Goal: Task Accomplishment & Management: Manage account settings

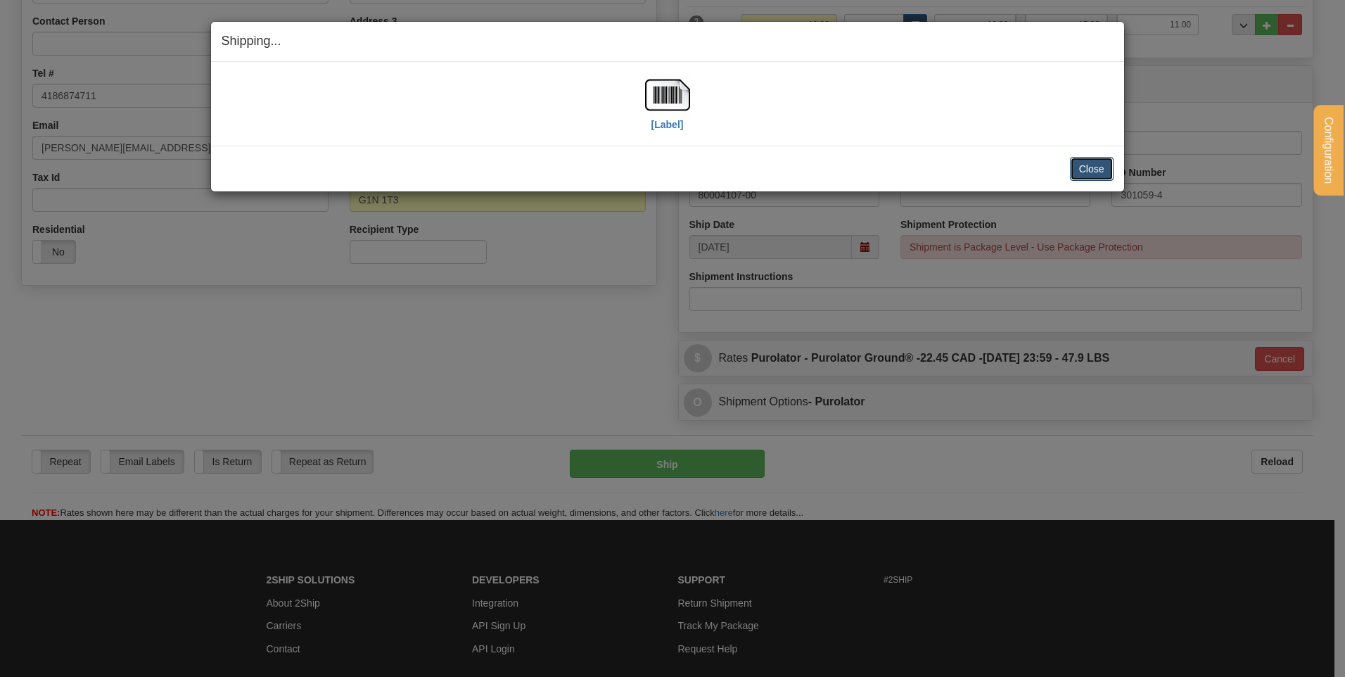
click at [1109, 168] on button "Close" at bounding box center [1092, 169] width 44 height 24
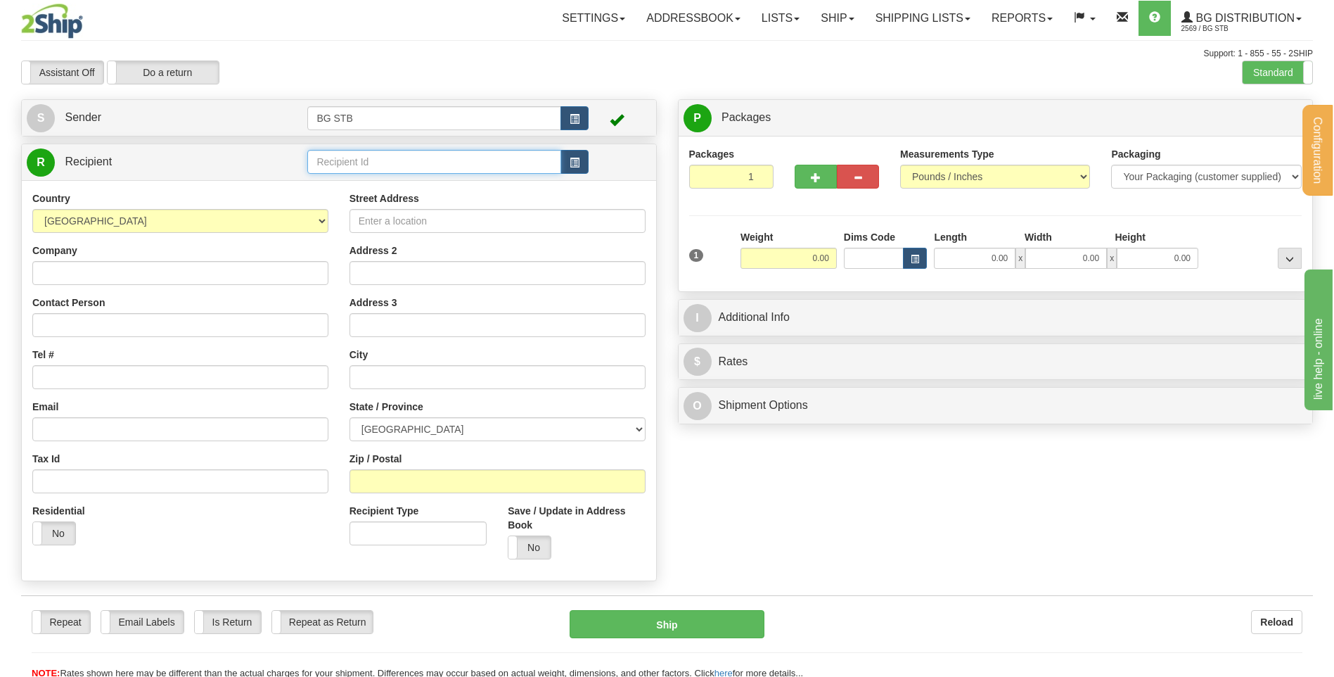
click at [451, 158] on input "text" at bounding box center [433, 162] width 253 height 24
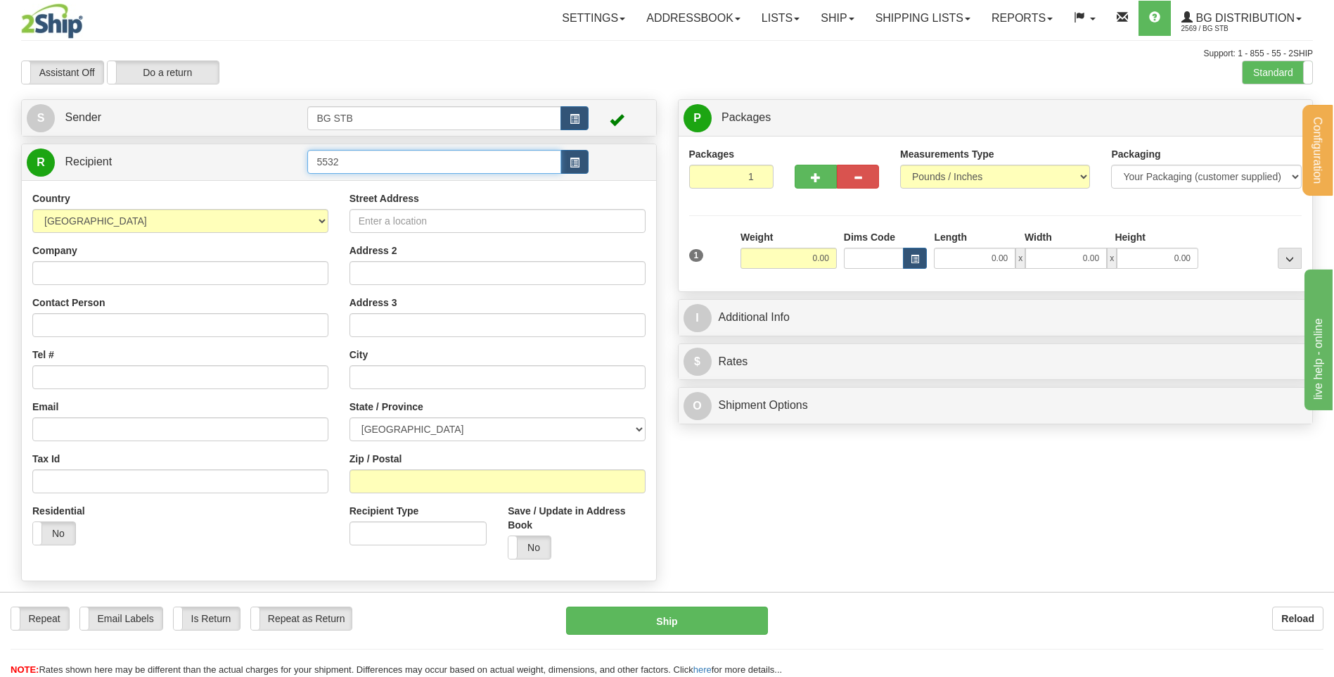
type input "5532"
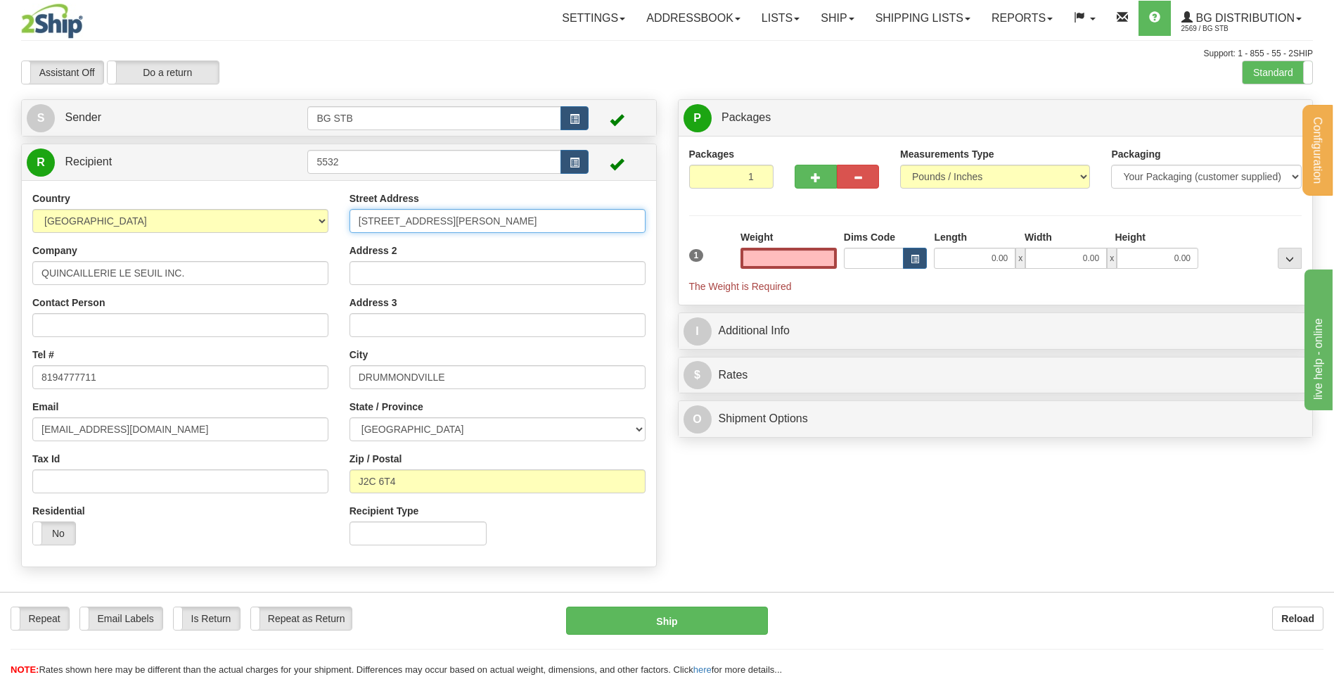
type input "0.00"
drag, startPoint x: 414, startPoint y: 217, endPoint x: 217, endPoint y: 229, distance: 196.7
click at [222, 226] on div "Country AFGHANISTAN ALAND ISLANDS ALBANIA ALGERIA AMERICAN SAMOA ANDORRA ANGOLA…" at bounding box center [339, 373] width 635 height 364
type input "2260 ROUTE 122"
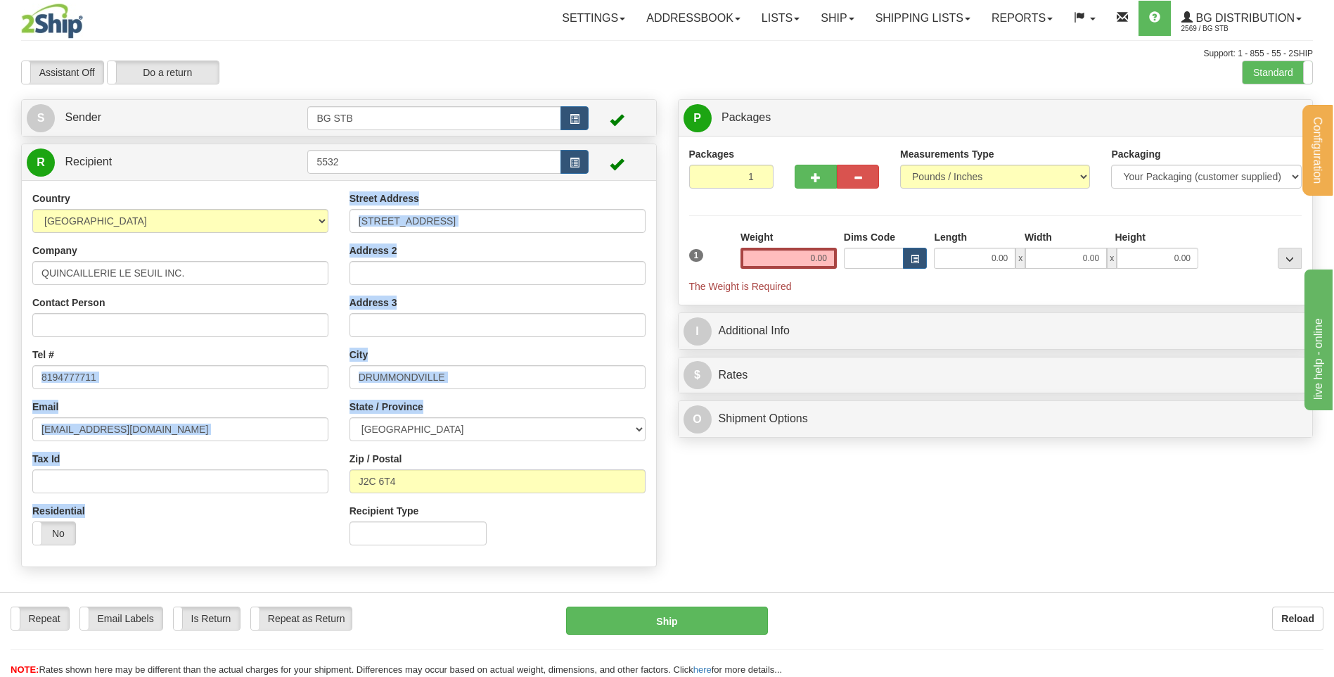
click at [209, 377] on div "Country AFGHANISTAN ALAND ISLANDS ALBANIA ALGERIA AMERICAN SAMOA ANDORRA ANGOLA…" at bounding box center [339, 373] width 635 height 364
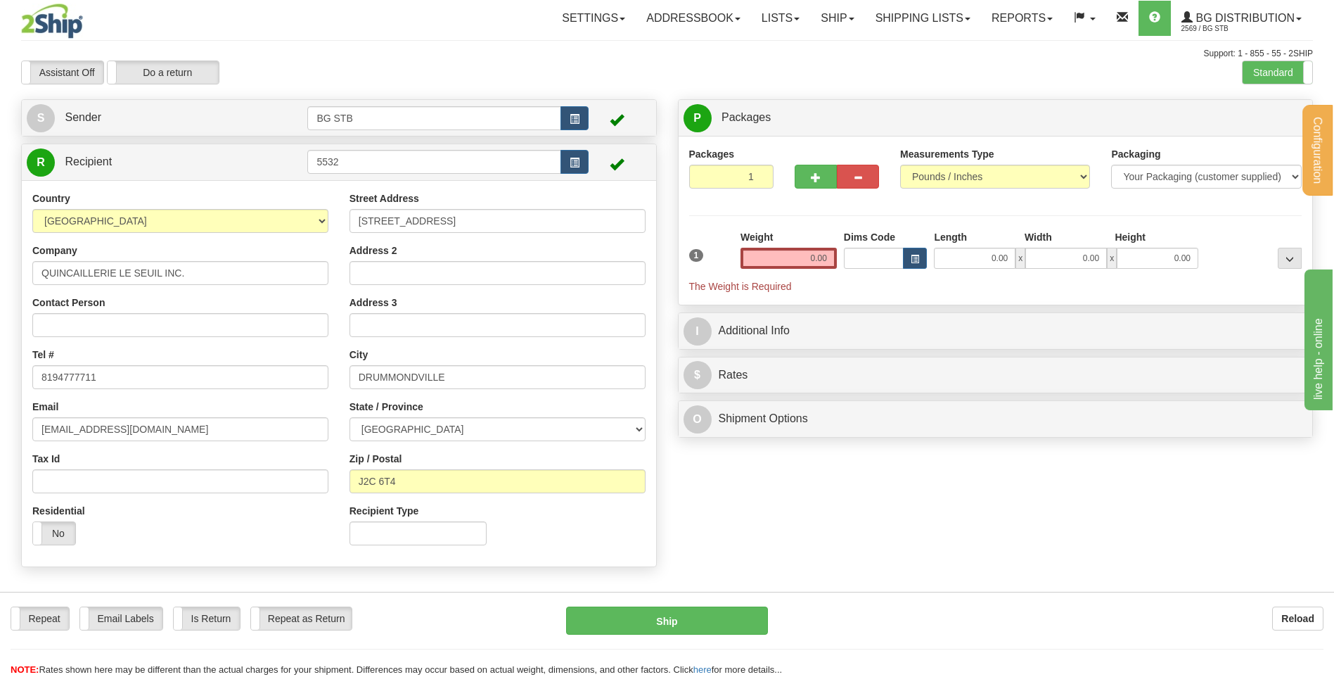
drag, startPoint x: 513, startPoint y: 393, endPoint x: 500, endPoint y: 385, distance: 14.5
click at [514, 393] on div "Street Address 2260 ROUTE 122 Address 2 Address 3 City DRUMMONDVILLE State / Pr…" at bounding box center [497, 373] width 317 height 364
drag, startPoint x: 476, startPoint y: 379, endPoint x: 293, endPoint y: 392, distance: 184.0
click at [309, 386] on div "Country AFGHANISTAN ALAND ISLANDS ALBANIA ALGERIA AMERICAN SAMOA ANDORRA ANGOLA…" at bounding box center [339, 373] width 635 height 364
type input "SAINT-CYRILLE-DE-WENDOVER"
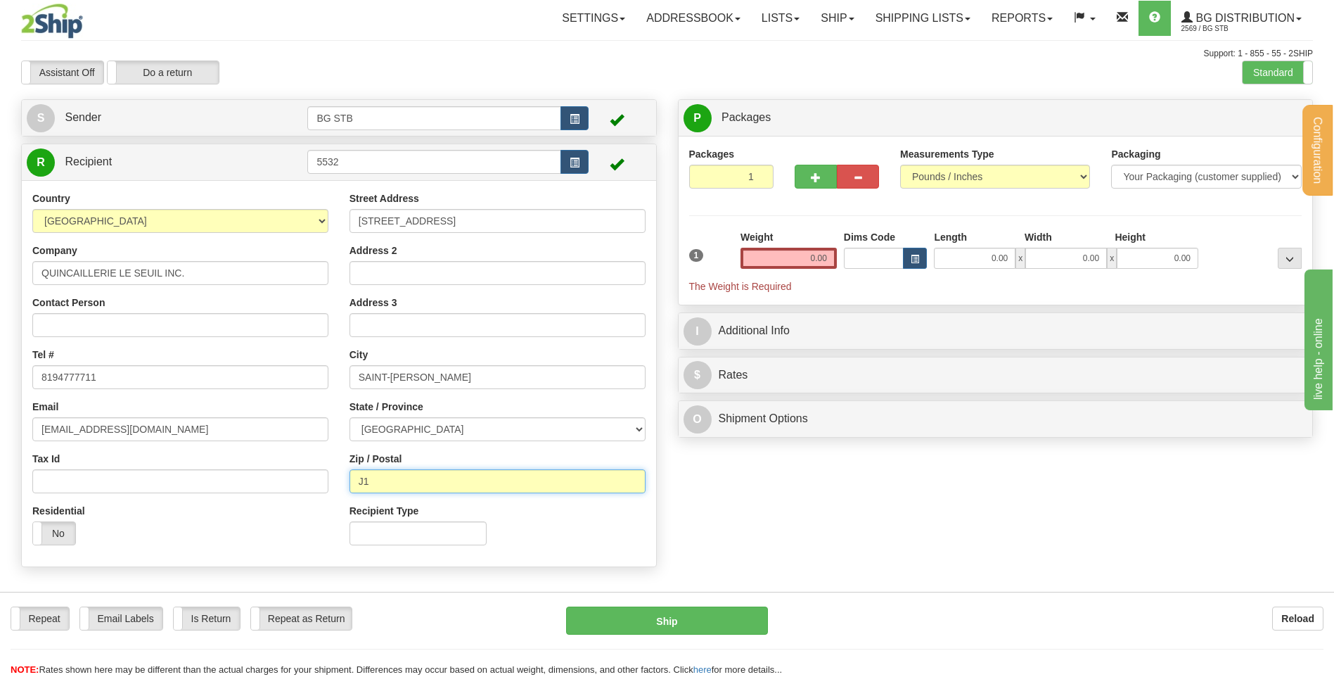
drag, startPoint x: 408, startPoint y: 476, endPoint x: 363, endPoint y: 474, distance: 45.1
click at [363, 474] on input "J1" at bounding box center [498, 481] width 296 height 24
click at [394, 478] on input "J1" at bounding box center [498, 481] width 296 height 24
type input "J1Z 1B8"
click at [816, 258] on input "0.00" at bounding box center [789, 258] width 96 height 21
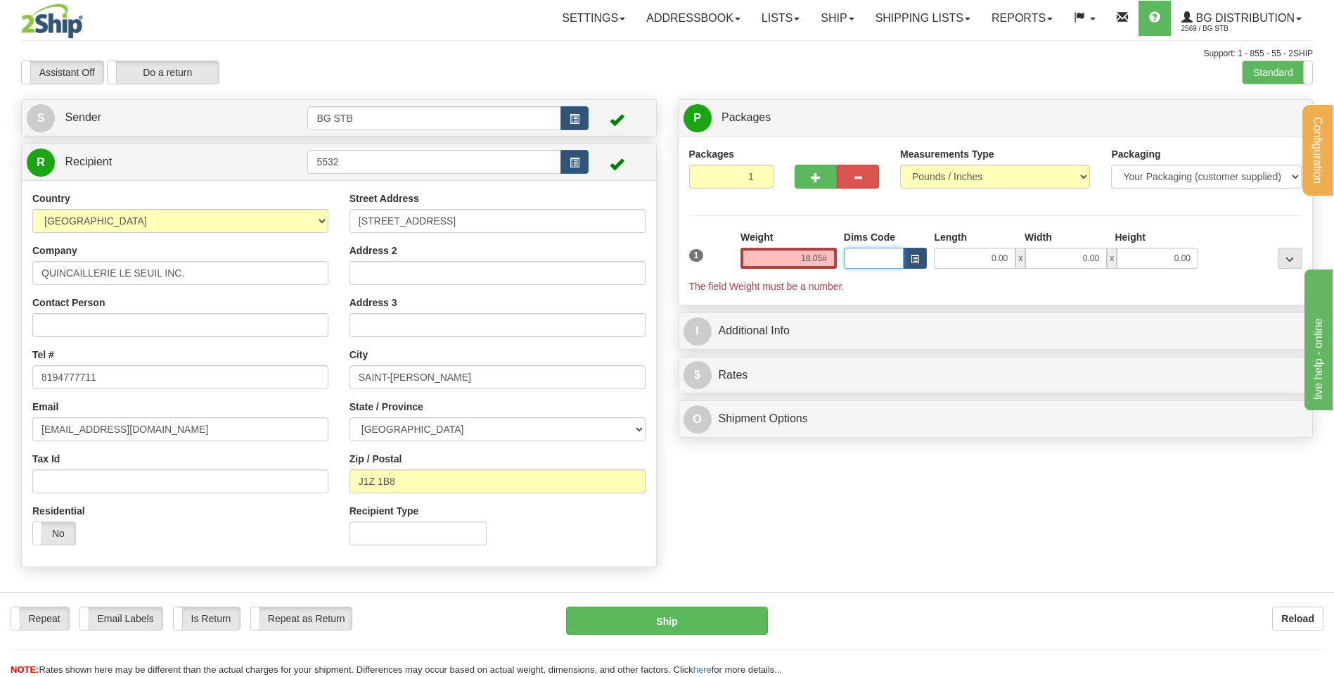
type input "0.00"
click at [816, 258] on input "0.00" at bounding box center [789, 258] width 96 height 21
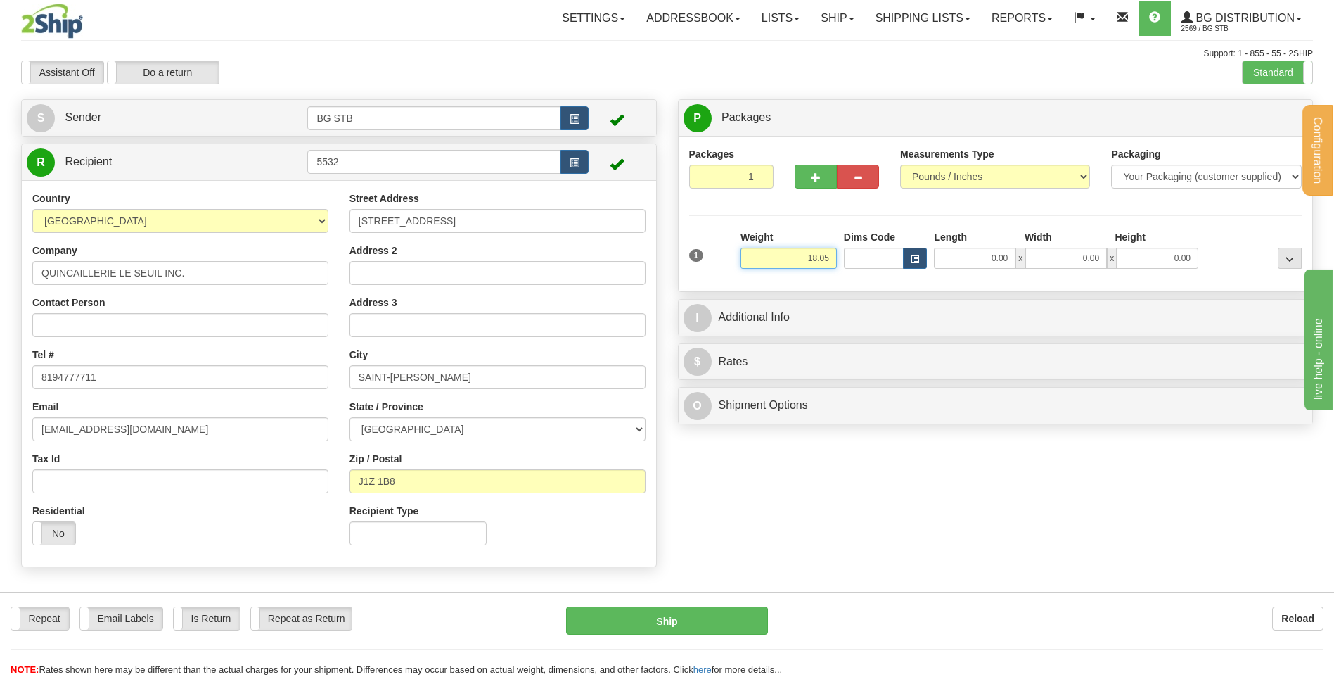
type input "18.05"
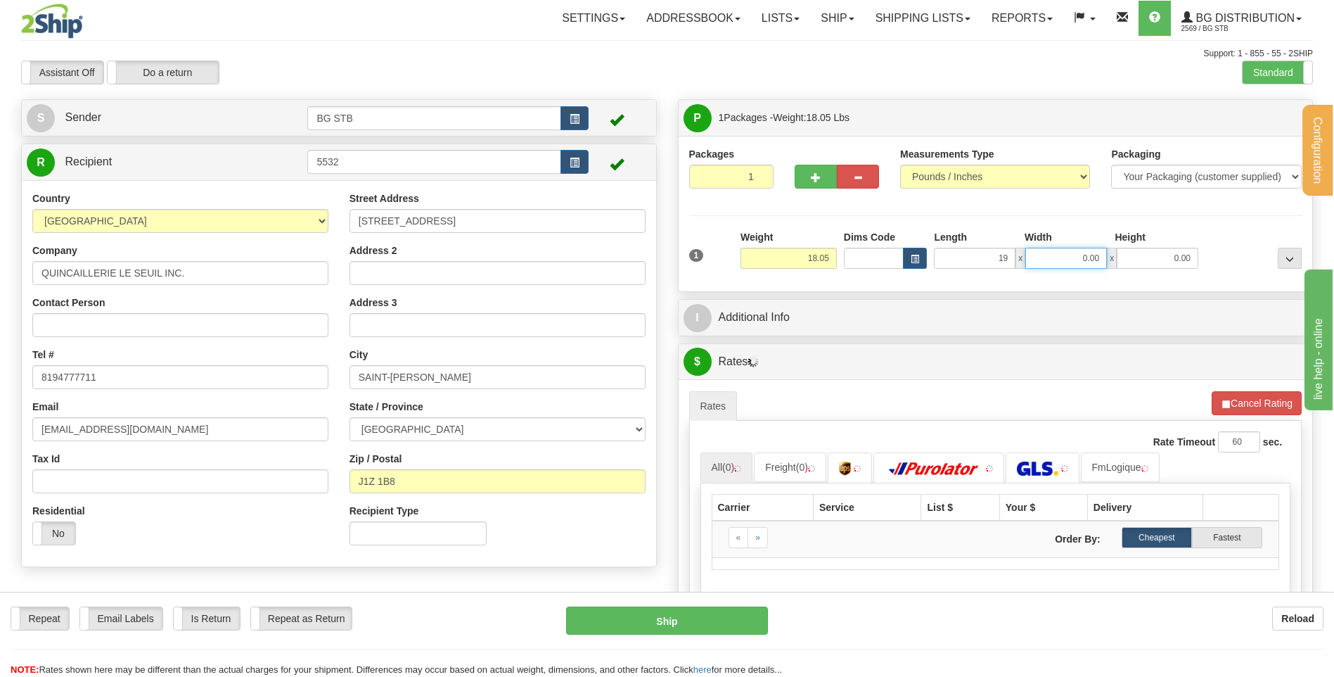
type input "19.00"
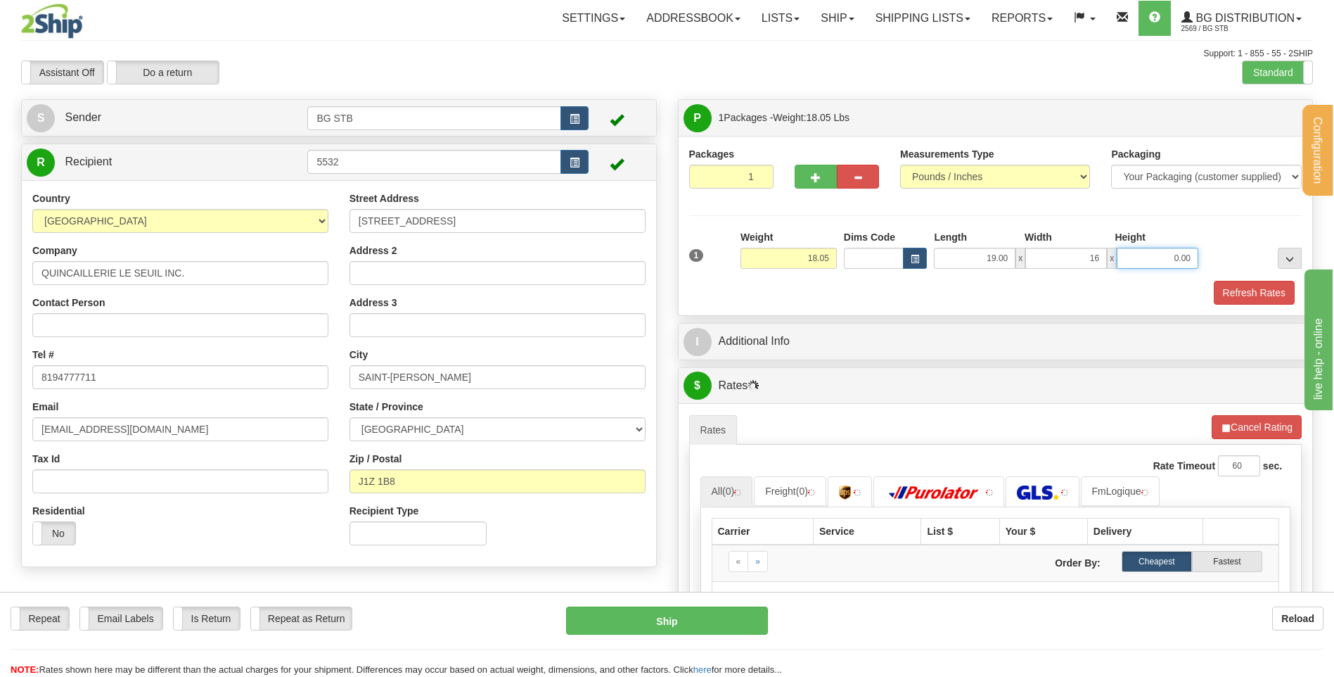
type input "16.00"
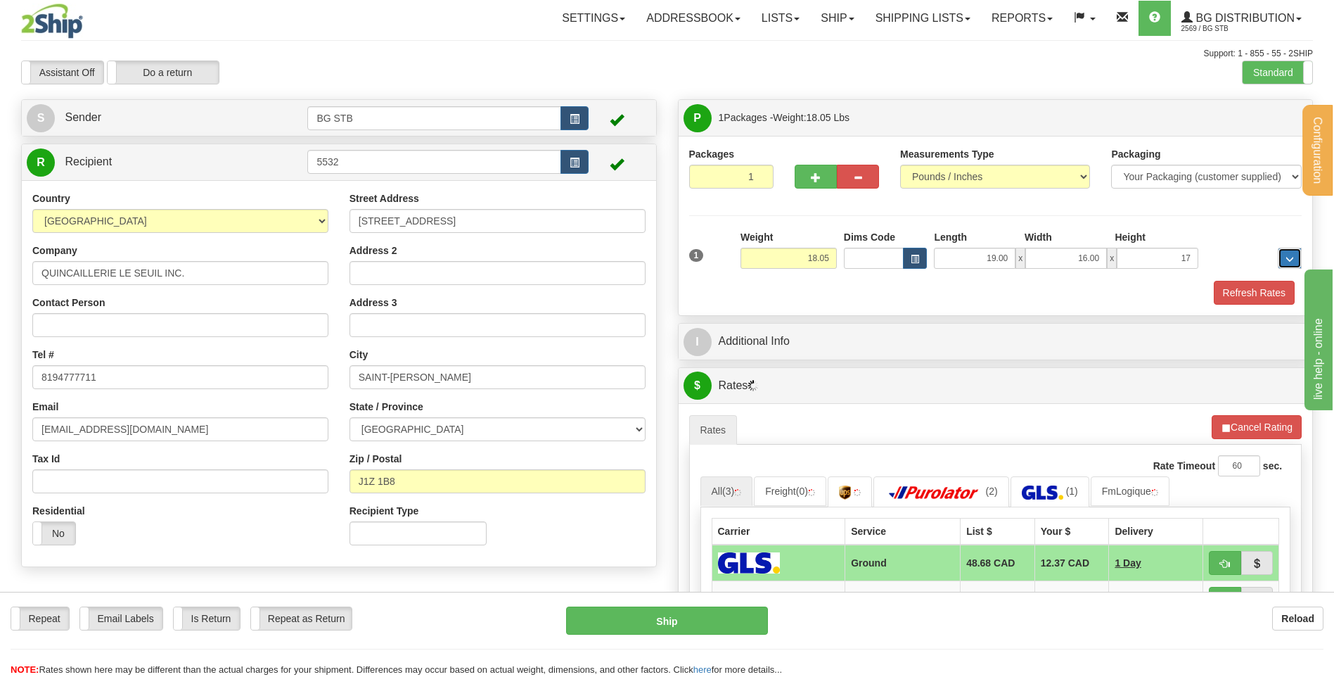
type input "17.00"
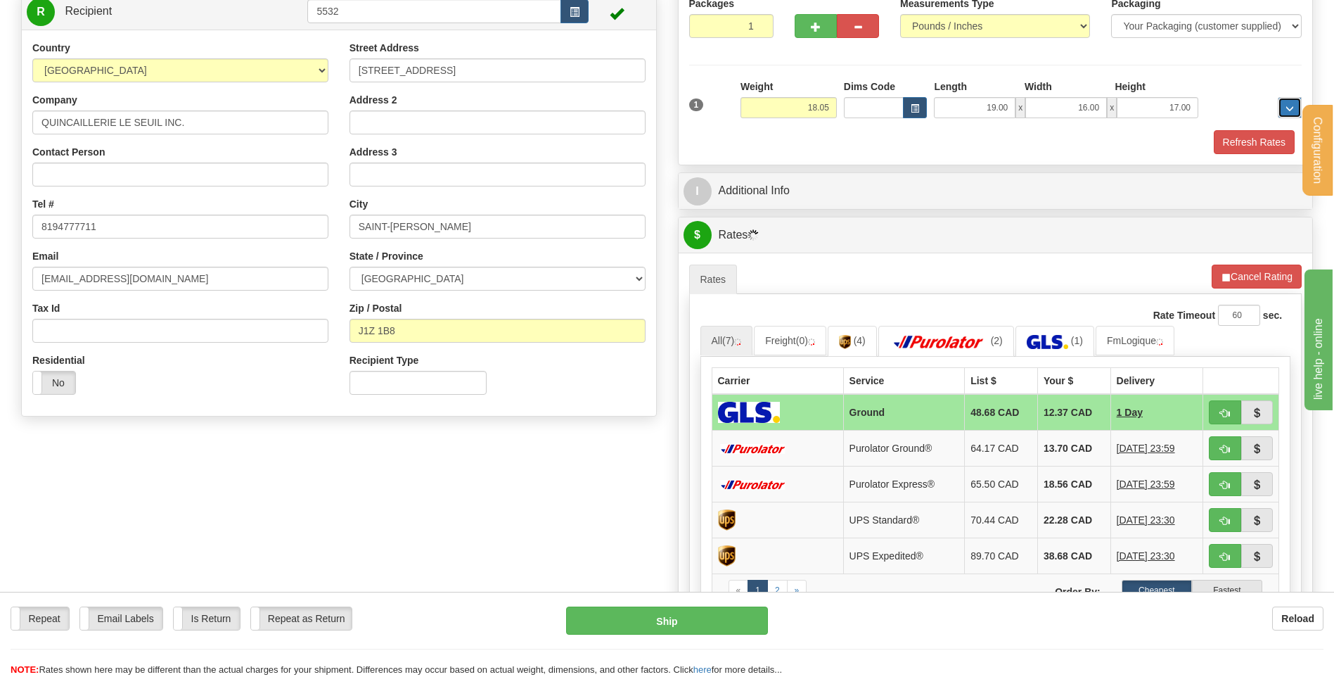
scroll to position [281, 0]
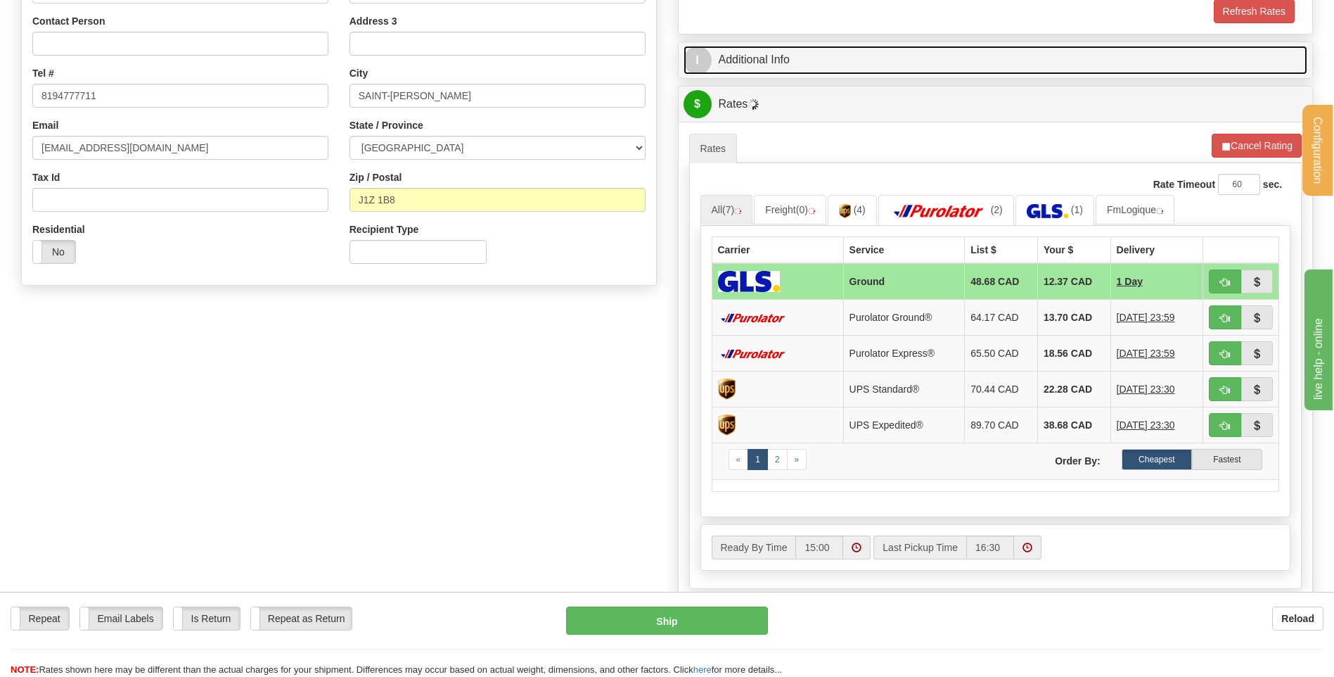
click at [804, 68] on link "I Additional Info" at bounding box center [996, 60] width 625 height 29
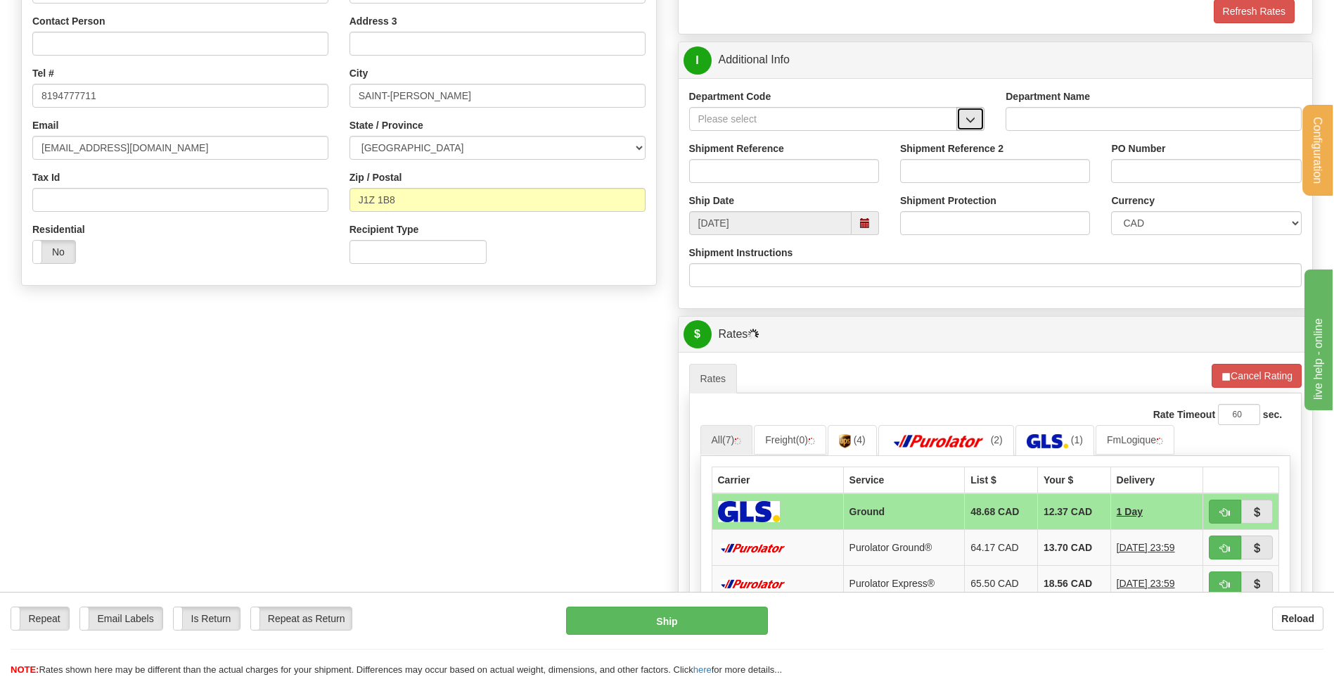
click at [972, 118] on span "button" at bounding box center [971, 119] width 10 height 9
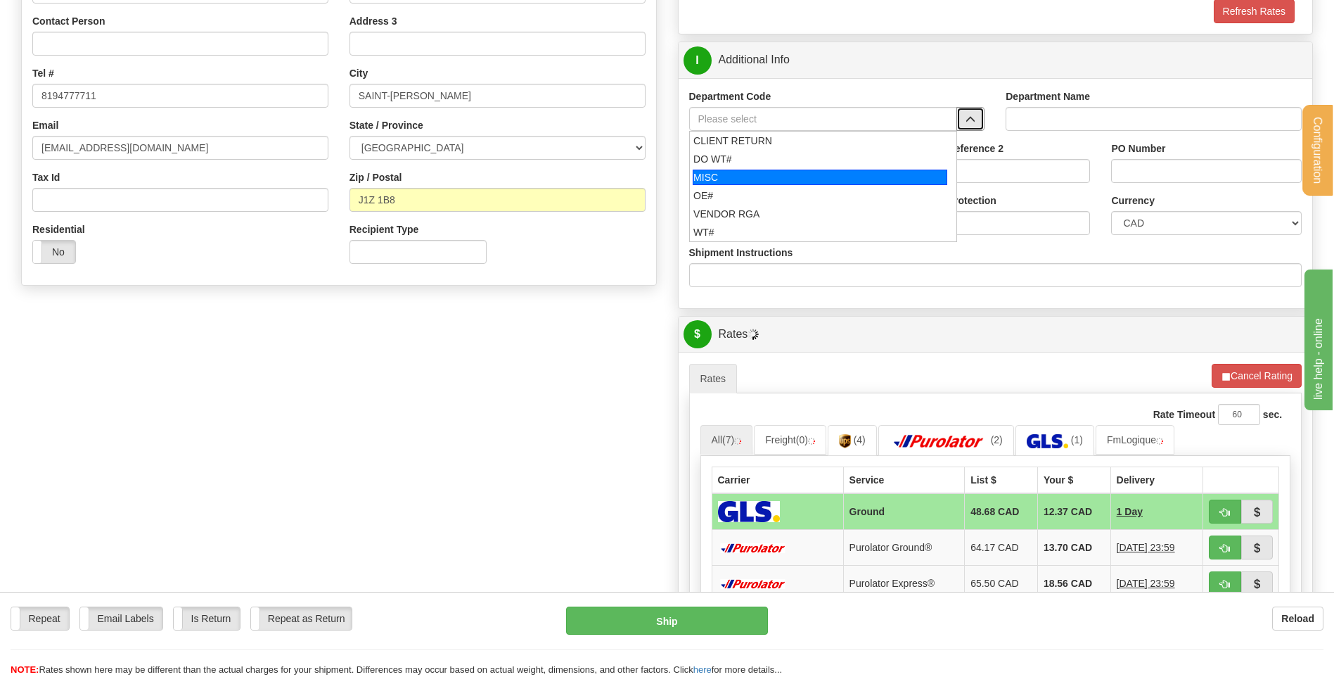
click at [783, 196] on div "OE#" at bounding box center [820, 196] width 253 height 14
type input "OE#"
type input "ORDERS"
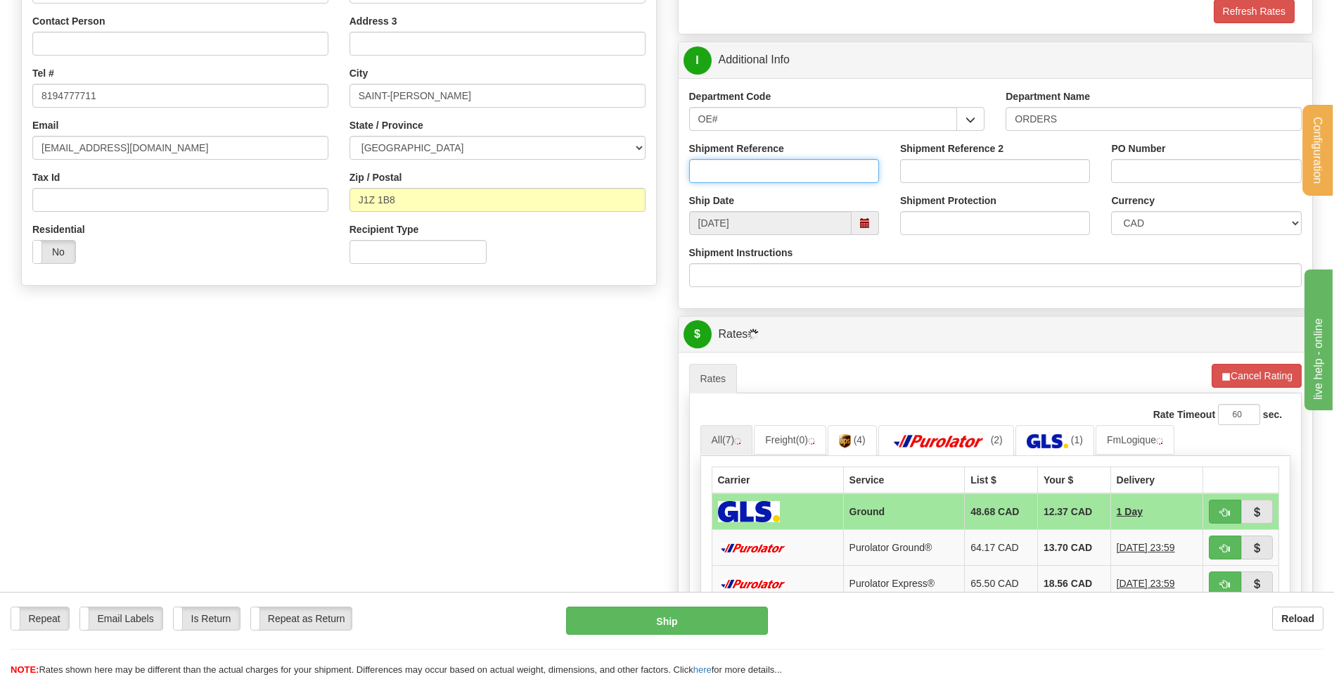
click at [774, 171] on input "Shipment Reference" at bounding box center [784, 171] width 190 height 24
type input "80004618-00 / 80004947-00"
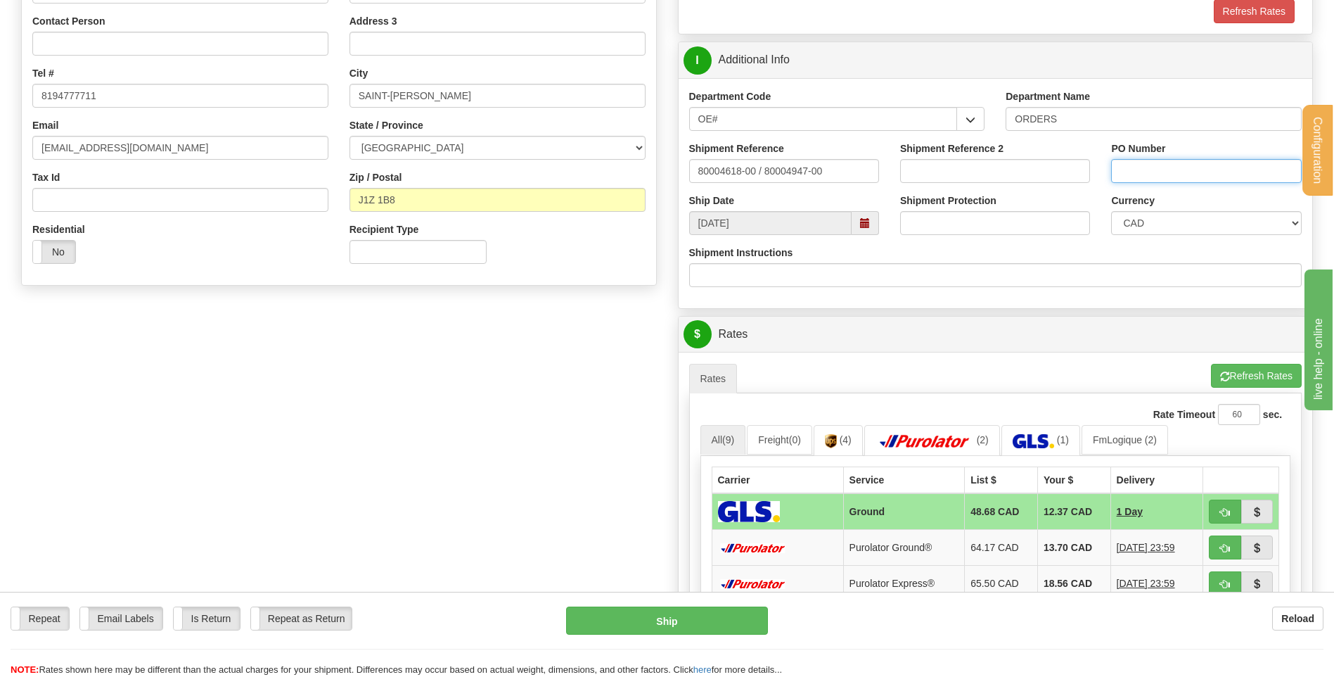
click at [1149, 169] on input "PO Number" at bounding box center [1206, 171] width 190 height 24
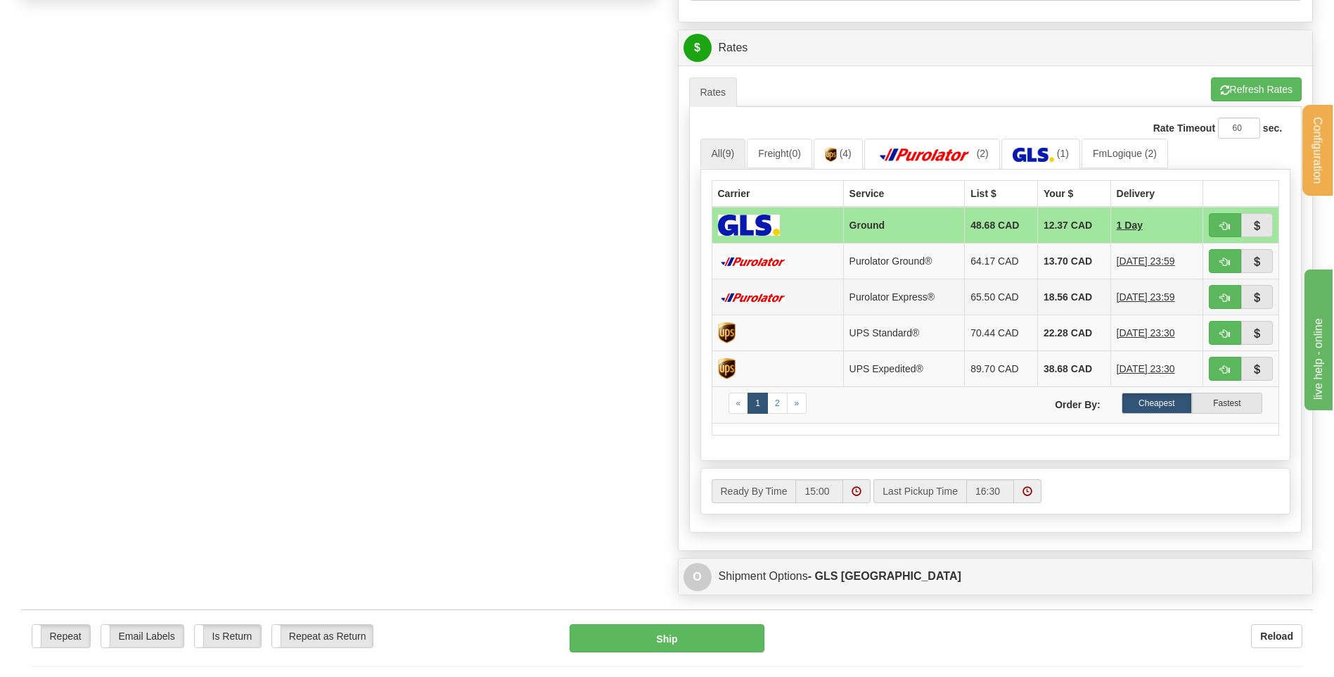
scroll to position [633, 0]
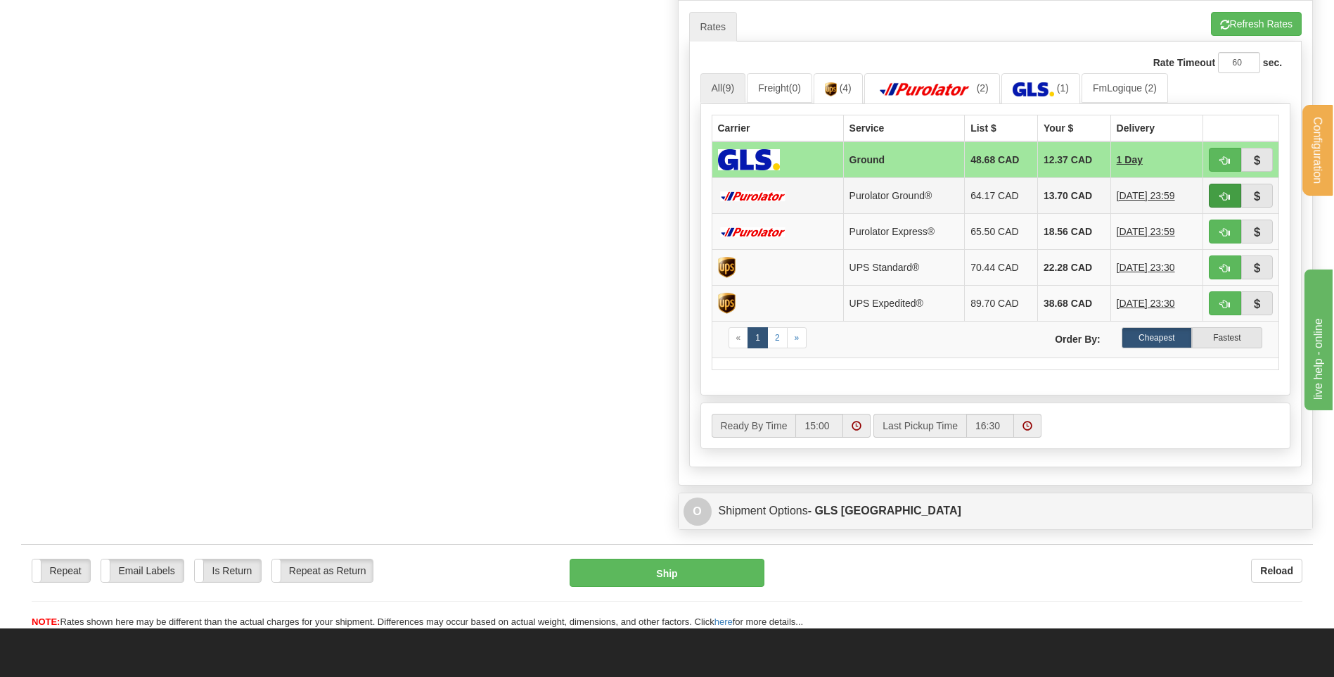
type input "34150 / 34167"
click at [1224, 196] on span "button" at bounding box center [1225, 196] width 10 height 9
type input "260"
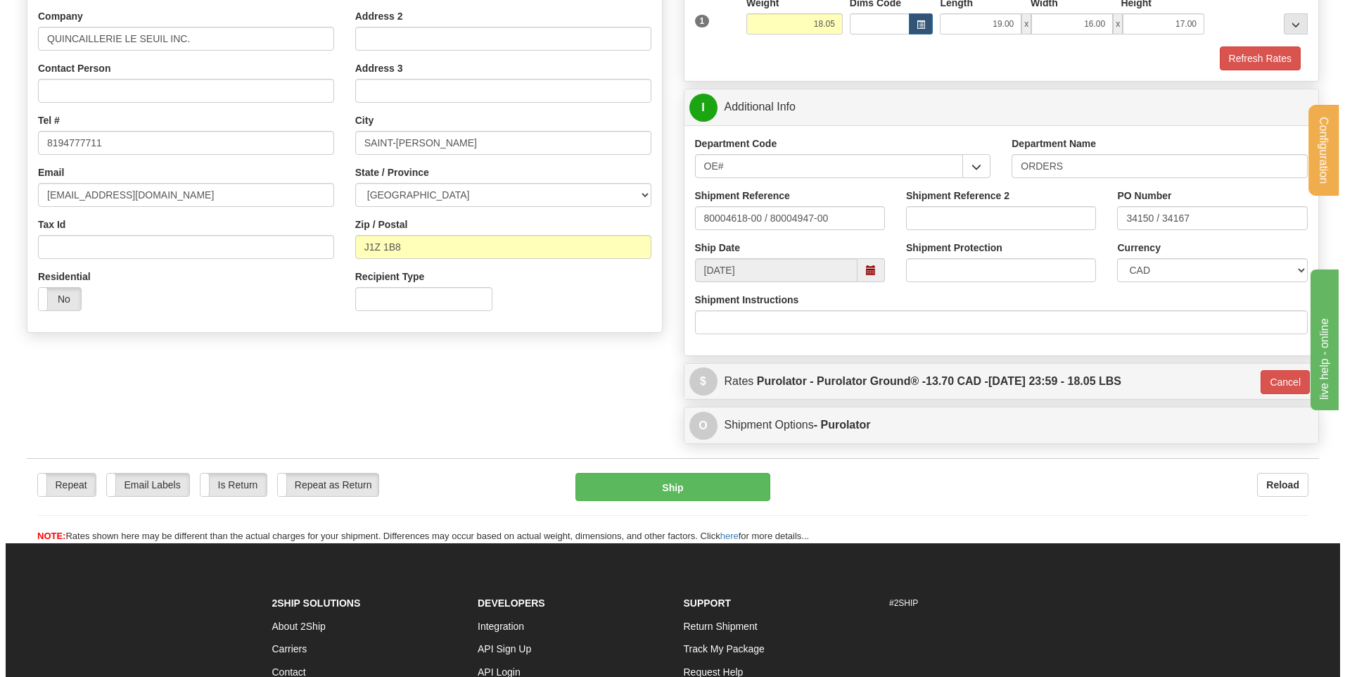
scroll to position [353, 0]
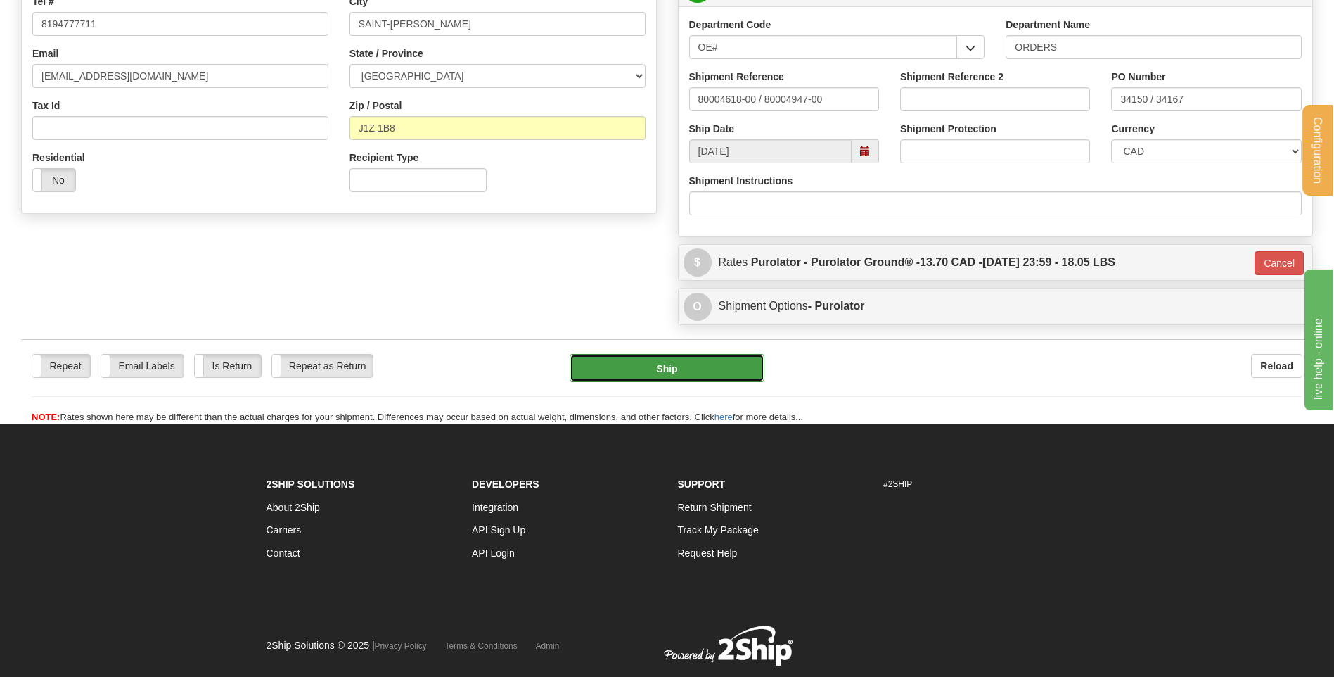
click at [697, 371] on button "Ship" at bounding box center [667, 368] width 194 height 28
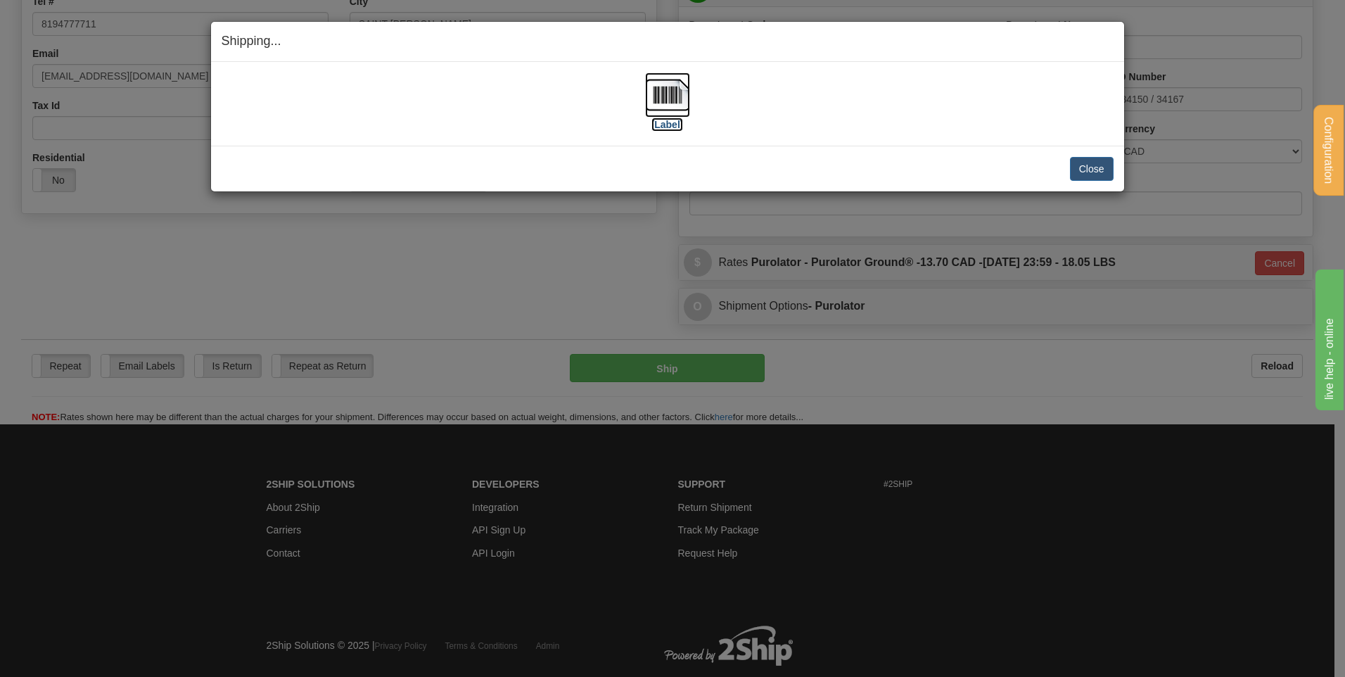
click at [654, 87] on img at bounding box center [667, 94] width 45 height 45
click at [1092, 160] on button "Close" at bounding box center [1092, 169] width 44 height 24
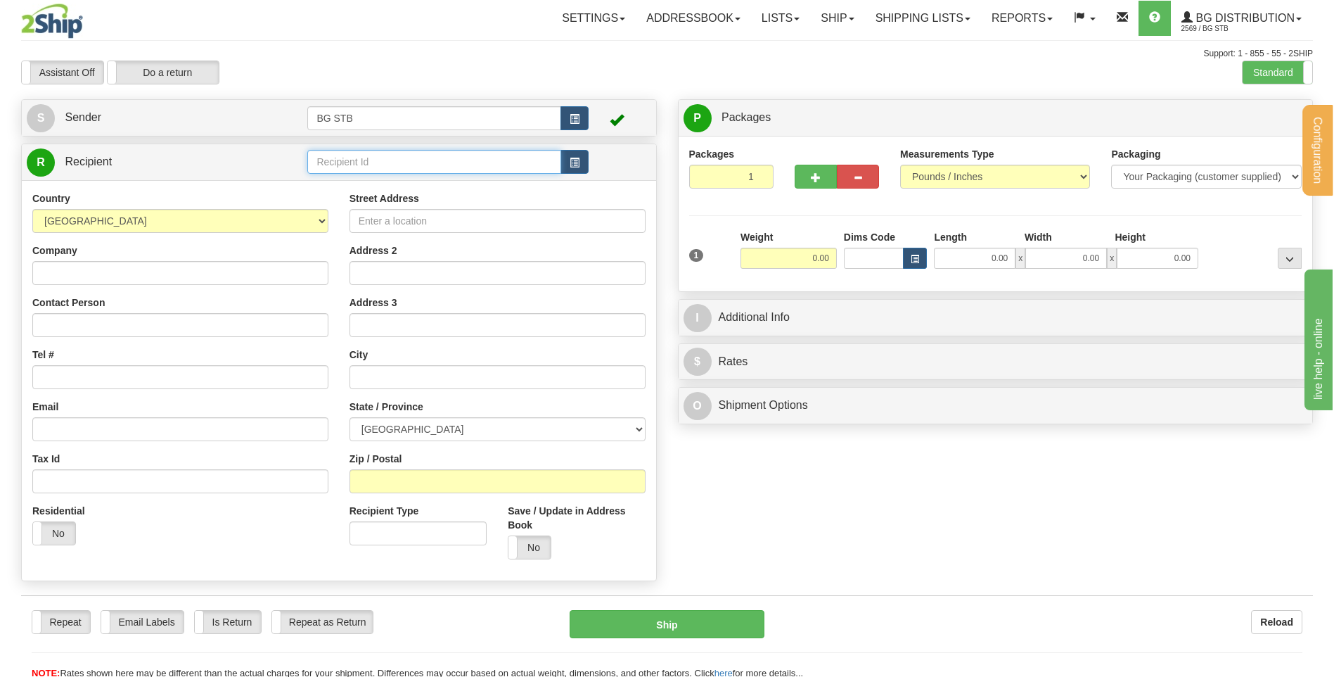
click at [516, 157] on input "text" at bounding box center [433, 162] width 253 height 24
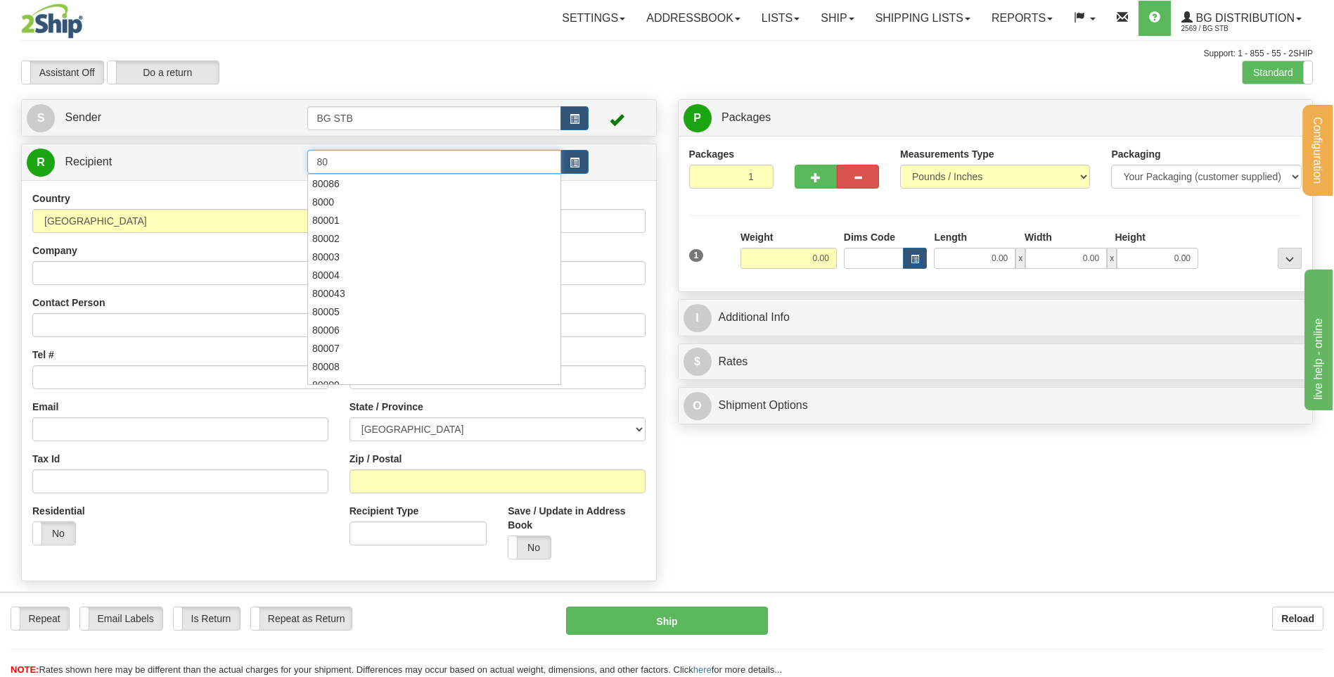
type input "8"
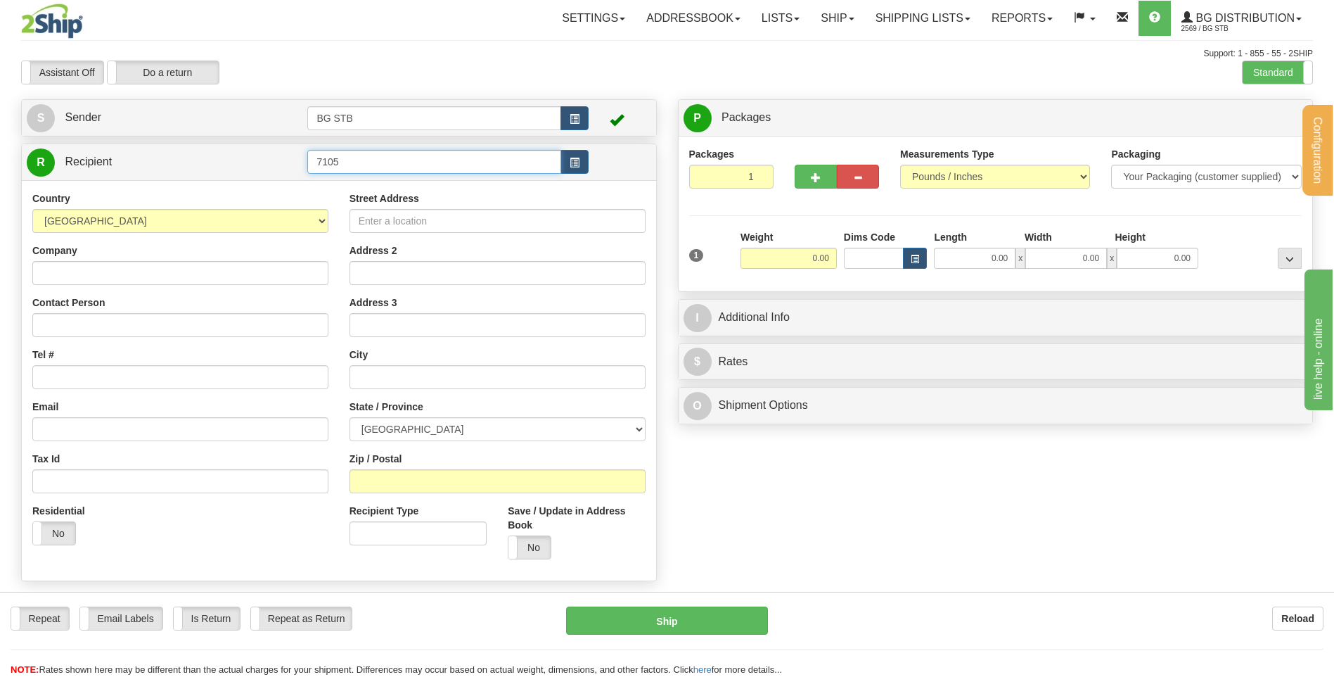
type input "7105"
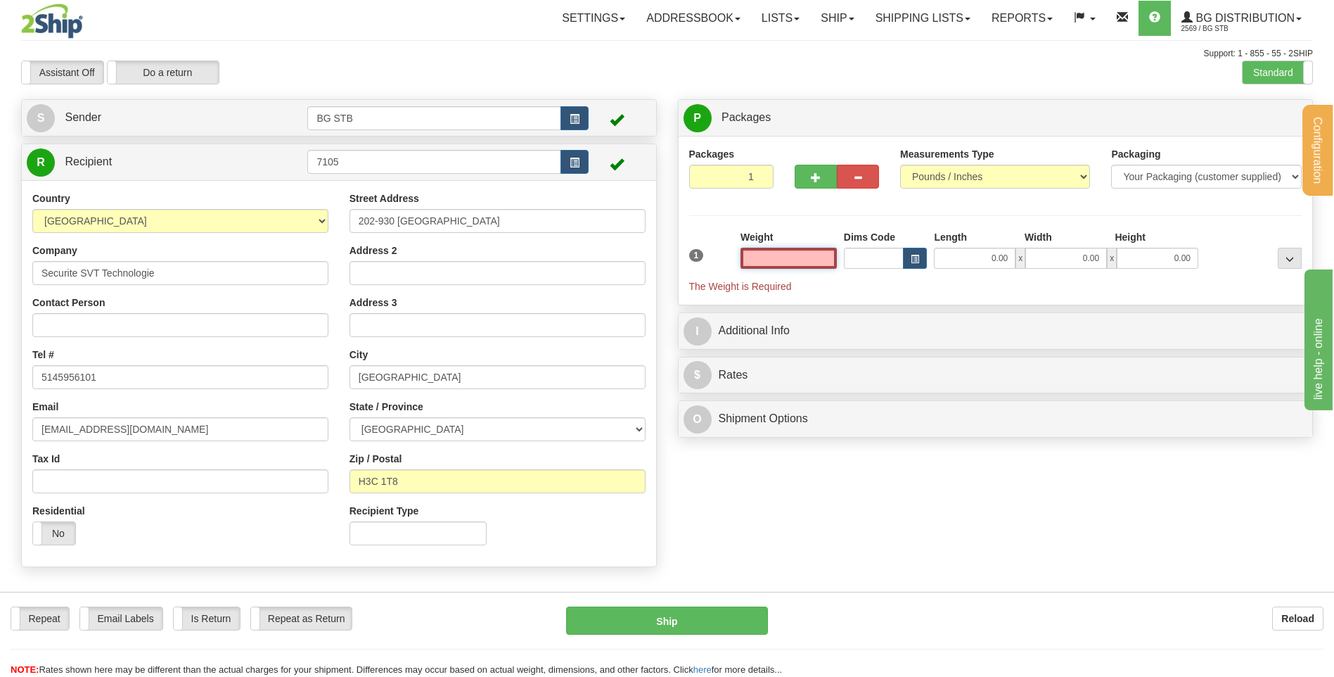
click at [792, 253] on input "text" at bounding box center [789, 258] width 96 height 21
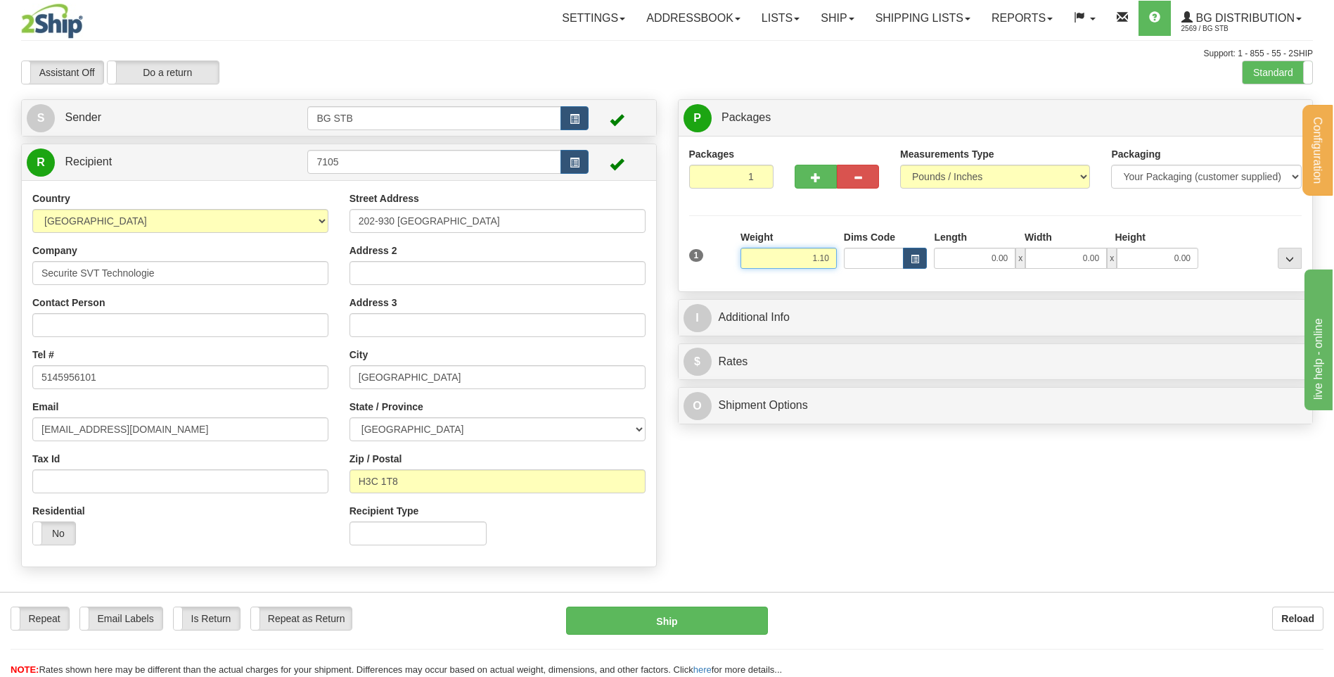
type input "1.10"
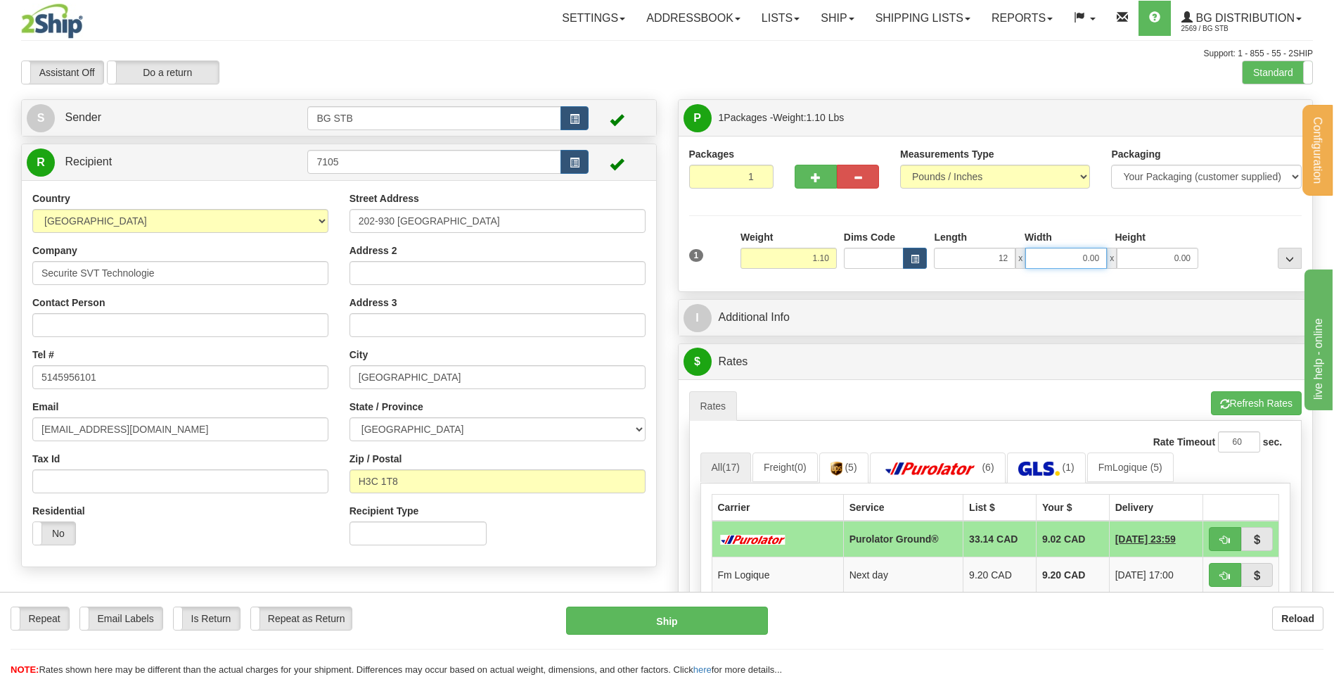
type input "12.00"
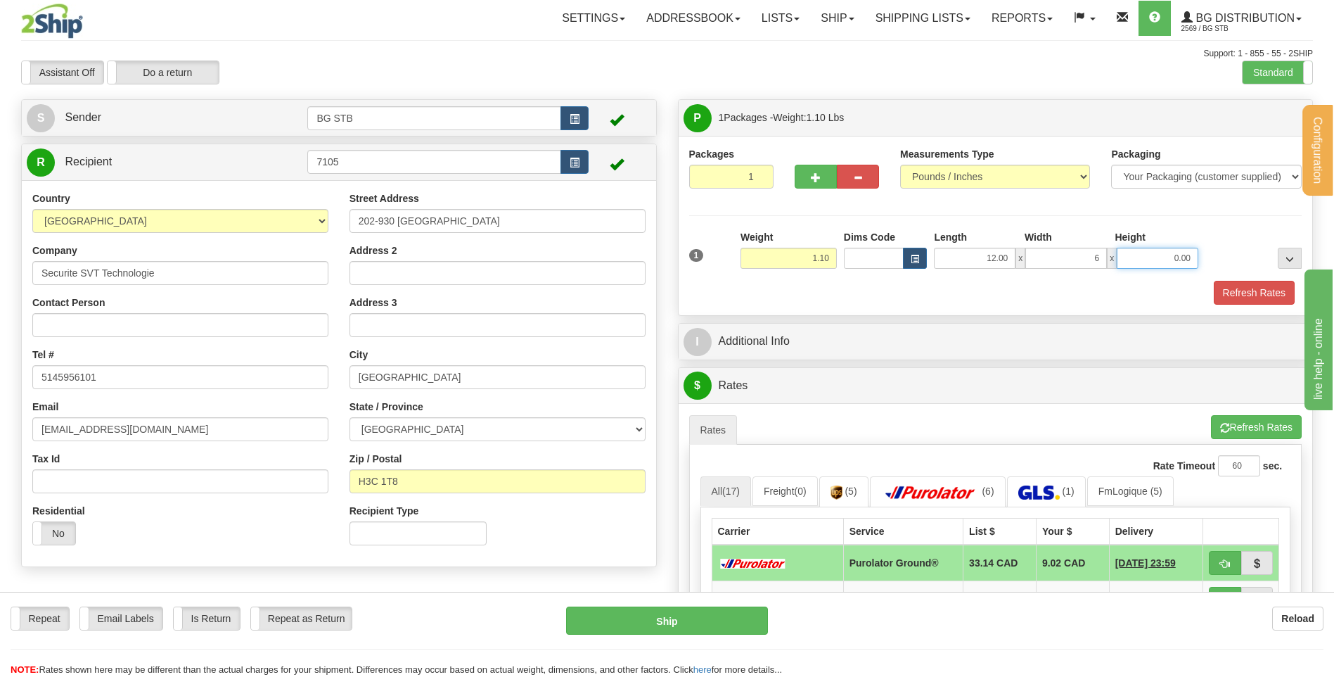
type input "6.00"
type input "4.00"
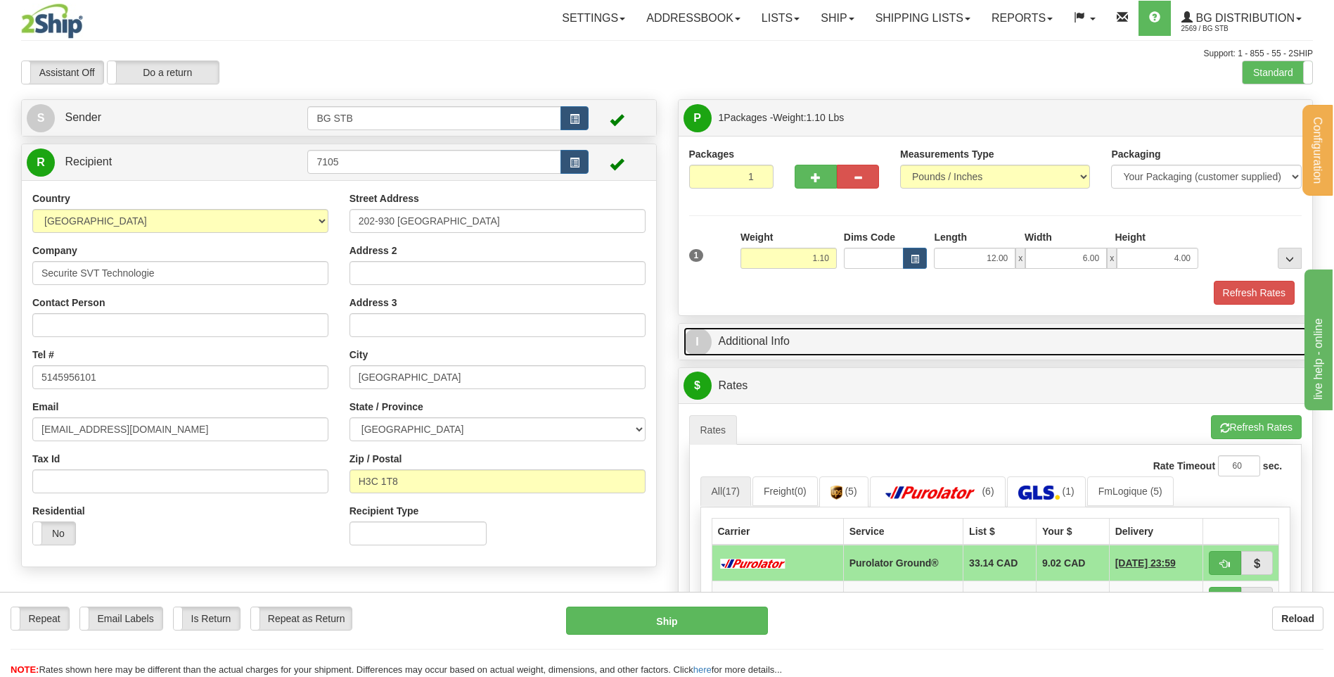
click at [799, 336] on link "I Additional Info" at bounding box center [996, 341] width 625 height 29
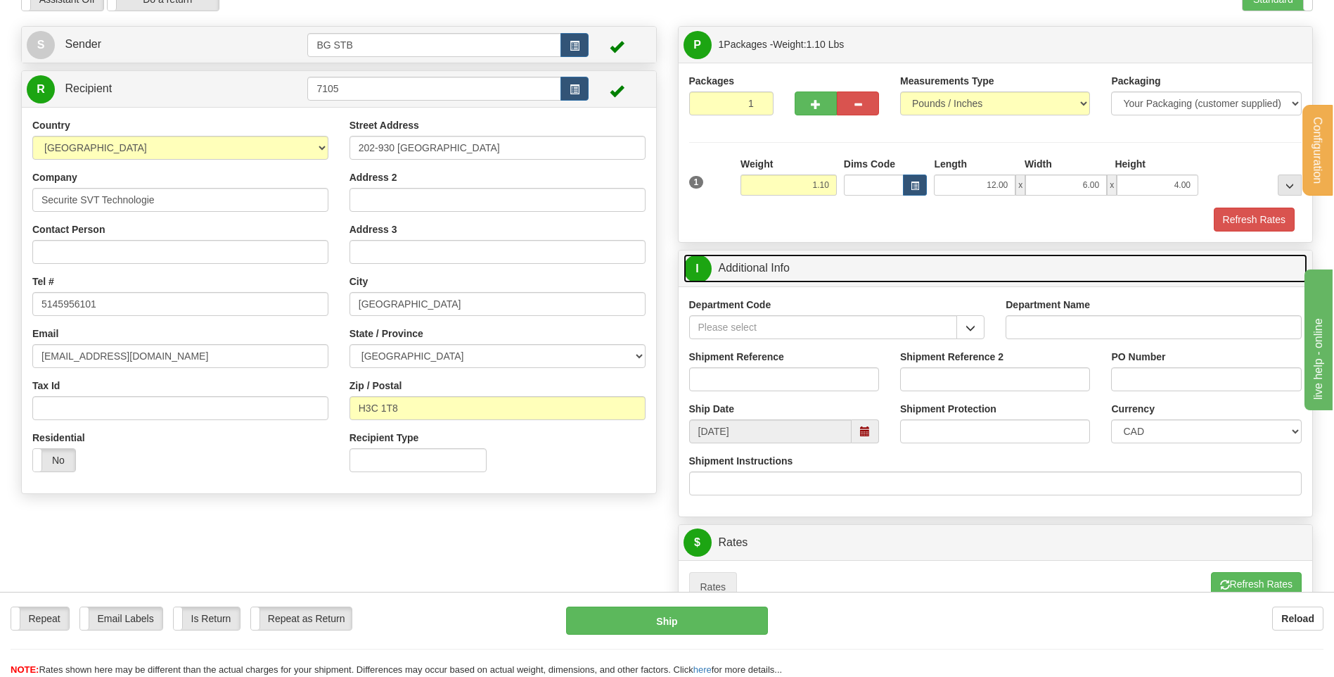
scroll to position [211, 0]
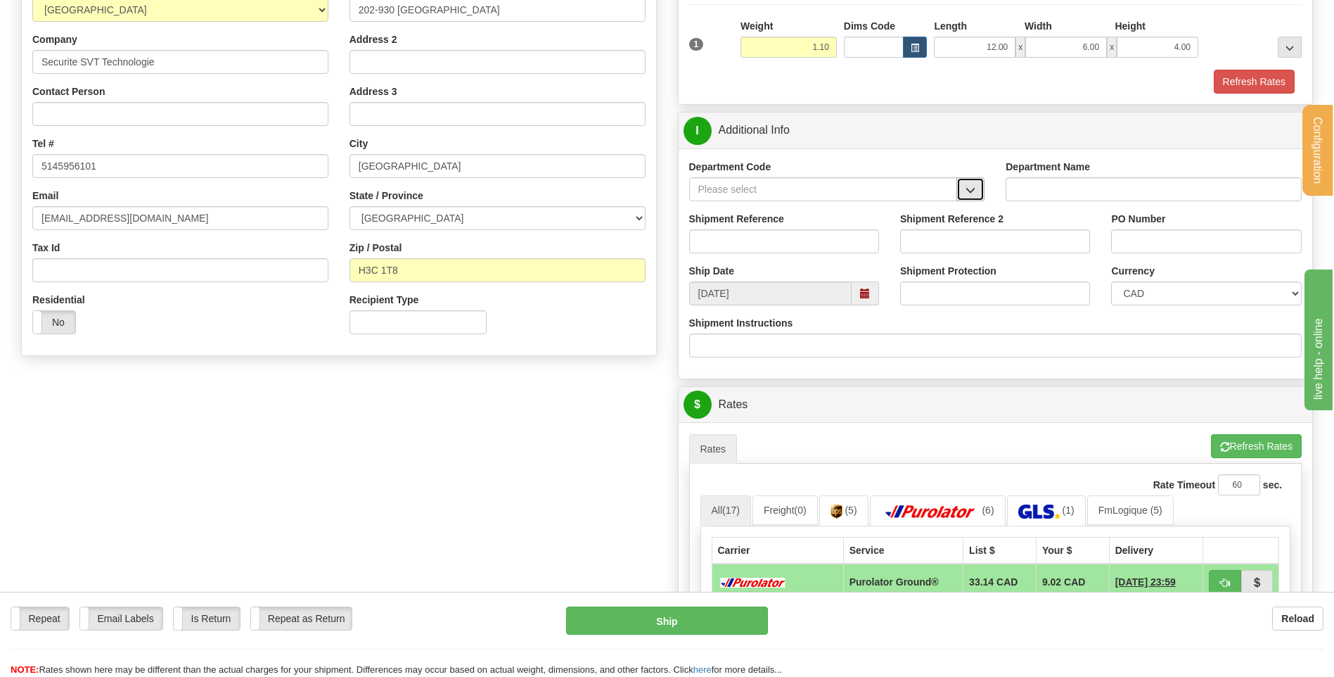
click at [966, 189] on span "button" at bounding box center [971, 190] width 10 height 9
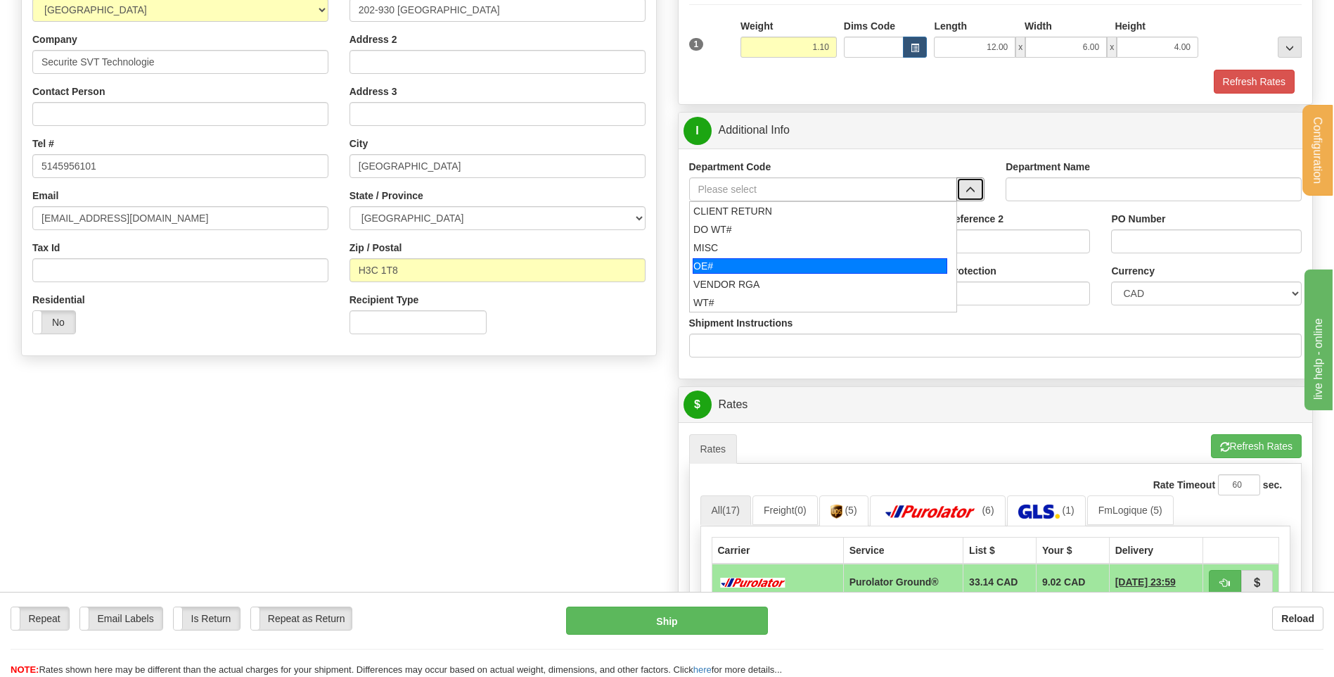
click at [791, 272] on div "OE#" at bounding box center [820, 265] width 255 height 15
type input "OE#"
type input "ORDERS"
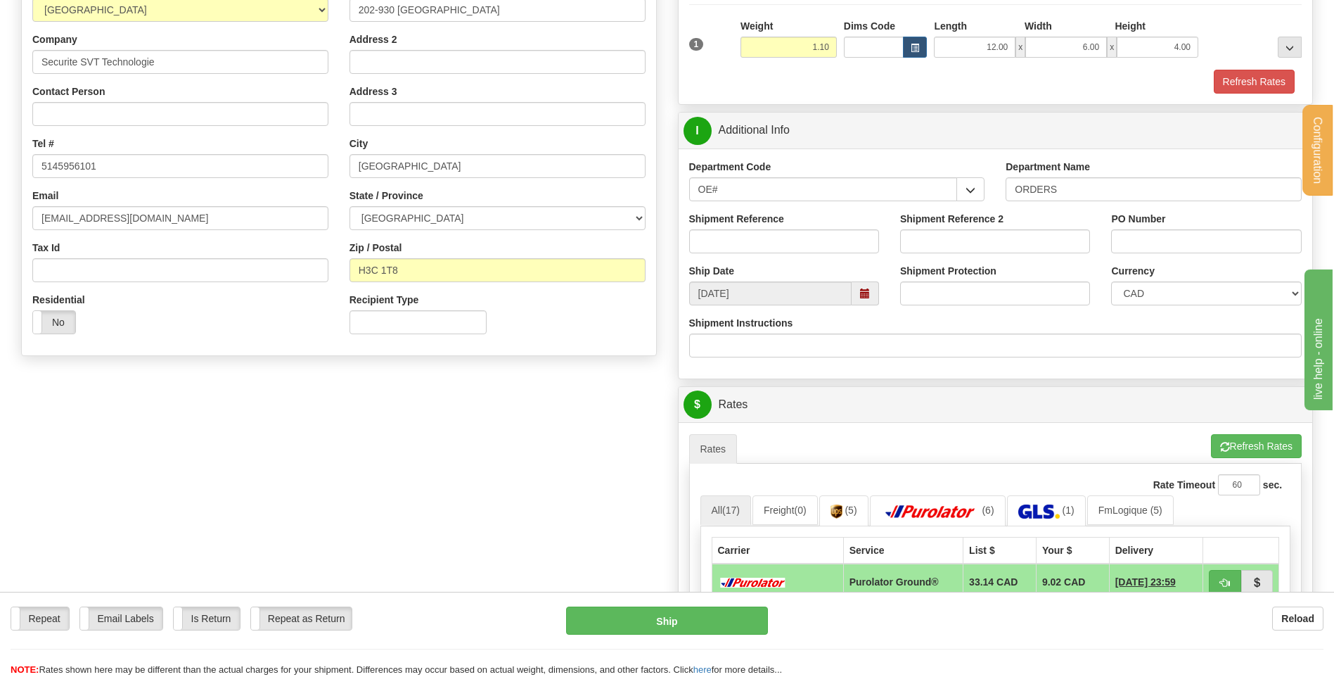
click at [783, 257] on div "Shipment Reference" at bounding box center [784, 238] width 211 height 52
click at [789, 256] on div "Shipment Reference" at bounding box center [784, 238] width 211 height 52
click at [786, 241] on input "Shipment Reference" at bounding box center [784, 241] width 190 height 24
type input "80004246-00"
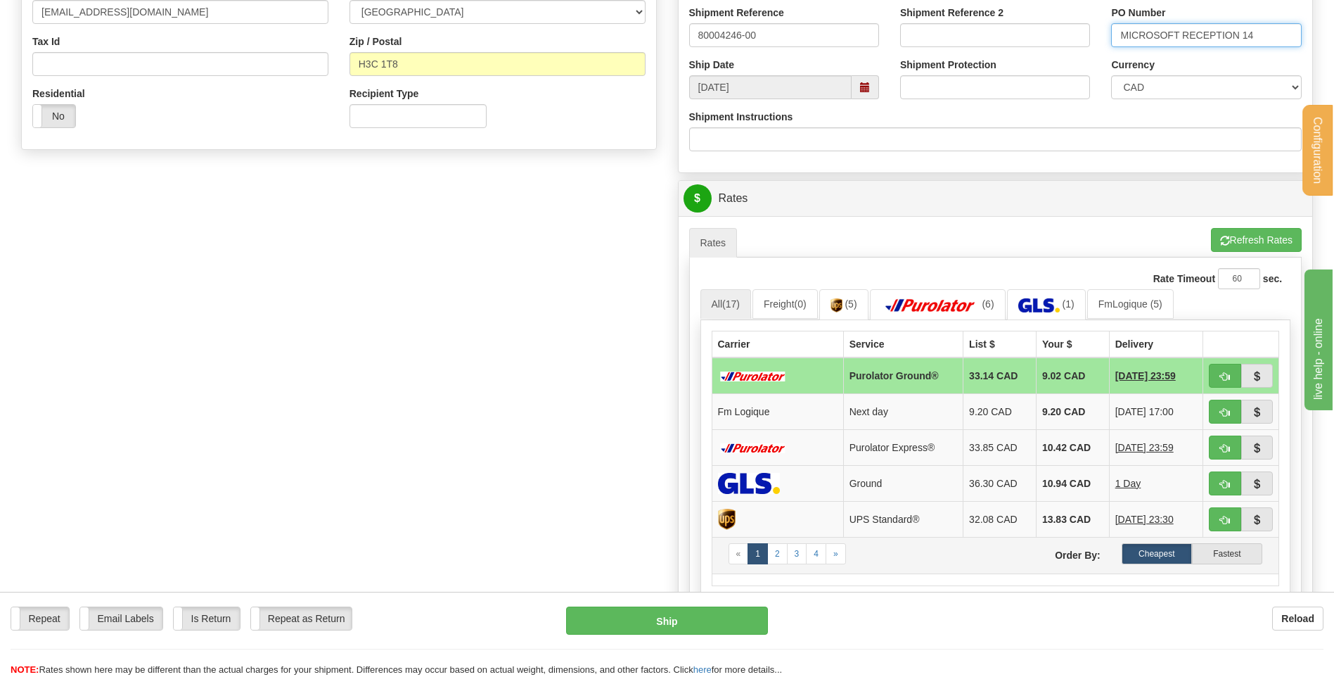
scroll to position [492, 0]
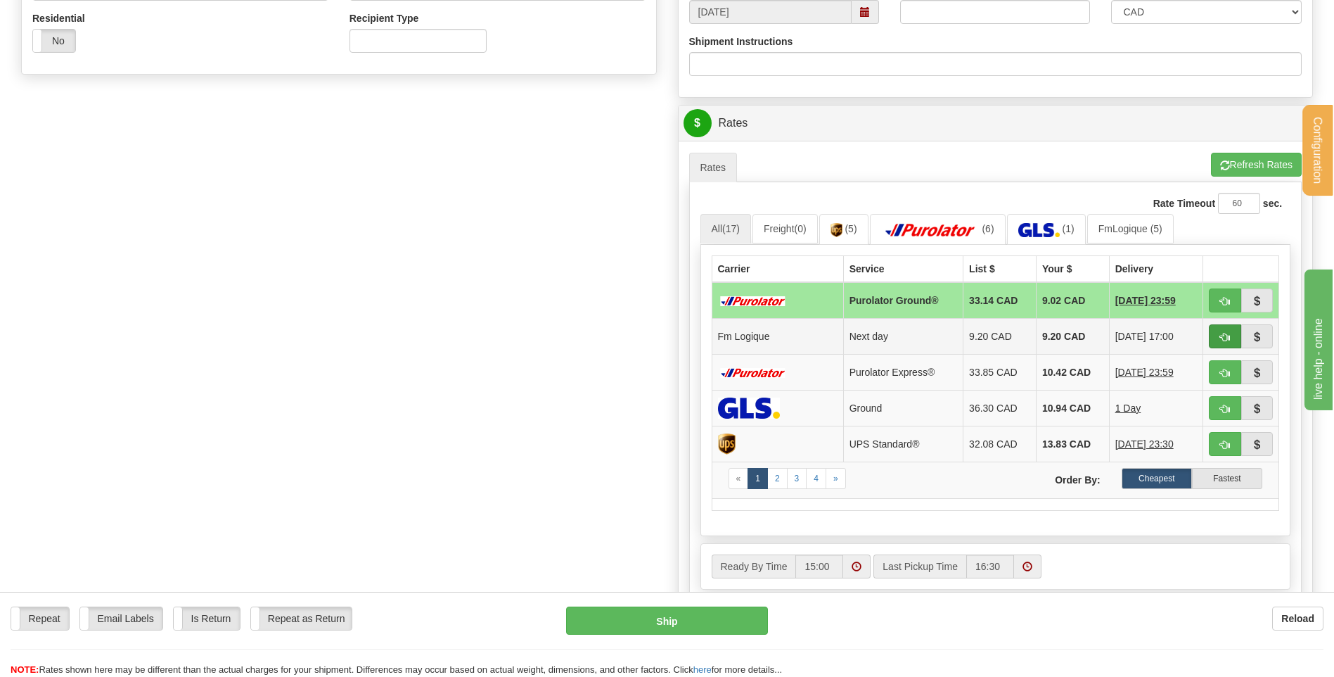
type input "MICROSOFT RECEPTION 14"
click at [1223, 344] on button "button" at bounding box center [1225, 336] width 32 height 24
type input "jour"
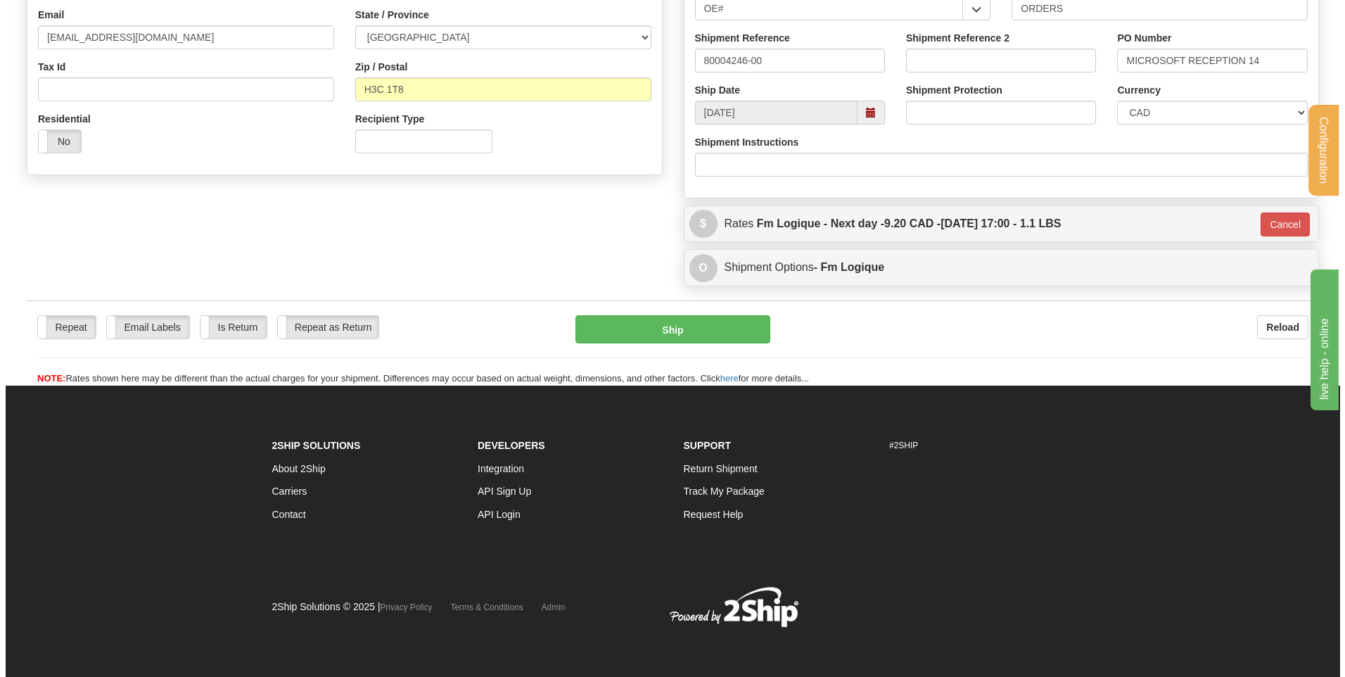
scroll to position [393, 0]
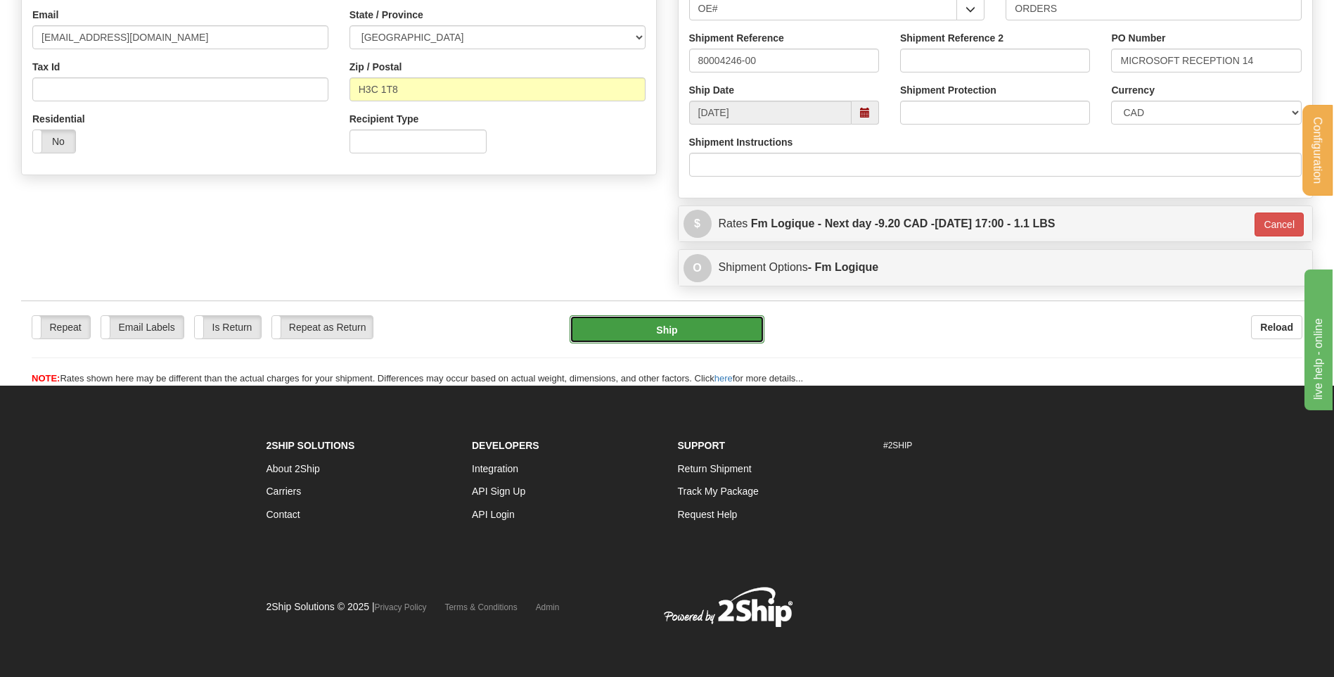
click at [725, 321] on button "Ship" at bounding box center [667, 329] width 194 height 28
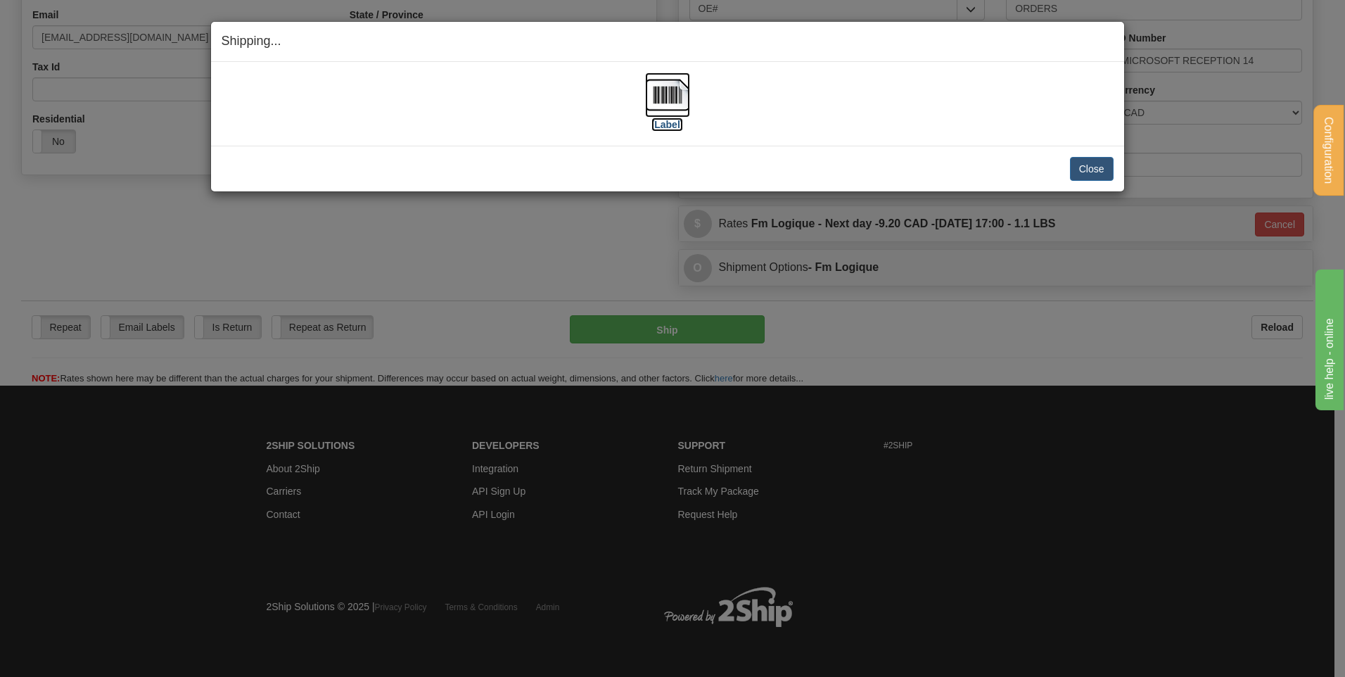
click at [651, 84] on img at bounding box center [667, 94] width 45 height 45
click at [1097, 174] on button "Close" at bounding box center [1092, 169] width 44 height 24
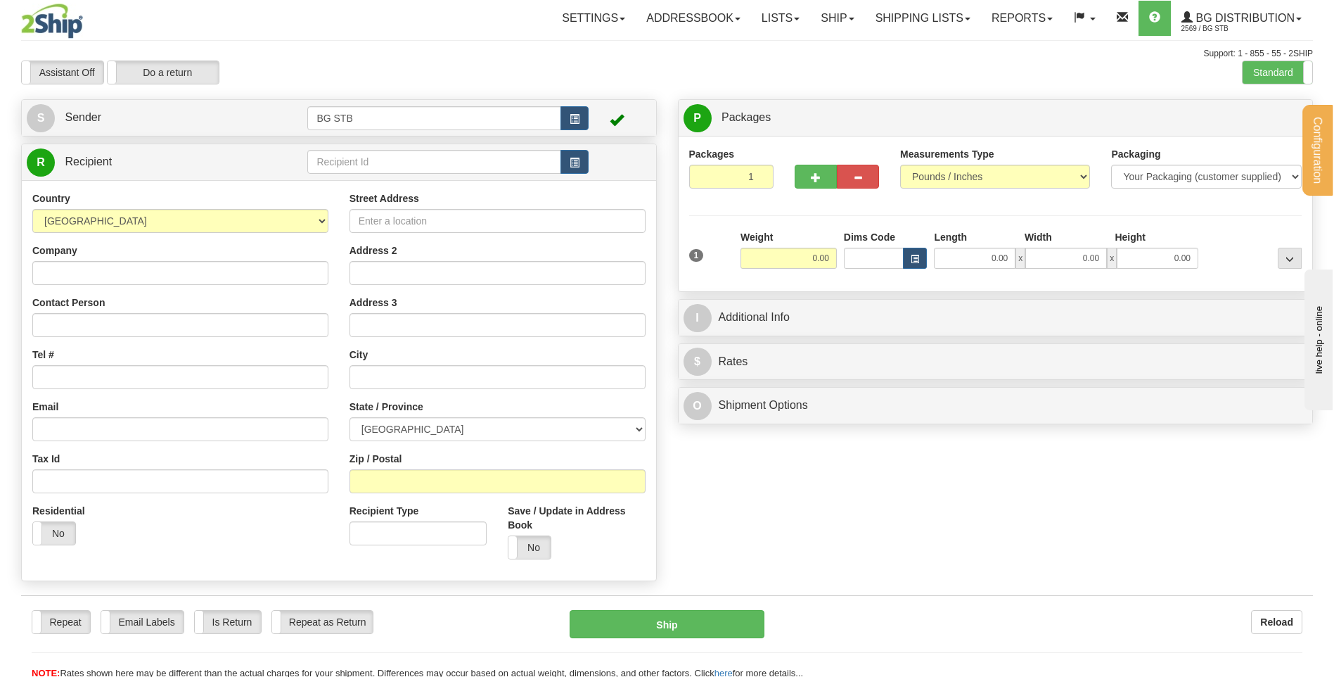
click at [358, 150] on td at bounding box center [447, 162] width 281 height 29
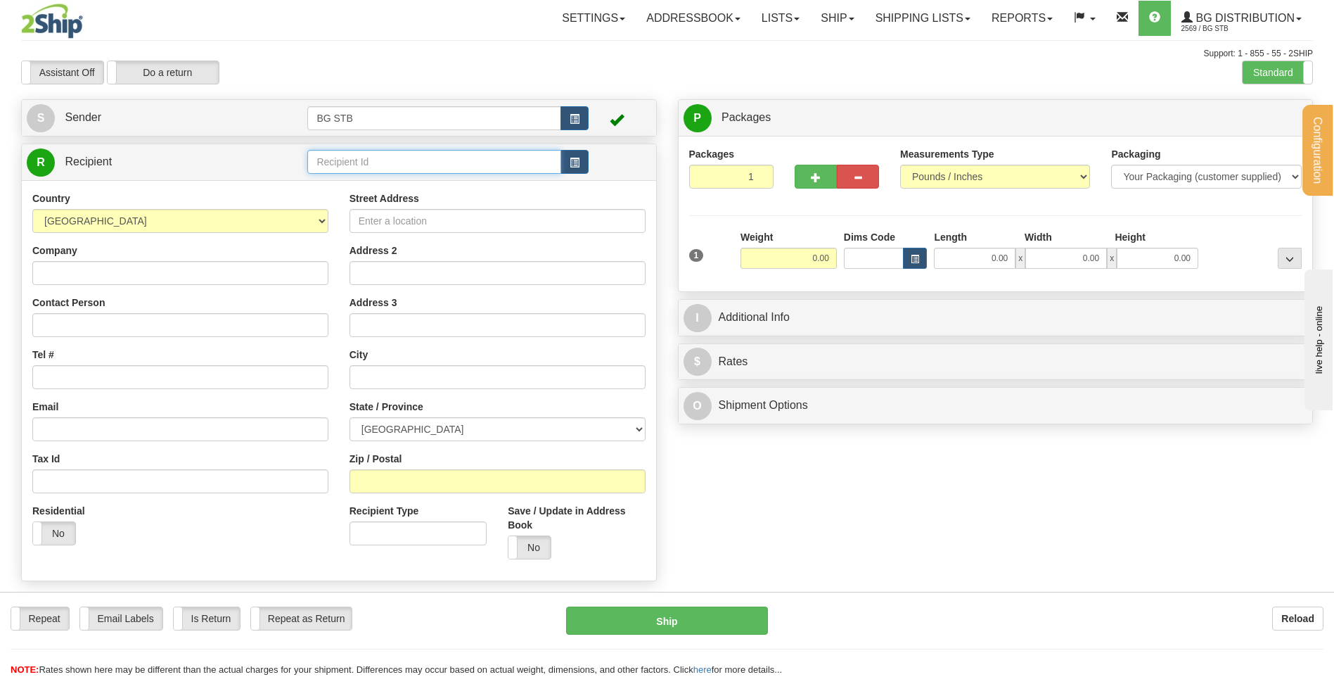
click at [361, 155] on input "text" at bounding box center [433, 162] width 253 height 24
type input "4112#"
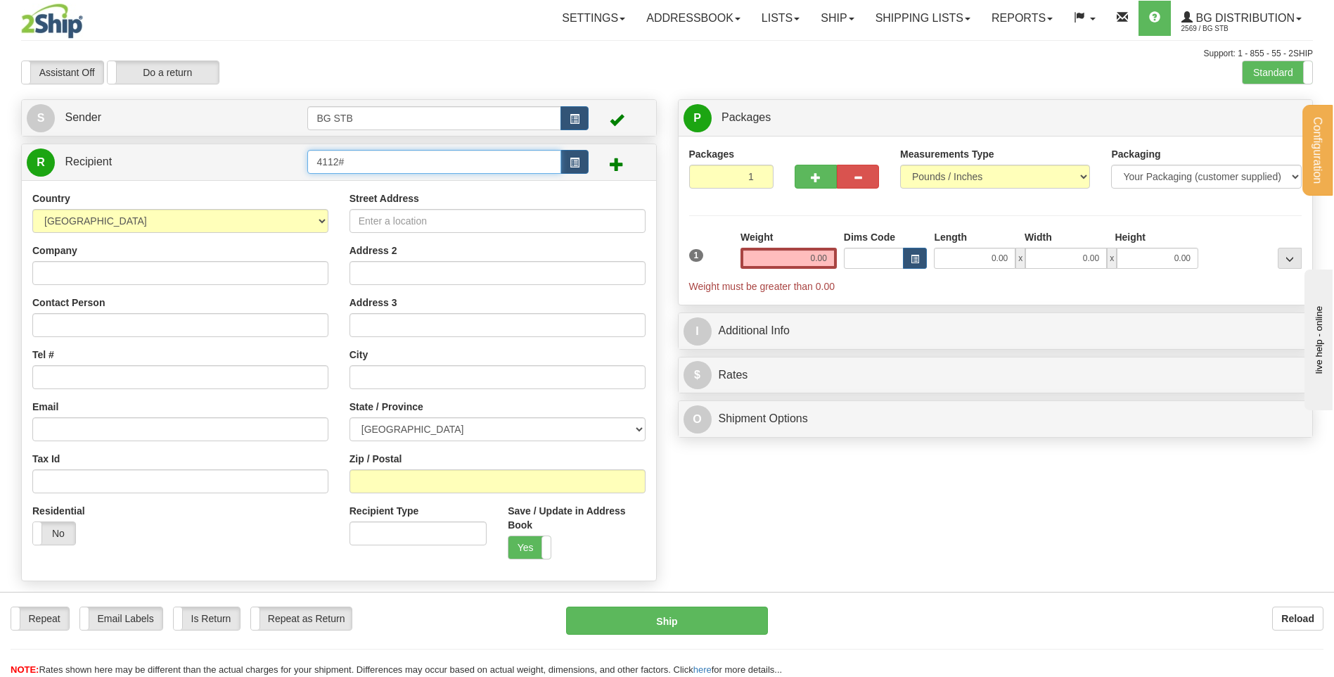
click at [364, 163] on input "4112#" at bounding box center [433, 162] width 253 height 24
type input "4112"
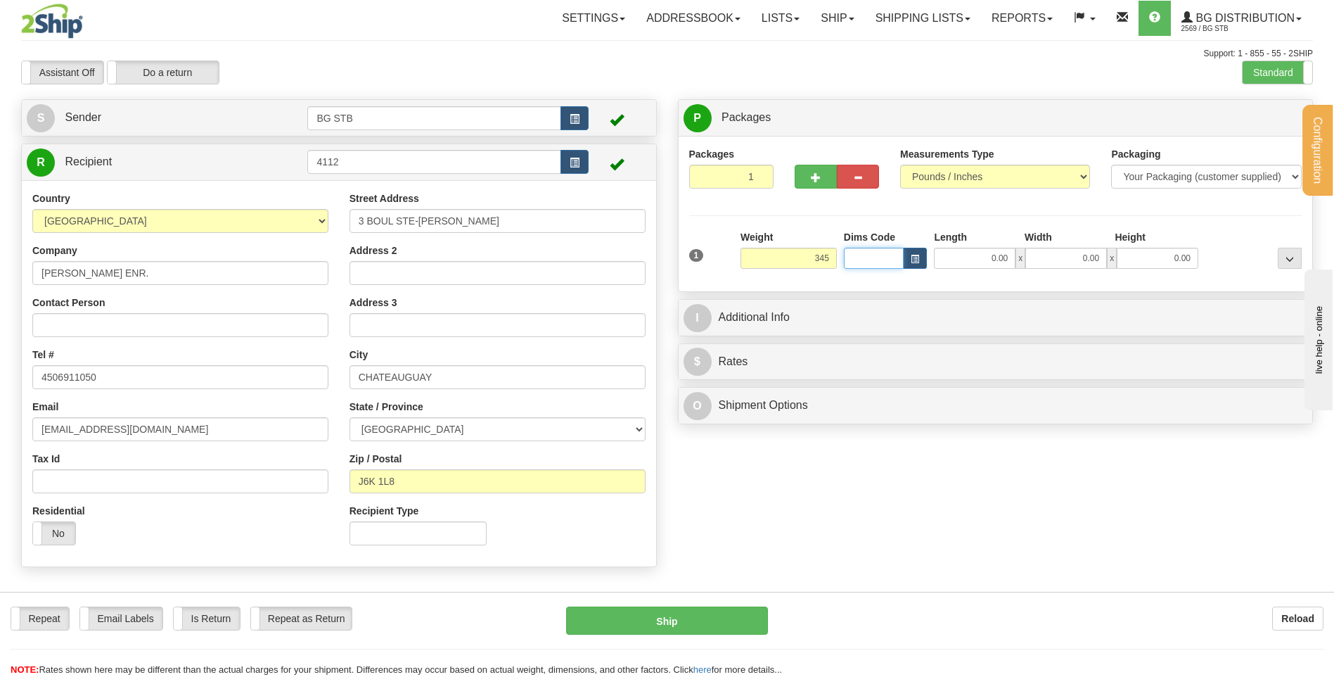
type input "345.00"
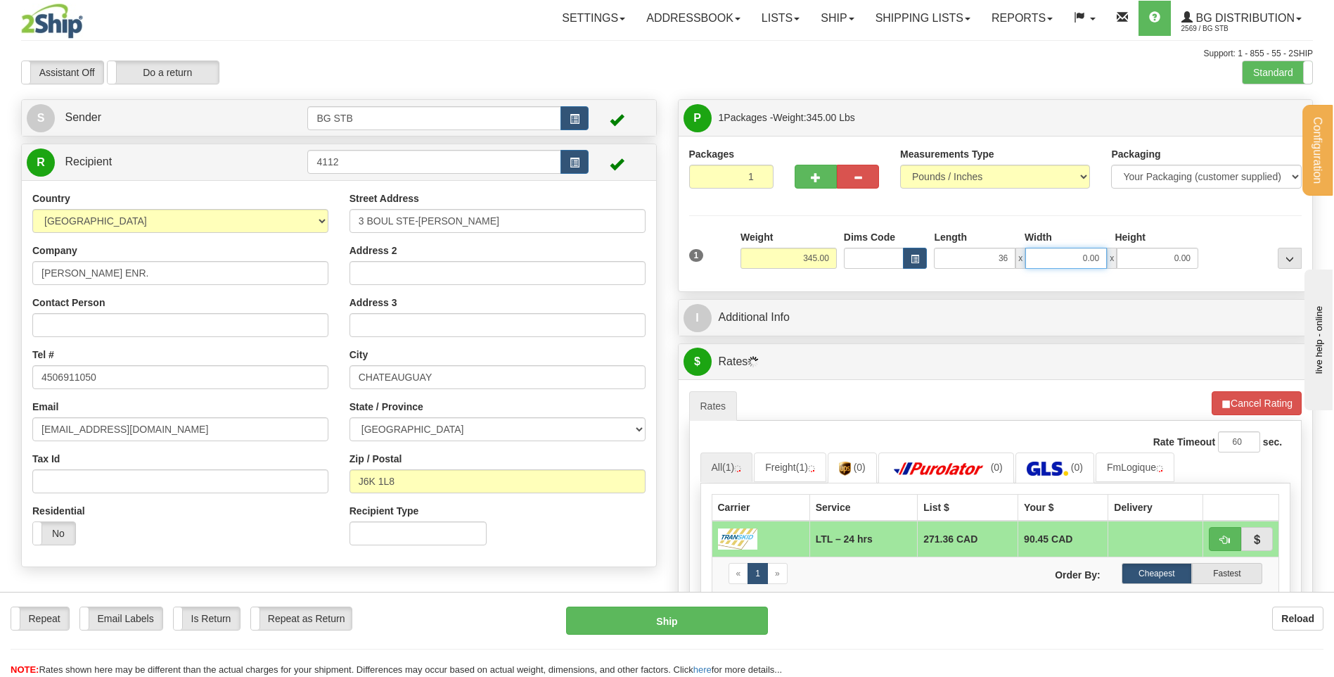
type input "36.00"
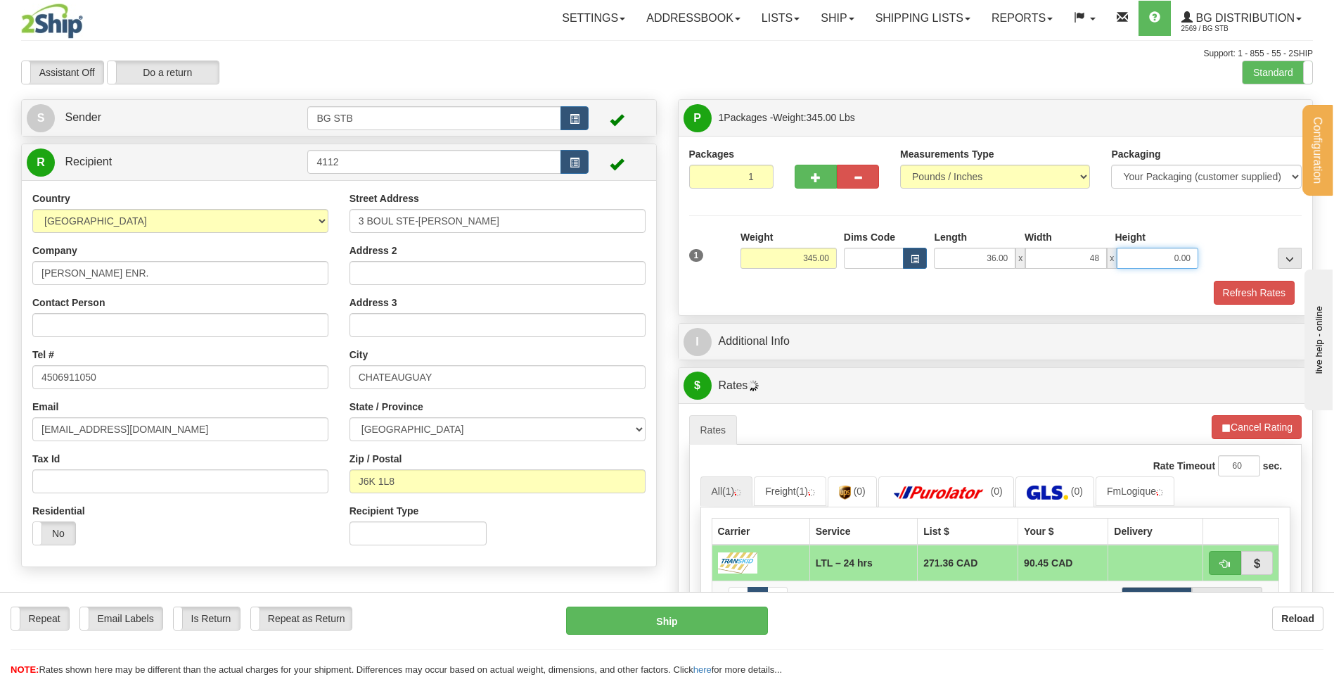
type input "48.00"
type input "15.00"
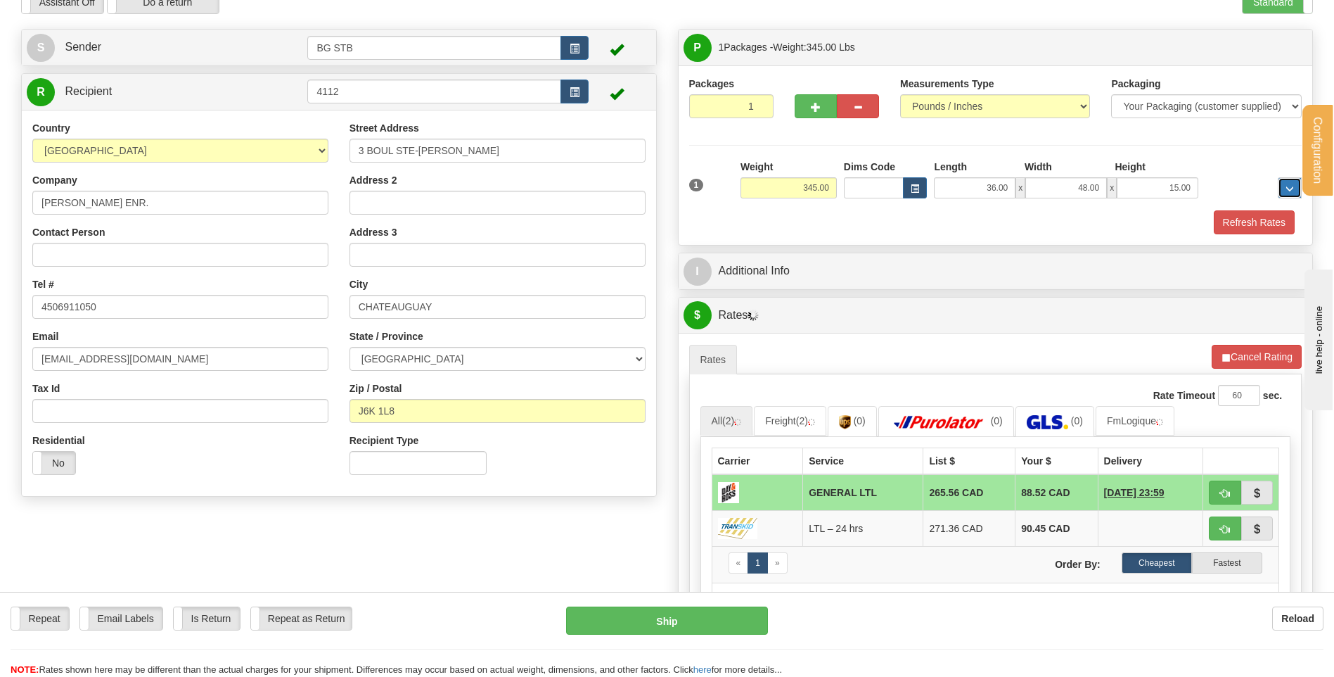
scroll to position [211, 0]
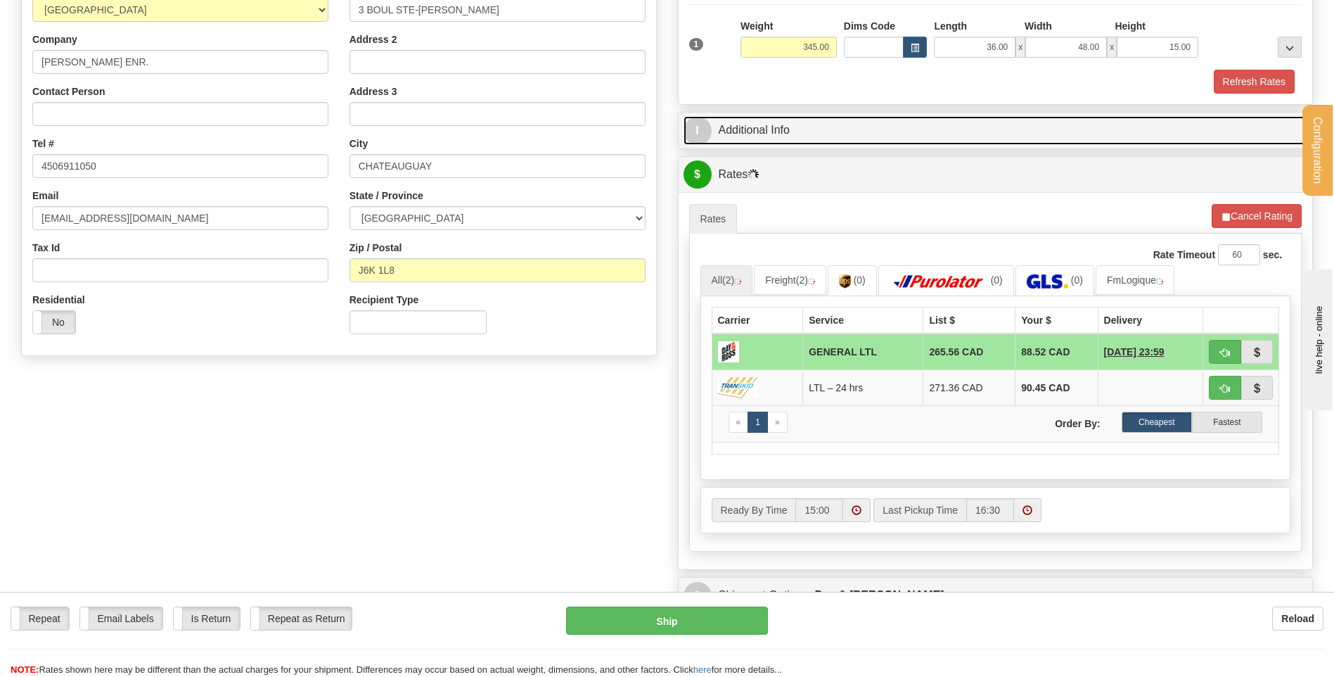
click at [793, 132] on link "I Additional Info" at bounding box center [996, 130] width 625 height 29
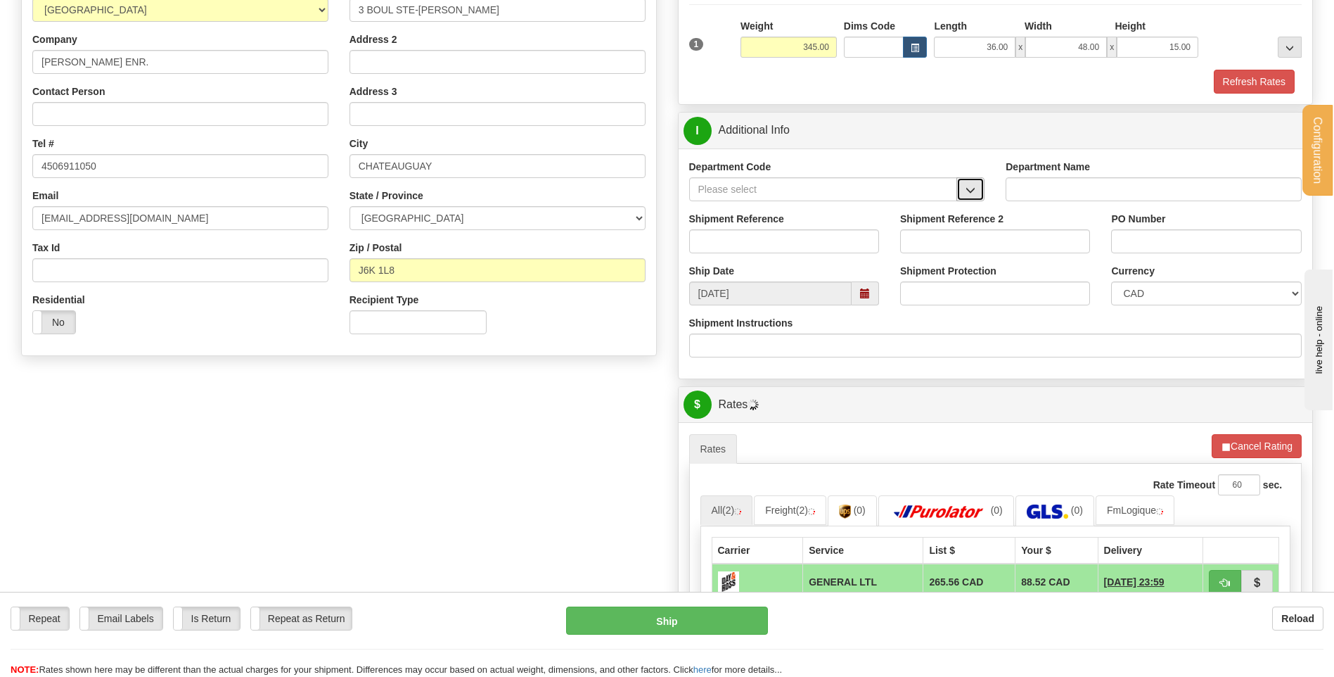
click at [967, 191] on span "button" at bounding box center [971, 190] width 10 height 9
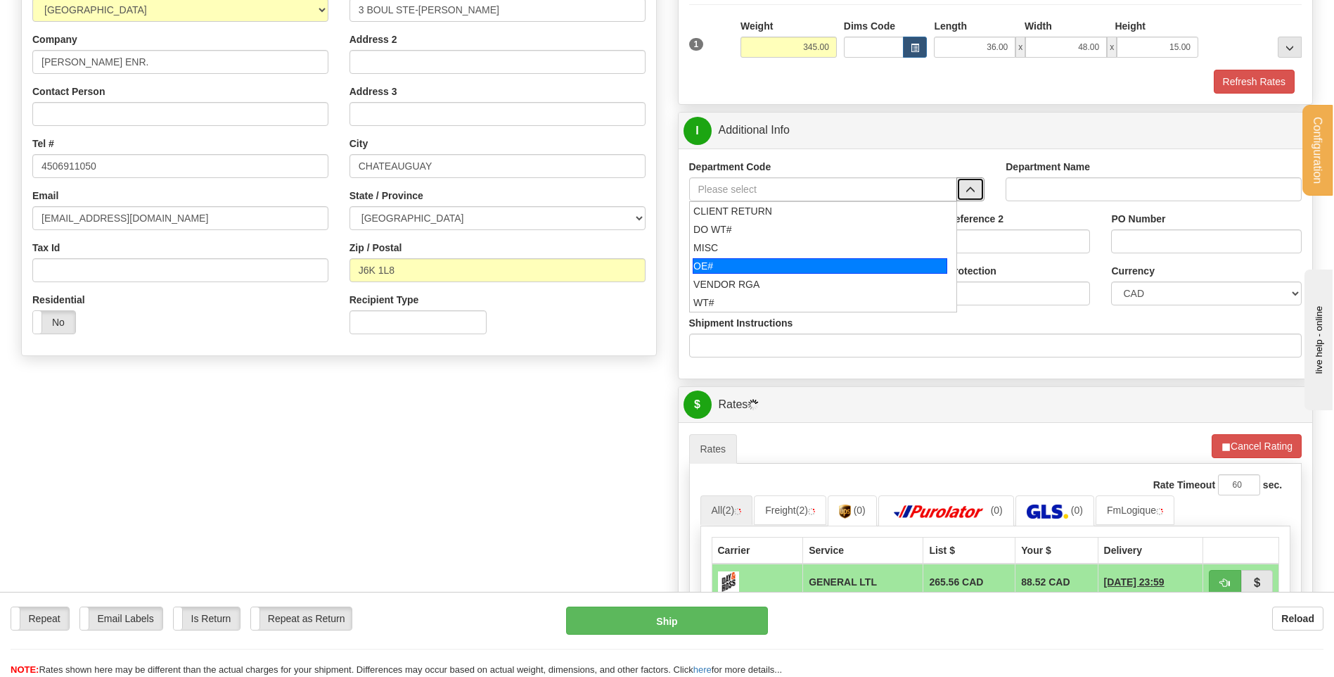
click at [753, 263] on div "OE#" at bounding box center [820, 265] width 255 height 15
type input "OE#"
type input "ORDERS"
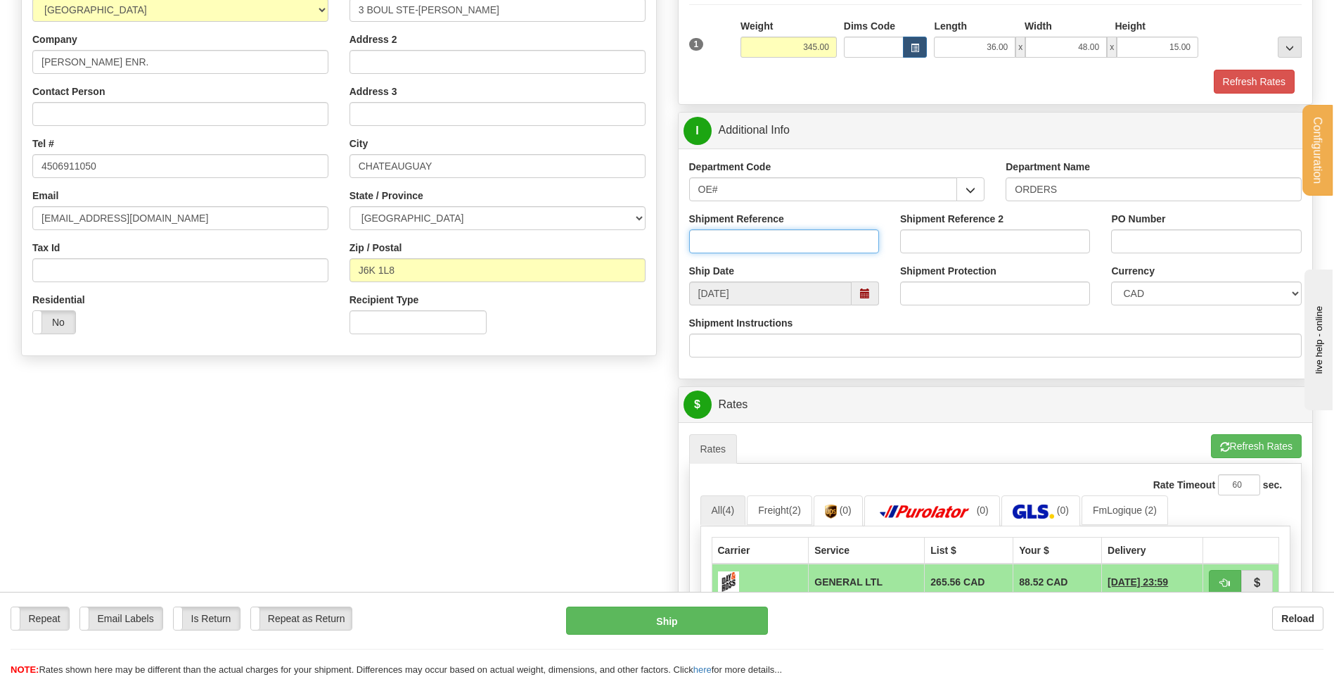
click at [753, 241] on input "Shipment Reference" at bounding box center [784, 241] width 190 height 24
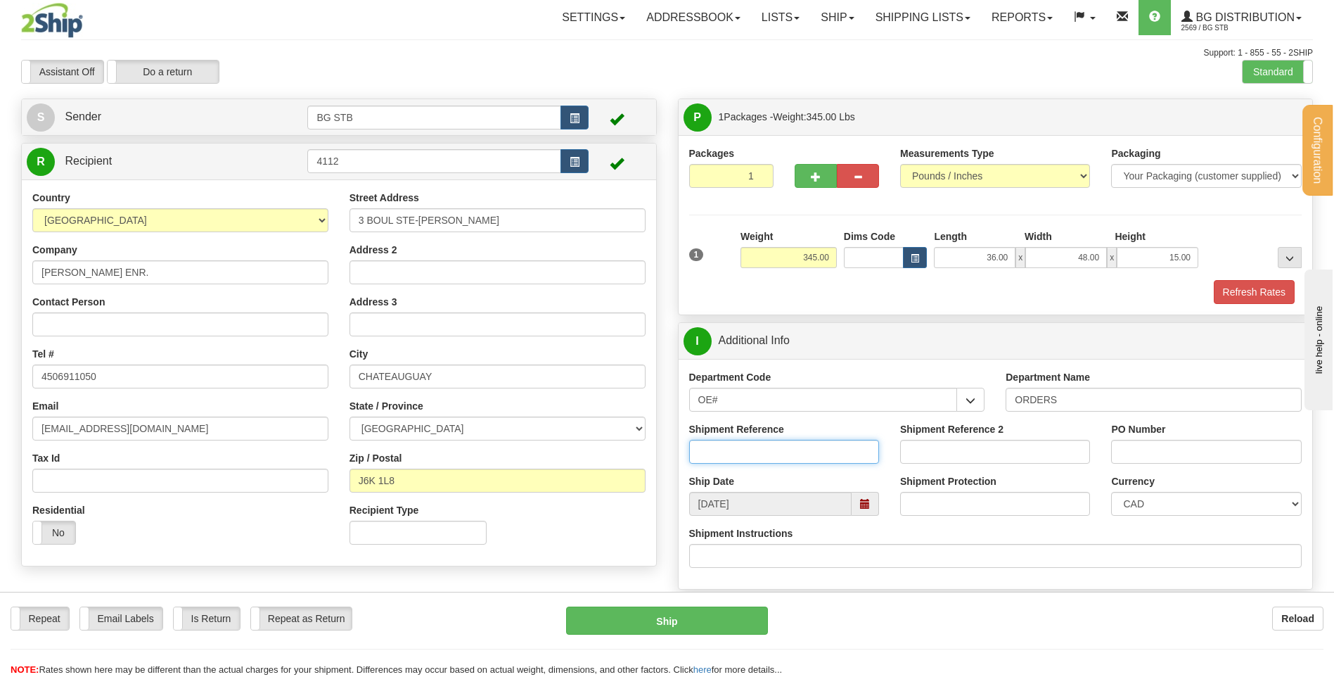
scroll to position [0, 0]
type input "80004985-00"
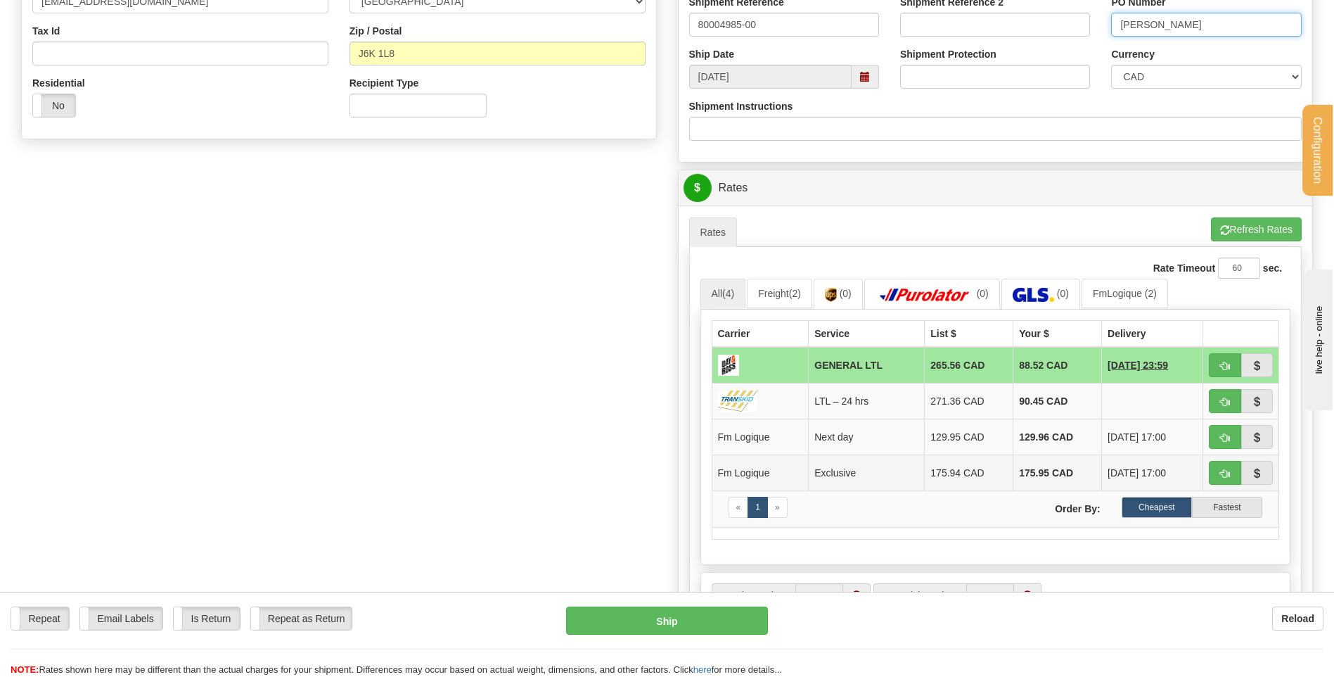
scroll to position [492, 0]
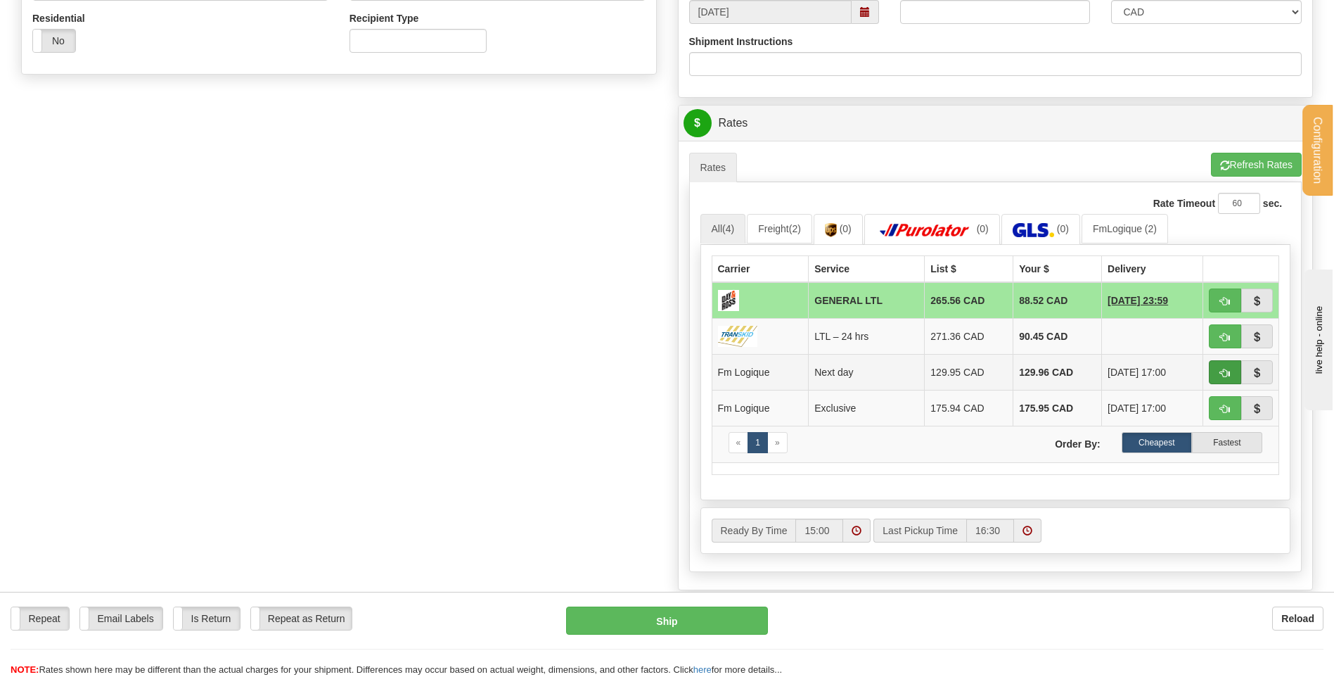
type input "chad diabo"
drag, startPoint x: 1223, startPoint y: 378, endPoint x: 1186, endPoint y: 377, distance: 36.6
click at [1223, 378] on button "button" at bounding box center [1225, 372] width 32 height 24
type input "jour"
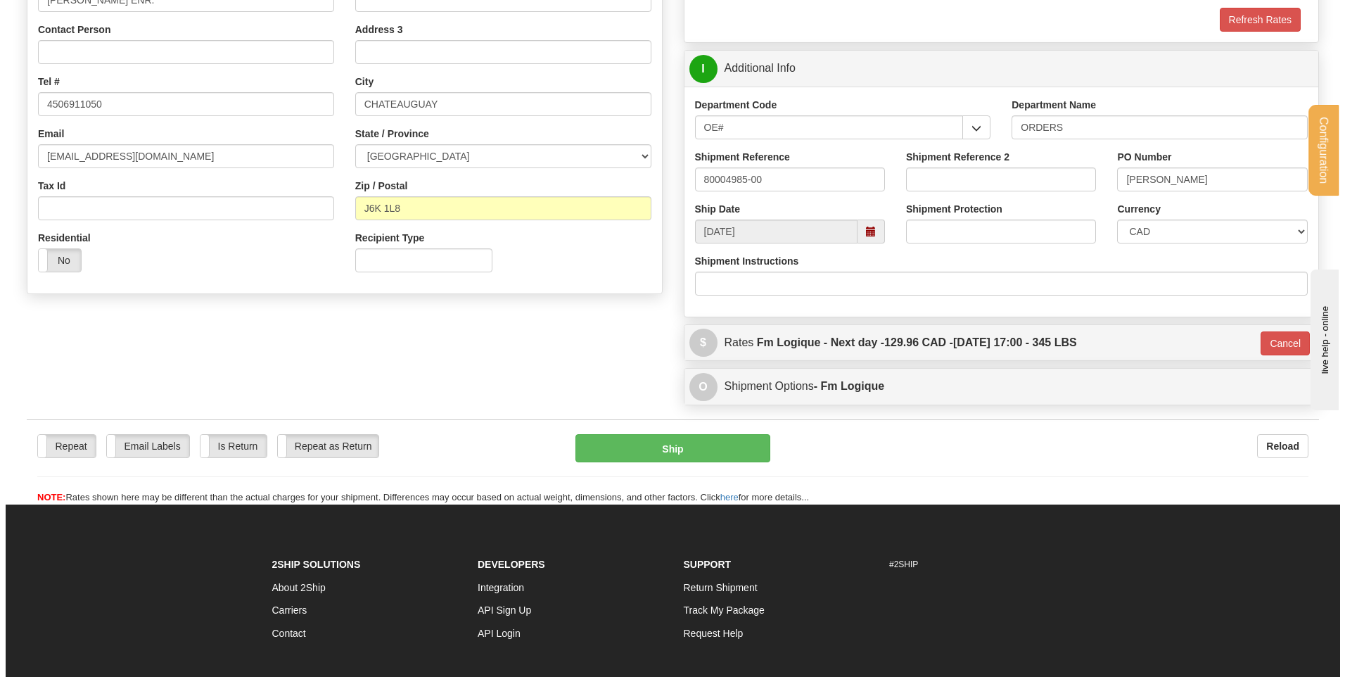
scroll to position [192, 0]
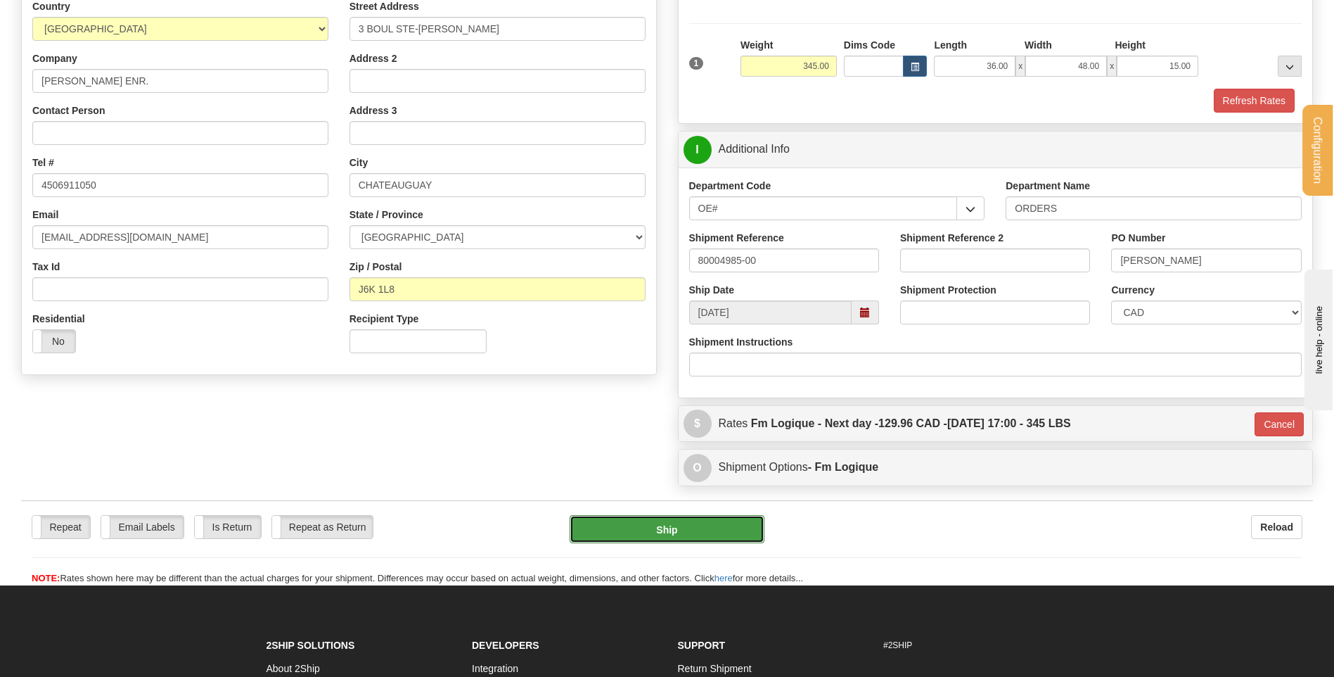
click at [664, 527] on button "Ship" at bounding box center [667, 529] width 194 height 28
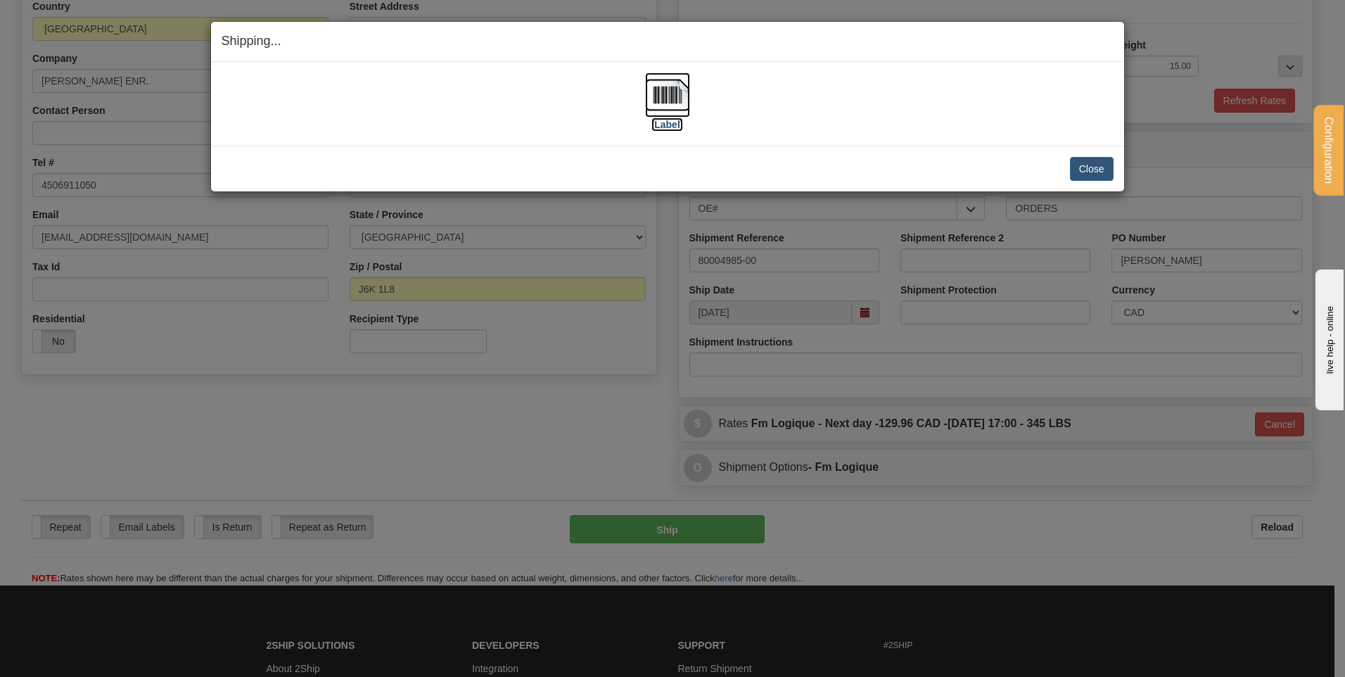
click at [680, 86] on img at bounding box center [667, 94] width 45 height 45
click at [1103, 162] on button "Close" at bounding box center [1092, 169] width 44 height 24
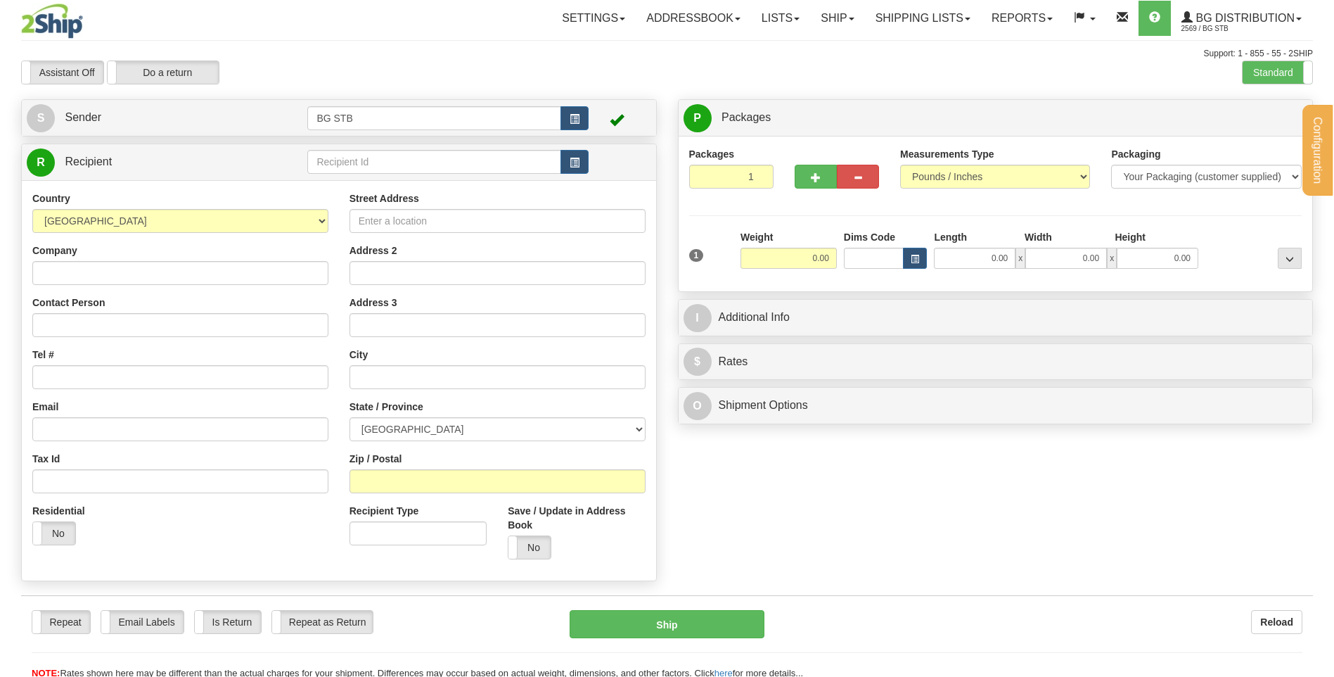
click at [375, 160] on div "Configuration My Configuration Panel Close Configure My Carriers" at bounding box center [667, 340] width 1334 height 680
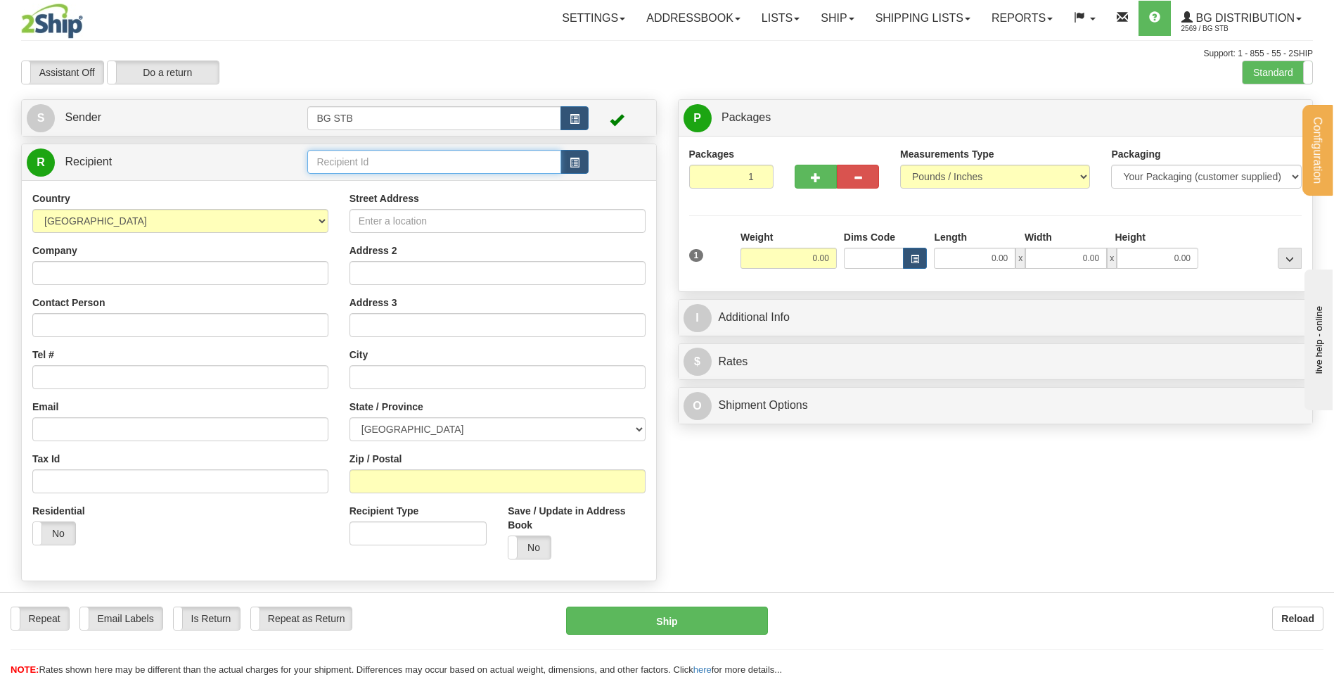
click at [381, 158] on input "text" at bounding box center [433, 162] width 253 height 24
type input "4172"
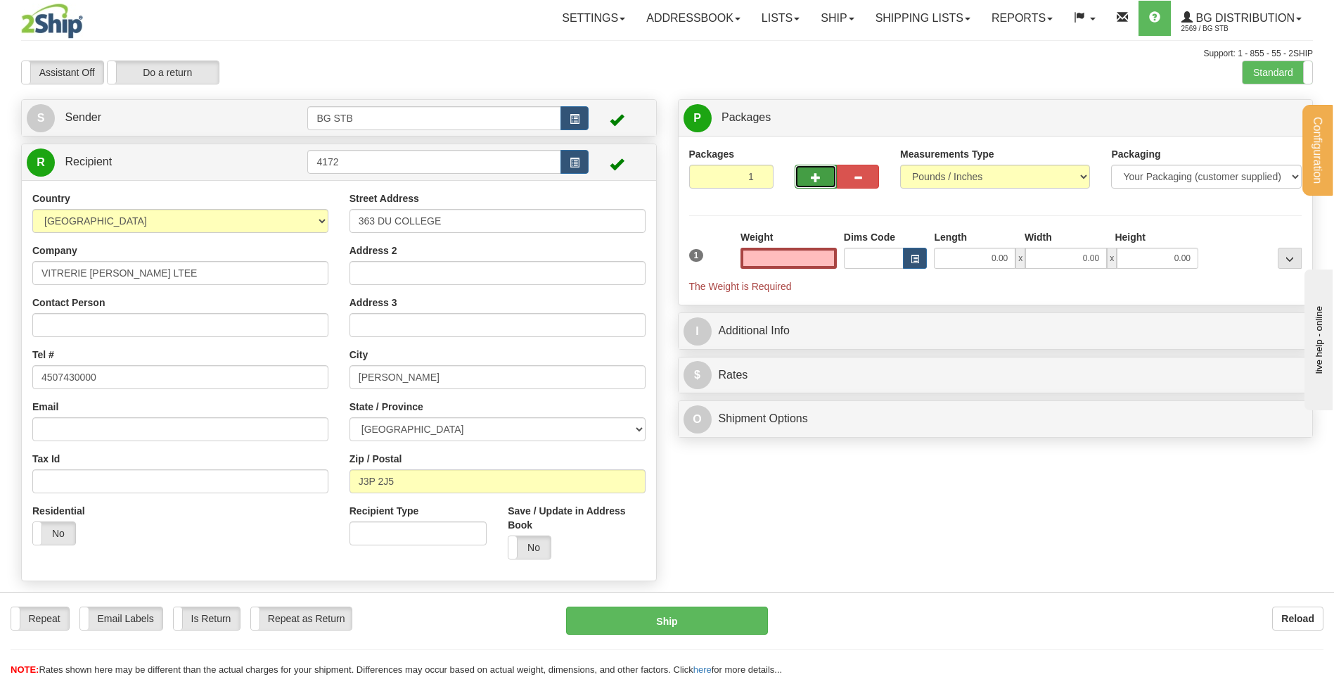
type input "0.00"
click at [812, 173] on span "button" at bounding box center [816, 177] width 10 height 9
type input "2"
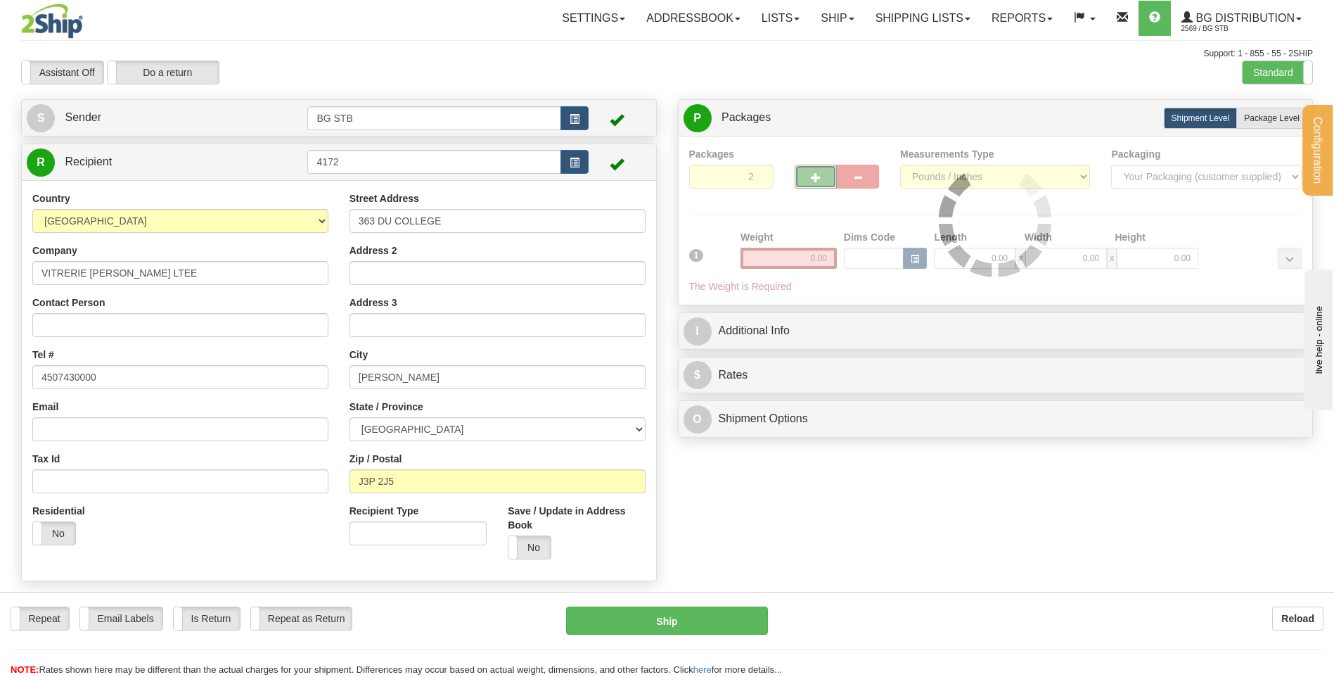
drag, startPoint x: 1255, startPoint y: 120, endPoint x: 1148, endPoint y: 167, distance: 116.8
click at [1240, 125] on label "Package Level Pack.." at bounding box center [1272, 118] width 71 height 21
radio input "true"
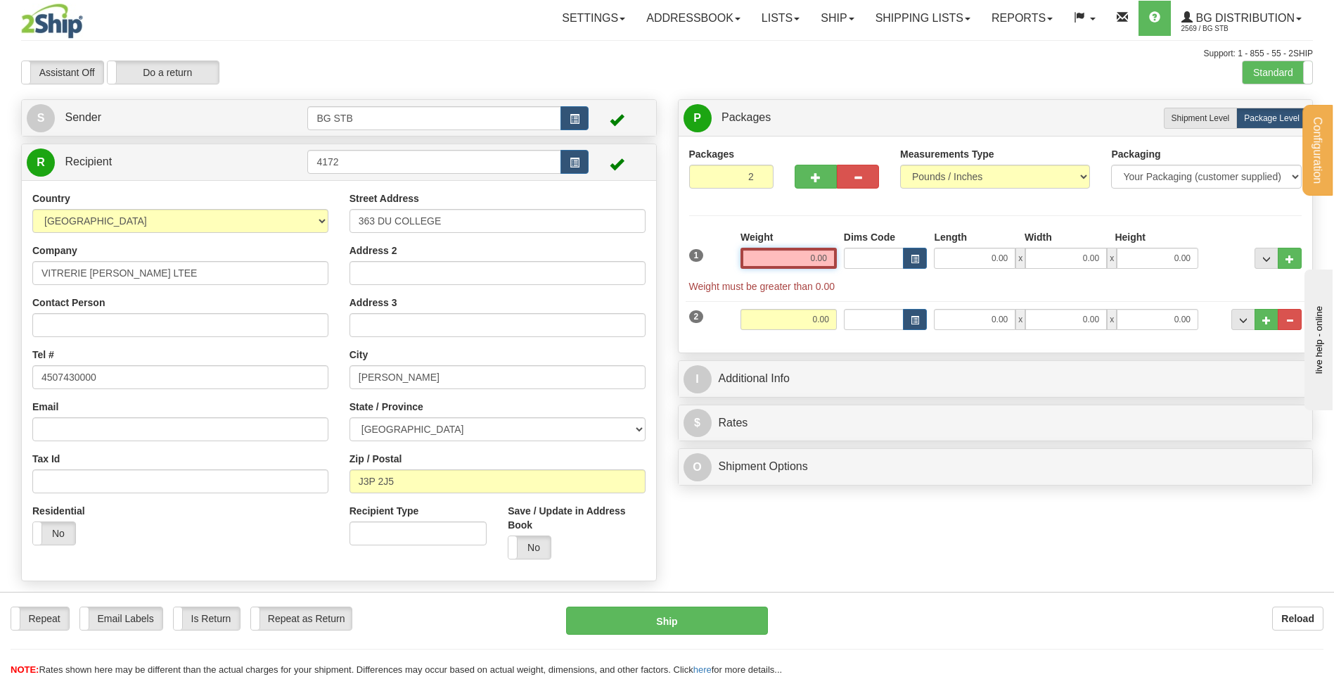
click at [779, 251] on input "0.00" at bounding box center [789, 258] width 96 height 21
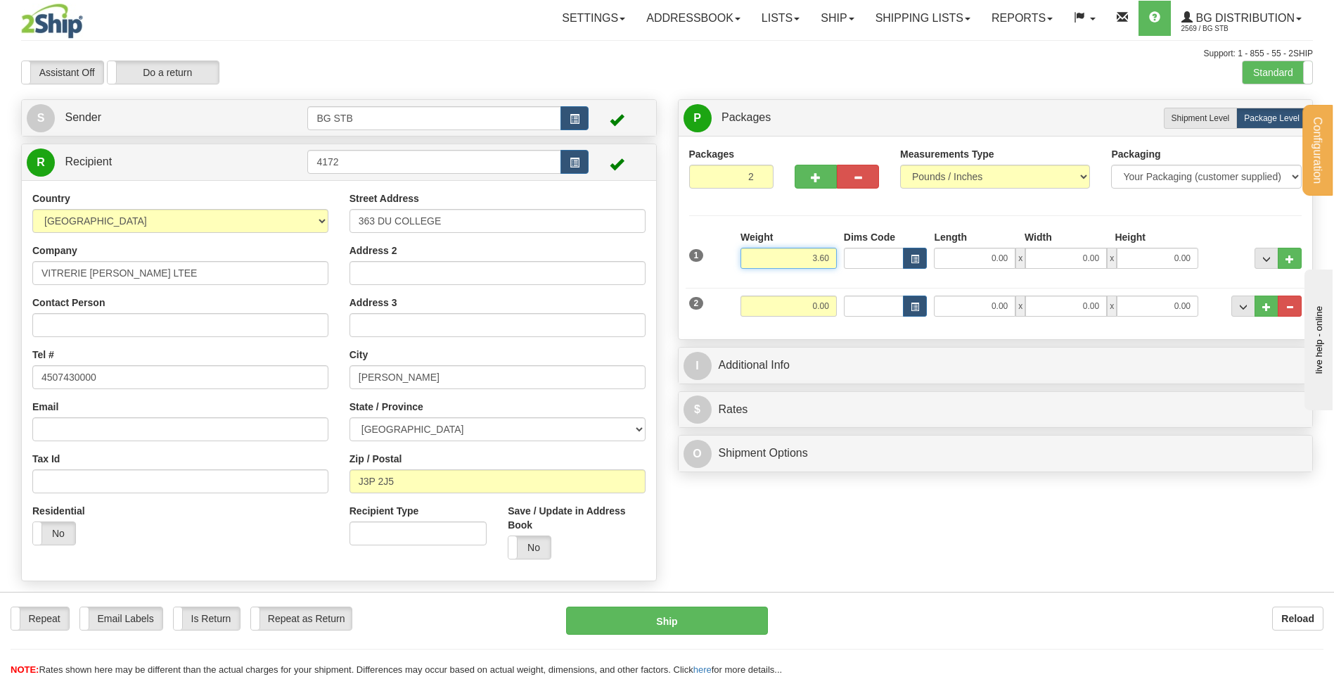
type input "3.60"
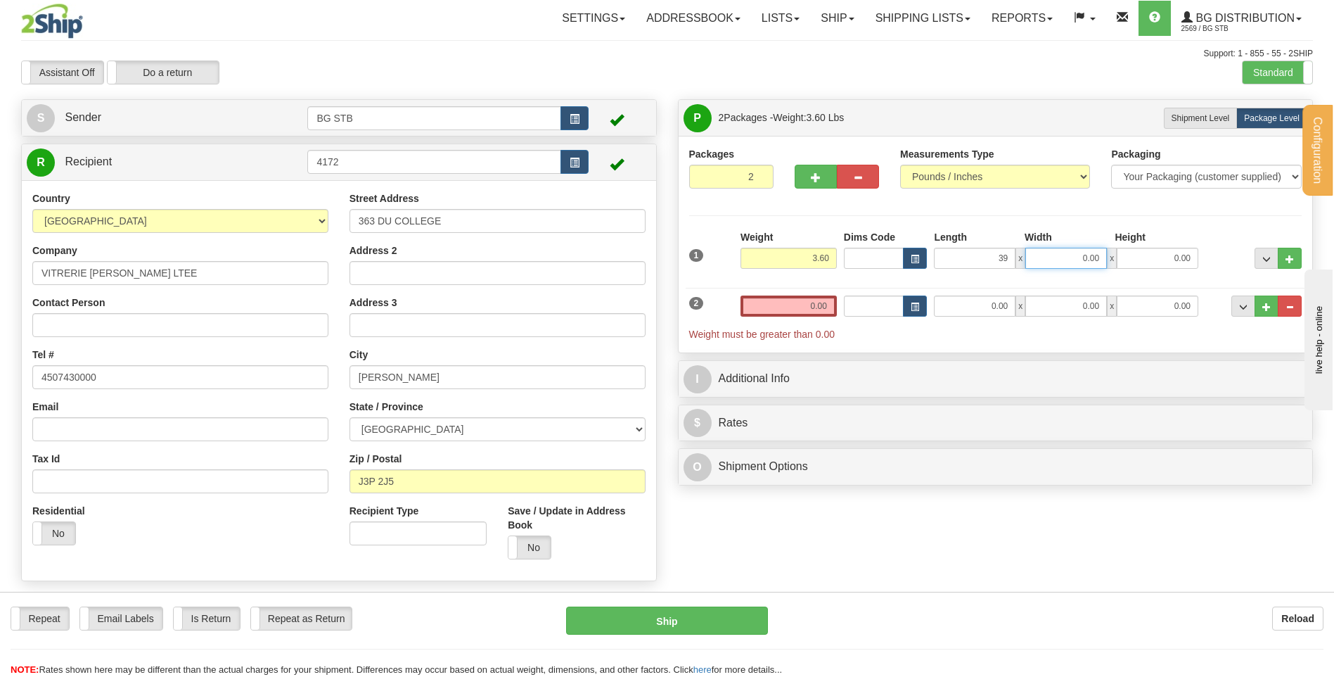
type input "39.00"
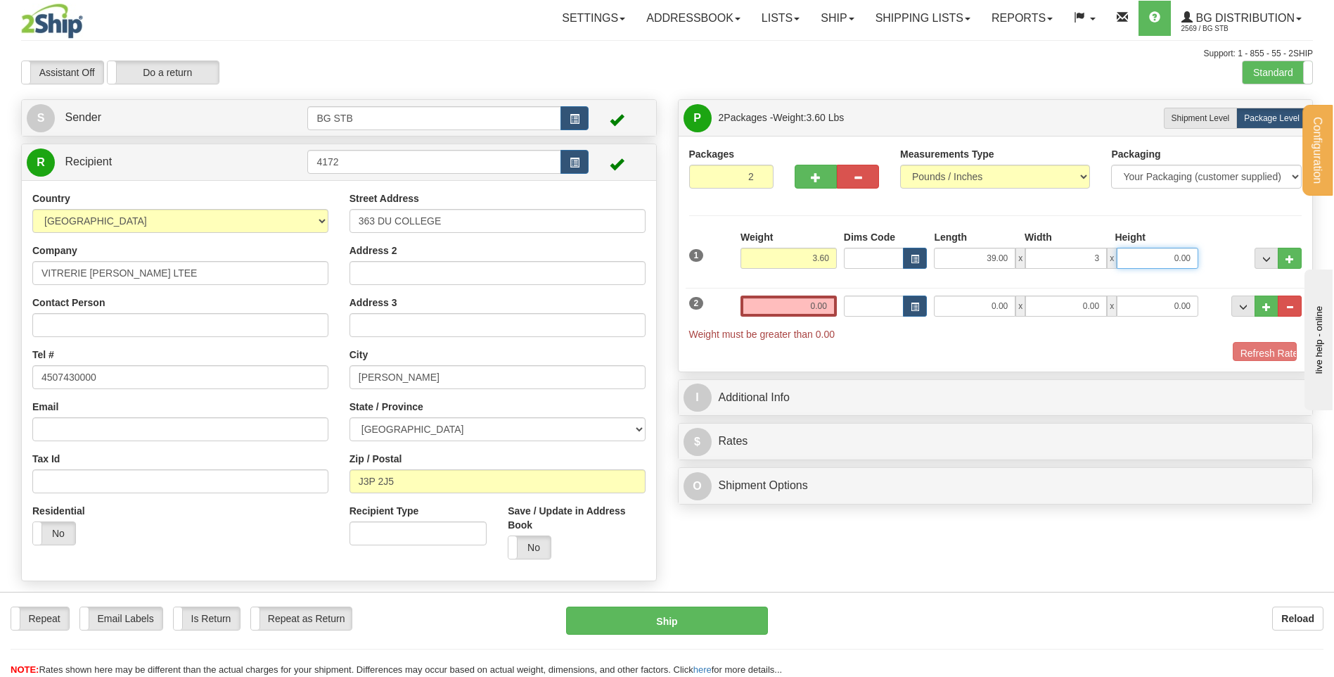
type input "3.00"
click at [801, 310] on input "0.00" at bounding box center [789, 305] width 96 height 21
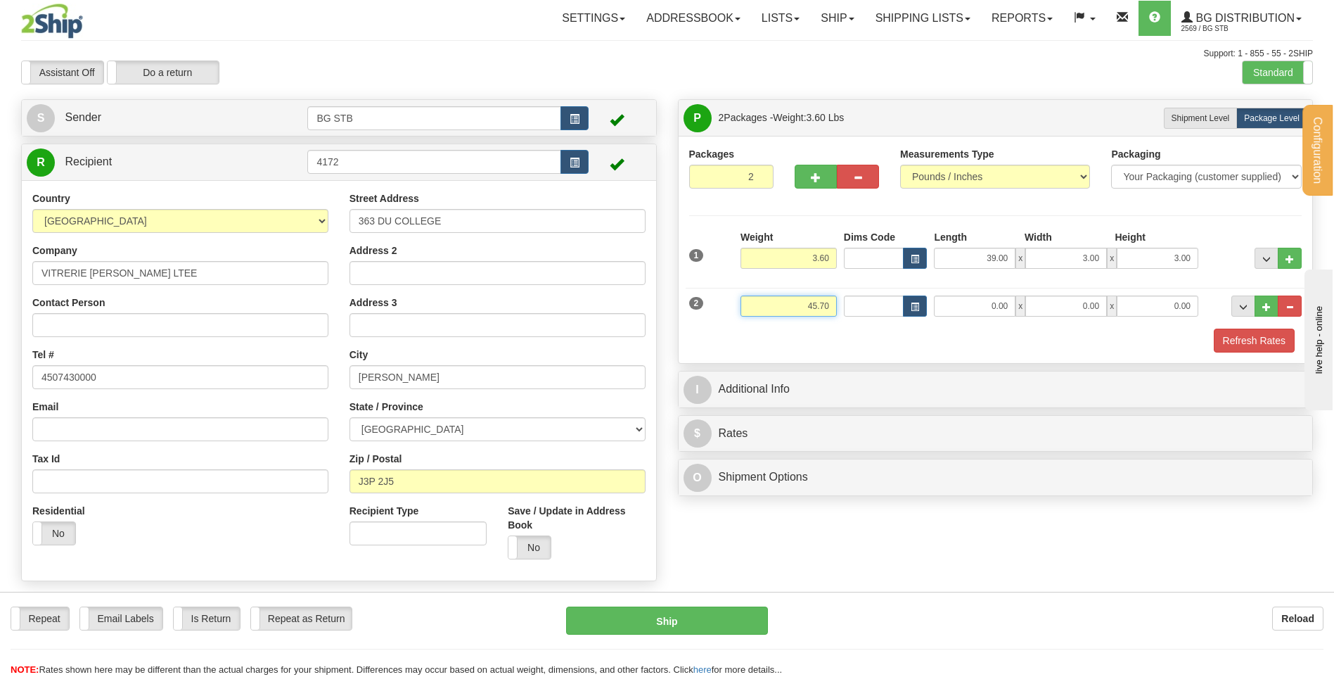
type input "45.70"
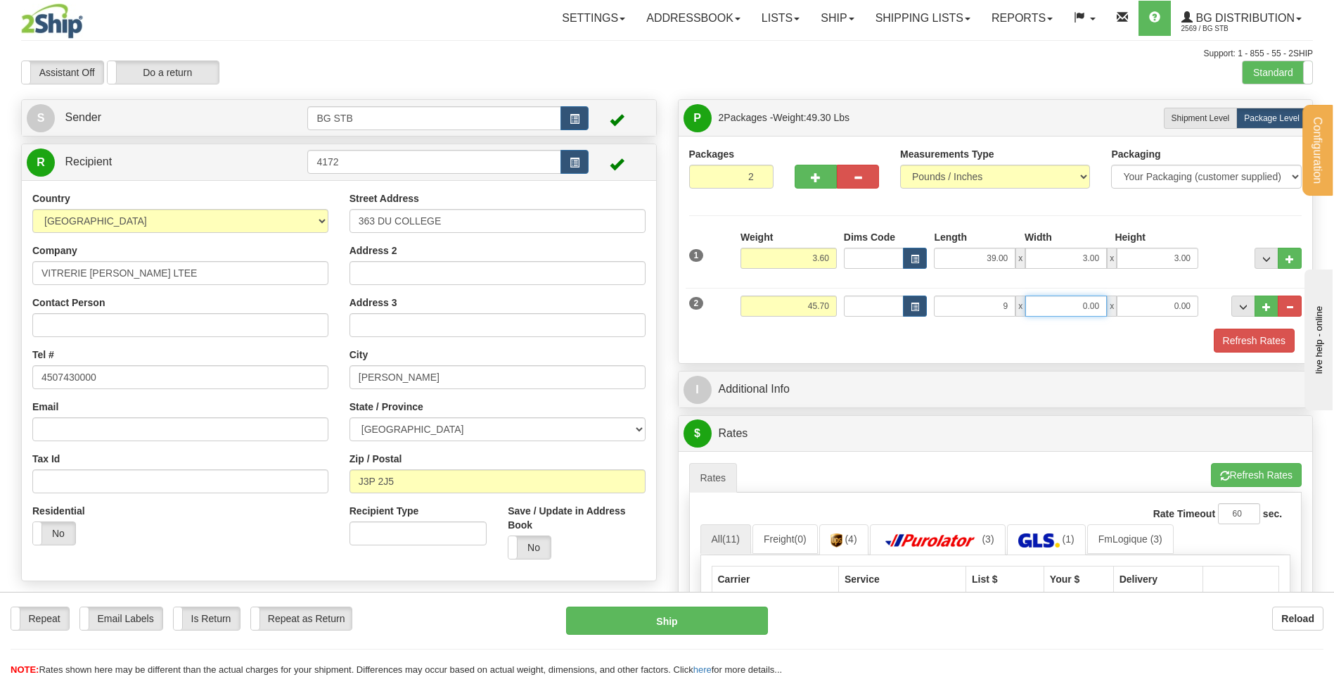
type input "9.00"
type input "10.00"
type input "14.00"
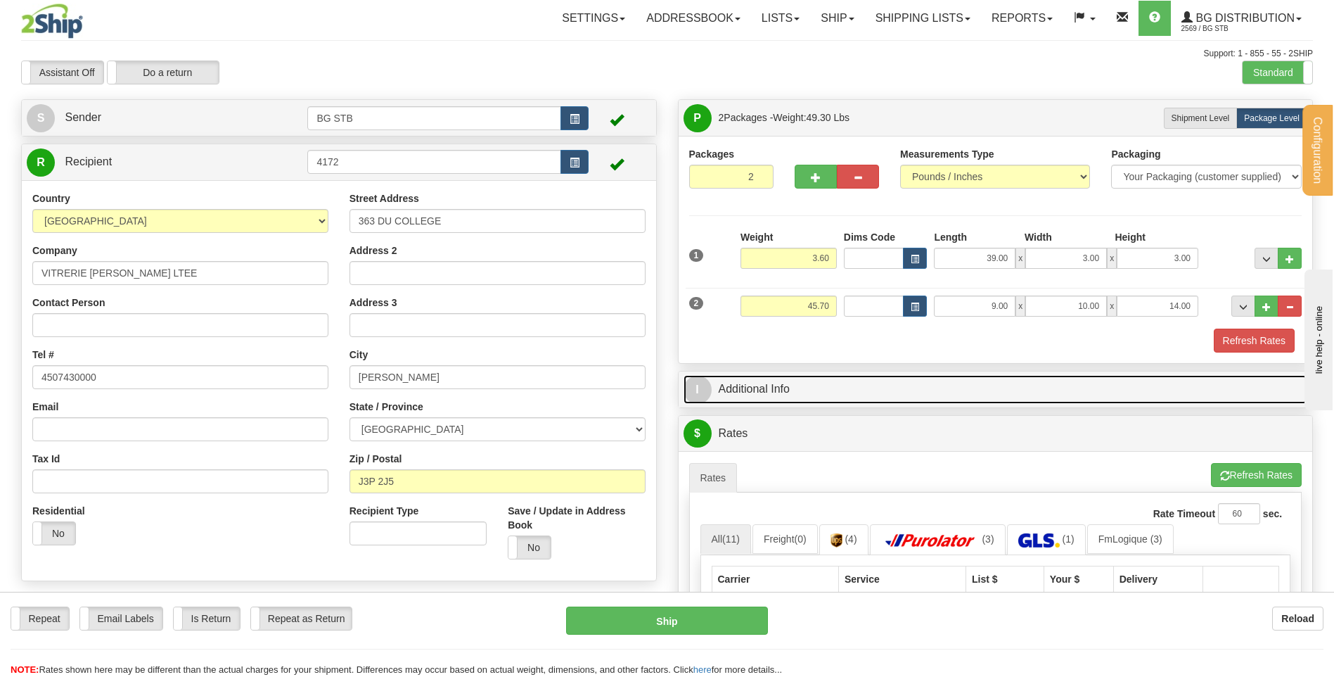
click at [789, 390] on link "I Additional Info" at bounding box center [996, 389] width 625 height 29
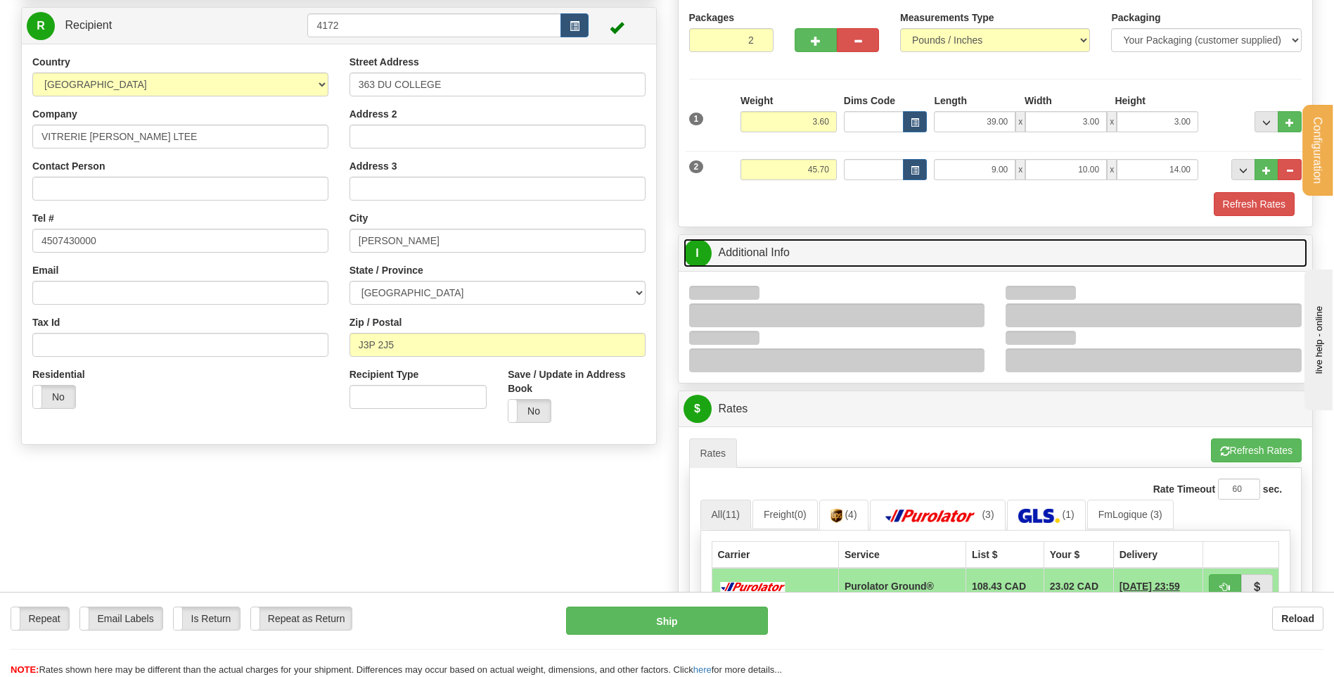
scroll to position [211, 0]
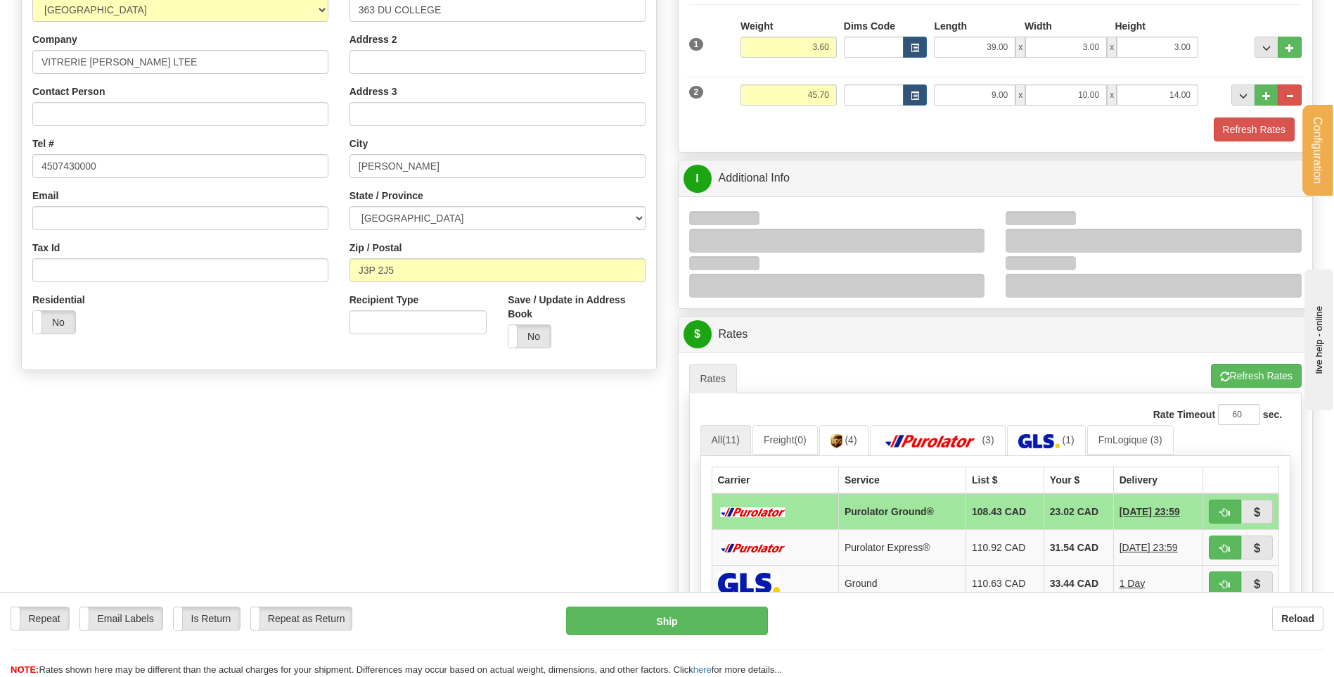
drag, startPoint x: 978, startPoint y: 231, endPoint x: 975, endPoint y: 238, distance: 7.9
click at [979, 231] on div at bounding box center [837, 241] width 296 height 24
click at [974, 241] on div at bounding box center [837, 241] width 296 height 24
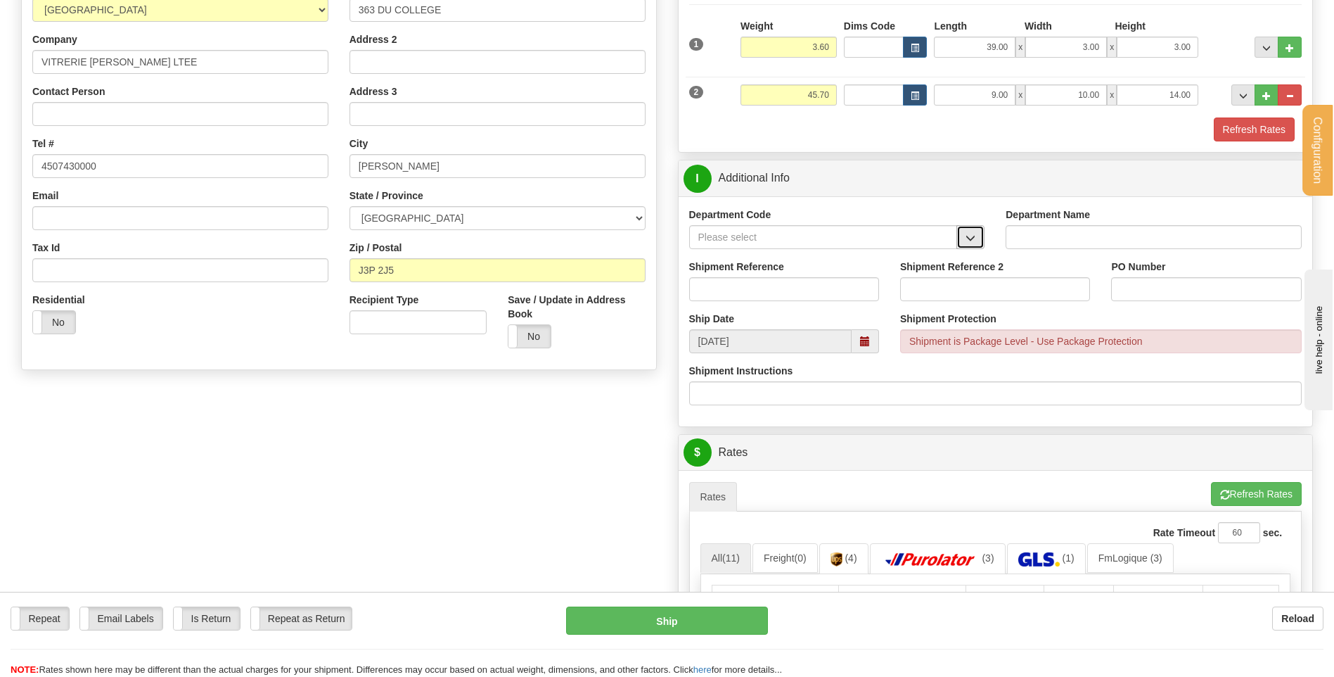
click at [959, 243] on button "button" at bounding box center [971, 237] width 28 height 24
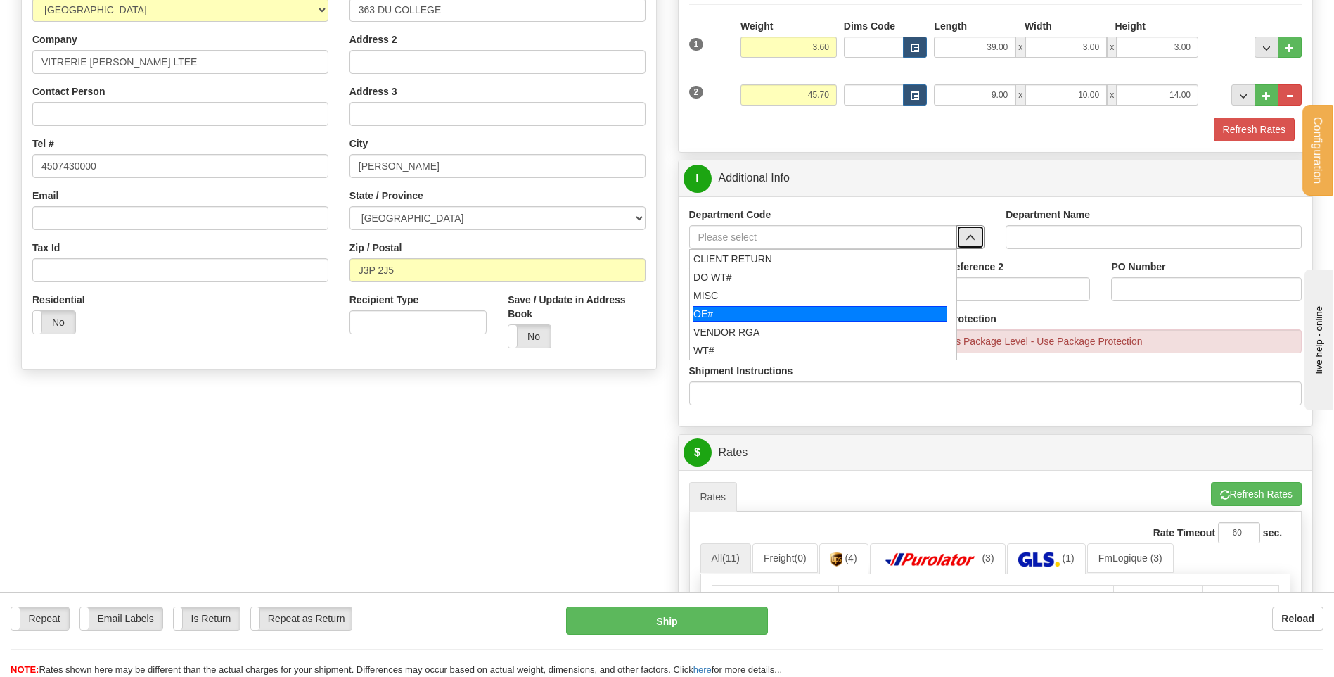
drag, startPoint x: 813, startPoint y: 317, endPoint x: 808, endPoint y: 312, distance: 7.5
click at [812, 317] on div "OE#" at bounding box center [820, 313] width 255 height 15
type input "OE#"
type input "ORDERS"
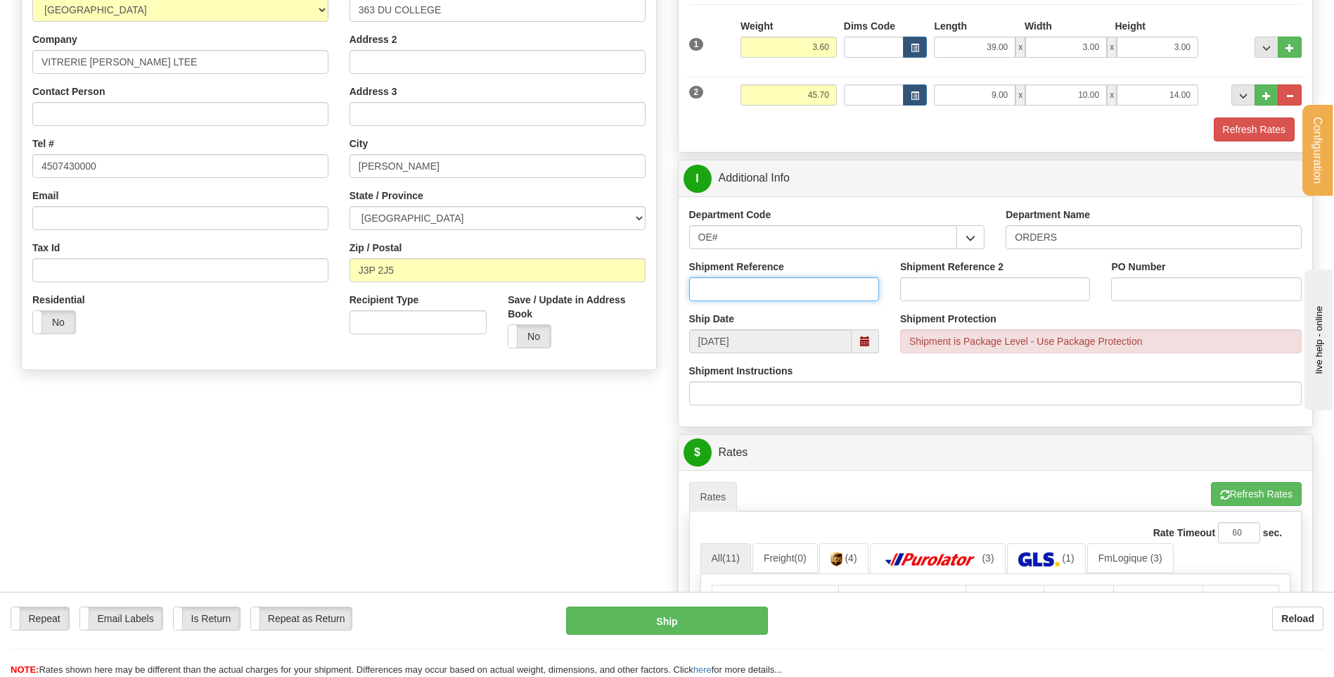
click at [799, 281] on input "Shipment Reference" at bounding box center [784, 289] width 190 height 24
type input "80004203-00 / 80004823-00"
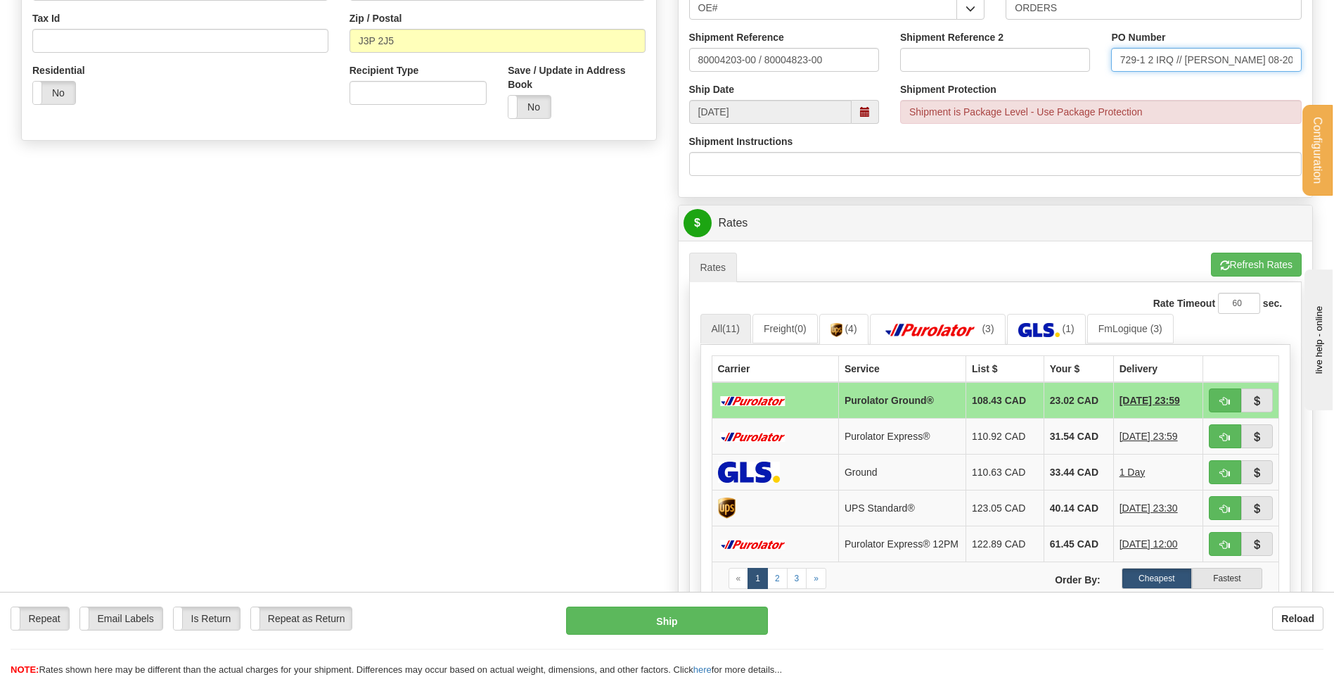
scroll to position [492, 0]
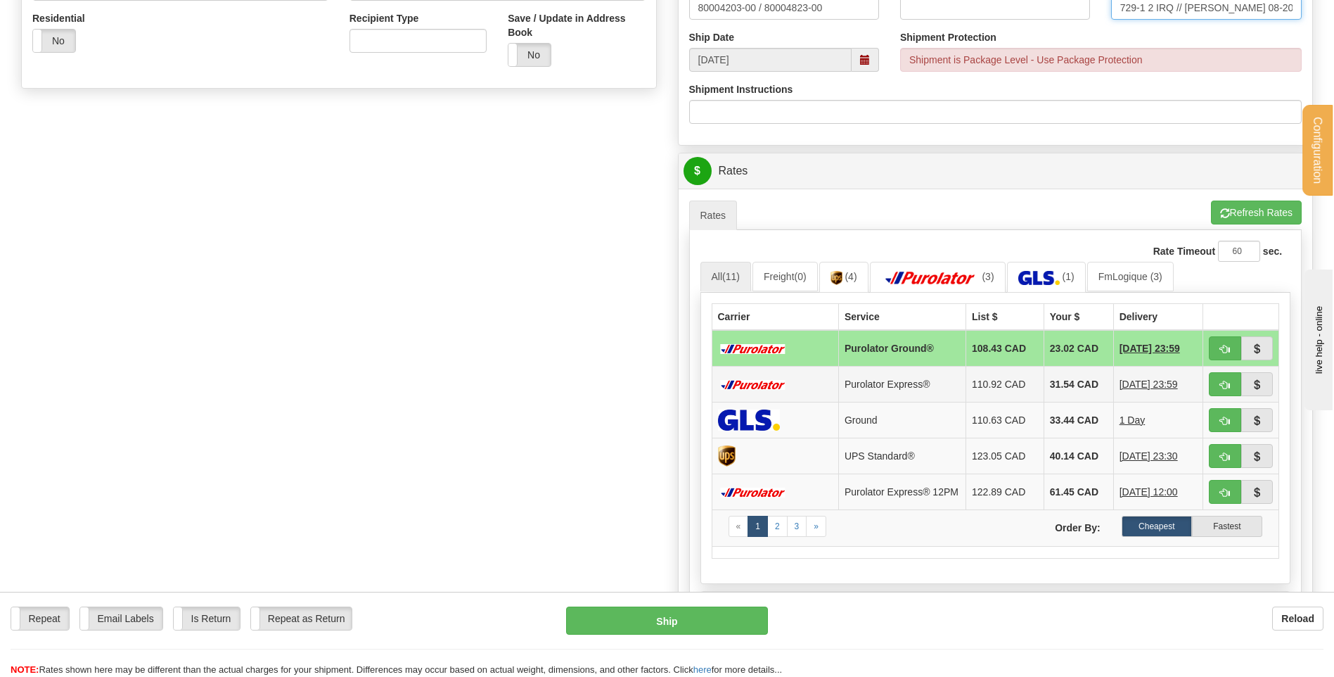
type input "CEF-25-000729-1 2 IRQ // [PERSON_NAME] 08-20"
click at [1219, 352] on button "button" at bounding box center [1225, 348] width 32 height 24
type input "260"
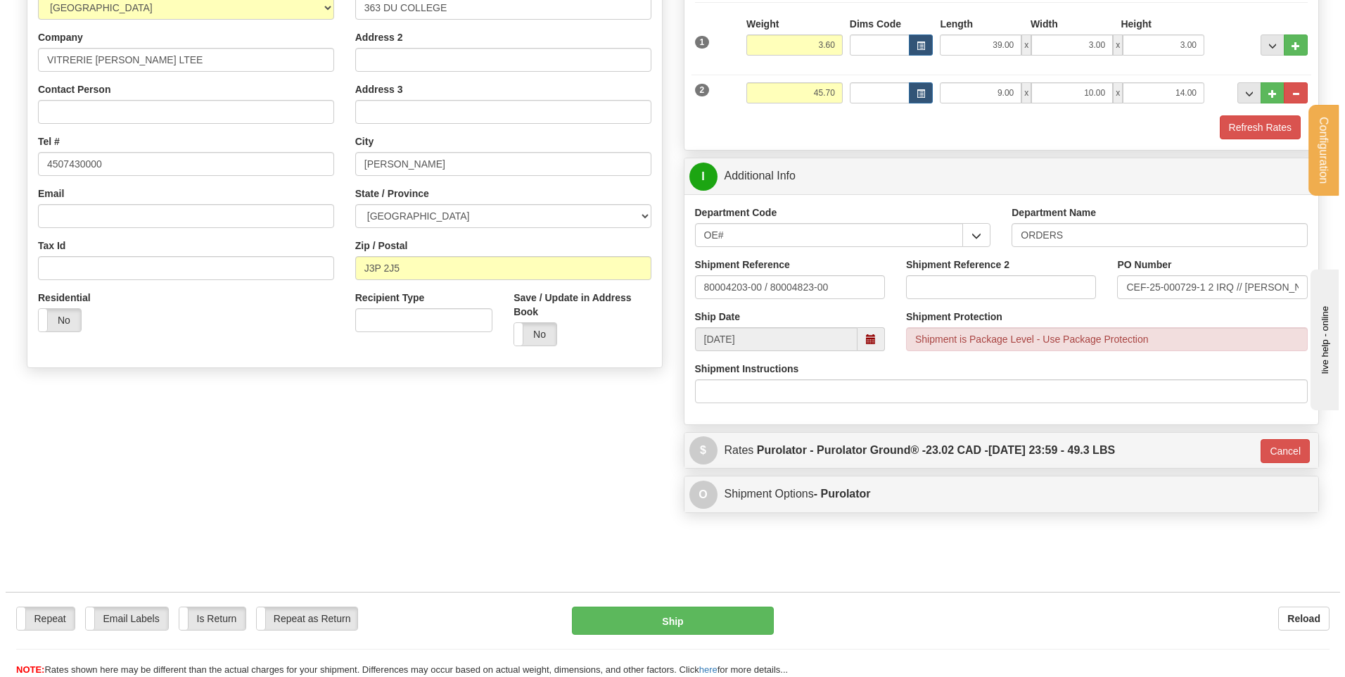
scroll to position [49, 0]
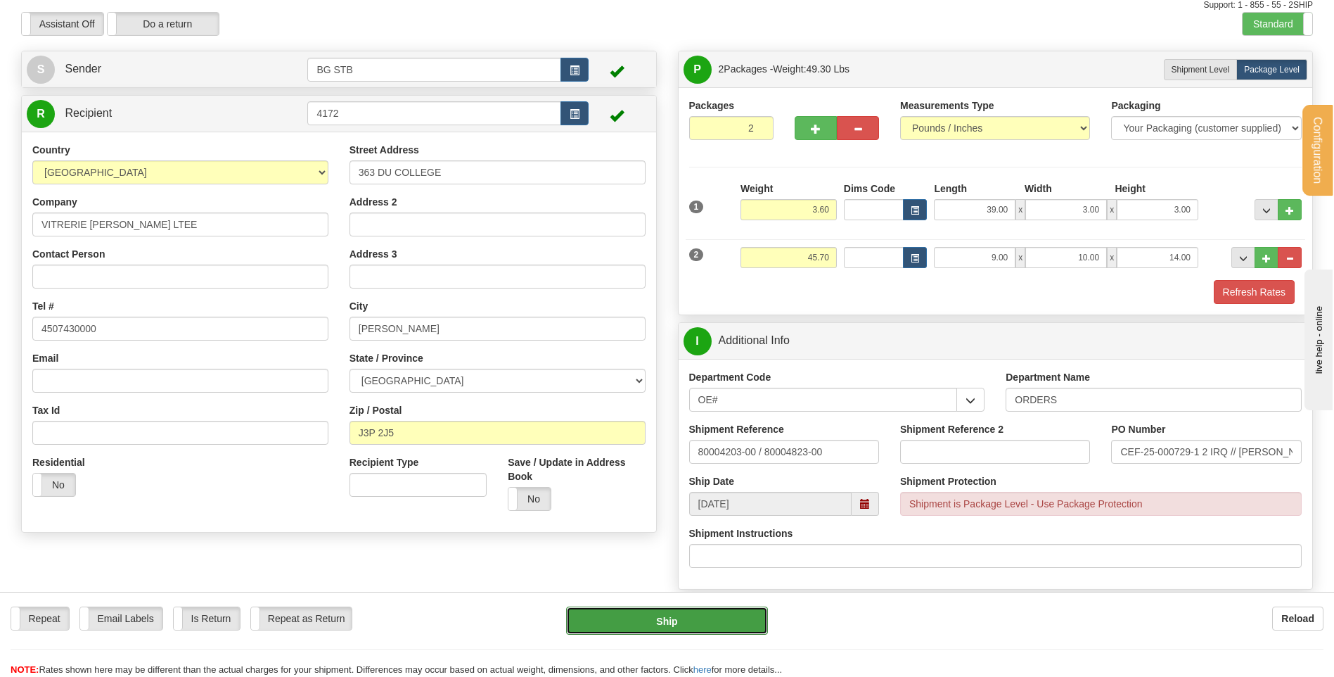
click at [666, 618] on button "Ship" at bounding box center [666, 620] width 201 height 28
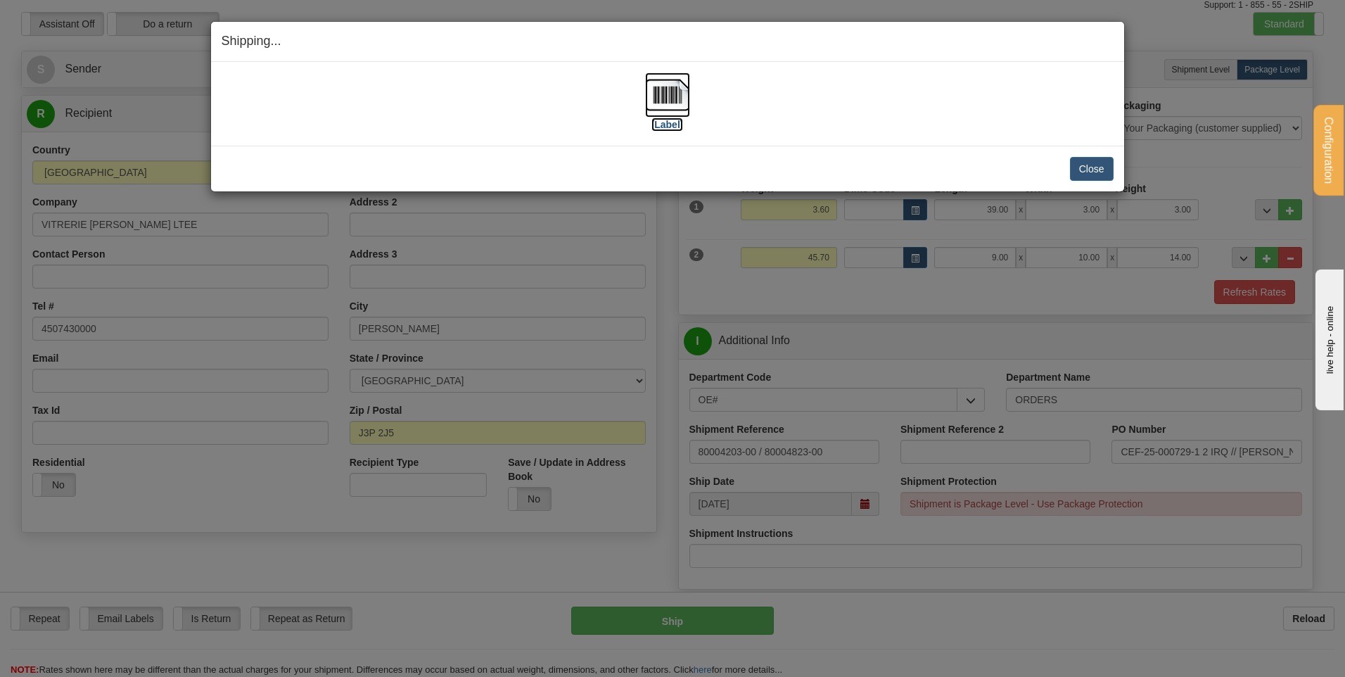
click at [657, 111] on img at bounding box center [667, 94] width 45 height 45
click at [1088, 167] on button "Close" at bounding box center [1092, 169] width 44 height 24
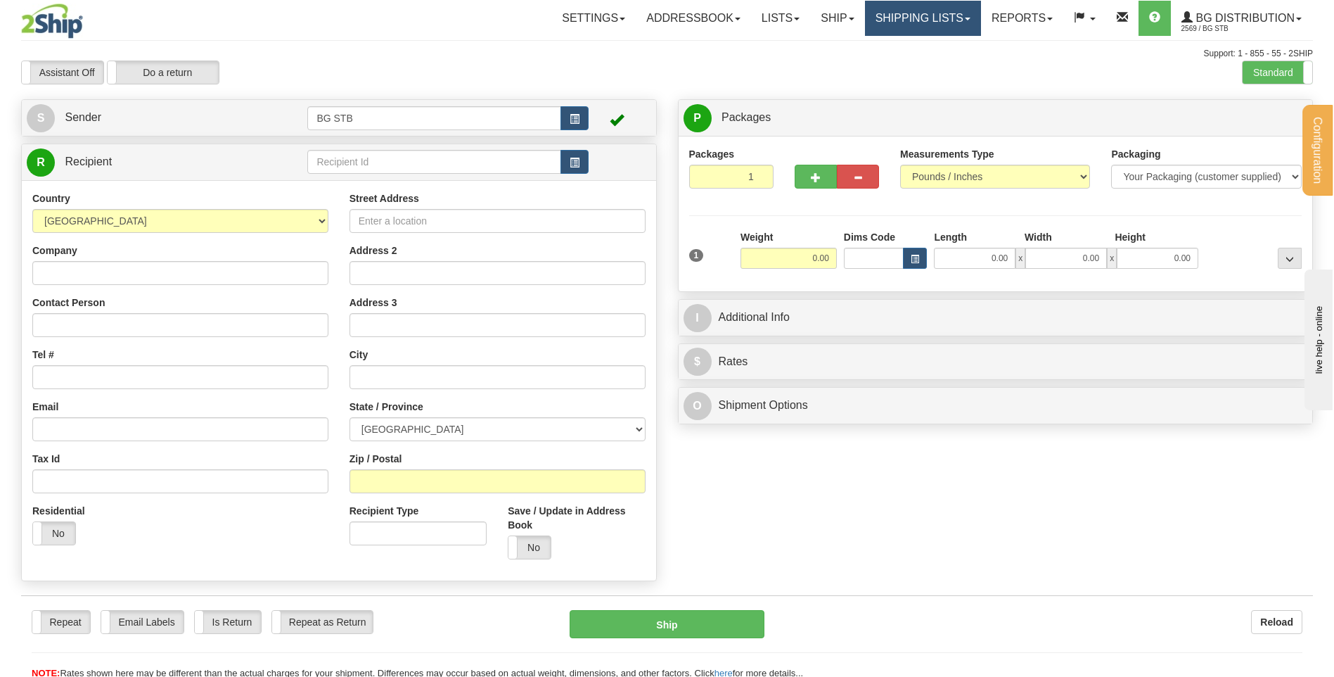
click at [922, 25] on link "Shipping lists" at bounding box center [923, 18] width 116 height 35
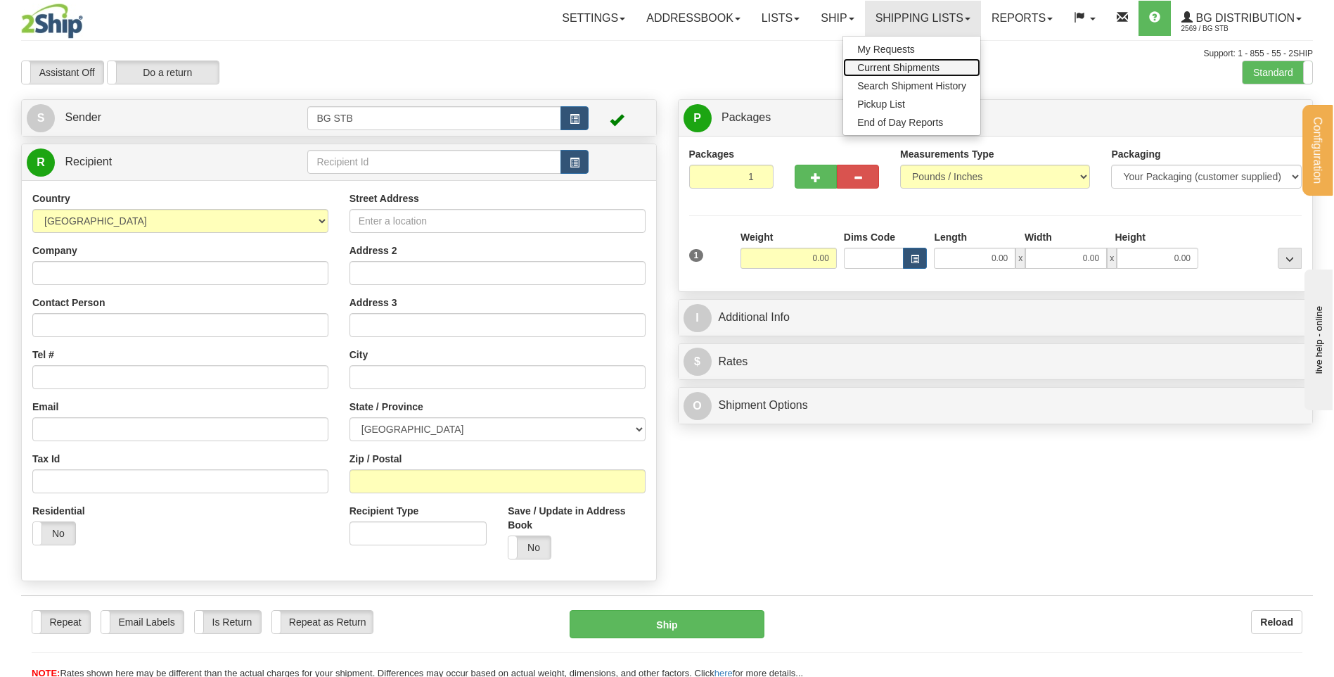
click at [916, 68] on span "Current Shipments" at bounding box center [898, 67] width 82 height 11
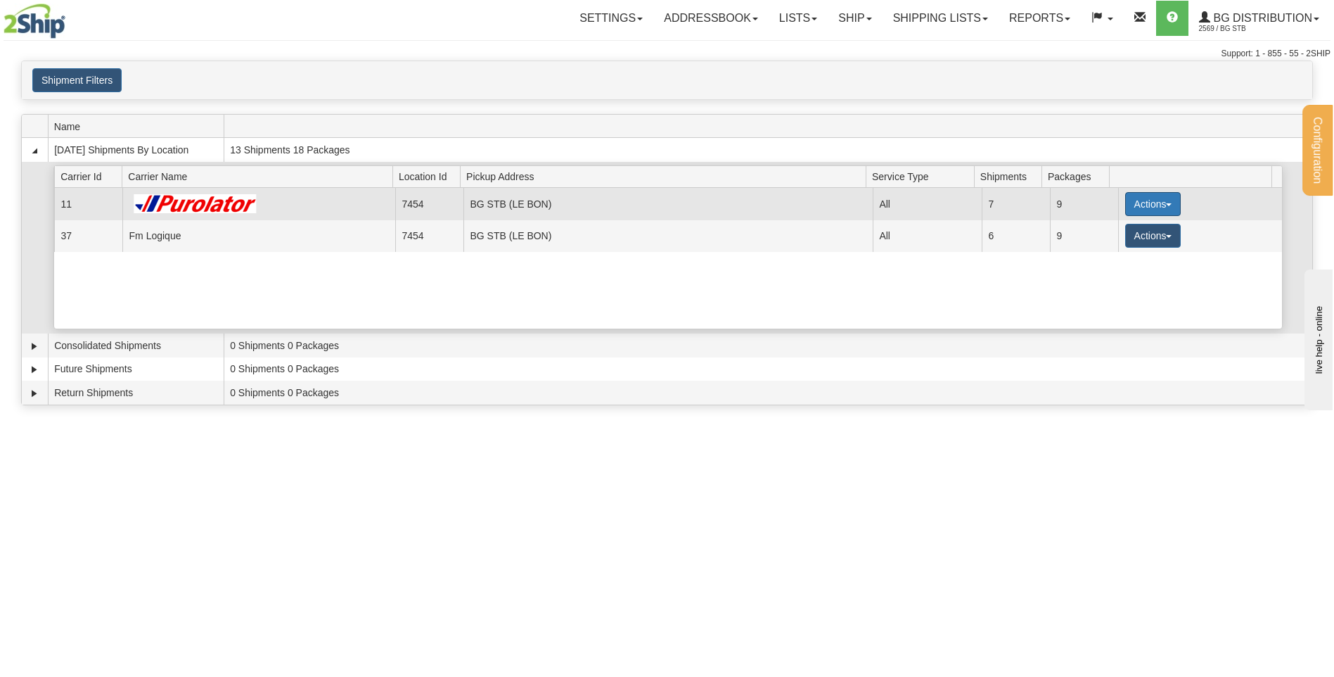
click at [1154, 205] on button "Actions" at bounding box center [1154, 204] width 56 height 24
click at [1108, 232] on span "Details" at bounding box center [1101, 230] width 38 height 10
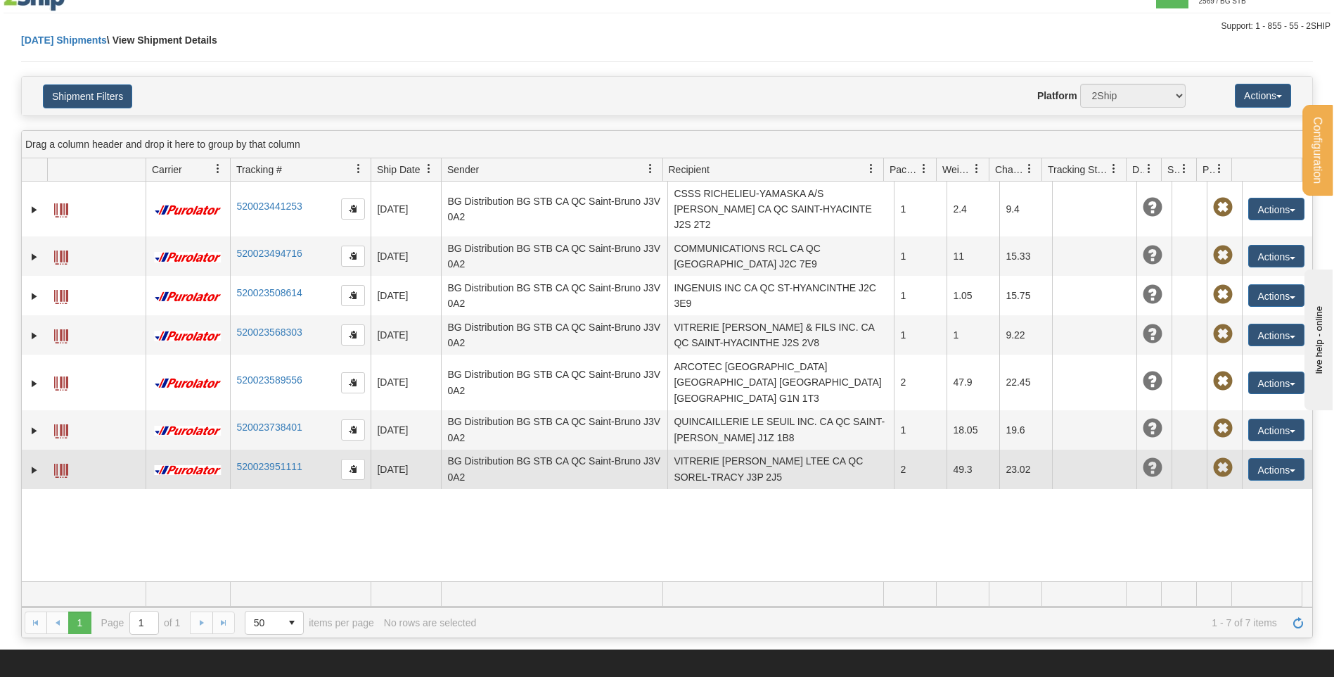
scroll to position [70, 0]
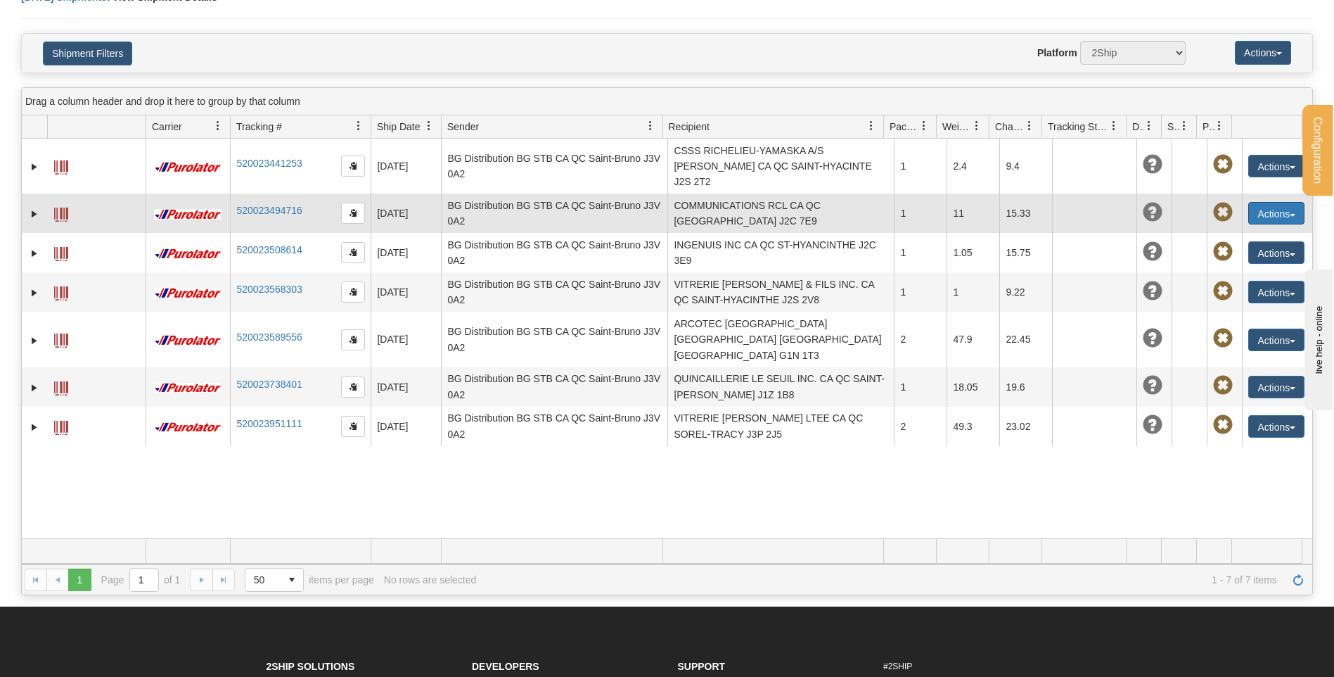
click at [1280, 202] on button "Actions" at bounding box center [1277, 213] width 56 height 23
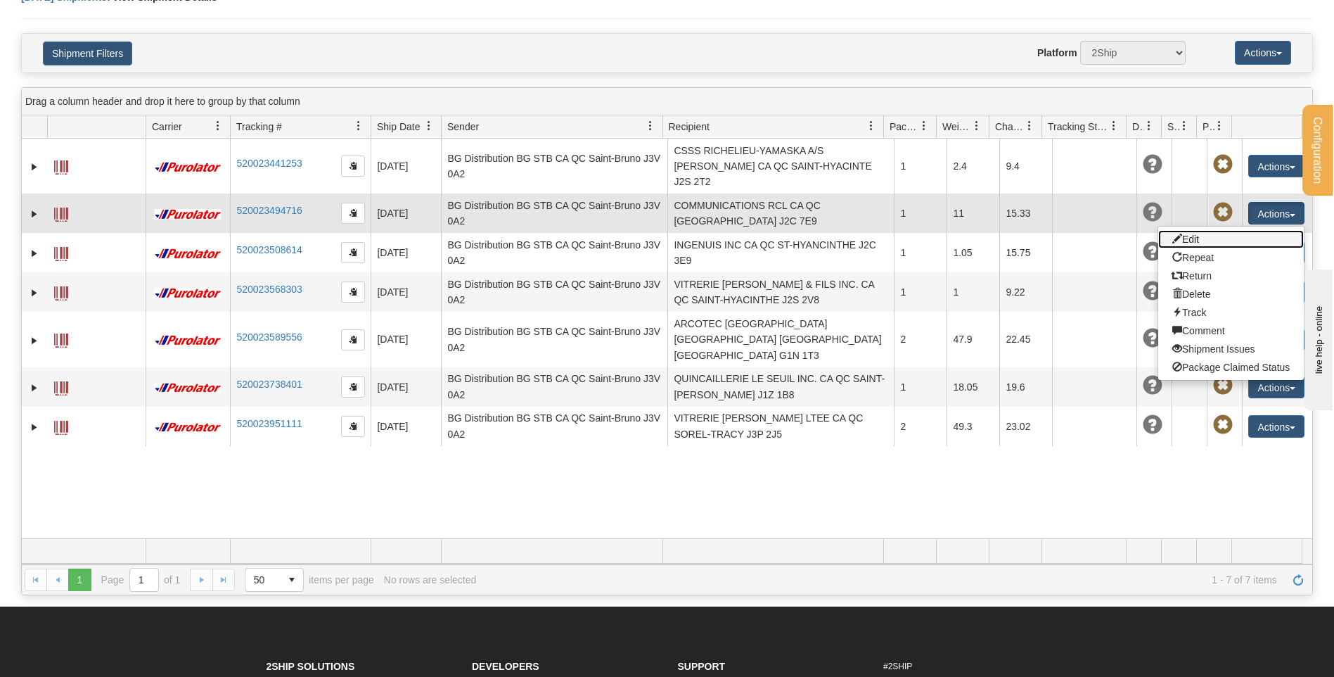
click at [1182, 230] on link "Edit" at bounding box center [1232, 239] width 146 height 18
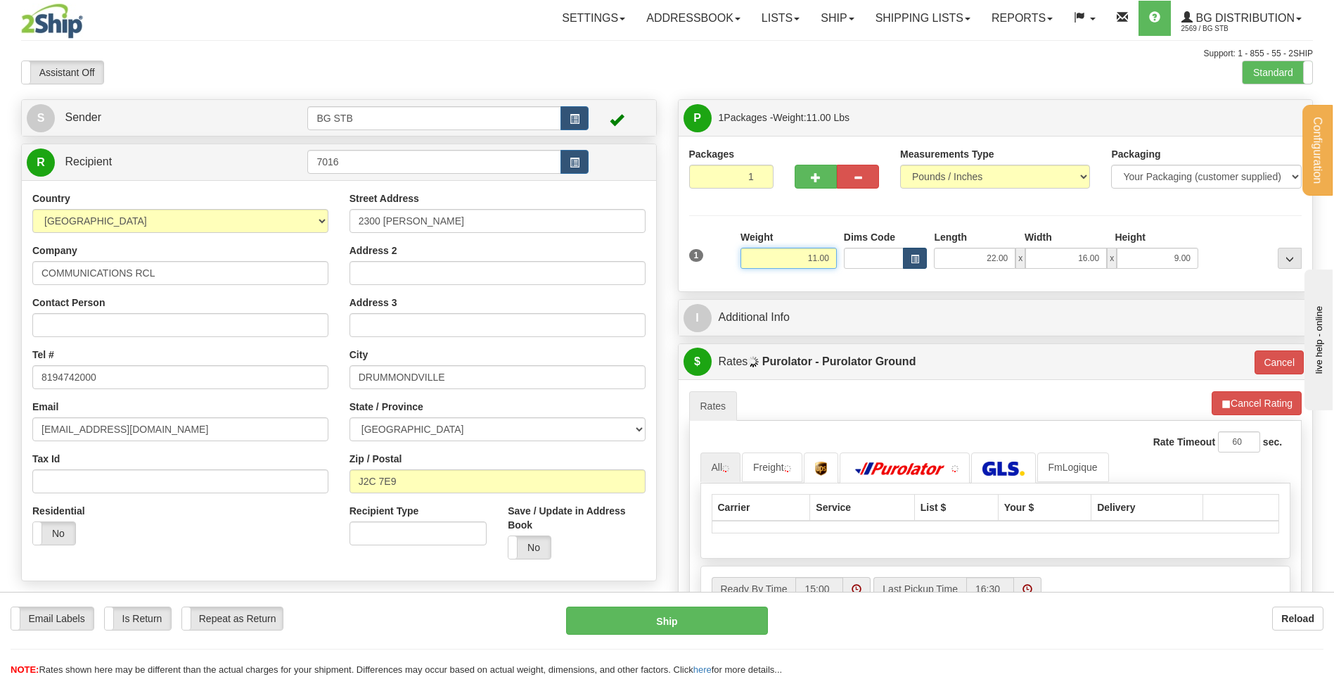
drag, startPoint x: 797, startPoint y: 255, endPoint x: 910, endPoint y: 247, distance: 112.9
click at [905, 248] on div "1 Weight 11.00 Dims Code x x" at bounding box center [996, 255] width 620 height 50
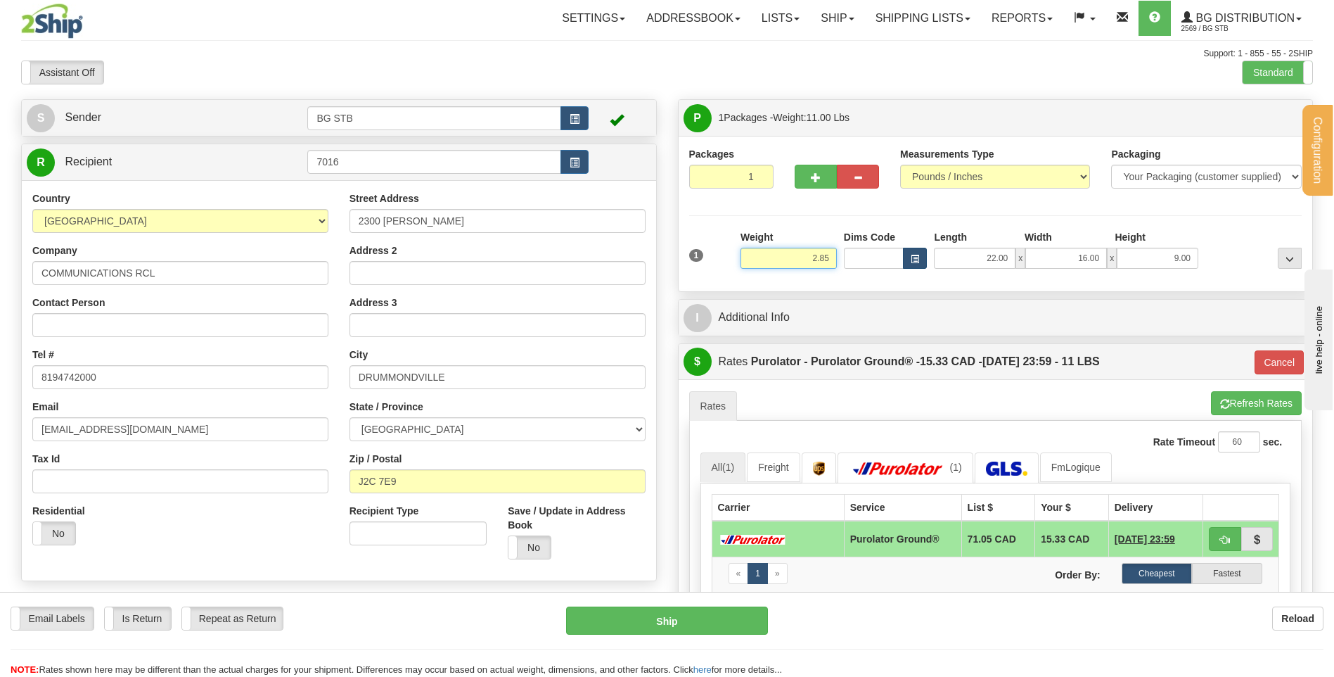
type input "2.85"
type input "260"
type input "12.00"
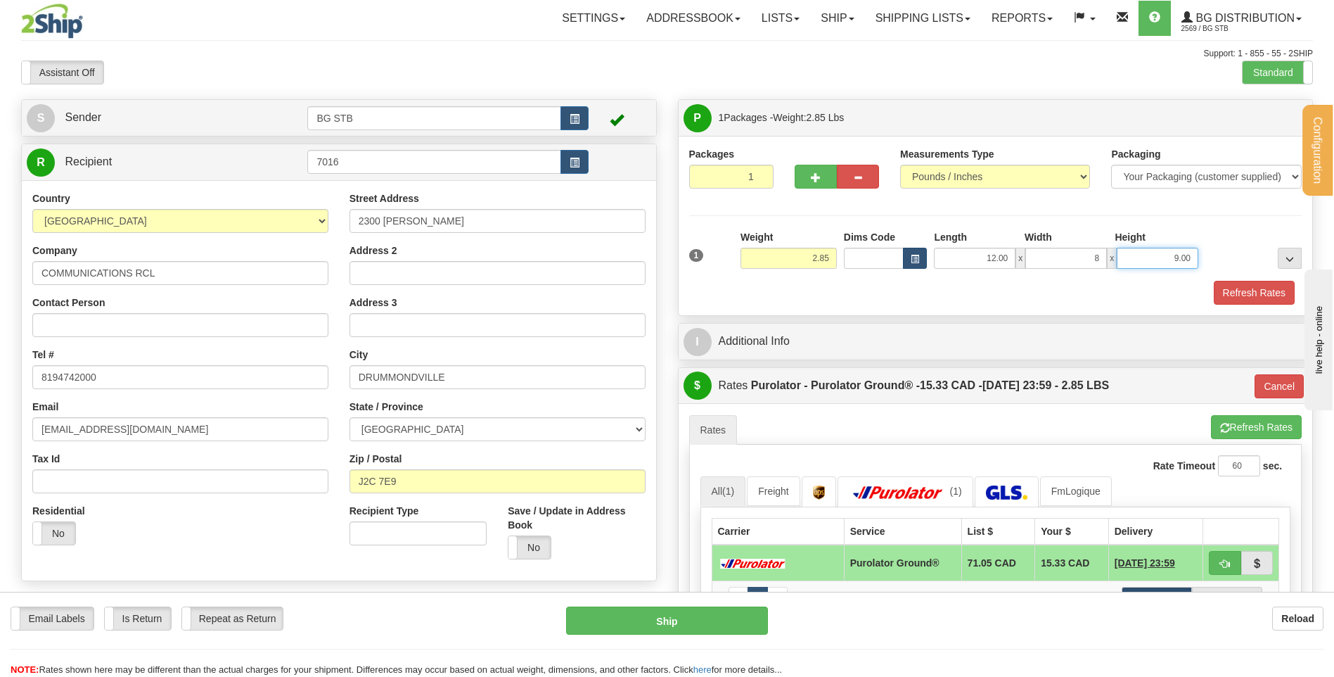
type input "8.00"
type input "6.00"
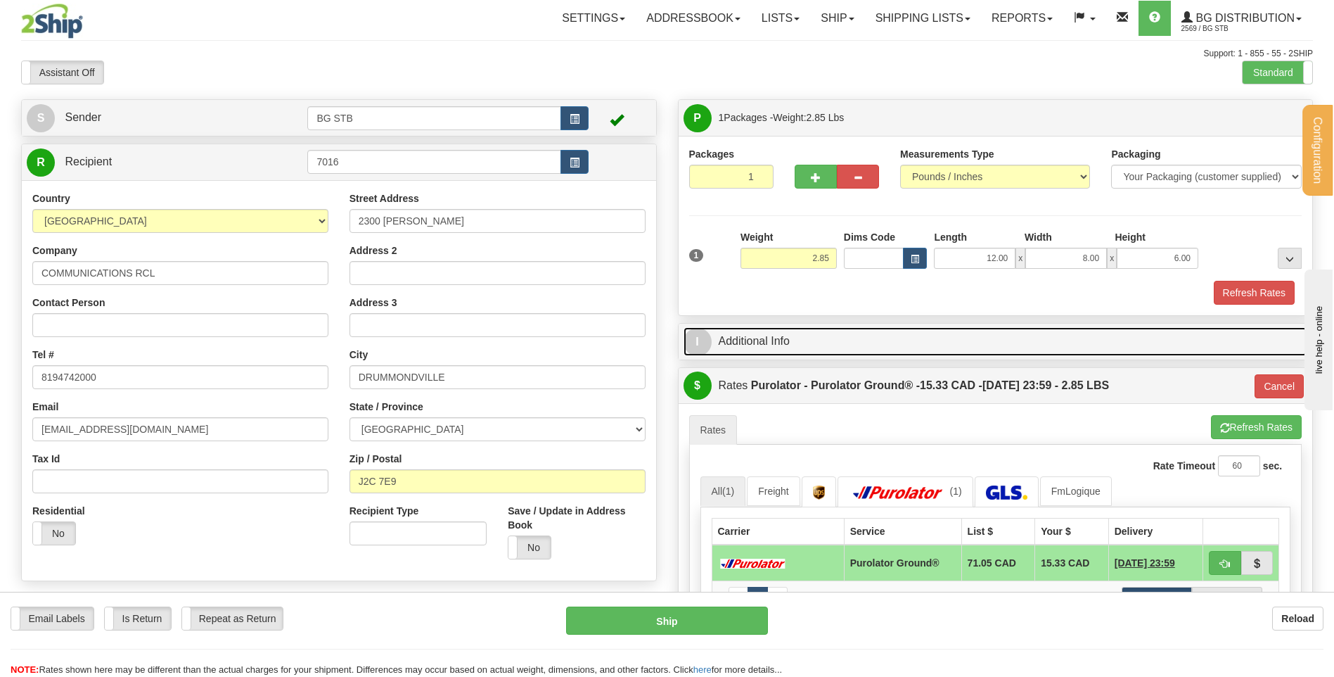
click at [805, 338] on link "I Additional Info" at bounding box center [996, 341] width 625 height 29
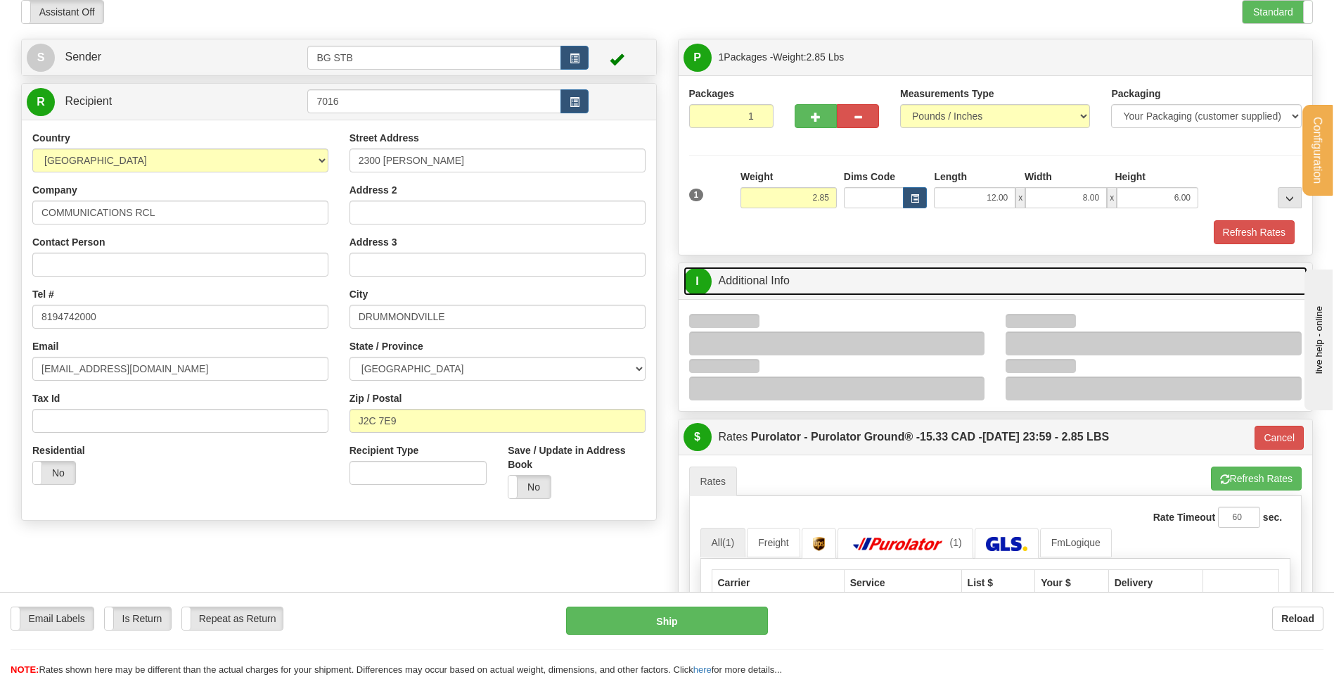
scroll to position [141, 0]
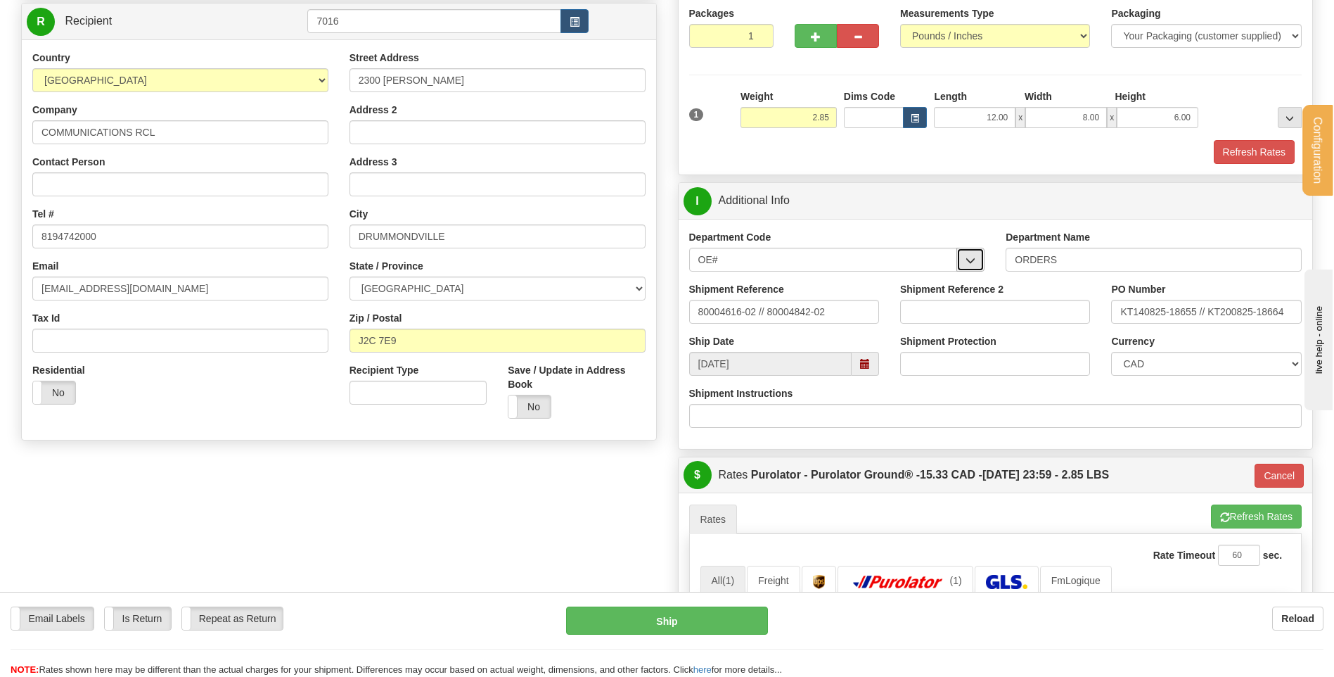
click at [972, 260] on span "button" at bounding box center [971, 260] width 10 height 9
click at [809, 288] on div "OE#" at bounding box center [820, 281] width 255 height 15
drag, startPoint x: 763, startPoint y: 311, endPoint x: 686, endPoint y: 308, distance: 76.7
click at [686, 308] on div "Shipment Reference 80004616-02 // 80004842-02" at bounding box center [784, 308] width 211 height 52
click at [699, 312] on input "/ 80004842-02" at bounding box center [784, 312] width 190 height 24
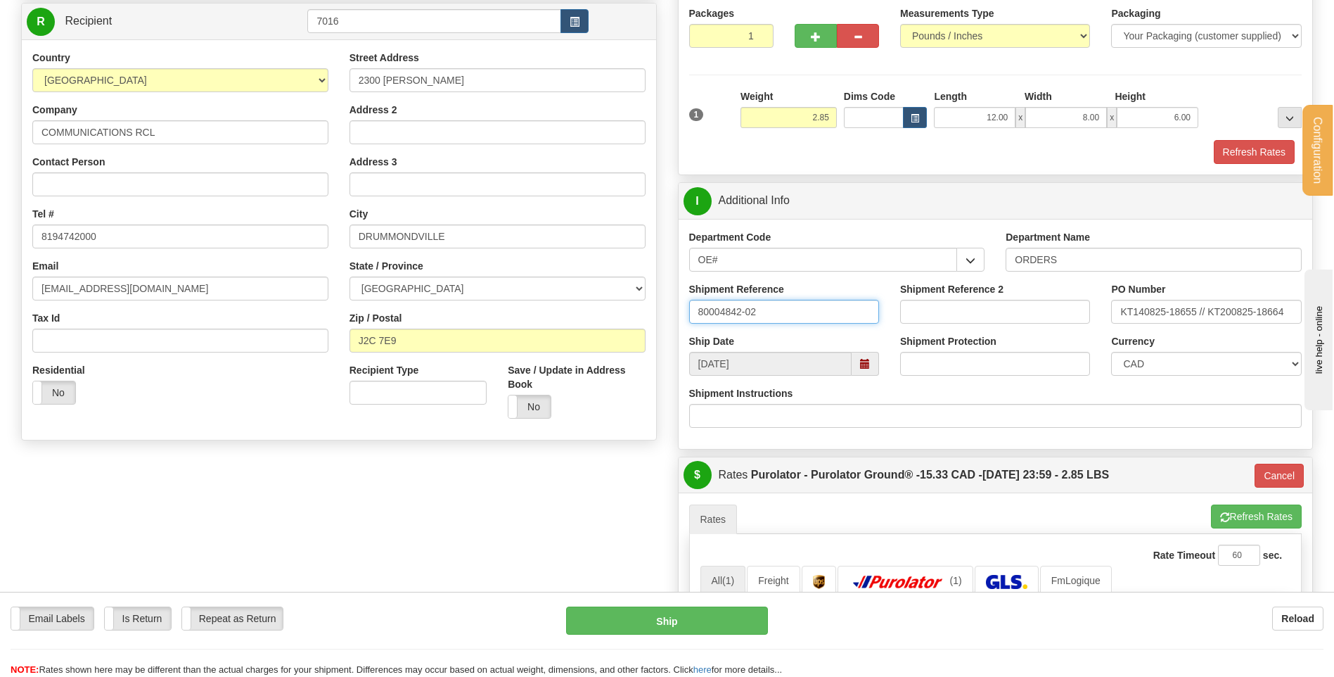
type input "80004842-02"
drag, startPoint x: 1206, startPoint y: 308, endPoint x: 1084, endPoint y: 324, distance: 122.8
click at [1084, 324] on div "Shipment Reference 80004842-02 Shipment Reference 2 PO Number KT140825-18655 //…" at bounding box center [996, 308] width 635 height 52
type input "KT200825-18664"
click at [1107, 328] on div "PO Number KT200825-18664" at bounding box center [1206, 308] width 211 height 52
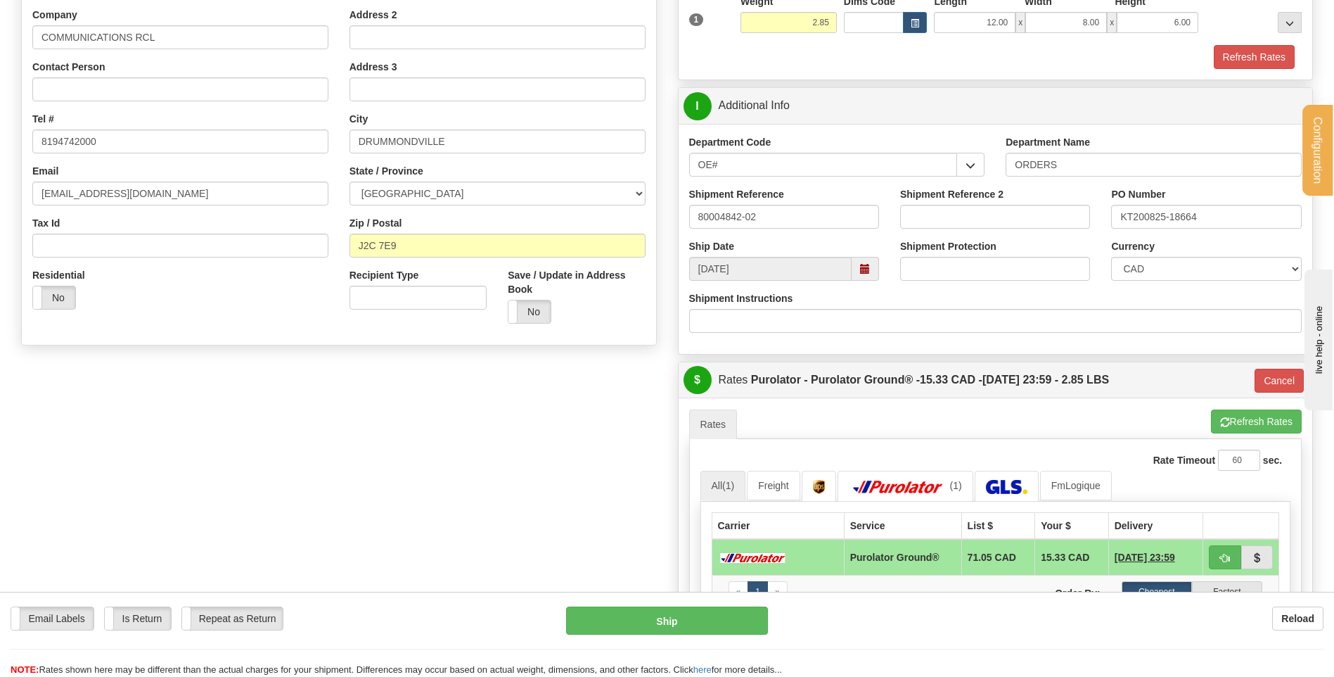
scroll to position [422, 0]
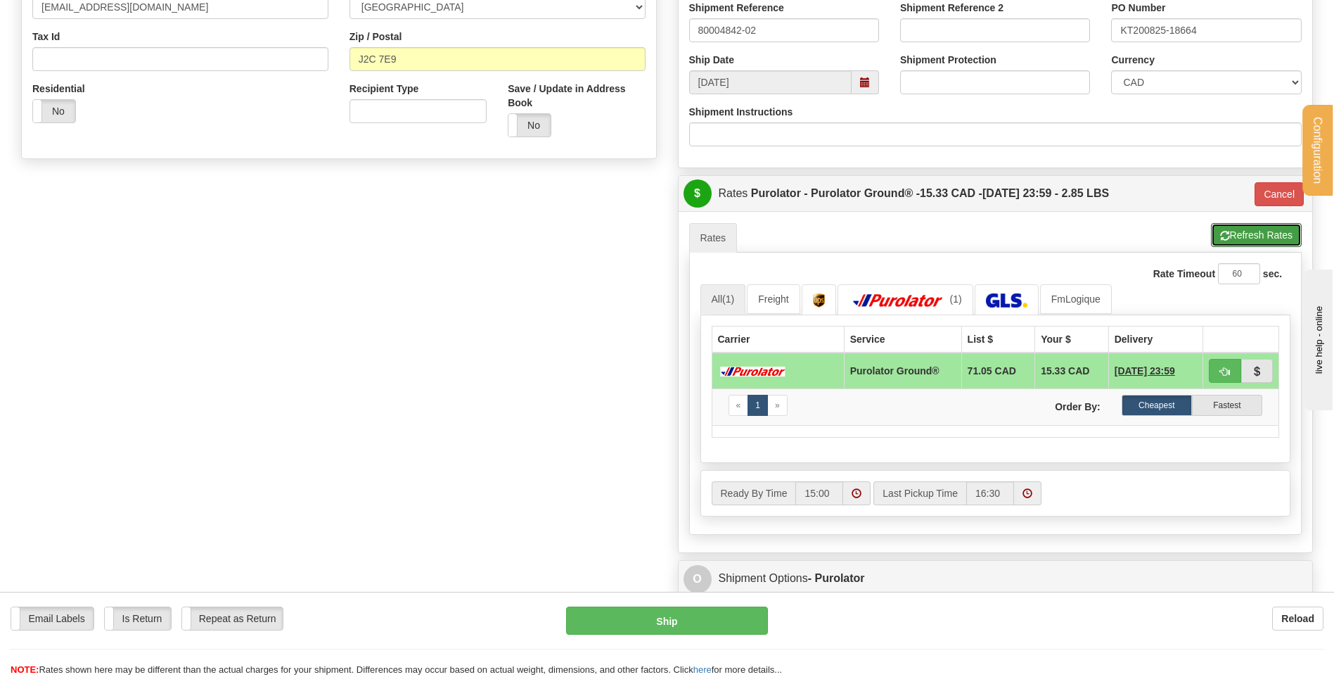
click at [1242, 240] on button "Refresh Rates" at bounding box center [1256, 235] width 91 height 24
type input "260"
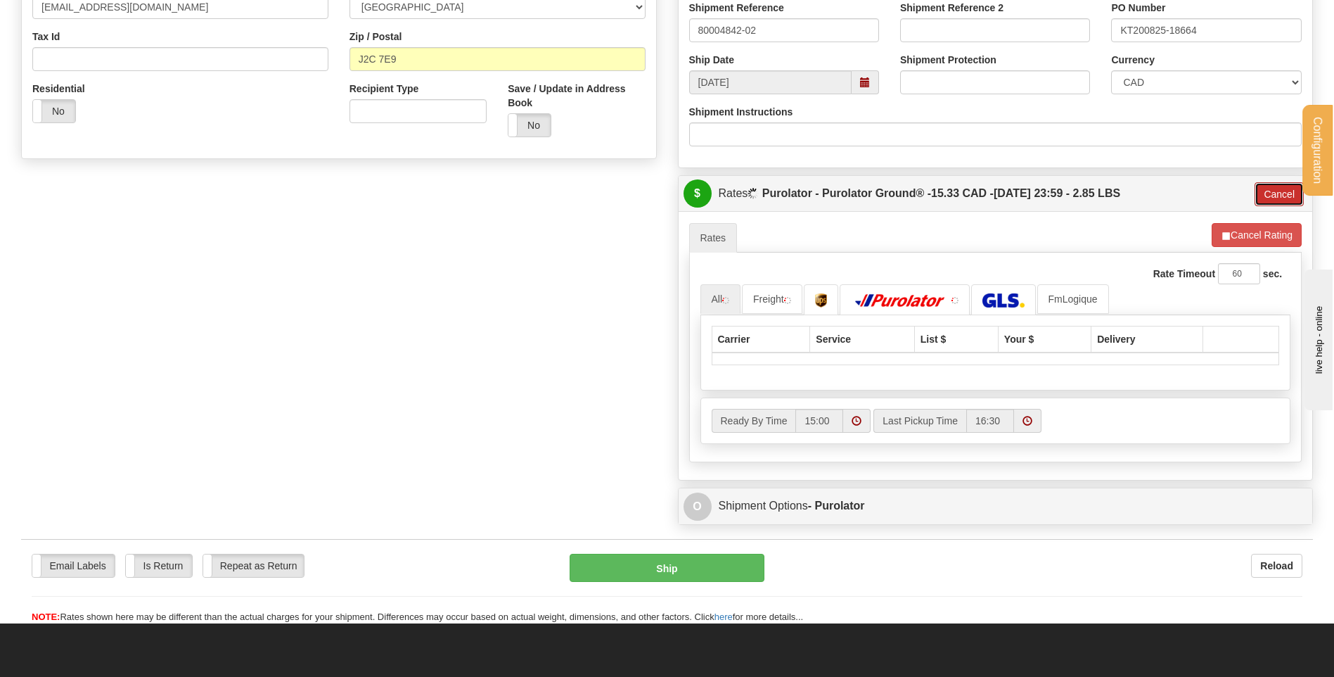
click at [1292, 187] on button "Cancel" at bounding box center [1279, 194] width 49 height 24
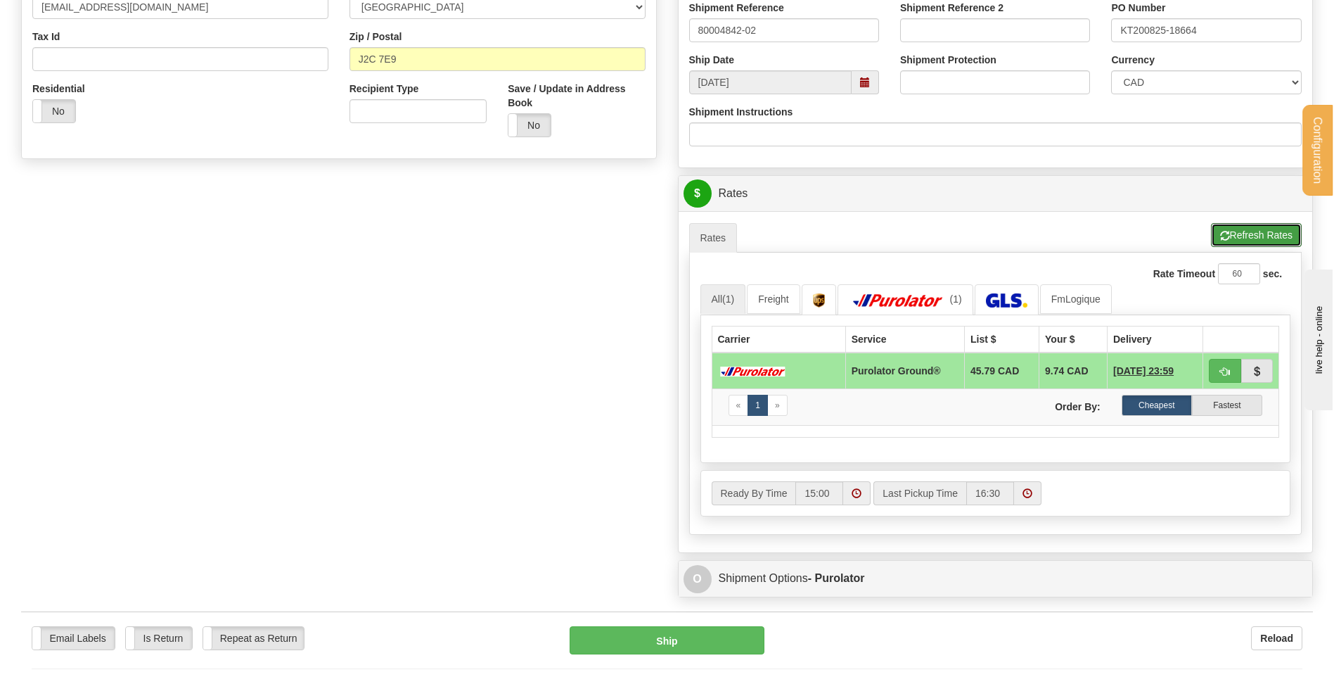
click at [1227, 236] on span "button" at bounding box center [1225, 235] width 10 height 9
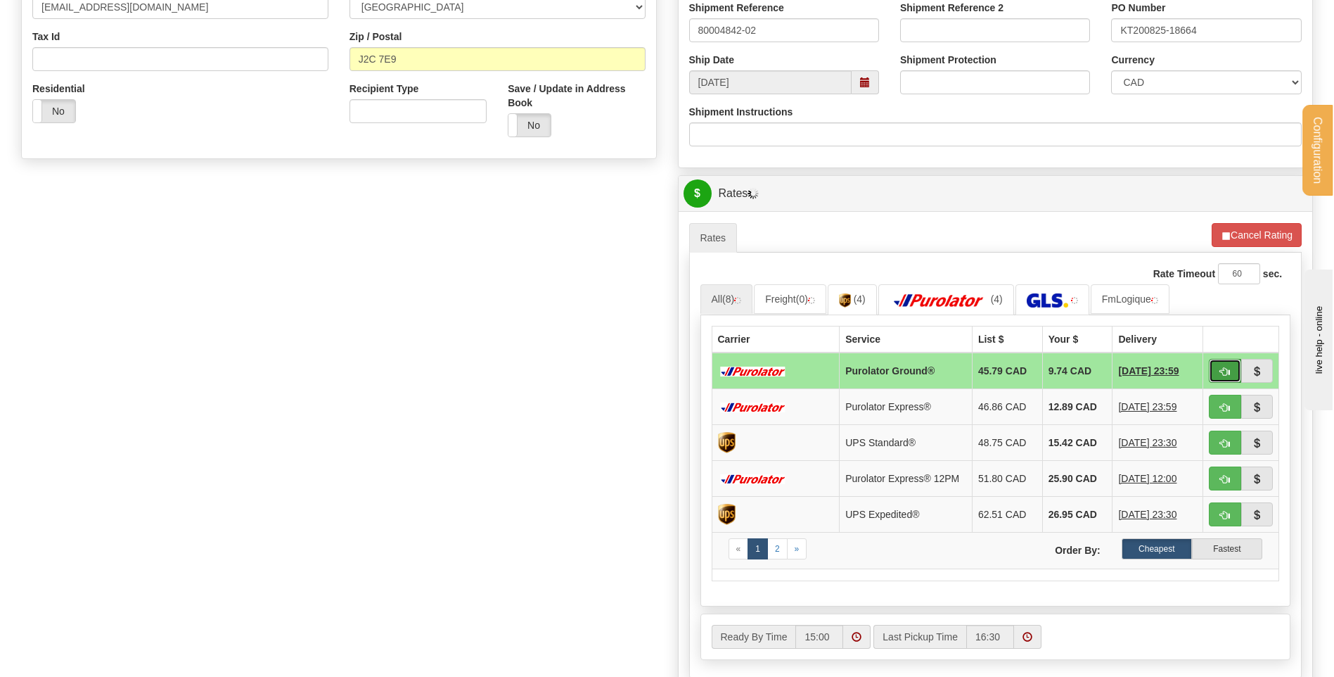
click at [1224, 375] on span "button" at bounding box center [1225, 371] width 10 height 9
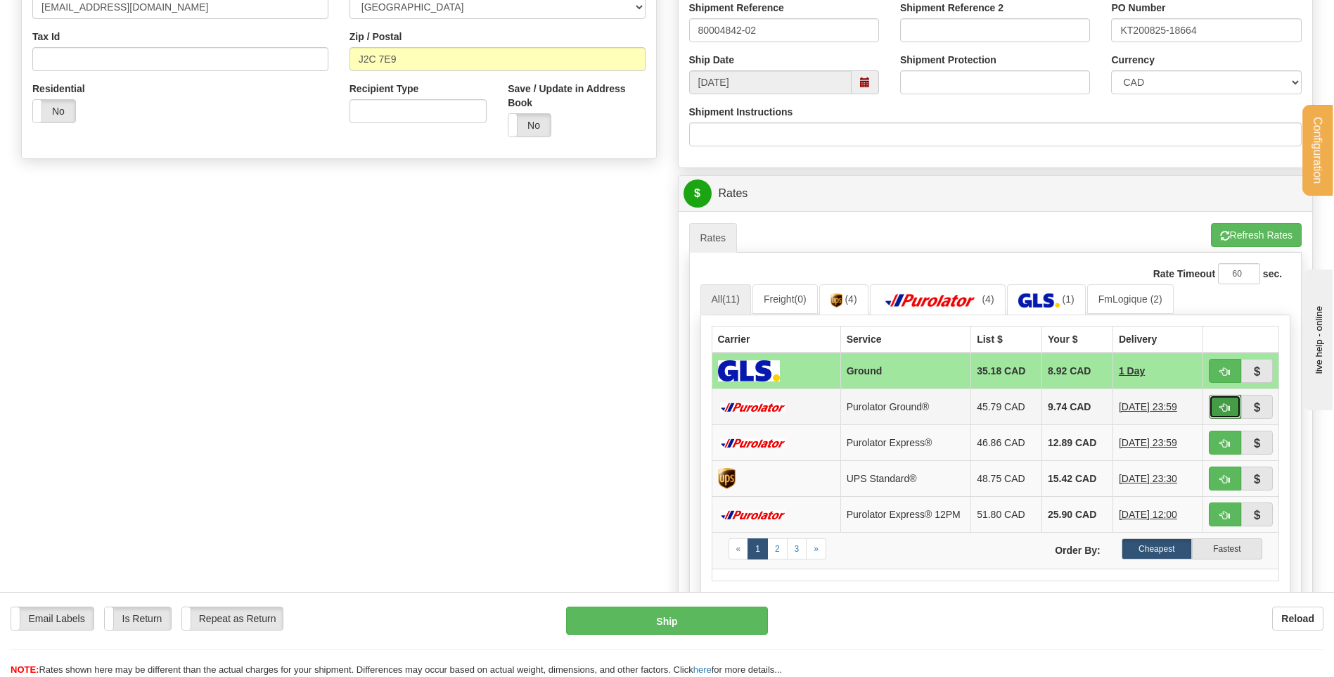
click at [1220, 403] on span "button" at bounding box center [1225, 407] width 10 height 9
type input "260"
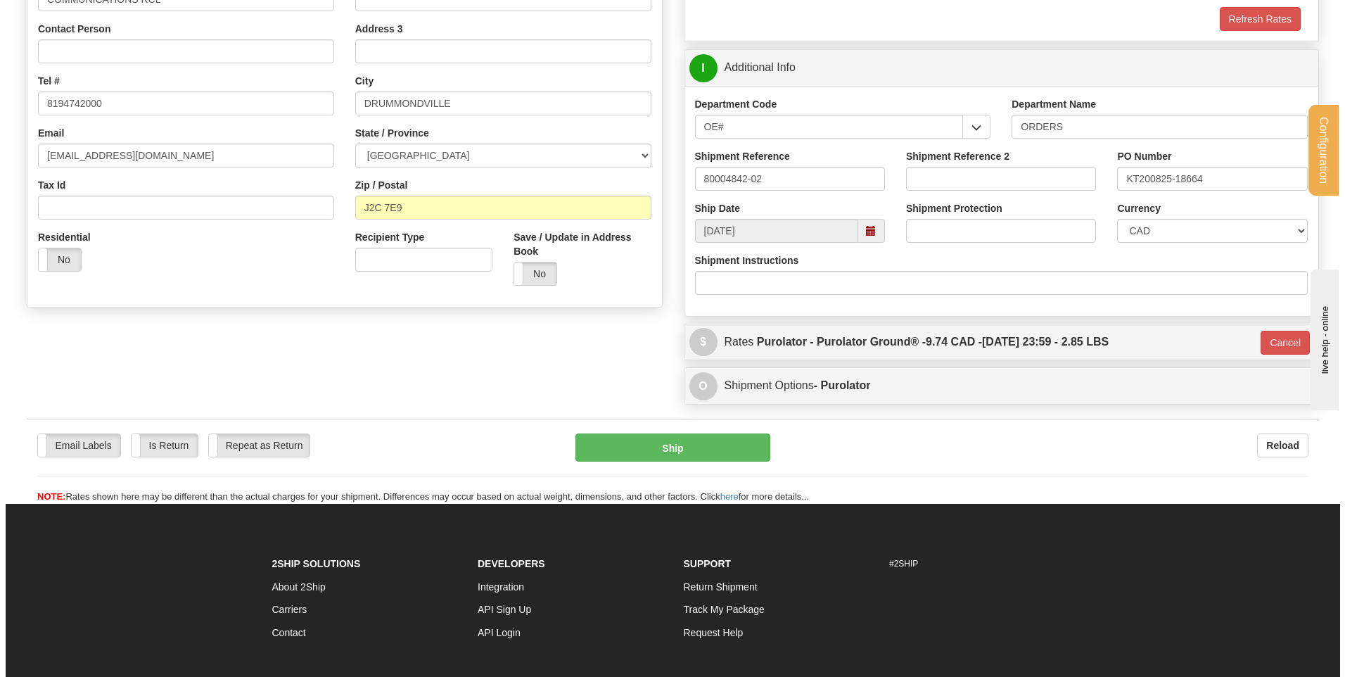
scroll to position [258, 0]
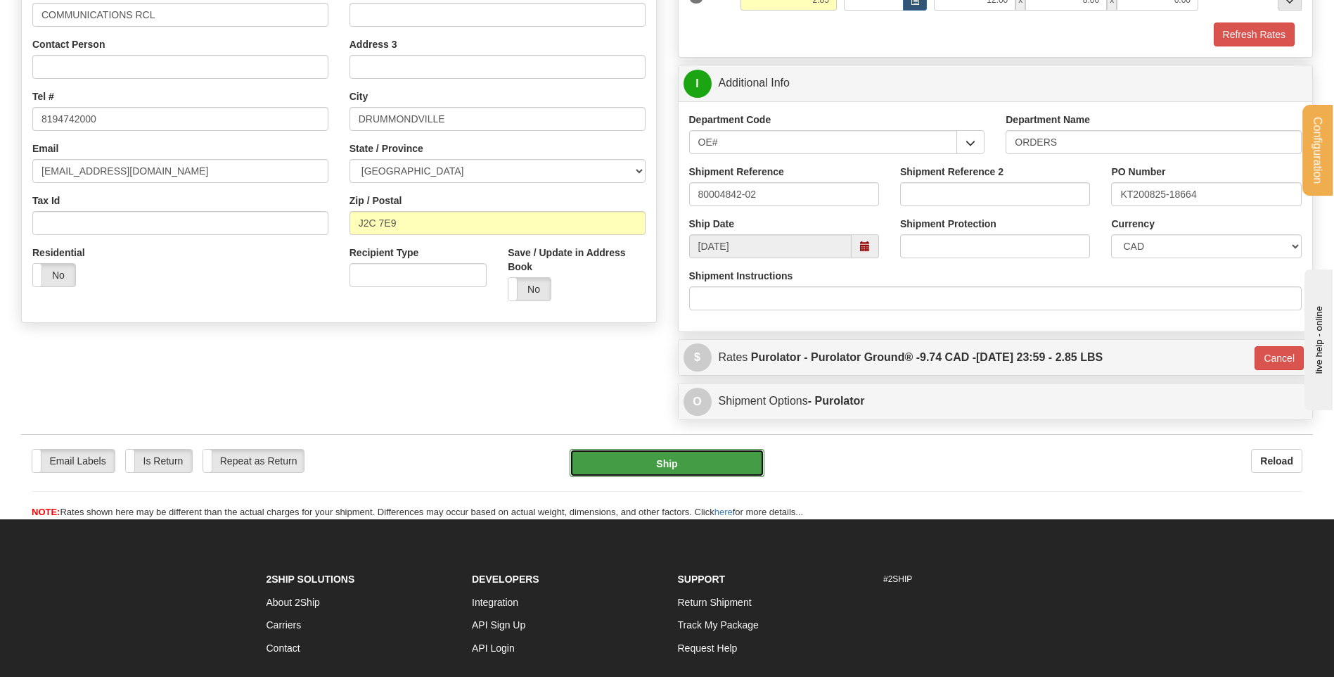
click at [690, 466] on button "Ship" at bounding box center [667, 463] width 194 height 28
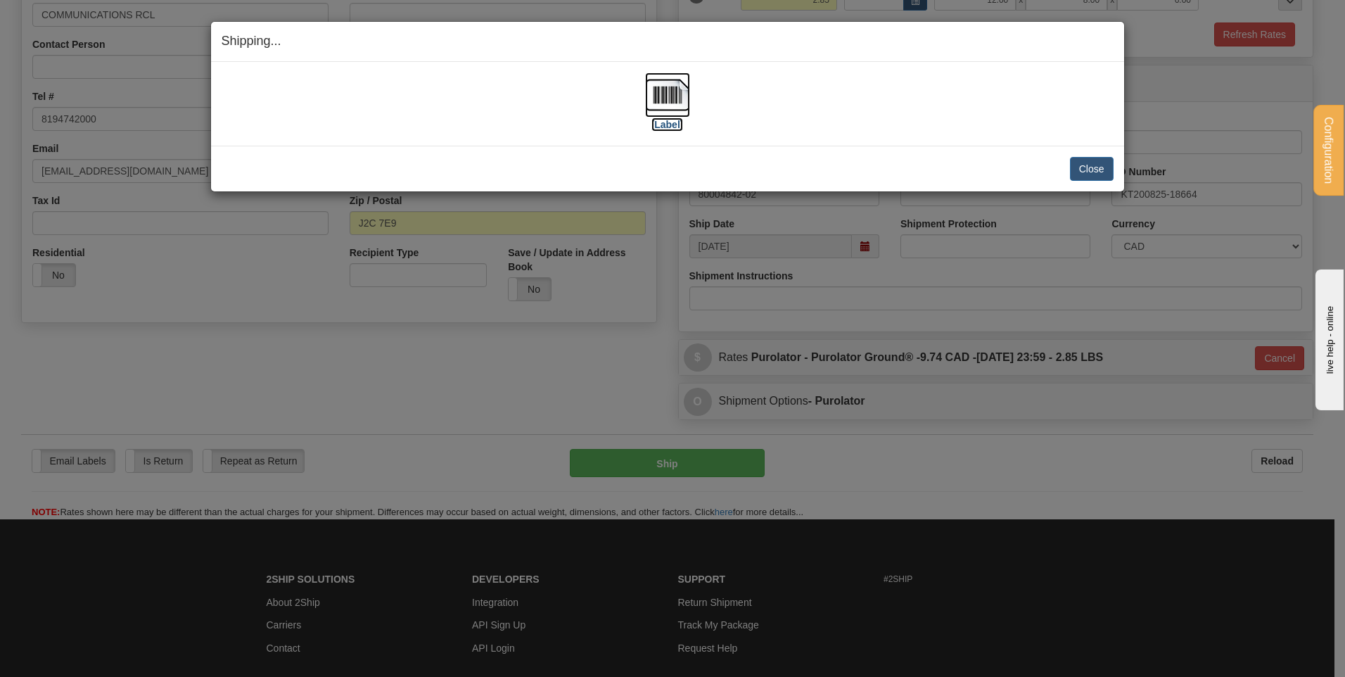
click at [677, 101] on img at bounding box center [667, 94] width 45 height 45
click at [1097, 163] on button "Close" at bounding box center [1092, 169] width 44 height 24
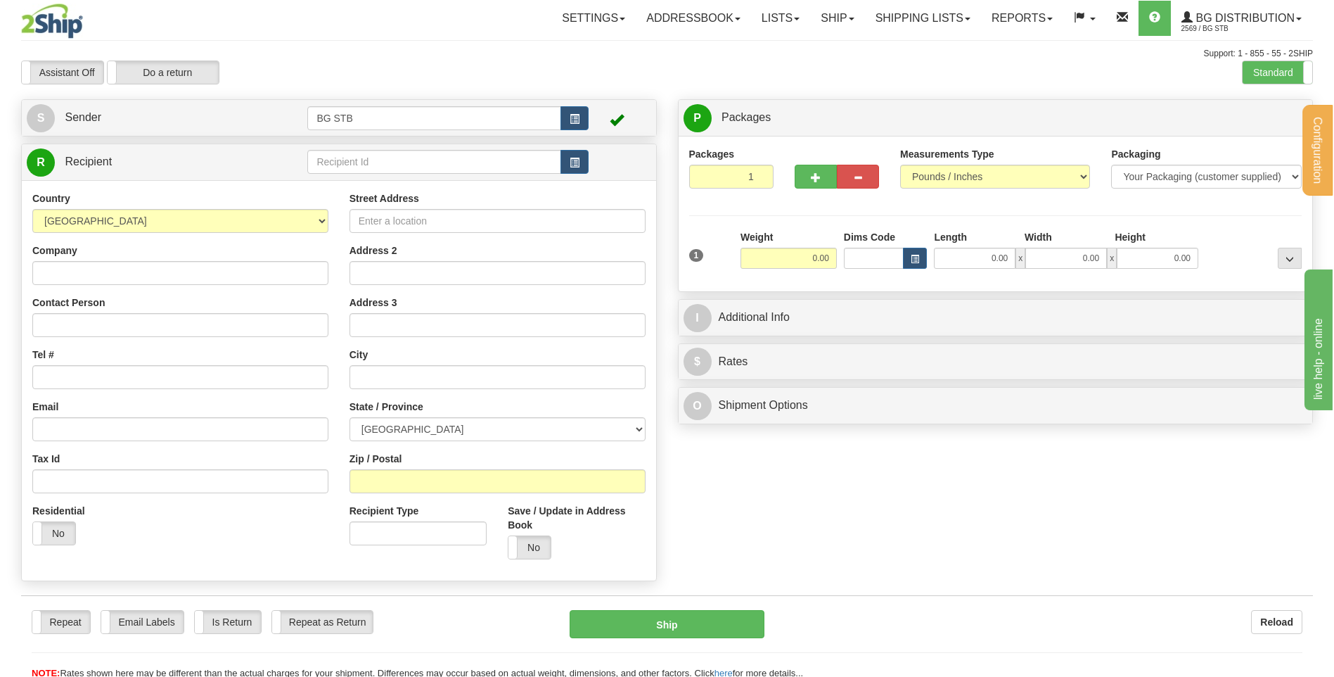
click at [386, 148] on td at bounding box center [447, 162] width 281 height 29
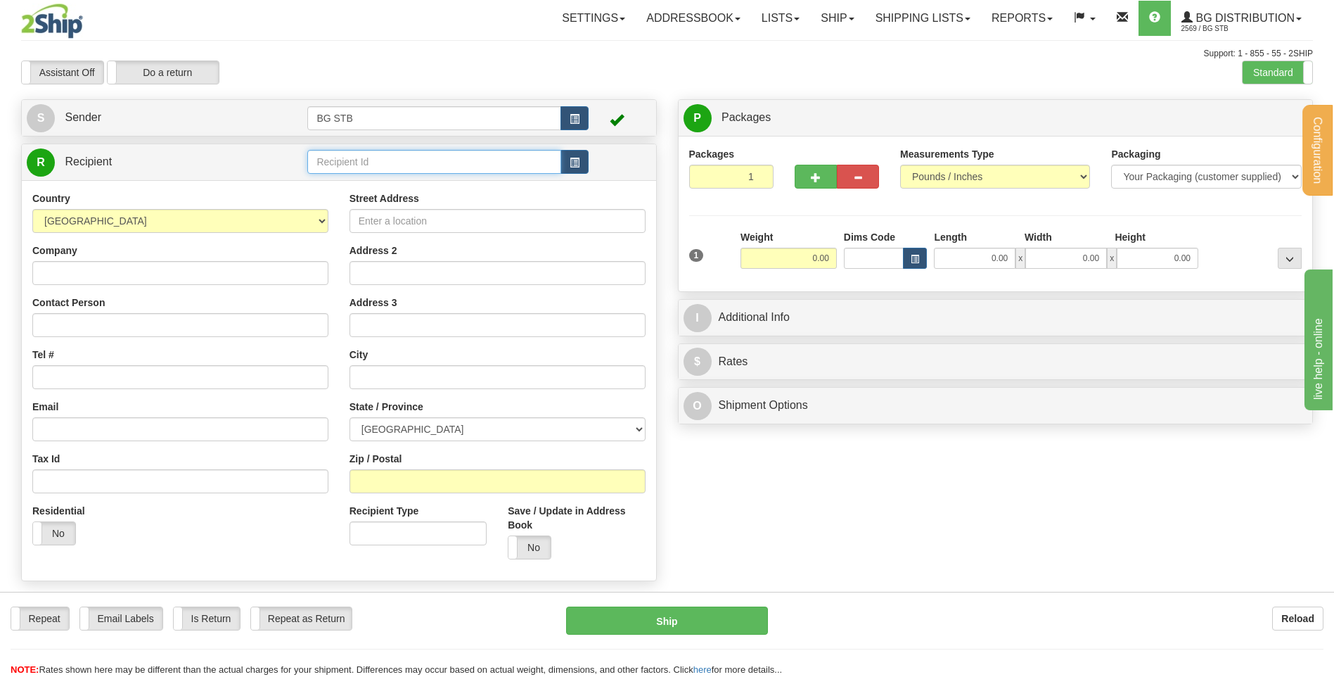
click at [397, 164] on input "text" at bounding box center [433, 162] width 253 height 24
click at [404, 64] on div "Assistant On Assistant Off Do a return Do a return" at bounding box center [284, 72] width 547 height 24
click at [409, 164] on input "text" at bounding box center [433, 162] width 253 height 24
type input "1"
drag, startPoint x: 319, startPoint y: 162, endPoint x: 306, endPoint y: 167, distance: 14.0
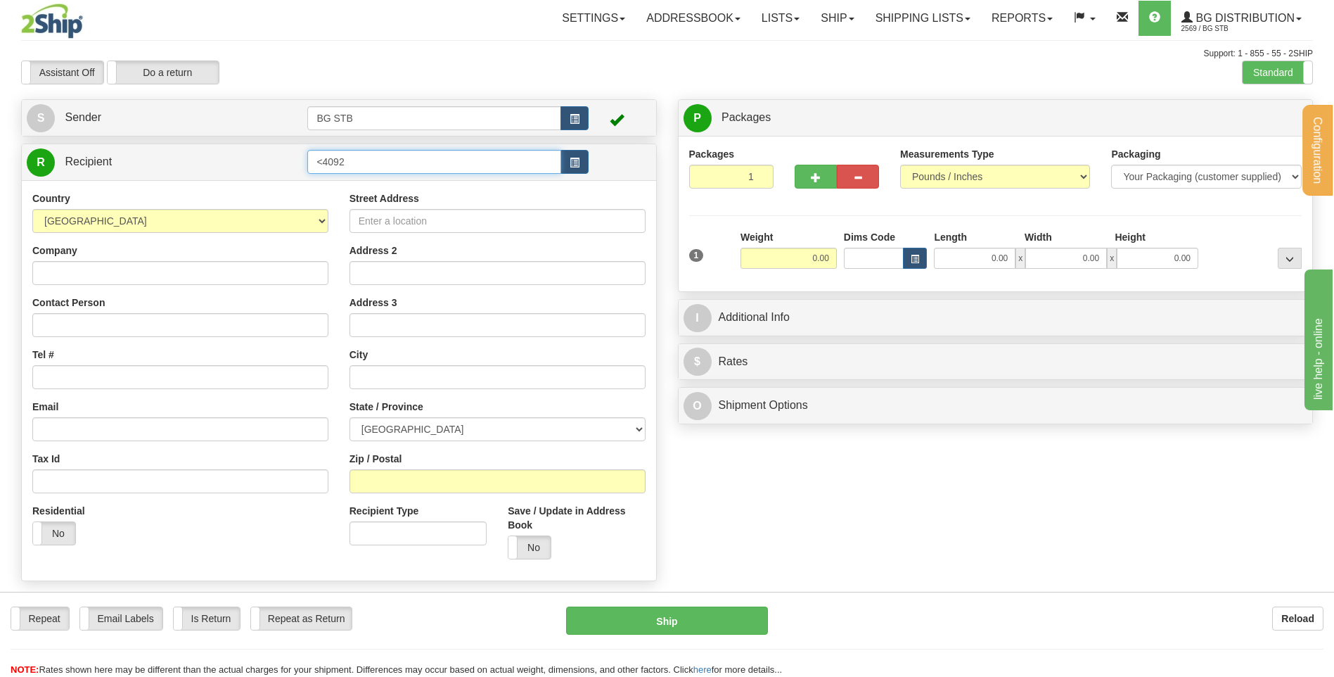
click at [306, 167] on tr "R Recipient <4092" at bounding box center [339, 162] width 625 height 29
drag, startPoint x: 322, startPoint y: 161, endPoint x: 304, endPoint y: 161, distance: 18.3
click at [305, 161] on tr "R Recipient <4092" at bounding box center [339, 162] width 625 height 29
type input "4092"
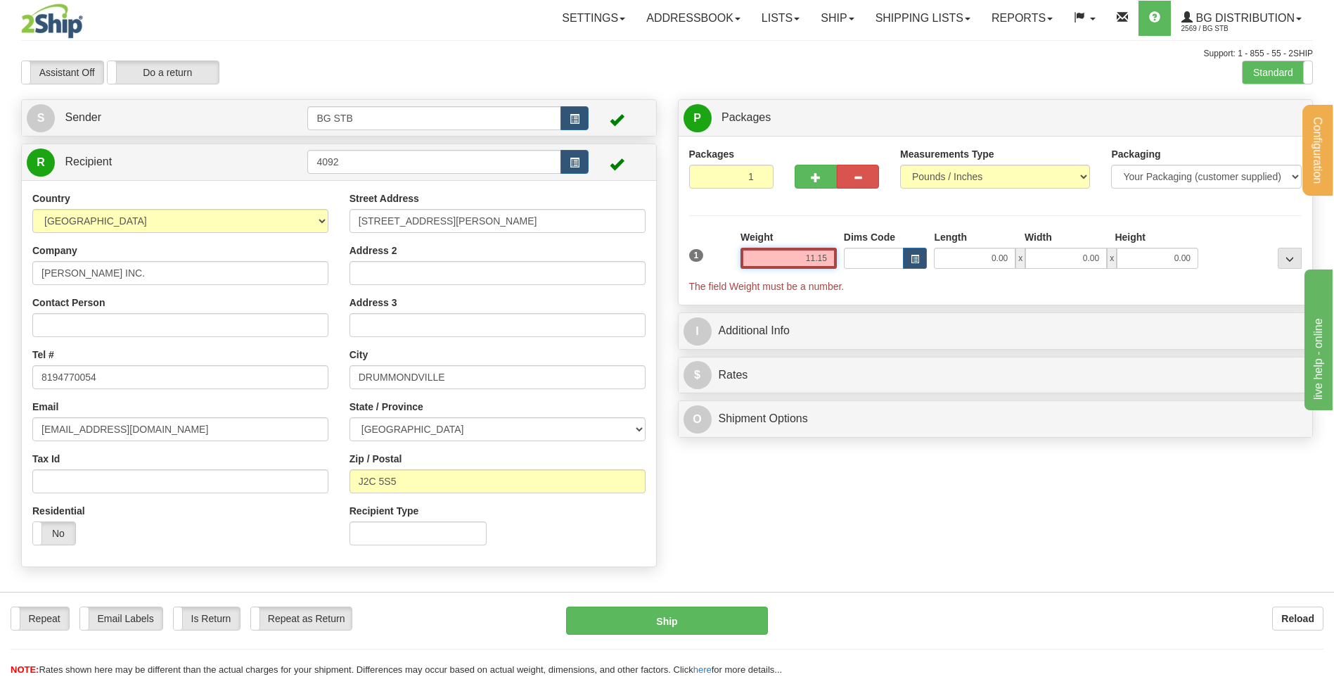
type input "11.15"
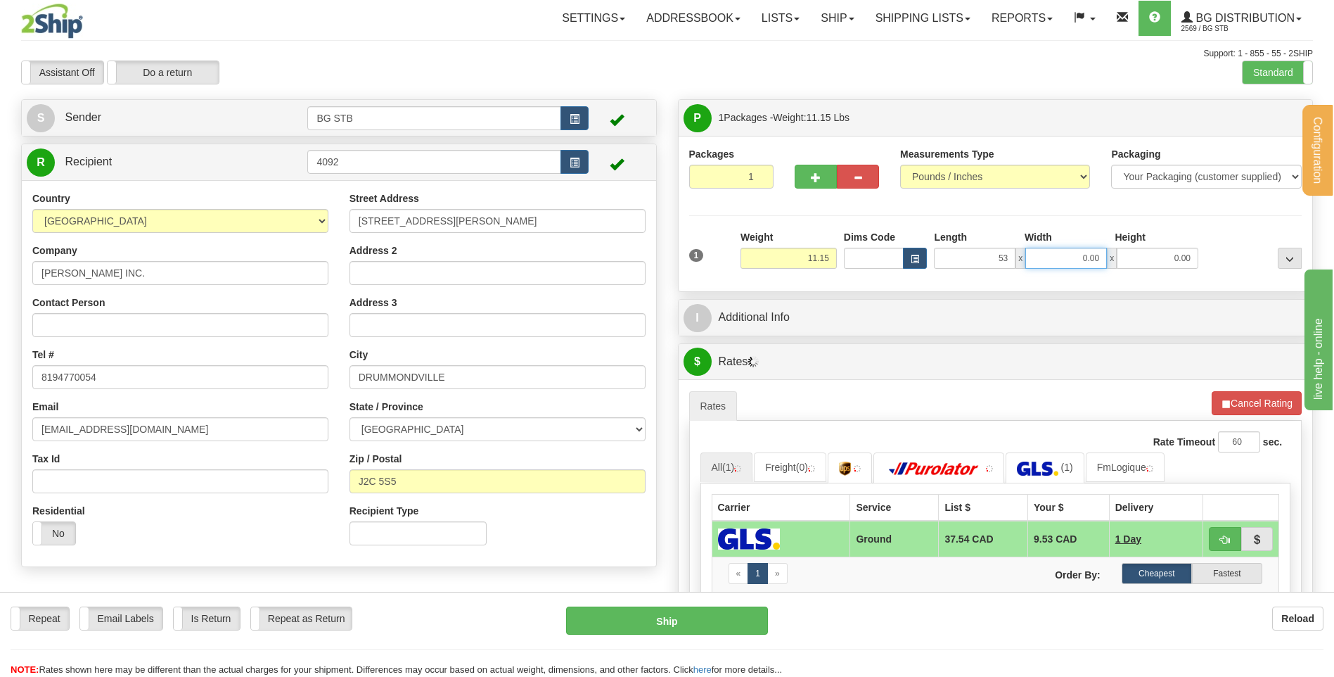
type input "53.00"
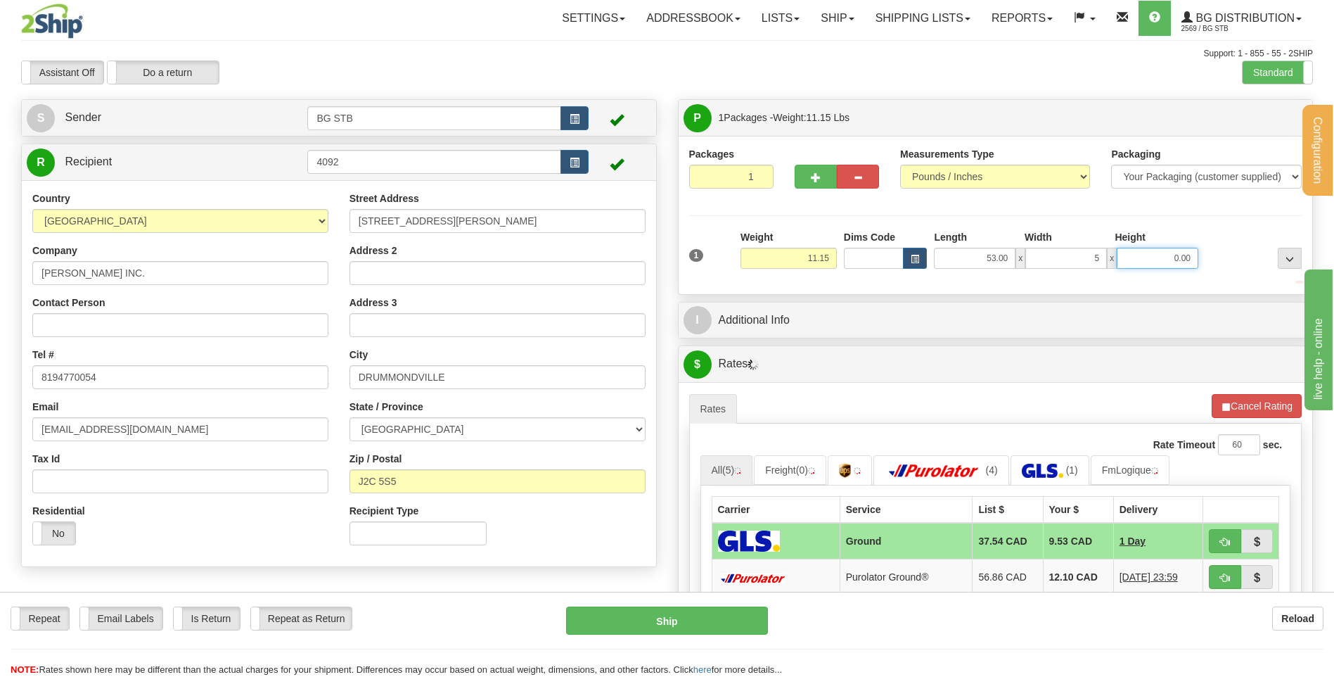
type input "5.00"
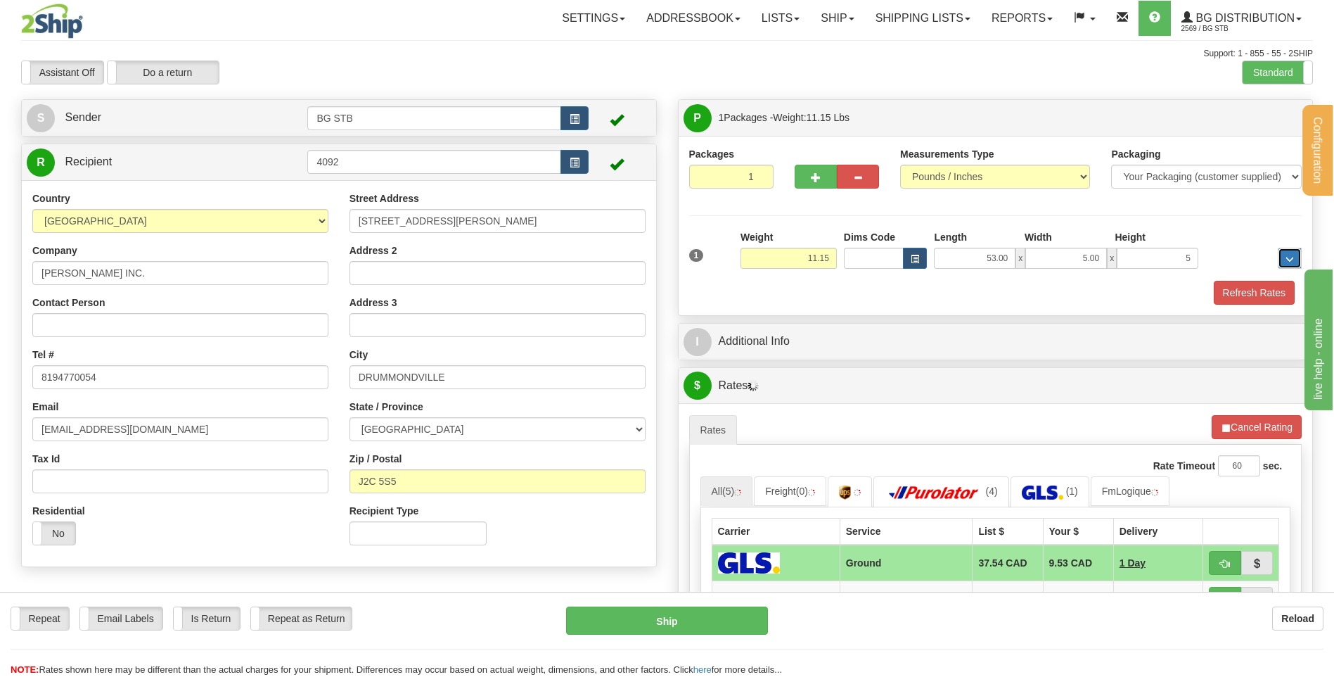
type input "5.00"
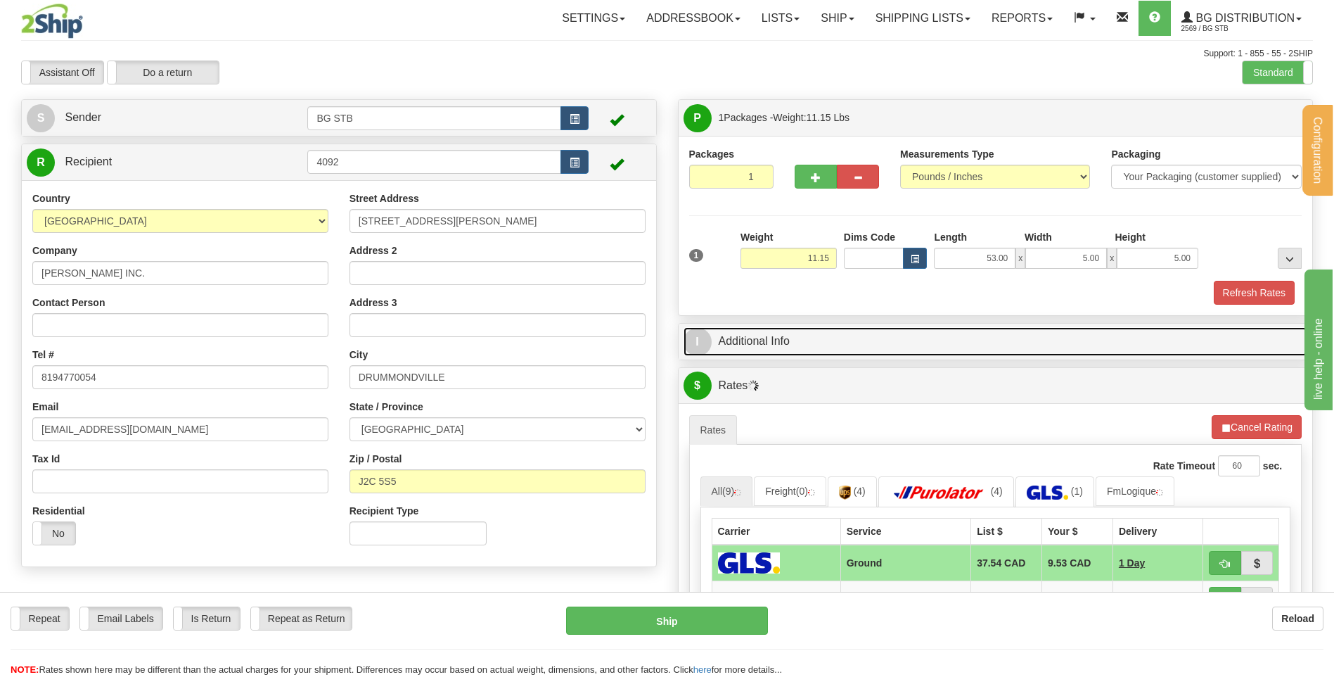
click at [805, 338] on link "I Additional Info" at bounding box center [996, 341] width 625 height 29
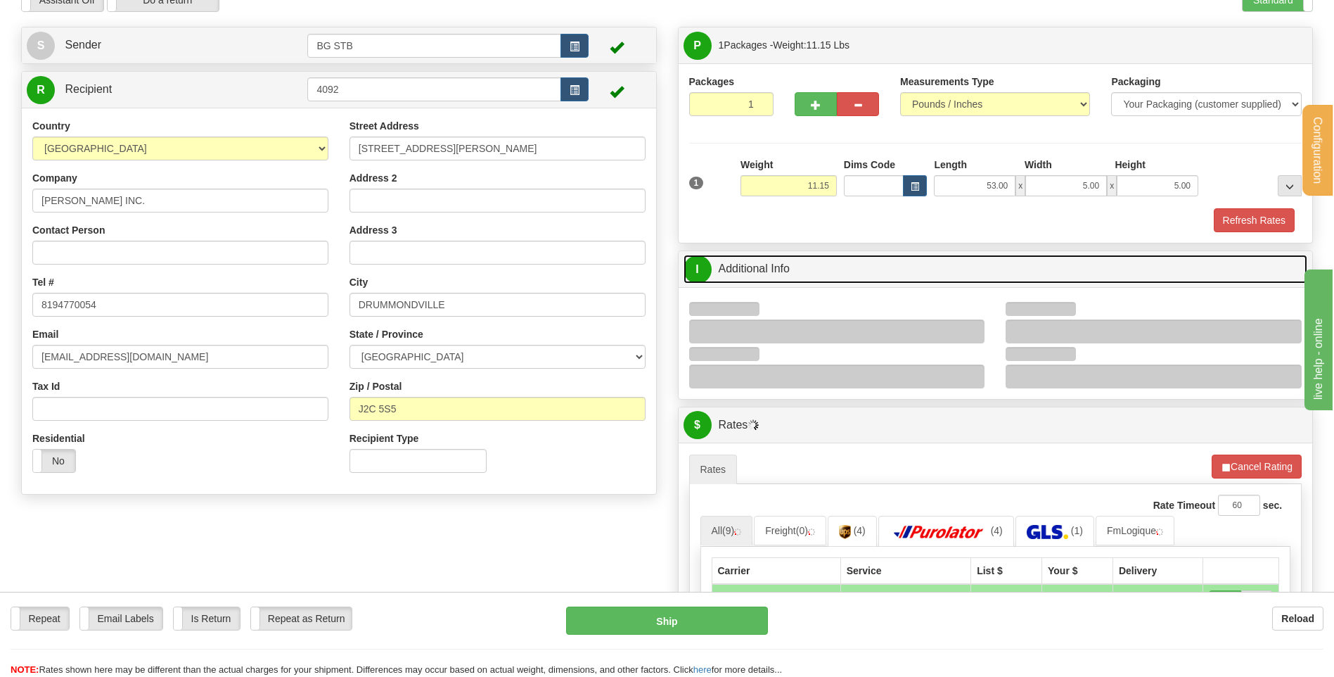
scroll to position [141, 0]
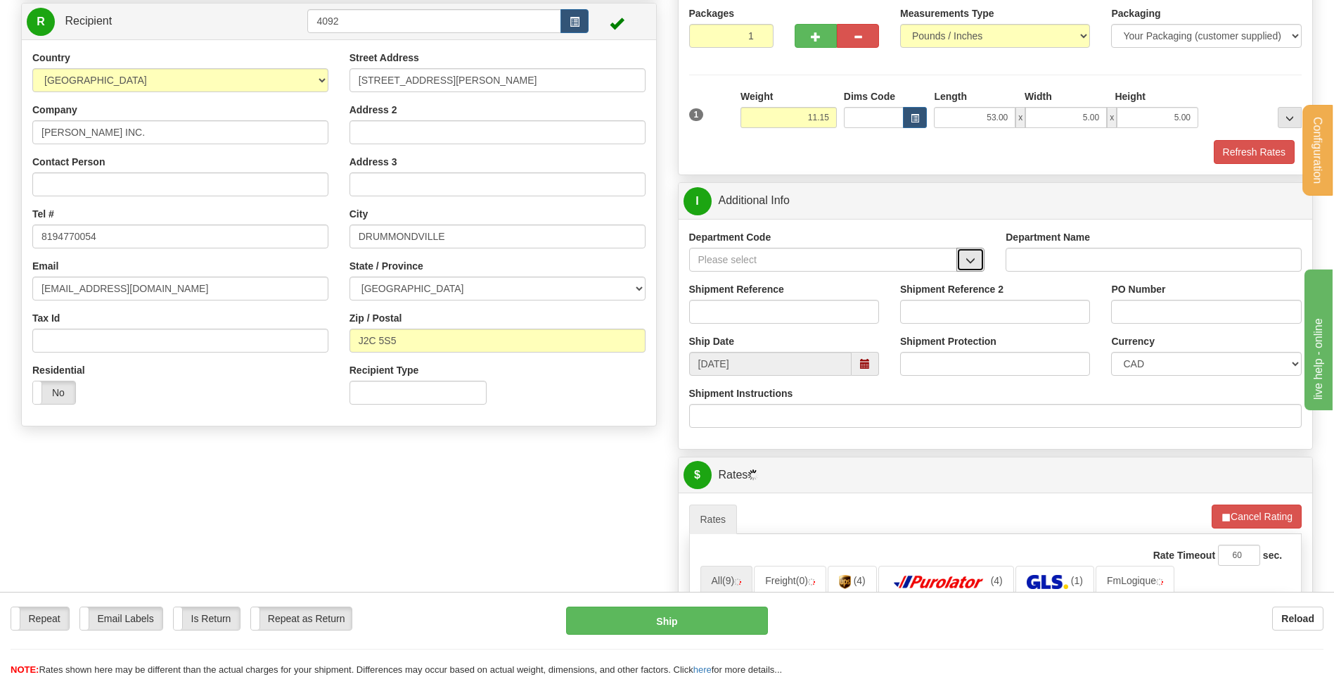
click at [978, 261] on button "button" at bounding box center [971, 260] width 28 height 24
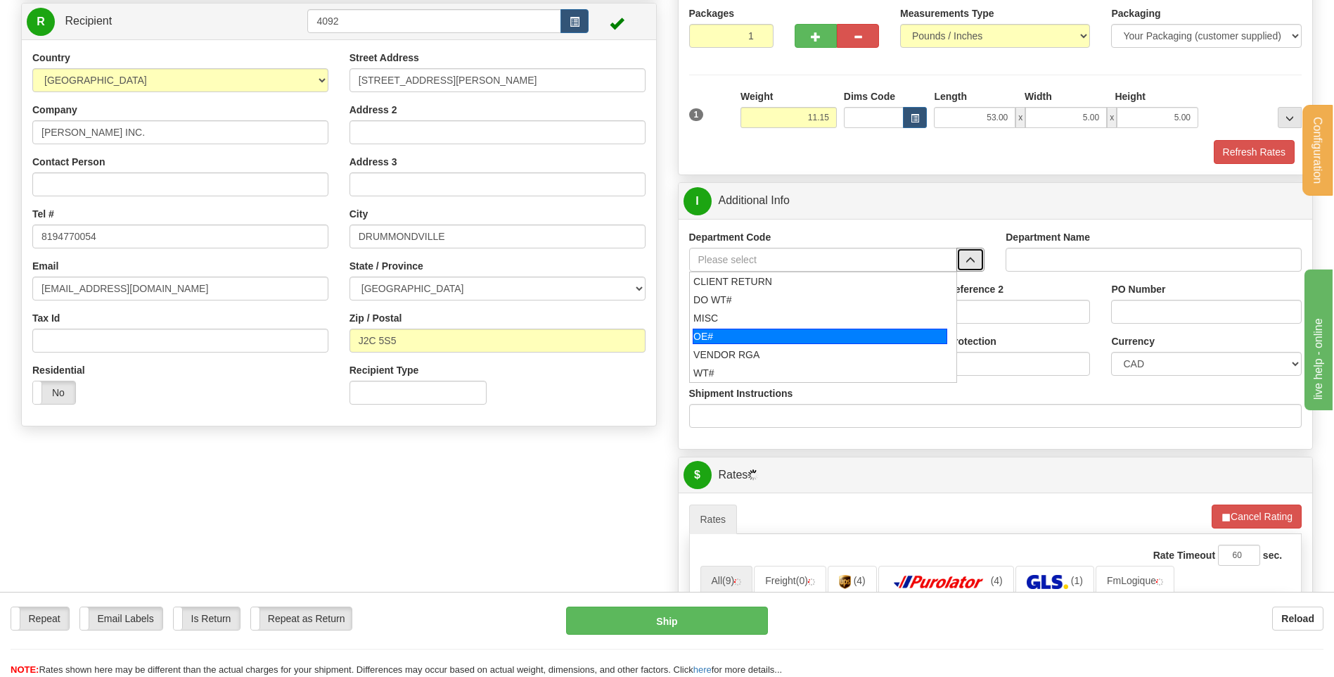
click at [808, 327] on li "OE#" at bounding box center [823, 336] width 267 height 18
type input "OE#"
type input "ORDERS"
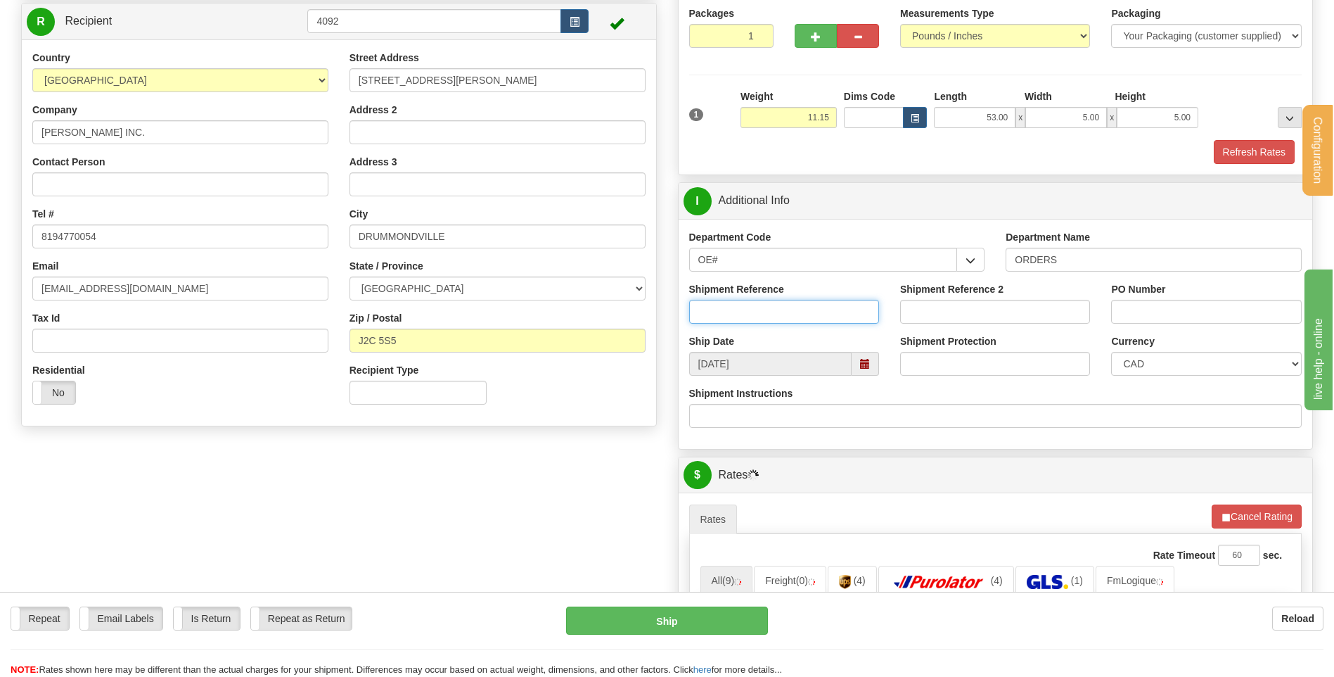
click at [798, 306] on input "Shipment Reference" at bounding box center [784, 312] width 190 height 24
click at [775, 324] on div "Shipment Reference 80003934-00/" at bounding box center [784, 308] width 211 height 52
click at [782, 316] on input "80003934-00/" at bounding box center [784, 312] width 190 height 24
click at [782, 318] on input "80003934-00/" at bounding box center [784, 312] width 190 height 24
type input "80003934-00 // 80004507-00"
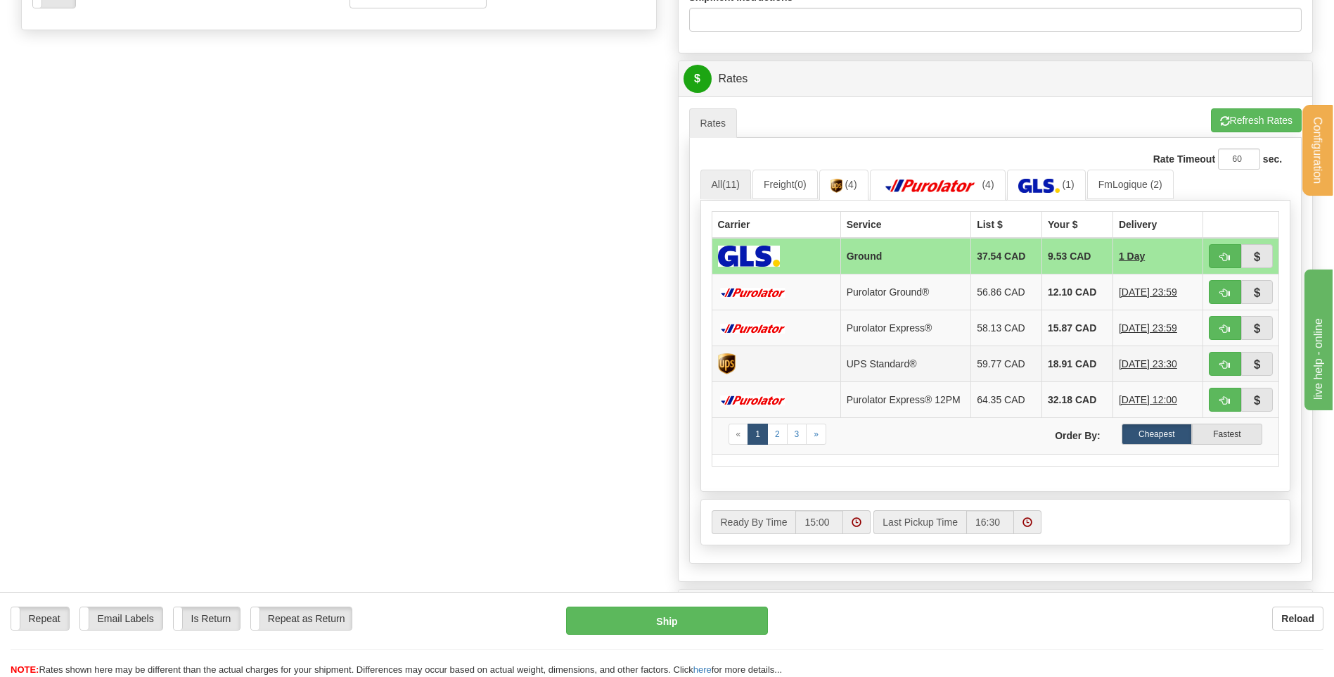
scroll to position [563, 0]
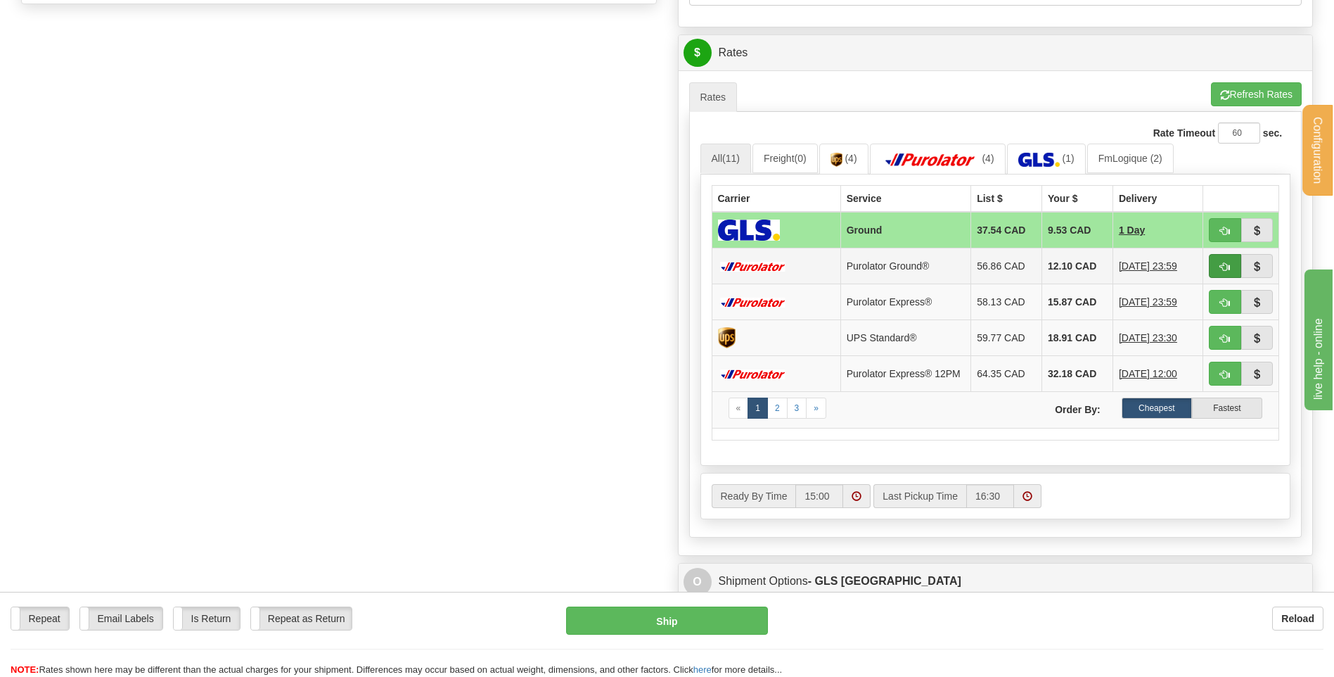
type input "90537 REMPL // 92056"
drag, startPoint x: 1218, startPoint y: 262, endPoint x: 1083, endPoint y: 279, distance: 136.1
click at [1219, 262] on button "button" at bounding box center [1225, 266] width 32 height 24
type input "260"
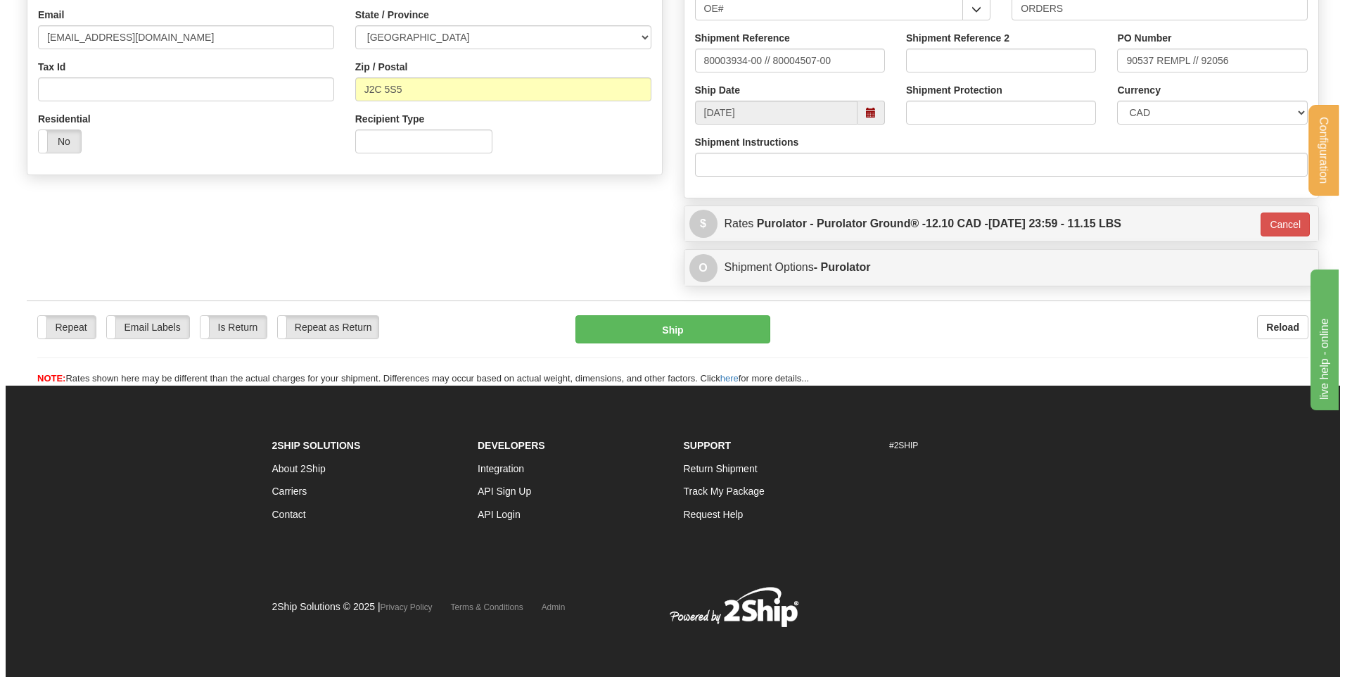
scroll to position [319, 0]
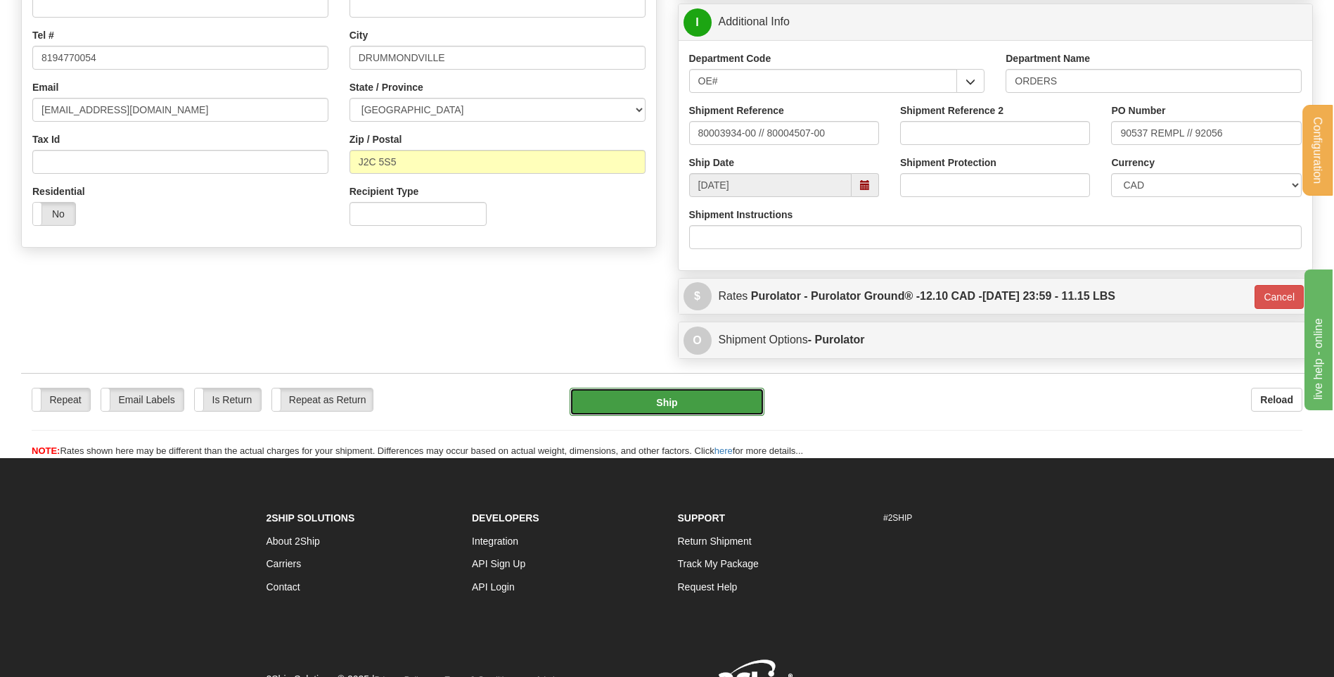
click at [643, 407] on button "Ship" at bounding box center [667, 402] width 194 height 28
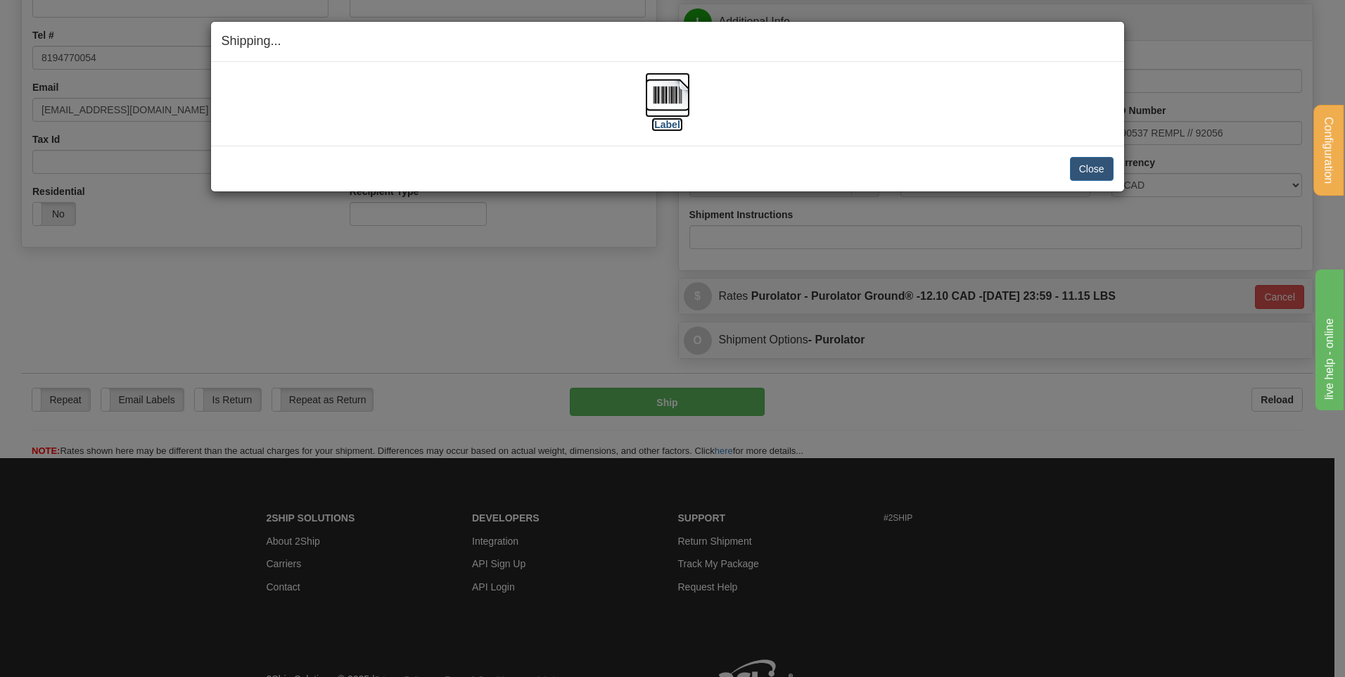
click at [657, 94] on img at bounding box center [667, 94] width 45 height 45
click at [1110, 167] on button "Close" at bounding box center [1092, 169] width 44 height 24
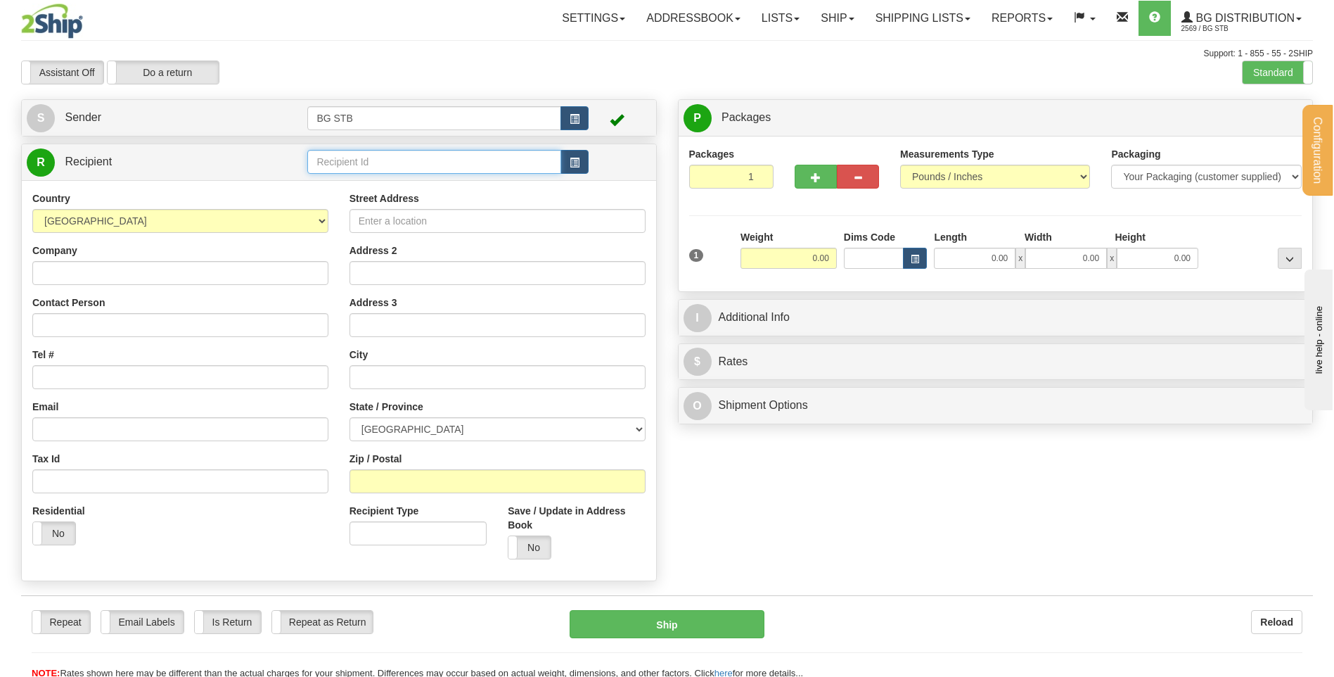
click at [453, 158] on input "text" at bounding box center [433, 162] width 253 height 24
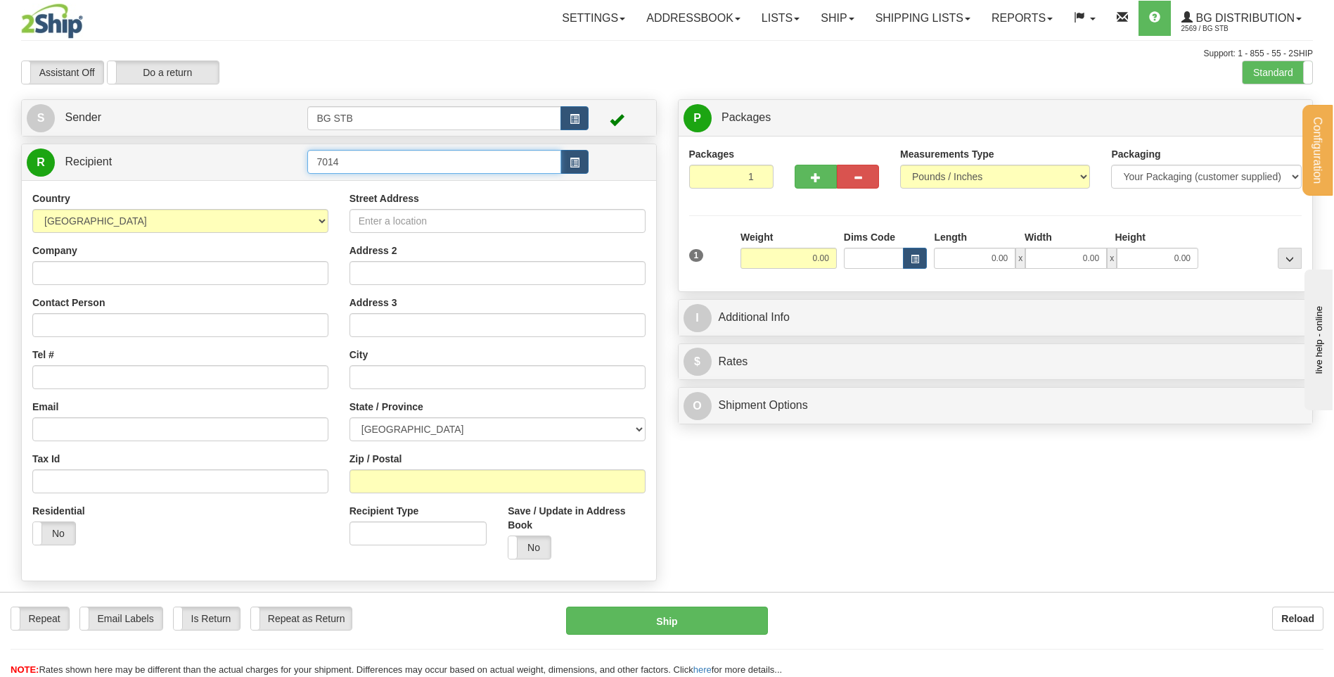
type input "7014"
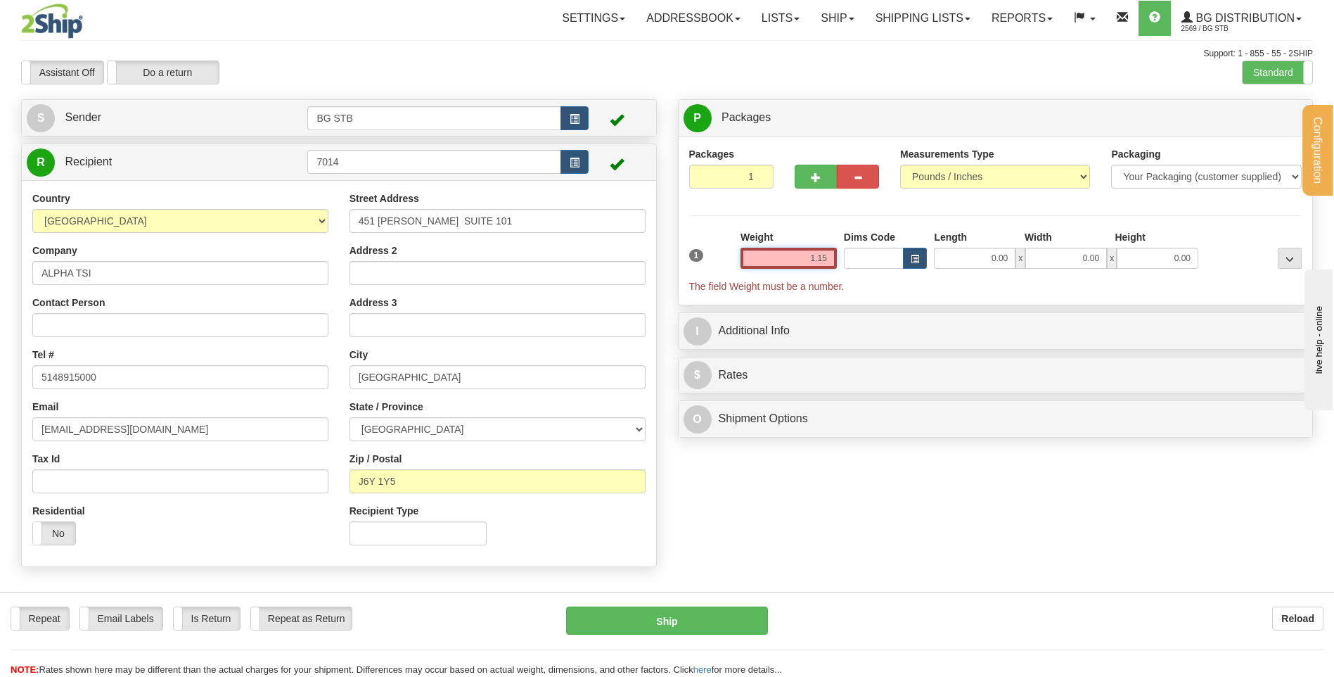
type input "1.15"
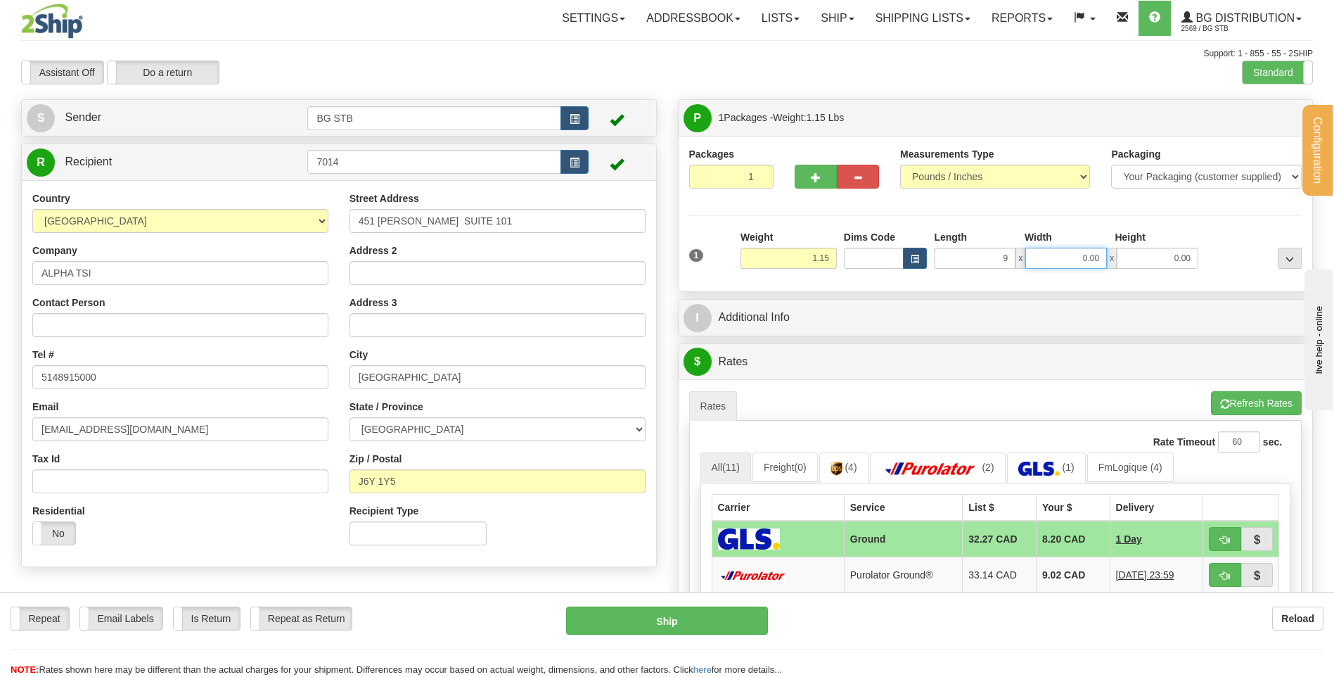
type input "9.00"
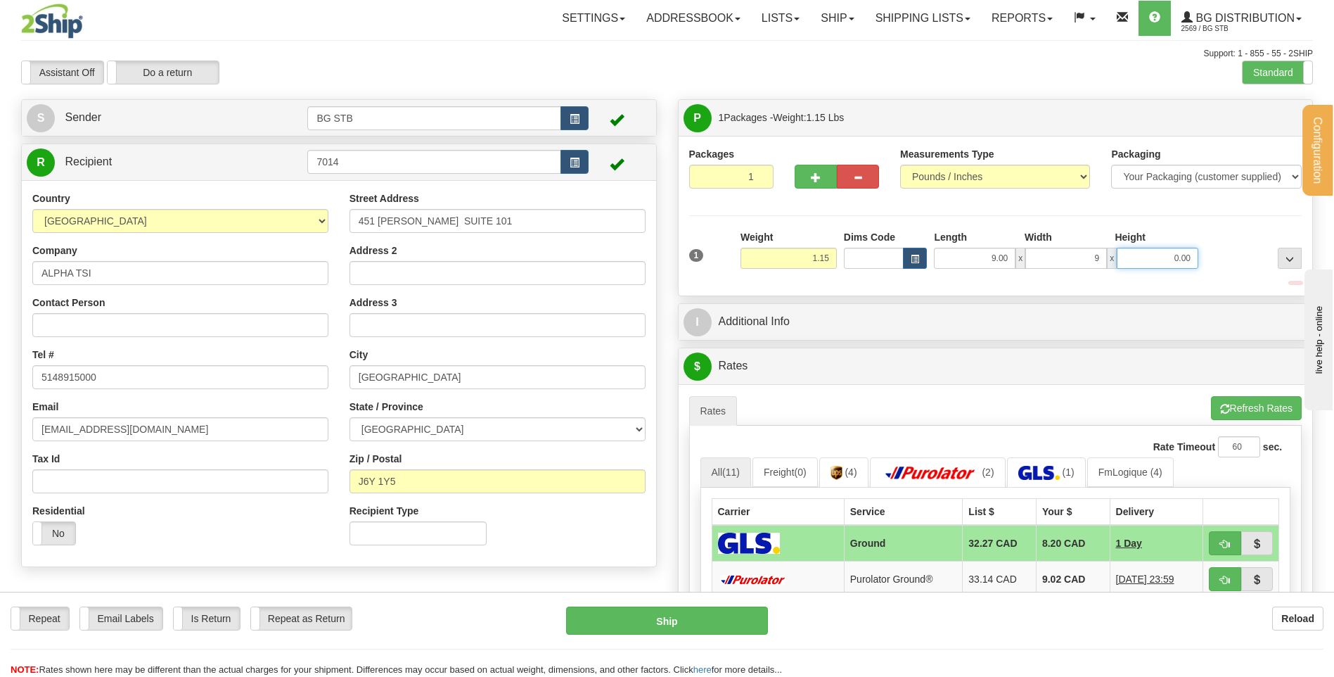
type input "9.00"
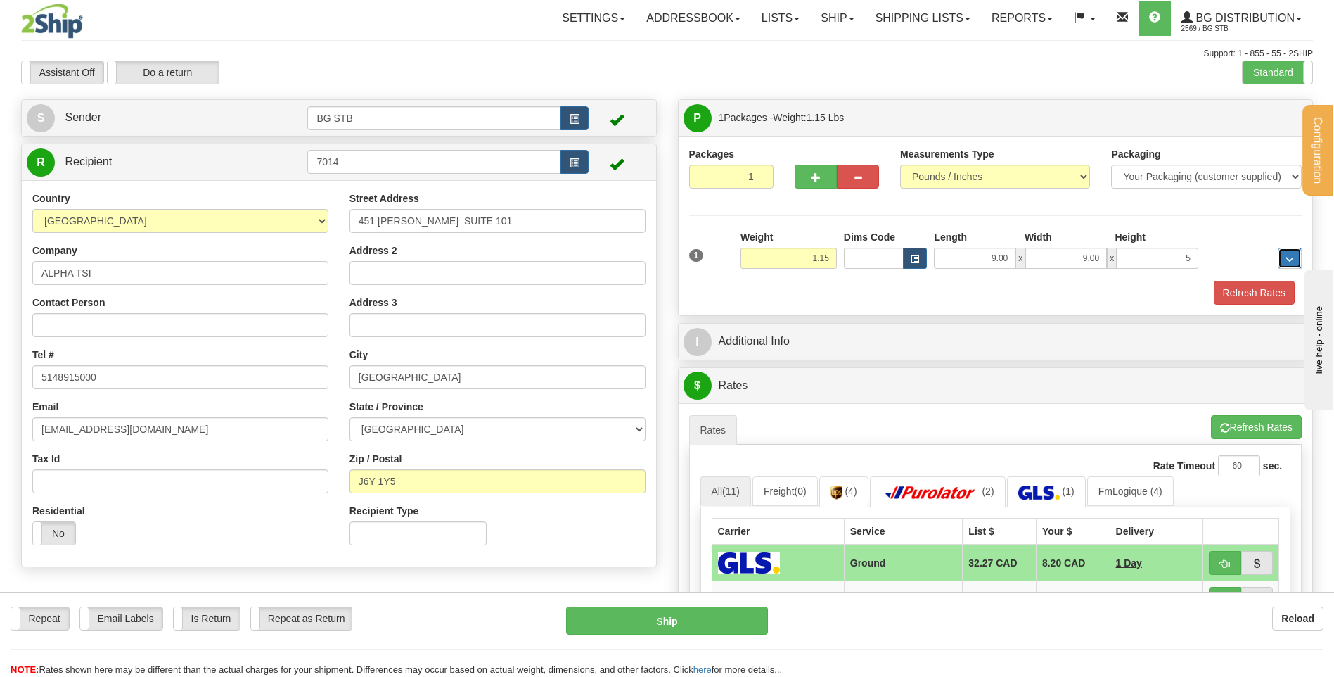
type input "5.00"
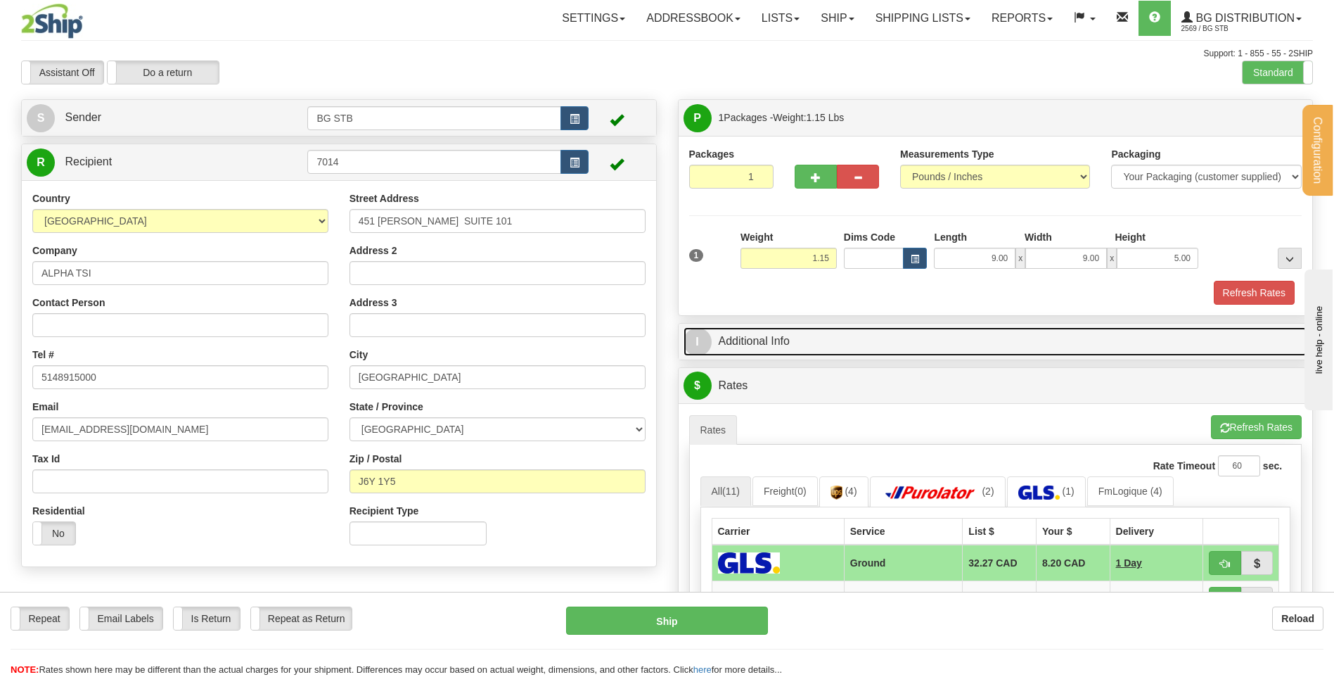
click at [774, 327] on link "I Additional Info" at bounding box center [996, 341] width 625 height 29
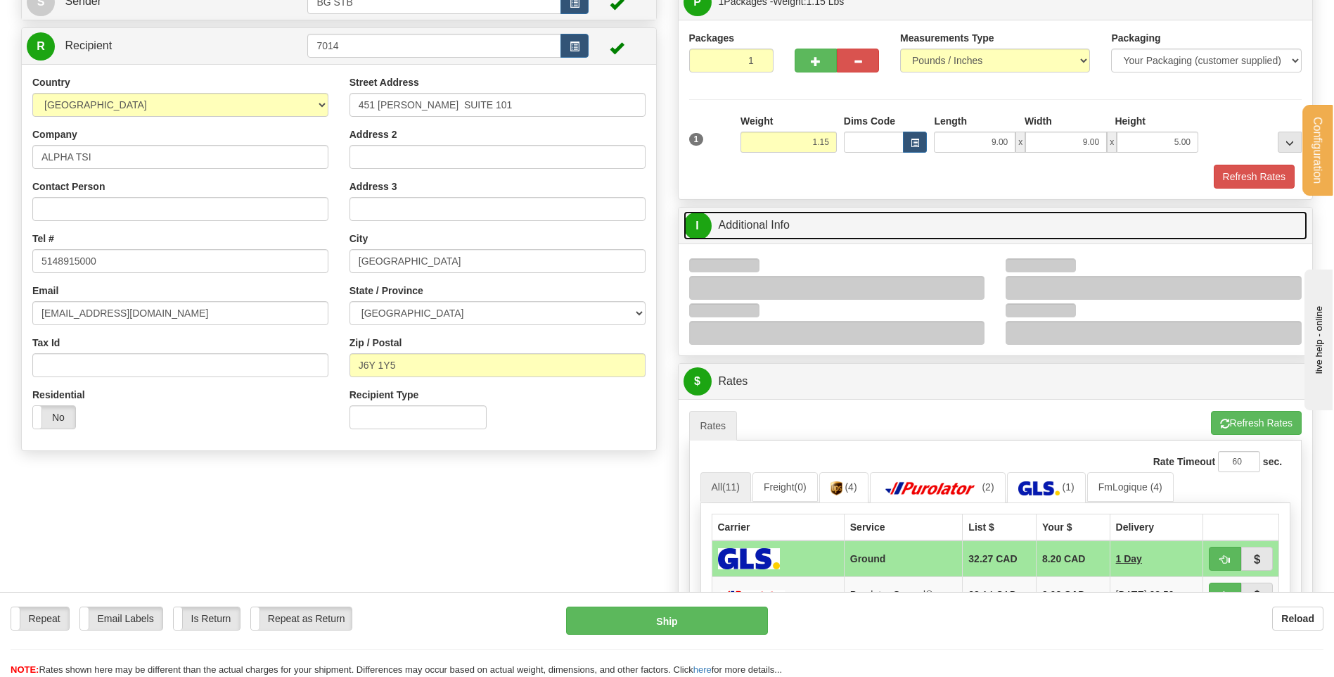
scroll to position [211, 0]
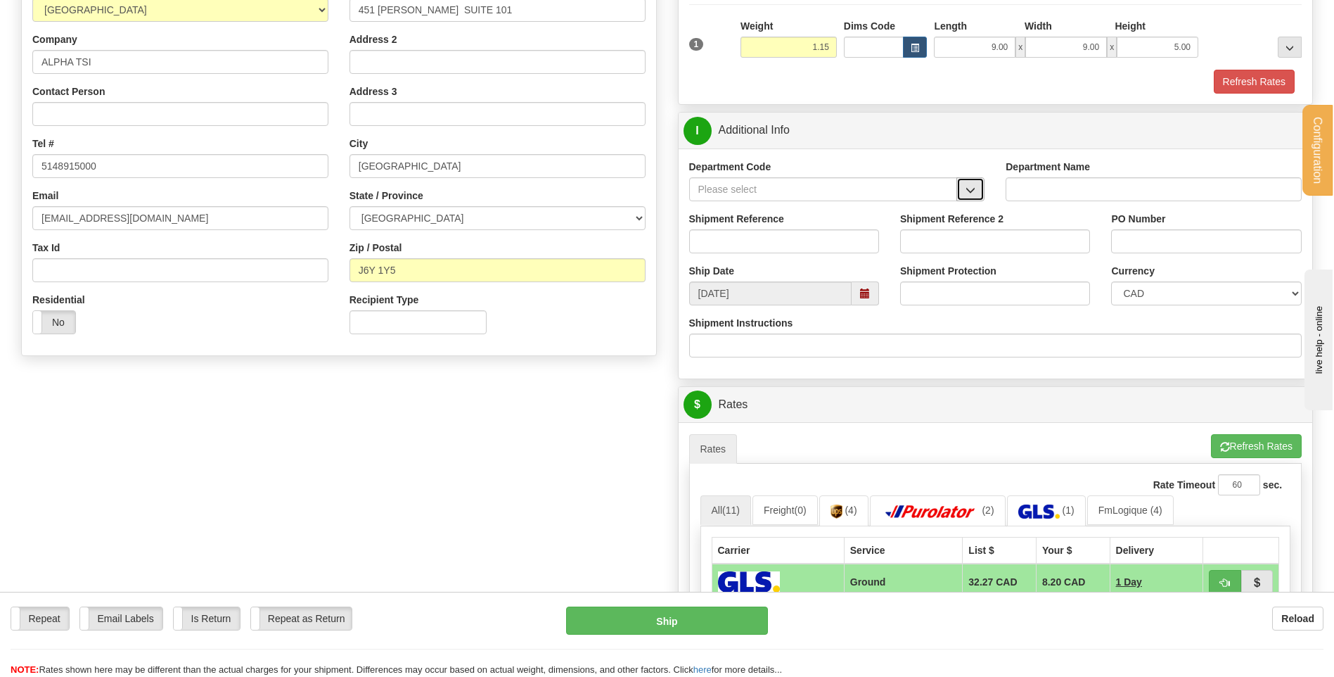
click at [978, 193] on button "button" at bounding box center [971, 189] width 28 height 24
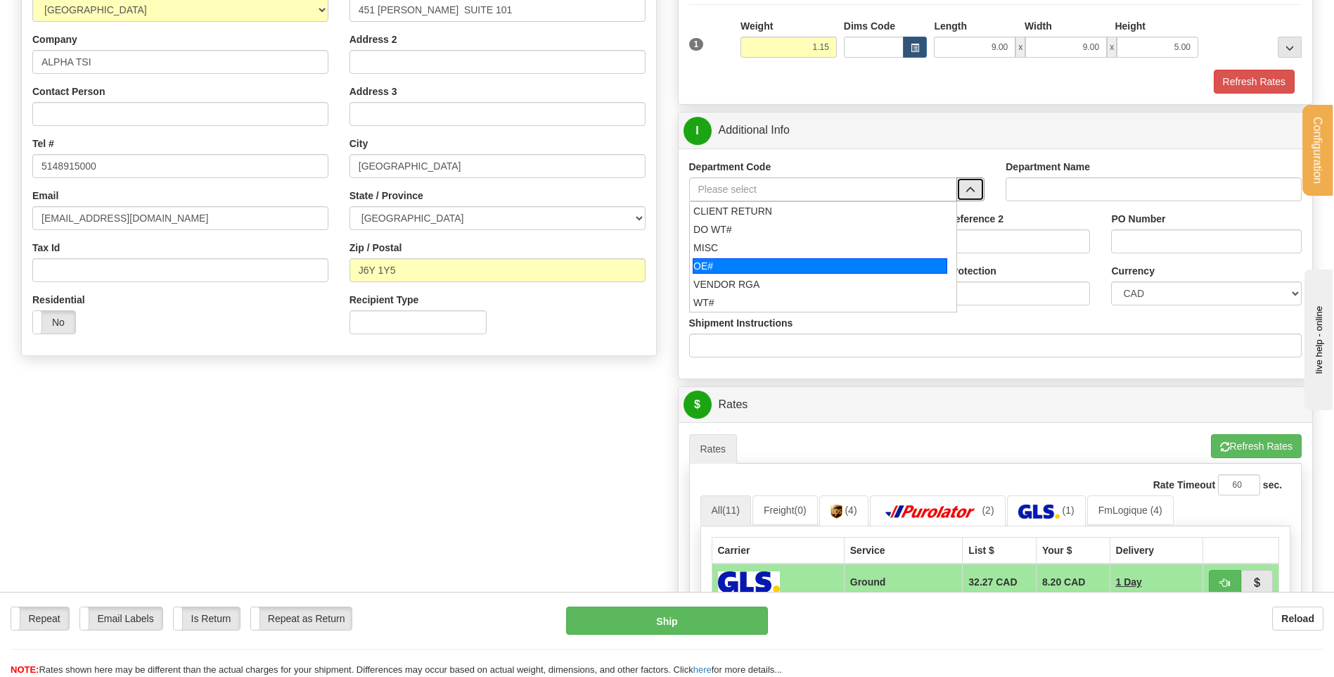
click at [764, 268] on div "OE#" at bounding box center [820, 265] width 255 height 15
type input "OE#"
type input "ORDERS"
click at [758, 244] on input "Shipment Reference" at bounding box center [784, 241] width 190 height 24
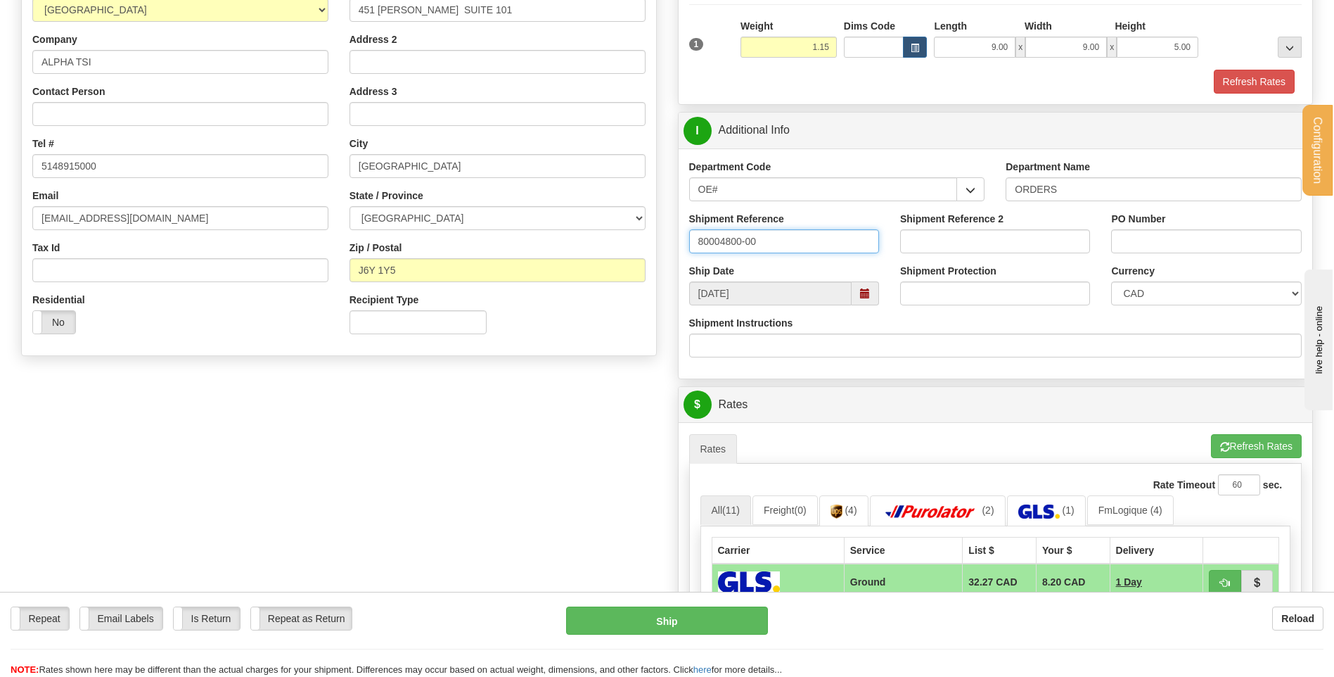
type input "80004800-00"
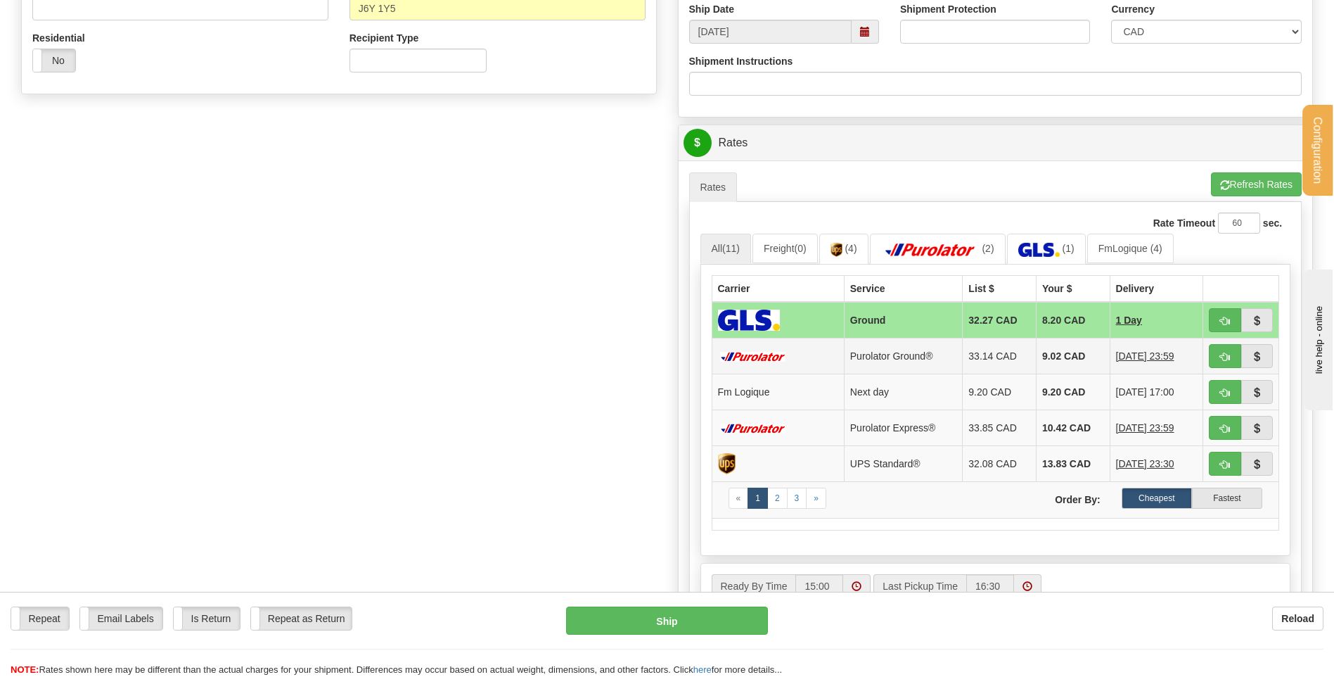
scroll to position [492, 0]
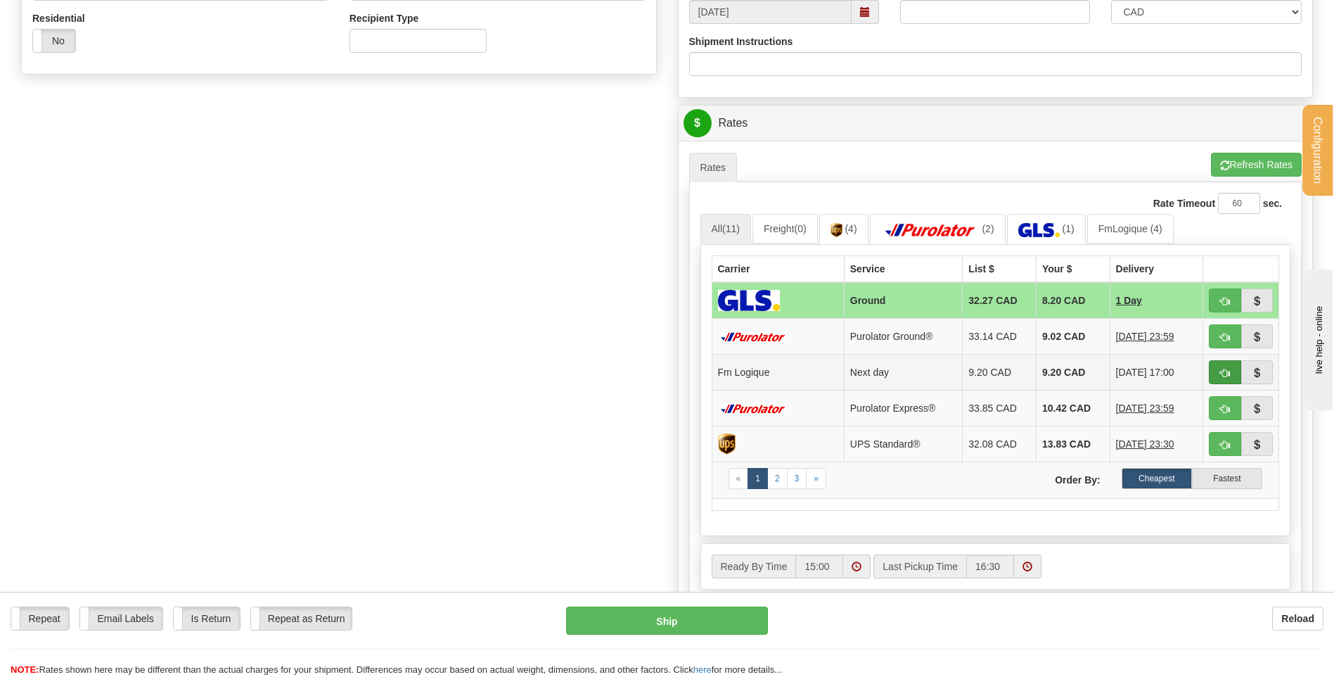
type input "PO21960-REPL-RET-REPL"
drag, startPoint x: 1237, startPoint y: 371, endPoint x: 1198, endPoint y: 371, distance: 38.7
click at [1236, 371] on button "button" at bounding box center [1225, 372] width 32 height 24
type input "jour"
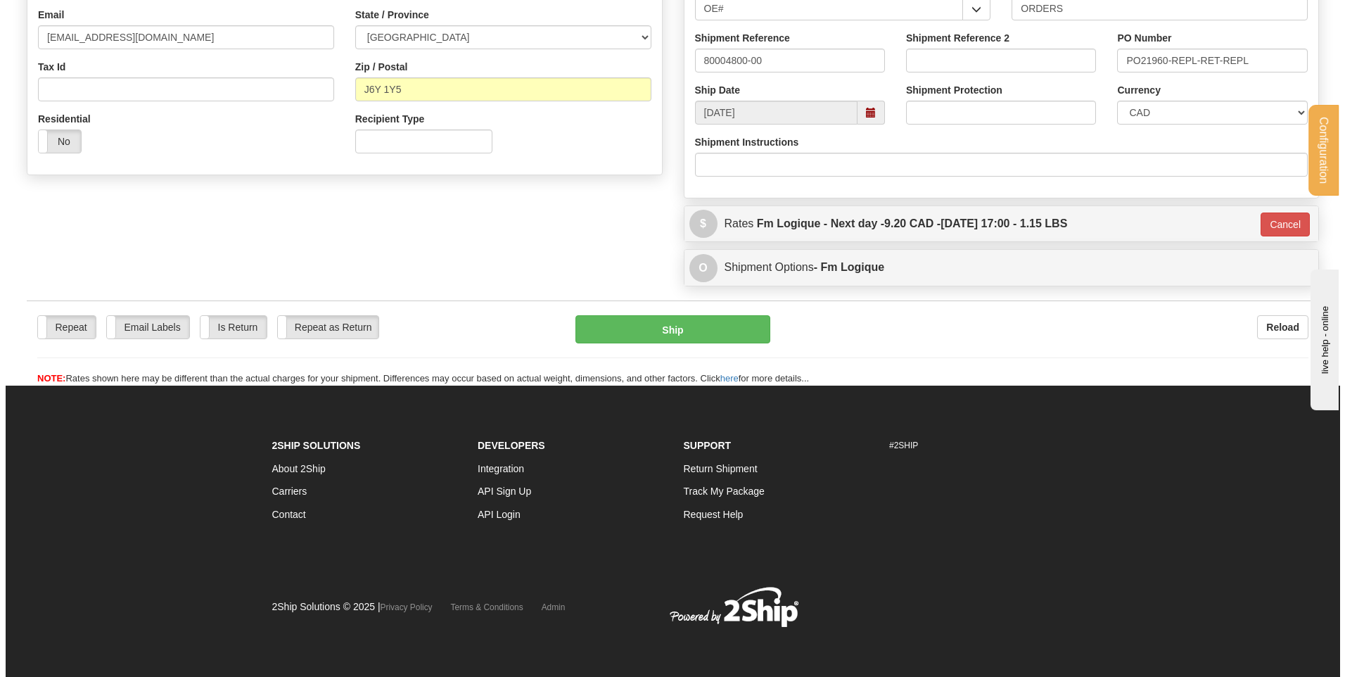
scroll to position [322, 0]
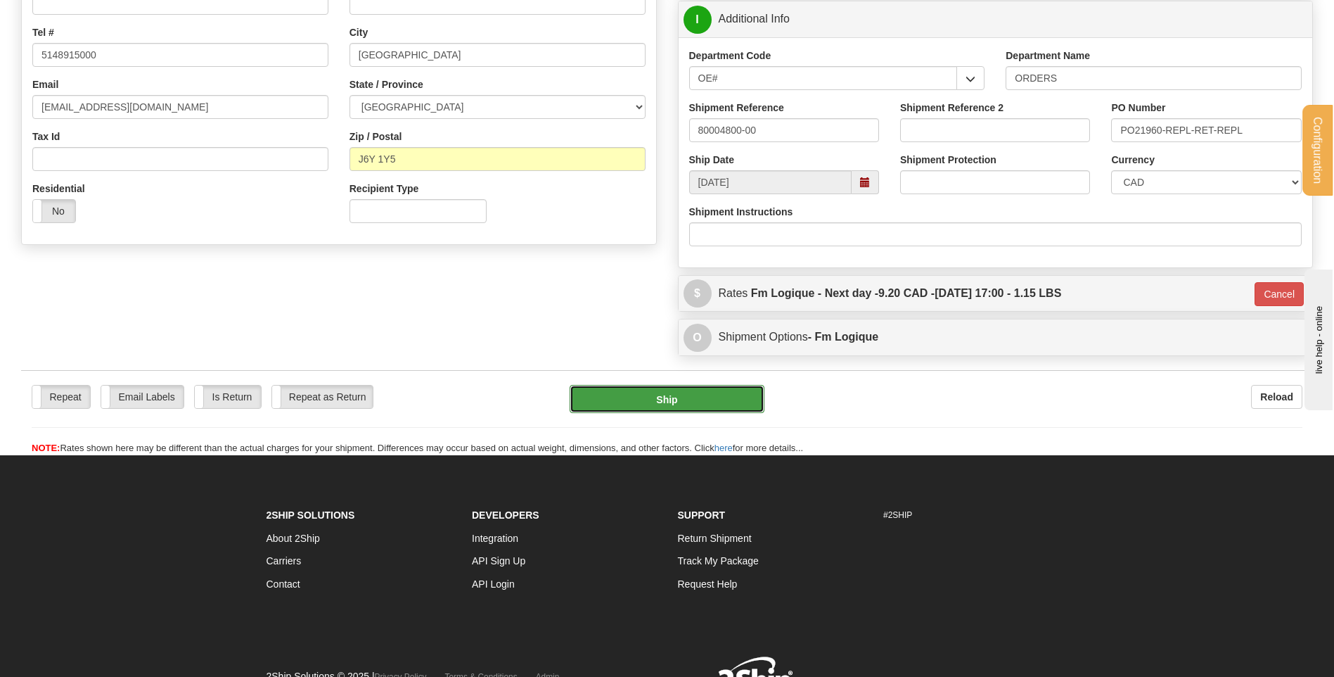
click at [680, 401] on button "Ship" at bounding box center [667, 399] width 194 height 28
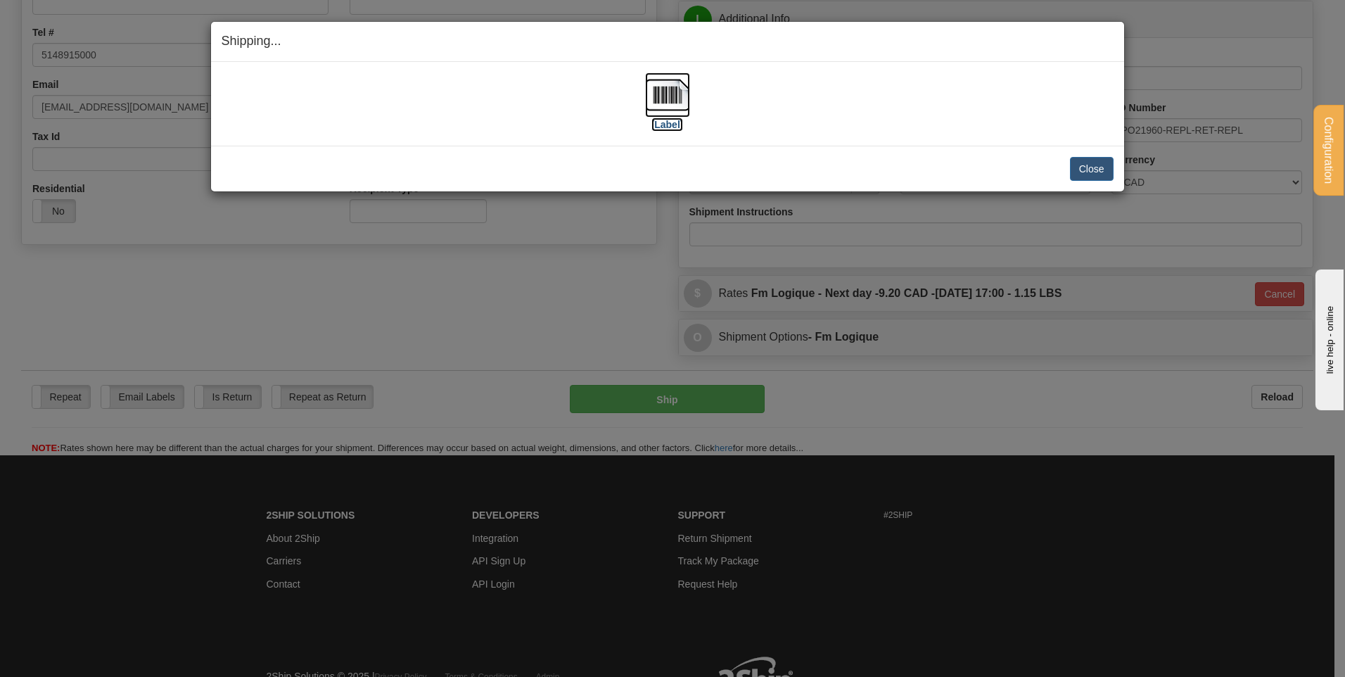
click at [684, 84] on img at bounding box center [667, 94] width 45 height 45
click at [1101, 167] on button "Close" at bounding box center [1092, 169] width 44 height 24
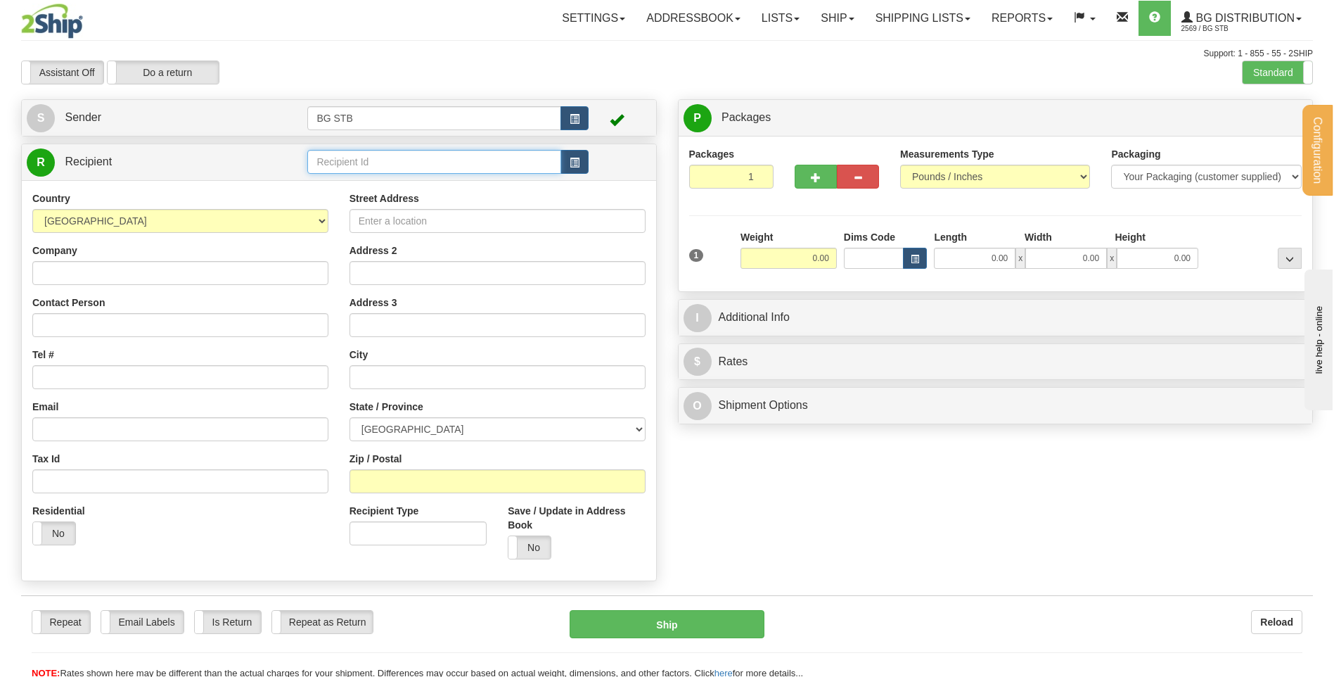
click at [420, 160] on input "text" at bounding box center [433, 162] width 253 height 24
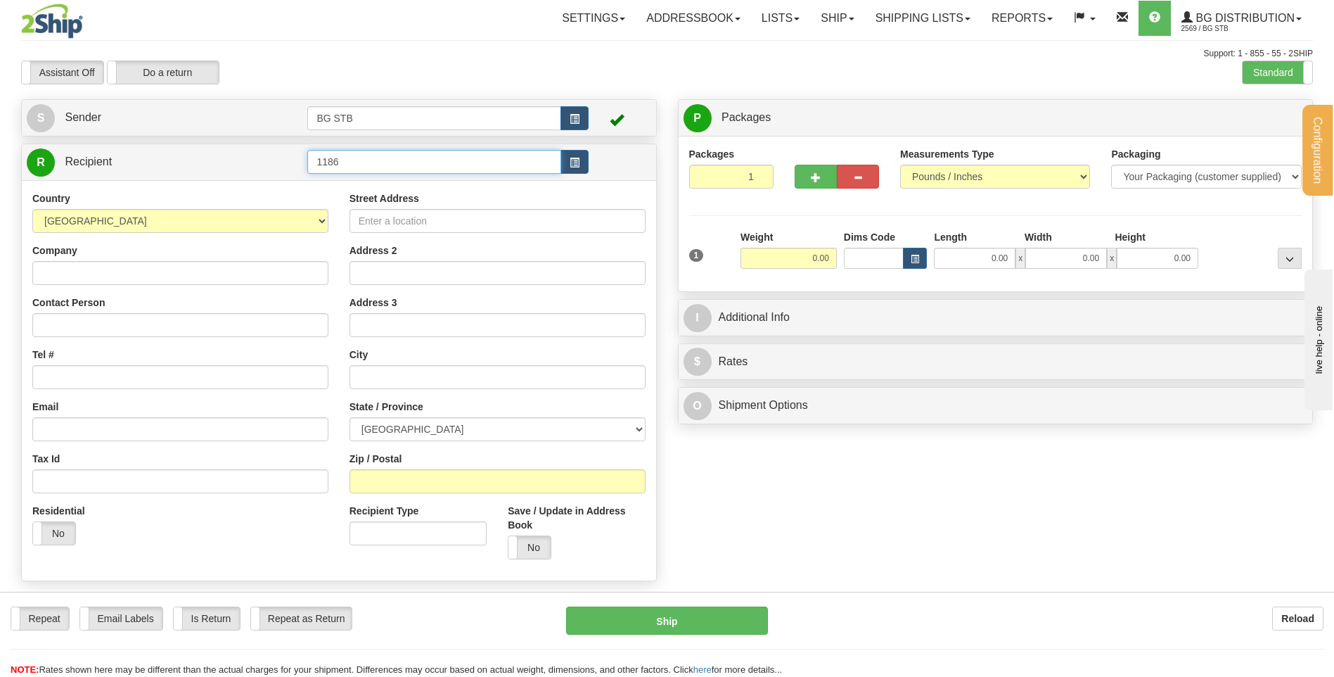
type input "1186"
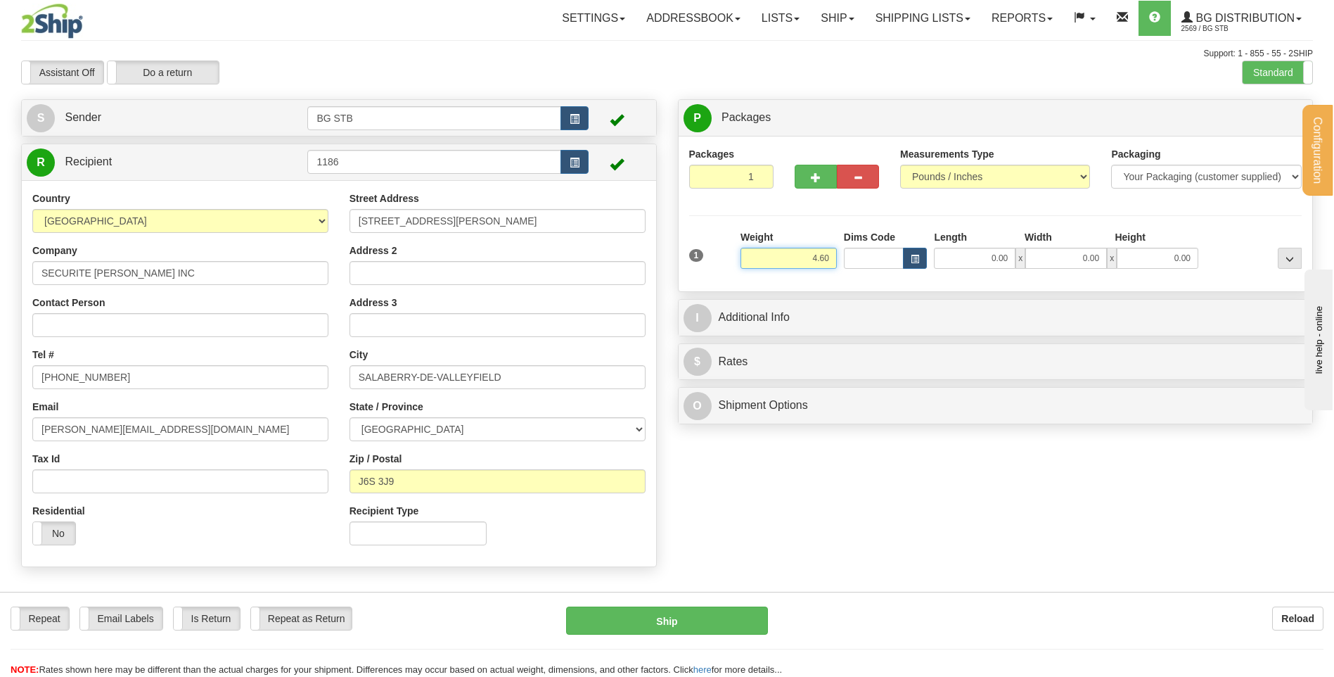
type input "4.60"
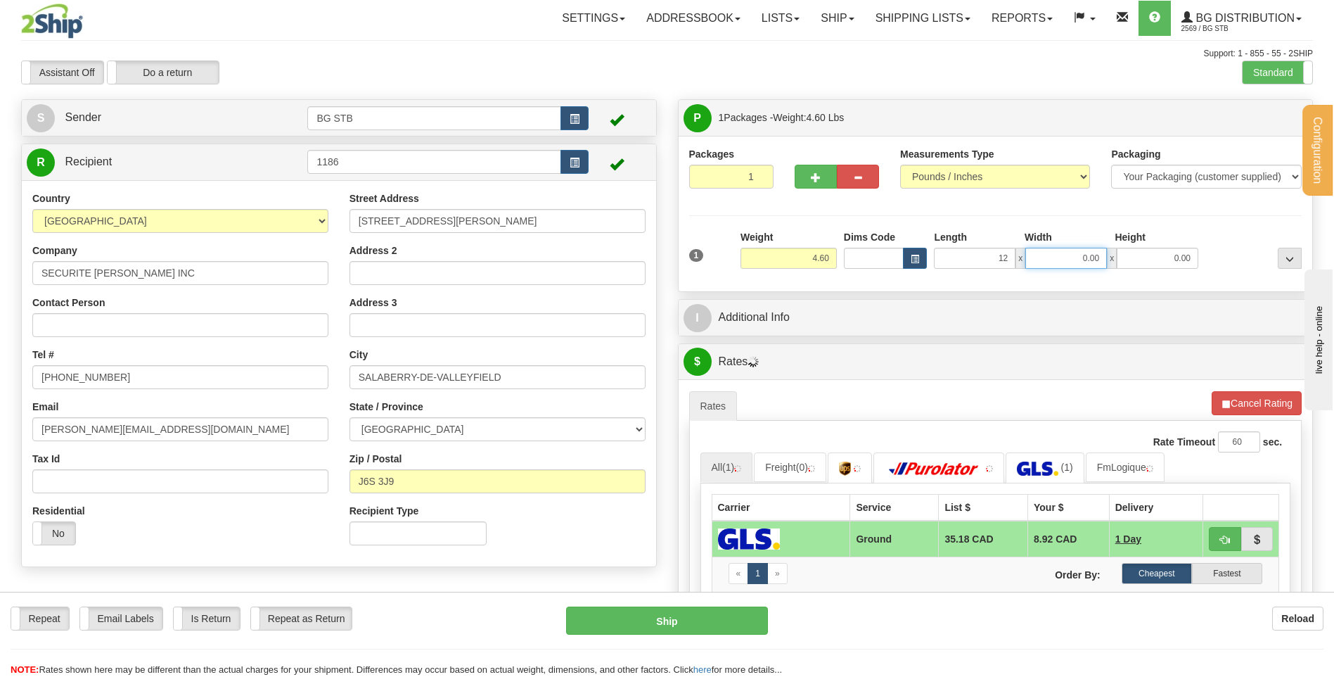
type input "12.00"
type input "8.00"
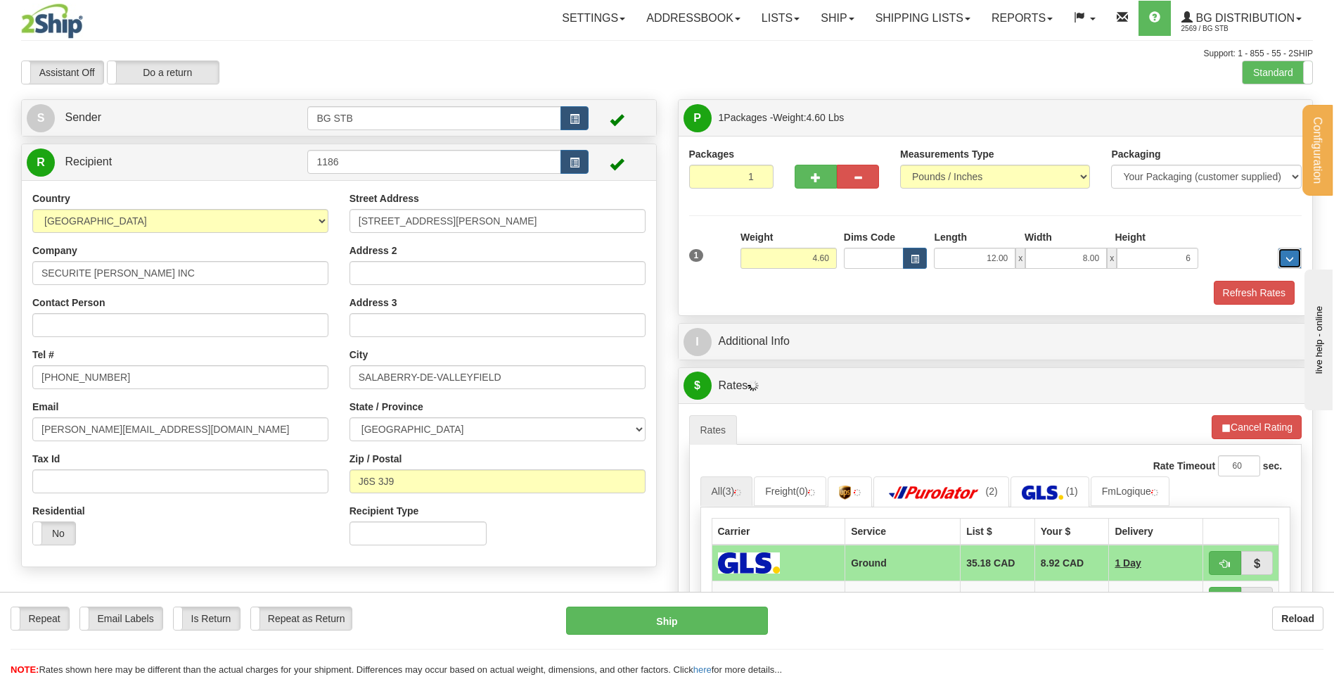
type input "6.00"
click at [833, 315] on div "P Packages 1 Packages - Weight: 4.60 Lbs Shipment Level Shipm. Package Level Pa…" at bounding box center [996, 207] width 636 height 217
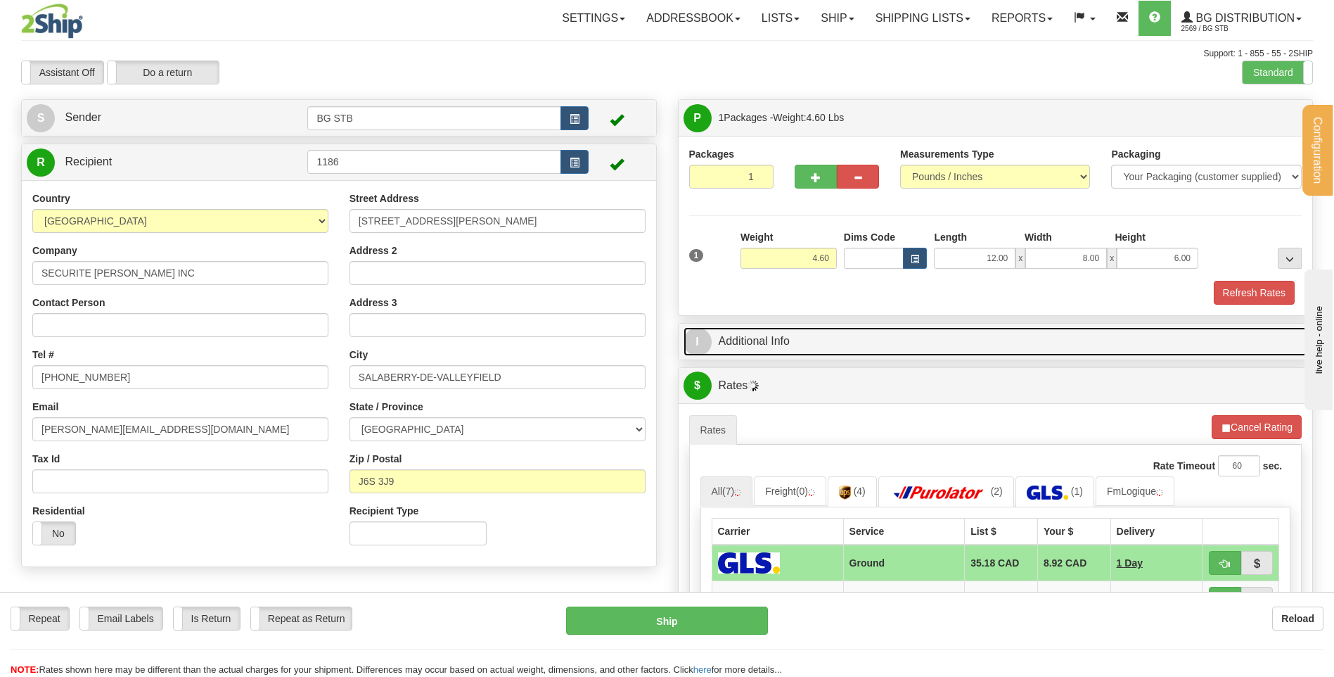
click at [831, 333] on link "I Additional Info" at bounding box center [996, 341] width 625 height 29
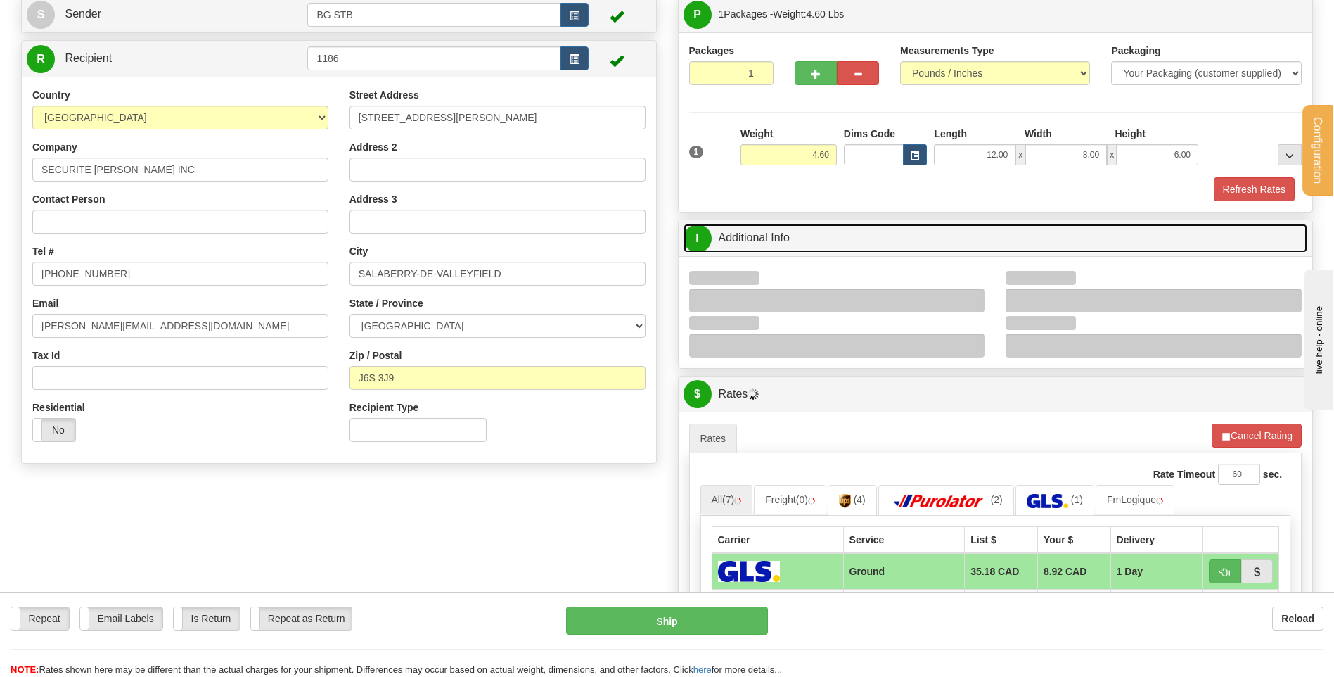
scroll to position [211, 0]
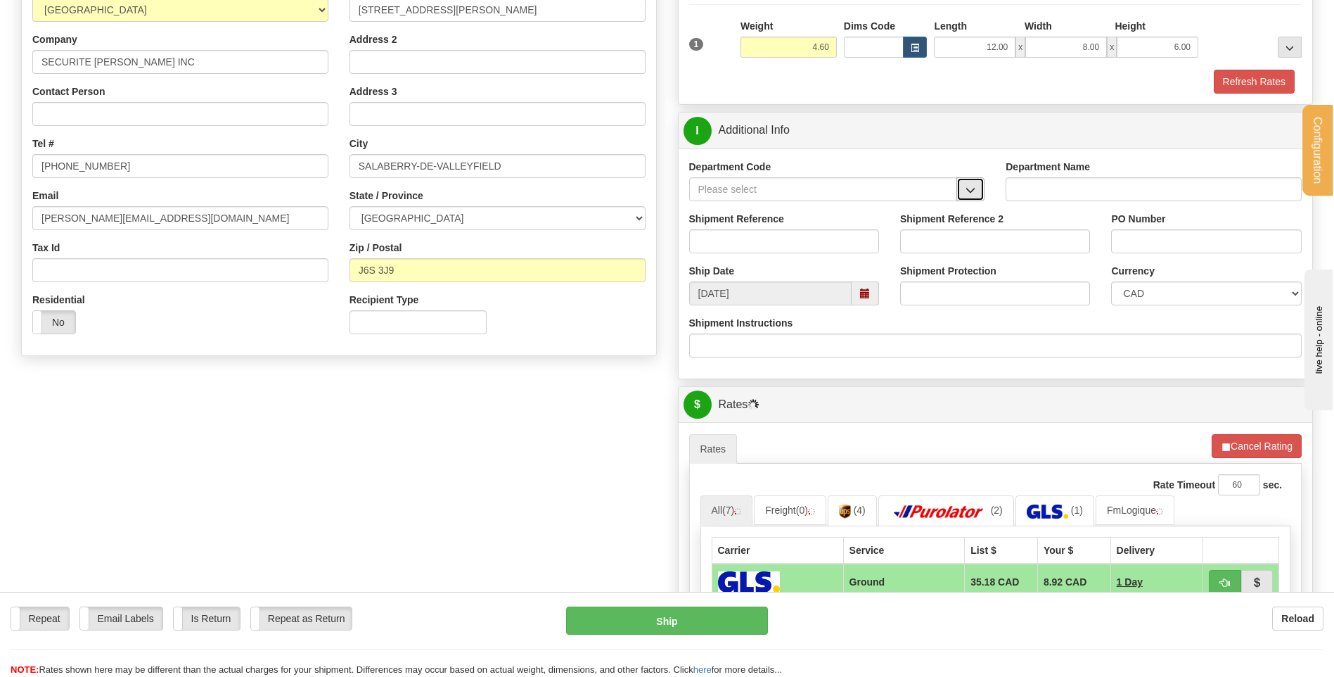
click at [971, 195] on span "button" at bounding box center [971, 190] width 10 height 9
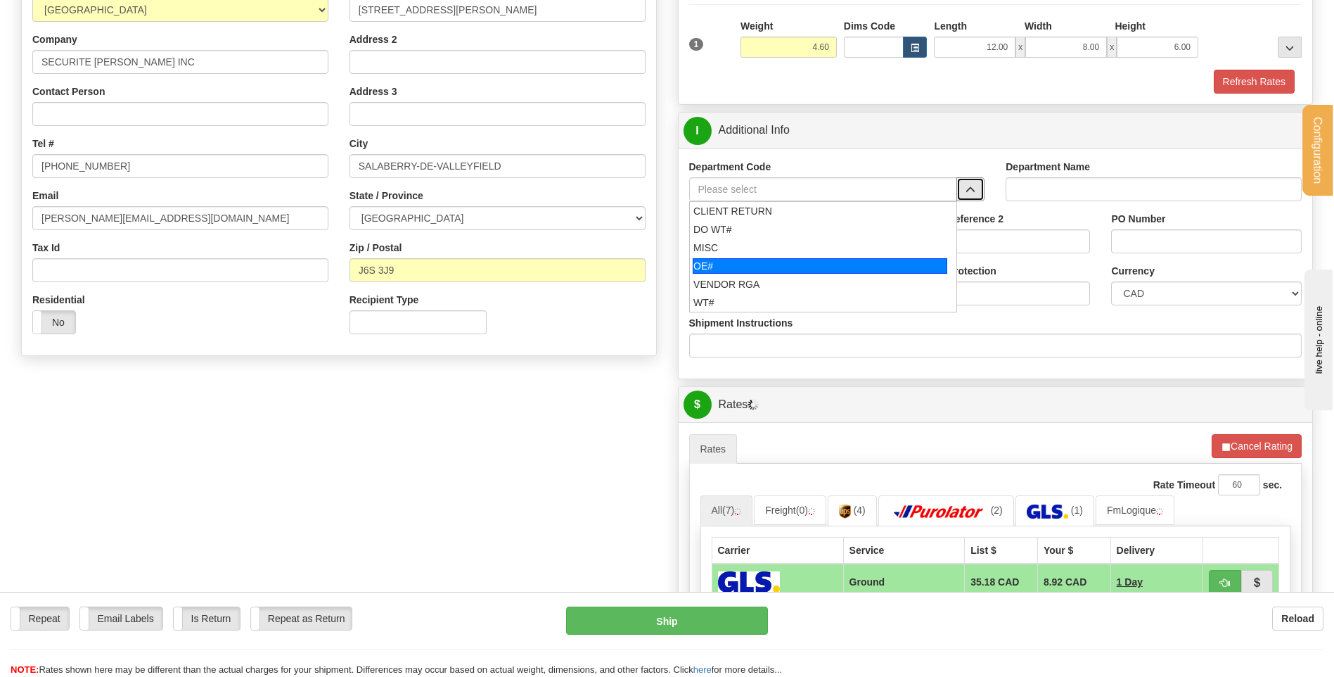
click at [737, 266] on div "OE#" at bounding box center [820, 265] width 255 height 15
type input "OE#"
type input "ORDERS"
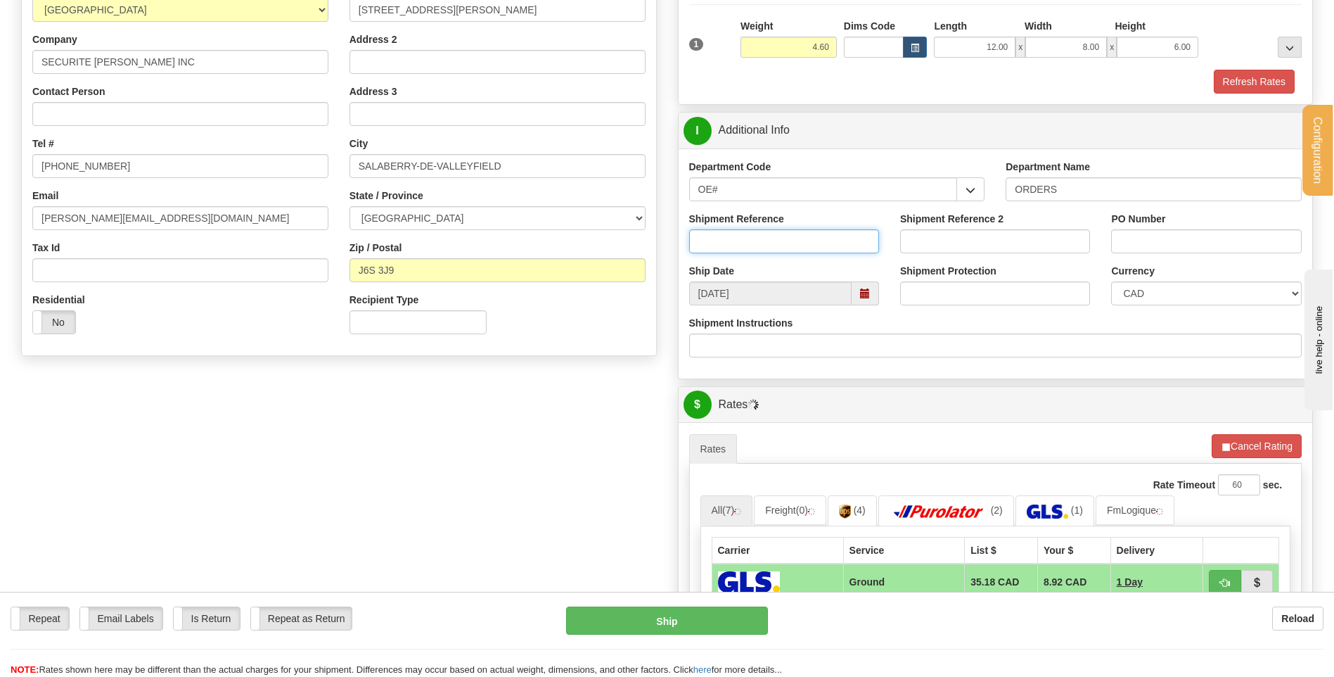
click at [740, 245] on input "Shipment Reference" at bounding box center [784, 241] width 190 height 24
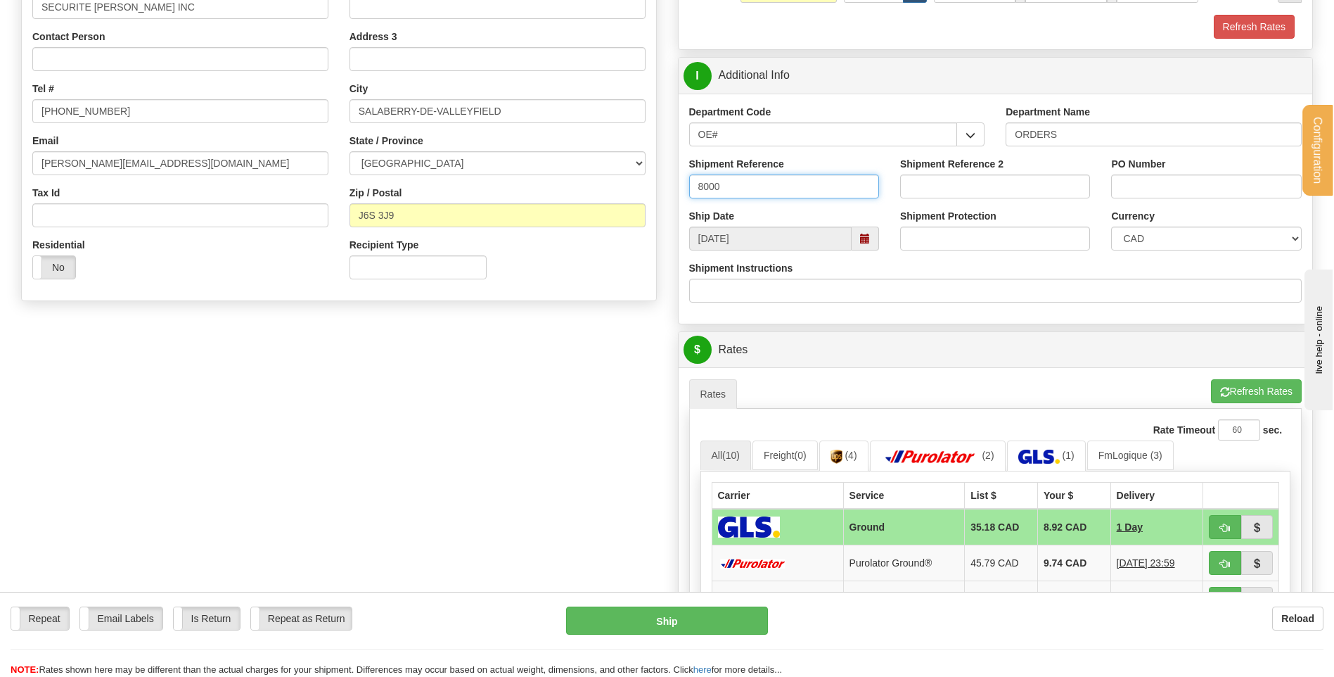
scroll to position [281, 0]
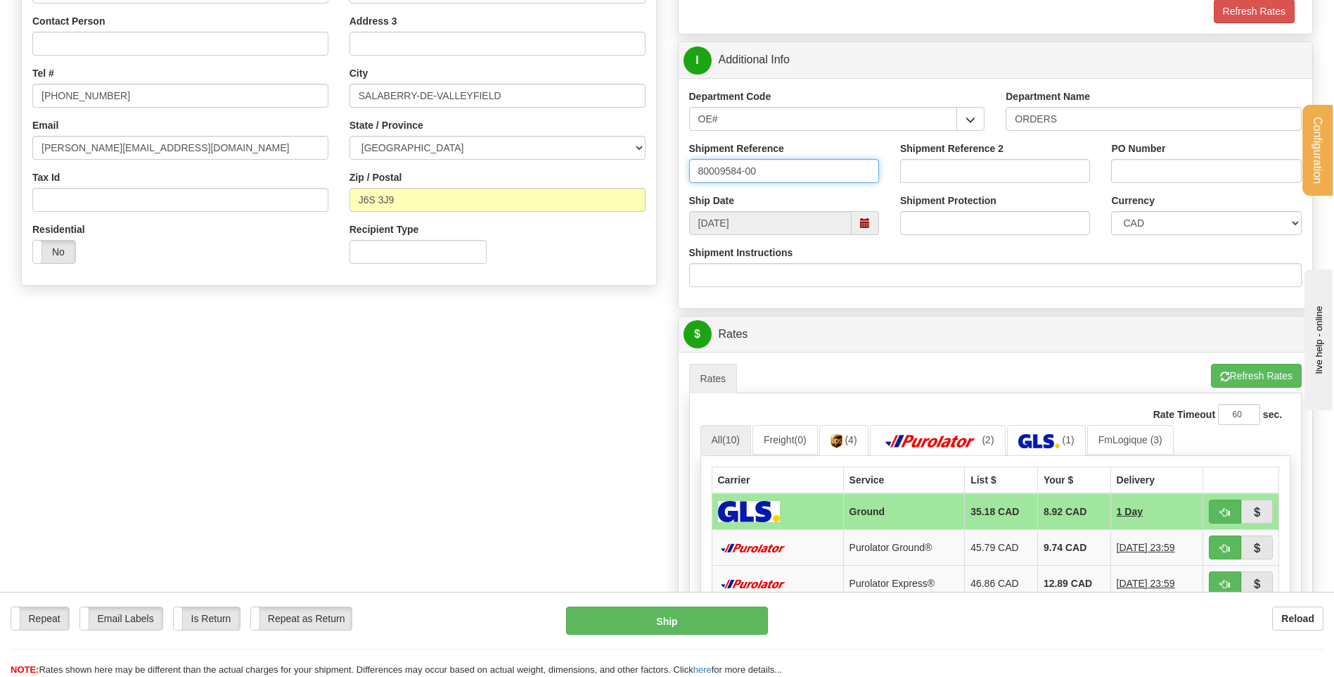
type input "80009584-00"
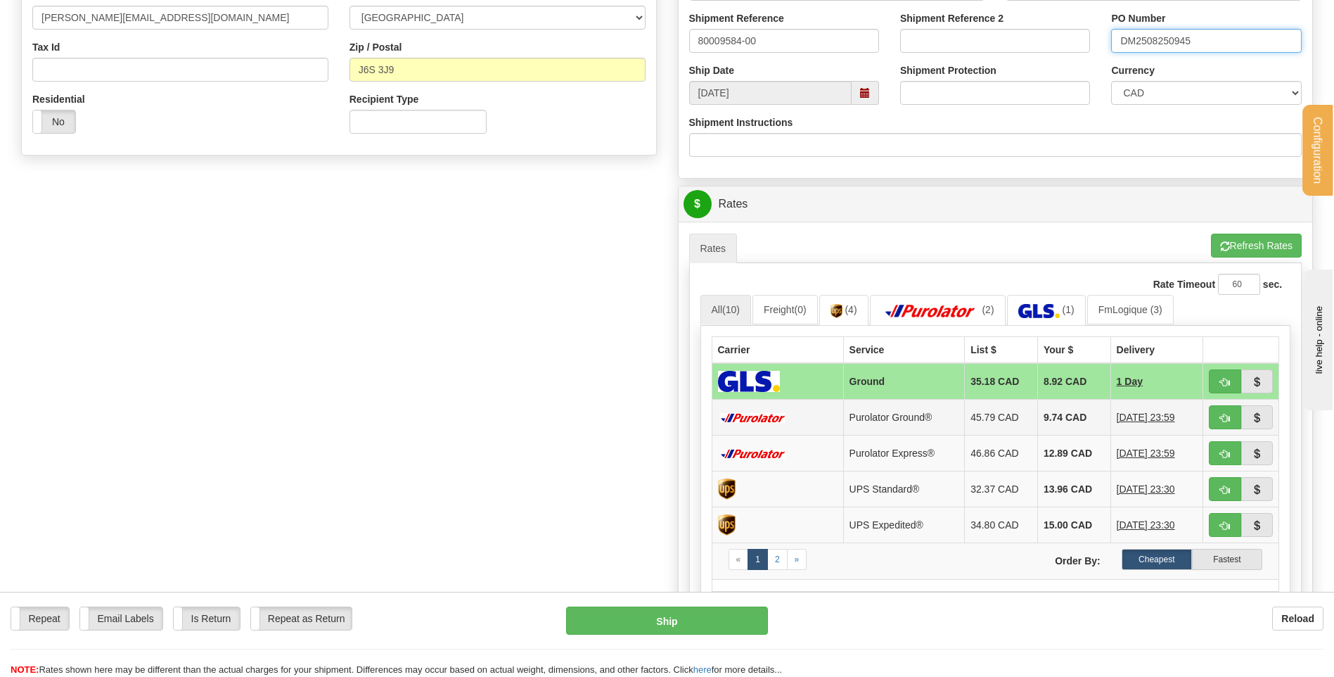
scroll to position [563, 0]
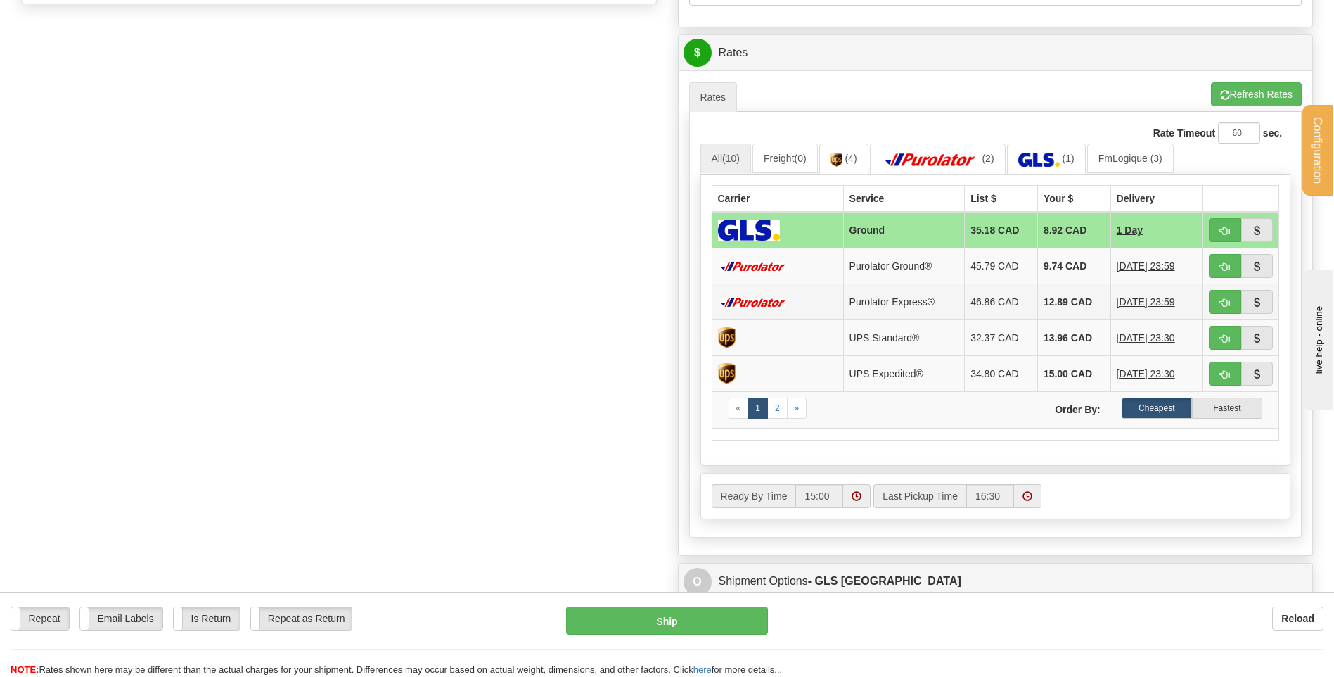
type input "DM2508250945"
click at [1235, 264] on button "button" at bounding box center [1225, 266] width 32 height 24
type input "260"
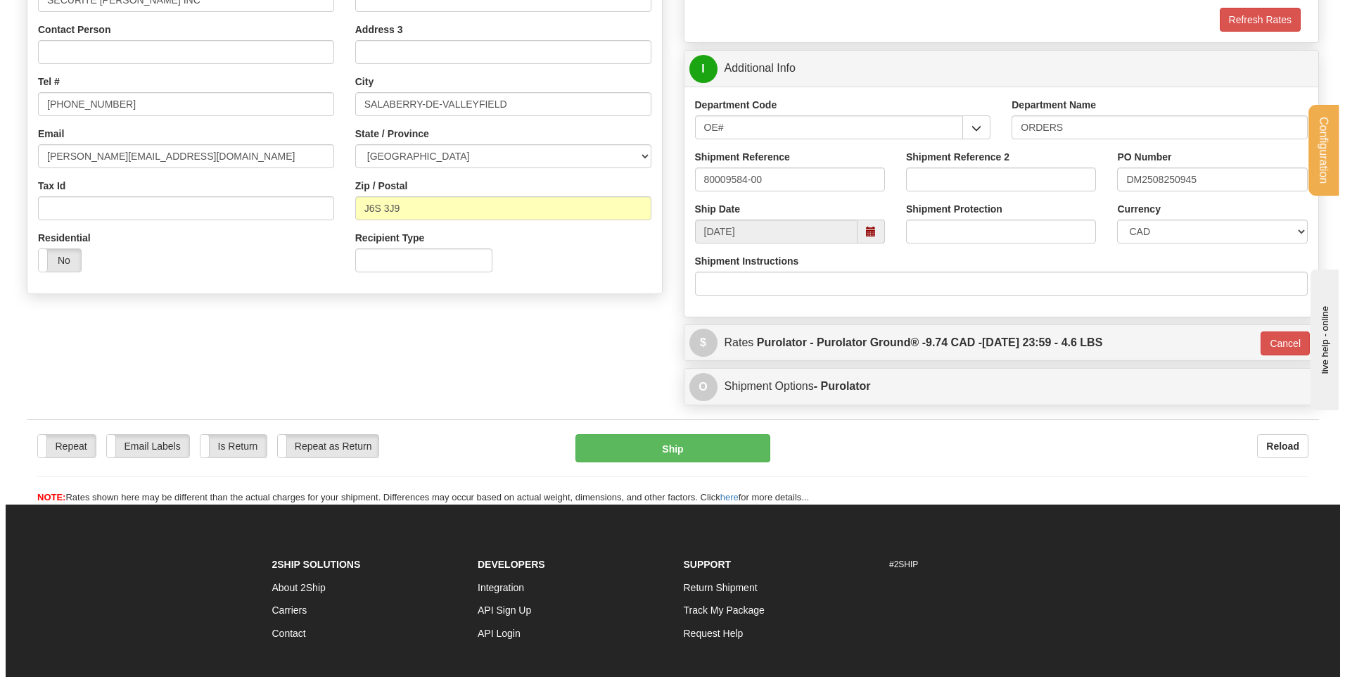
scroll to position [258, 0]
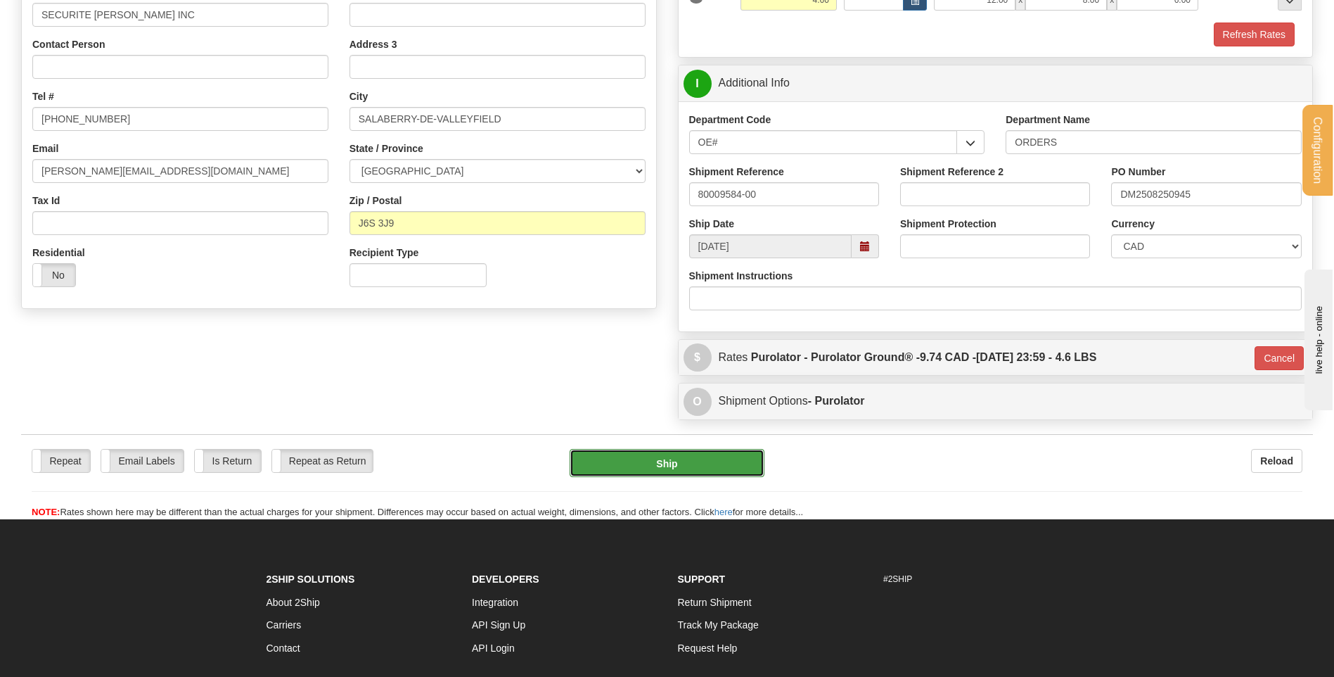
click at [614, 459] on button "Ship" at bounding box center [667, 463] width 194 height 28
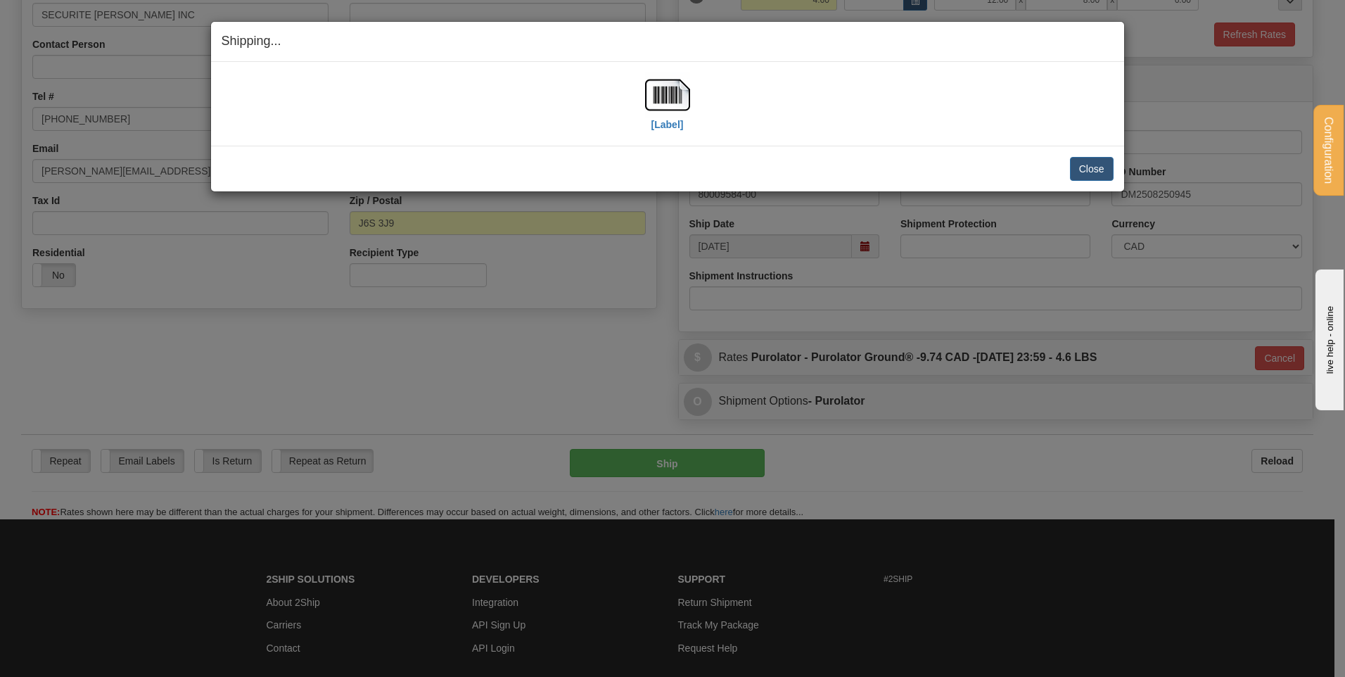
click at [696, 96] on div "[Label]" at bounding box center [668, 103] width 892 height 63
click at [691, 93] on div "[Label]" at bounding box center [668, 103] width 892 height 63
click at [678, 95] on img at bounding box center [667, 94] width 45 height 45
click at [1090, 179] on button "Close" at bounding box center [1092, 169] width 44 height 24
click at [1090, 174] on button "Close" at bounding box center [1092, 169] width 44 height 24
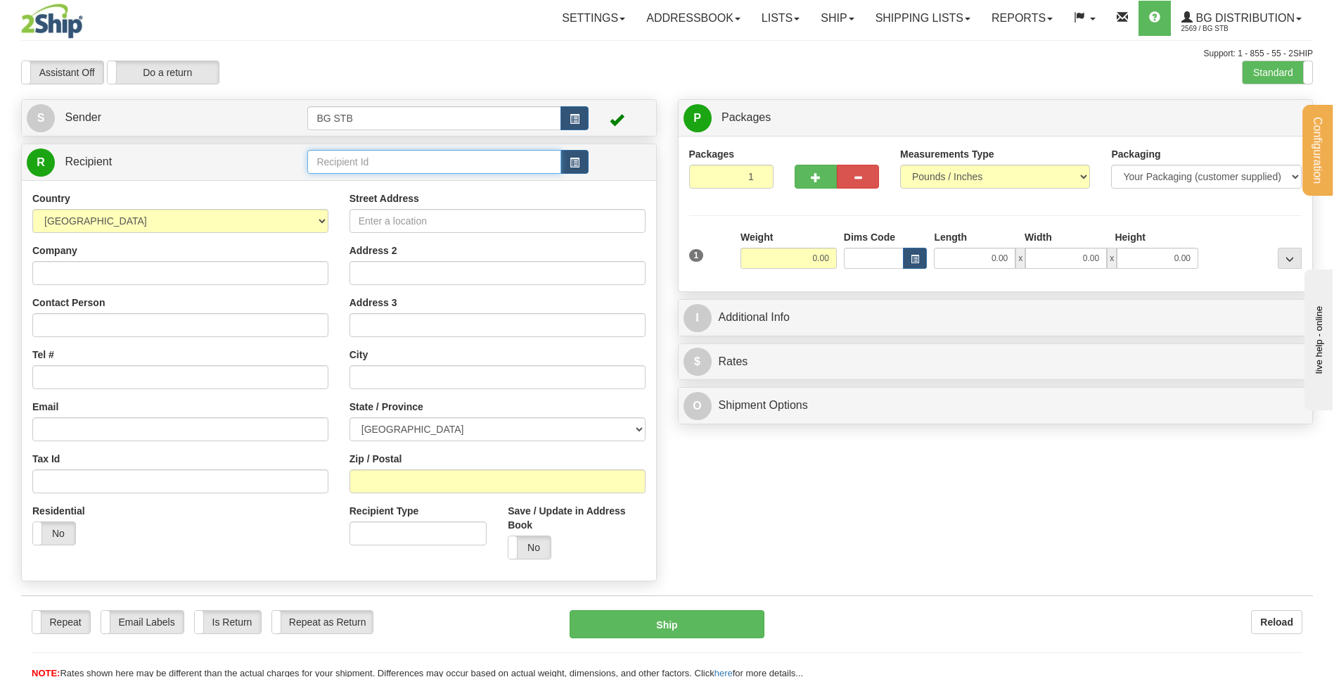
click at [373, 165] on input "text" at bounding box center [433, 162] width 253 height 24
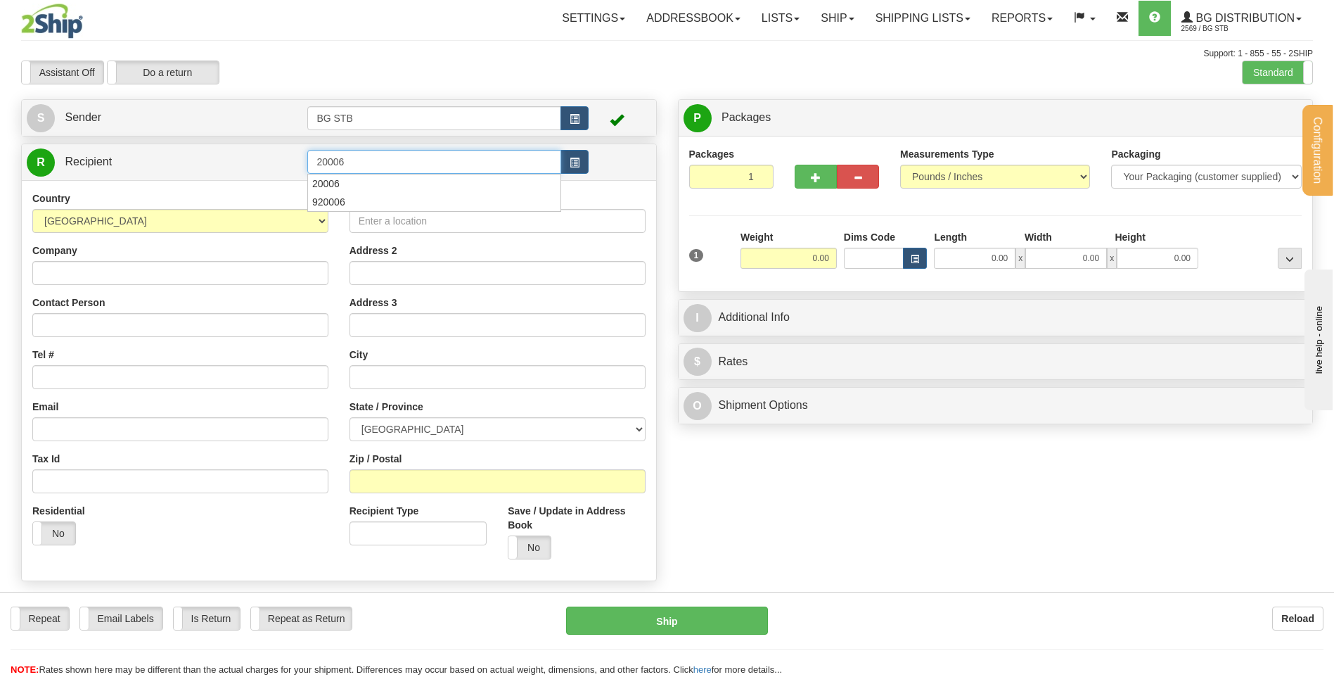
type input "20006"
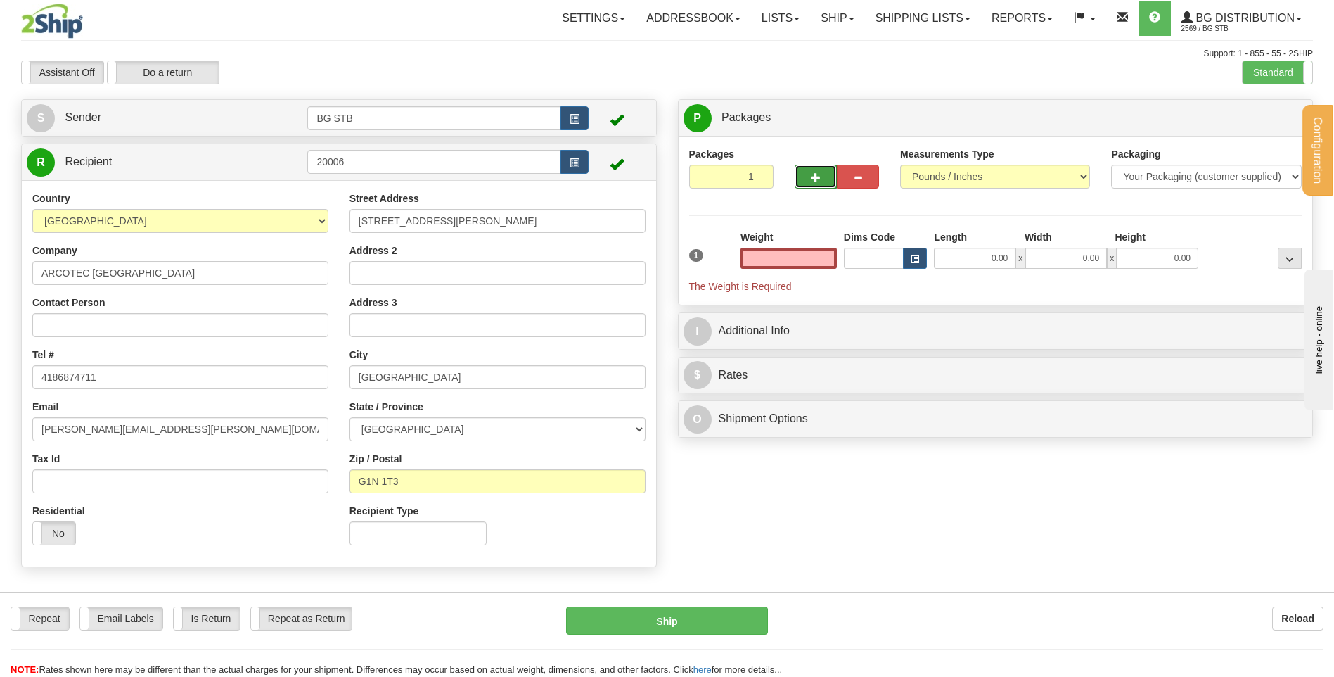
type input "0.00"
click at [825, 179] on button "button" at bounding box center [816, 177] width 42 height 24
click at [817, 178] on span "button" at bounding box center [816, 177] width 10 height 9
click at [816, 178] on span "button" at bounding box center [816, 177] width 10 height 9
type input "4"
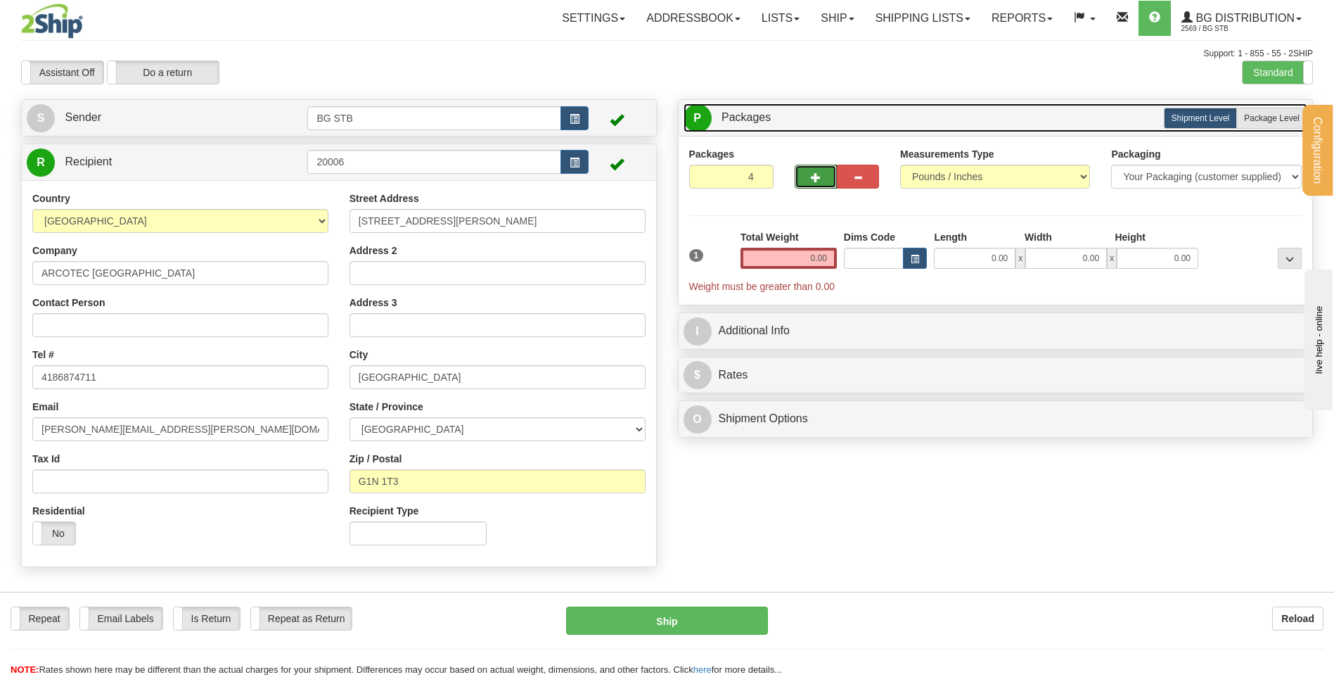
click at [1268, 104] on link "P Packages 4 Packages - Weight: 0.00 Lbs" at bounding box center [996, 117] width 625 height 29
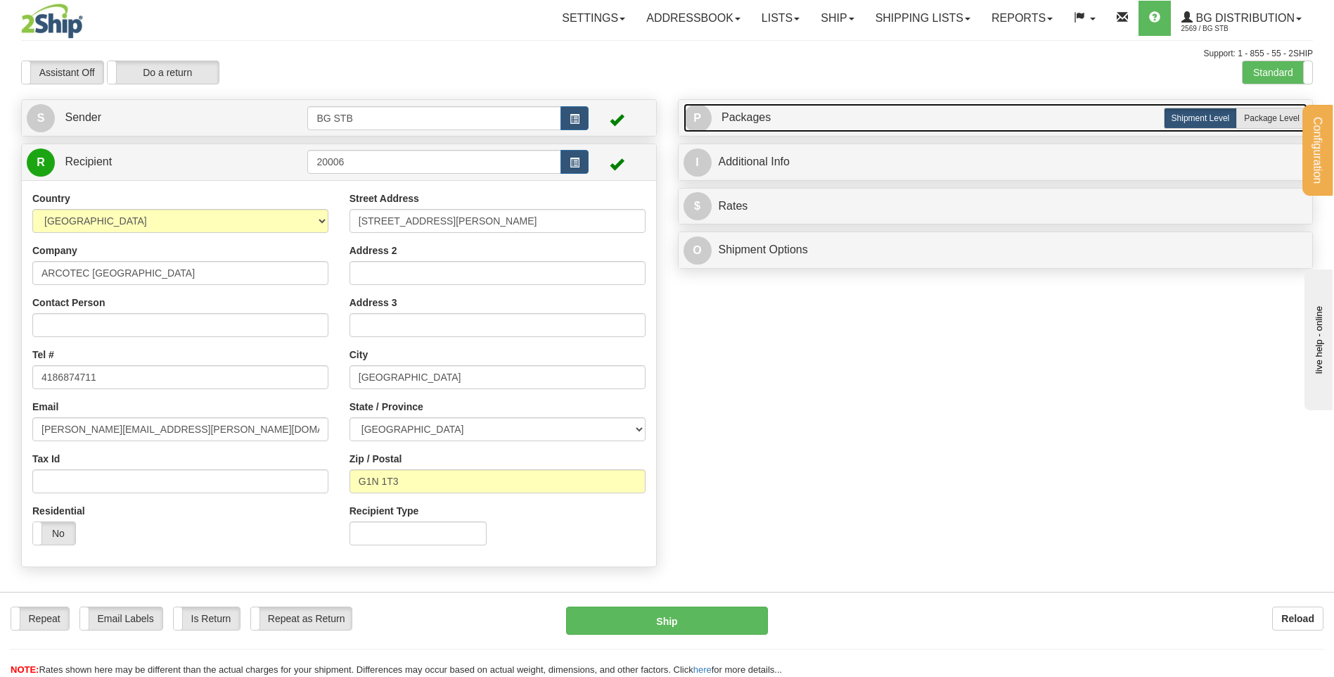
click at [1033, 122] on link "P Packages 4 Packages - Weight: 0.00 Lbs" at bounding box center [996, 117] width 625 height 29
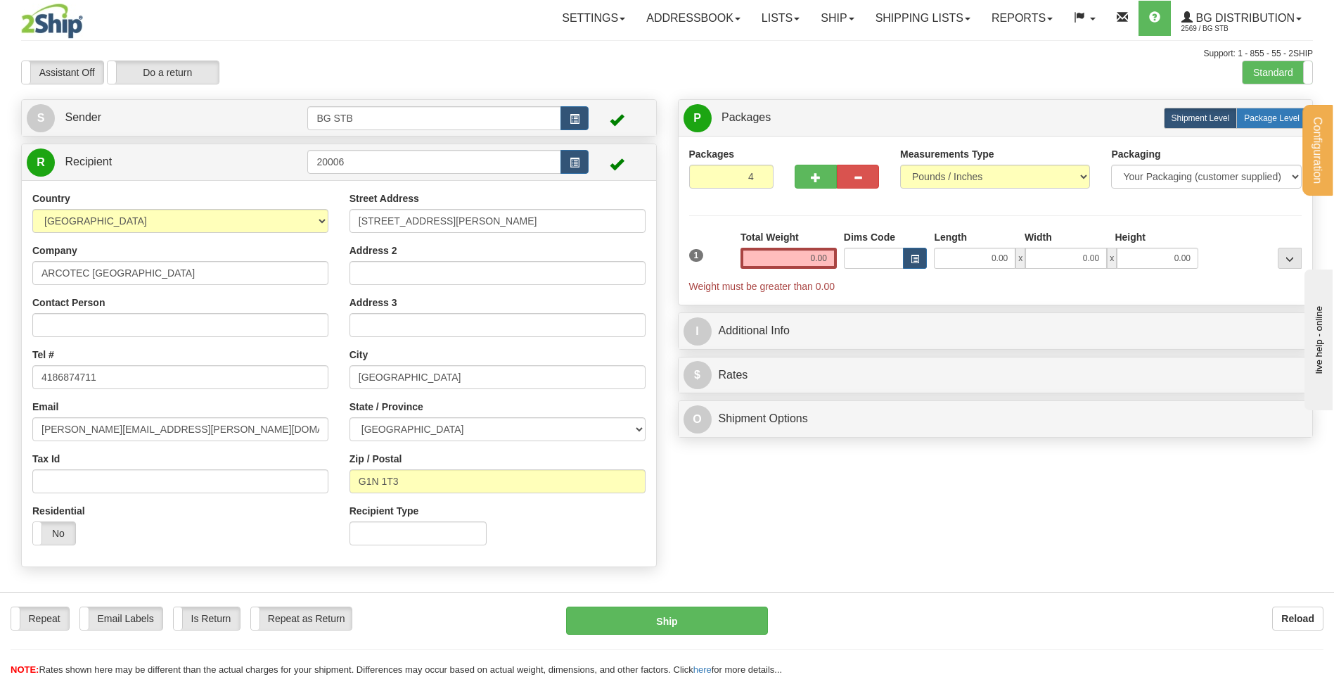
click at [1270, 124] on label "Package Level Pack.." at bounding box center [1272, 118] width 71 height 21
radio input "true"
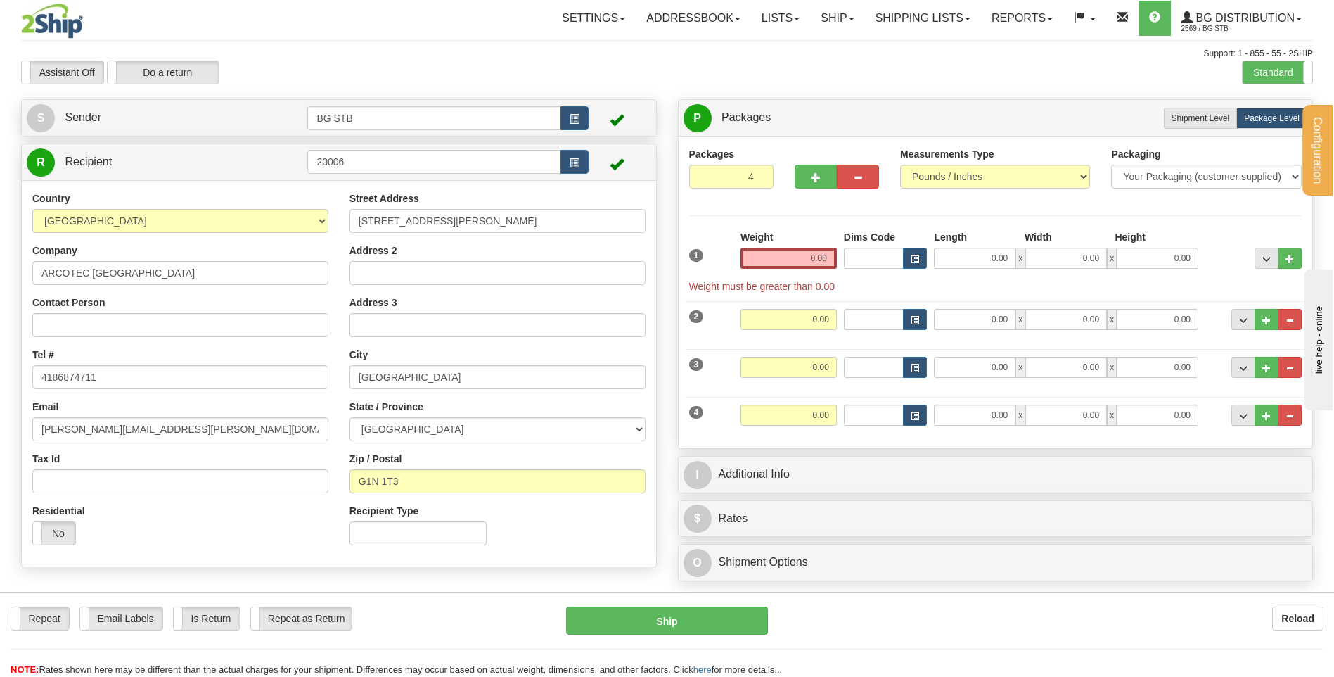
click at [817, 256] on input "0.00" at bounding box center [789, 258] width 96 height 21
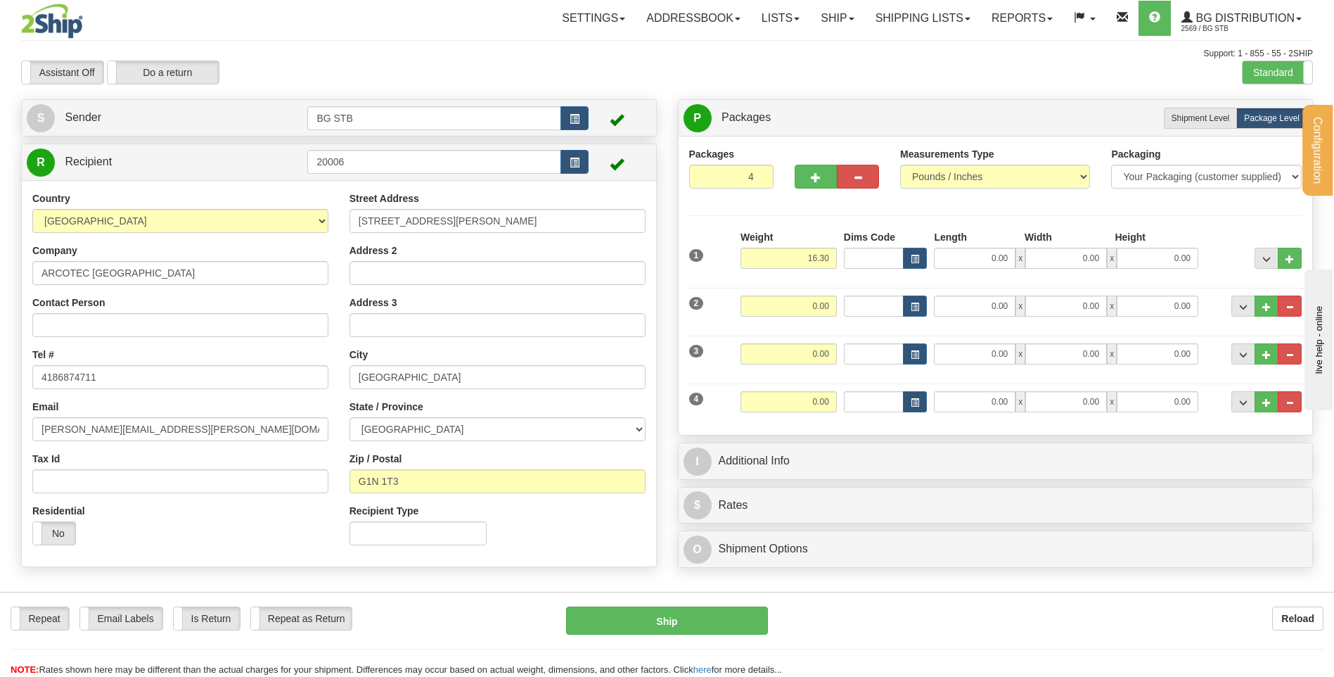
type input "16.30"
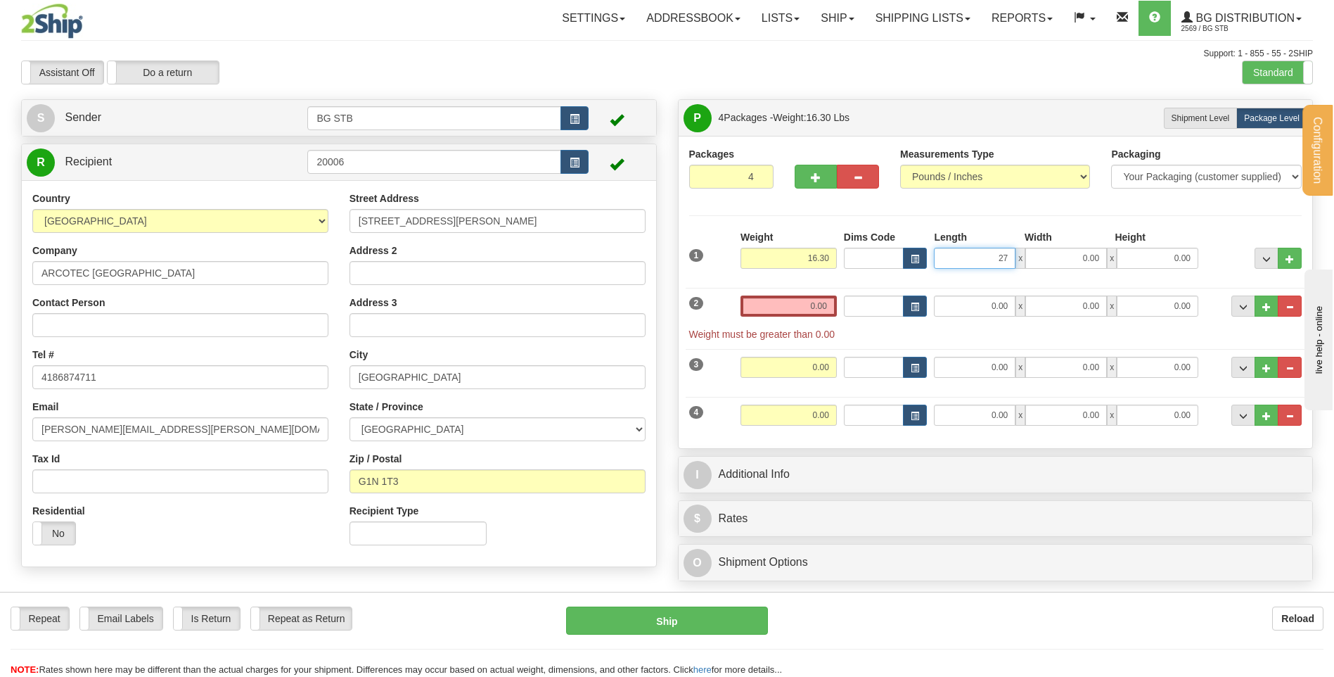
type input "27.00"
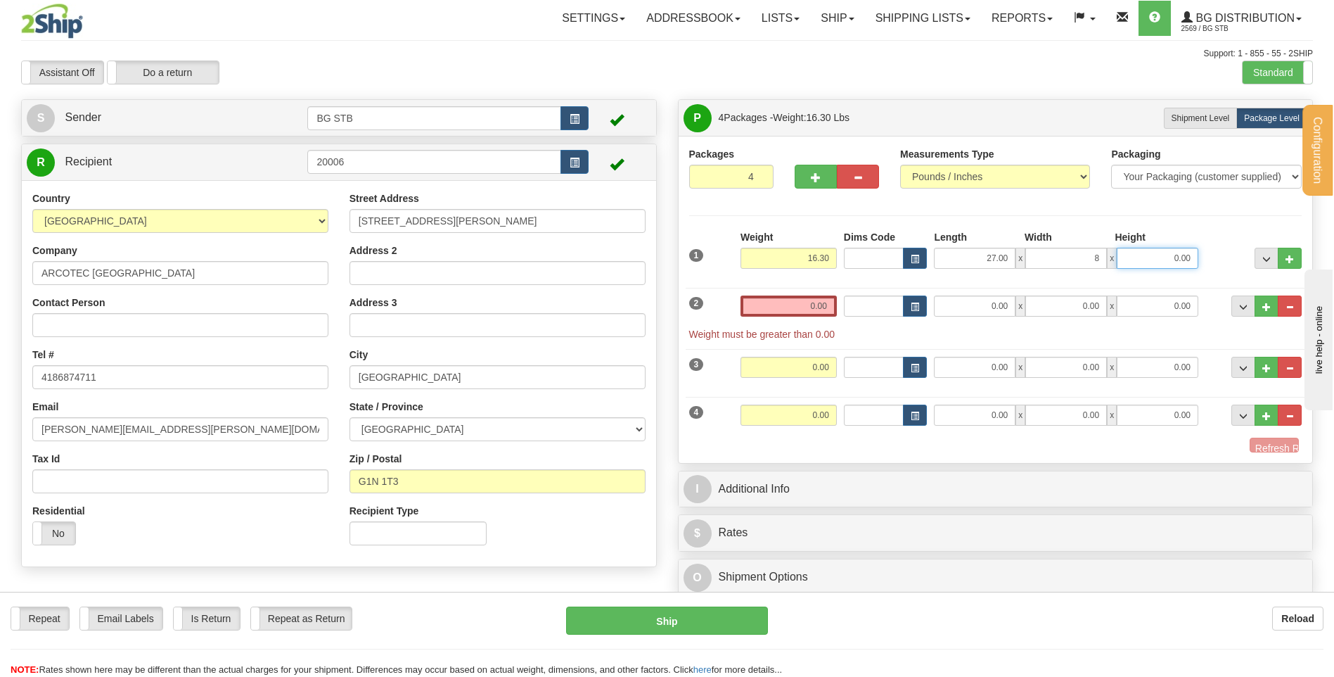
type input "8.00"
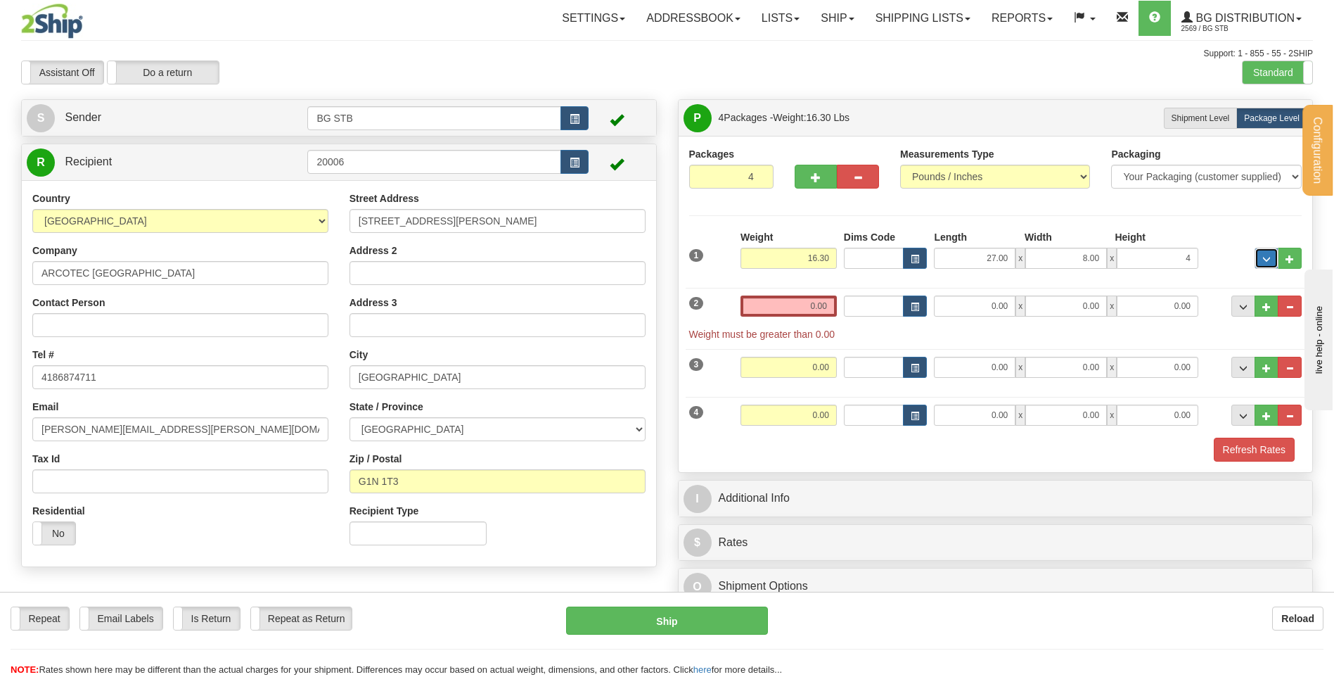
type input "4.00"
click at [965, 303] on input "0.00" at bounding box center [975, 305] width 82 height 21
type input "27.00"
type input "8.00"
type input "4.00"
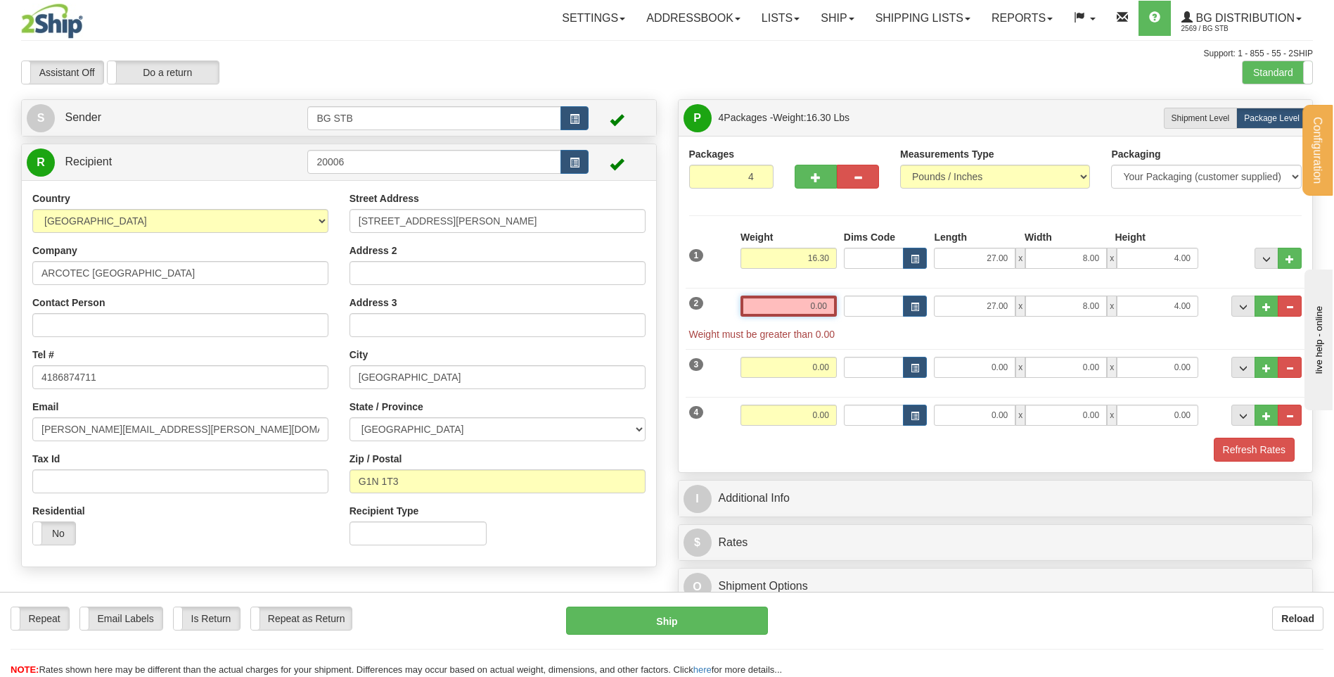
click at [806, 297] on input "0.00" at bounding box center [789, 305] width 96 height 21
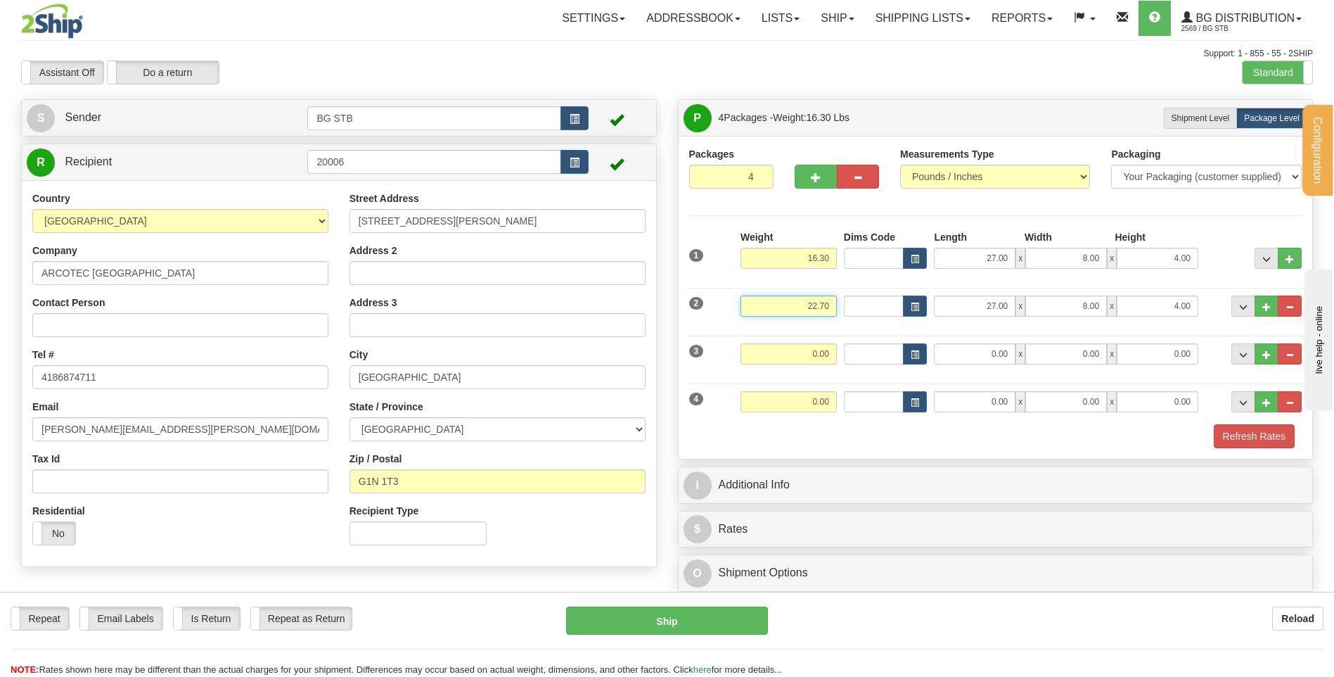
type input "22.70"
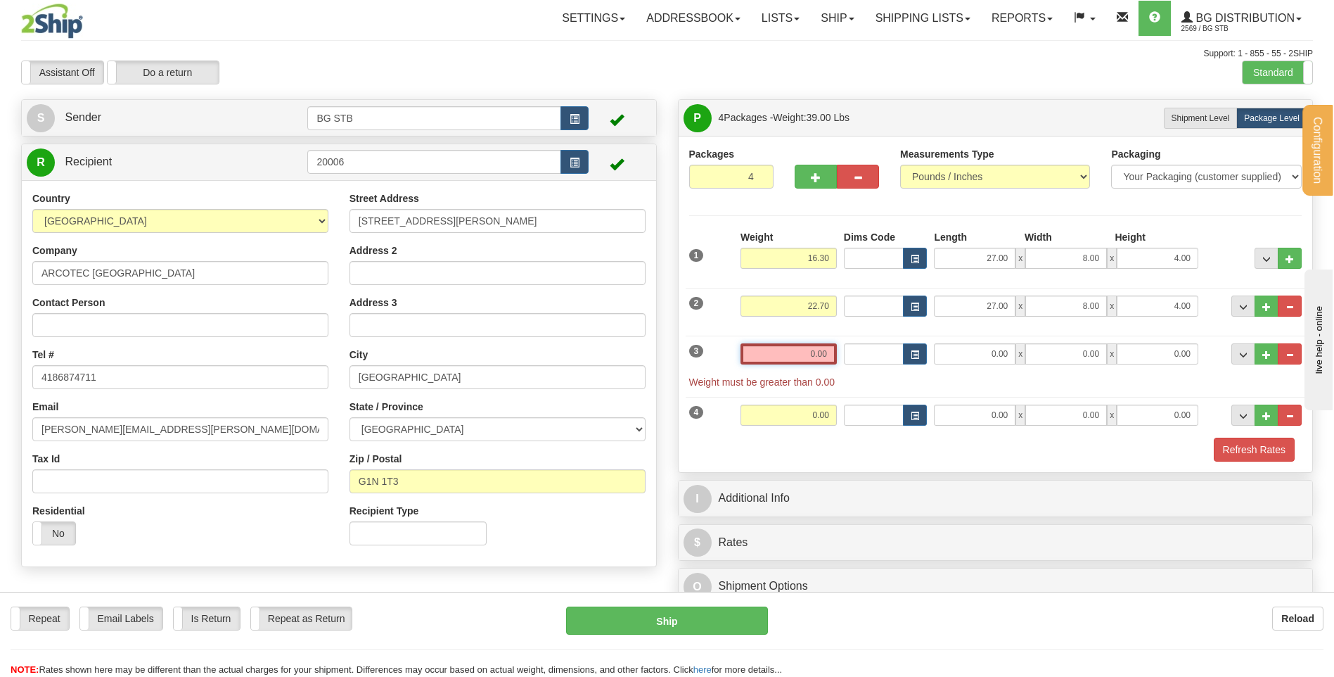
click at [777, 355] on input "0.00" at bounding box center [789, 353] width 96 height 21
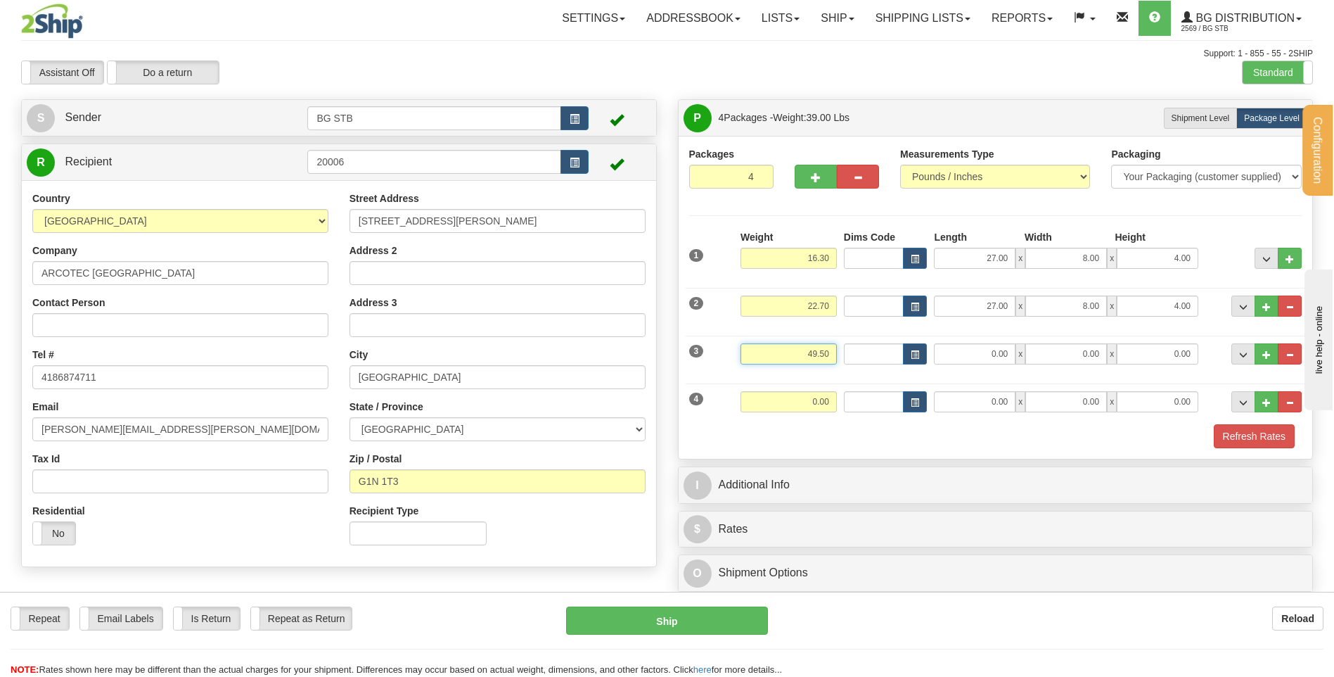
type input "49.50"
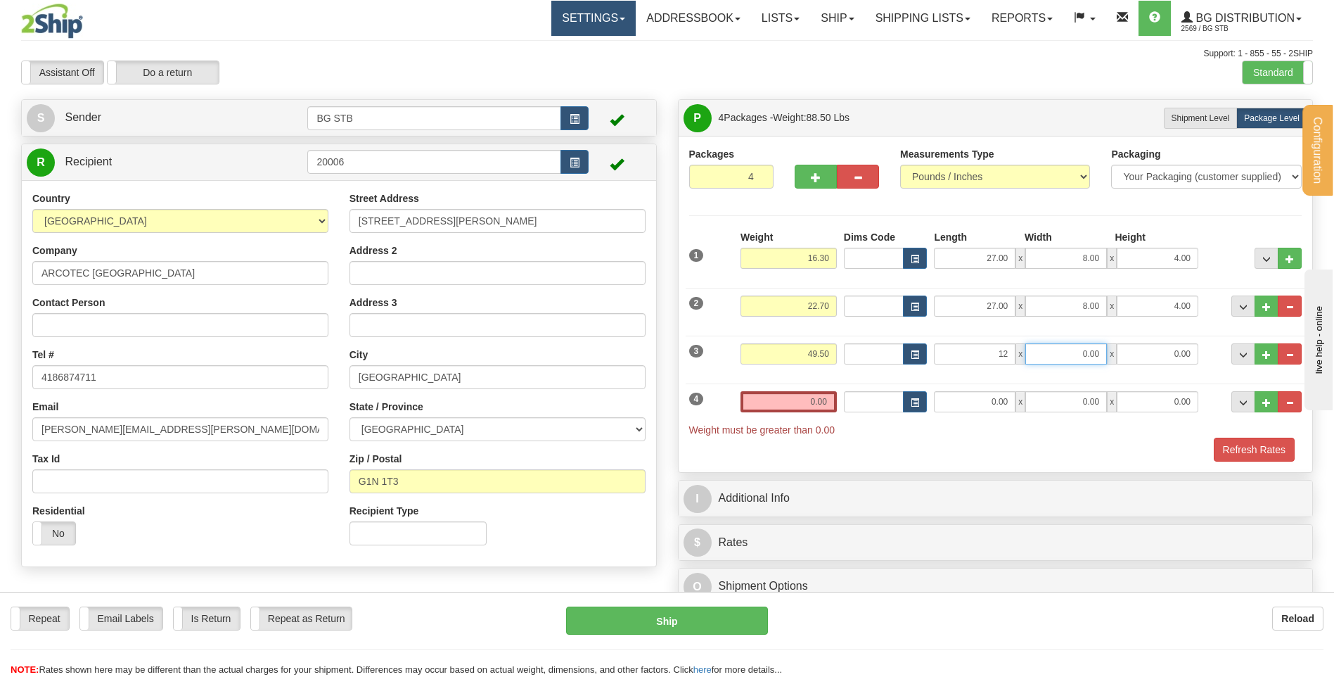
type input "12.00"
type input "16.00"
type input "9.00"
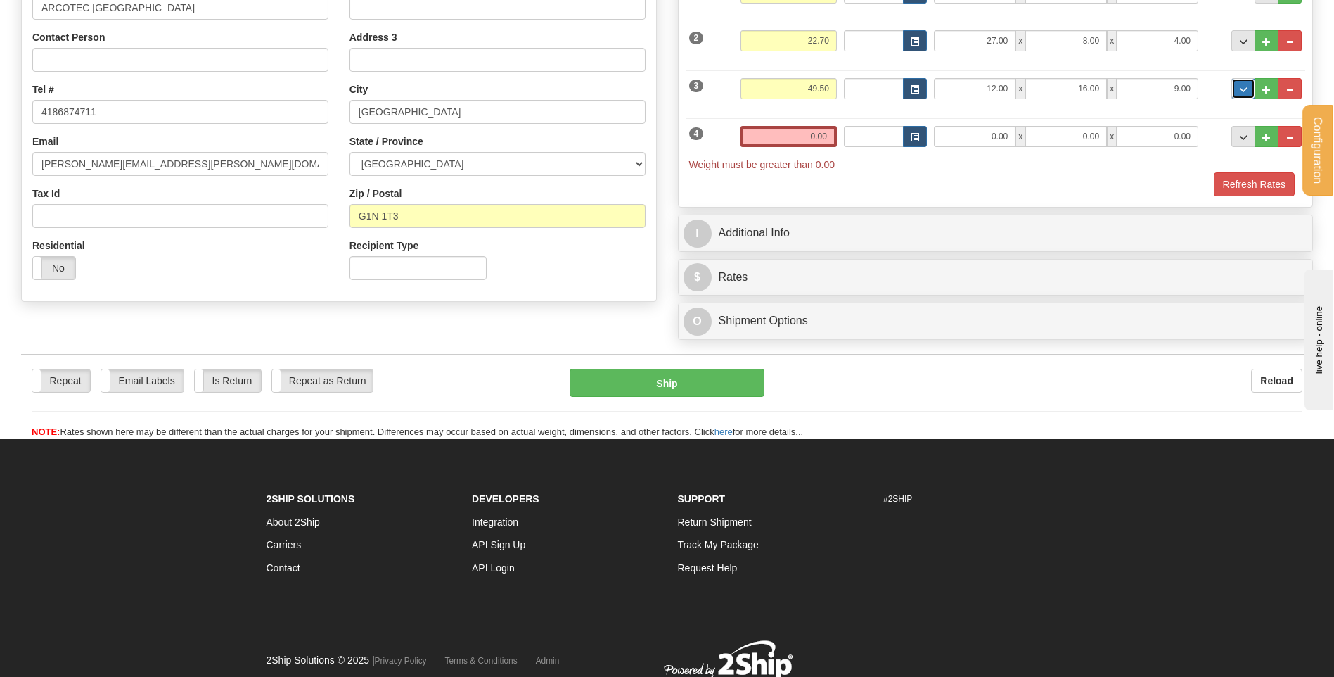
scroll to position [319, 0]
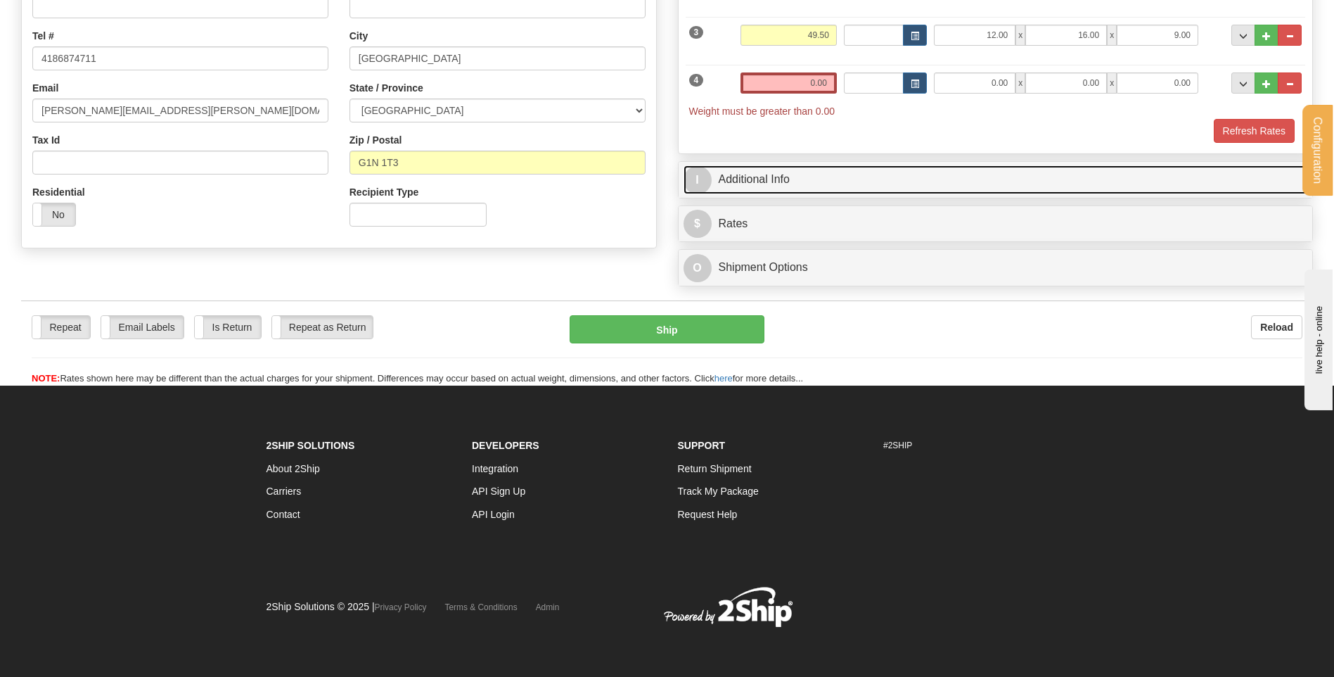
click at [813, 184] on link "I Additional Info" at bounding box center [996, 179] width 625 height 29
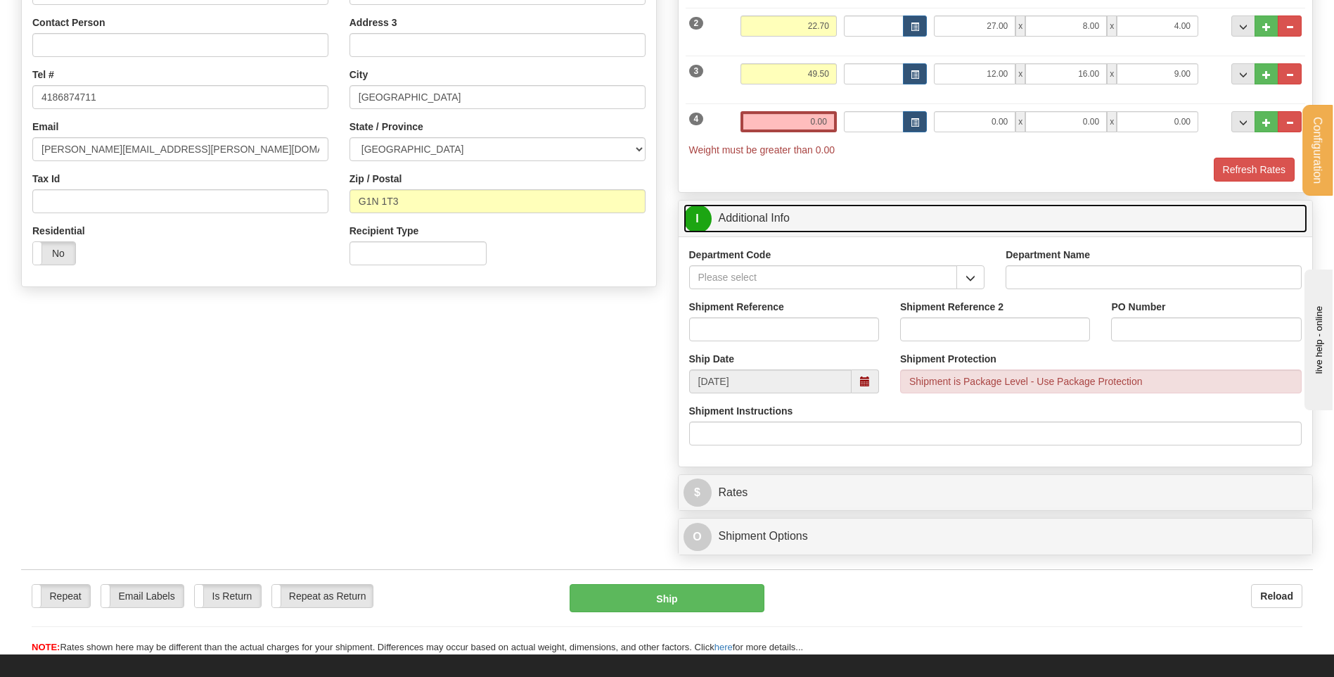
scroll to position [179, 0]
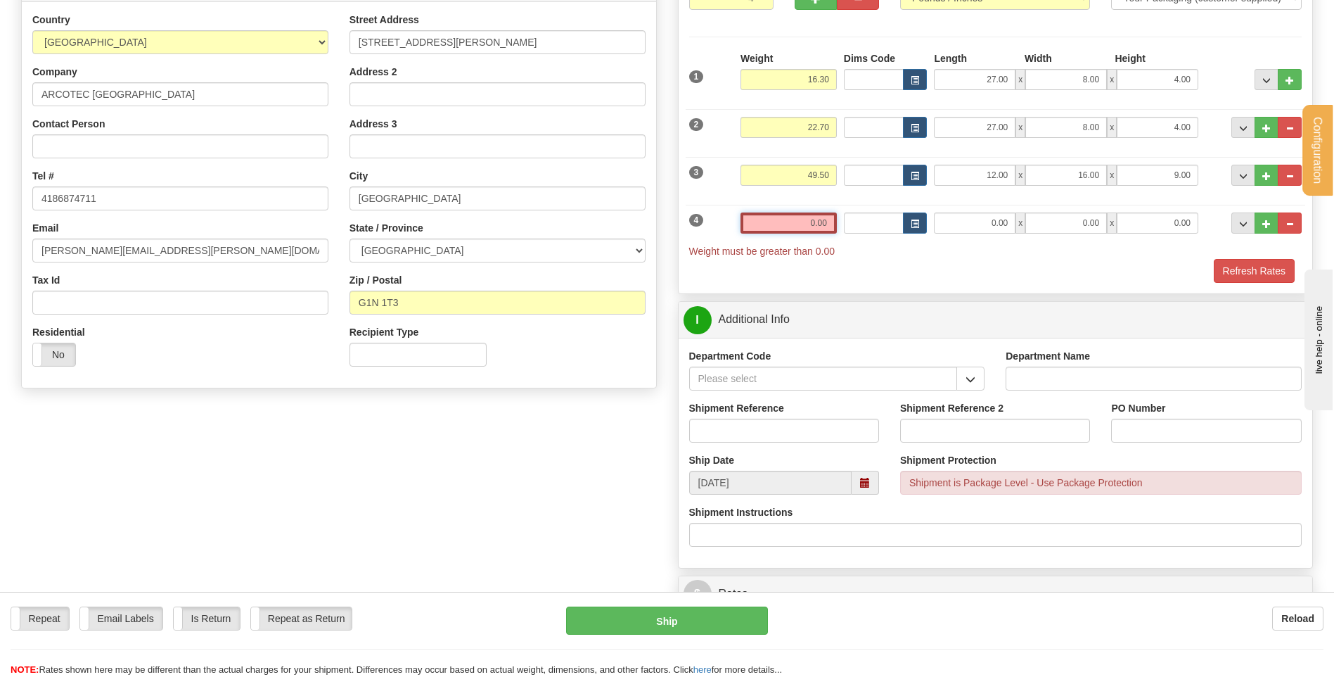
click at [803, 224] on input "0.00" at bounding box center [789, 222] width 96 height 21
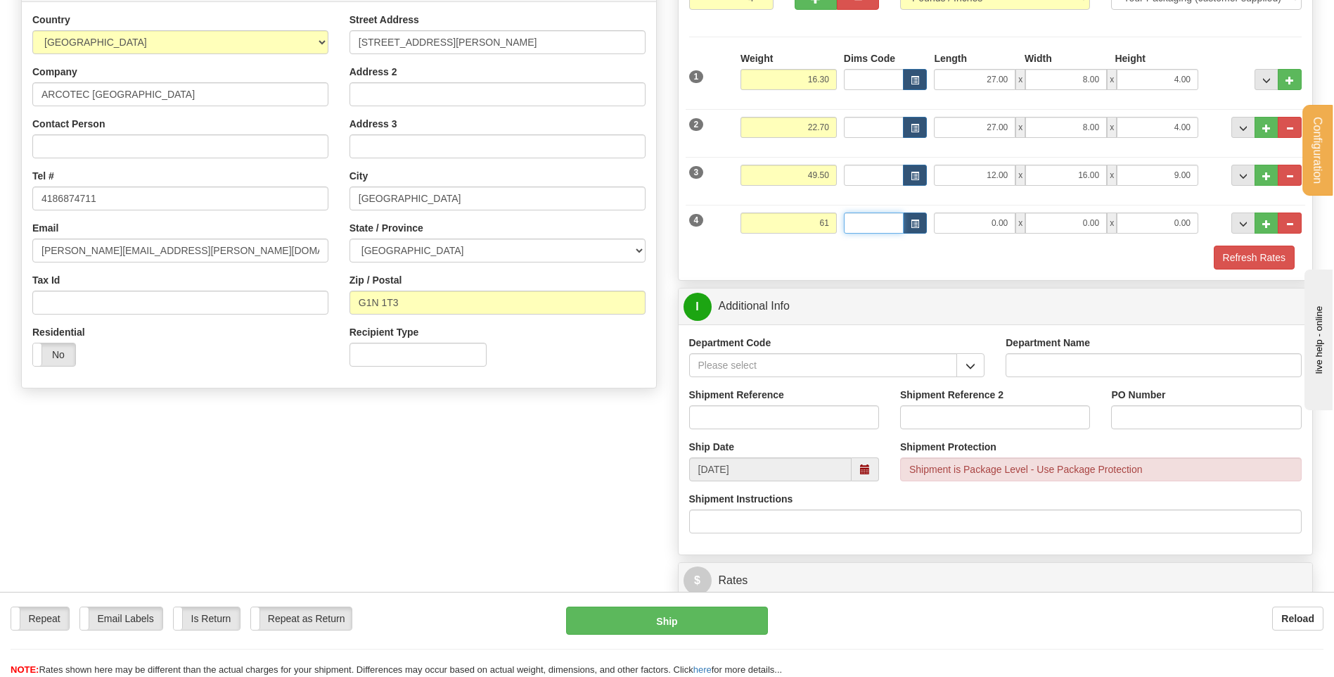
type input "61.00"
type input "19.00"
type input "17.00"
type input "18.00"
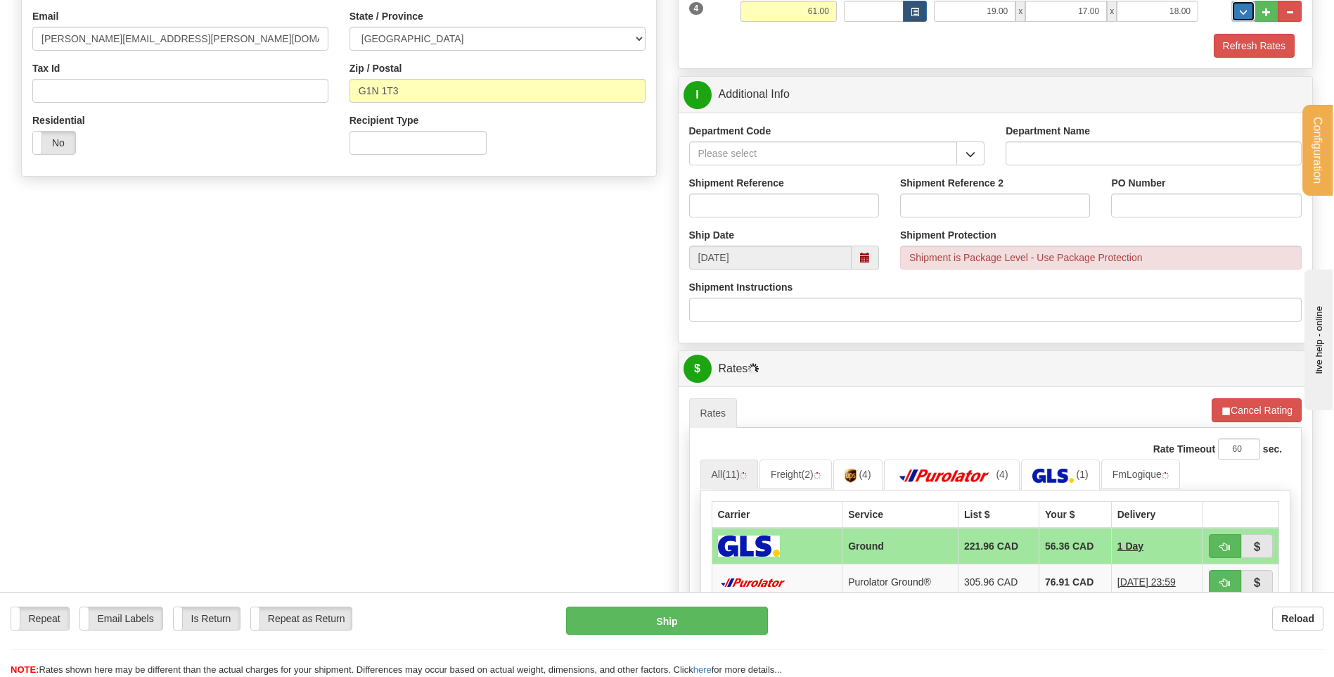
scroll to position [390, 0]
click at [972, 155] on span "button" at bounding box center [971, 155] width 10 height 9
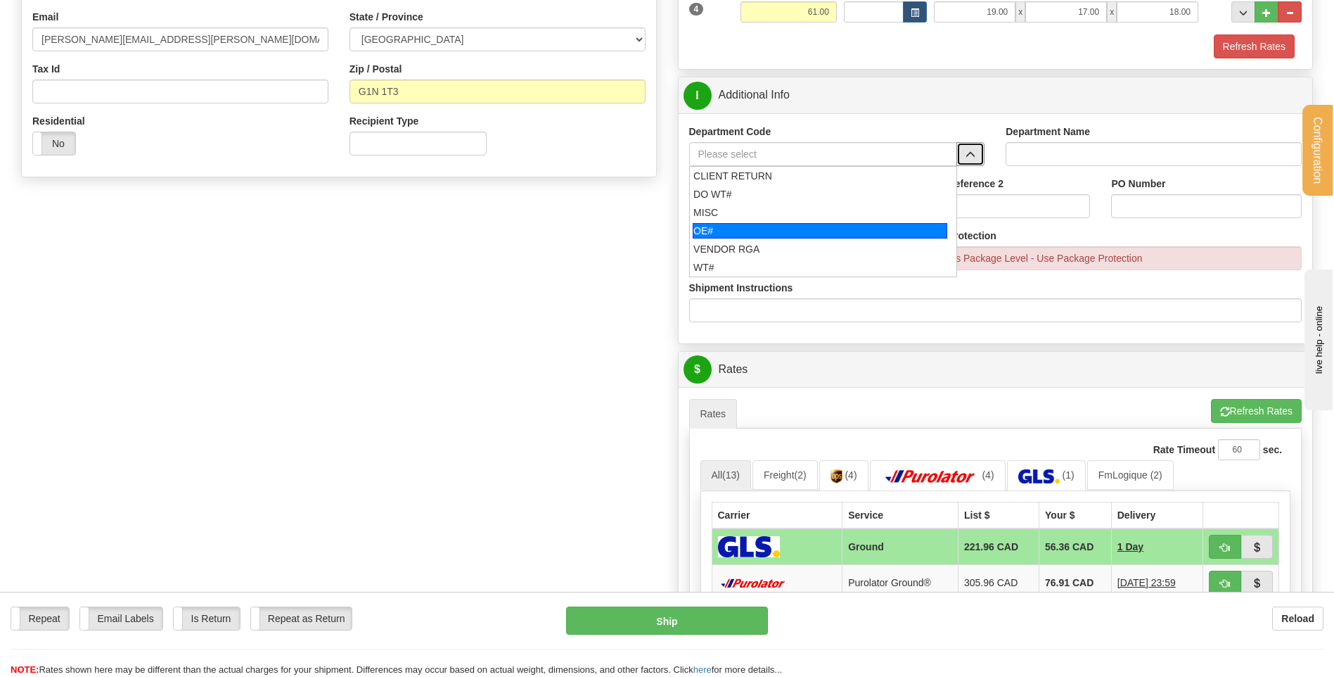
click at [763, 231] on div "OE#" at bounding box center [820, 230] width 255 height 15
type input "OE#"
type input "ORDERS"
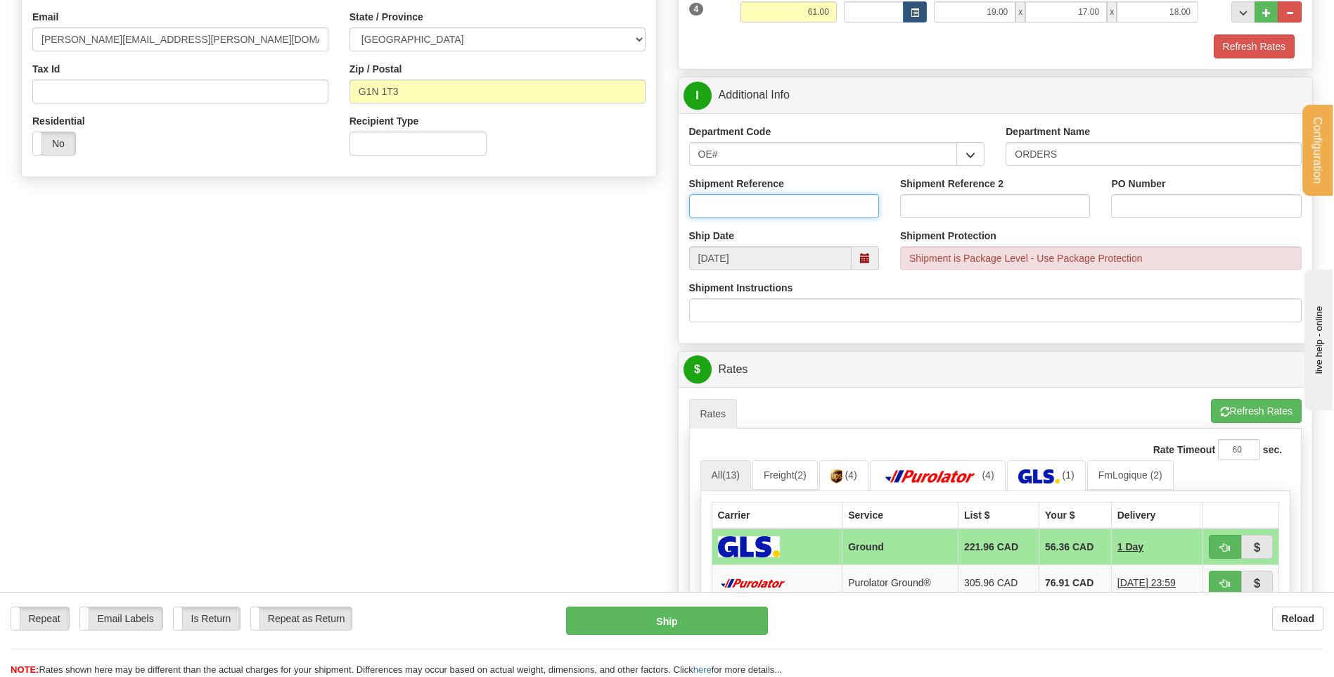
click at [762, 215] on input "Shipment Reference" at bounding box center [784, 206] width 190 height 24
type input "80003908-00"
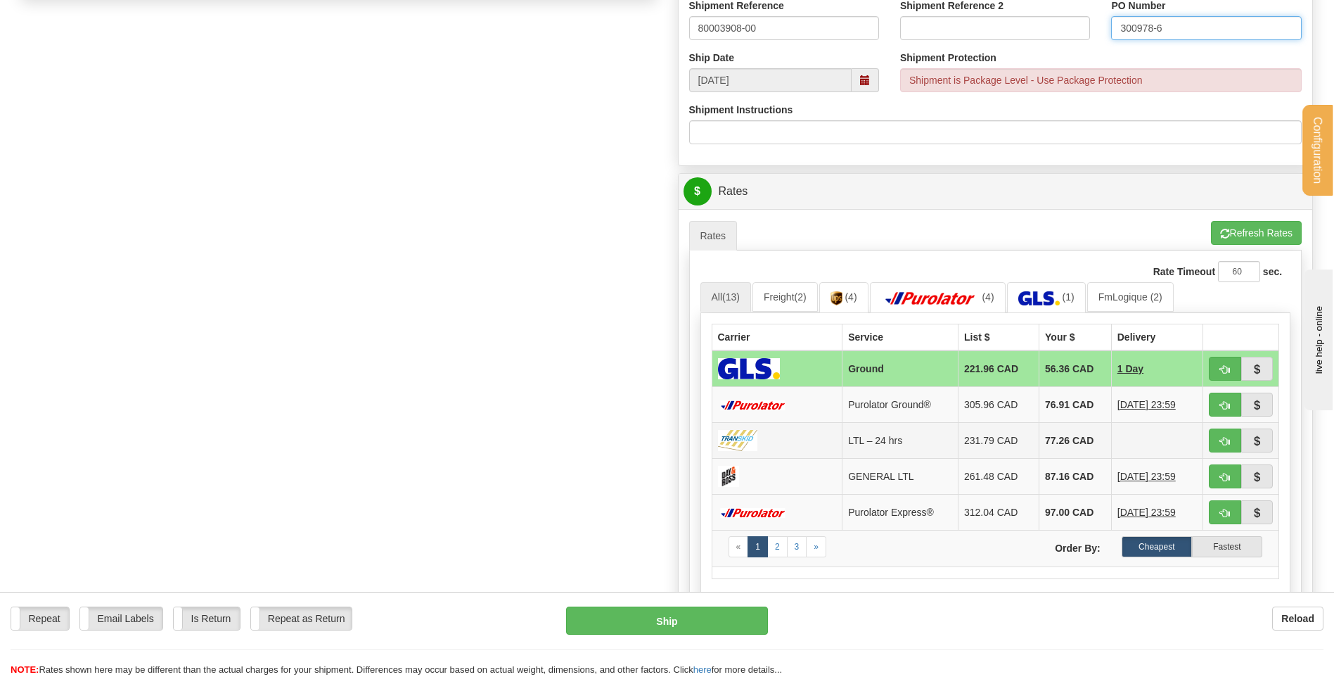
scroll to position [601, 0]
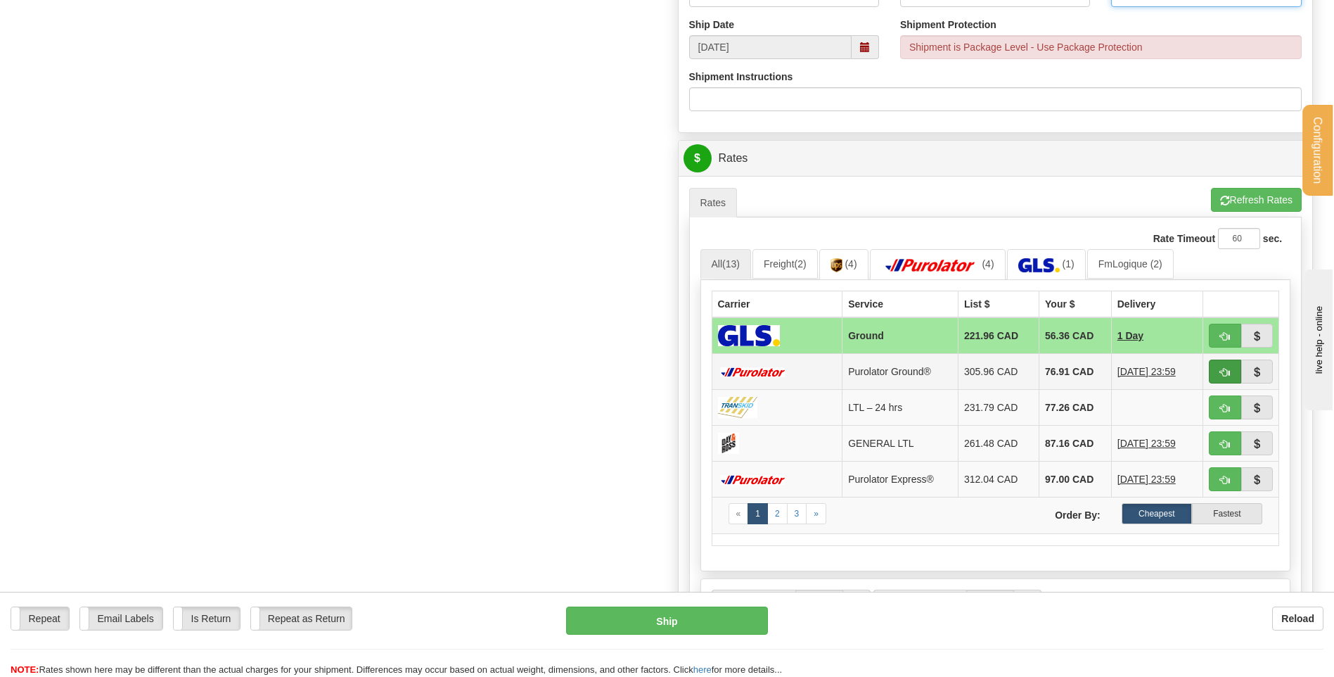
type input "300978-6"
click at [1210, 376] on button "button" at bounding box center [1225, 371] width 32 height 24
type input "260"
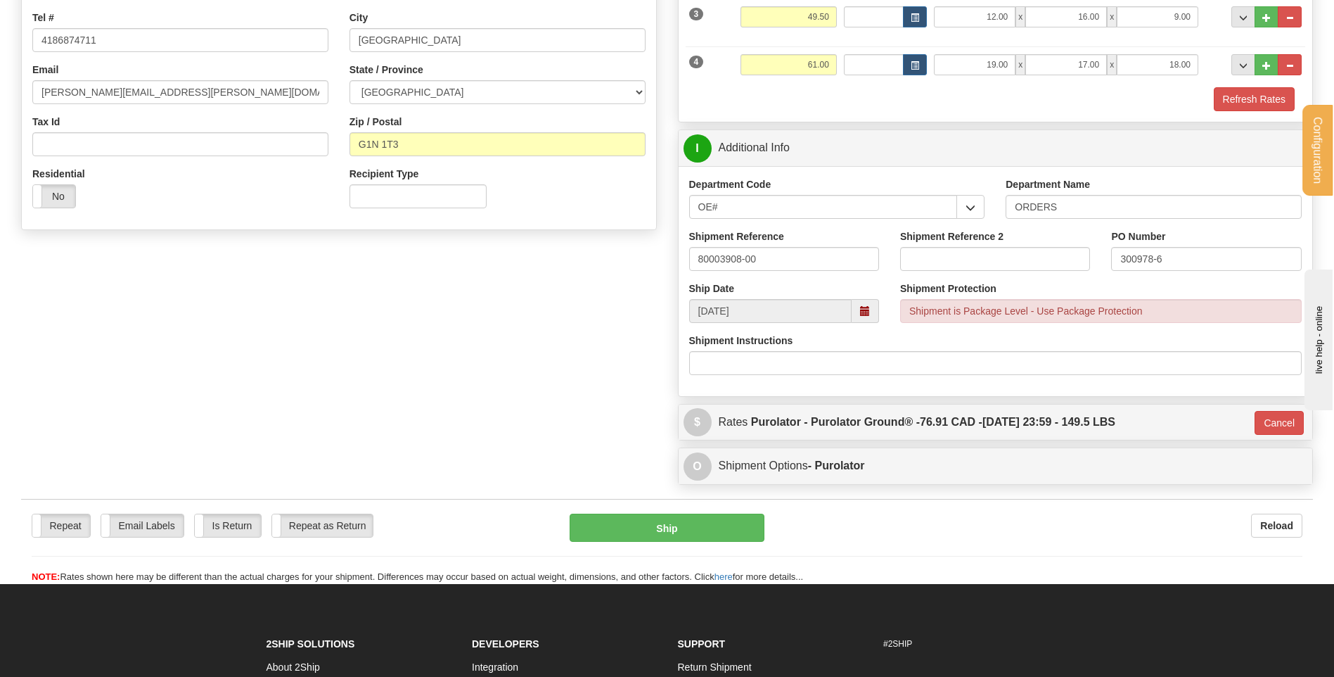
scroll to position [336, 0]
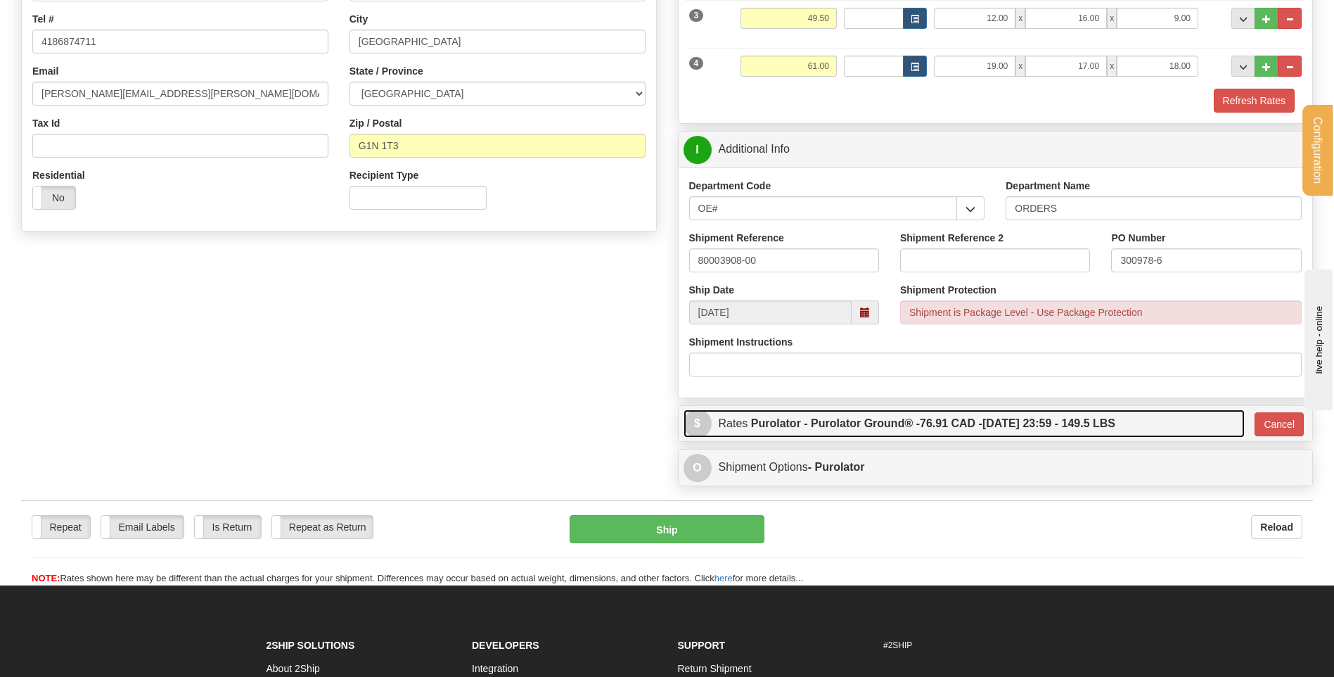
click at [971, 423] on span "76.91 CAD -" at bounding box center [951, 423] width 63 height 12
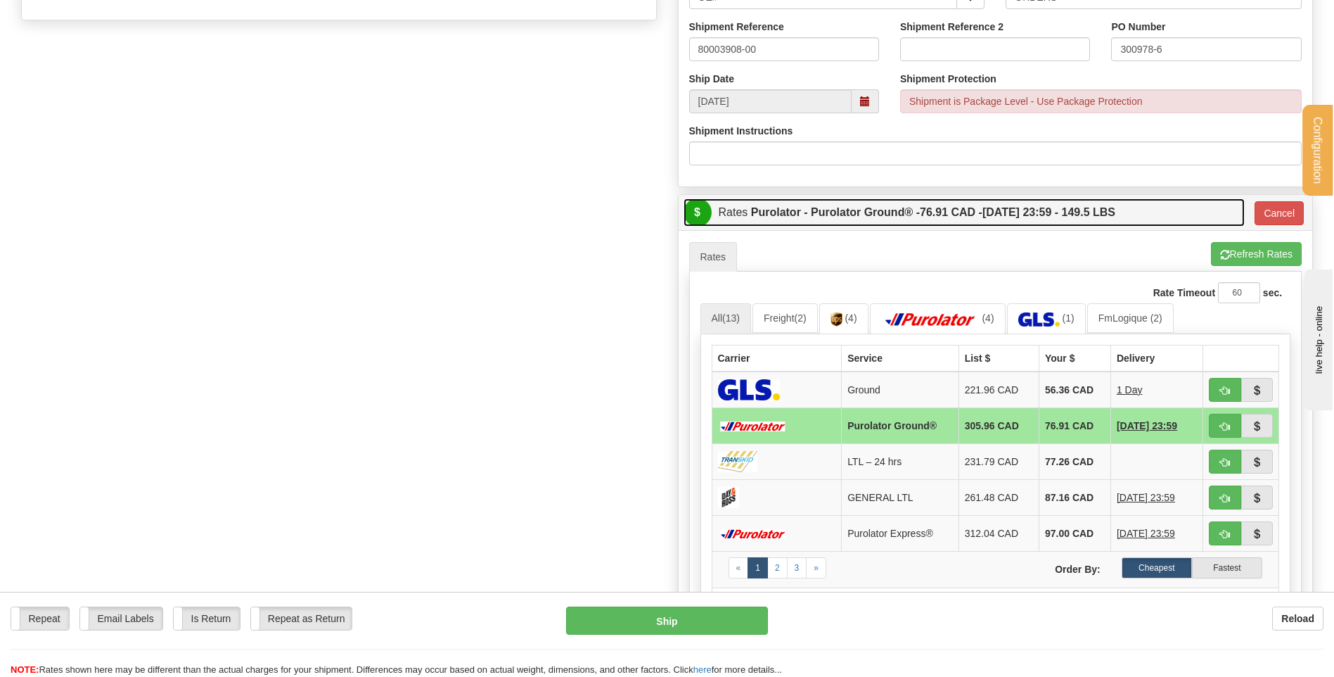
scroll to position [687, 0]
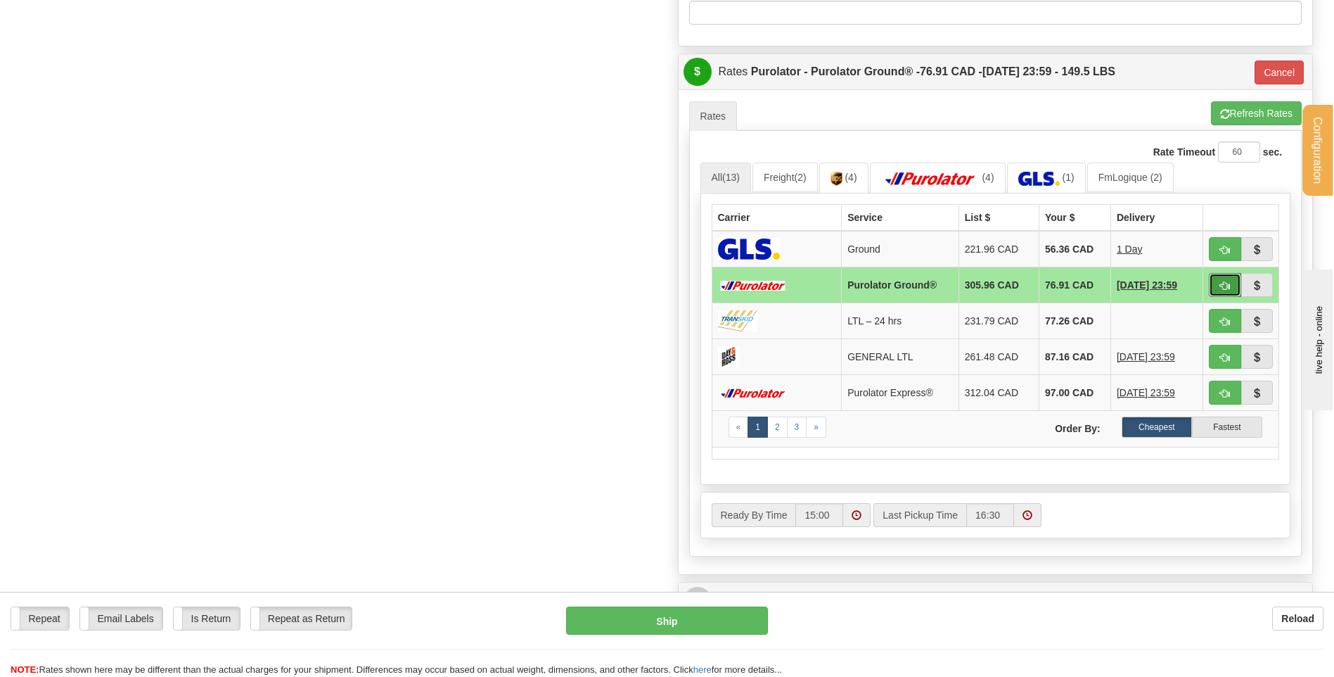
click at [1228, 282] on span "button" at bounding box center [1225, 285] width 10 height 9
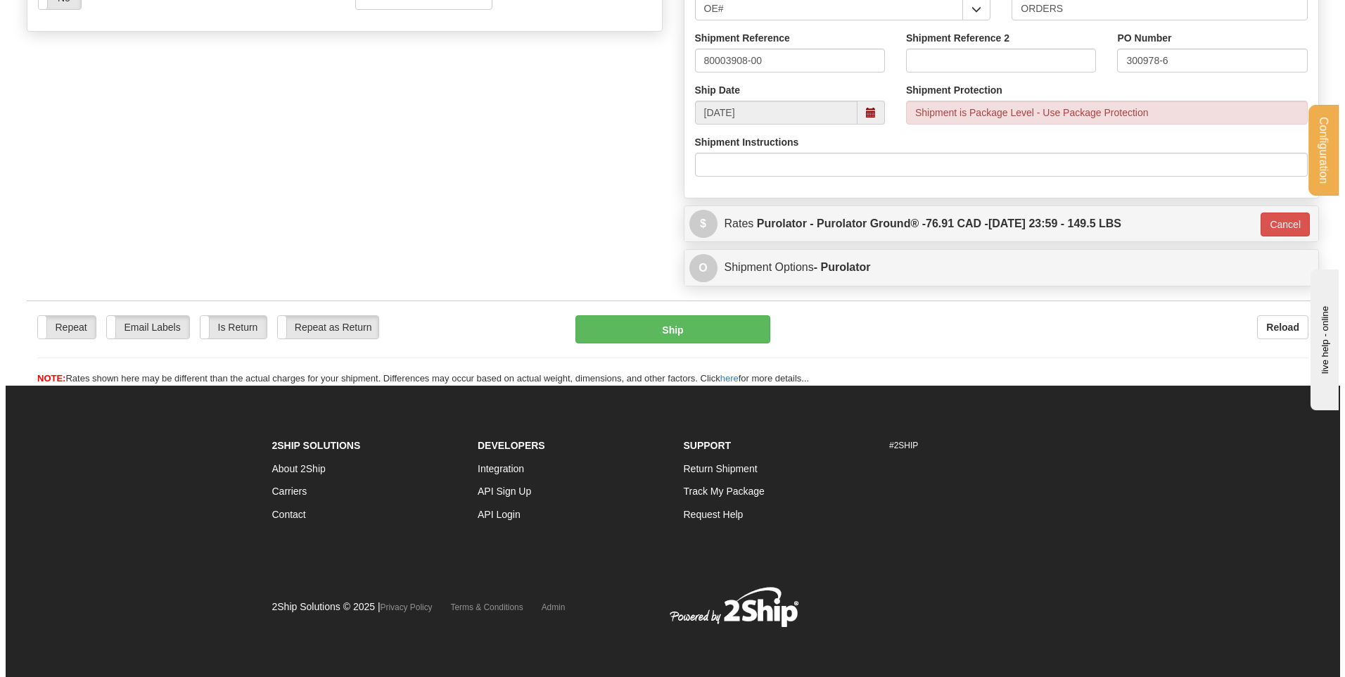
scroll to position [536, 0]
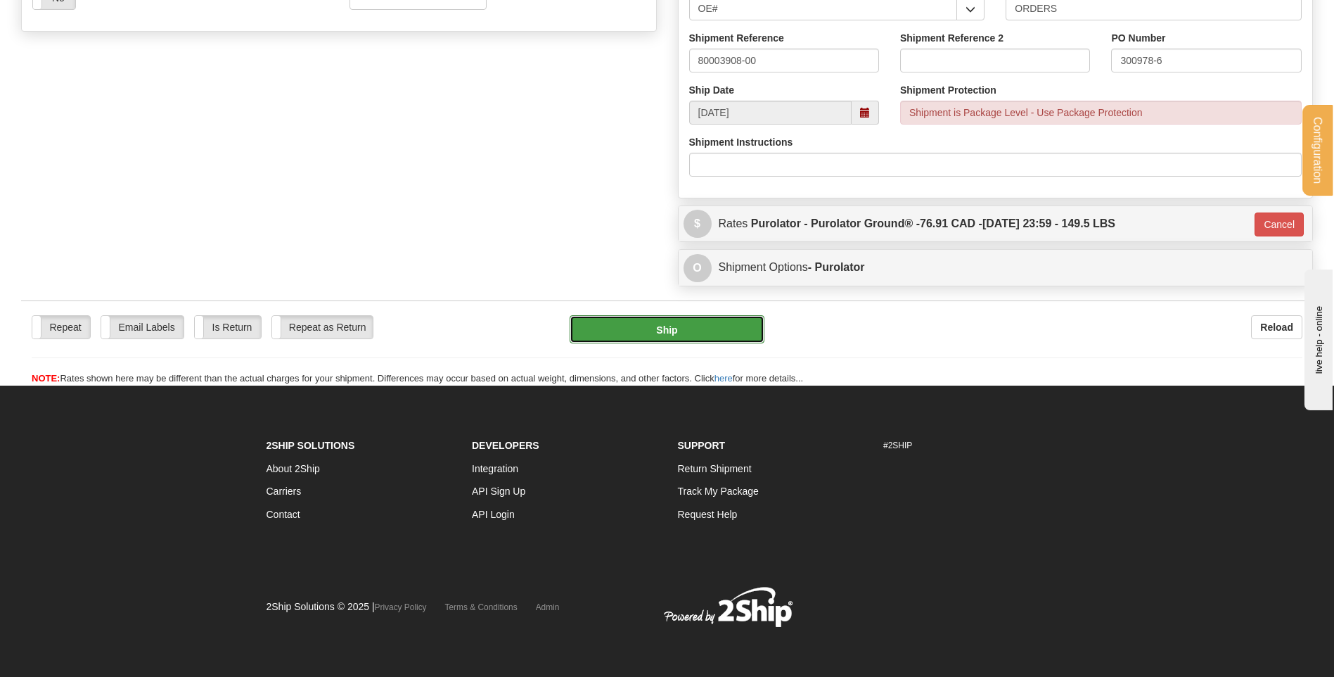
click at [675, 327] on button "Ship" at bounding box center [667, 329] width 194 height 28
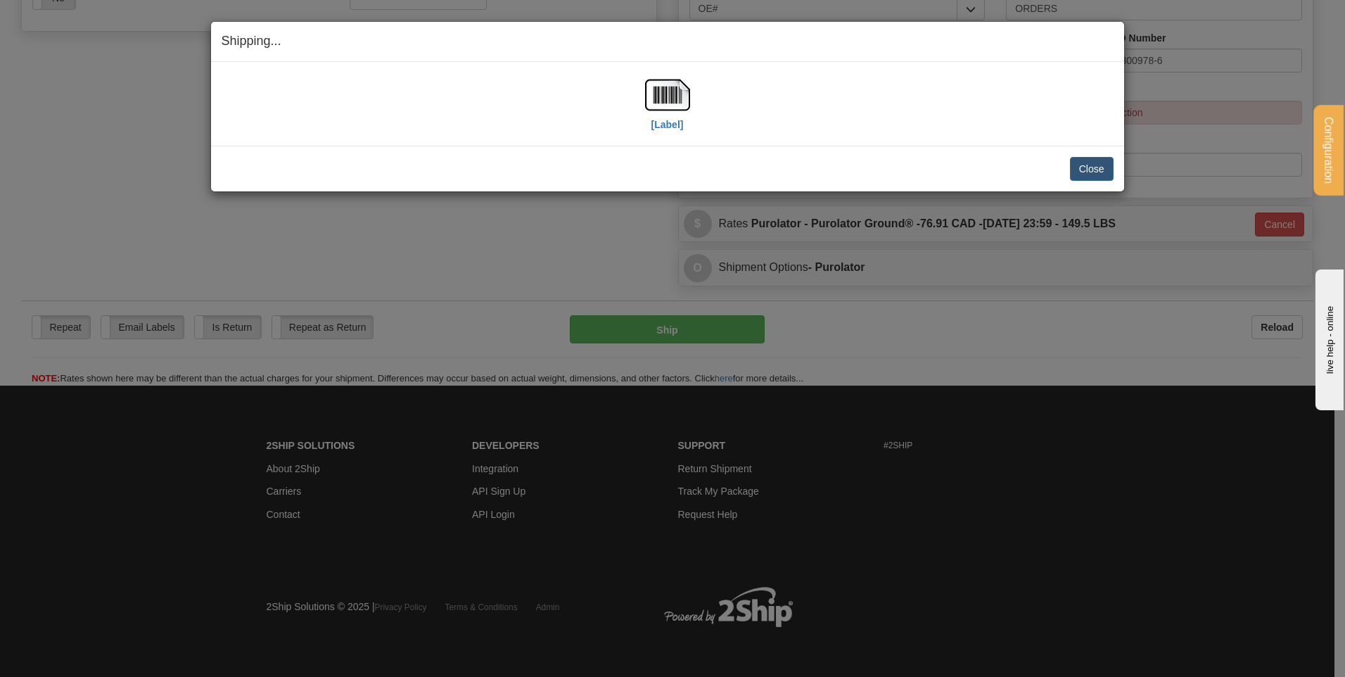
click at [639, 106] on div "[Label]" at bounding box center [668, 103] width 892 height 63
click at [657, 98] on img at bounding box center [667, 94] width 45 height 45
click at [1111, 163] on button "Close" at bounding box center [1092, 169] width 44 height 24
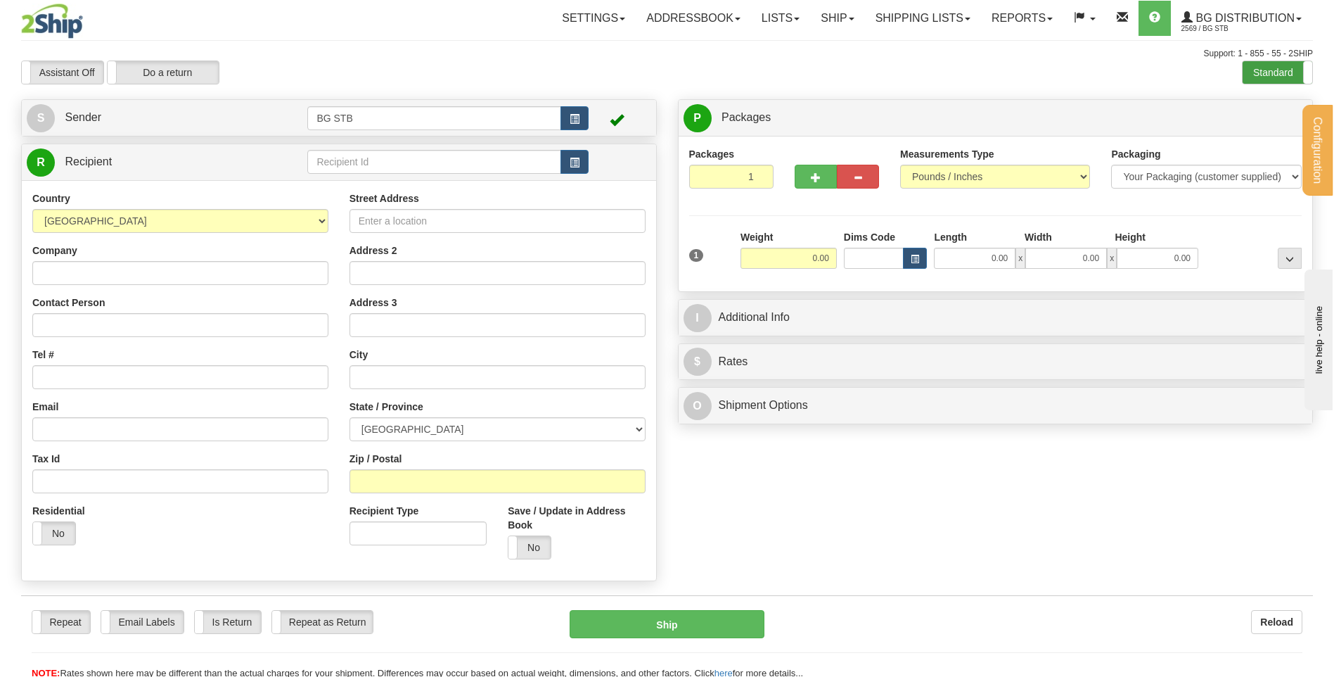
click at [1254, 69] on div "Assistant On Assistant Off Do a return Do a return Previous Next Standard Advan…" at bounding box center [667, 72] width 1313 height 24
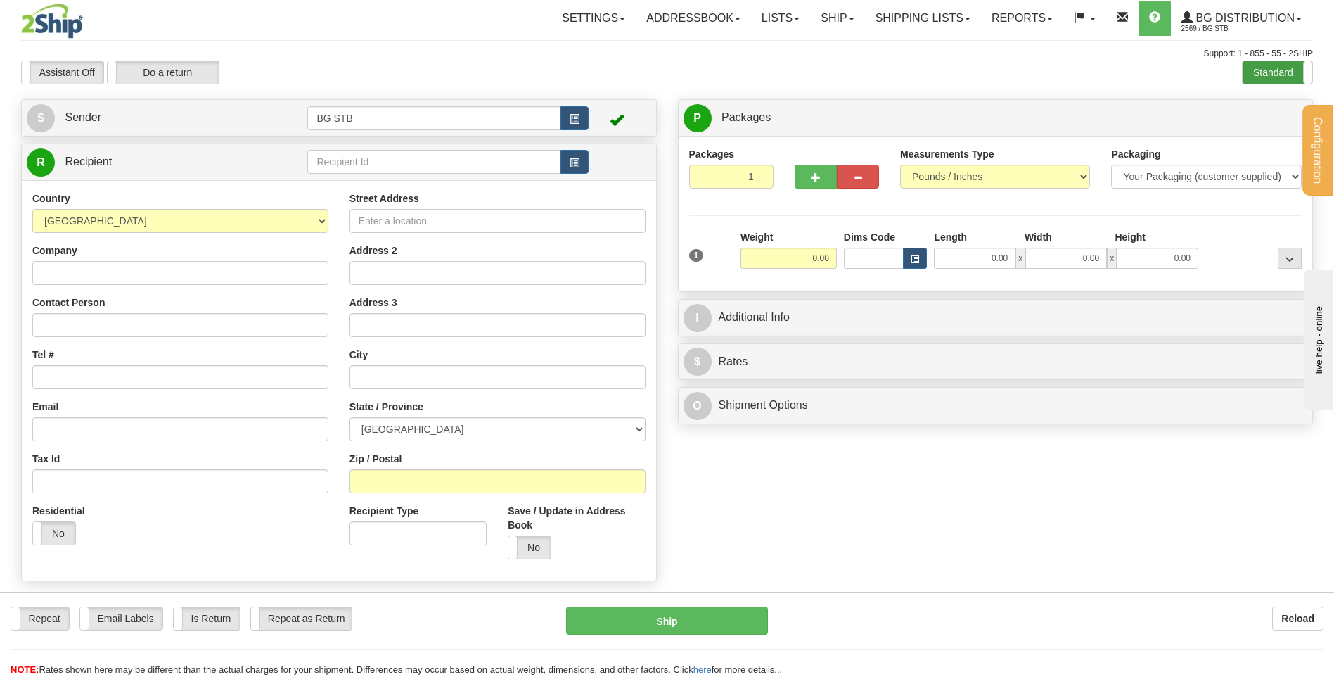
click at [1256, 68] on label "Standard" at bounding box center [1278, 72] width 70 height 23
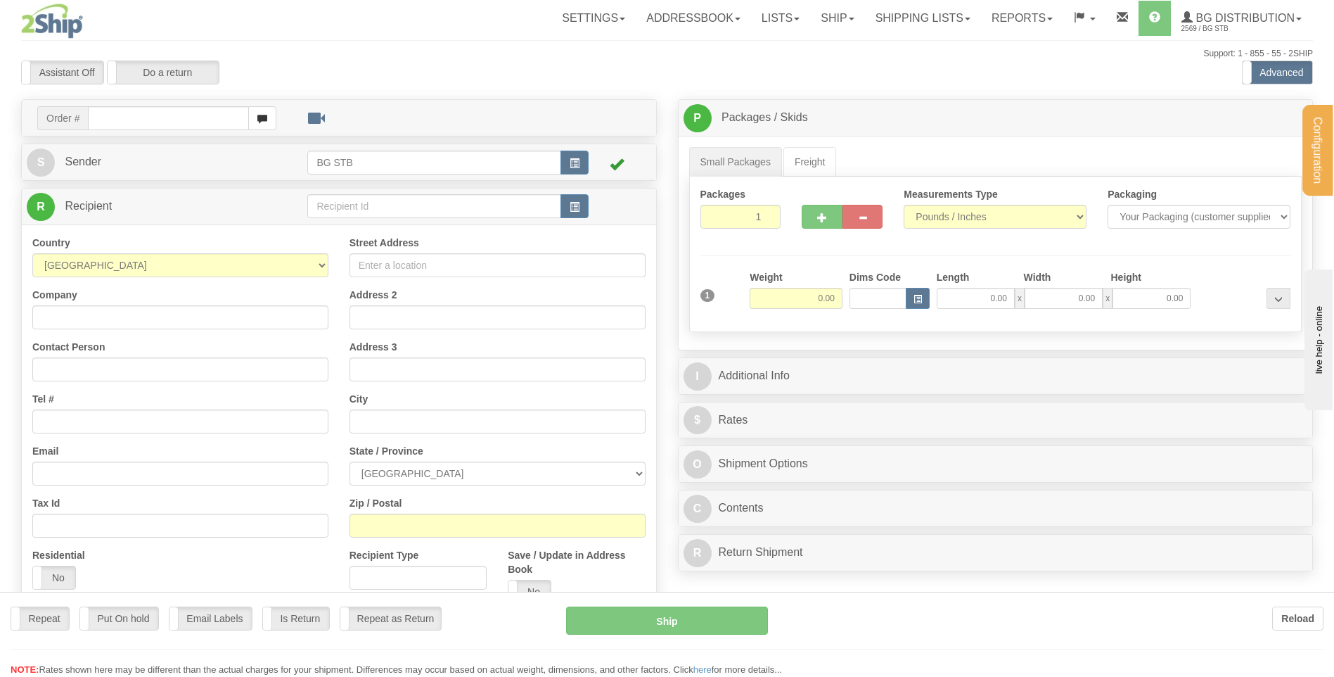
click at [369, 208] on div "Configuration My Configuration Panel Close Configure My Carriers" at bounding box center [667, 396] width 1334 height 792
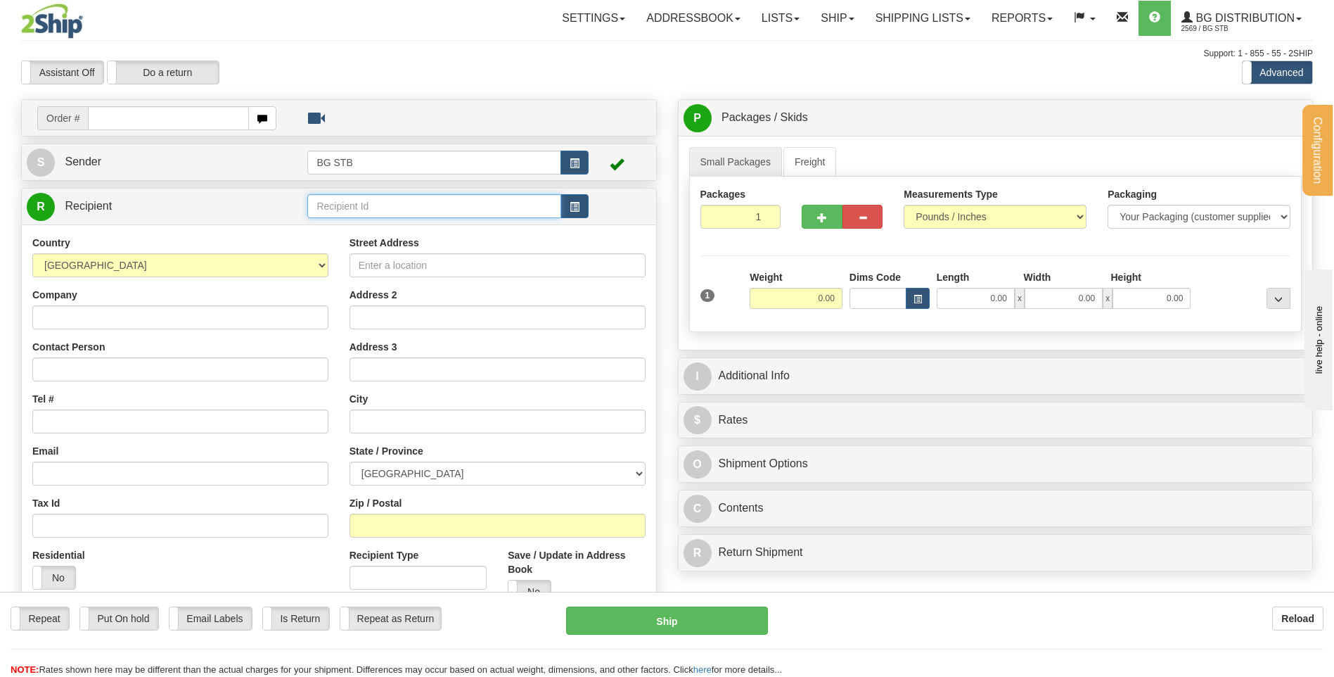
click at [369, 208] on input "text" at bounding box center [433, 206] width 253 height 24
type input "4009"
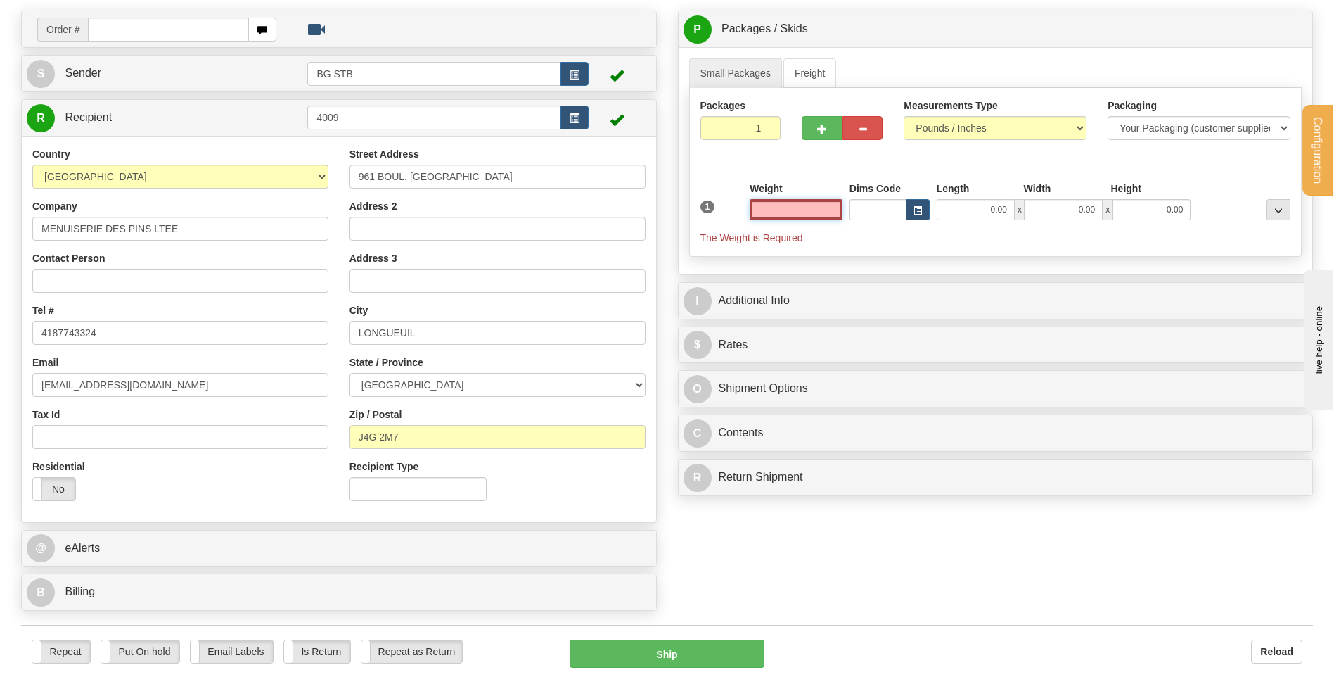
scroll to position [141, 0]
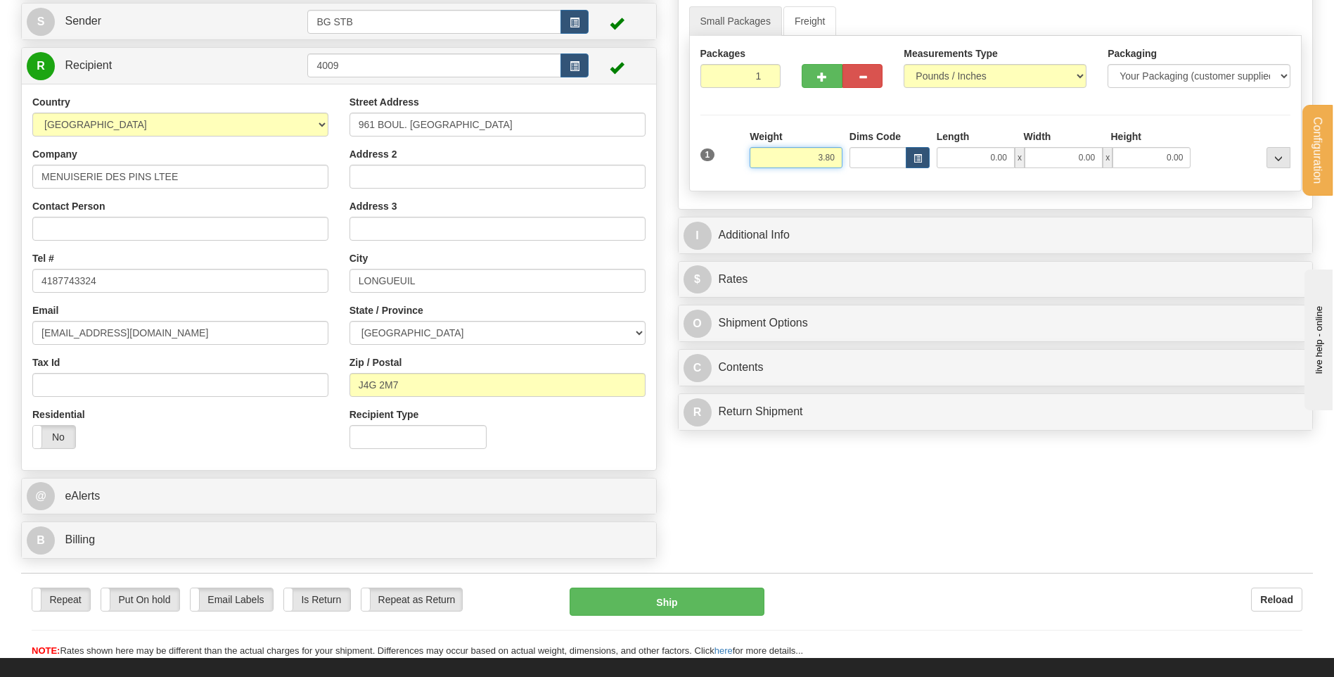
type input "3.80"
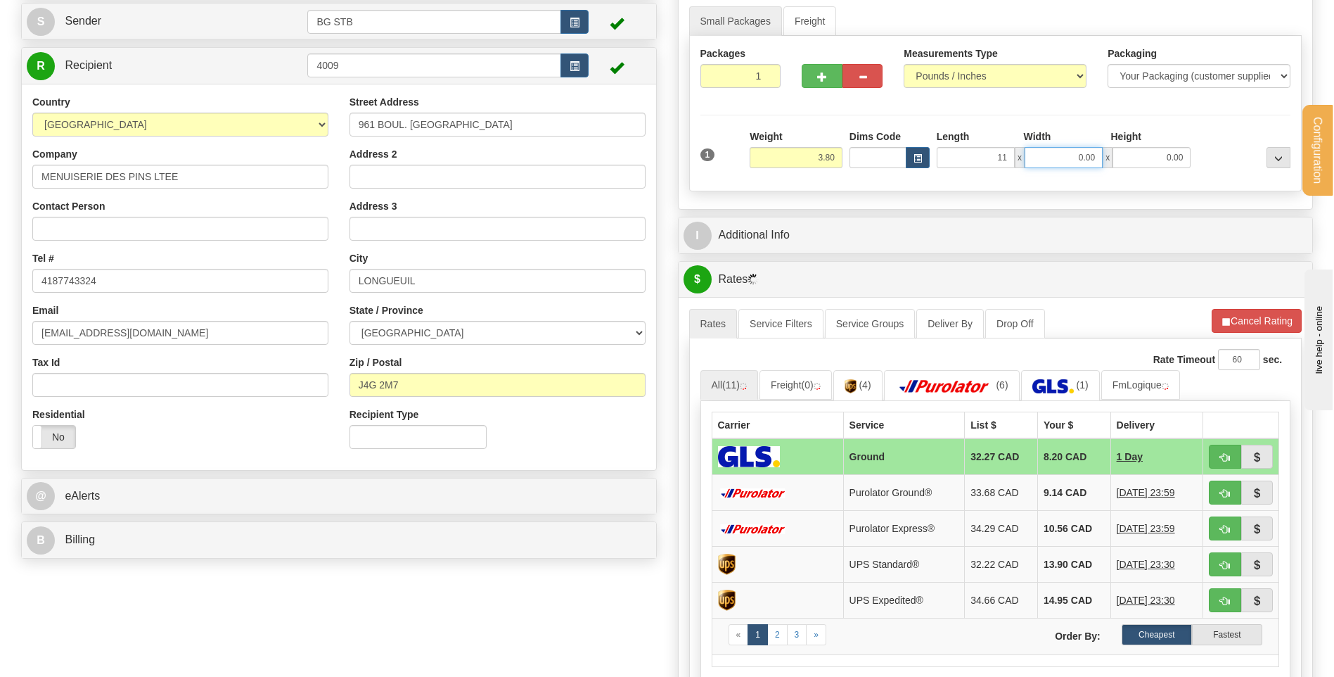
type input "11.00"
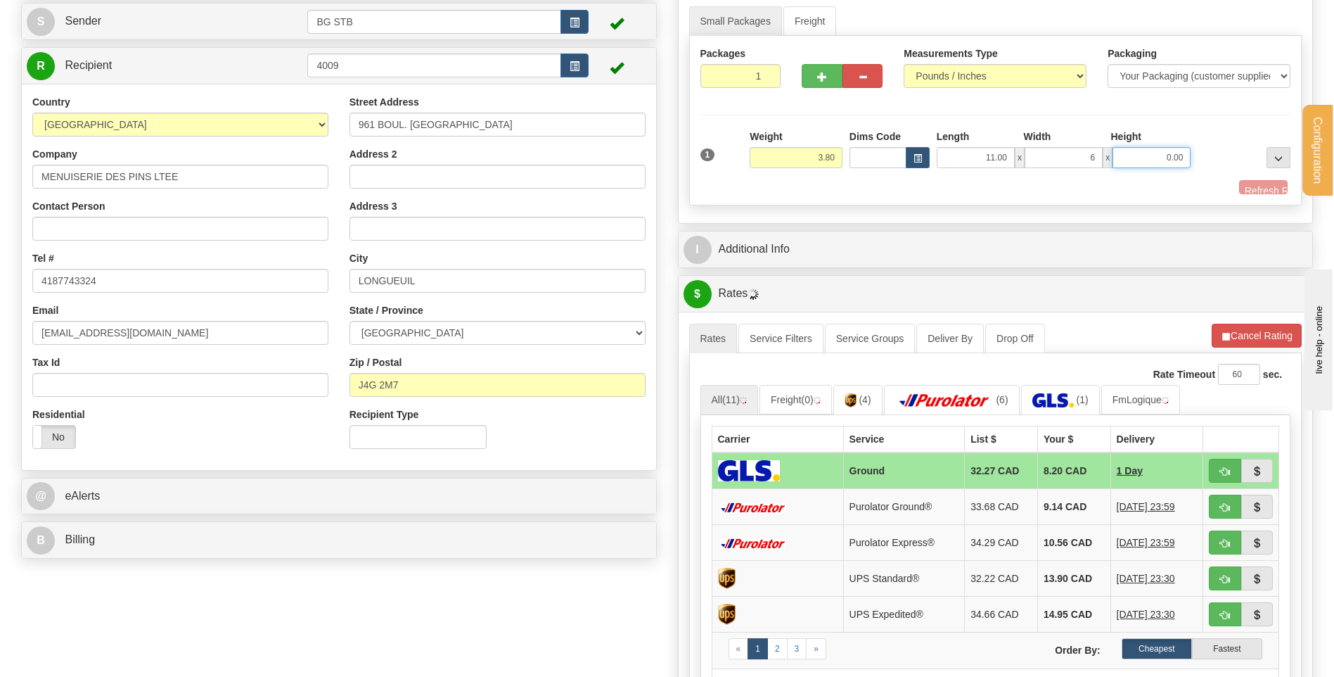
type input "6.00"
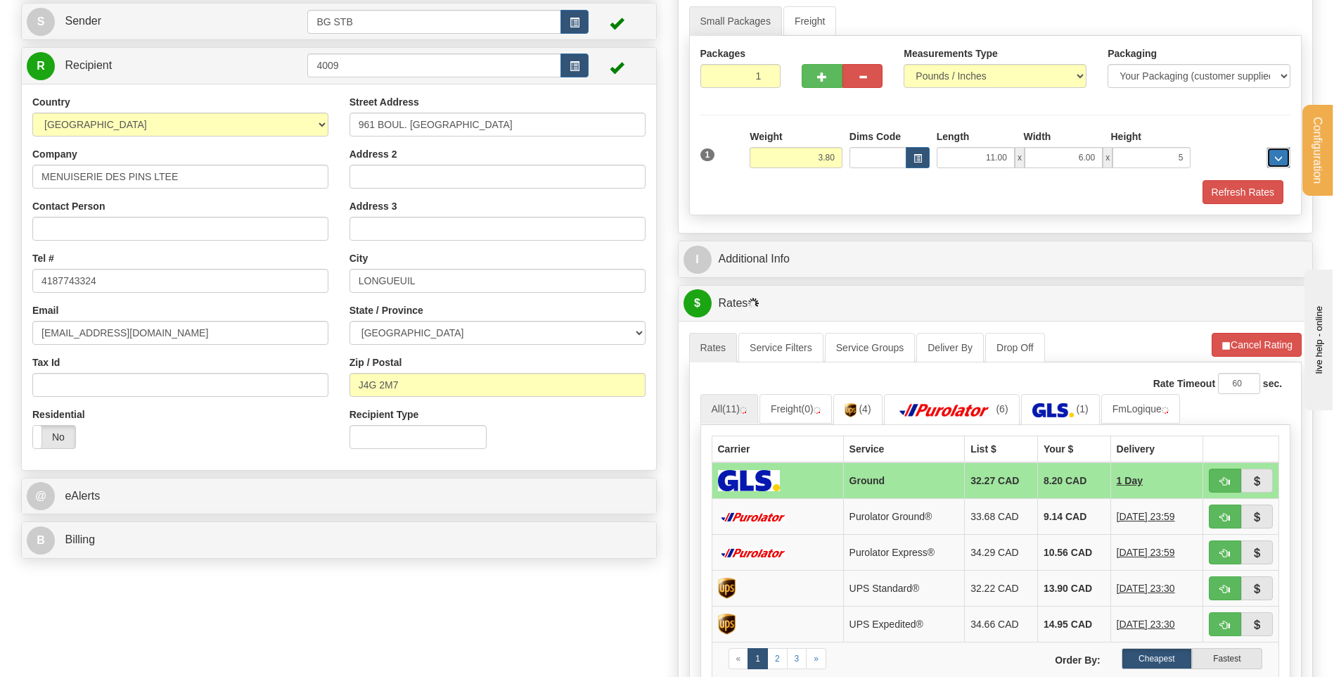
type input "5.00"
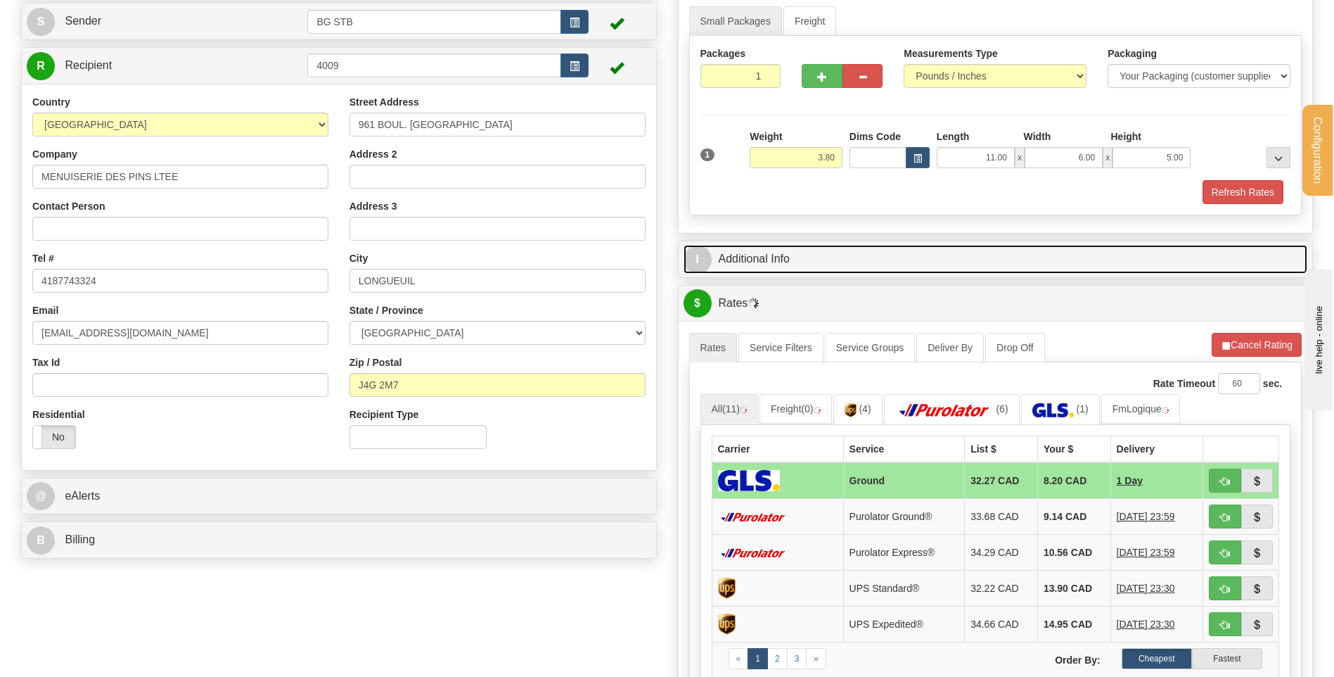
click at [819, 252] on link "I Additional Info" at bounding box center [996, 259] width 625 height 29
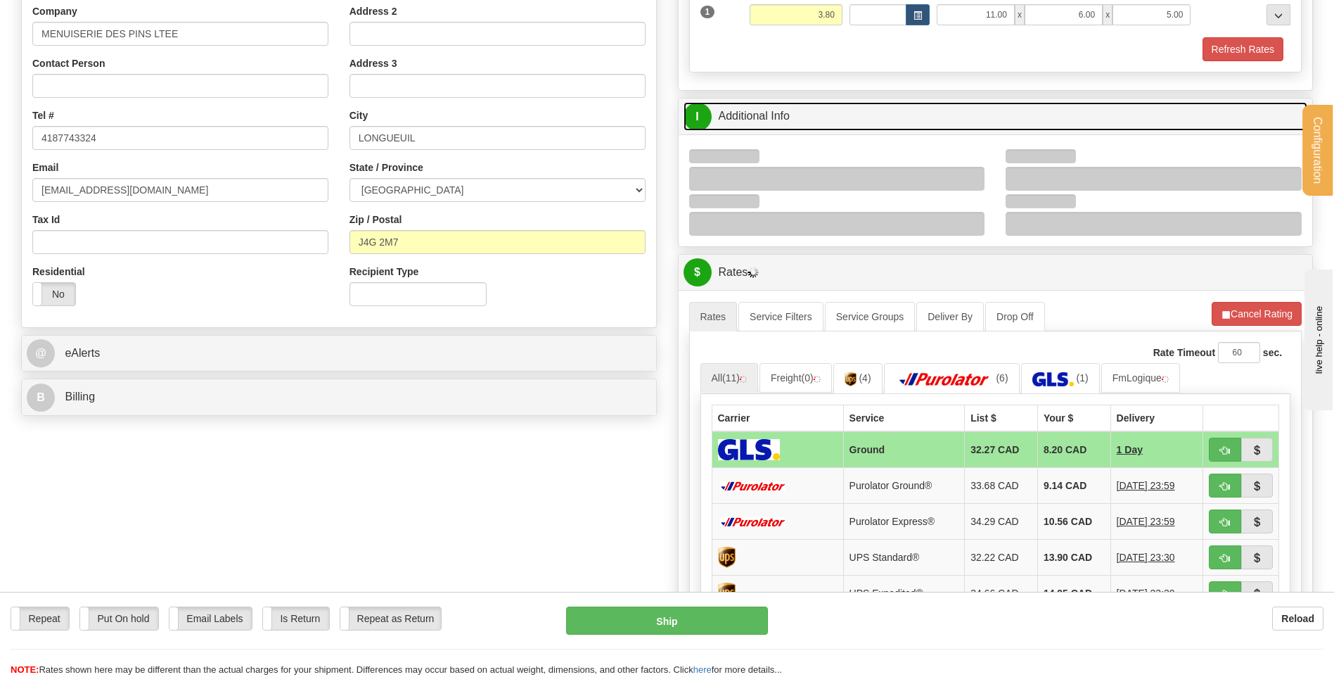
scroll to position [352, 0]
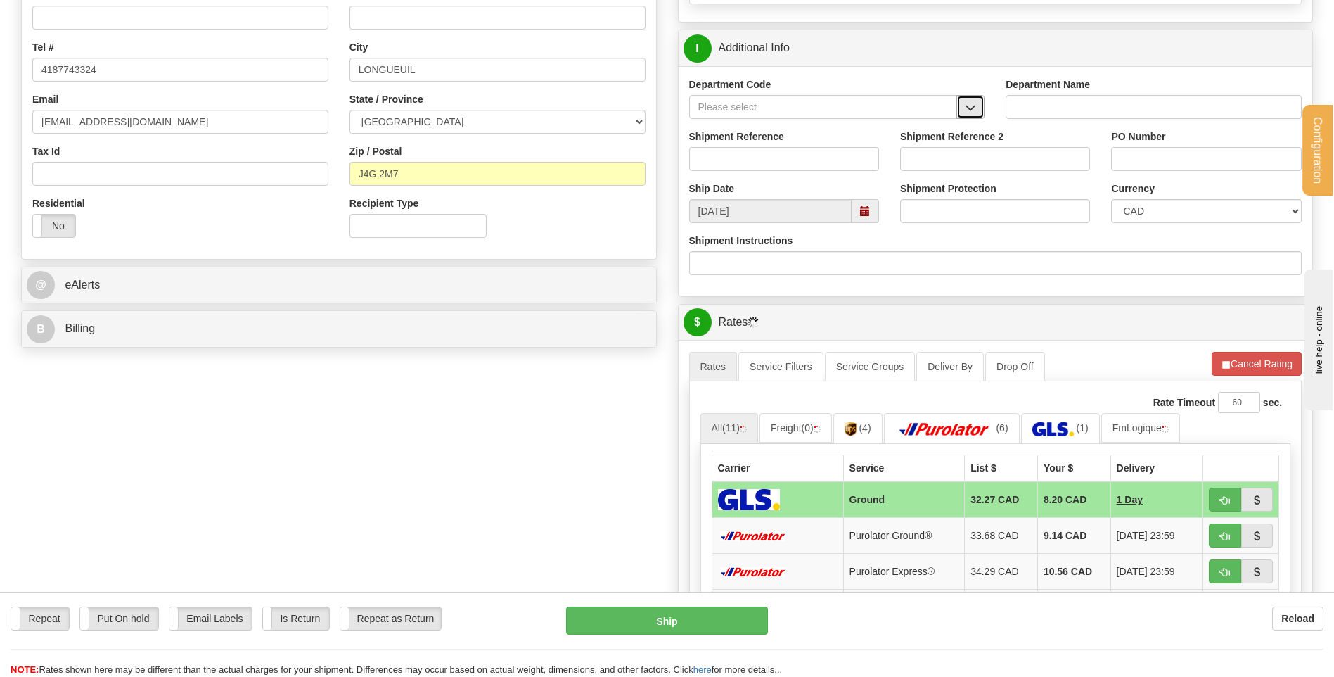
drag, startPoint x: 963, startPoint y: 114, endPoint x: 952, endPoint y: 118, distance: 12.0
click at [963, 114] on button "button" at bounding box center [971, 107] width 28 height 24
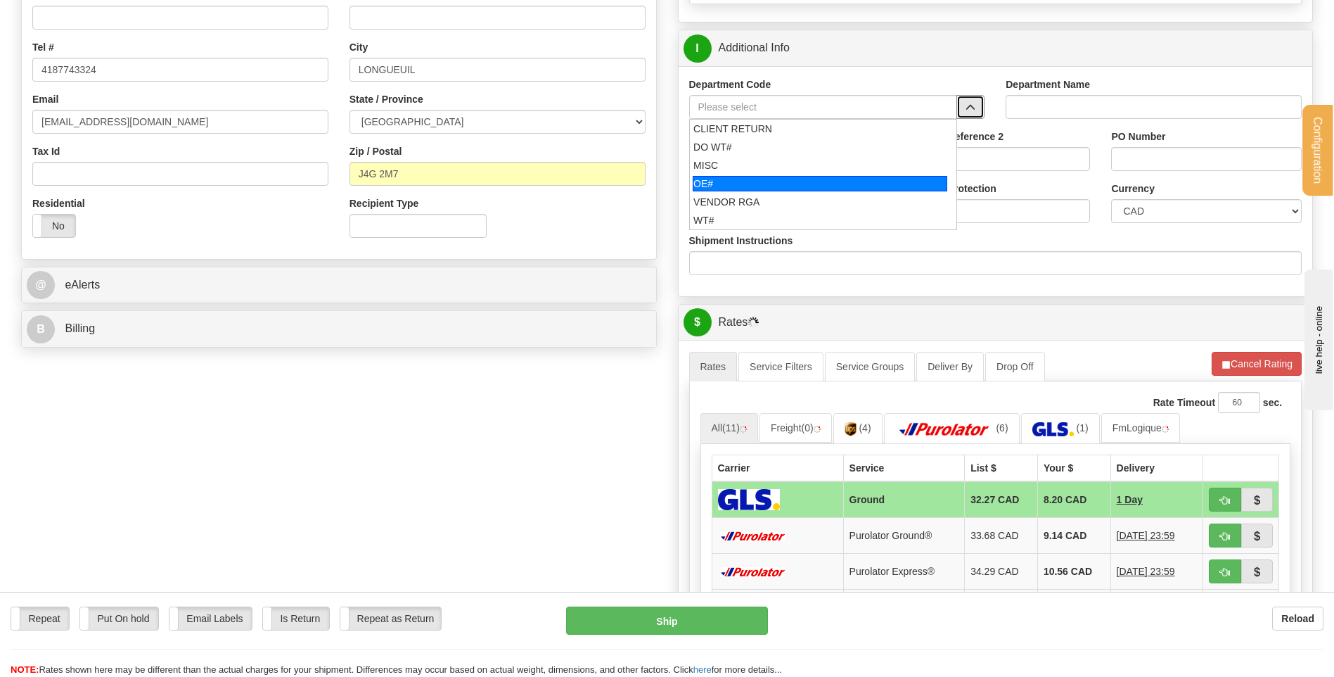
drag, startPoint x: 811, startPoint y: 181, endPoint x: 805, endPoint y: 174, distance: 8.5
click at [809, 181] on div "OE#" at bounding box center [820, 183] width 255 height 15
type input "OE#"
type input "ORDERS"
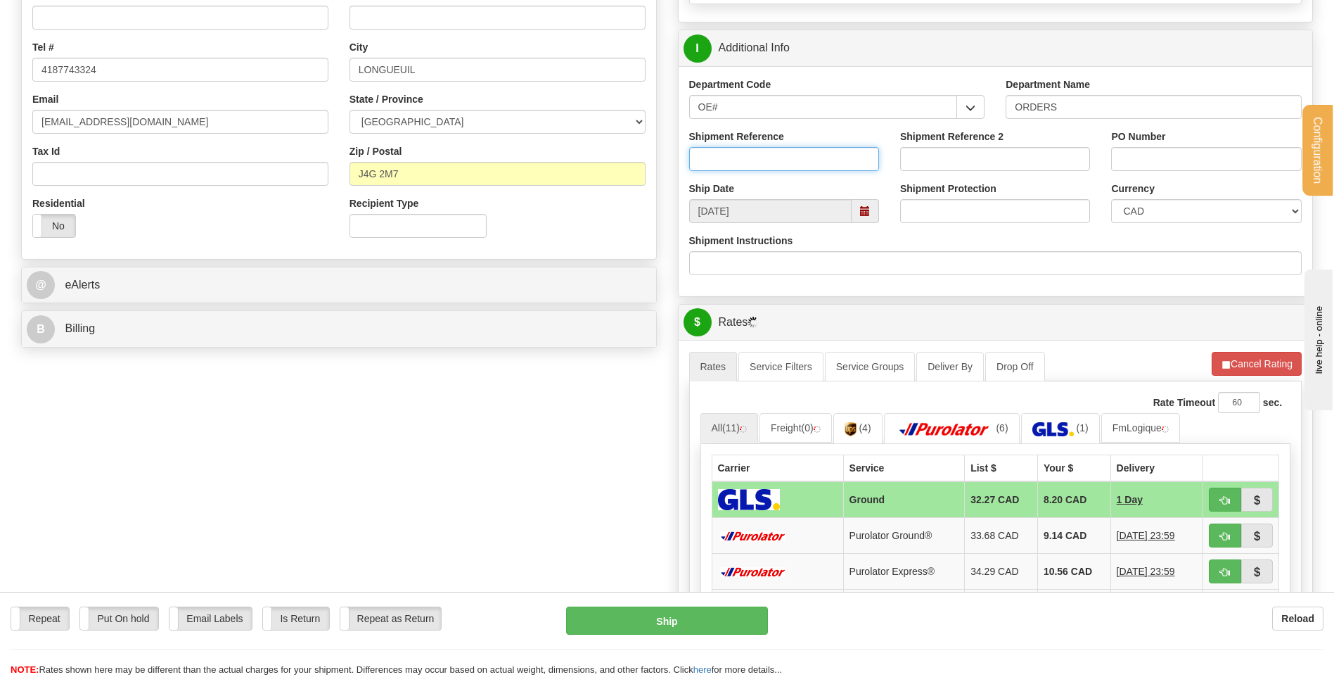
click at [802, 165] on input "Shipment Reference" at bounding box center [784, 159] width 190 height 24
type input "80004956-00"
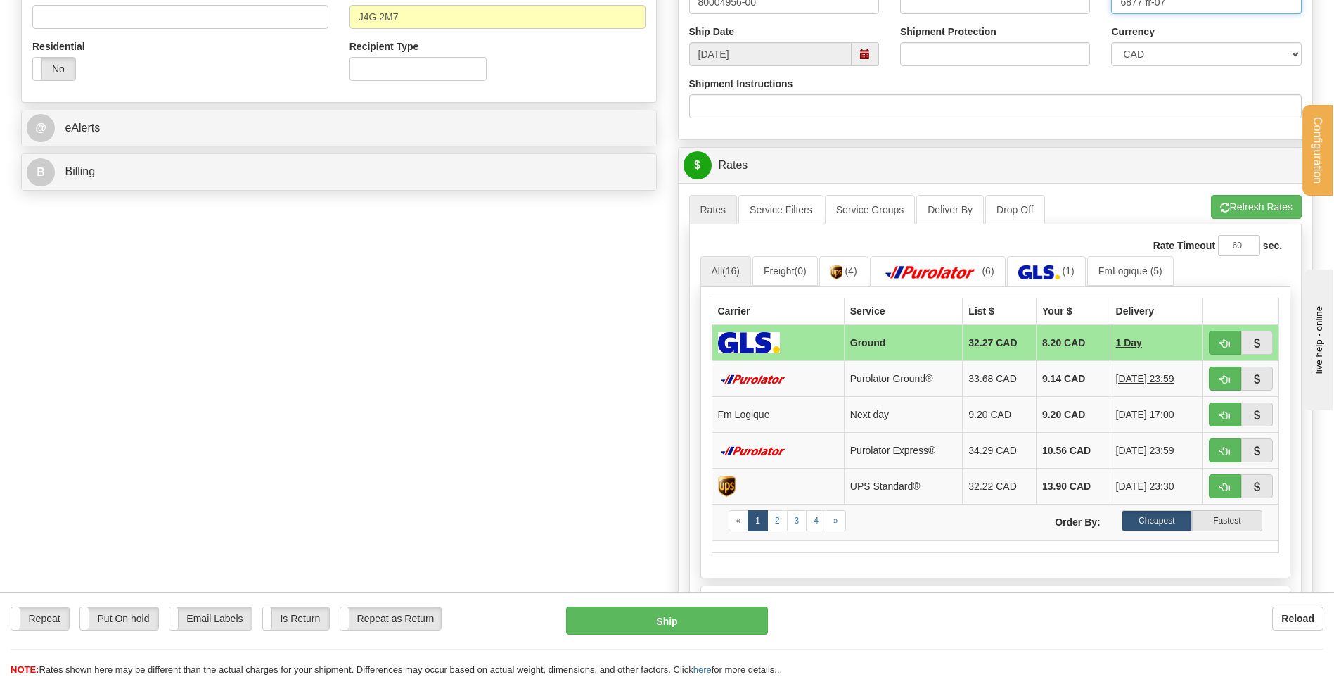
scroll to position [492, 0]
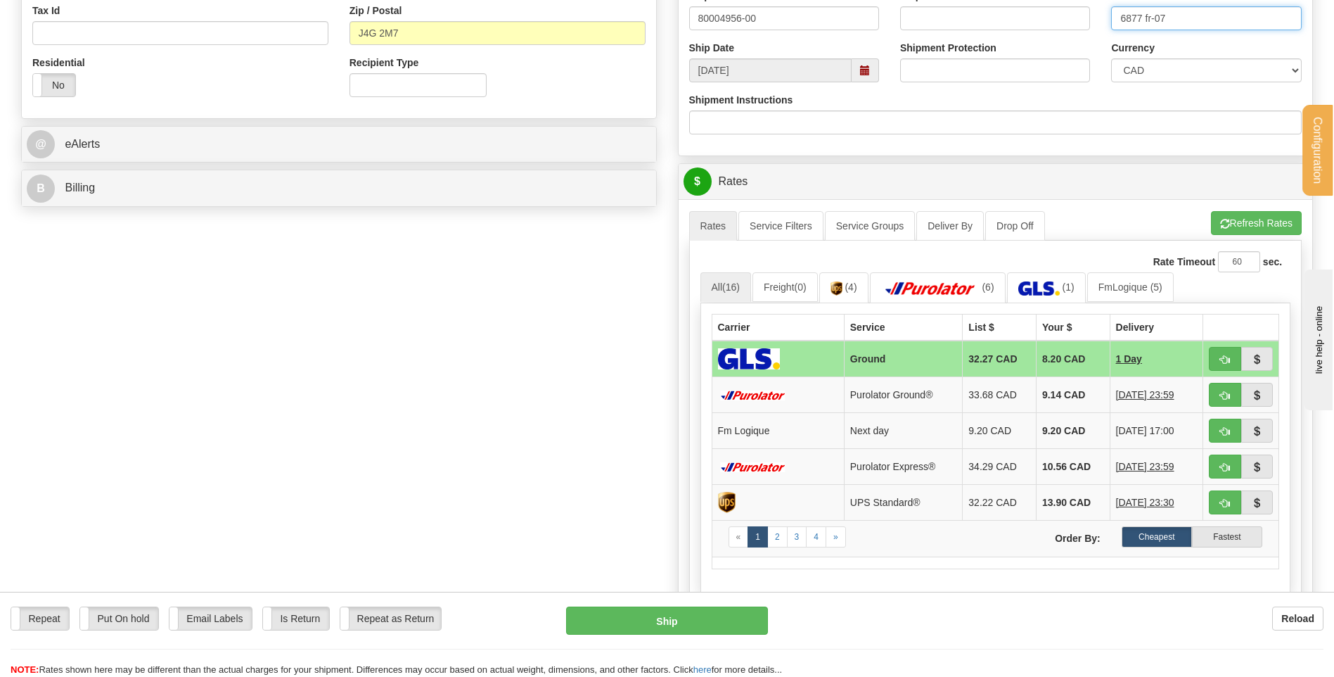
type input "6877 fr-07"
click at [324, 205] on div "B Billing" at bounding box center [339, 188] width 635 height 36
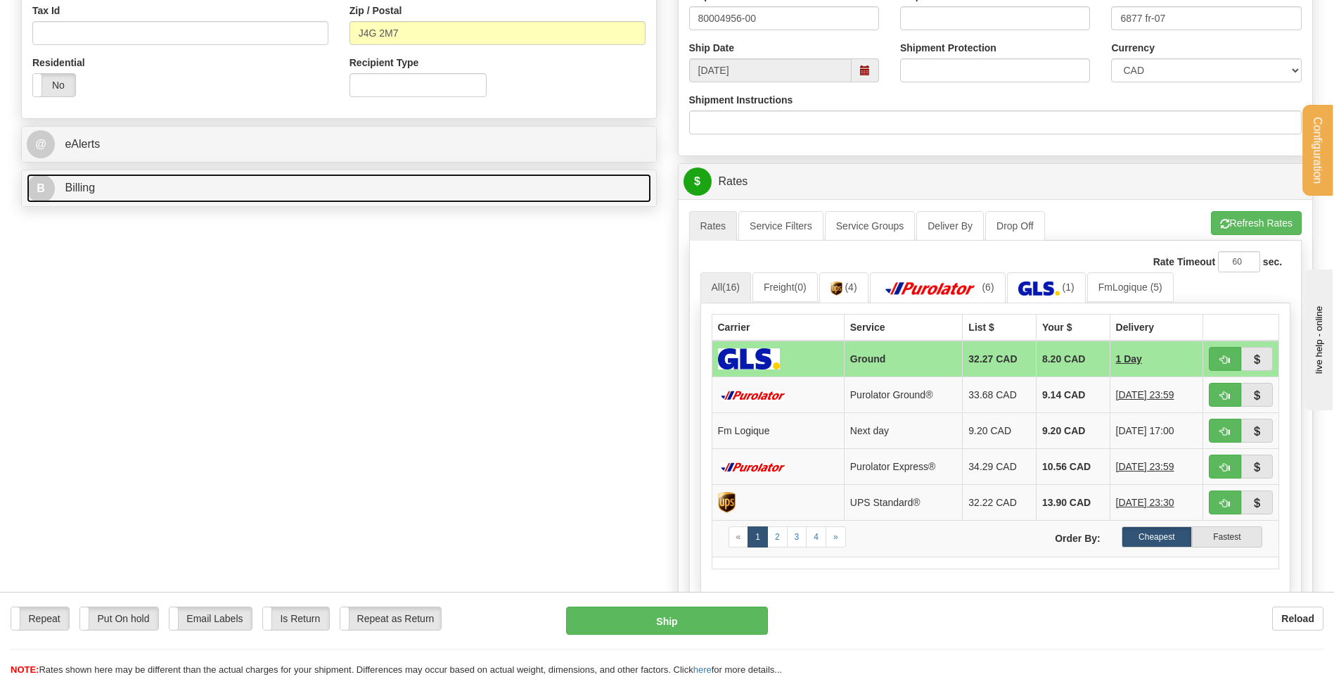
click at [321, 200] on link "B Billing" at bounding box center [339, 188] width 625 height 29
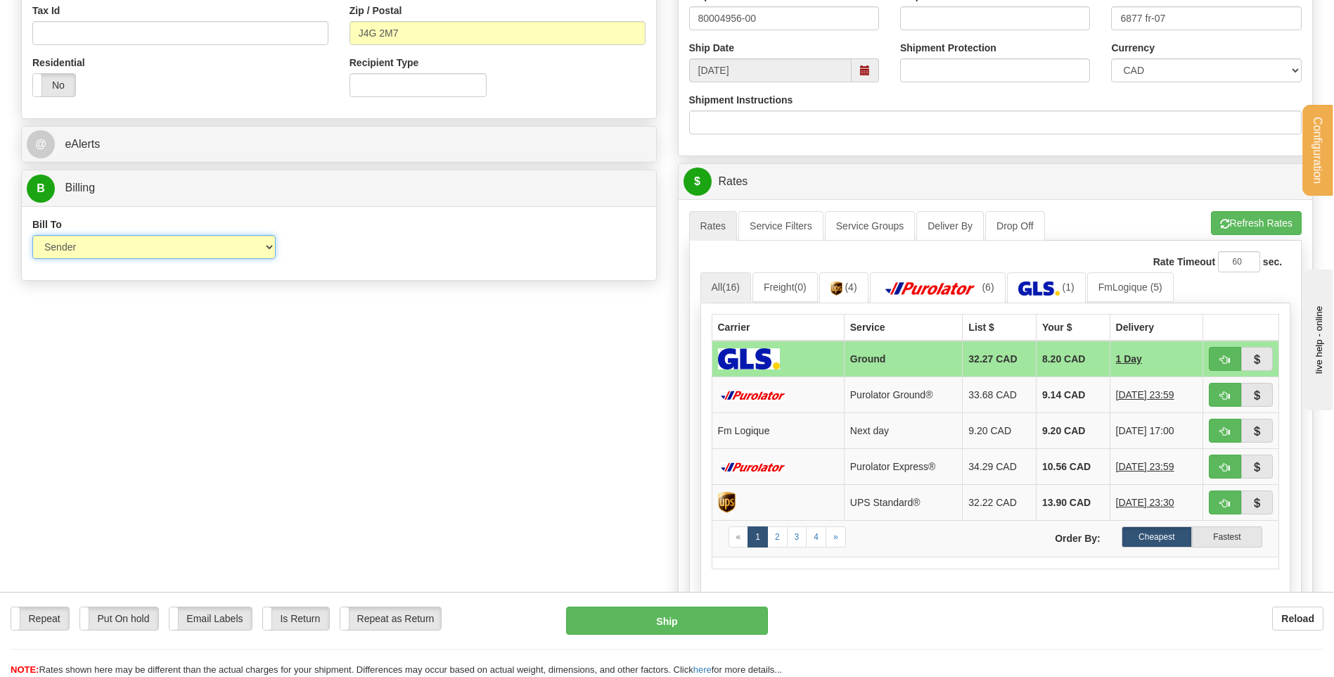
click at [267, 246] on select "Sender Recipient Third Party Collect" at bounding box center [153, 247] width 243 height 24
select select "2"
click at [32, 235] on select "Sender Recipient Third Party Collect" at bounding box center [153, 247] width 243 height 24
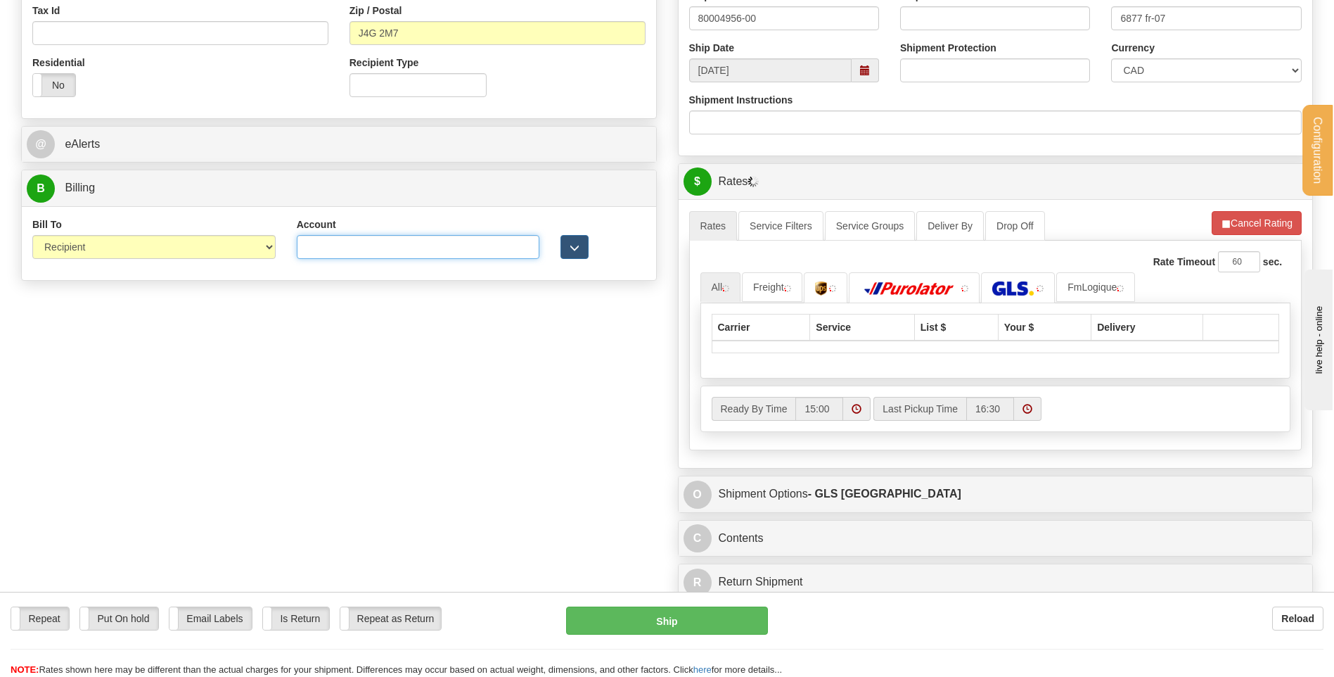
click at [389, 257] on input "Account" at bounding box center [418, 247] width 243 height 24
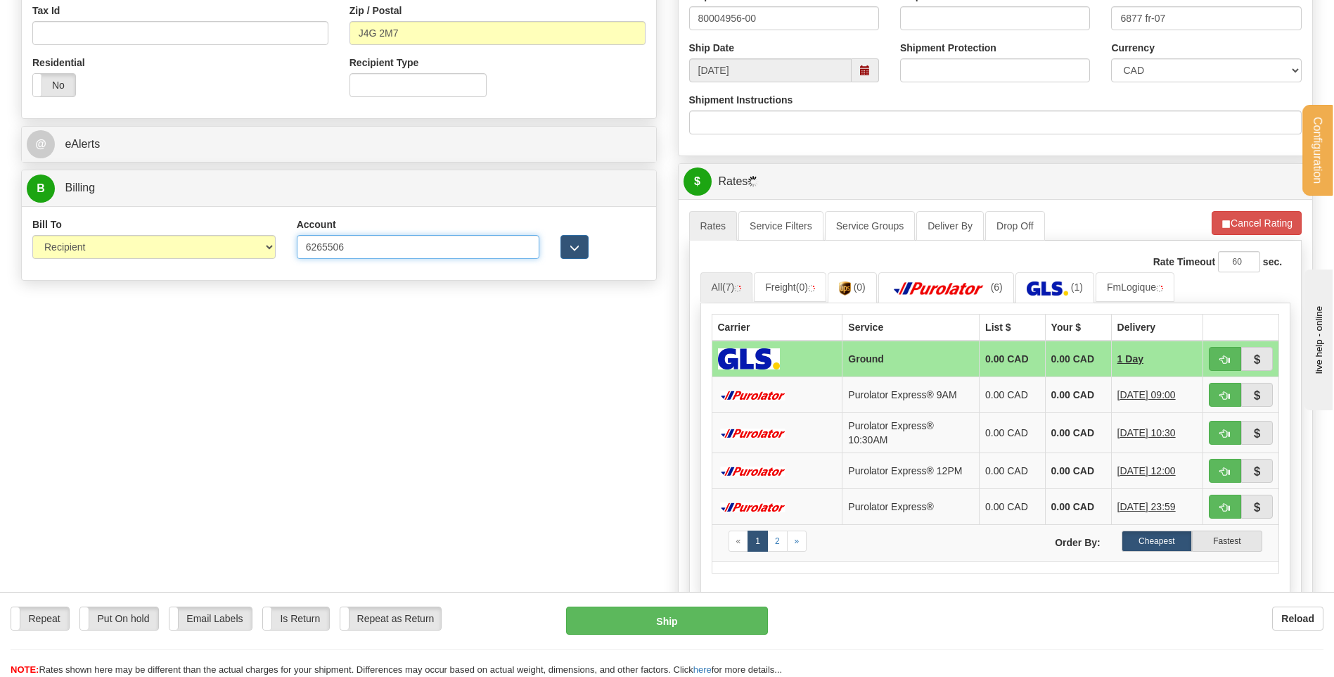
type input "6265506"
click at [594, 242] on div at bounding box center [603, 238] width 106 height 42
drag, startPoint x: 582, startPoint y: 248, endPoint x: 499, endPoint y: 270, distance: 86.0
click at [578, 248] on button "button" at bounding box center [575, 247] width 28 height 24
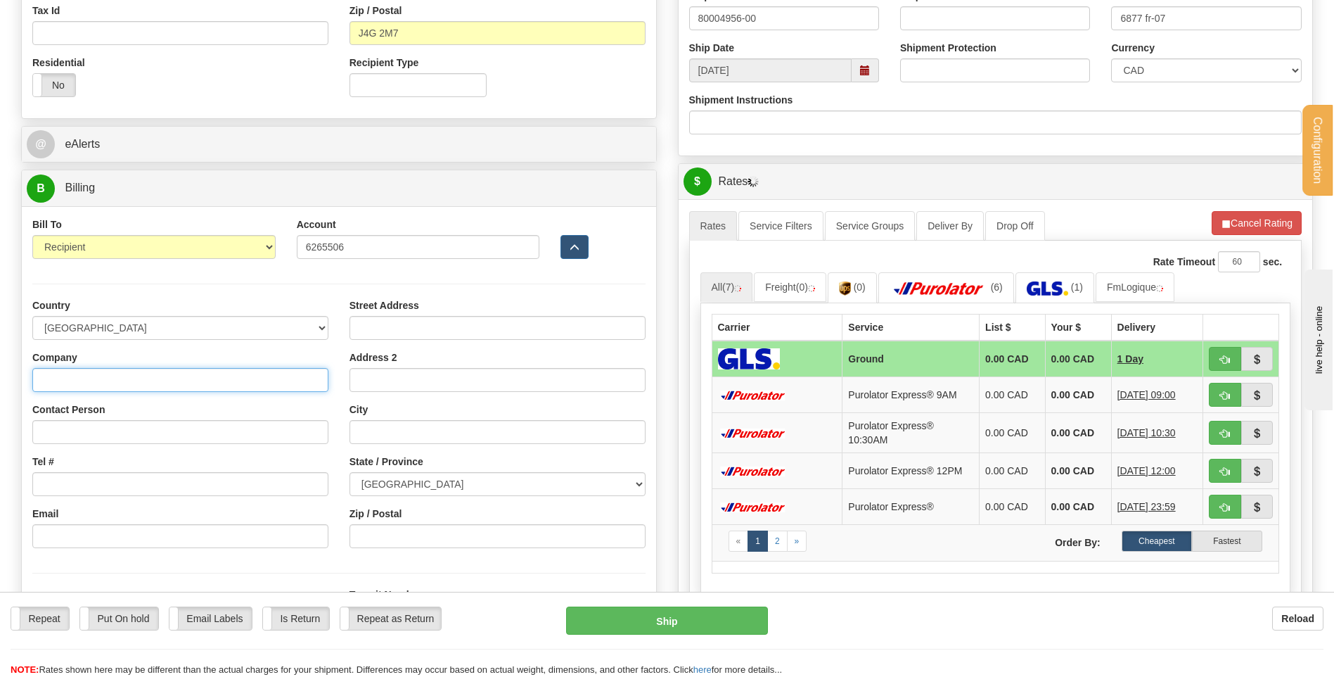
click at [196, 369] on input "Company" at bounding box center [180, 380] width 296 height 24
type input "MENUISERIE DES PINS LTEE"
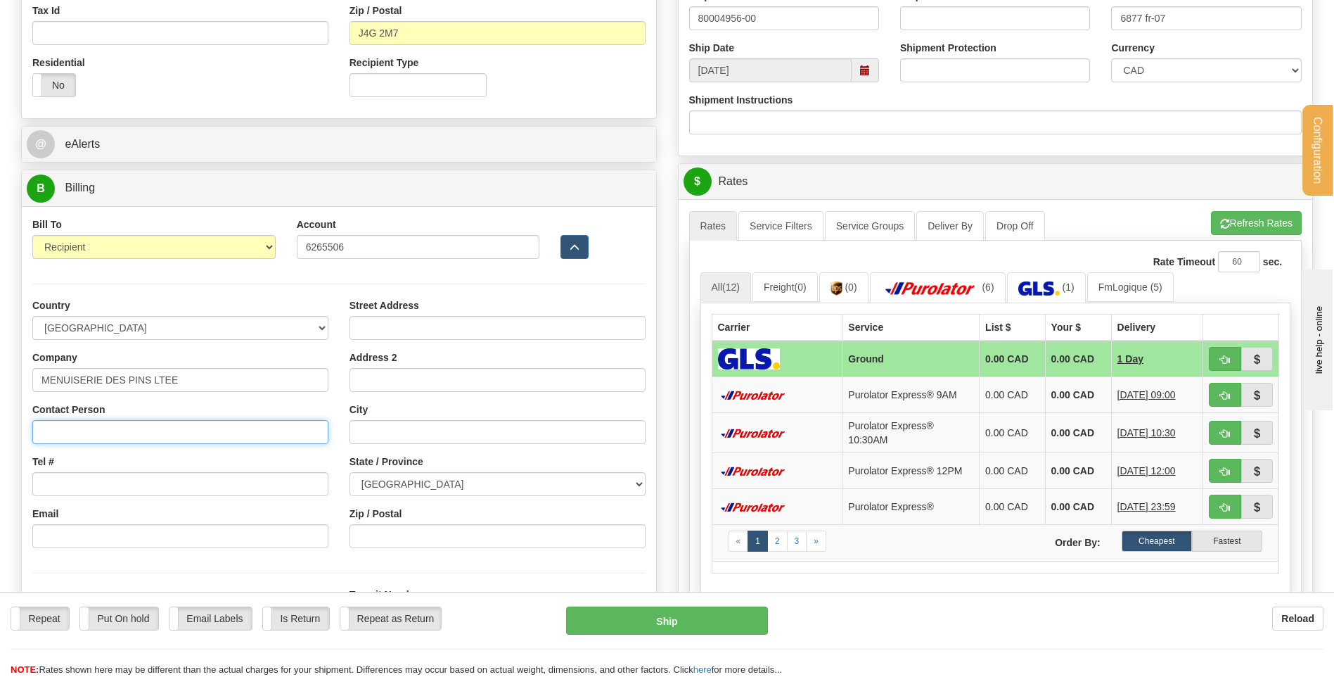
type input "RECEPTION"
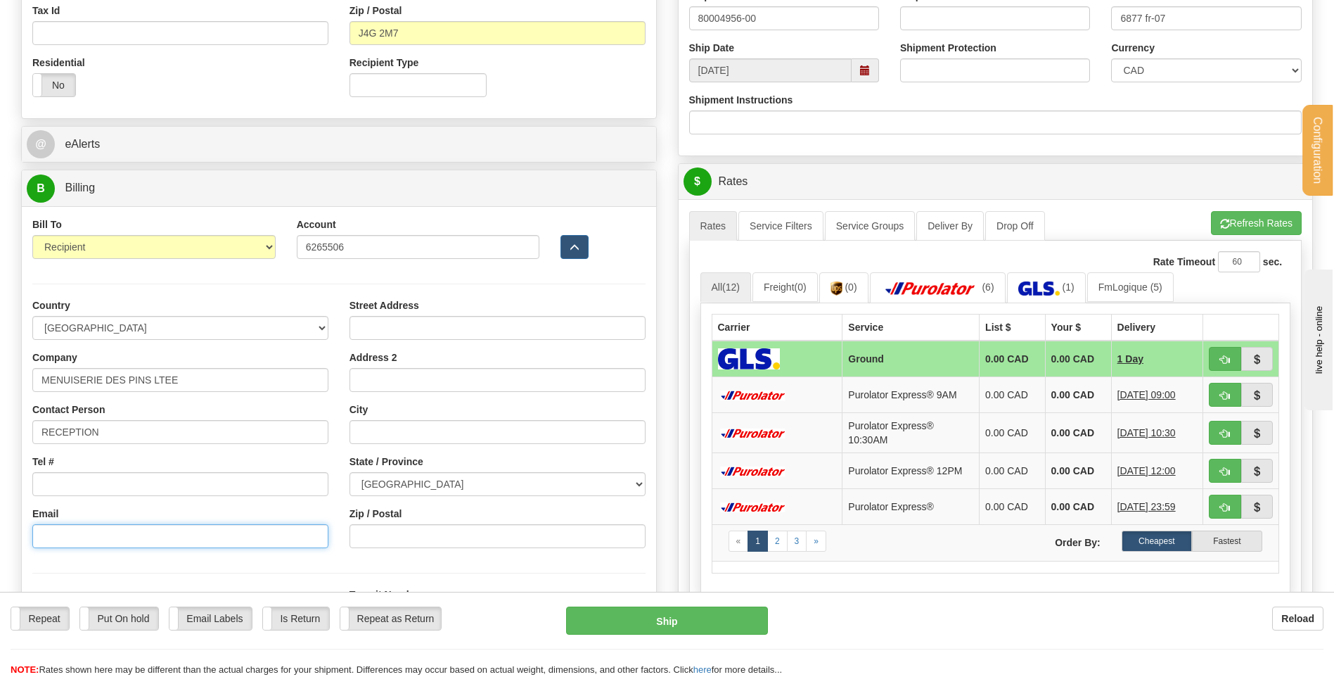
type input "lbrunelle@richelieu.com"
type input "3150 CHEMIN ROYAL"
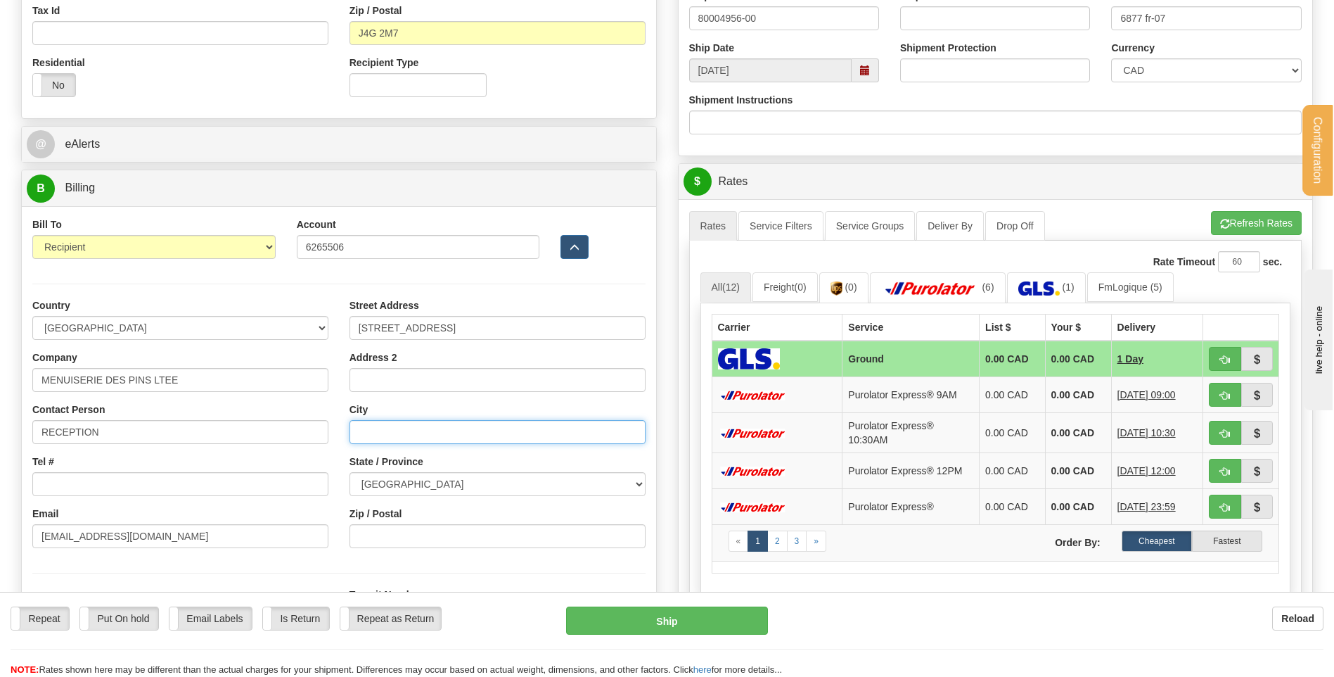
type input "NOTRE-DAME-DES-PINS"
select select "QC"
type input "G0M 1K0"
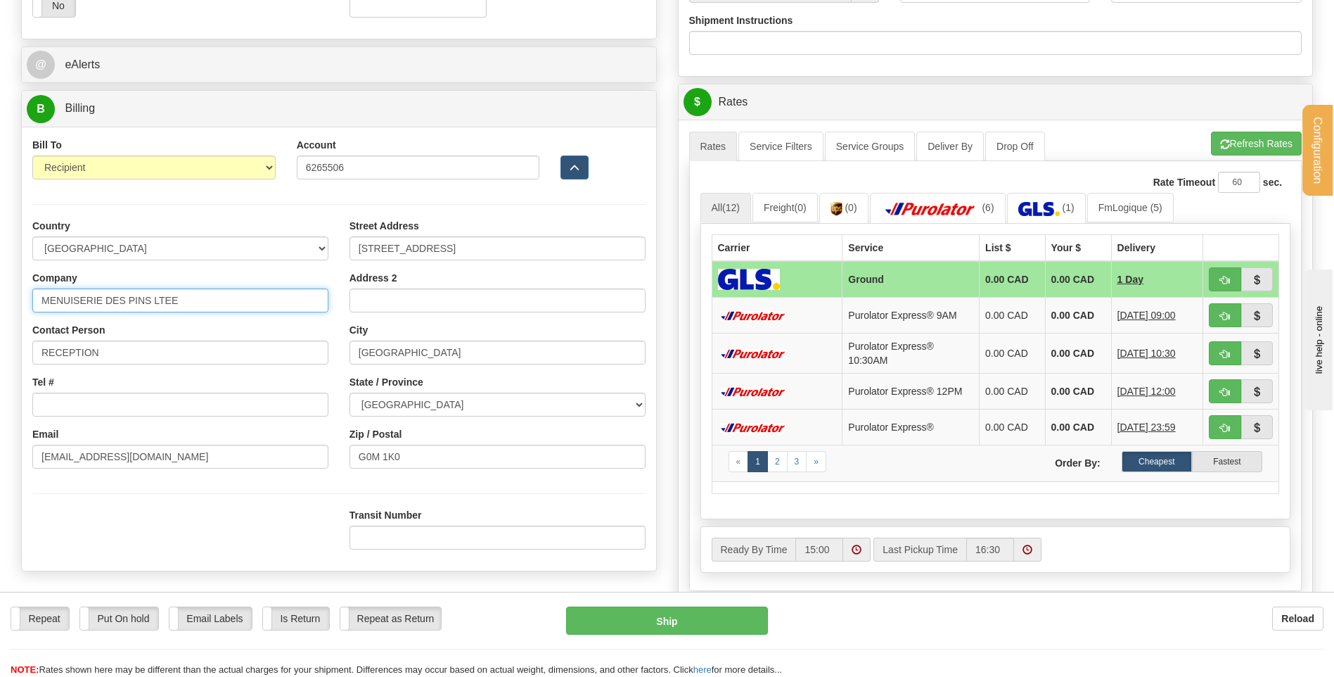
scroll to position [633, 0]
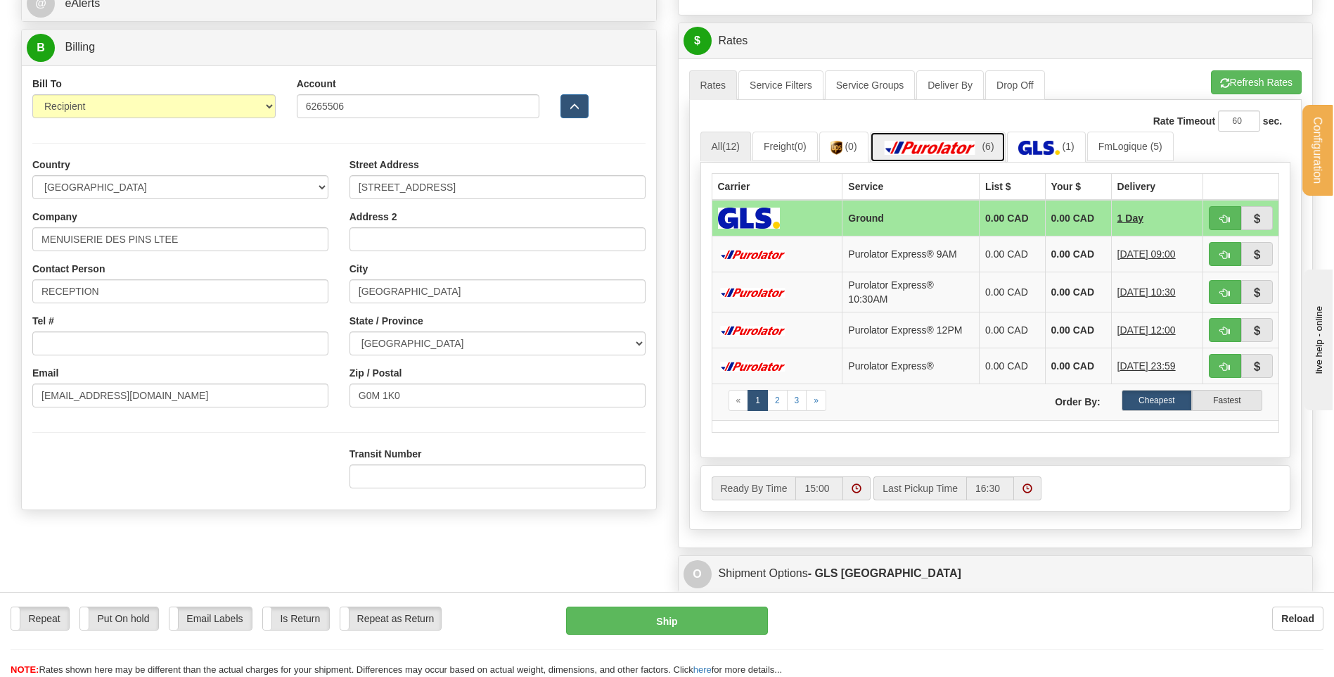
click at [951, 146] on img at bounding box center [930, 148] width 98 height 14
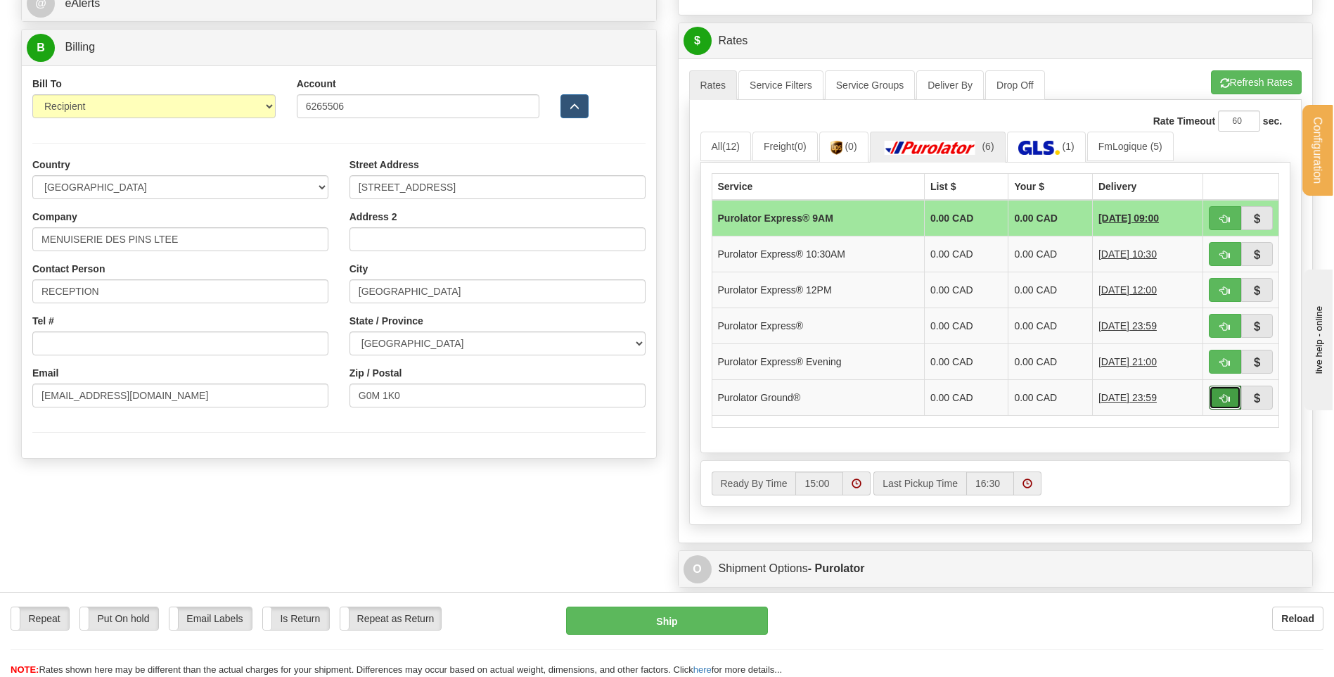
drag, startPoint x: 1239, startPoint y: 400, endPoint x: 1185, endPoint y: 397, distance: 53.5
click at [1239, 400] on button "button" at bounding box center [1225, 397] width 32 height 24
type input "260"
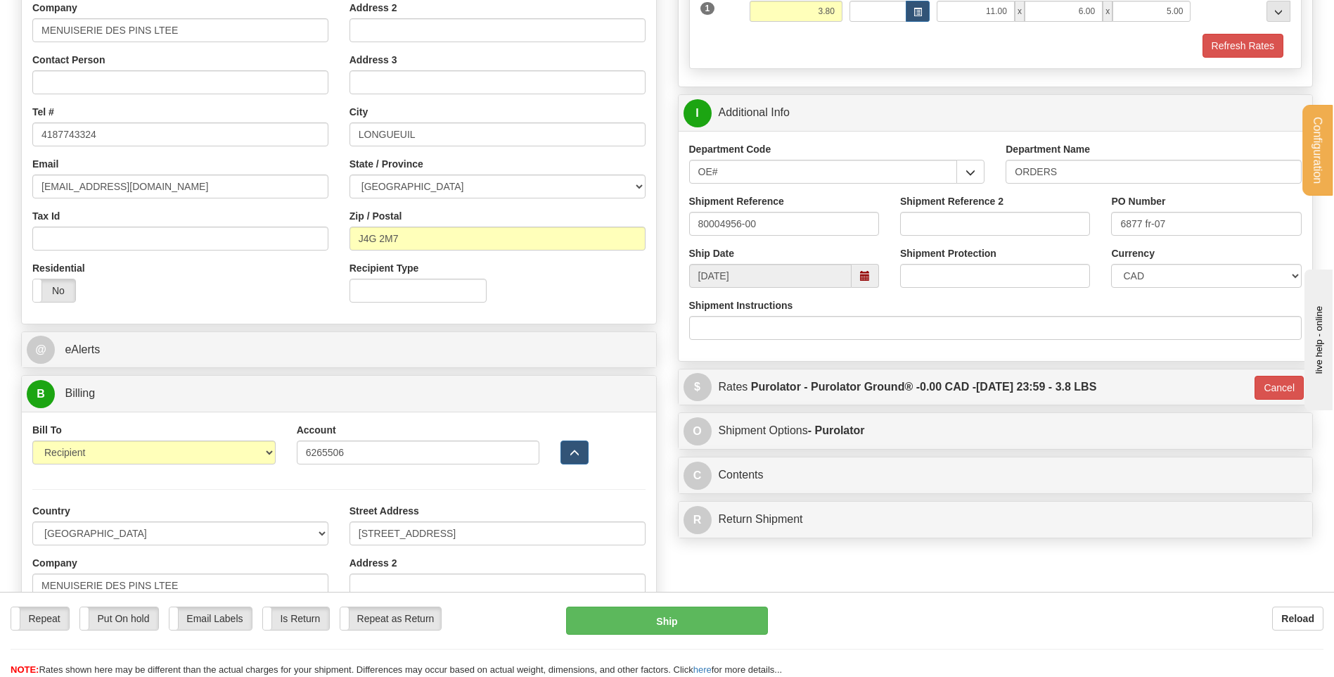
scroll to position [281, 0]
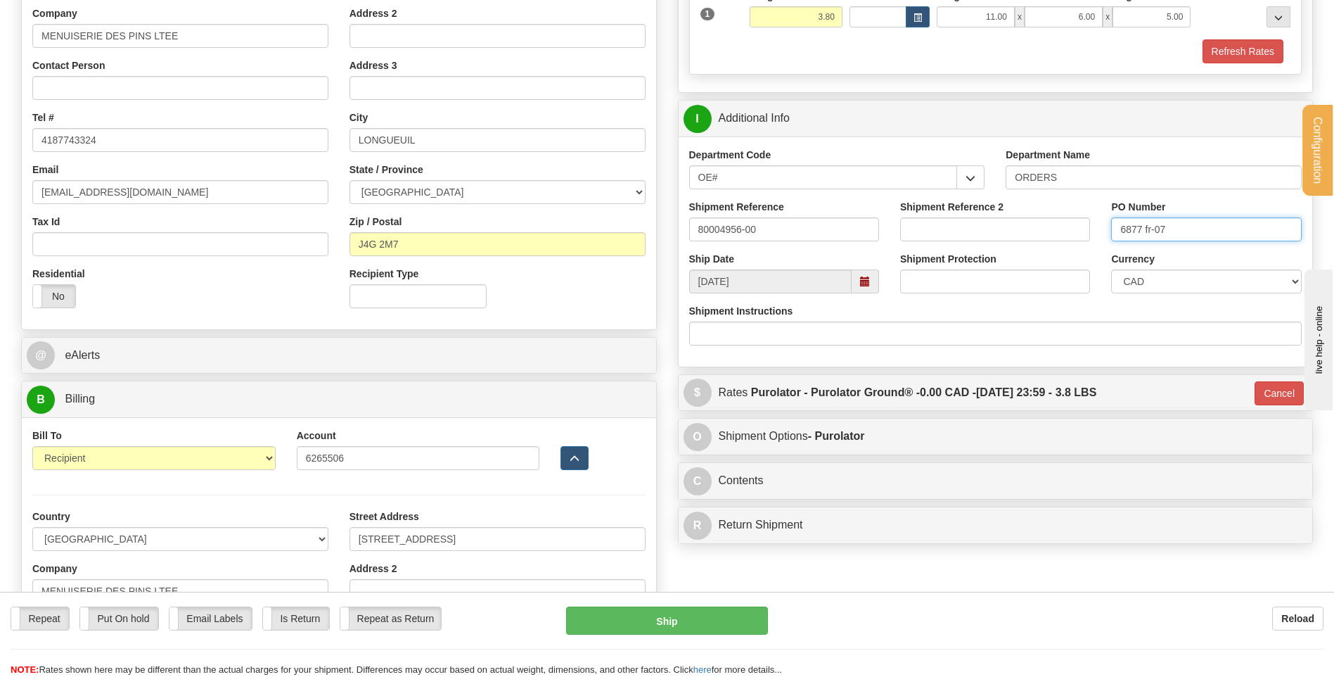
click at [1145, 228] on input "6877 fr-07" at bounding box center [1206, 229] width 190 height 24
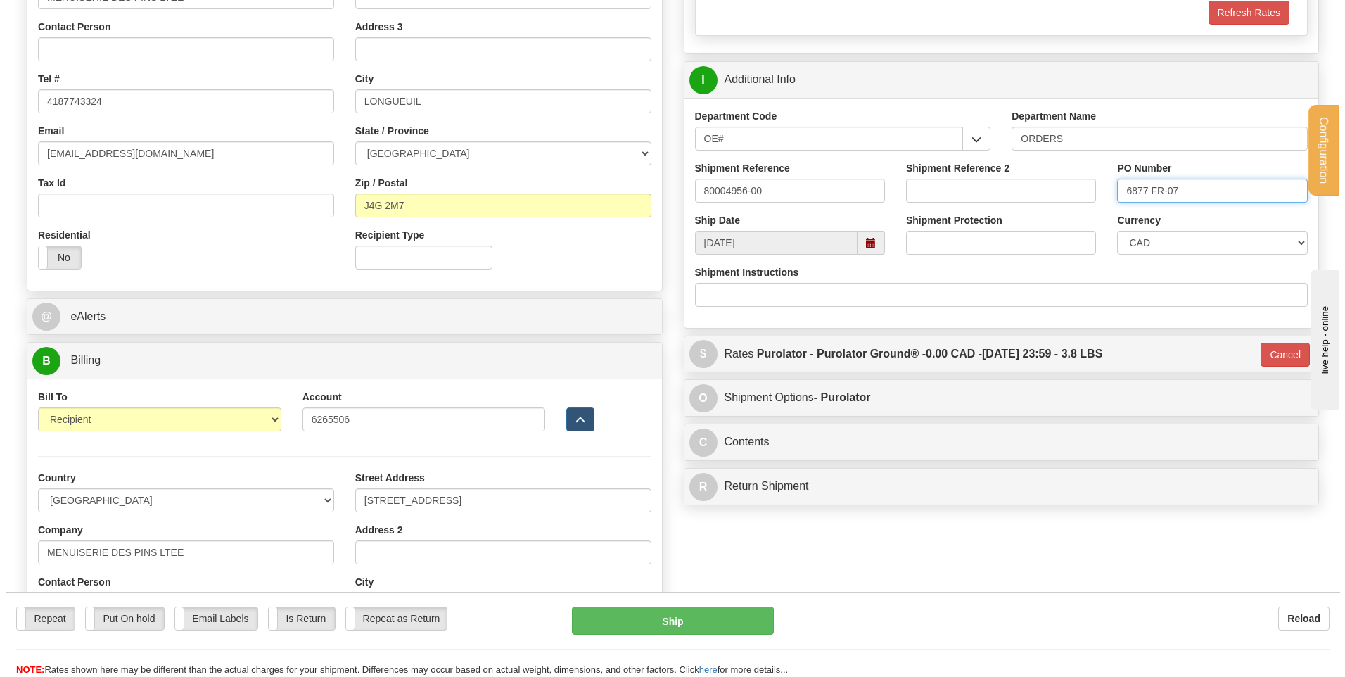
scroll to position [352, 0]
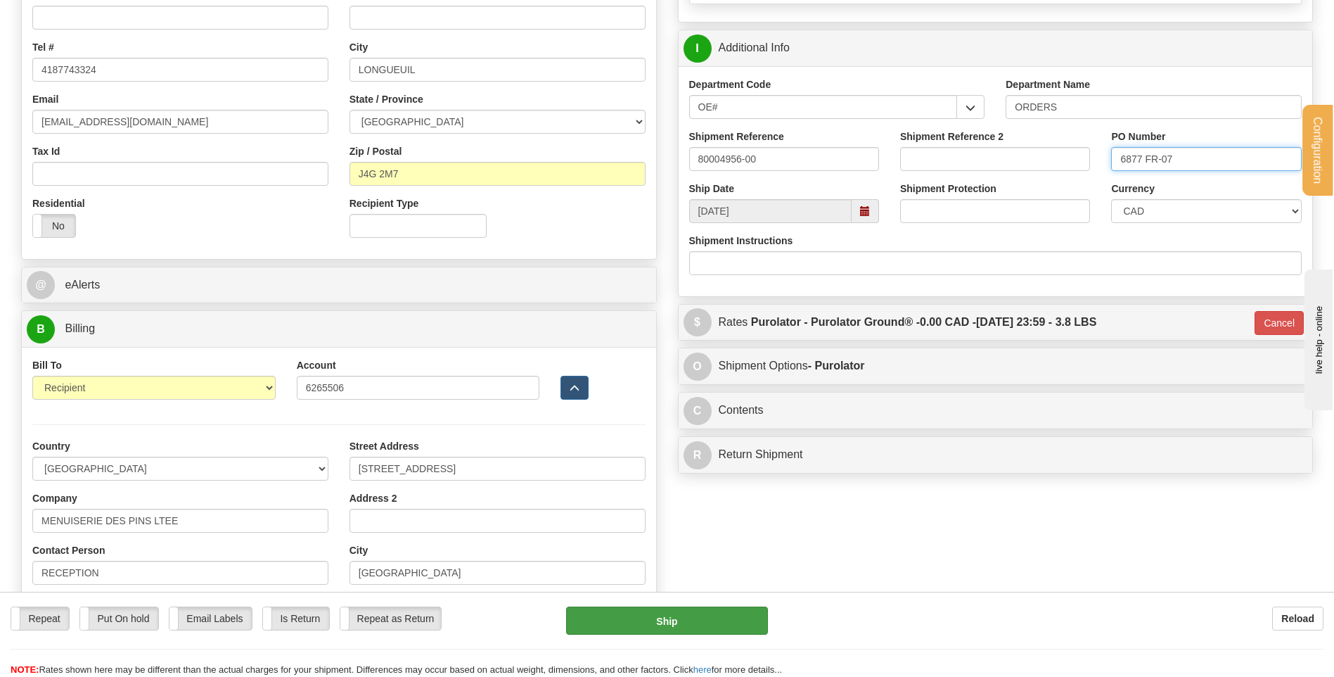
type input "6877 FR-07"
click at [737, 608] on button "Ship" at bounding box center [666, 620] width 201 height 28
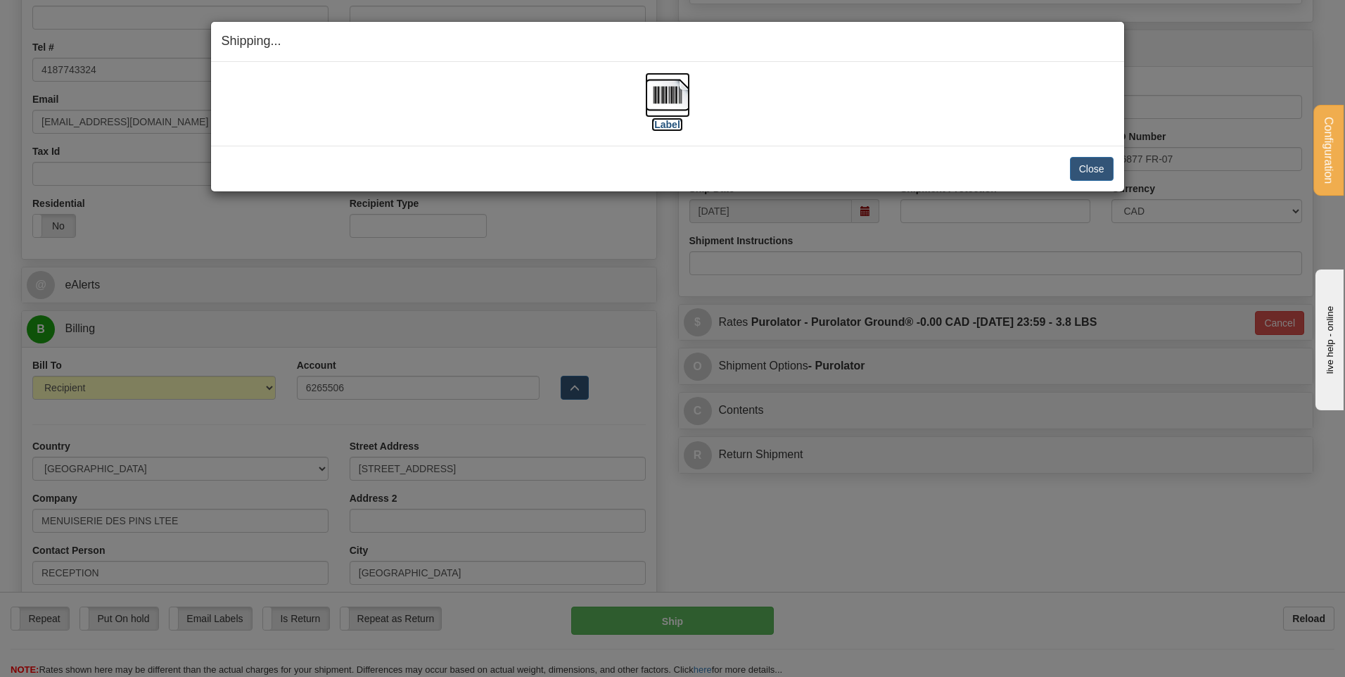
click at [677, 91] on img at bounding box center [667, 94] width 45 height 45
click at [1077, 168] on button "Close" at bounding box center [1092, 169] width 44 height 24
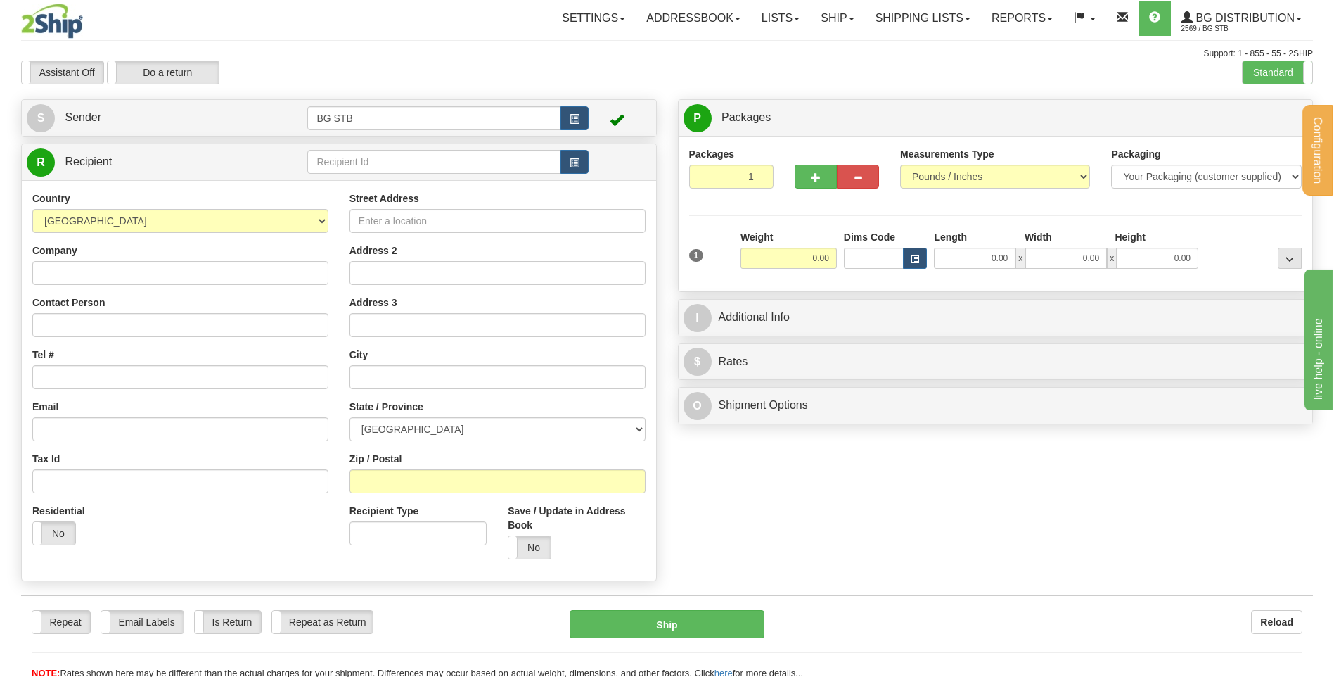
click at [442, 148] on td at bounding box center [447, 162] width 281 height 29
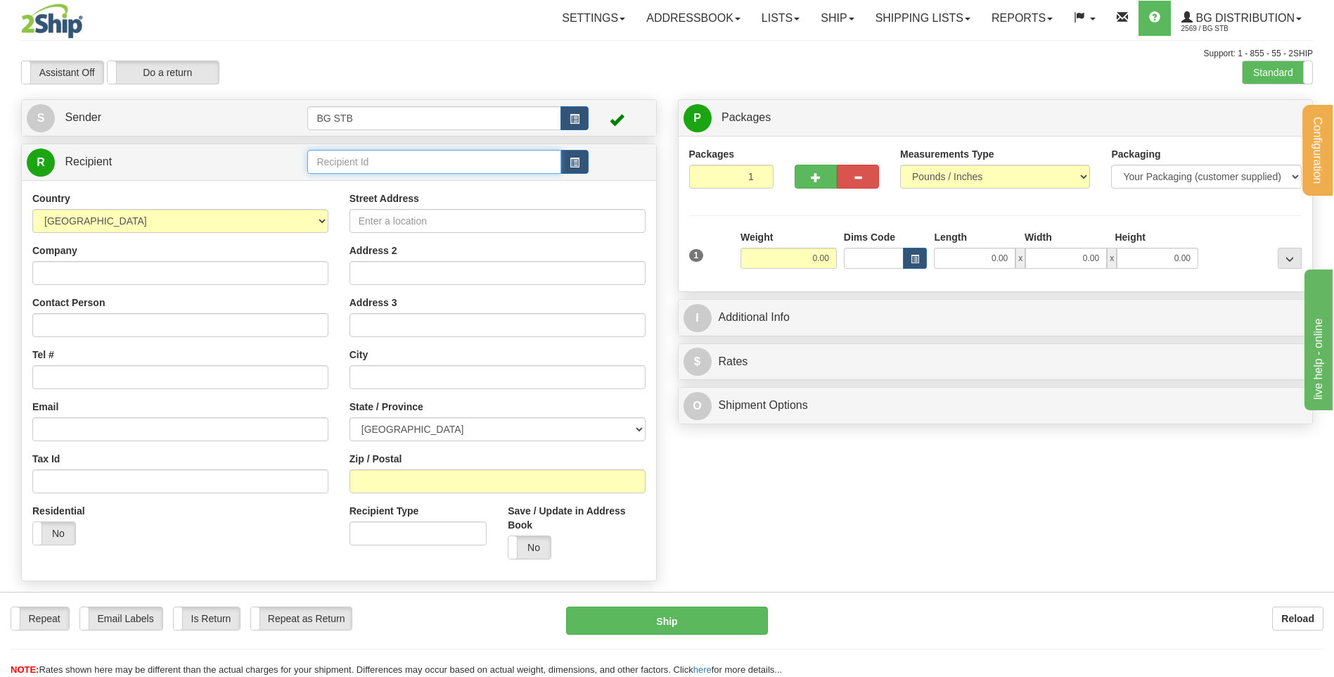
click at [442, 160] on input "text" at bounding box center [433, 162] width 253 height 24
type input "4108"
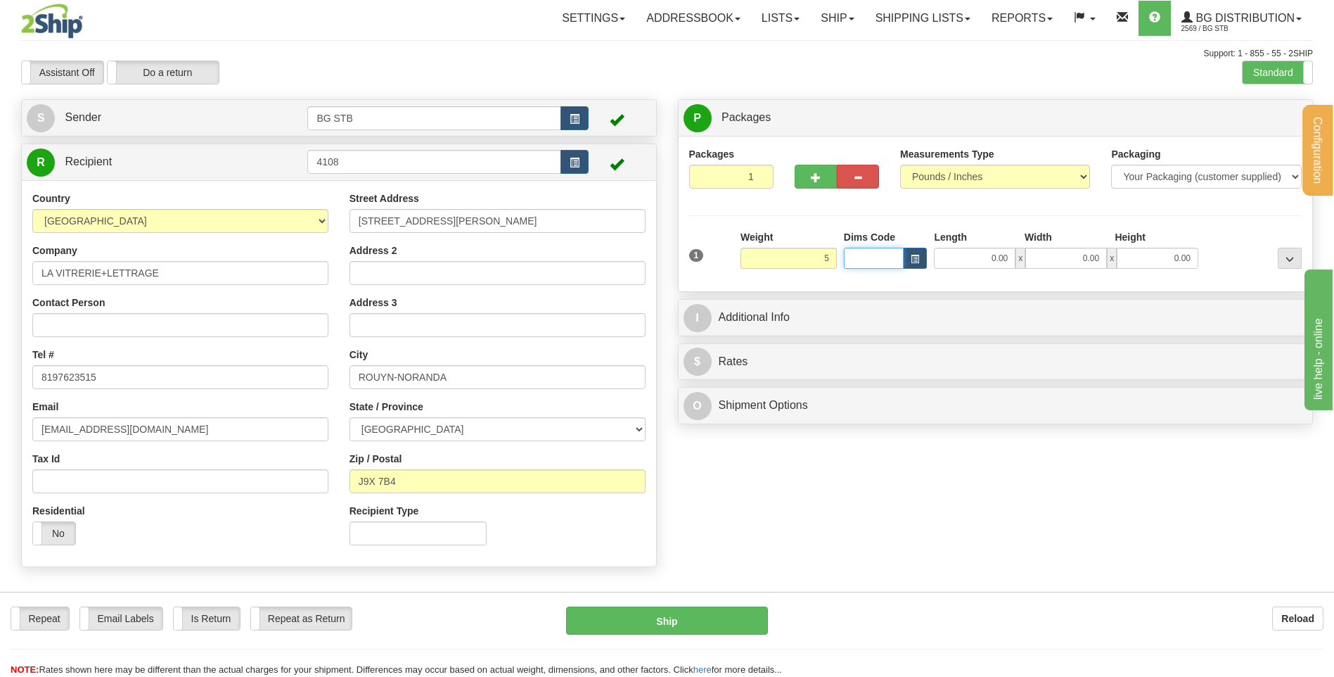
type input "5.00"
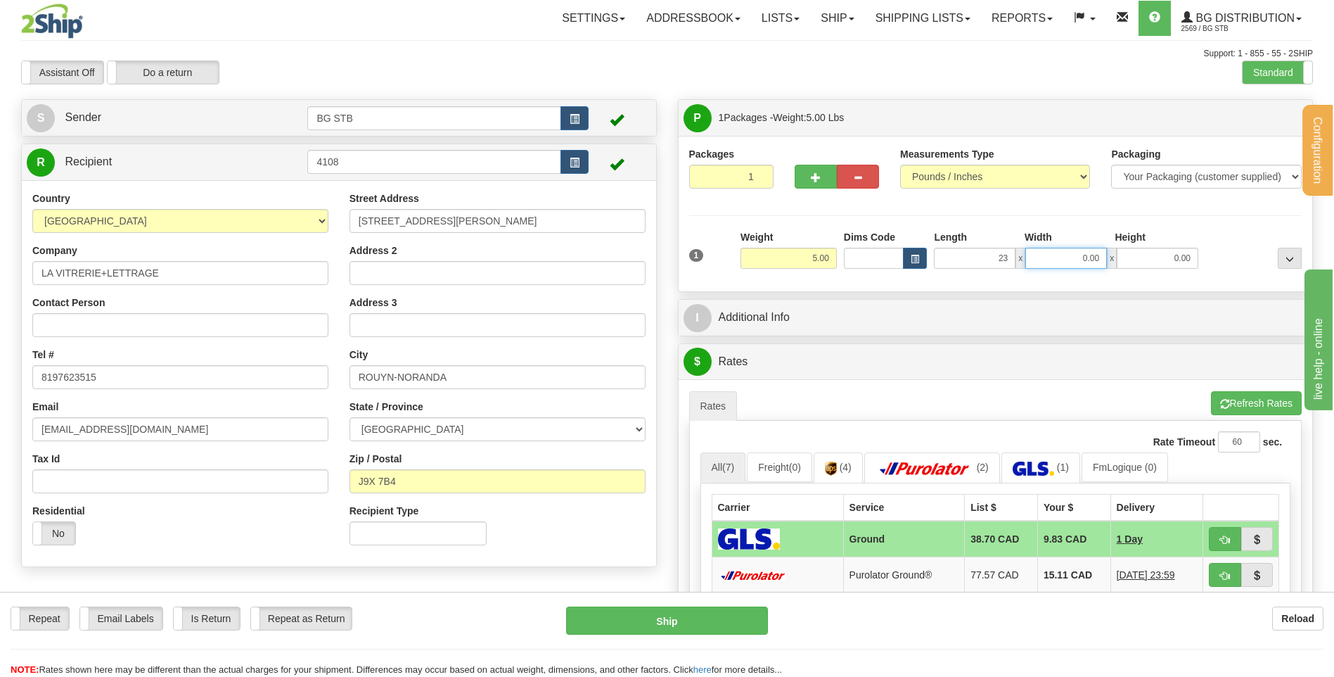
type input "23.00"
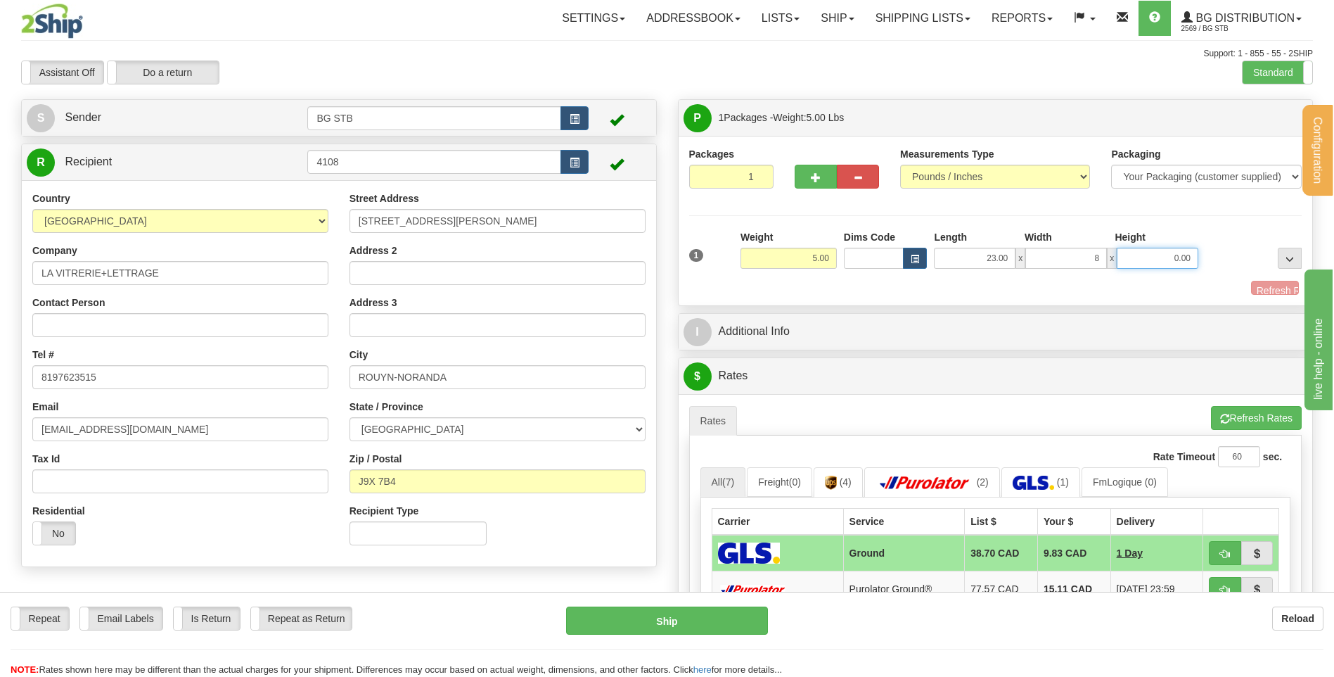
type input "8.00"
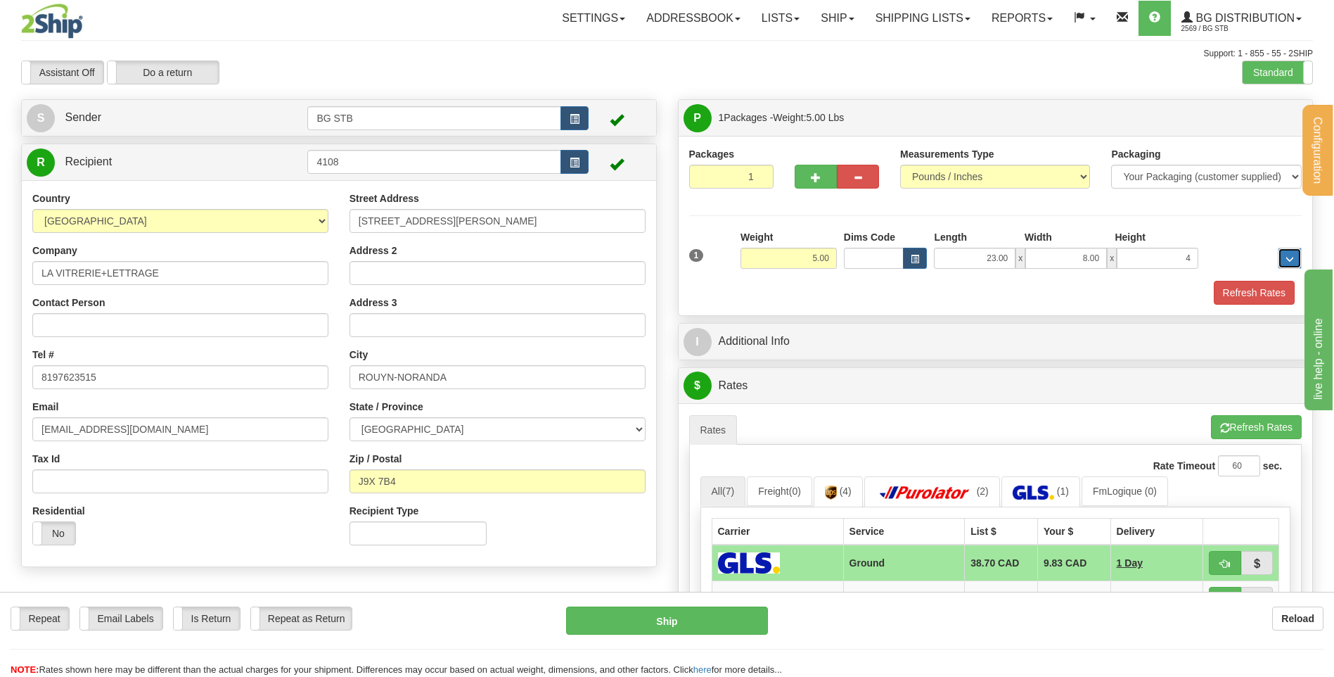
type input "4.00"
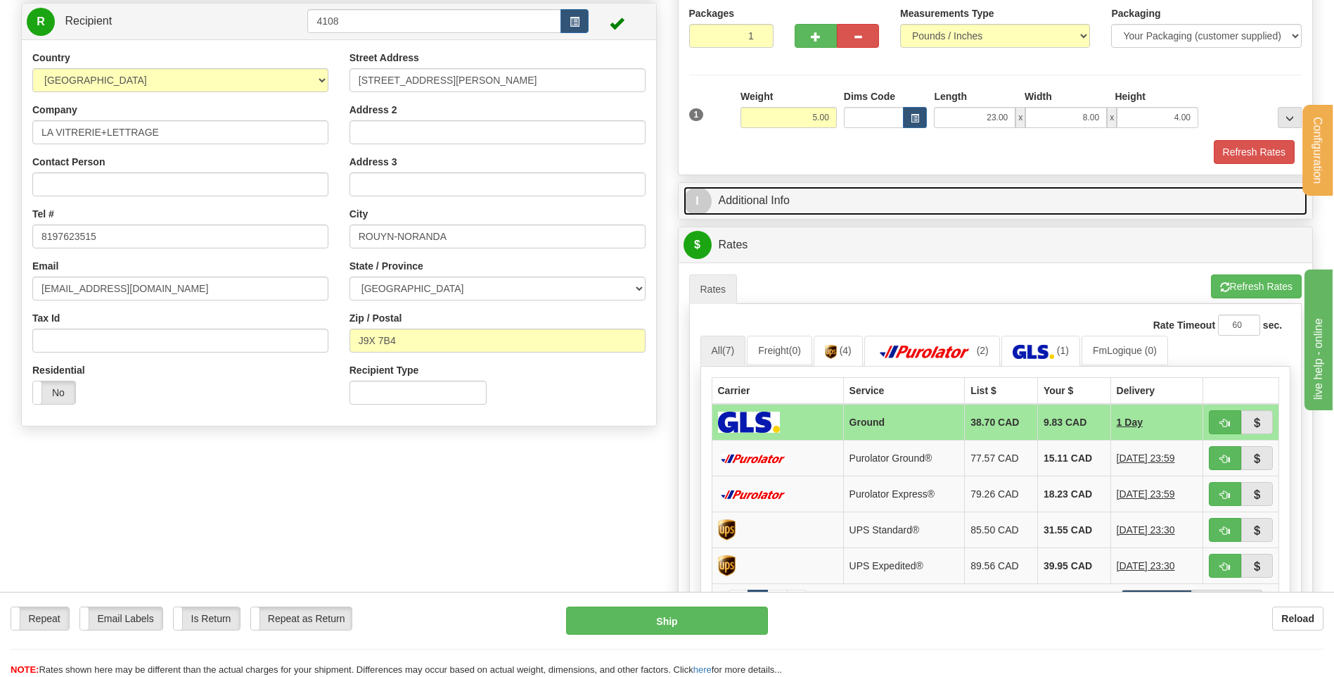
click at [836, 203] on link "I Additional Info" at bounding box center [996, 200] width 625 height 29
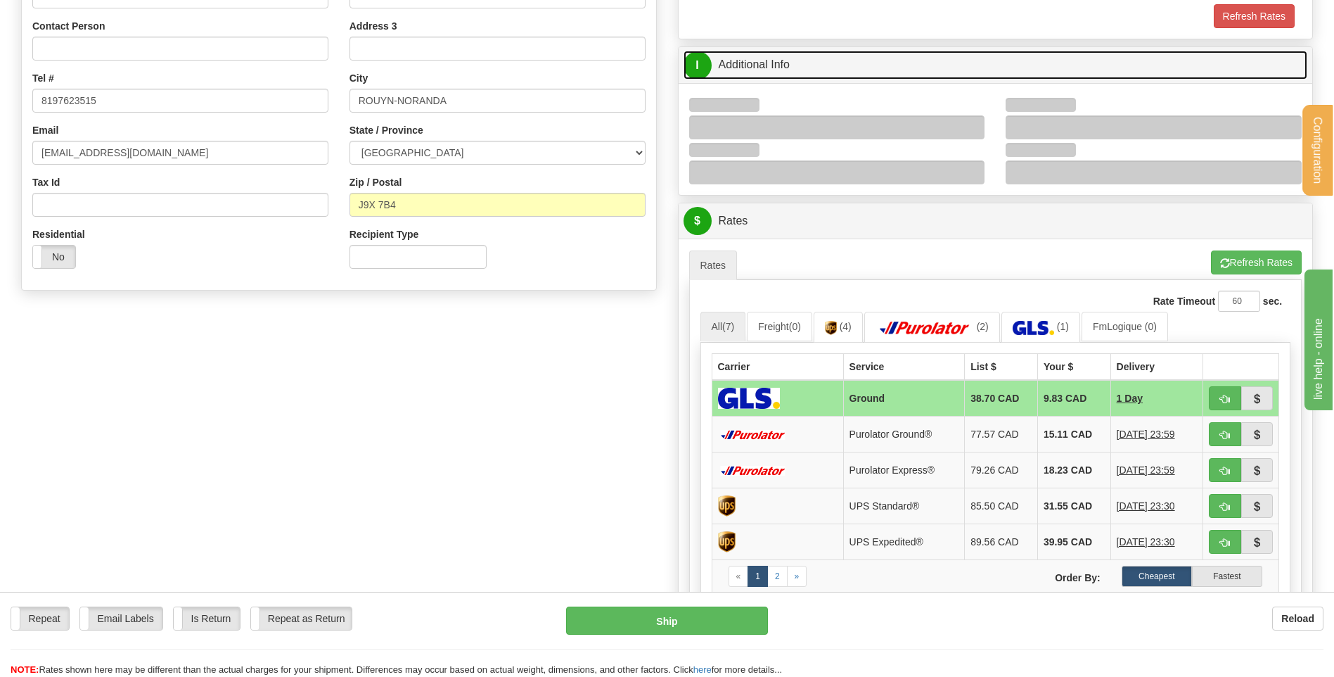
scroll to position [281, 0]
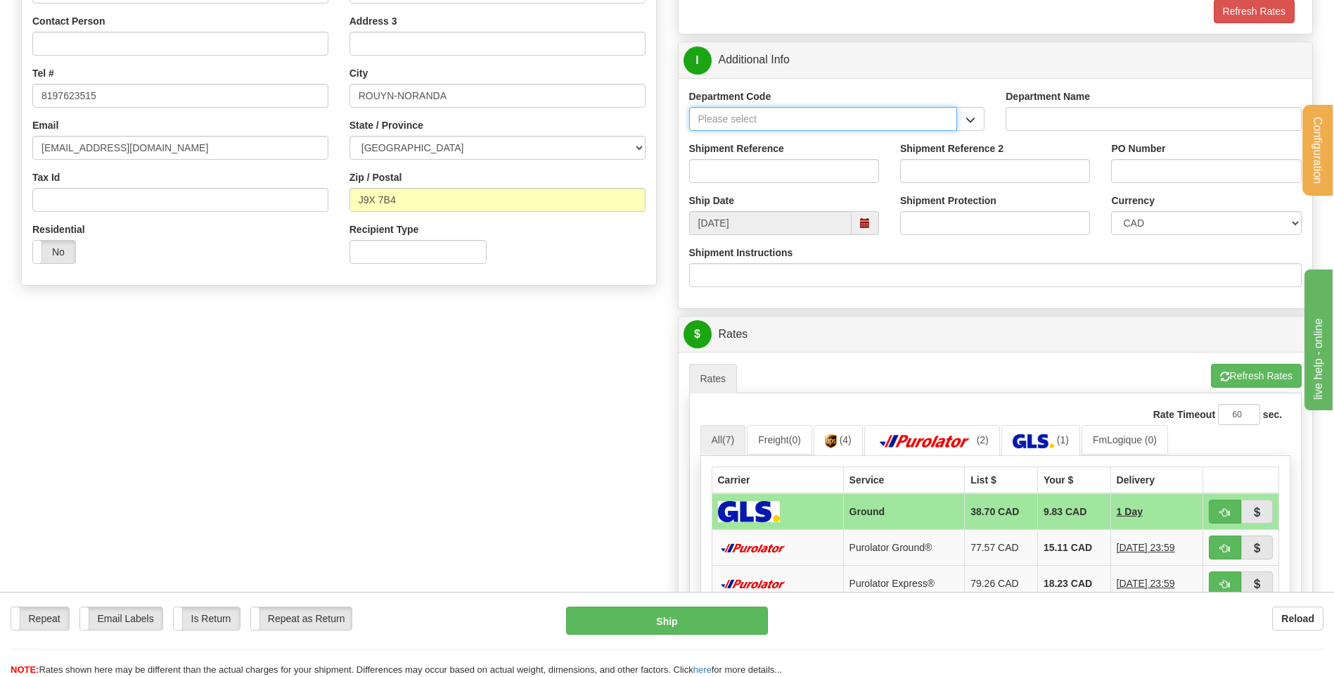
click at [956, 115] on input "Department Code" at bounding box center [823, 119] width 269 height 24
click at [963, 122] on button "button" at bounding box center [971, 119] width 28 height 24
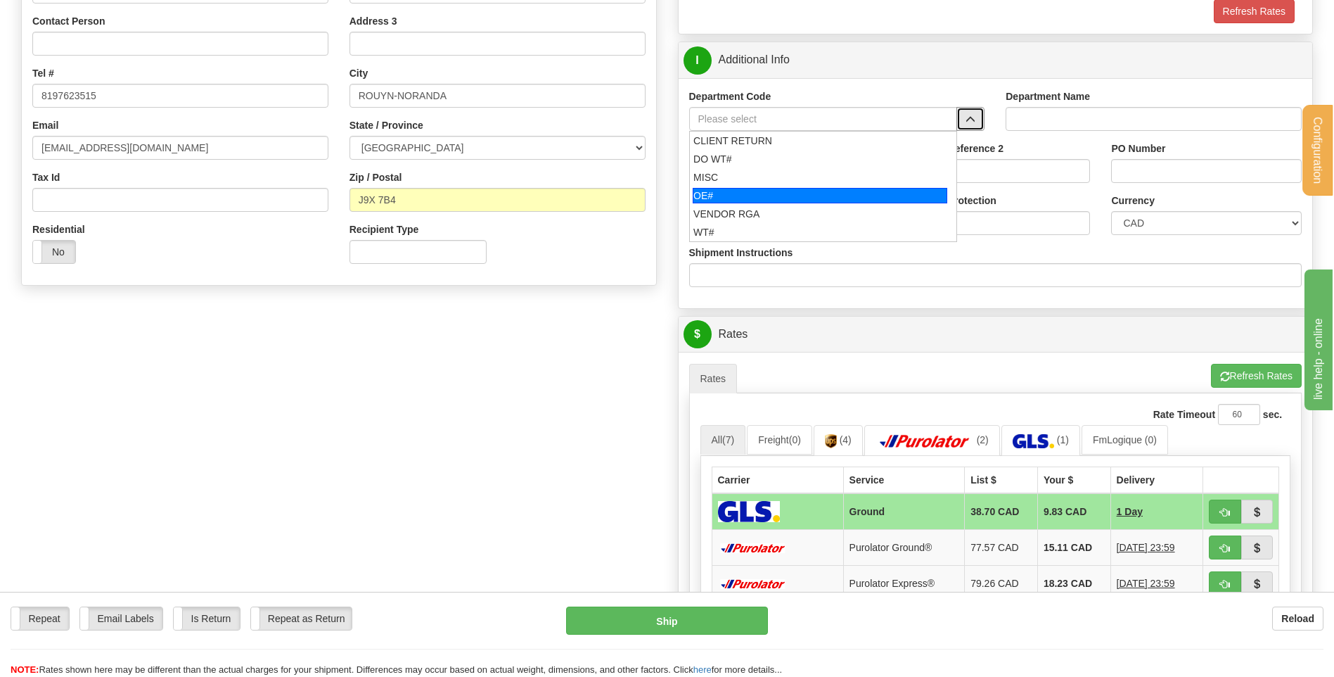
drag, startPoint x: 811, startPoint y: 191, endPoint x: 806, endPoint y: 158, distance: 32.7
click at [810, 189] on div "OE#" at bounding box center [820, 195] width 255 height 15
type input "OE#"
type input "ORDERS"
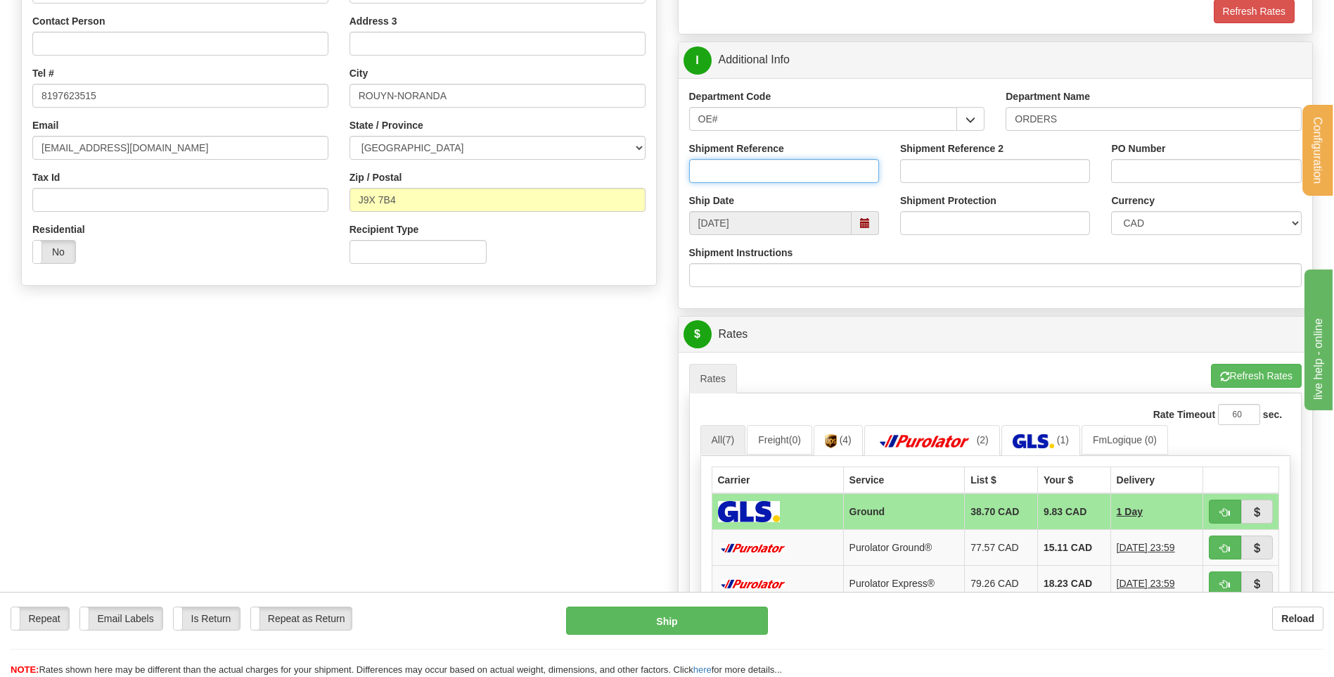
click at [806, 159] on input "Shipment Reference" at bounding box center [784, 171] width 190 height 24
type input "80003826-01"
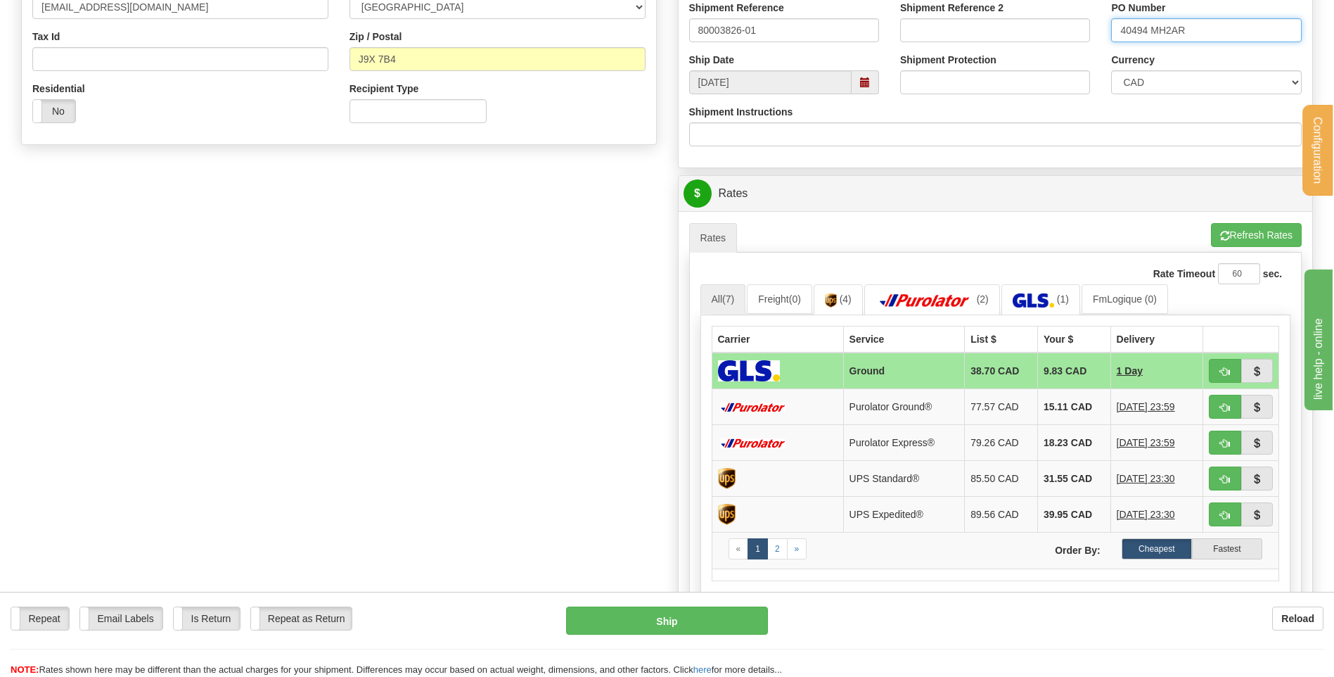
scroll to position [563, 0]
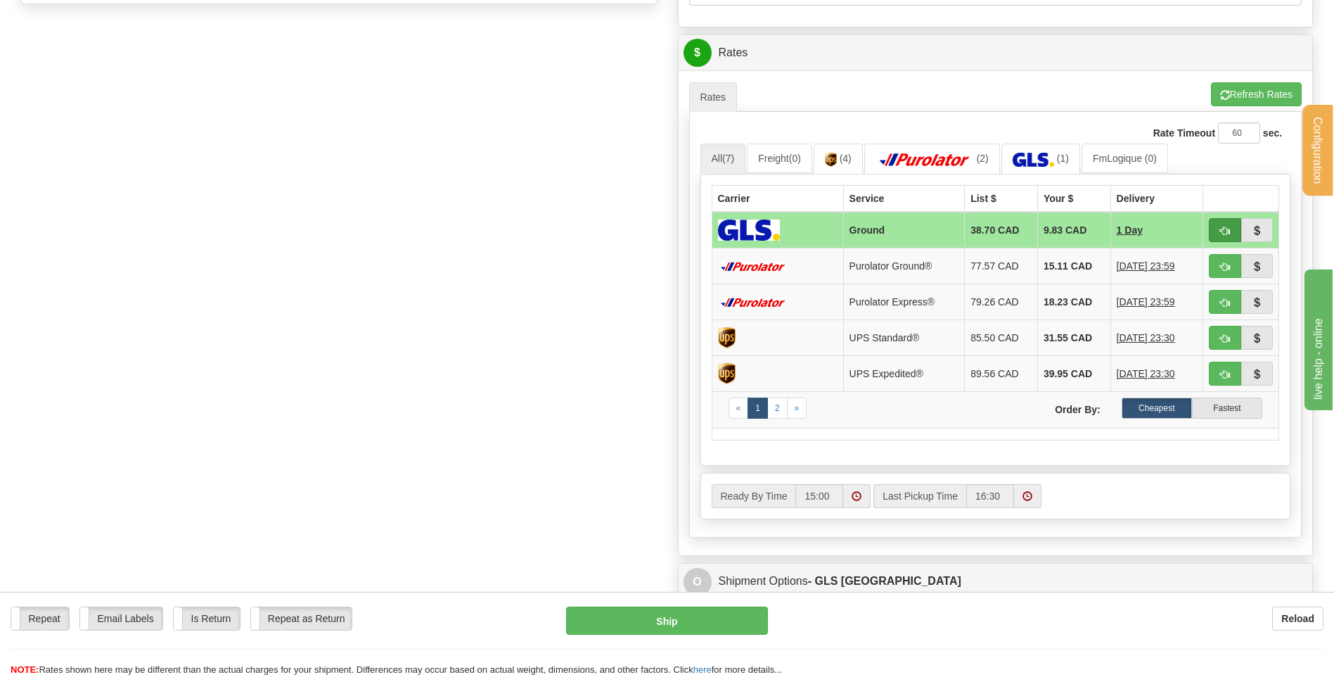
type input "40494 MH2AR"
click at [1223, 231] on span "button" at bounding box center [1225, 231] width 10 height 9
type input "1"
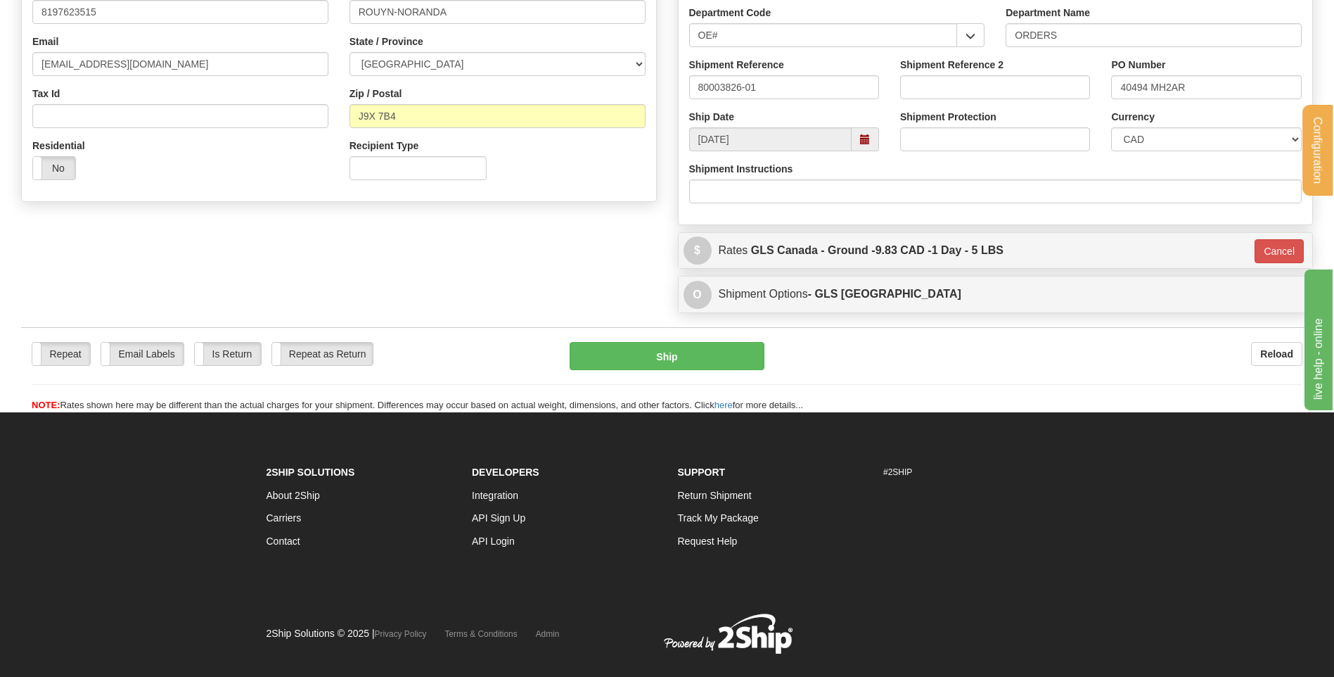
scroll to position [364, 0]
click at [618, 350] on button "Ship" at bounding box center [667, 357] width 194 height 28
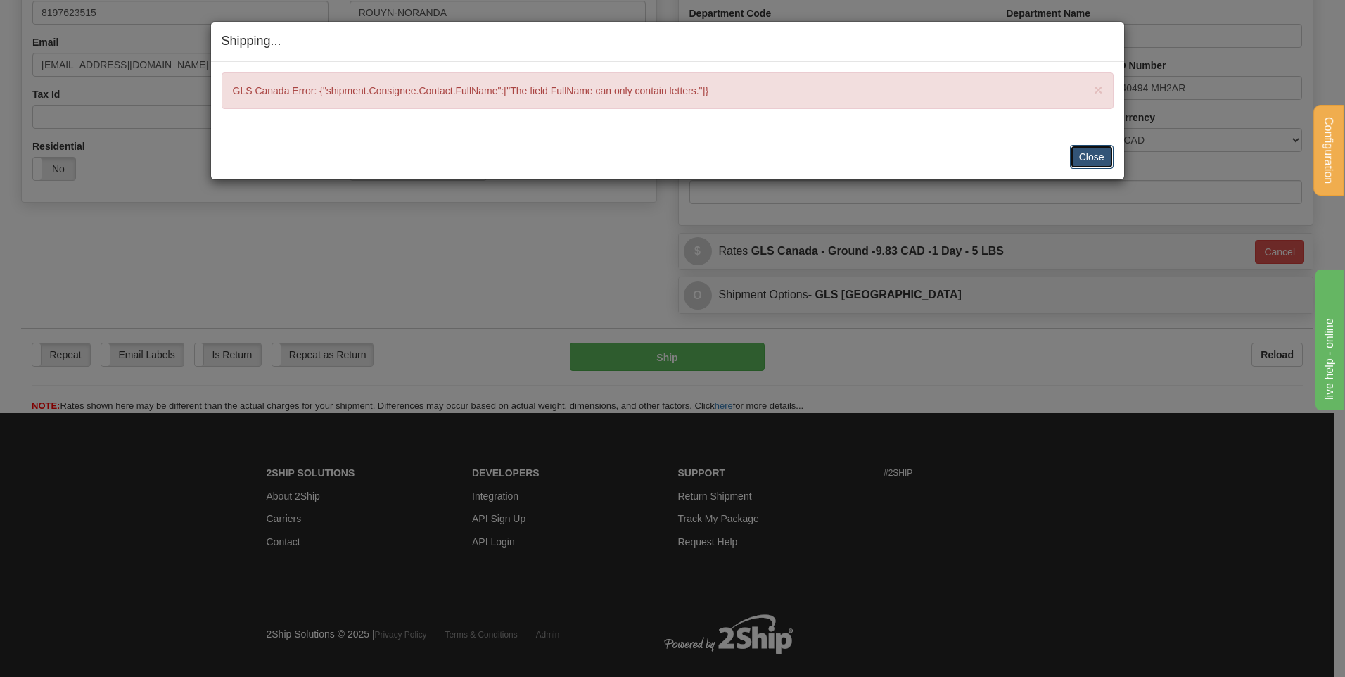
click at [1087, 156] on button "Close" at bounding box center [1092, 157] width 44 height 24
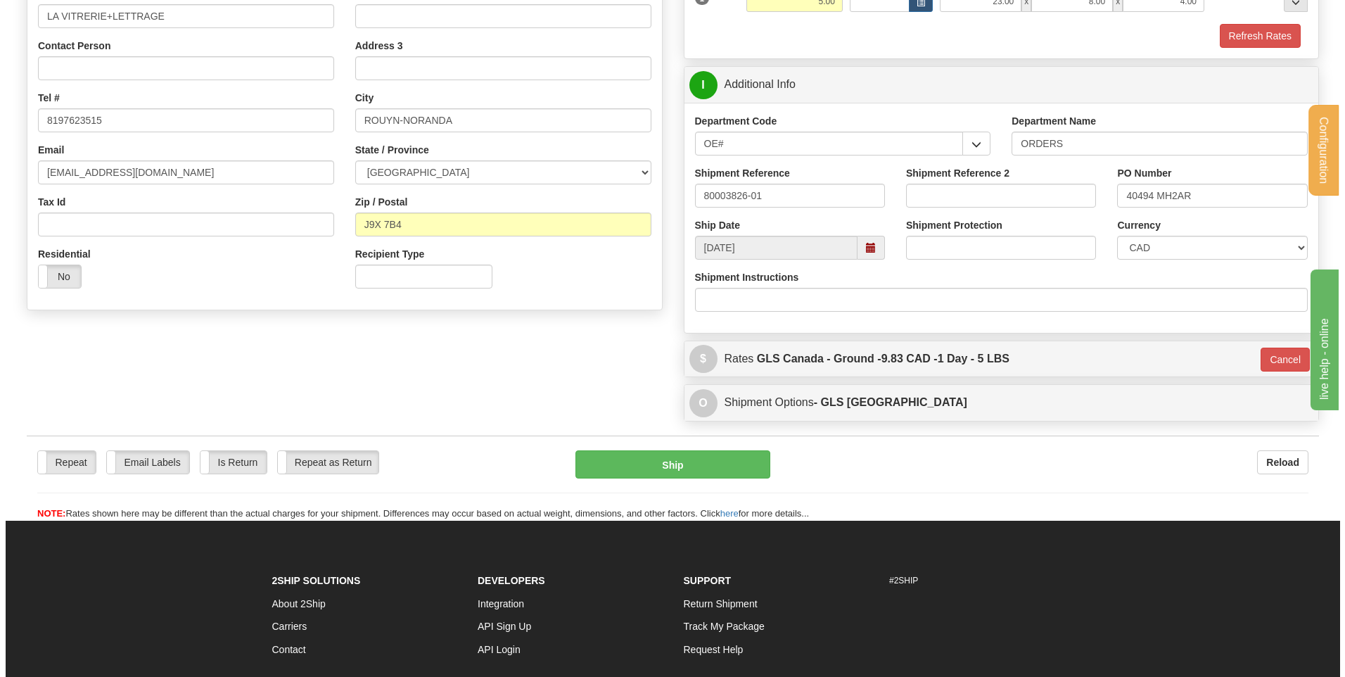
scroll to position [153, 0]
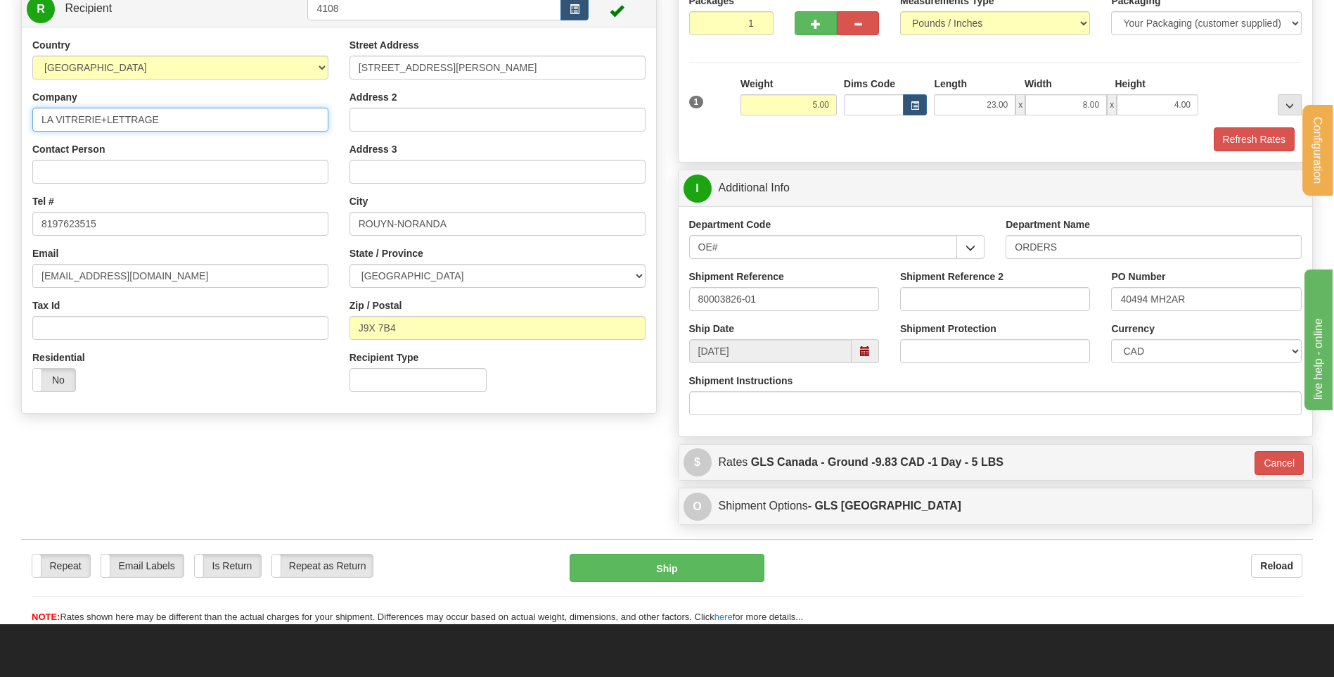
click at [102, 117] on input "LA VITRERIE+LETTRAGE" at bounding box center [180, 120] width 296 height 24
type input "LA VITRERIE ET LETTRAGE"
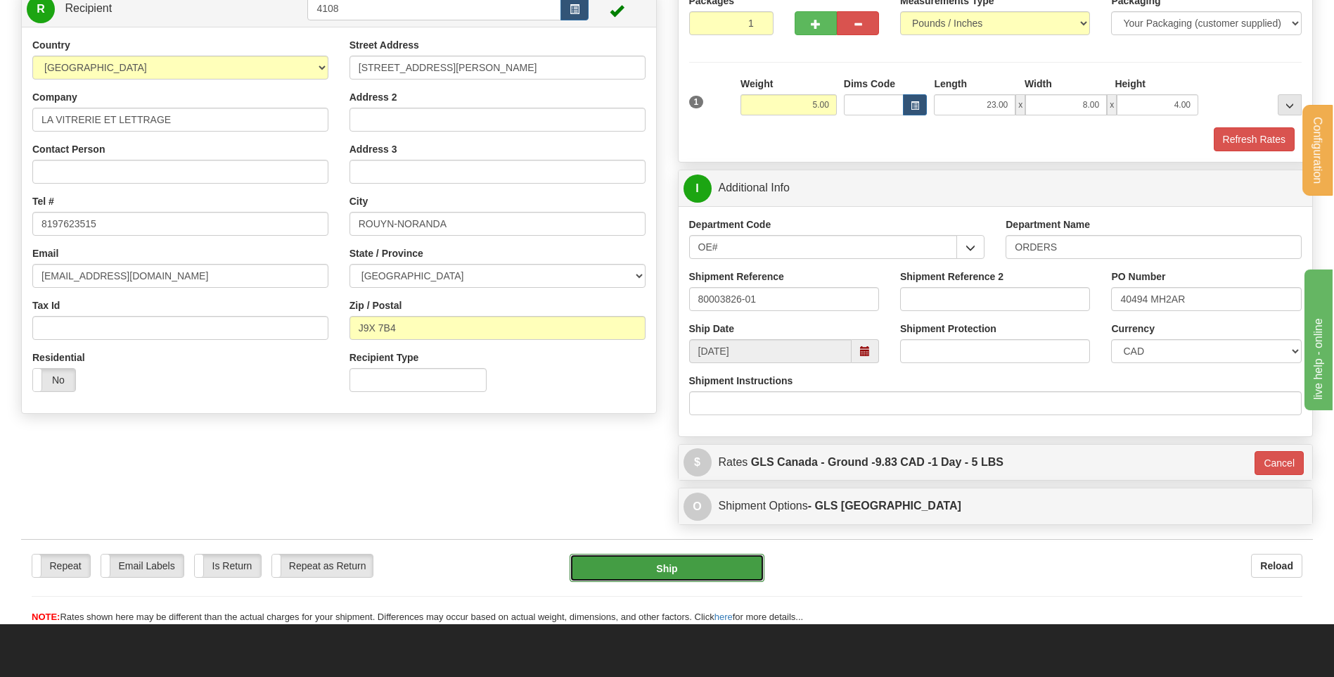
click at [598, 567] on button "Ship" at bounding box center [667, 568] width 194 height 28
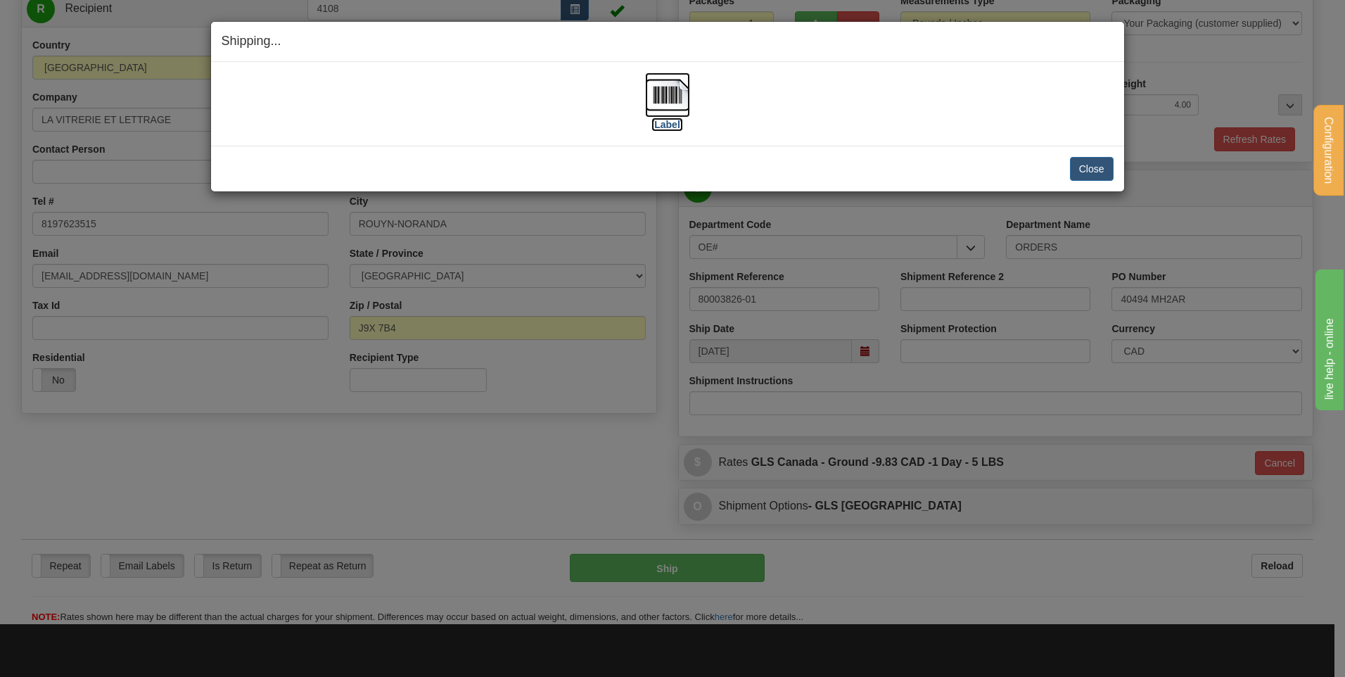
click at [672, 105] on img at bounding box center [667, 94] width 45 height 45
click at [1079, 161] on button "Close" at bounding box center [1092, 169] width 44 height 24
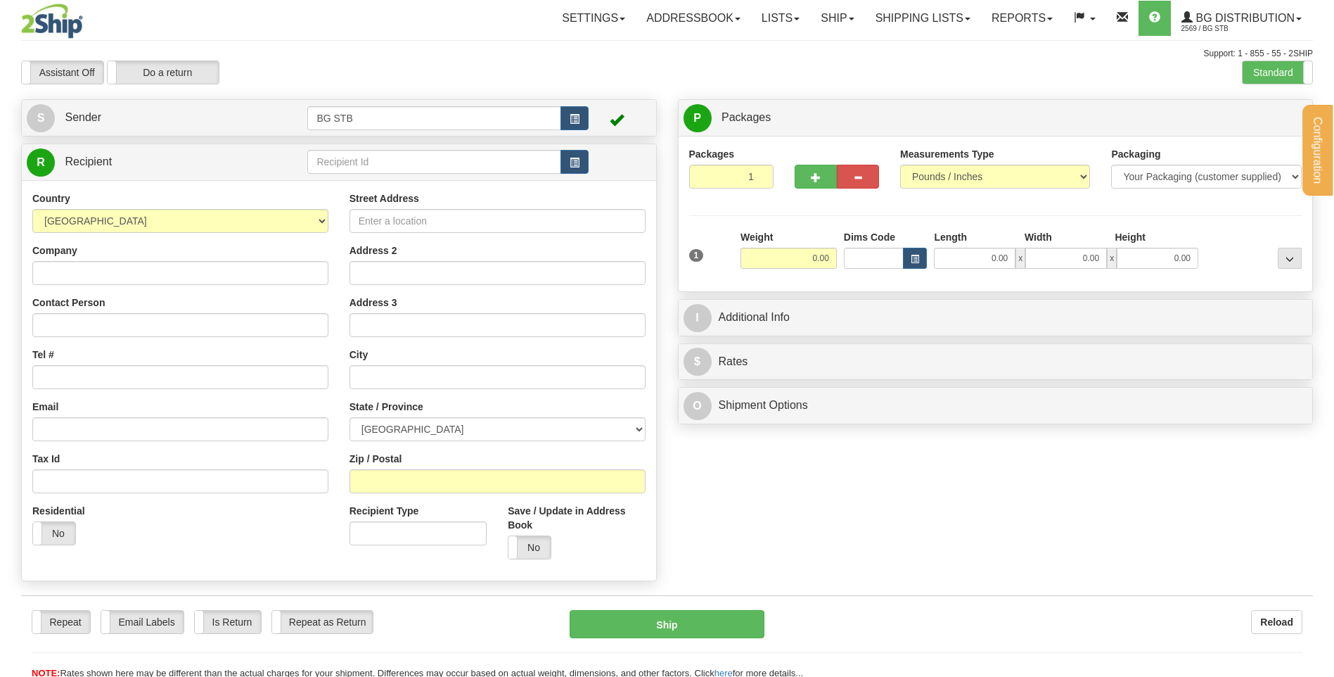
click at [364, 162] on div "Configuration My Configuration Panel Close Configure My Carriers" at bounding box center [667, 340] width 1334 height 680
click at [364, 162] on input "text" at bounding box center [433, 162] width 253 height 24
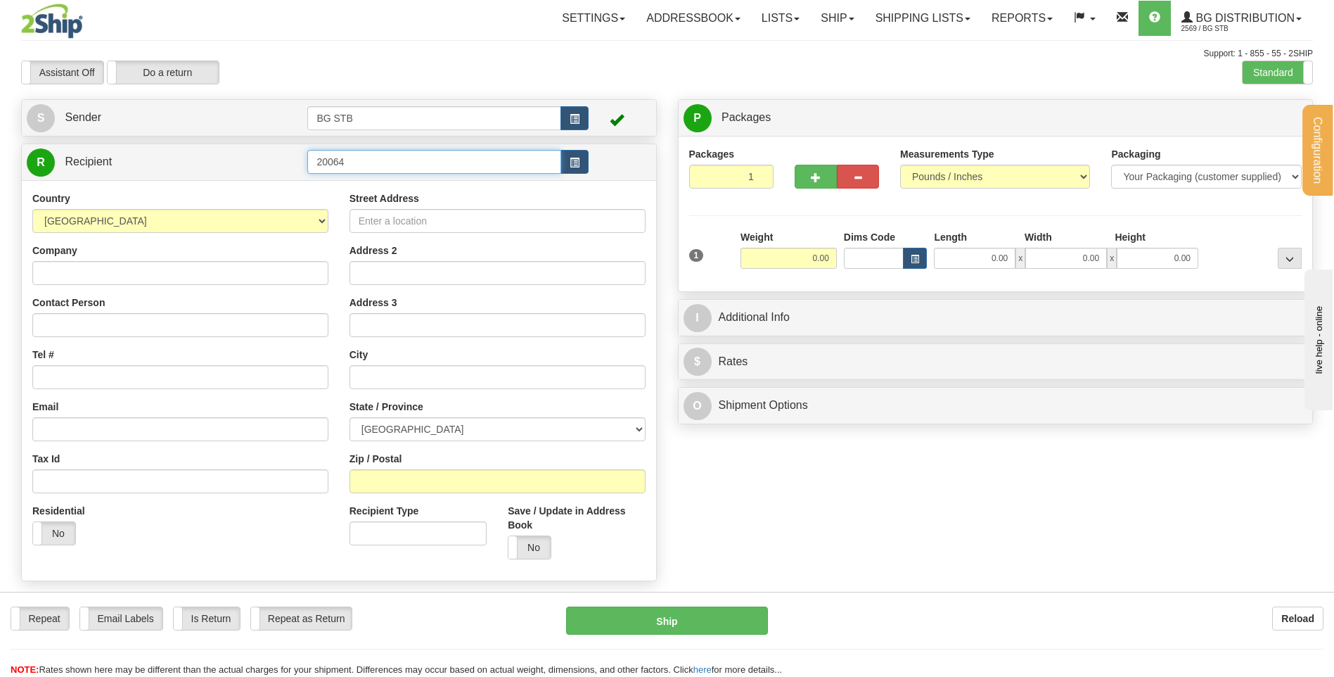
type input "20064"
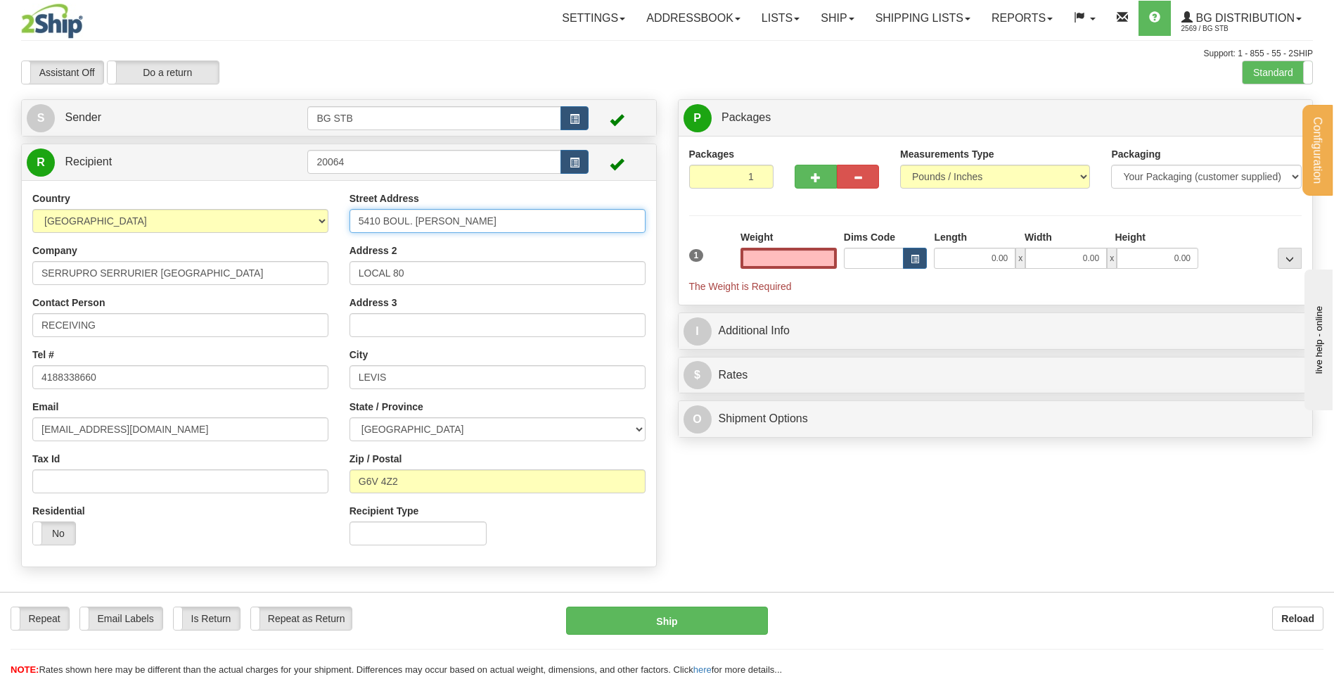
type input "0.00"
drag, startPoint x: 535, startPoint y: 217, endPoint x: 327, endPoint y: 225, distance: 207.7
click at [328, 225] on div "Country [GEOGRAPHIC_DATA] [GEOGRAPHIC_DATA] [GEOGRAPHIC_DATA] [GEOGRAPHIC_DATA]…" at bounding box center [339, 373] width 635 height 364
type input "1378 KING OUEST"
drag, startPoint x: 428, startPoint y: 257, endPoint x: 281, endPoint y: 284, distance: 148.9
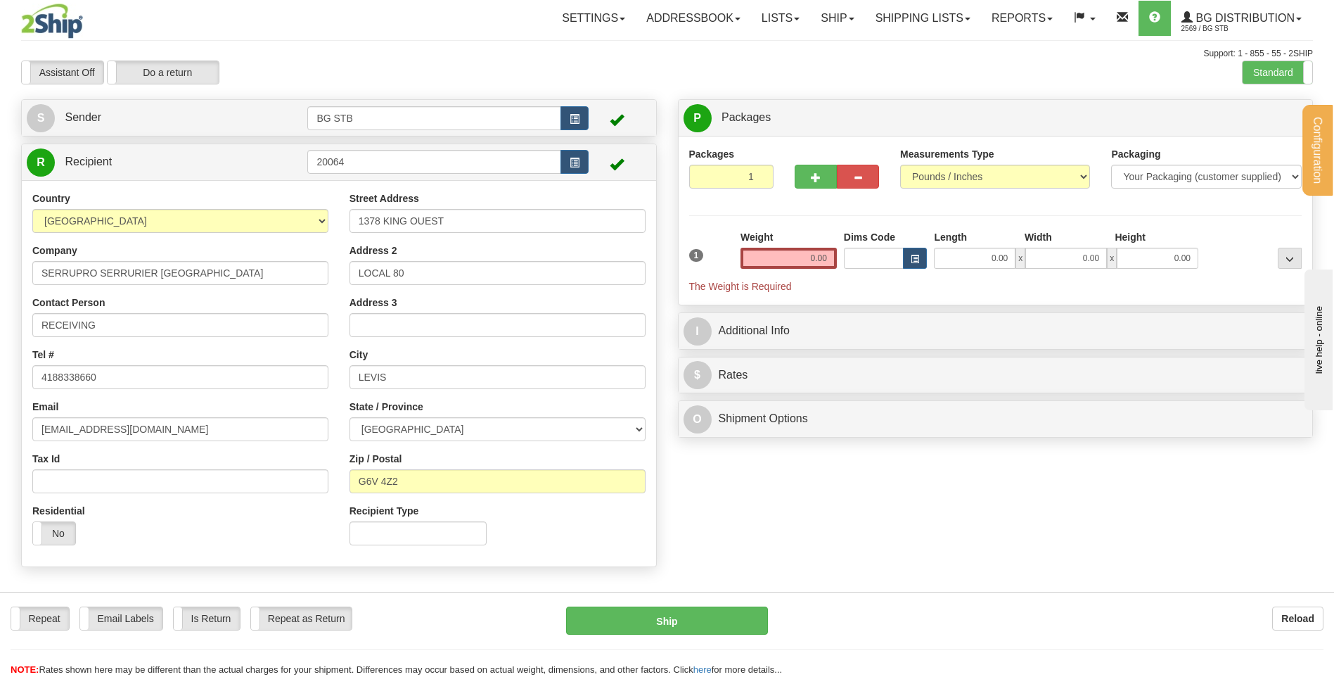
click at [281, 284] on div "Country [GEOGRAPHIC_DATA] [GEOGRAPHIC_DATA] [GEOGRAPHIC_DATA] [GEOGRAPHIC_DATA]…" at bounding box center [339, 373] width 635 height 364
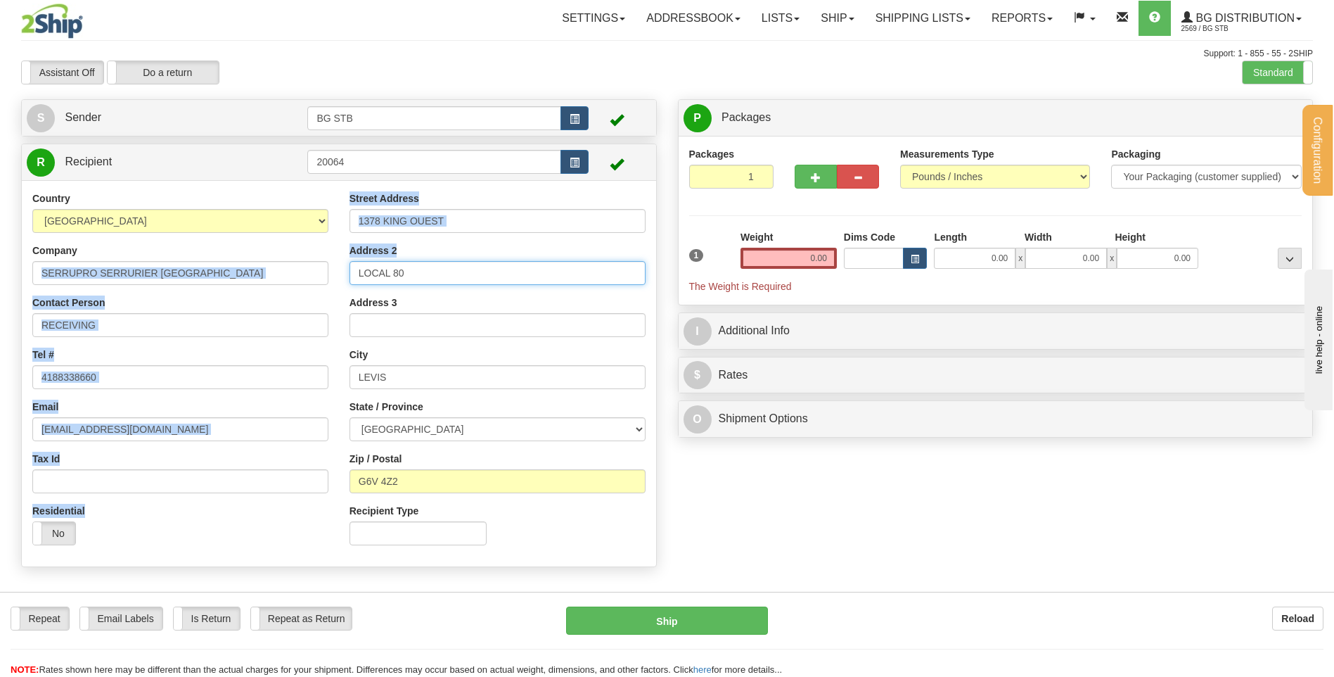
click at [437, 276] on input "LOCAL 80" at bounding box center [498, 273] width 296 height 24
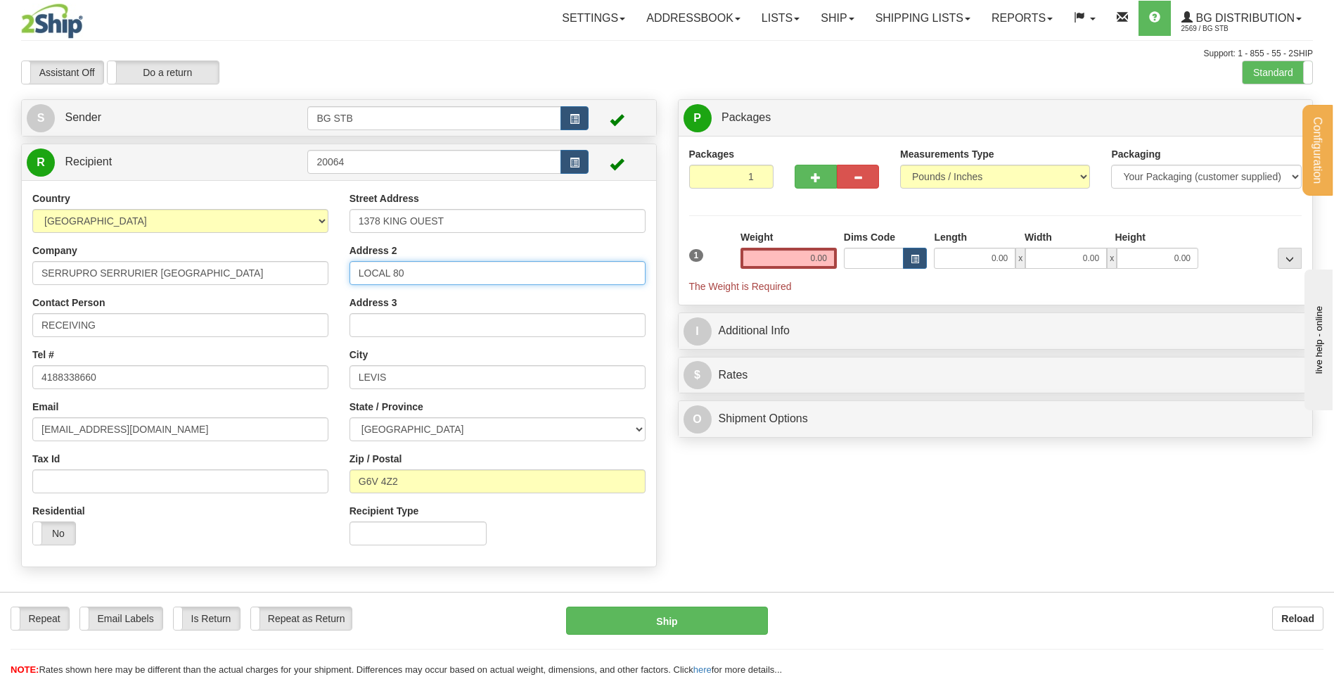
click at [435, 276] on input "LOCAL 80" at bounding box center [498, 273] width 296 height 24
click at [432, 276] on input "LOCAL 80" at bounding box center [498, 273] width 296 height 24
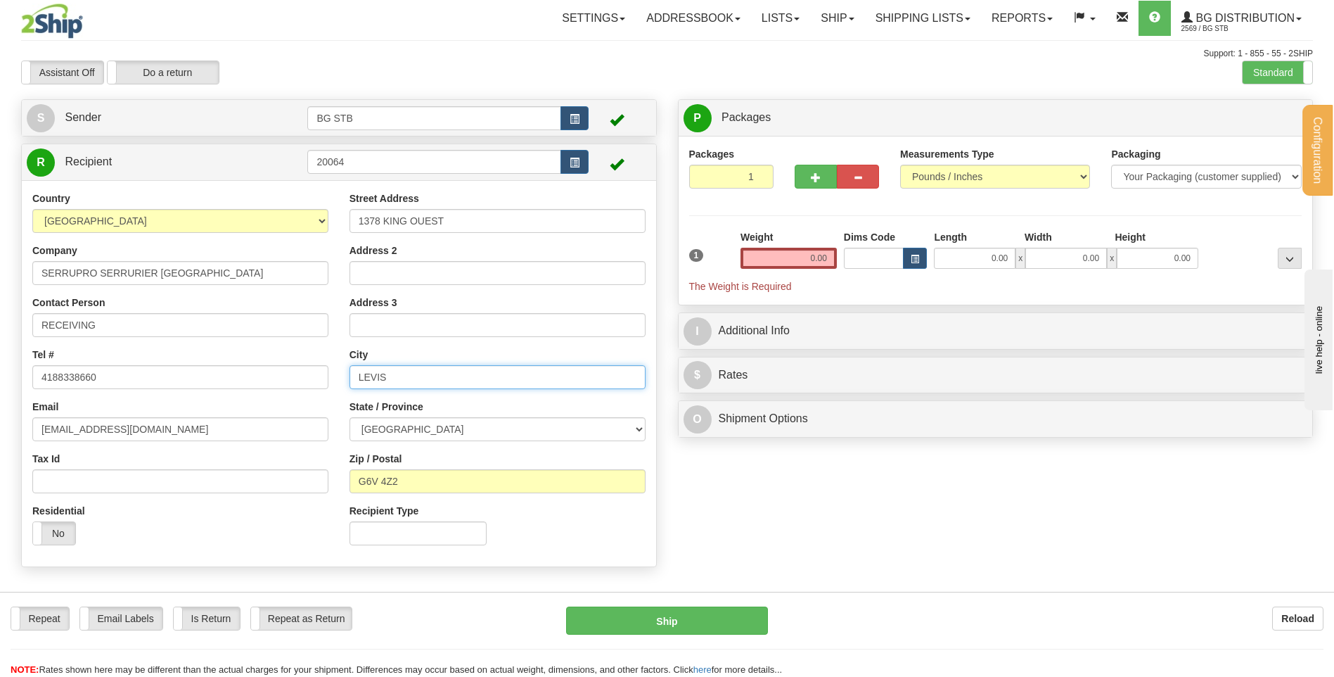
drag, startPoint x: 414, startPoint y: 376, endPoint x: 272, endPoint y: 384, distance: 141.6
click at [274, 383] on div "Country [GEOGRAPHIC_DATA] [GEOGRAPHIC_DATA] [GEOGRAPHIC_DATA] [GEOGRAPHIC_DATA]…" at bounding box center [339, 373] width 635 height 364
type input "SHERBROOK"
drag, startPoint x: 418, startPoint y: 482, endPoint x: 344, endPoint y: 484, distance: 73.9
click at [344, 484] on div "Street Address 1378 KING OUEST Address 2 Address 3 City [GEOGRAPHIC_DATA] State…" at bounding box center [497, 373] width 317 height 364
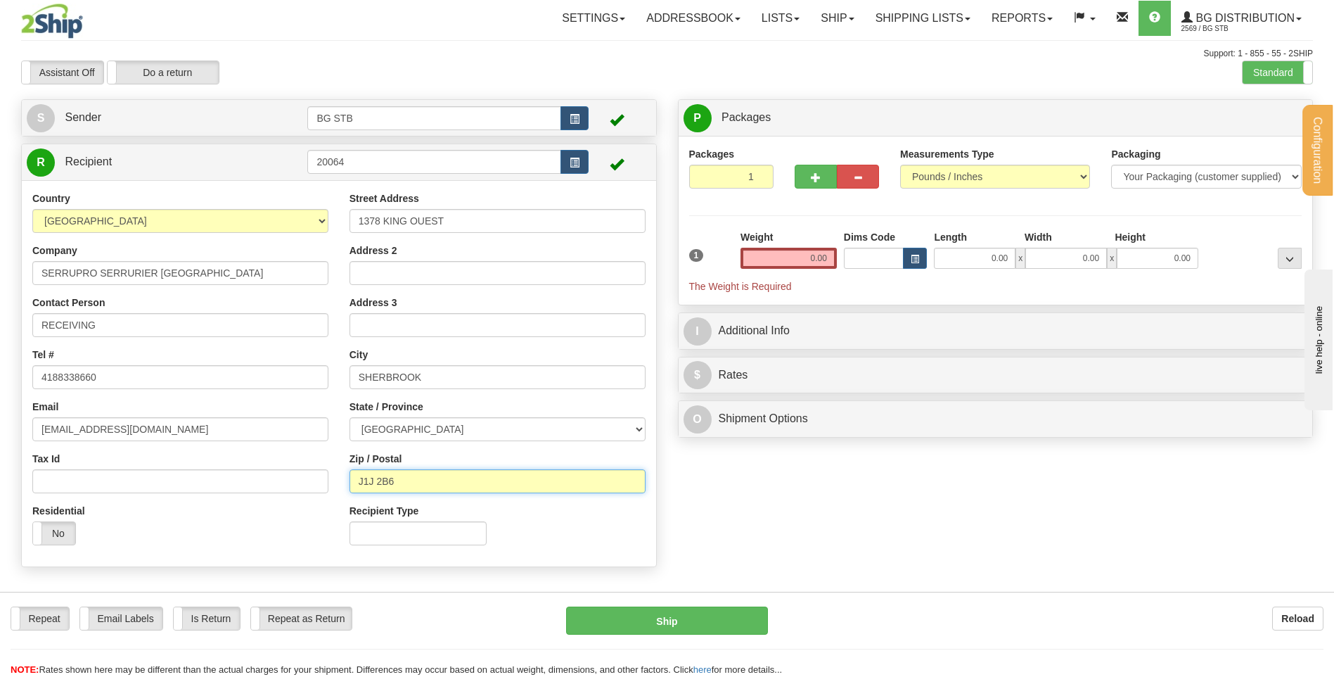
type input "J1J 2B6"
click at [800, 252] on input "0.00" at bounding box center [789, 258] width 96 height 21
type input "0.00"
click at [813, 176] on span "button" at bounding box center [816, 177] width 10 height 9
type input "2"
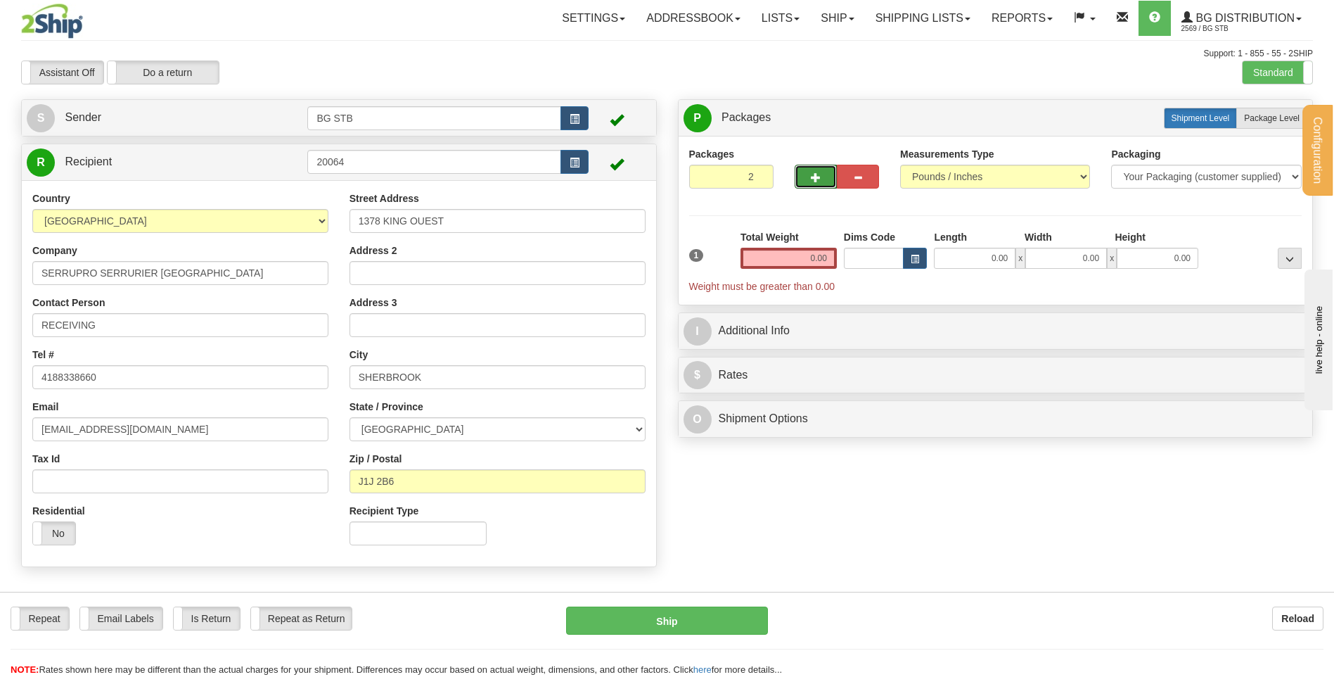
click at [1256, 119] on span "Package Level" at bounding box center [1272, 118] width 56 height 10
radio input "true"
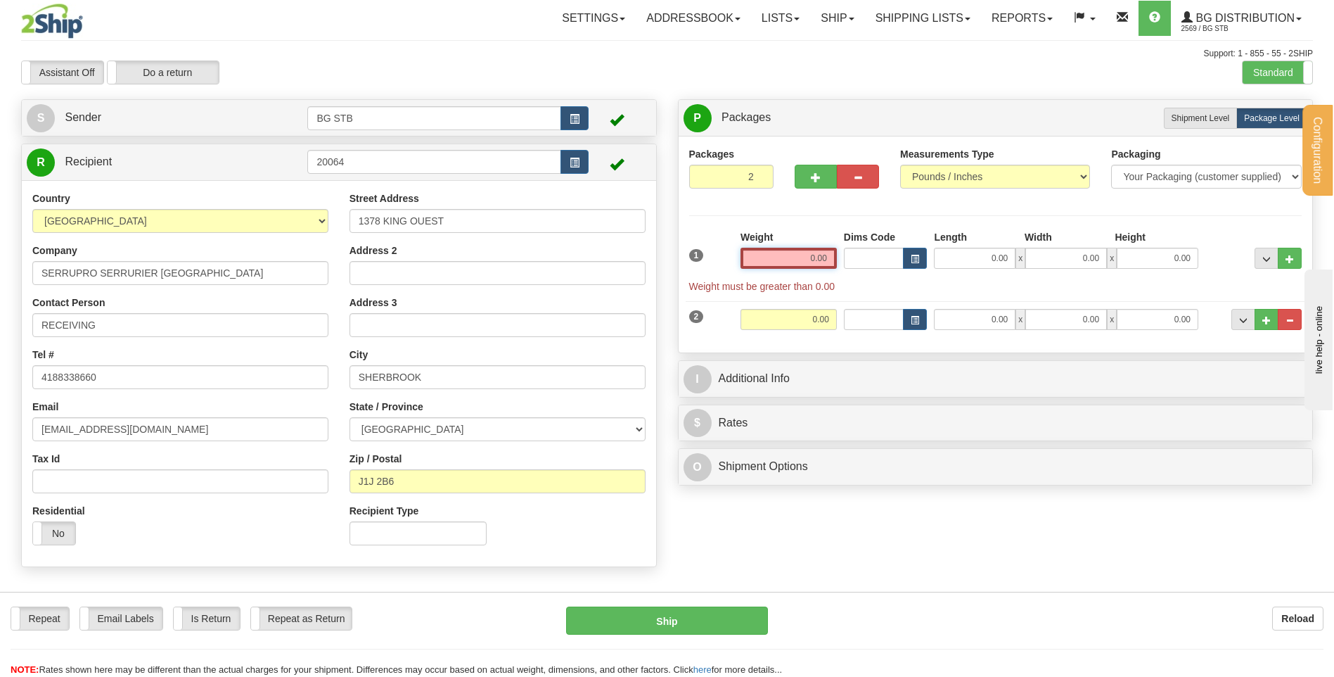
click at [801, 260] on input "0.00" at bounding box center [789, 258] width 96 height 21
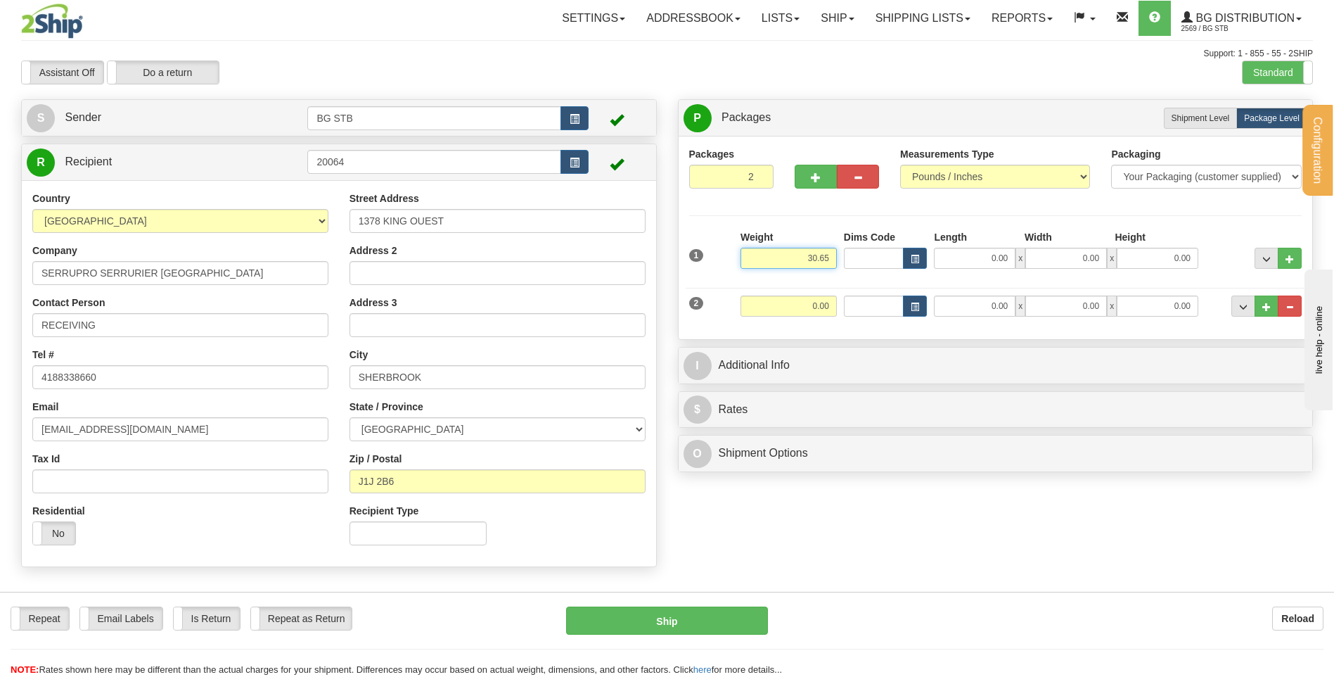
type input "30.65"
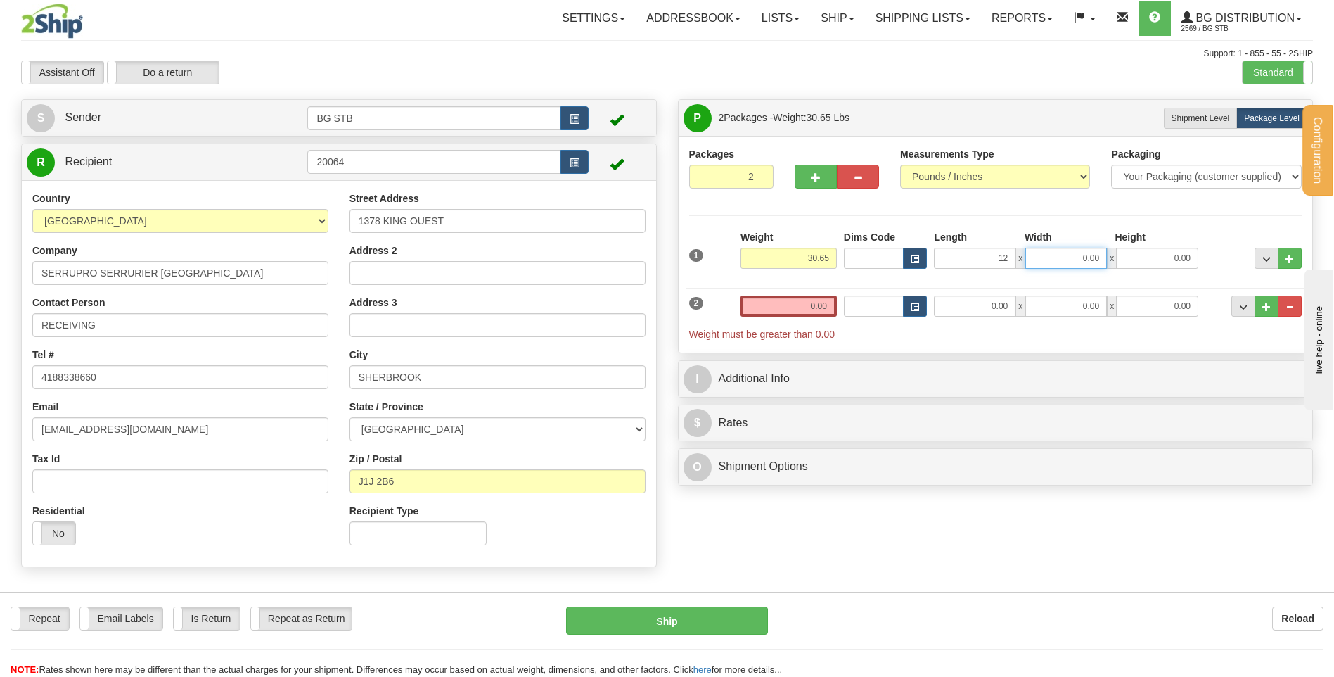
type input "12.00"
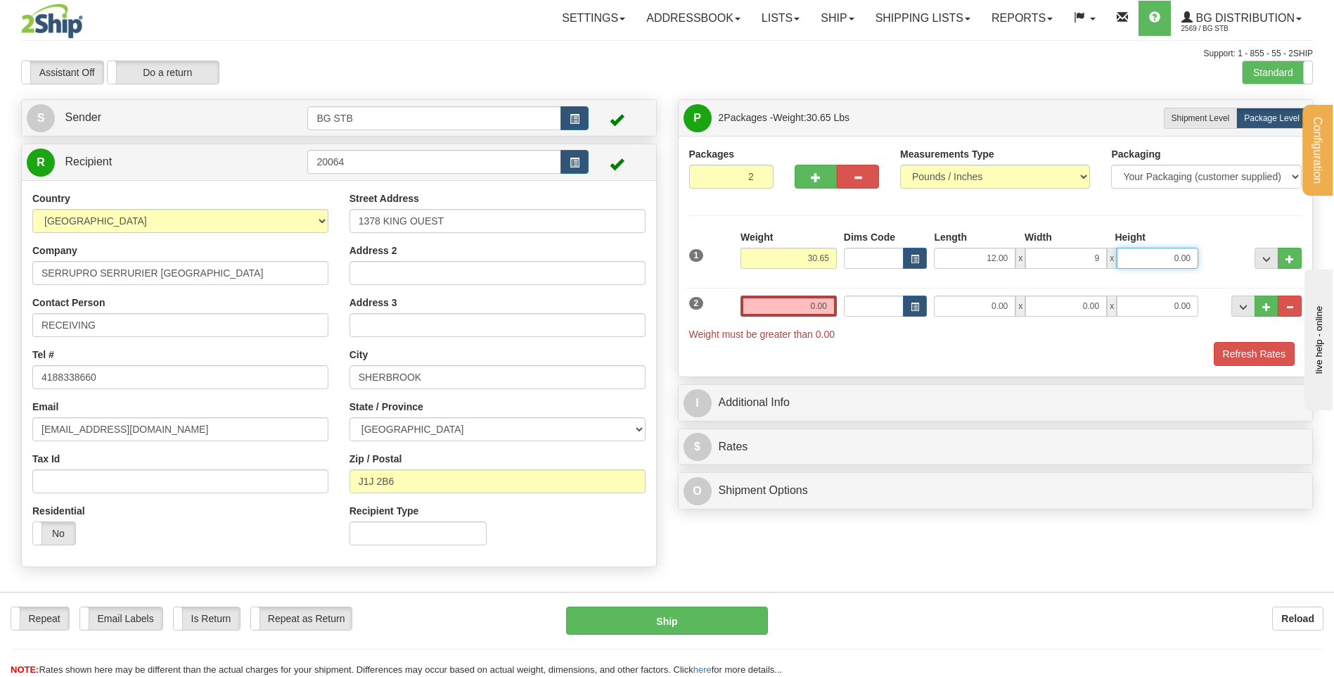
type input "9.00"
type input "35.00"
click at [807, 302] on input "0.00" at bounding box center [789, 305] width 96 height 21
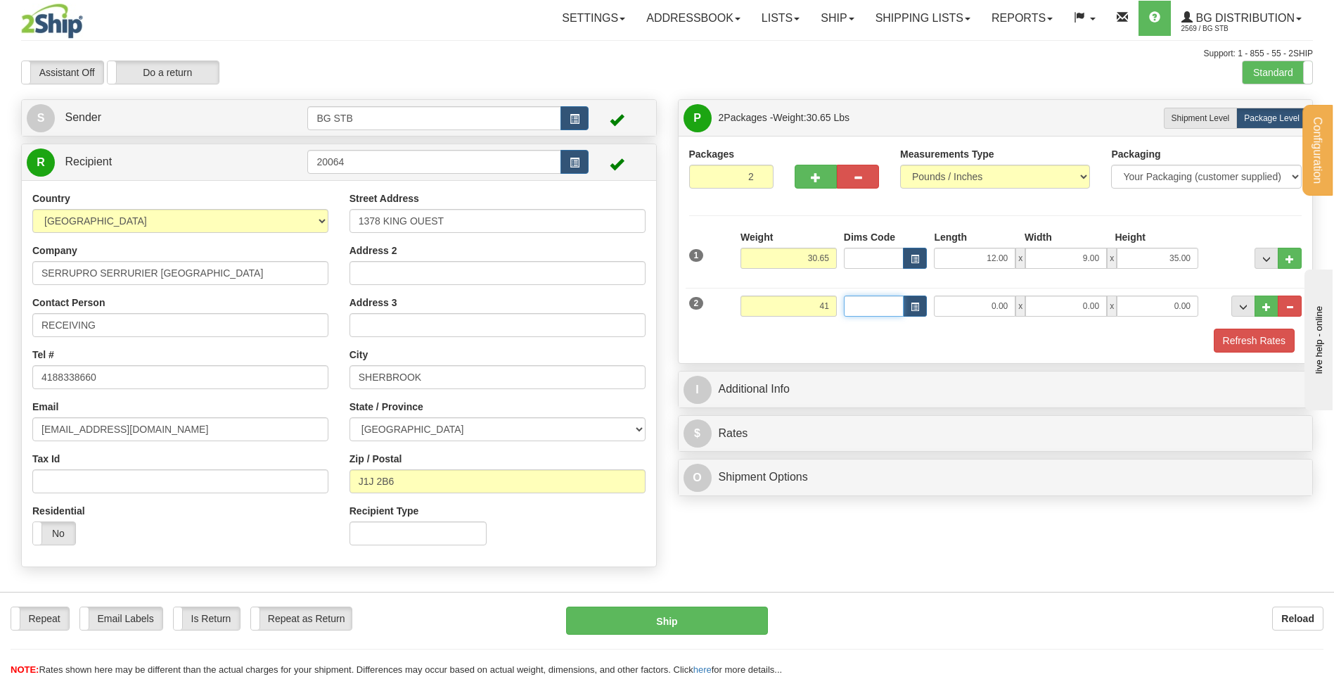
type input "41.00"
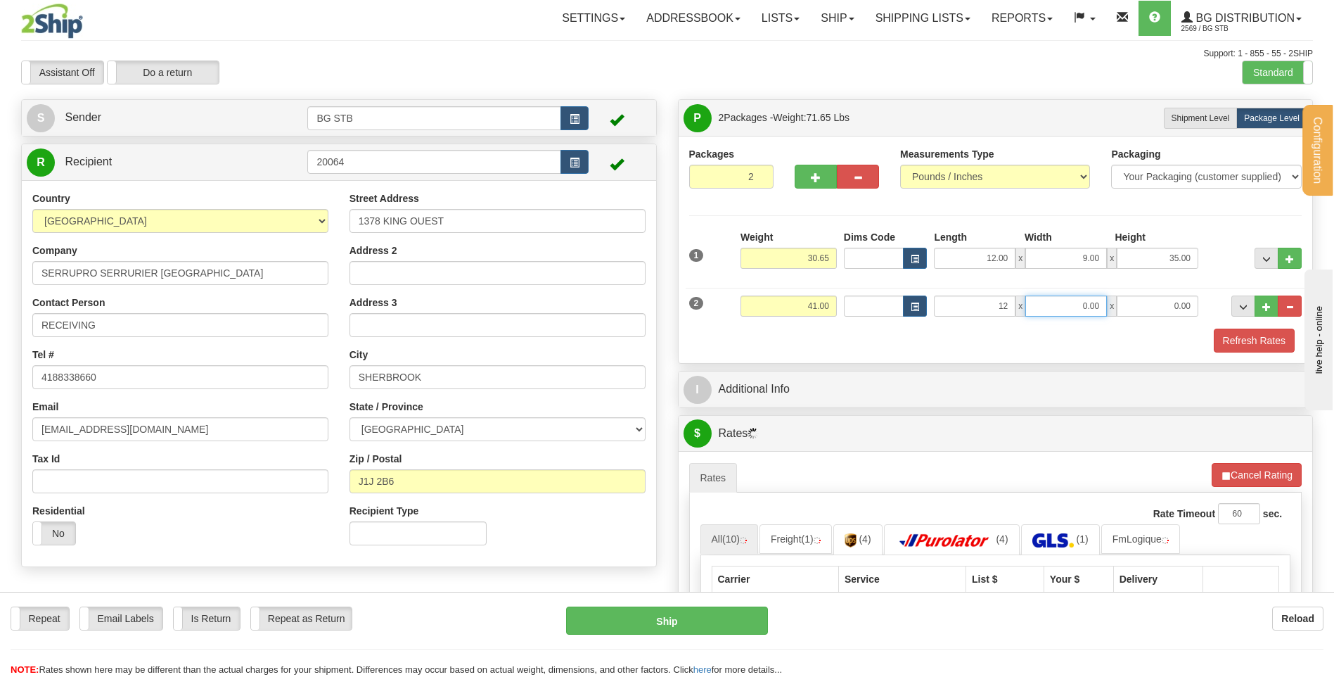
type input "12.00"
type input "10.00"
type input "14.00"
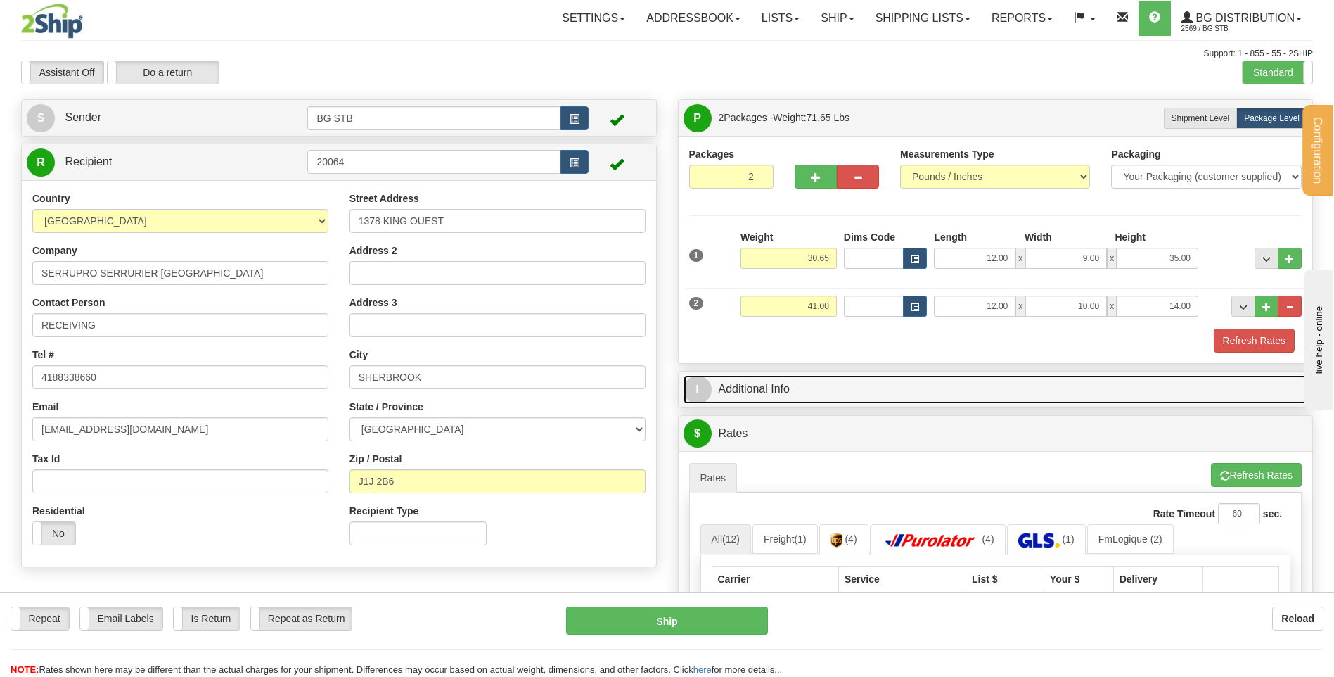
click at [817, 400] on link "I Additional Info" at bounding box center [996, 389] width 625 height 29
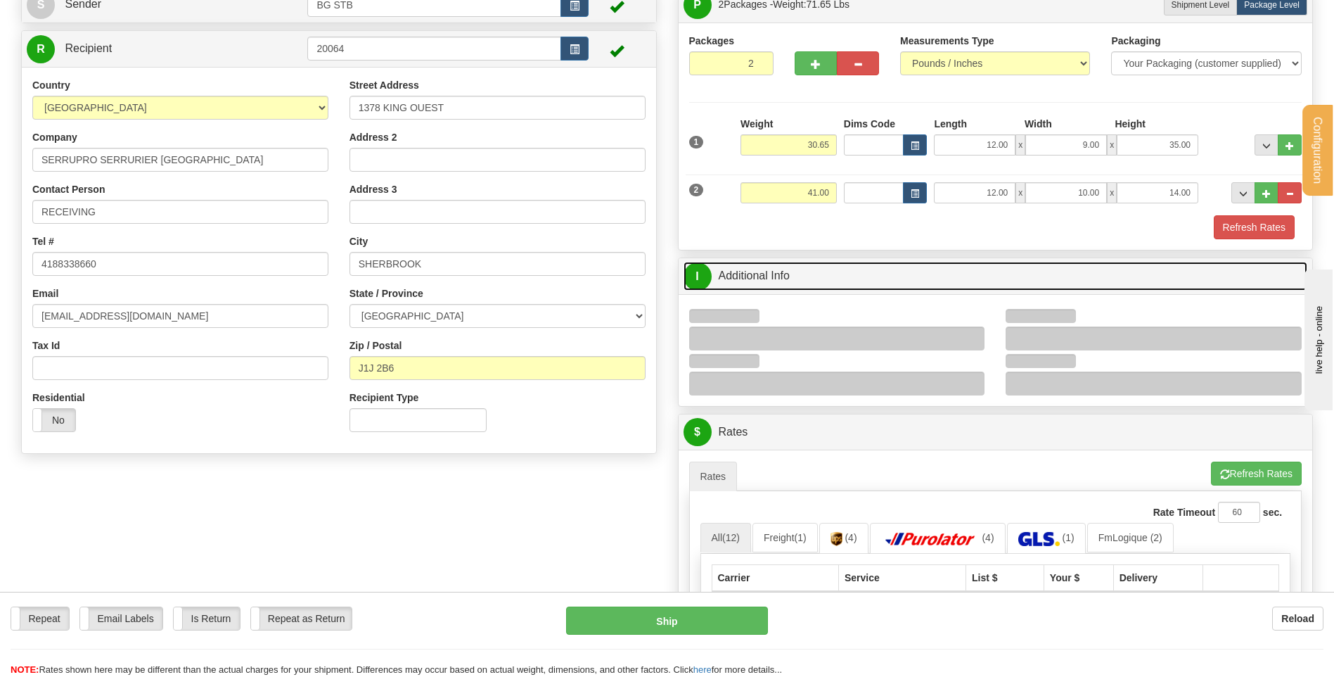
scroll to position [211, 0]
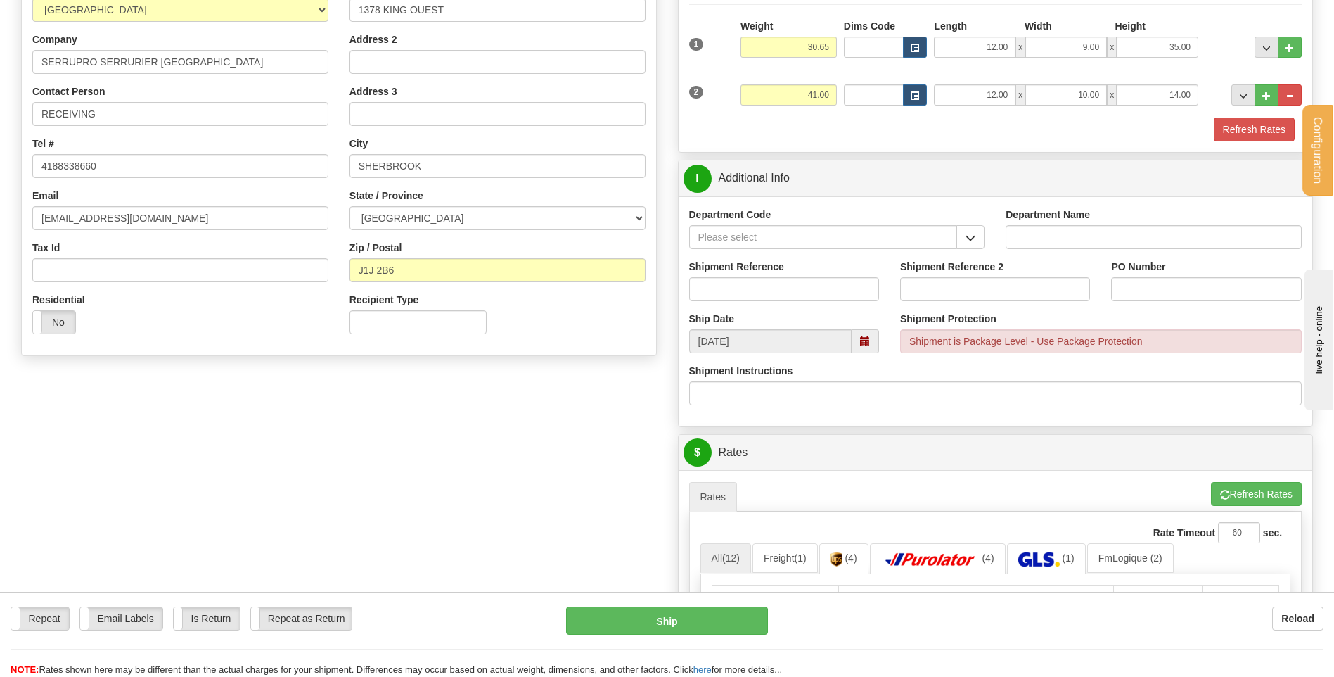
click at [972, 221] on div "Department Code" at bounding box center [837, 229] width 296 height 42
click at [969, 243] on button "button" at bounding box center [971, 237] width 28 height 24
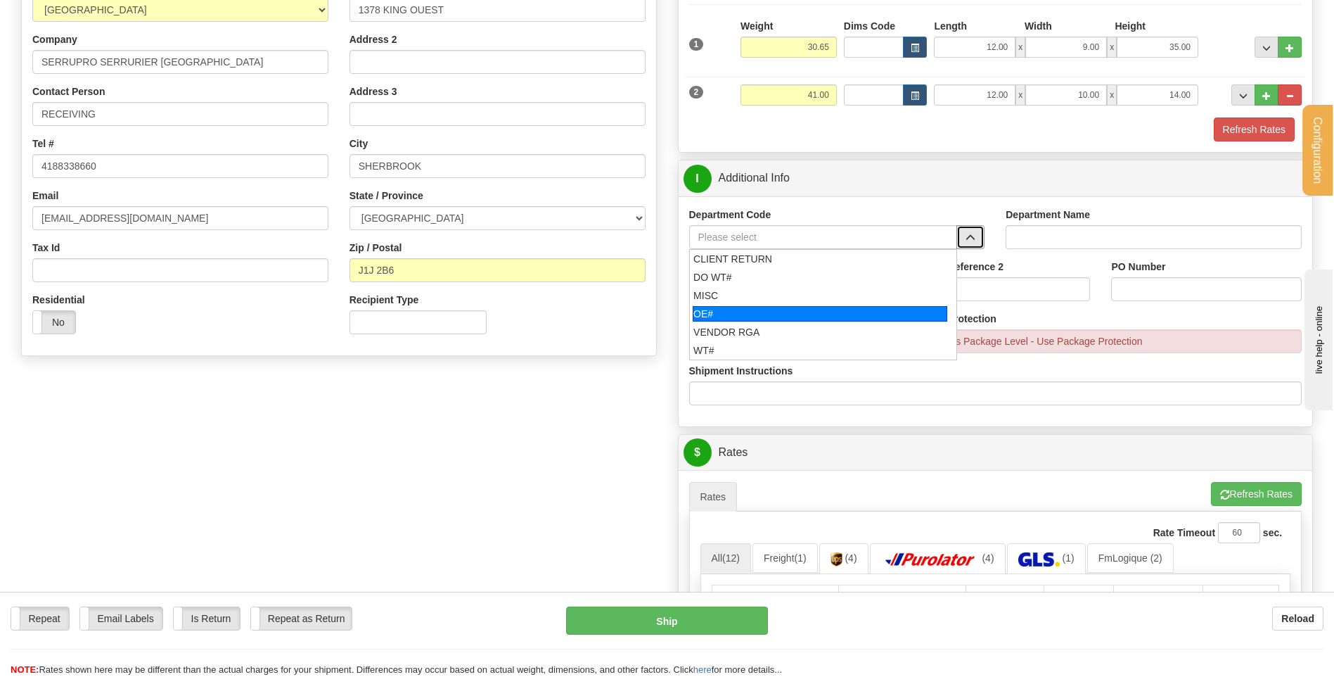
click at [756, 312] on div "OE#" at bounding box center [820, 313] width 255 height 15
type input "OE#"
type input "ORDERS"
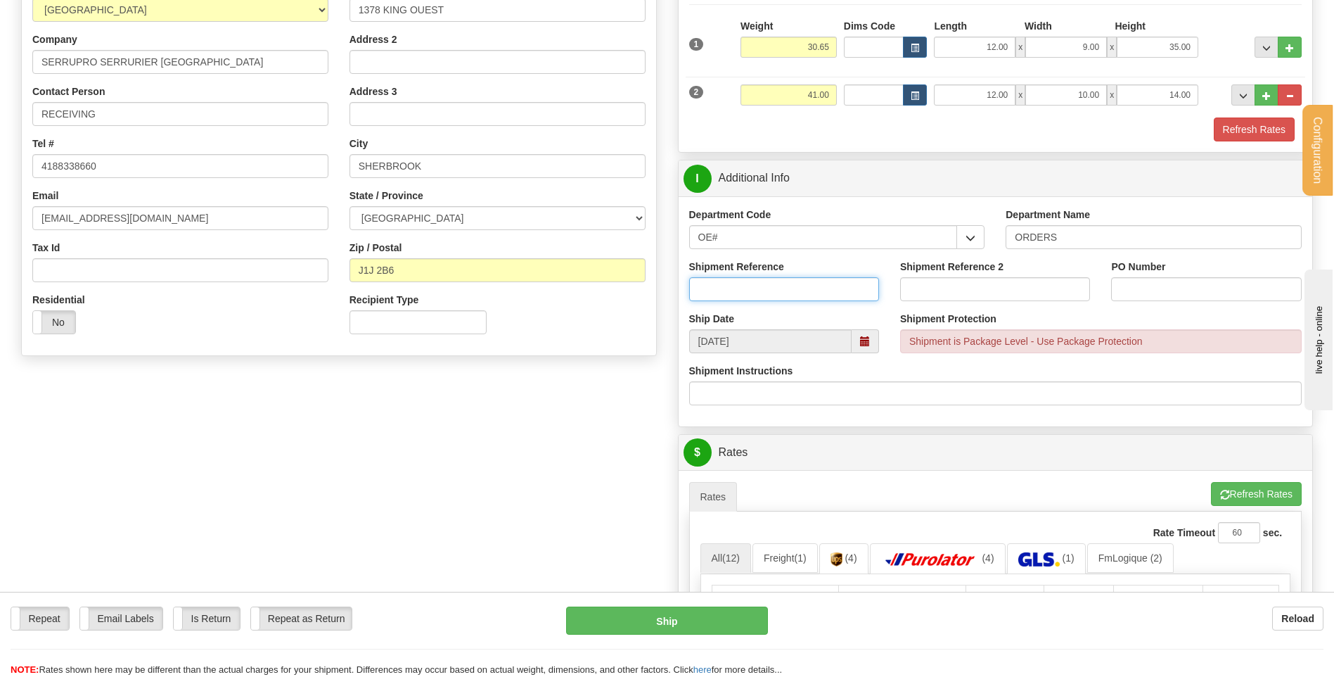
click at [756, 292] on input "Shipment Reference" at bounding box center [784, 289] width 190 height 24
type input "80004993-00"
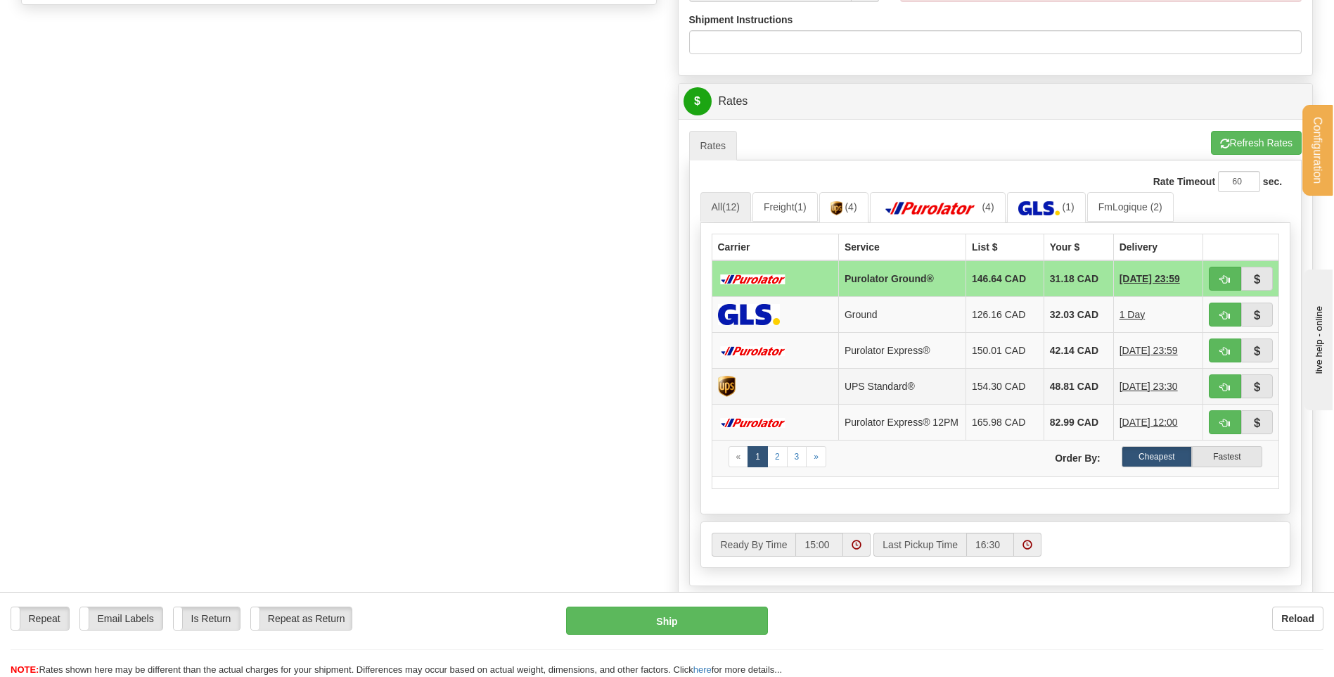
scroll to position [563, 0]
type input "421438"
click at [1216, 312] on button "button" at bounding box center [1225, 314] width 32 height 24
type input "1"
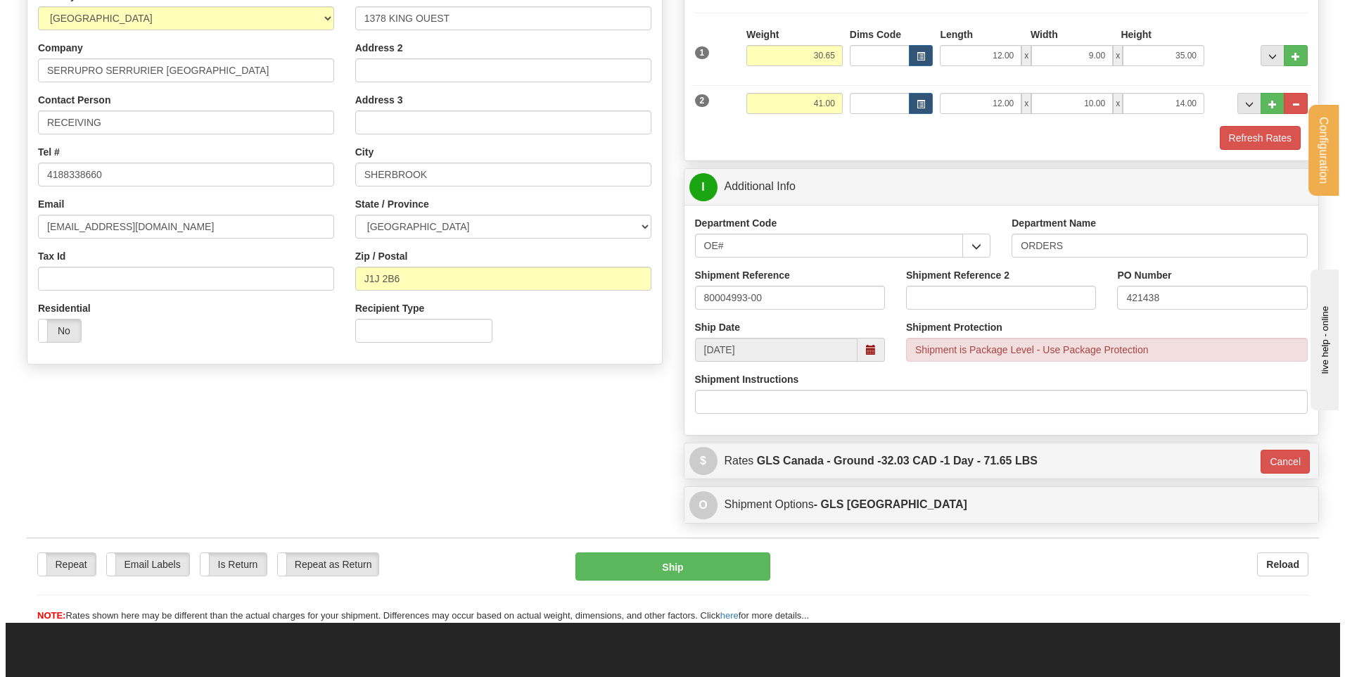
scroll to position [178, 0]
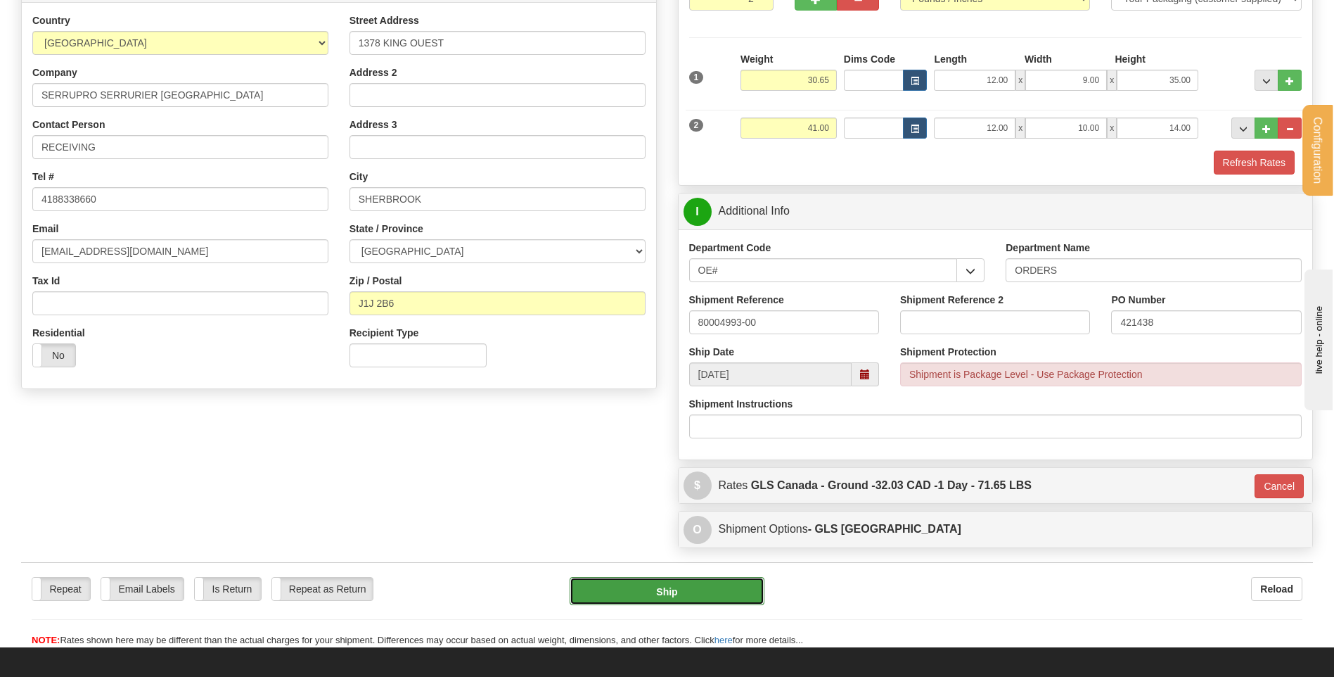
click at [609, 583] on button "Ship" at bounding box center [667, 591] width 194 height 28
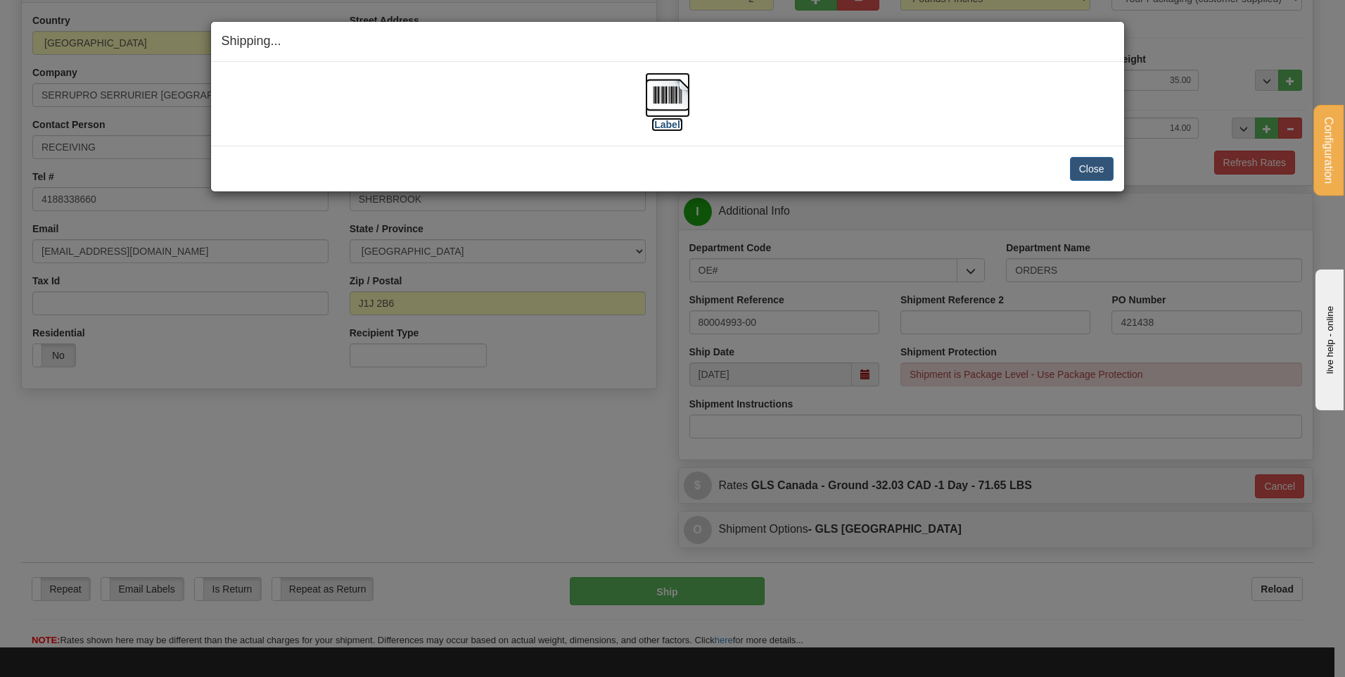
click at [664, 97] on img at bounding box center [667, 94] width 45 height 45
click at [1095, 157] on button "Close" at bounding box center [1092, 169] width 44 height 24
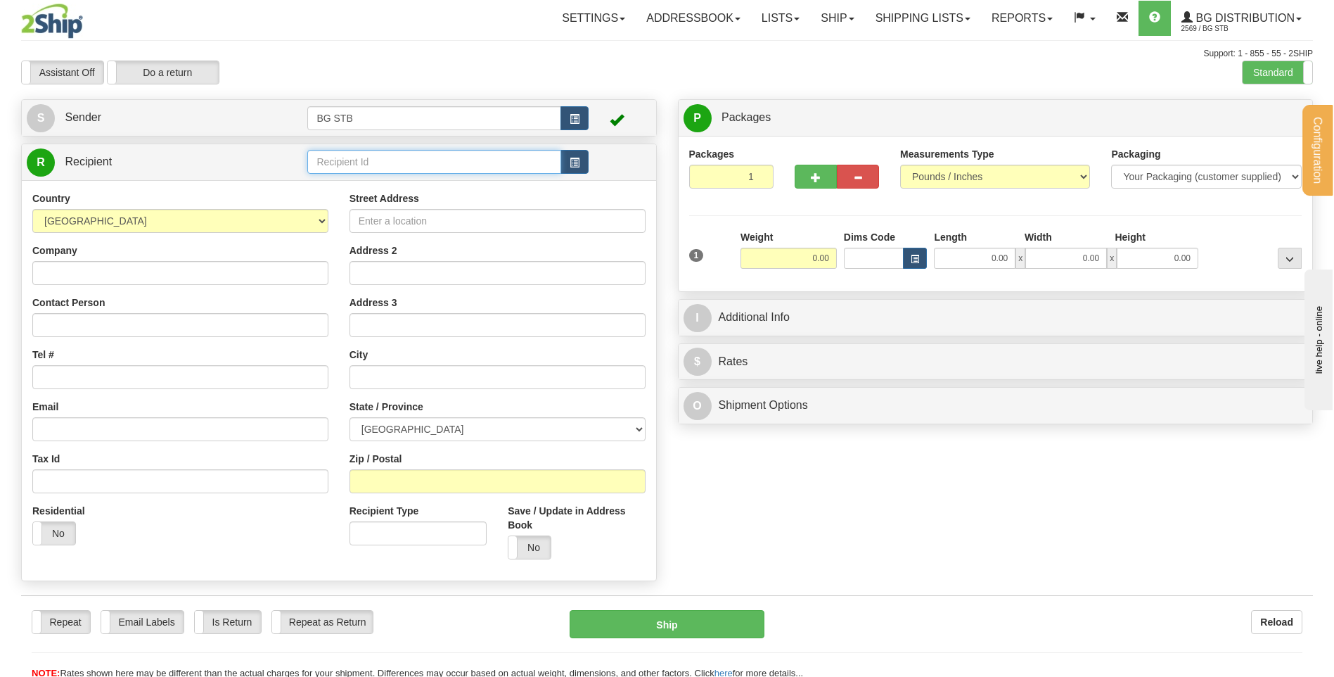
click at [386, 164] on input "text" at bounding box center [433, 162] width 253 height 24
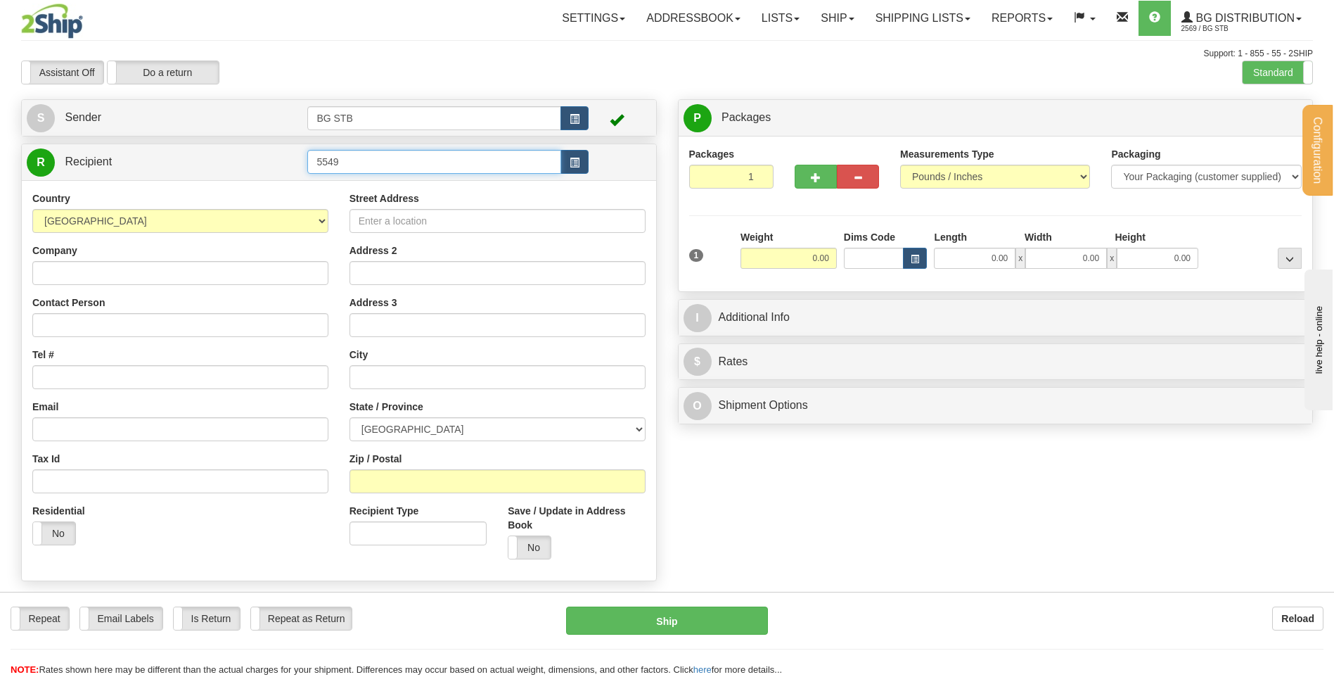
type input "5549"
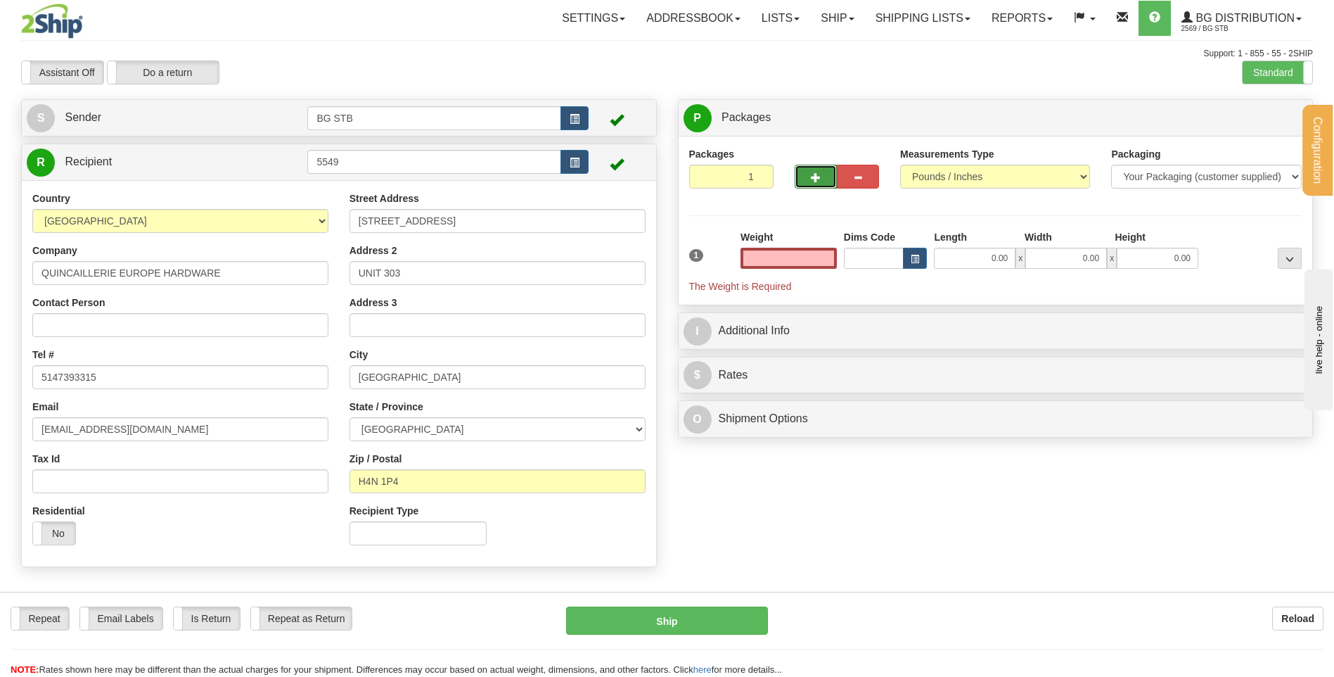
type input "0.00"
click at [798, 176] on button "button" at bounding box center [816, 177] width 42 height 24
type input "2"
click at [1249, 120] on span "Package Level" at bounding box center [1272, 118] width 56 height 10
radio input "true"
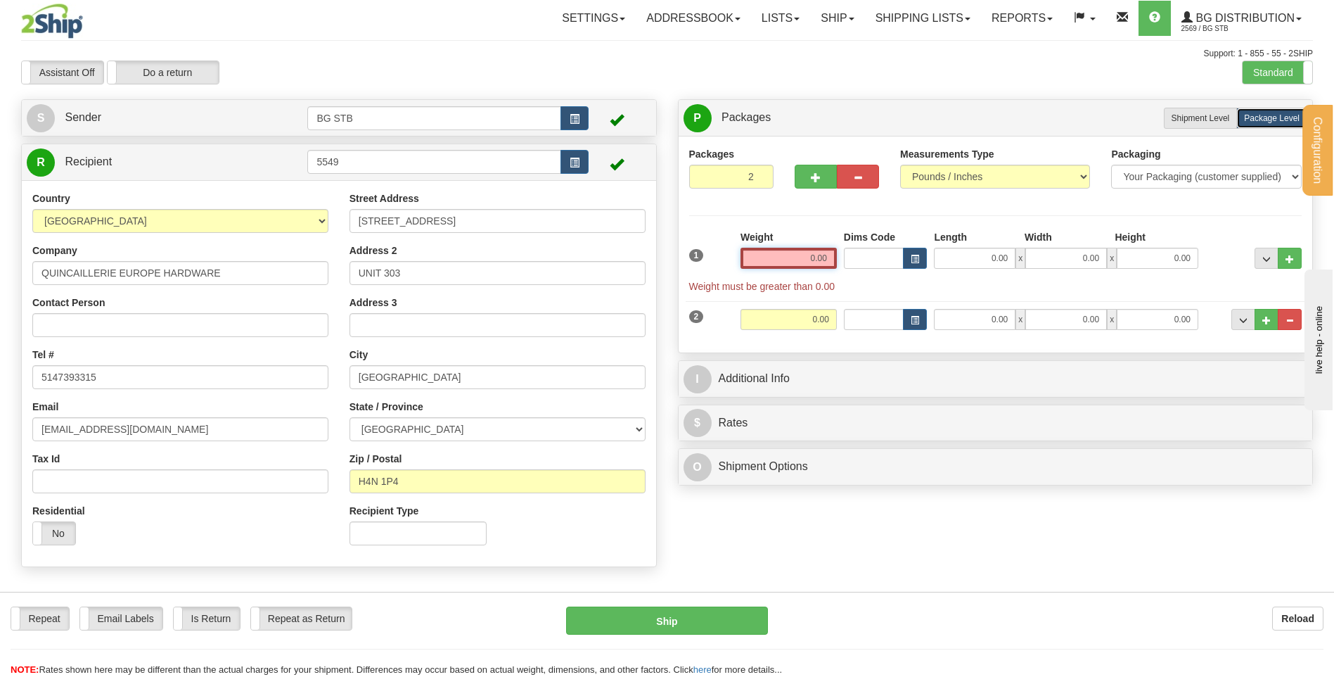
click at [784, 263] on input "0.00" at bounding box center [789, 258] width 96 height 21
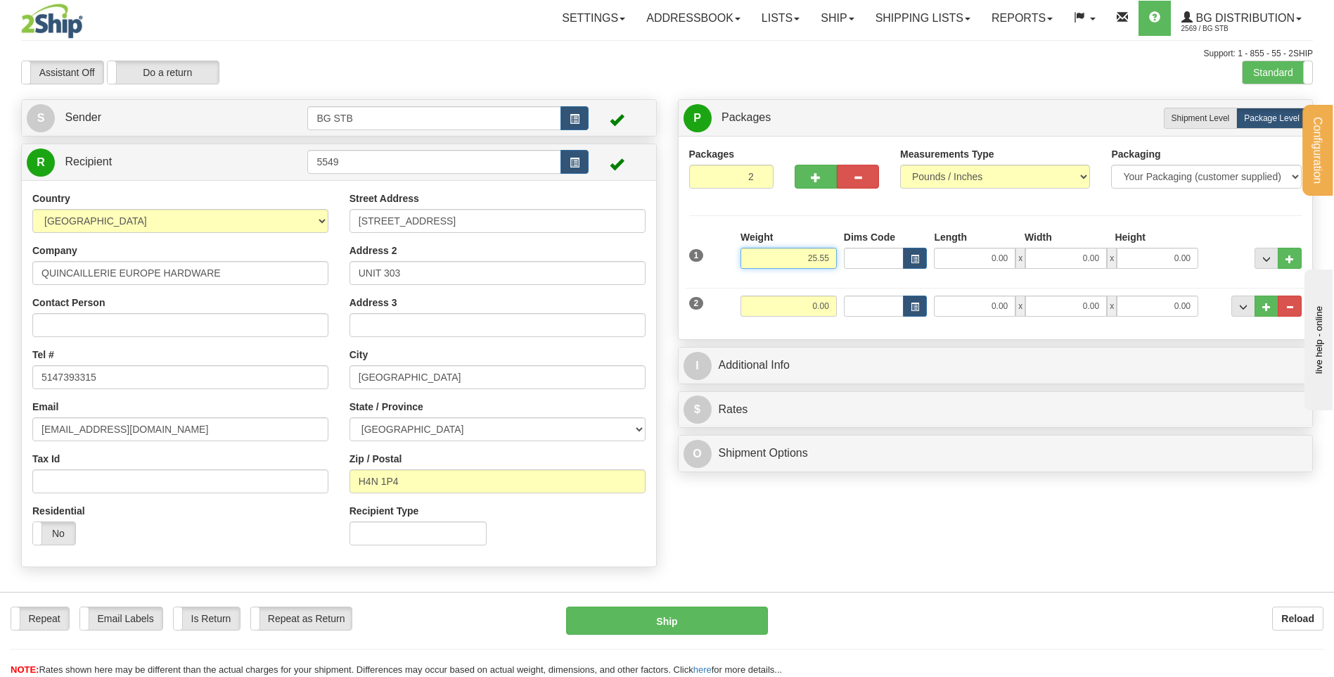
type input "25.55"
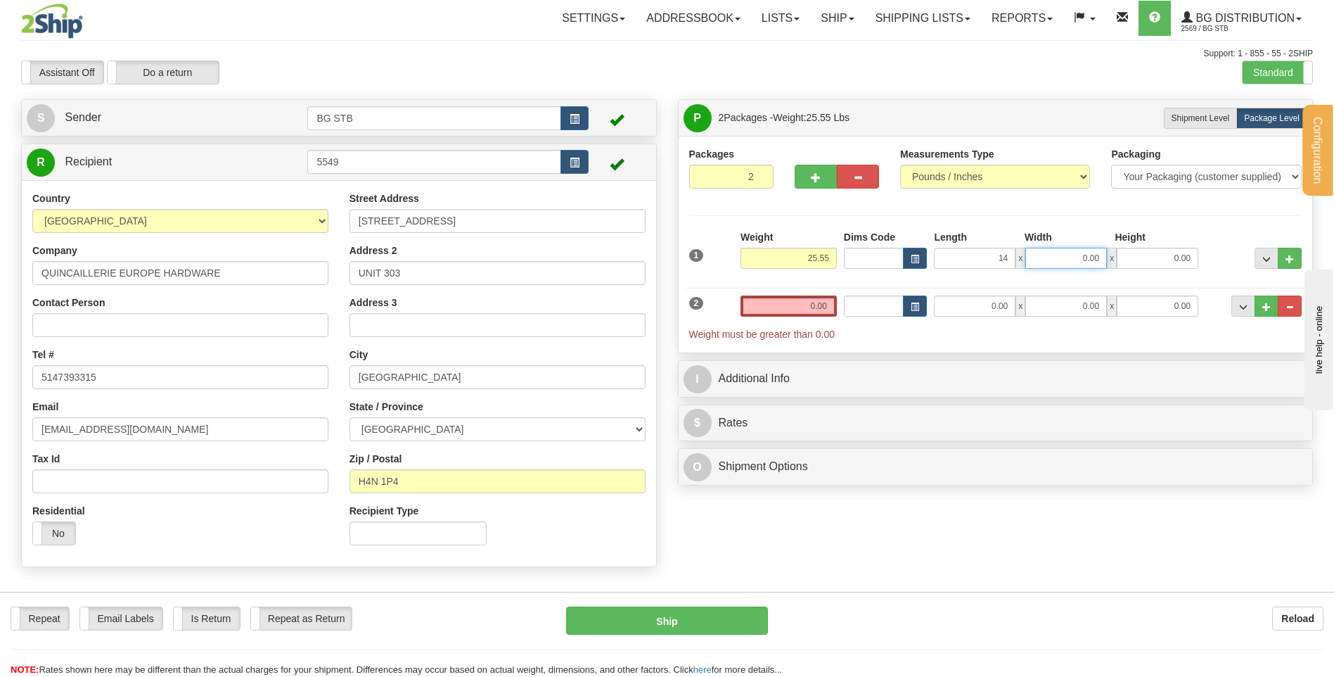
type input "14.00"
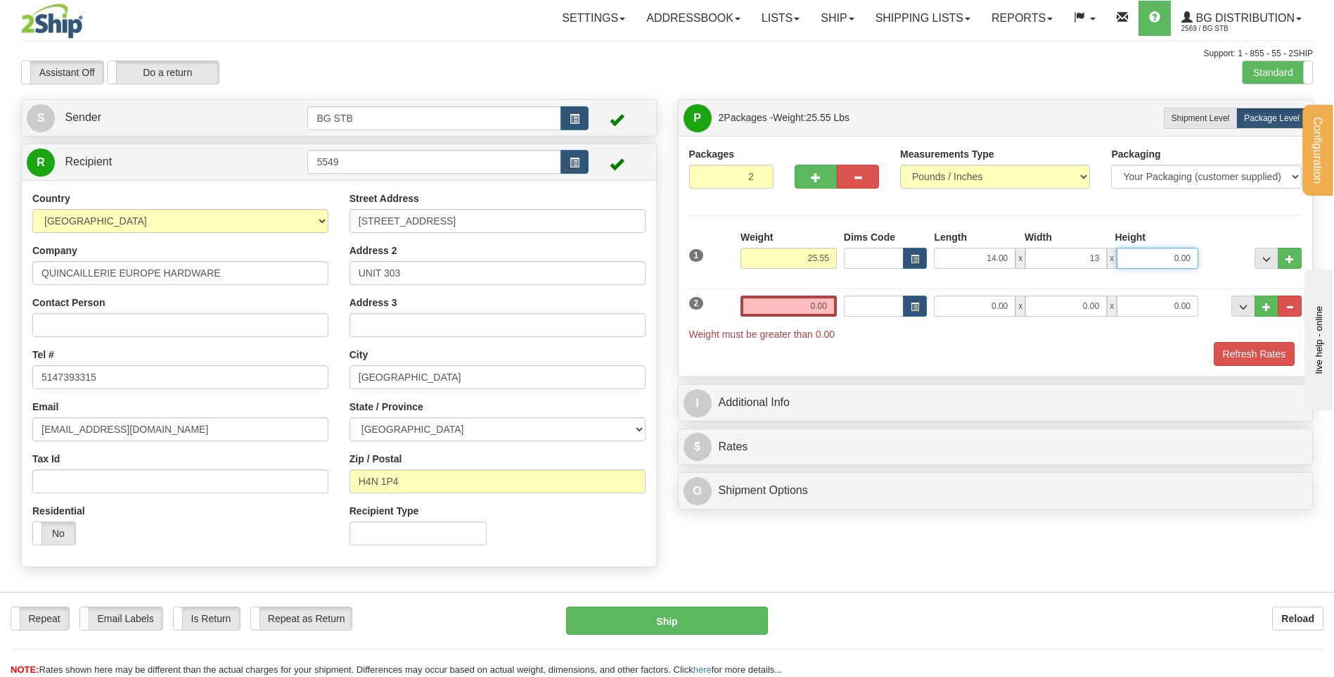
type input "13.00"
type input "9.00"
click at [816, 307] on input "0.00" at bounding box center [789, 305] width 96 height 21
type input "6"
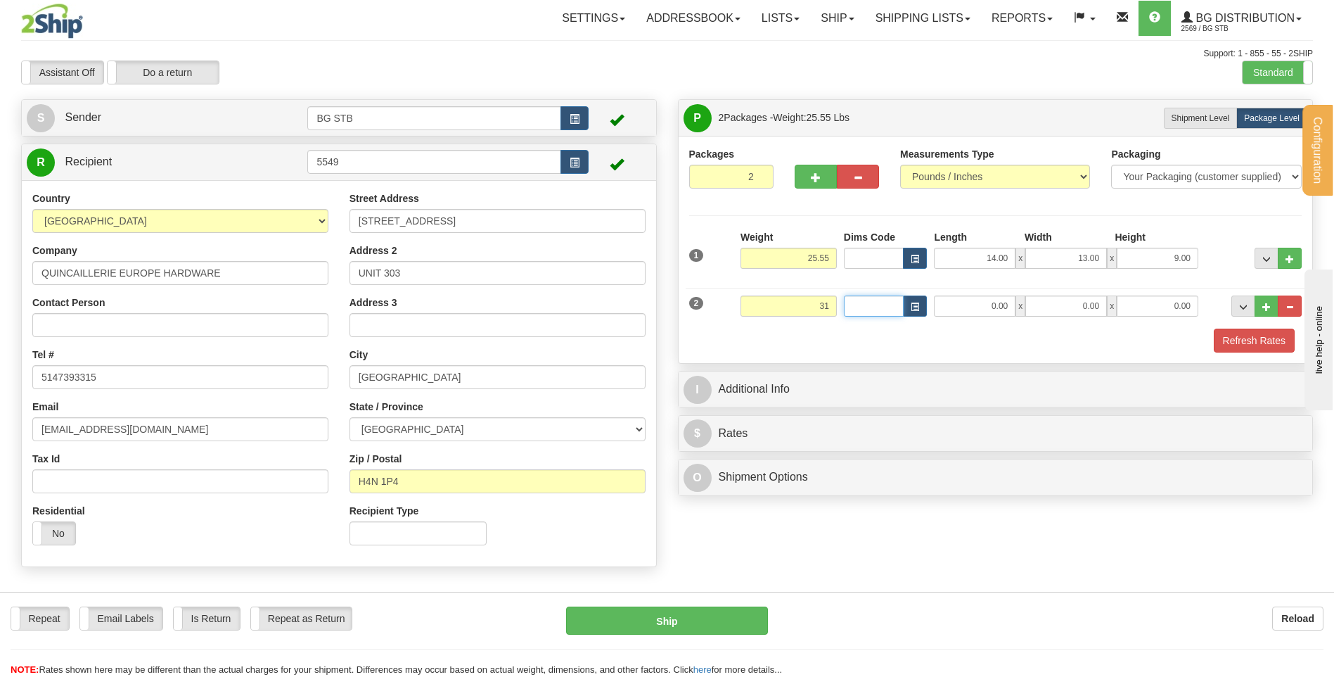
type input "31.00"
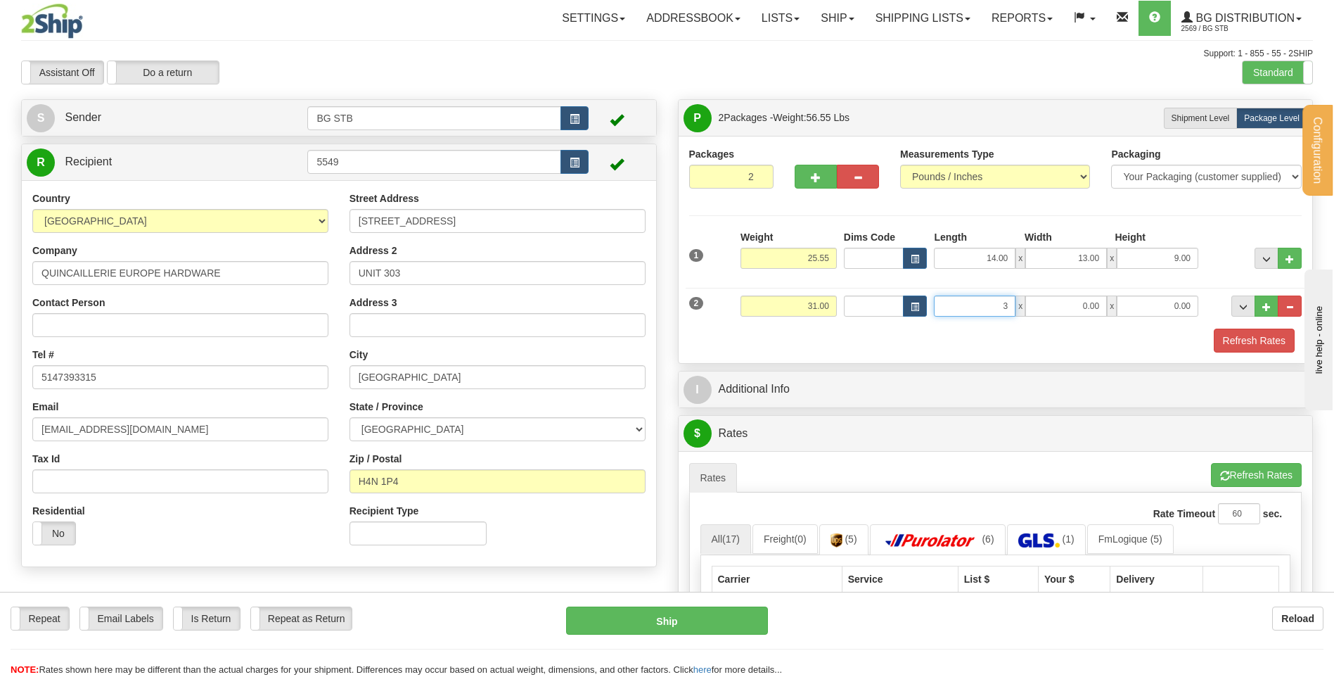
click button "Delete" at bounding box center [0, 0] width 0 height 0
drag, startPoint x: 959, startPoint y: 310, endPoint x: 1135, endPoint y: 308, distance: 175.9
click at [1061, 306] on div "3.00 x 0.00 x 0.00" at bounding box center [1066, 305] width 264 height 21
type input "34.00"
type input "12.00"
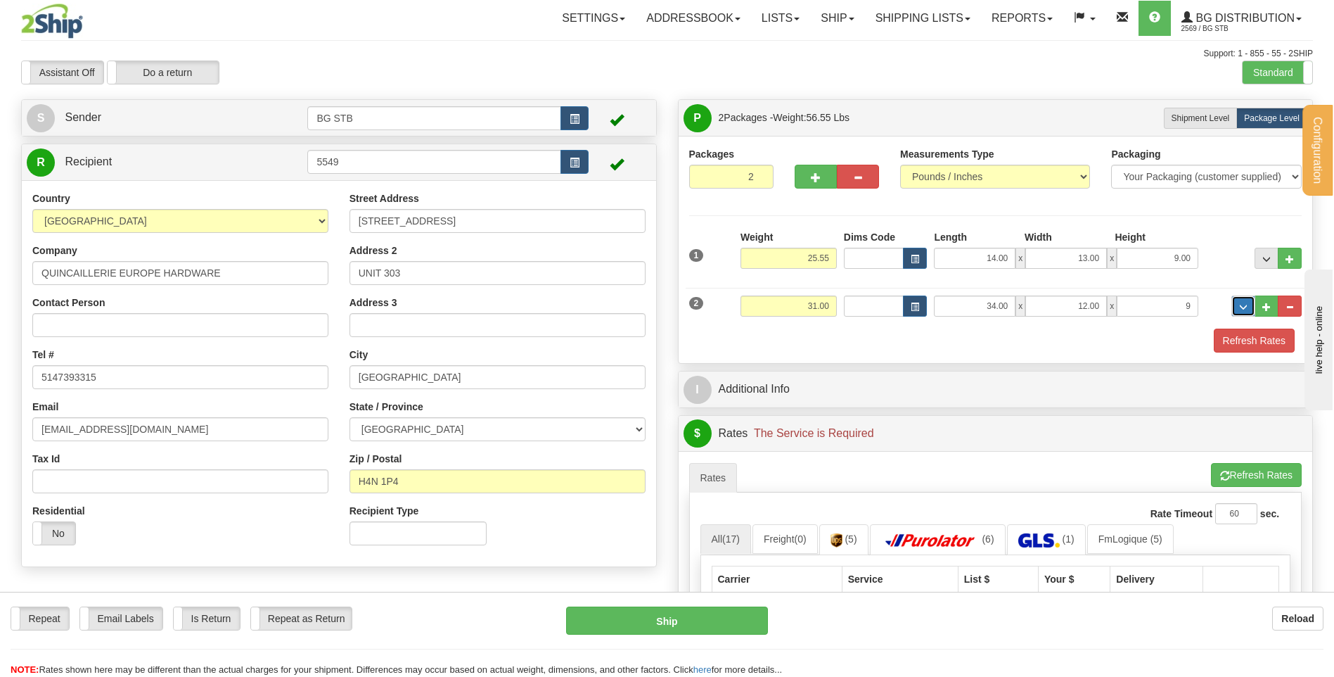
type input "9.00"
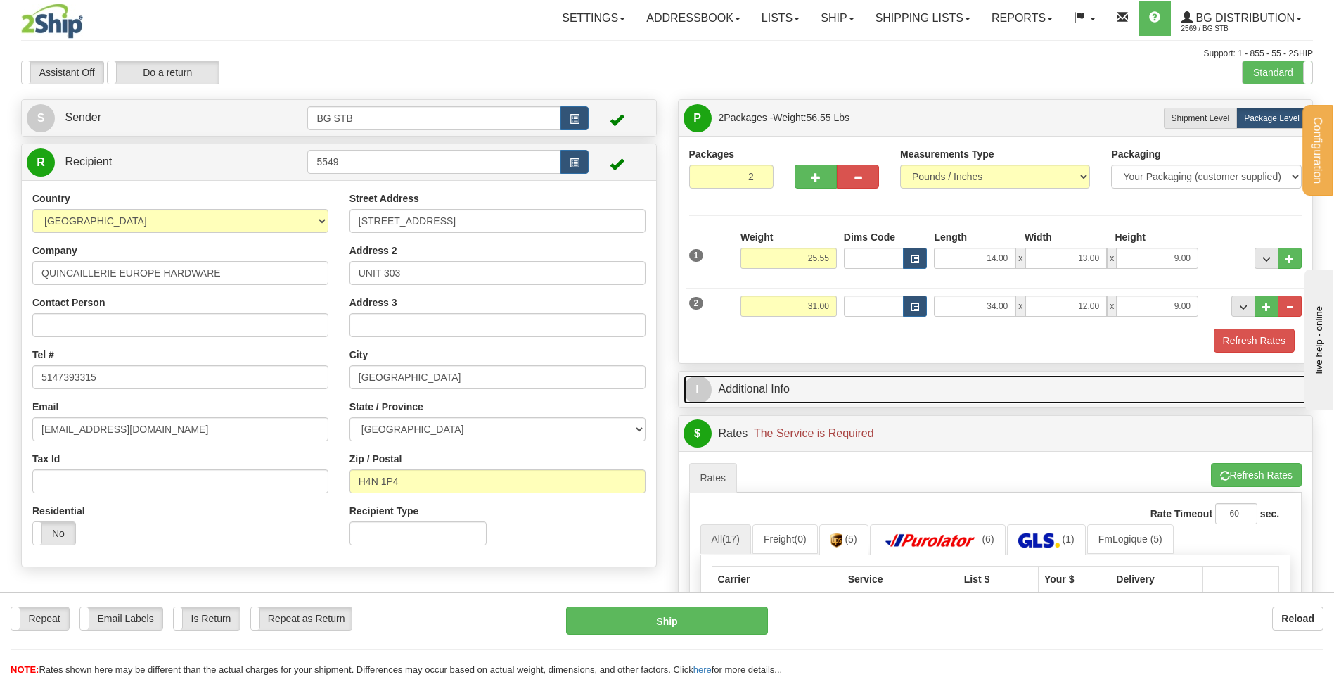
click at [865, 387] on link "I Additional Info" at bounding box center [996, 389] width 625 height 29
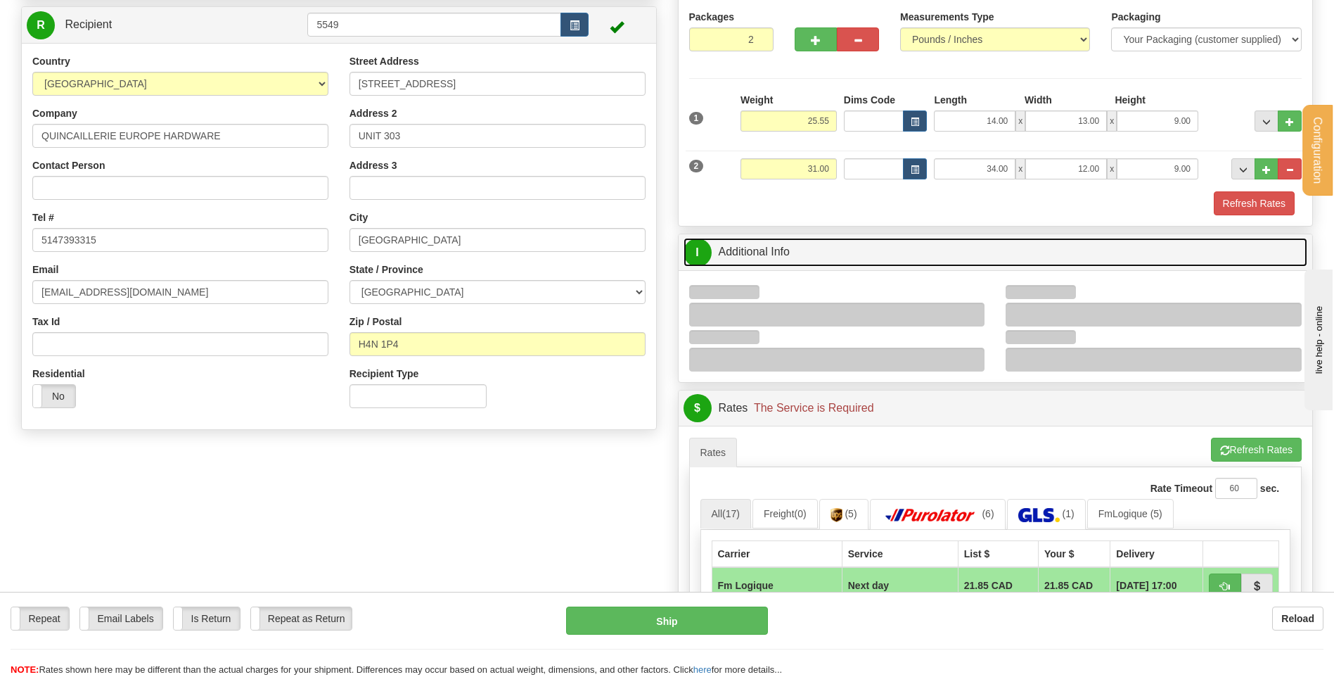
scroll to position [211, 0]
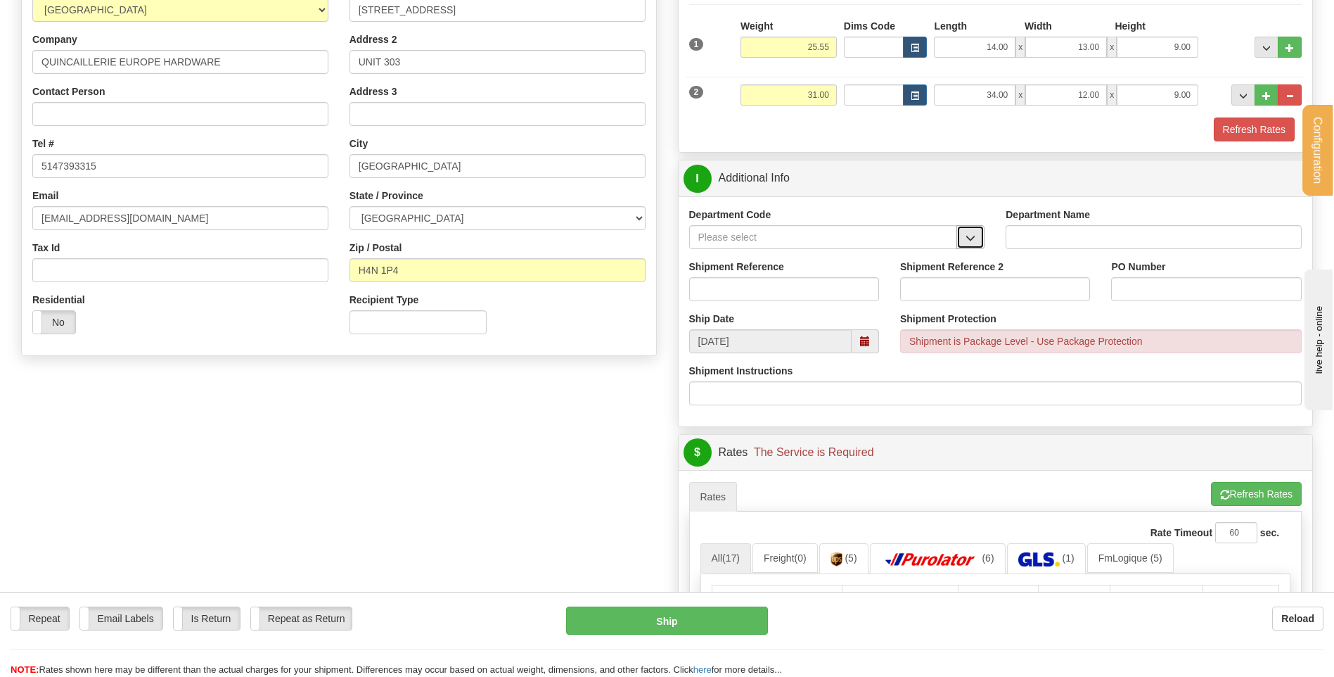
click at [959, 228] on button "button" at bounding box center [971, 237] width 28 height 24
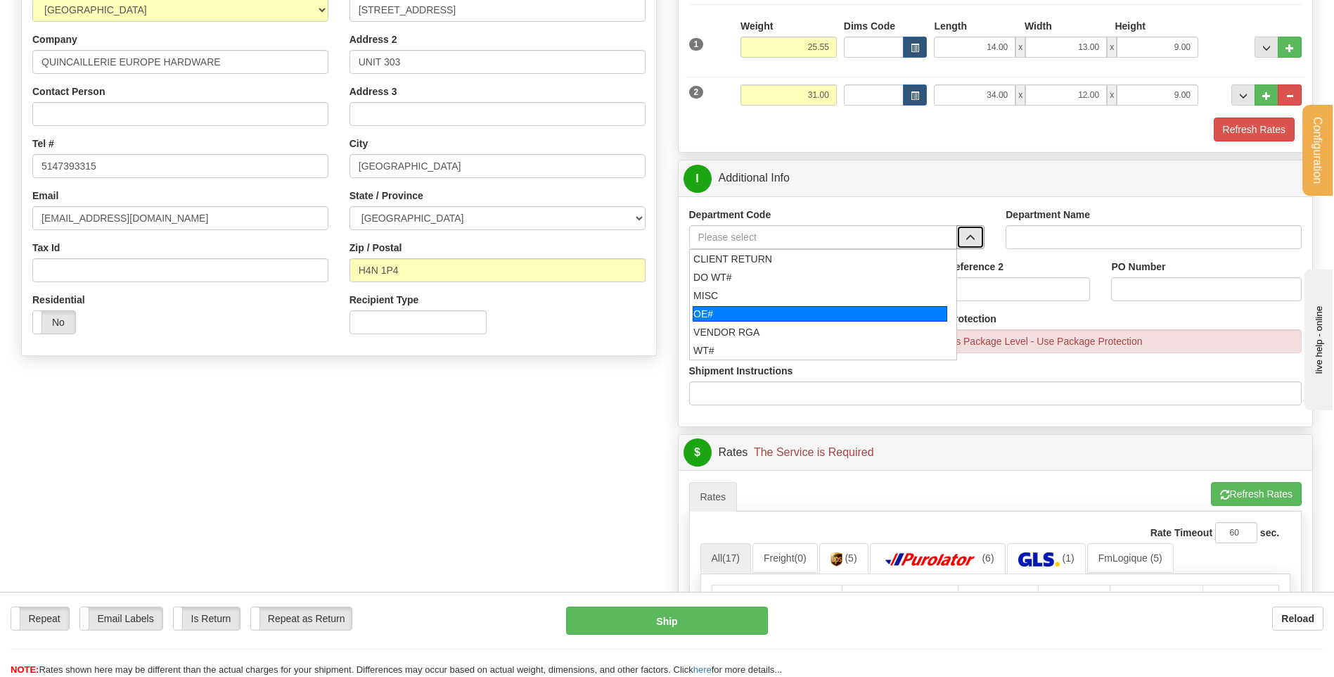
click at [758, 308] on div "OE#" at bounding box center [820, 313] width 255 height 15
type input "OE#"
type input "ORDERS"
click at [755, 288] on input "Shipment Reference" at bounding box center [784, 289] width 190 height 24
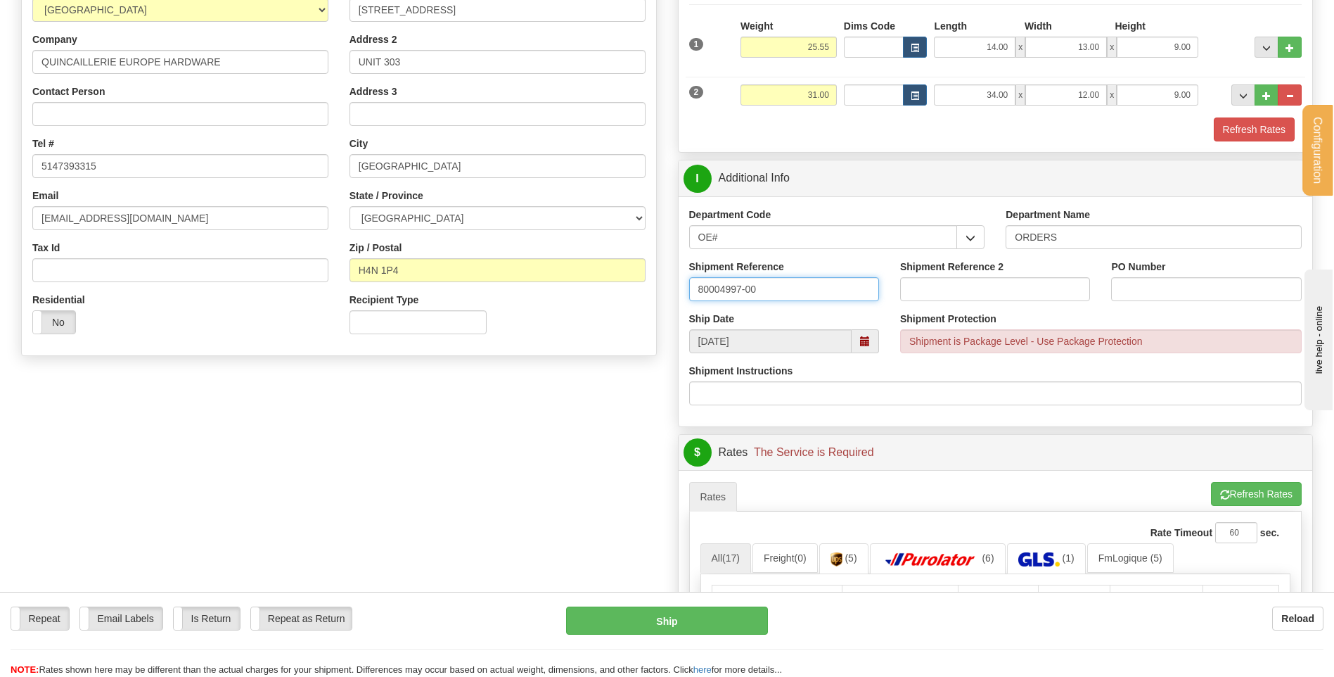
type input "80004997-00"
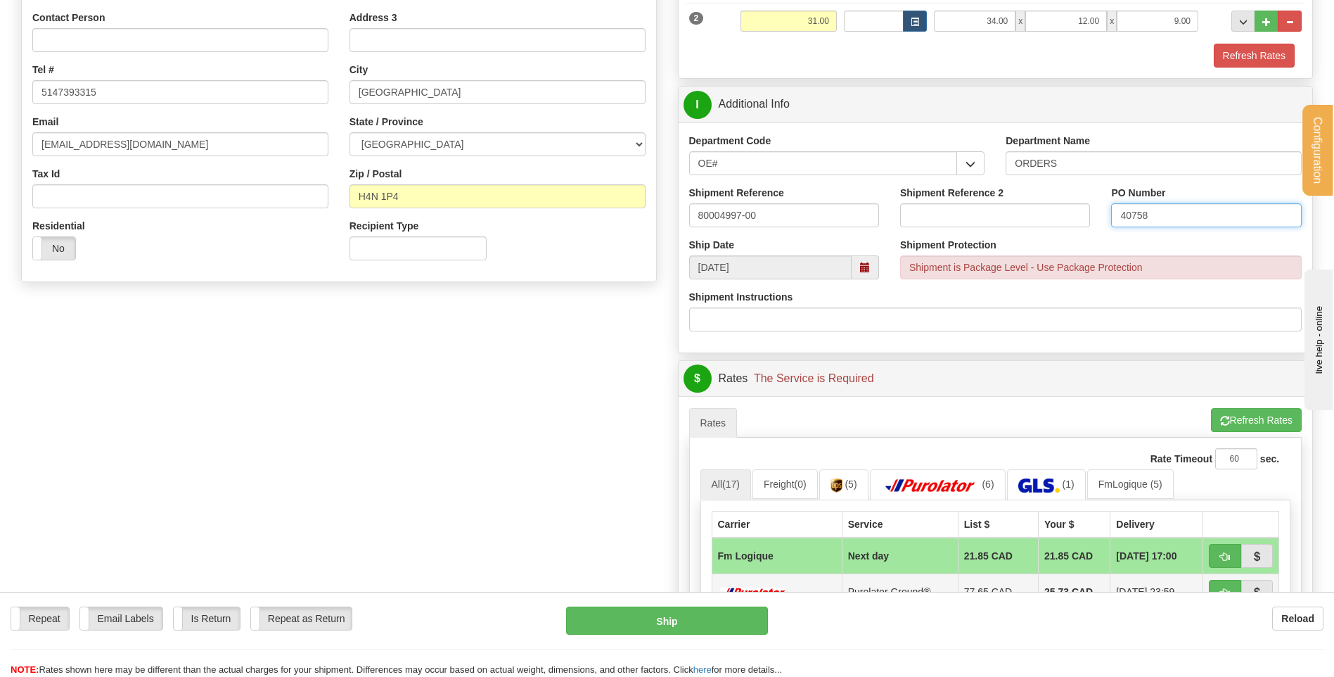
scroll to position [563, 0]
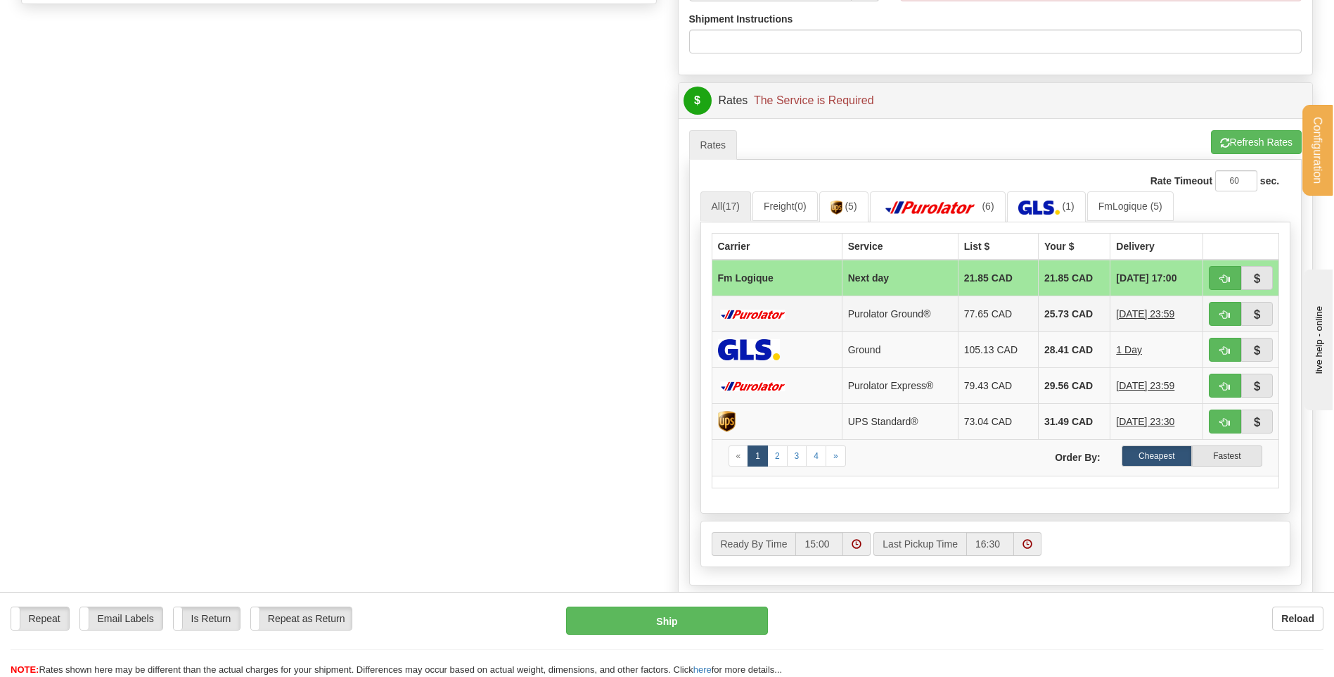
type input "40758"
click at [1230, 278] on button "button" at bounding box center [1225, 278] width 32 height 24
type input "jour"
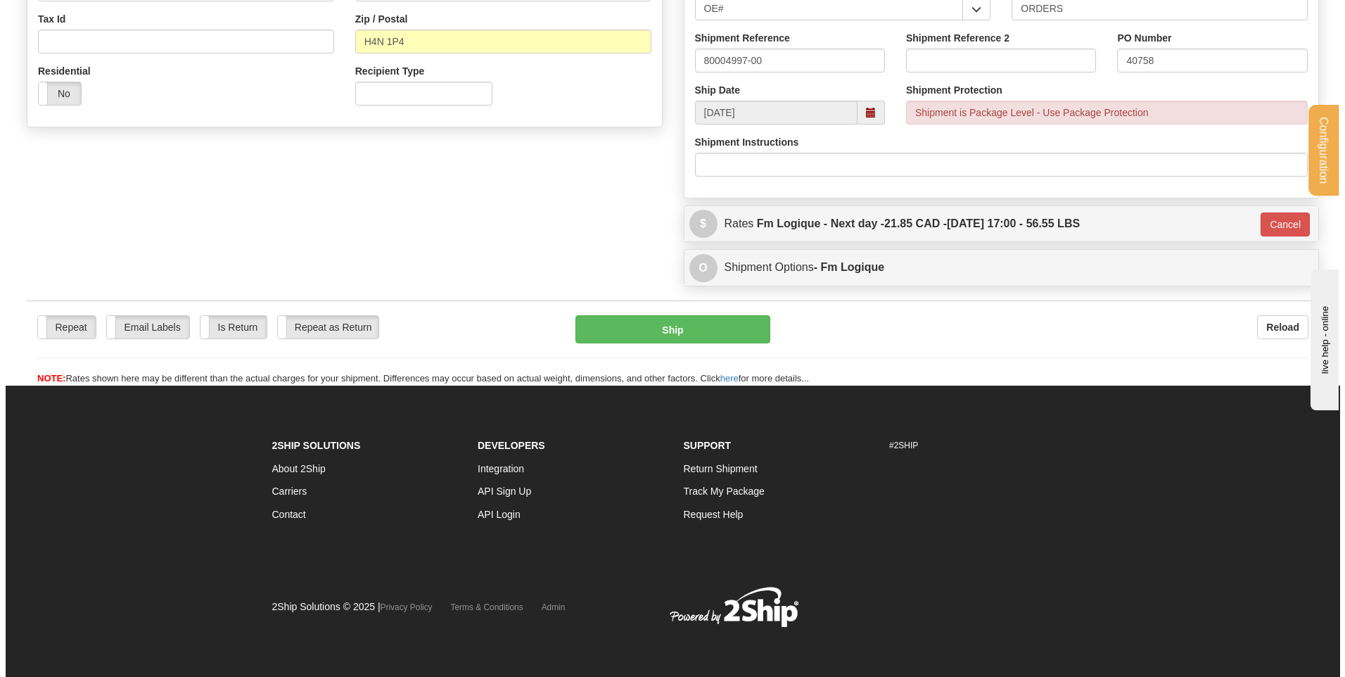
scroll to position [352, 0]
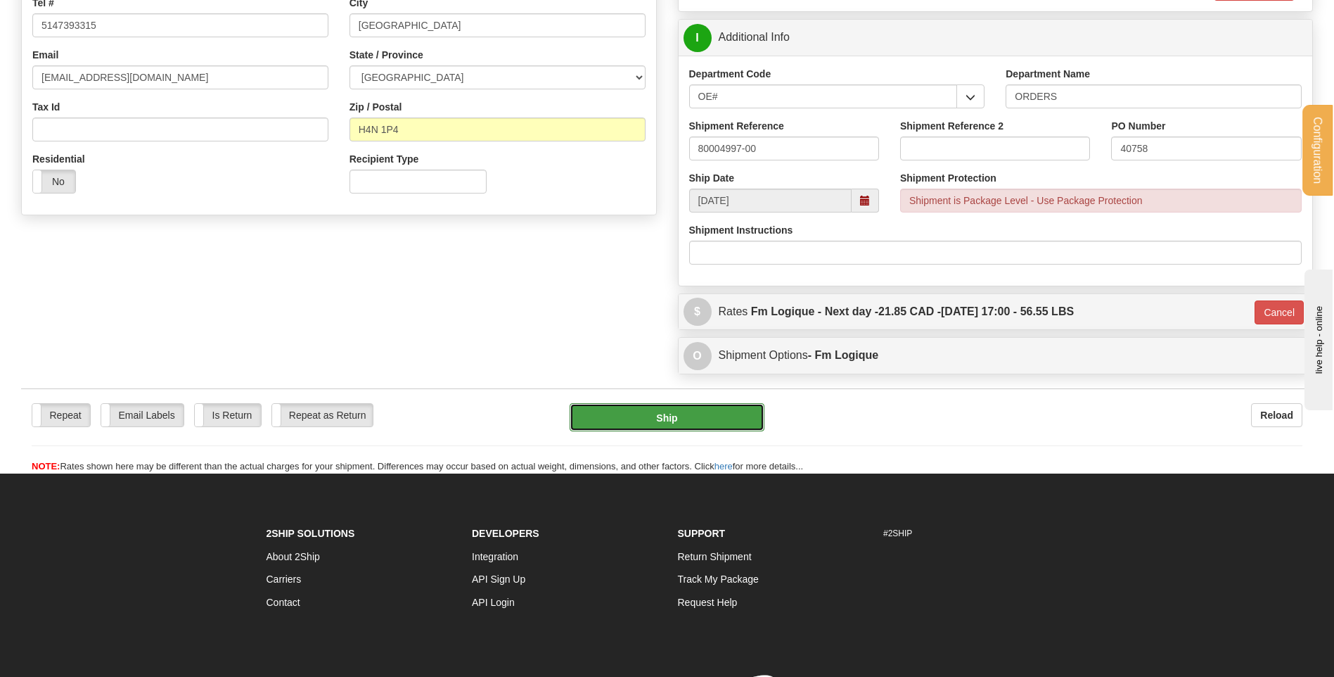
click at [639, 427] on button "Ship" at bounding box center [667, 417] width 194 height 28
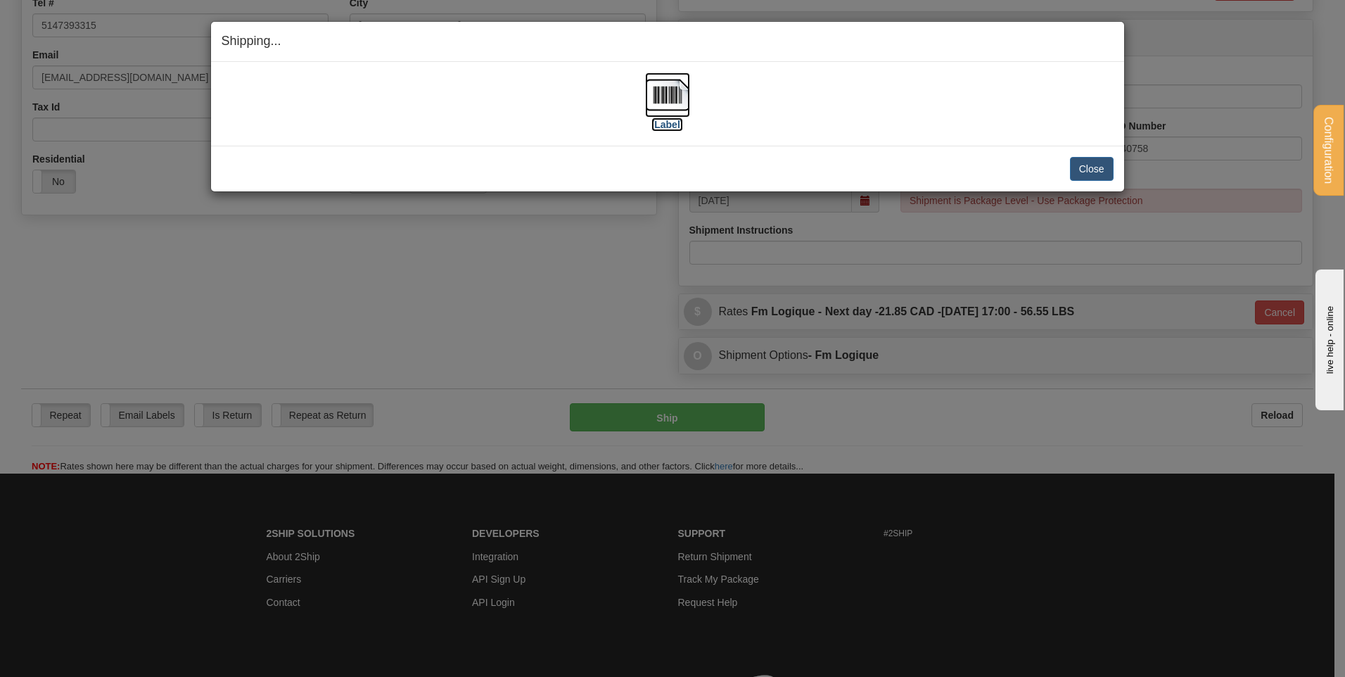
click at [686, 89] on img at bounding box center [667, 94] width 45 height 45
click at [1085, 168] on button "Close" at bounding box center [1092, 169] width 44 height 24
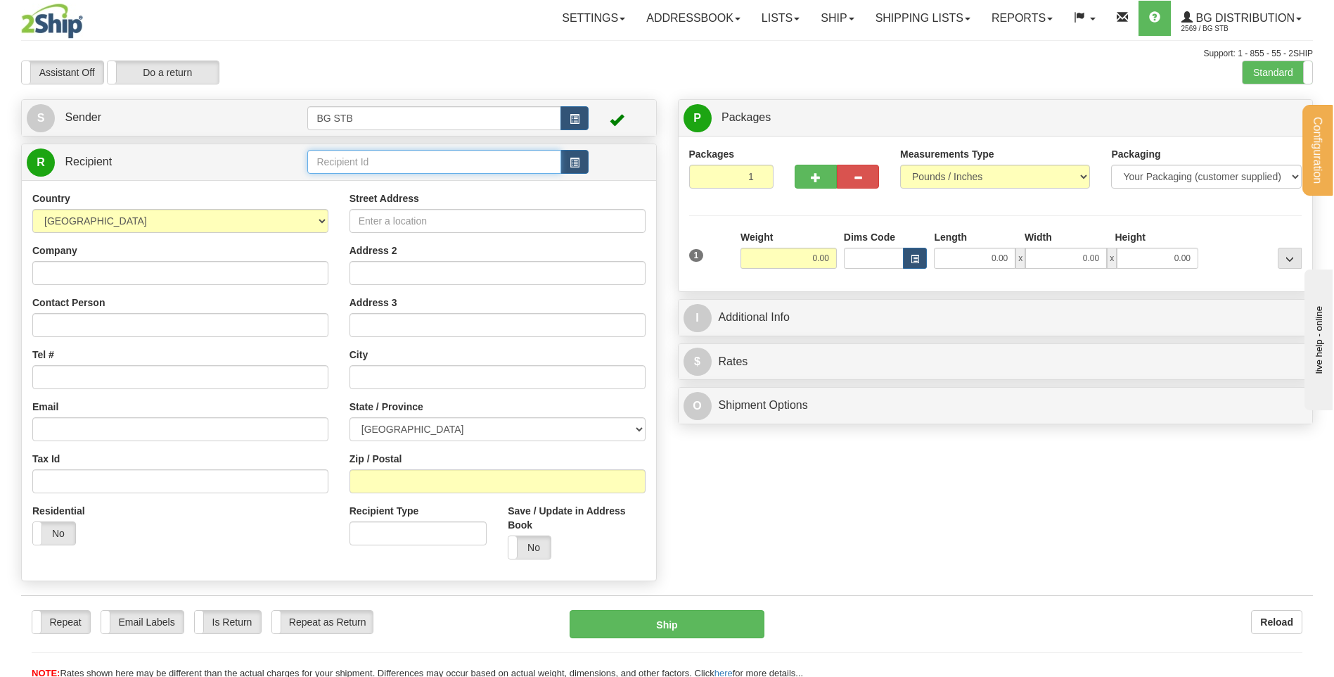
click at [356, 160] on input "text" at bounding box center [433, 162] width 253 height 24
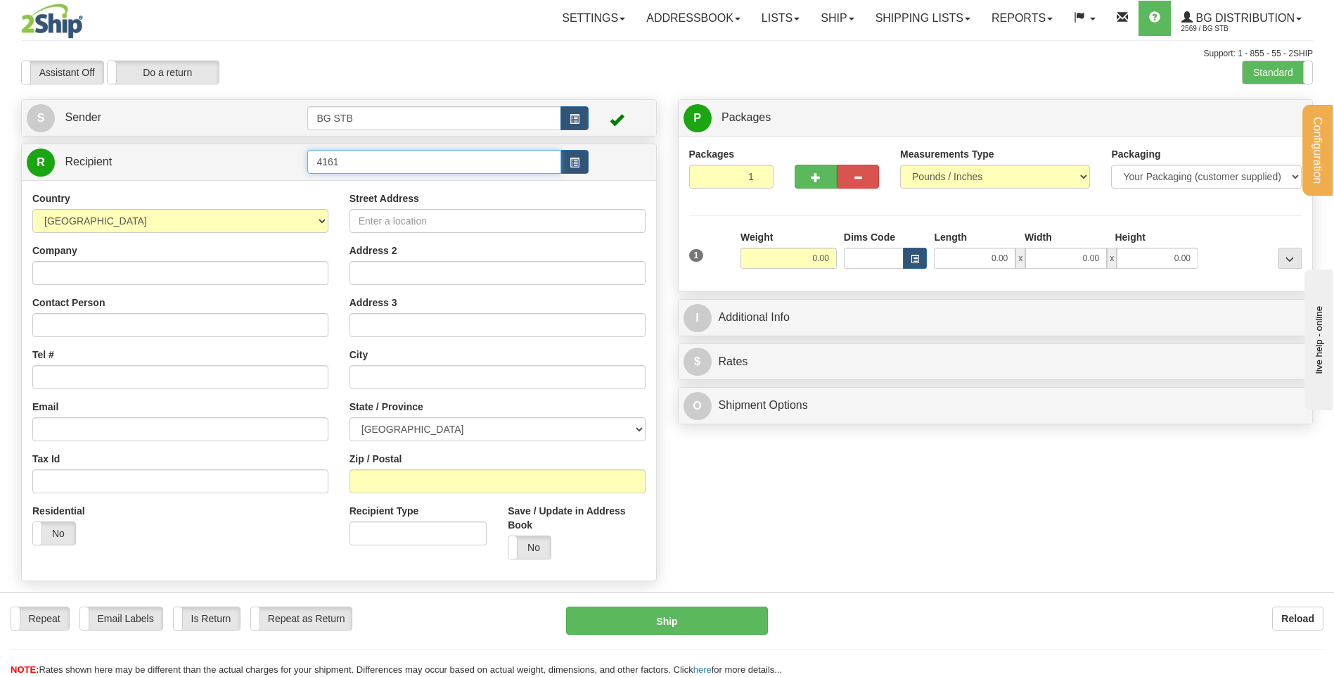
type input "4161"
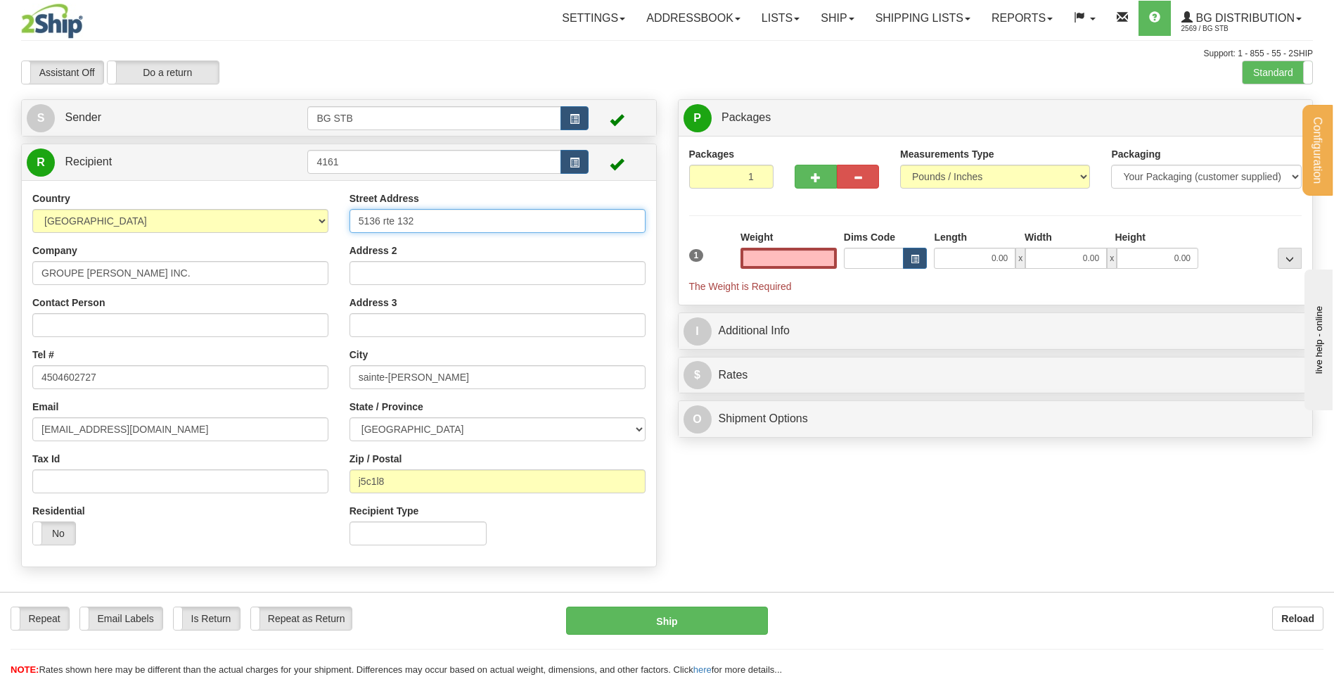
type input "0.00"
drag, startPoint x: 289, startPoint y: 231, endPoint x: 240, endPoint y: 237, distance: 49.6
click at [242, 236] on div "Country AFGHANISTAN ALAND ISLANDS ALBANIA ALGERIA AMERICAN SAMOA ANDORRA ANGOLA…" at bounding box center [339, 373] width 635 height 364
type input "1245 BLEURY"
drag, startPoint x: 435, startPoint y: 383, endPoint x: 312, endPoint y: 388, distance: 123.9
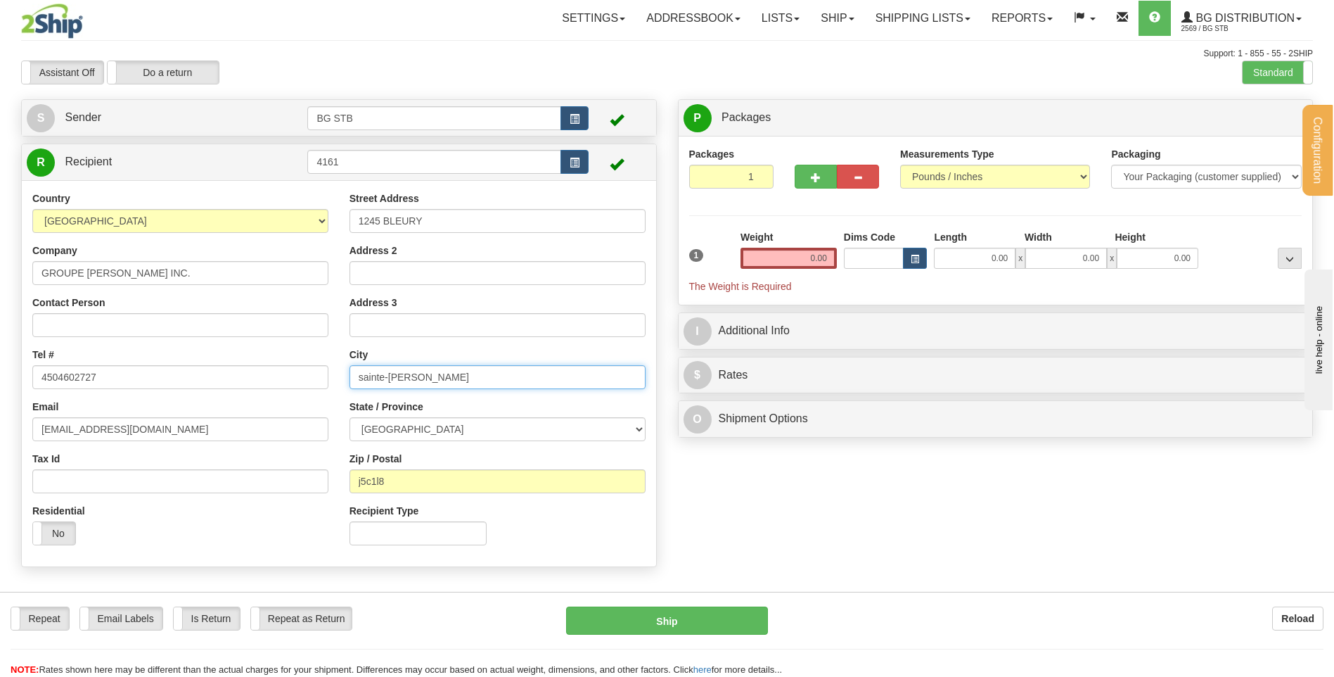
click at [313, 388] on div "Country AFGHANISTAN ALAND ISLANDS ALBANIA ALGERIA AMERICAN SAMOA ANDORRA ANGOLA…" at bounding box center [339, 373] width 635 height 364
type input "MONTREAL"
drag, startPoint x: 374, startPoint y: 483, endPoint x: 324, endPoint y: 482, distance: 49.9
click at [324, 482] on div "Country AFGHANISTAN ALAND ISLANDS ALBANIA ALGERIA AMERICAN SAMOA ANDORRA ANGOLA…" at bounding box center [339, 373] width 635 height 364
type input "H3B 0C2"
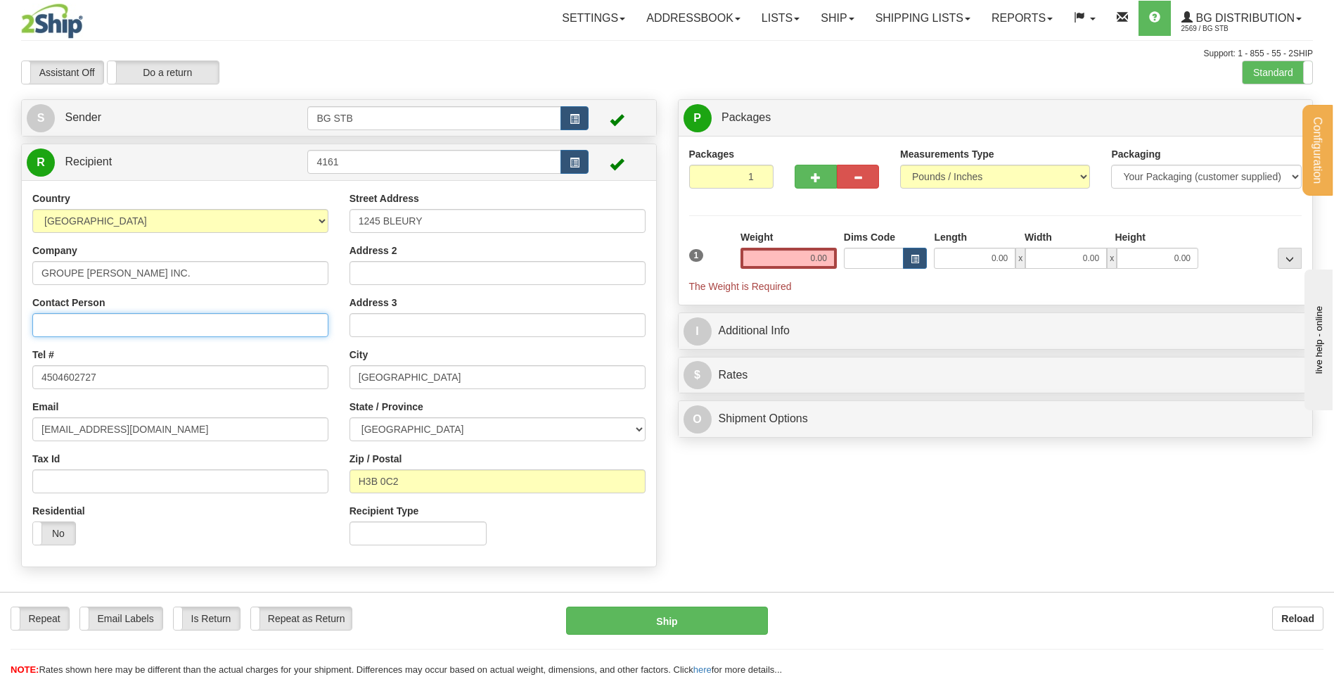
click at [258, 323] on input "Contact Person" at bounding box center [180, 325] width 296 height 24
type input "A/S DAVID CORBEIL"
click at [808, 261] on input "0.00" at bounding box center [789, 258] width 96 height 21
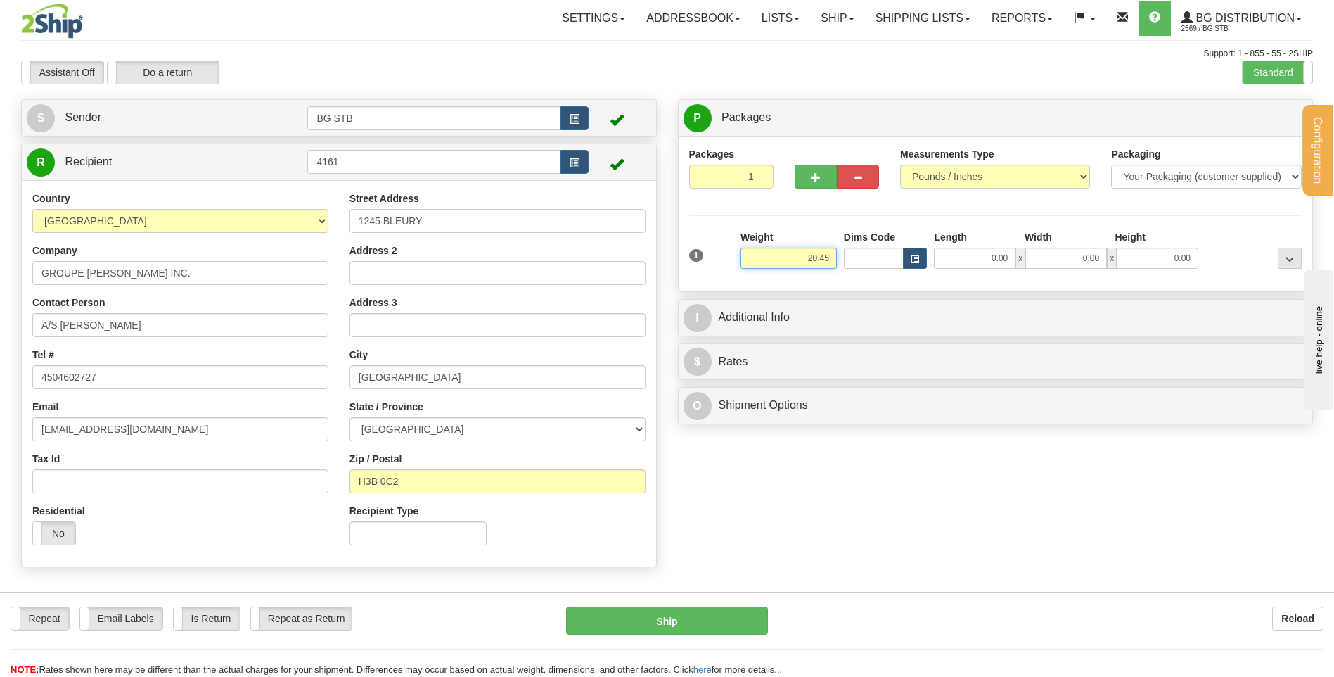
type input "20.45"
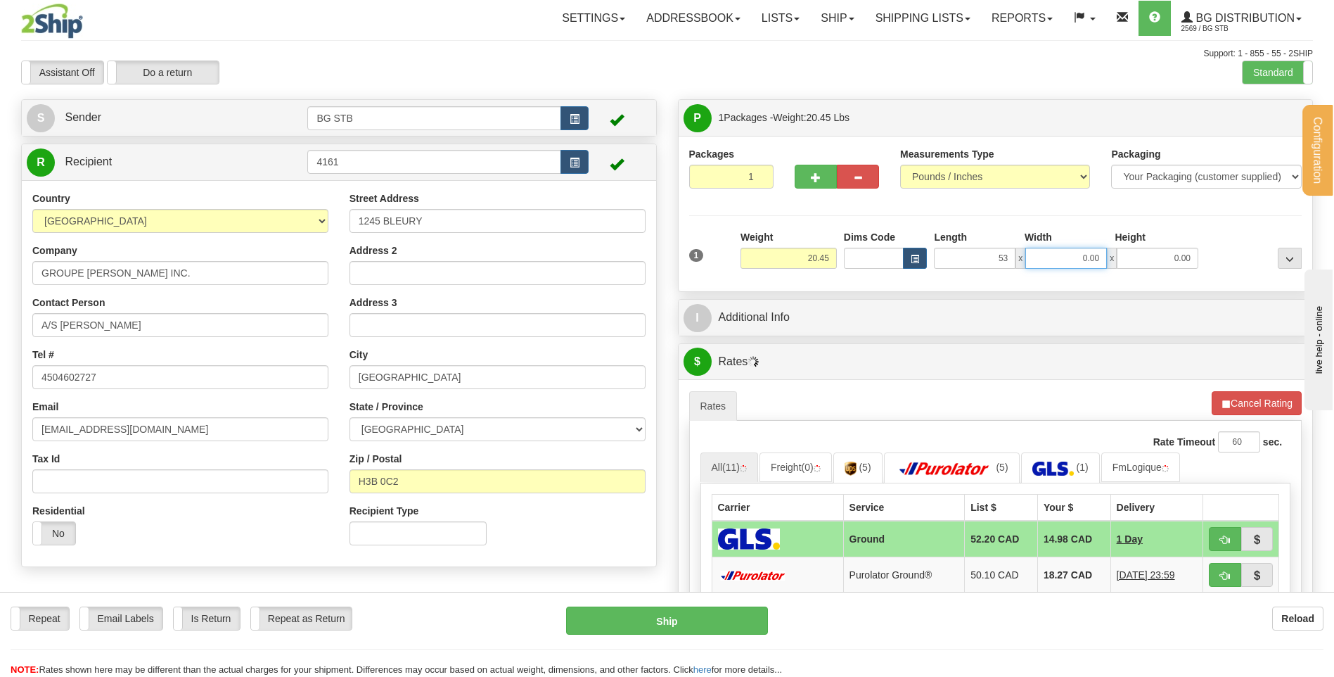
type input "53.00"
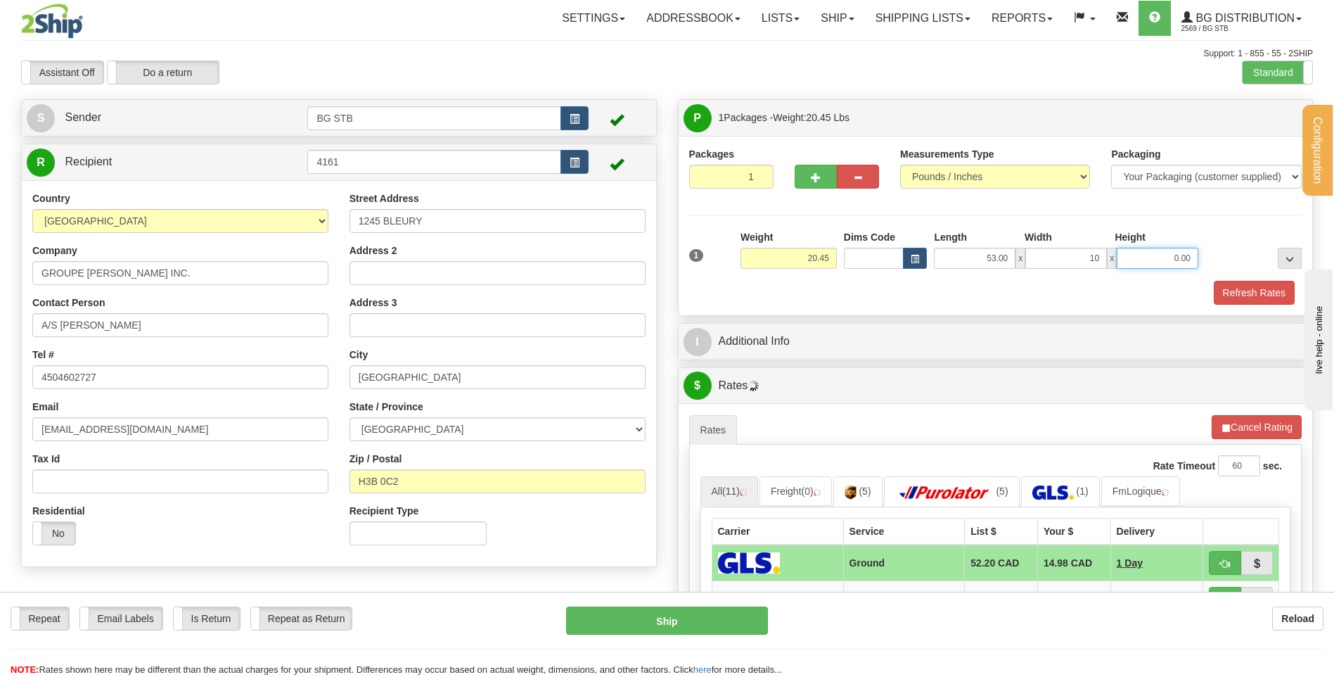
type input "10.00"
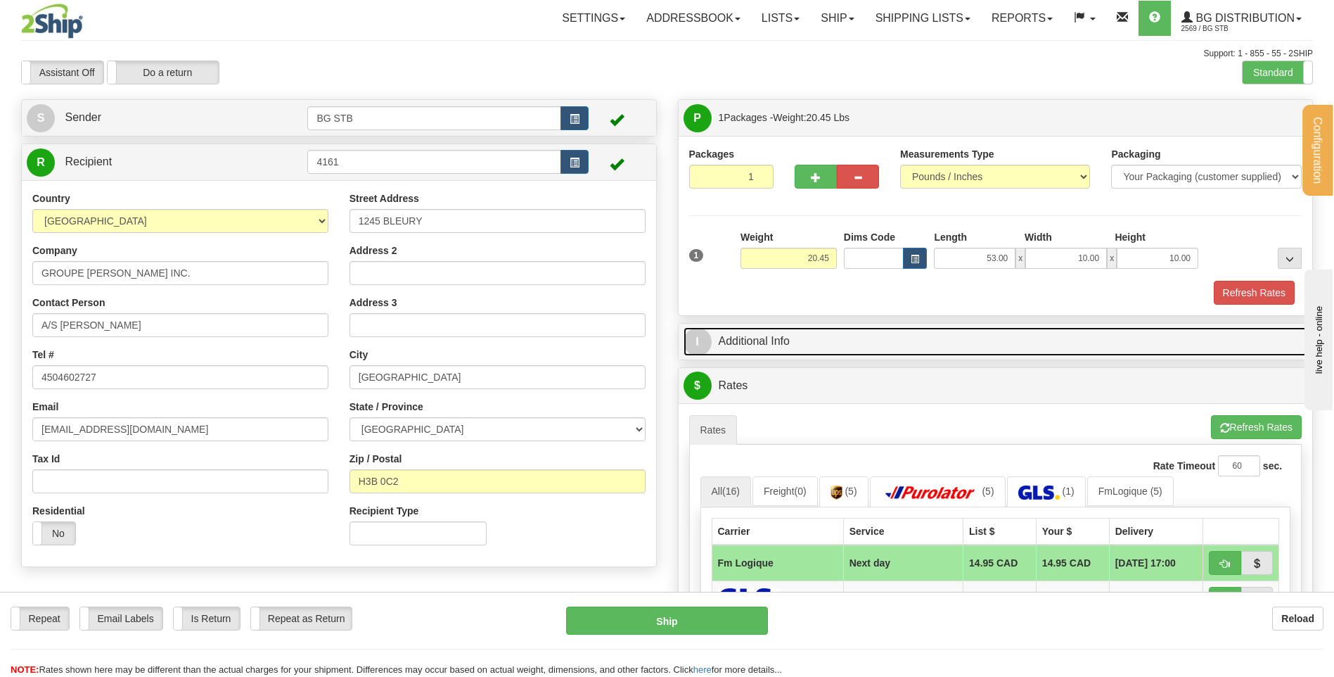
click at [801, 351] on link "I Additional Info" at bounding box center [996, 341] width 625 height 29
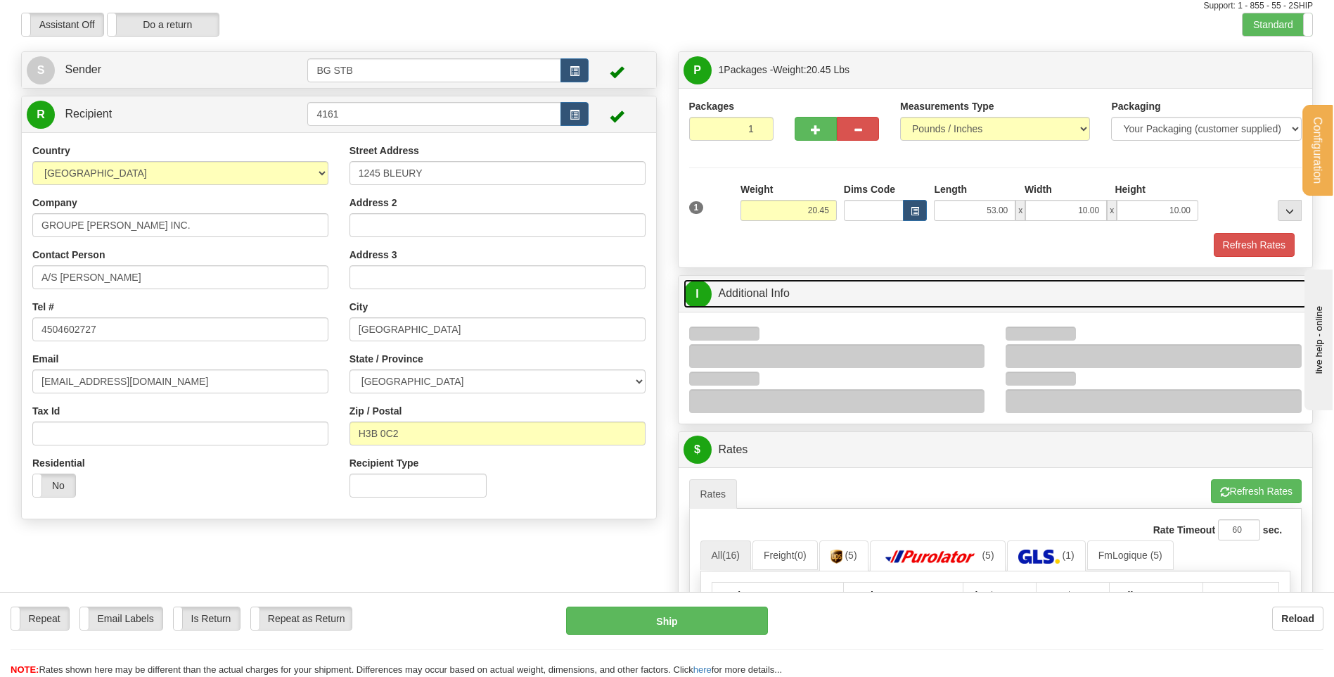
scroll to position [141, 0]
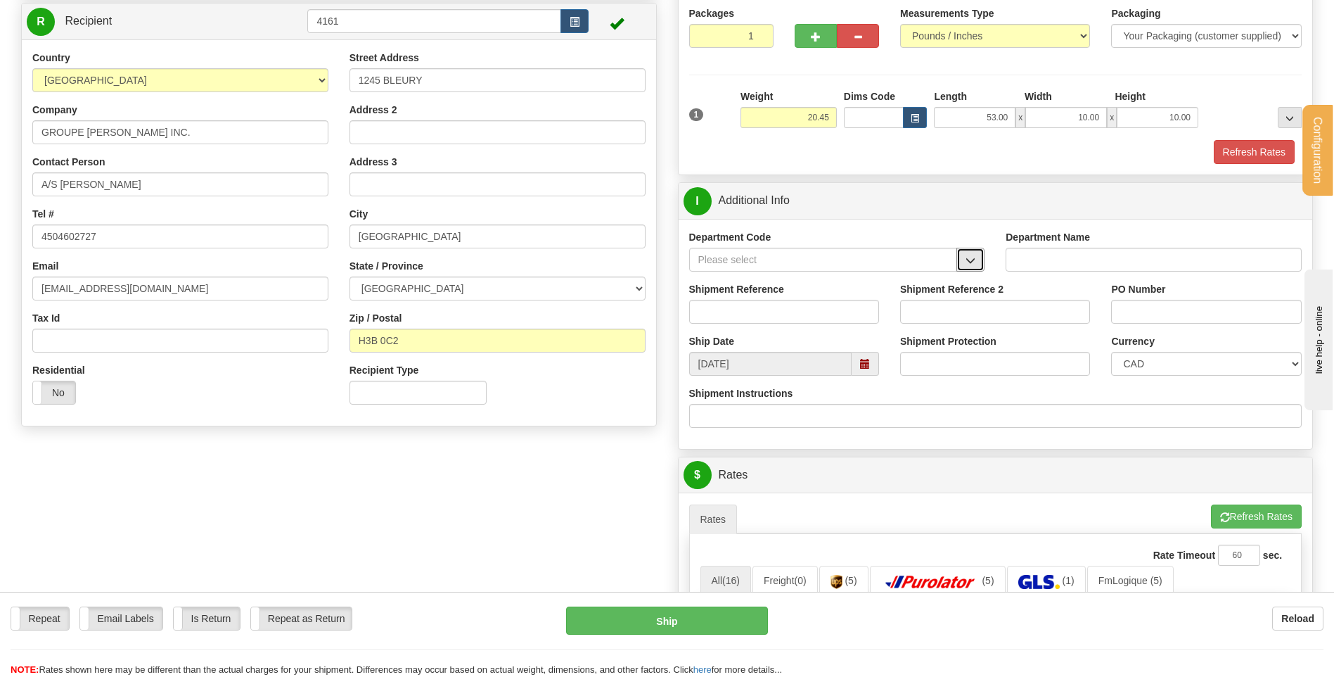
drag, startPoint x: 970, startPoint y: 262, endPoint x: 955, endPoint y: 267, distance: 15.4
click at [970, 262] on span "button" at bounding box center [971, 260] width 10 height 9
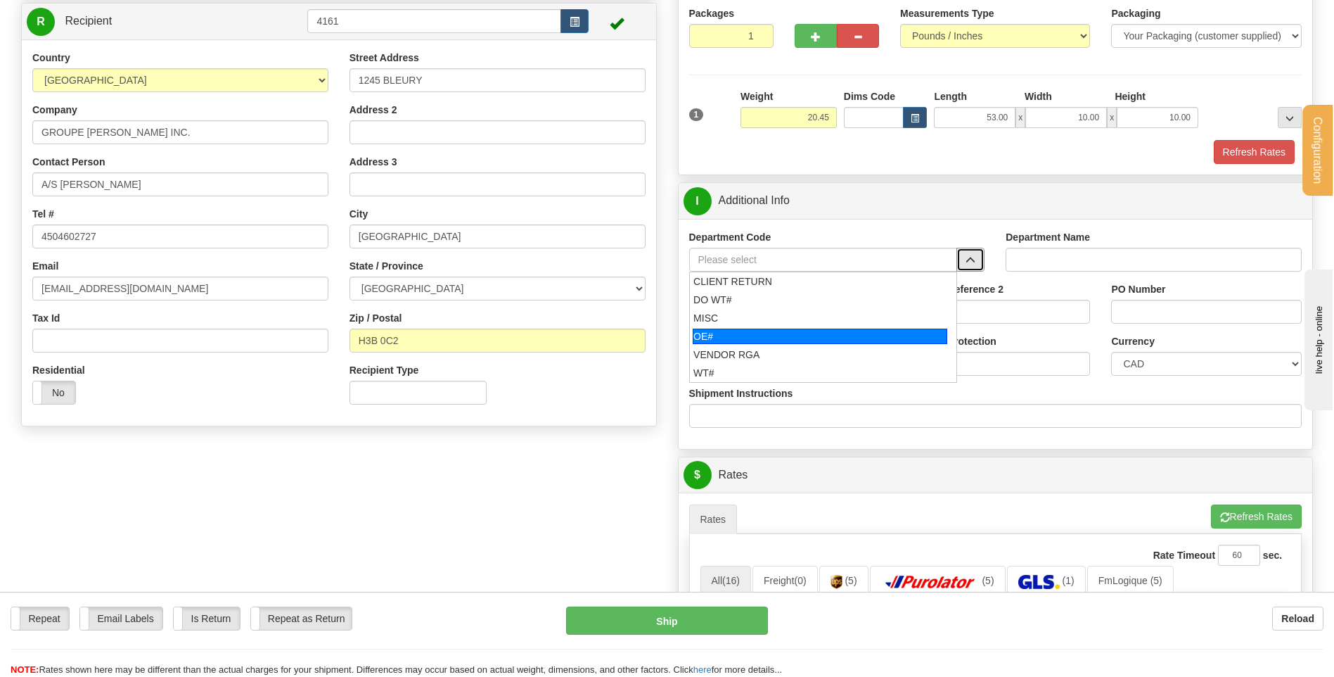
click at [820, 329] on div "OE#" at bounding box center [820, 336] width 255 height 15
type input "OE#"
type input "ORDERS"
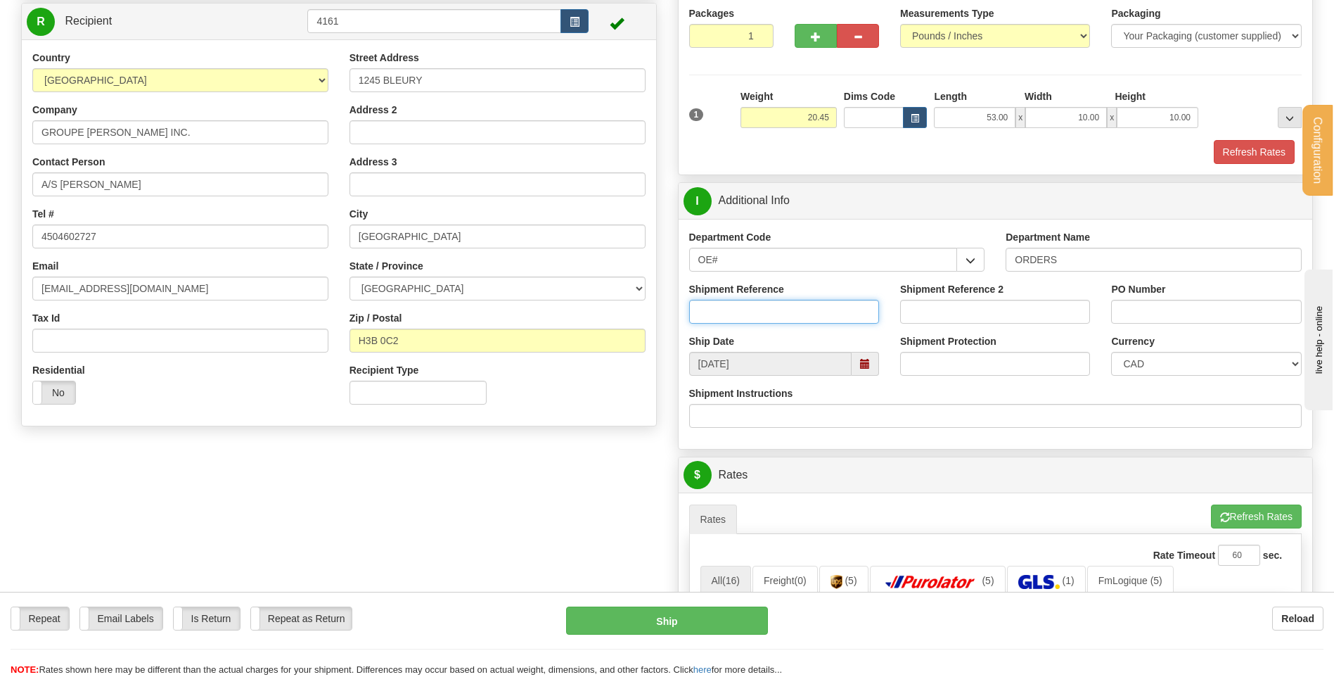
click at [819, 303] on input "Shipment Reference" at bounding box center [784, 312] width 190 height 24
type input "80004978-00"
type input "b"
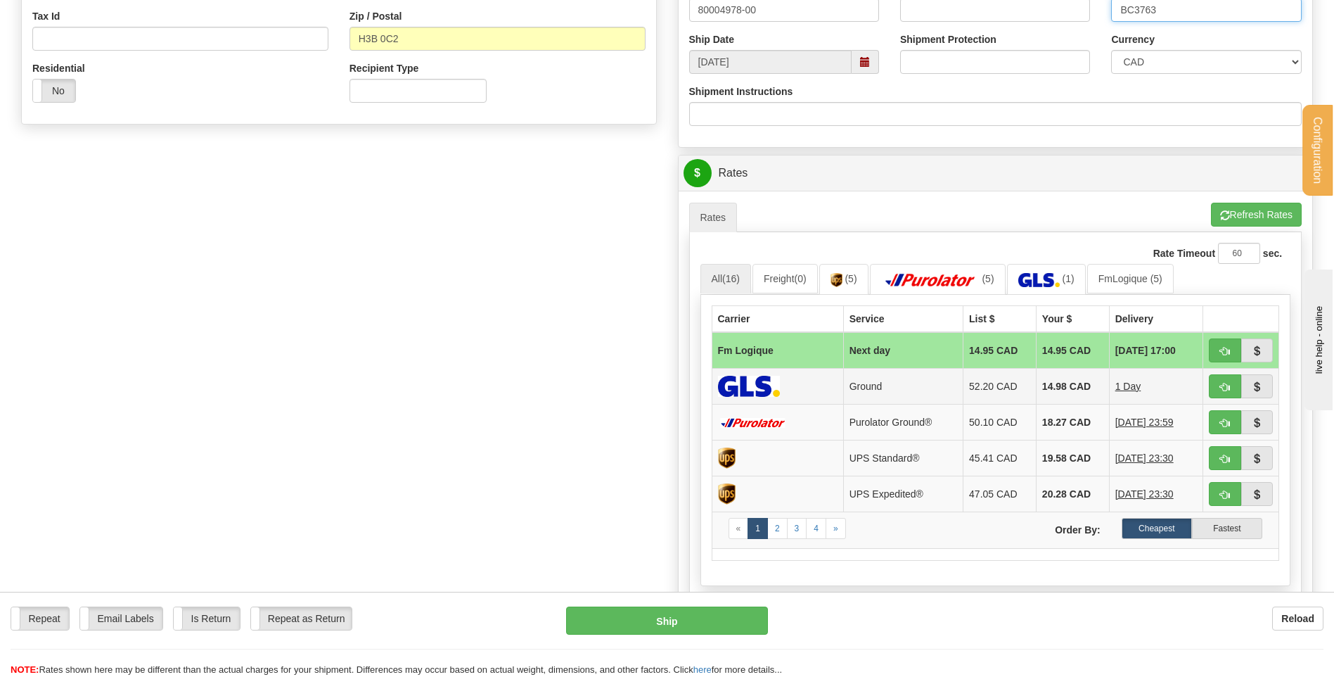
scroll to position [492, 0]
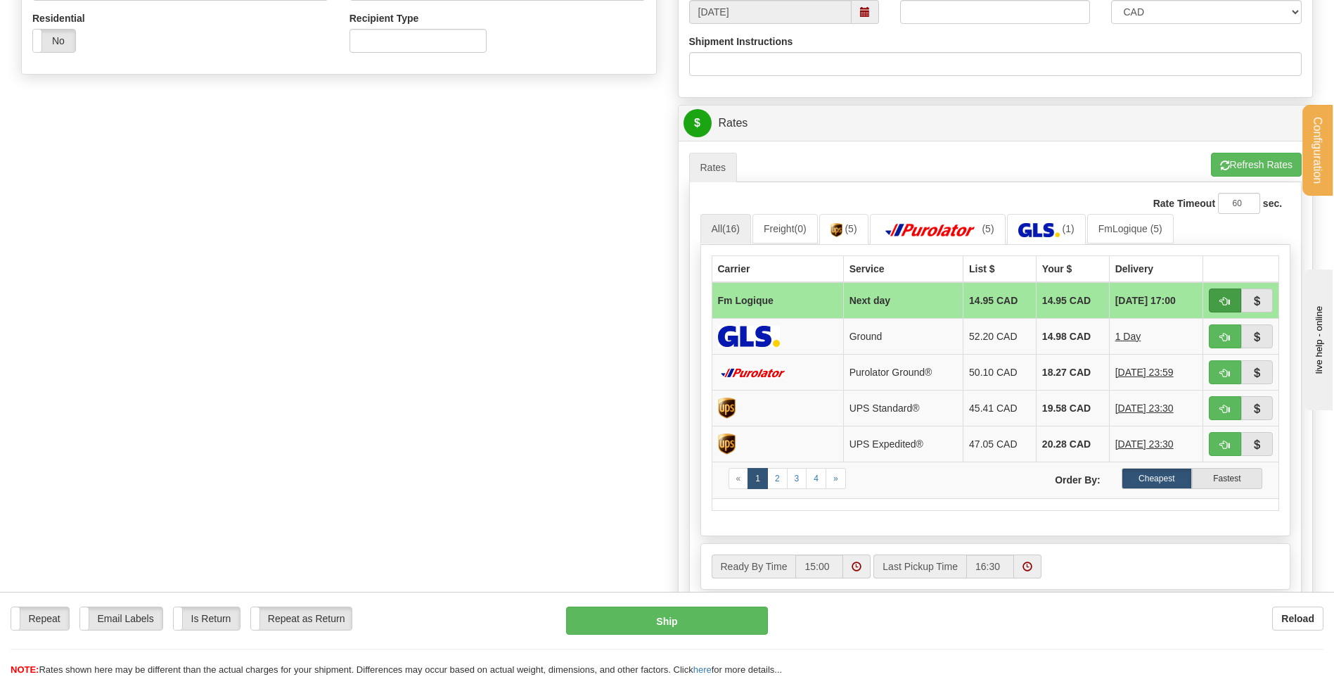
type input "BC3763"
click at [1223, 298] on span "button" at bounding box center [1225, 301] width 10 height 9
type input "jour"
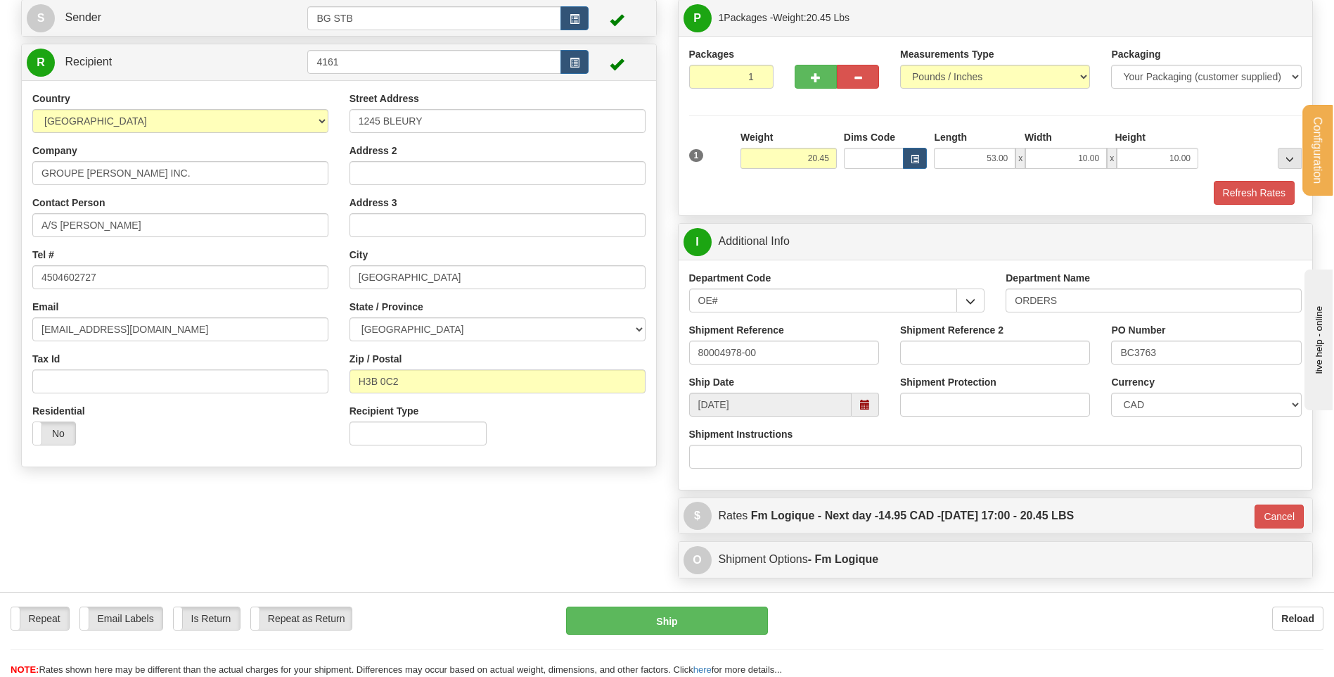
scroll to position [0, 0]
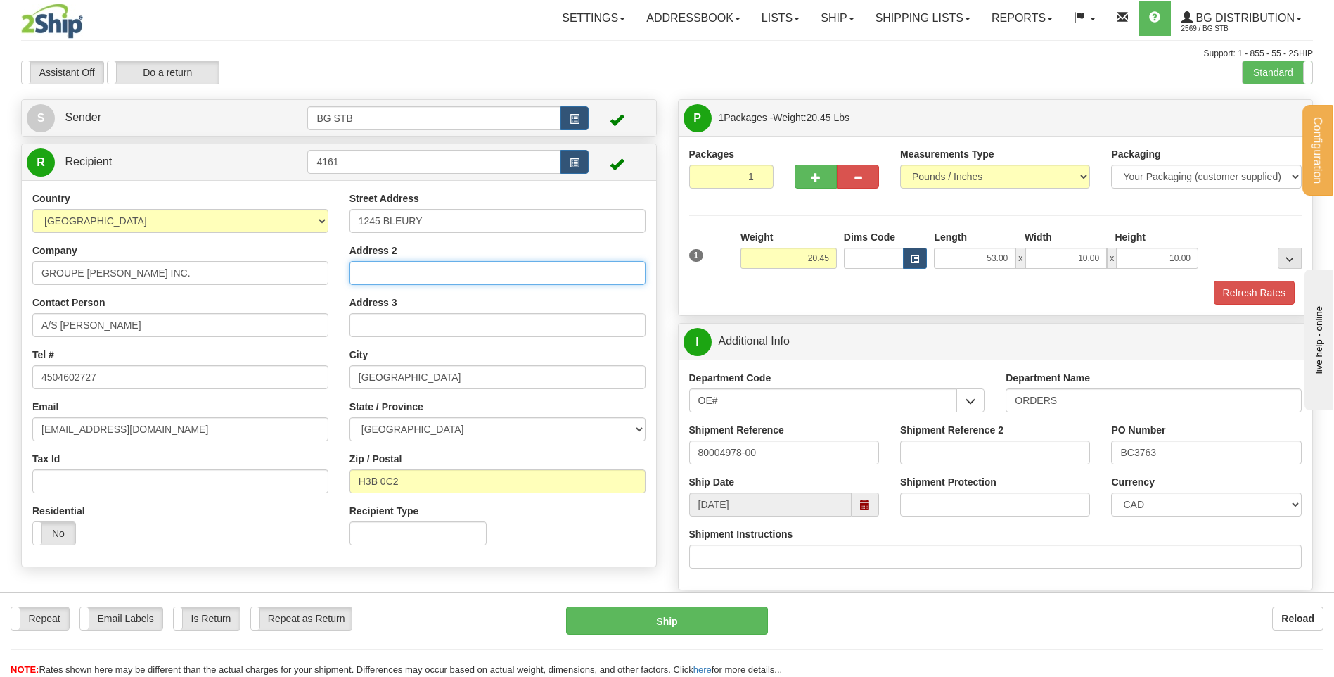
click at [483, 269] on input "Address 2" at bounding box center [498, 273] width 296 height 24
click at [229, 321] on input "A/S DAVID CORBEIL" at bounding box center [180, 325] width 296 height 24
click at [425, 276] on input "Address 2" at bounding box center [498, 273] width 296 height 24
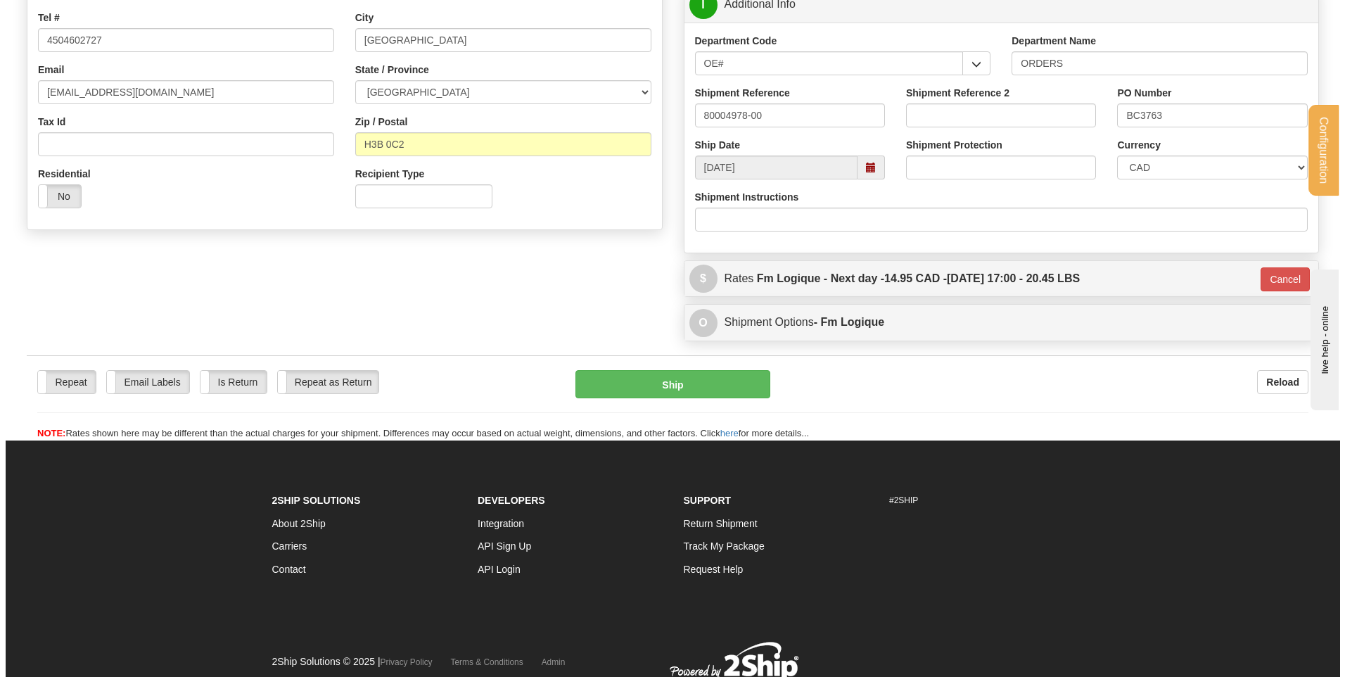
scroll to position [393, 0]
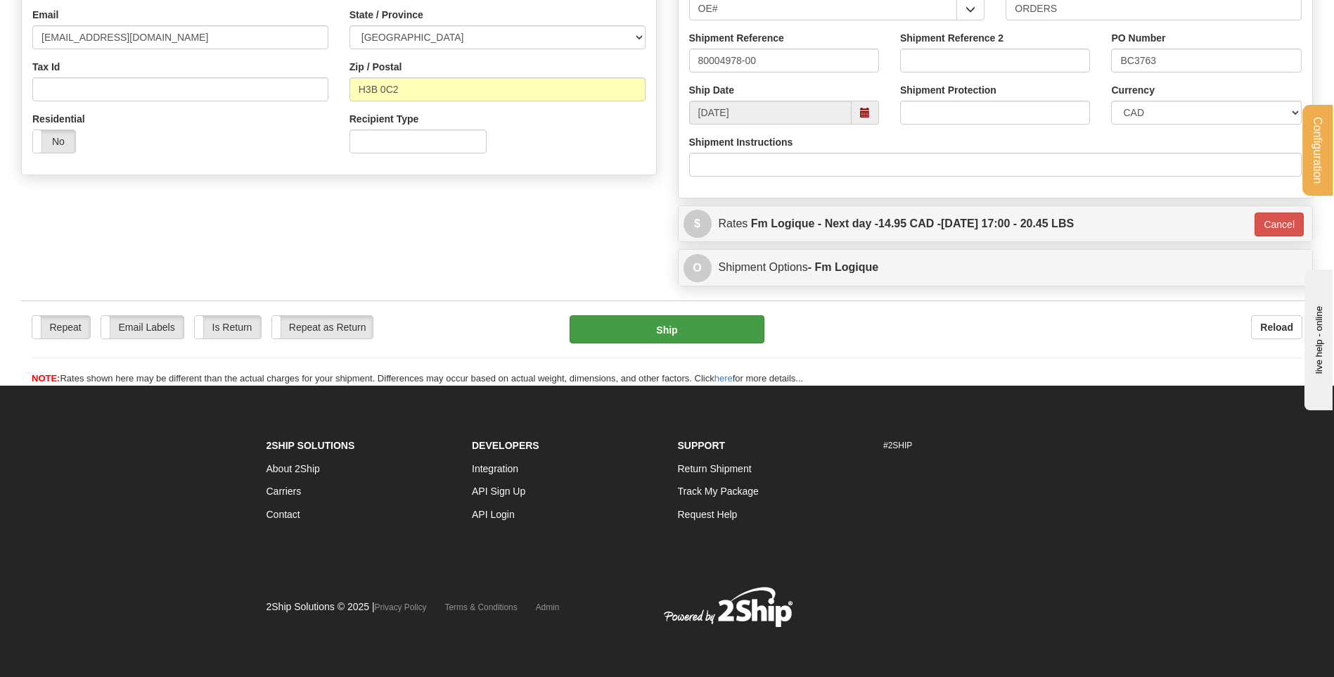
type input "GROUPE PICOTTE MAESTRIA"
click at [668, 333] on button "Ship" at bounding box center [667, 329] width 194 height 28
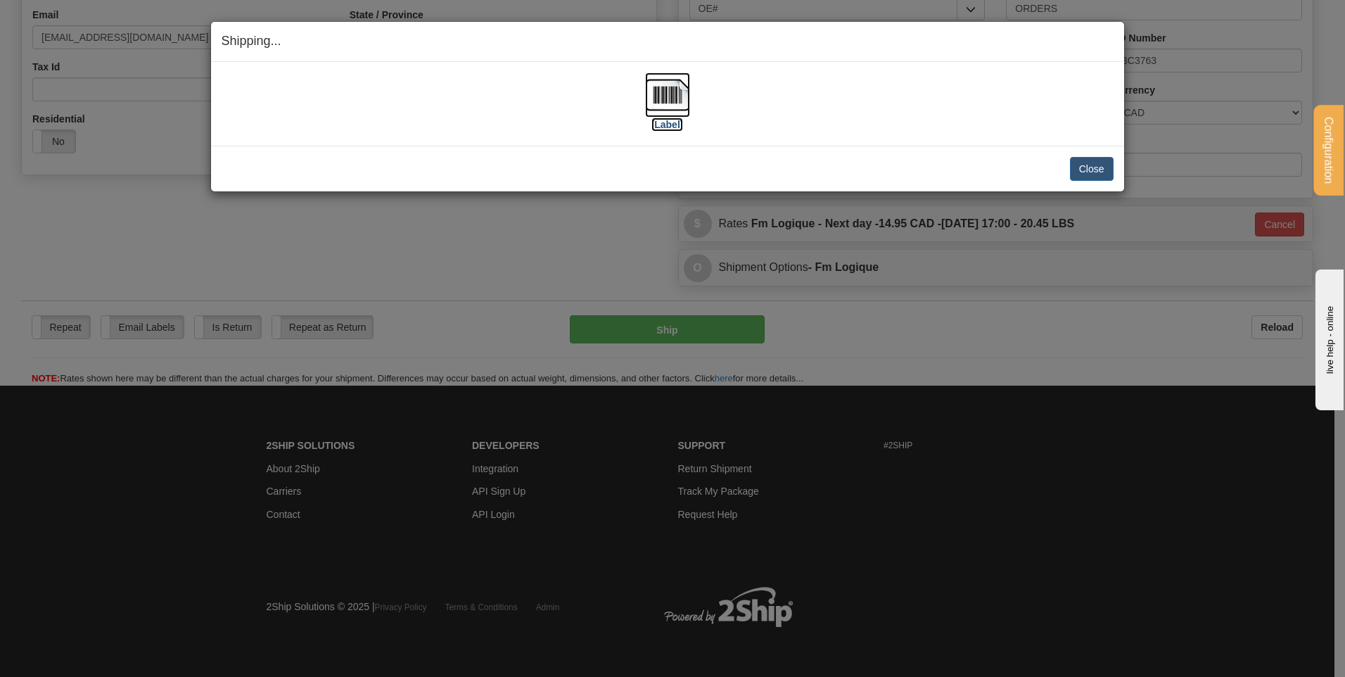
click at [670, 98] on img at bounding box center [667, 94] width 45 height 45
click at [1088, 168] on button "Close" at bounding box center [1092, 169] width 44 height 24
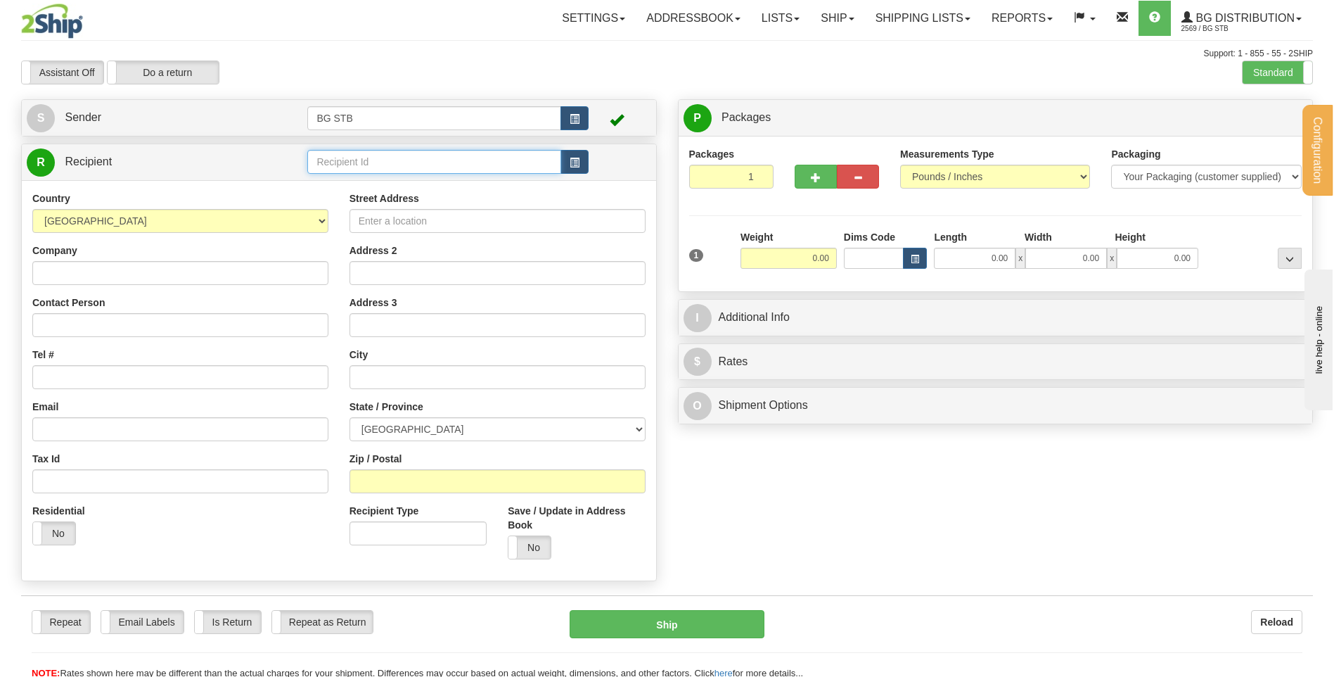
click at [390, 165] on input "text" at bounding box center [433, 162] width 253 height 24
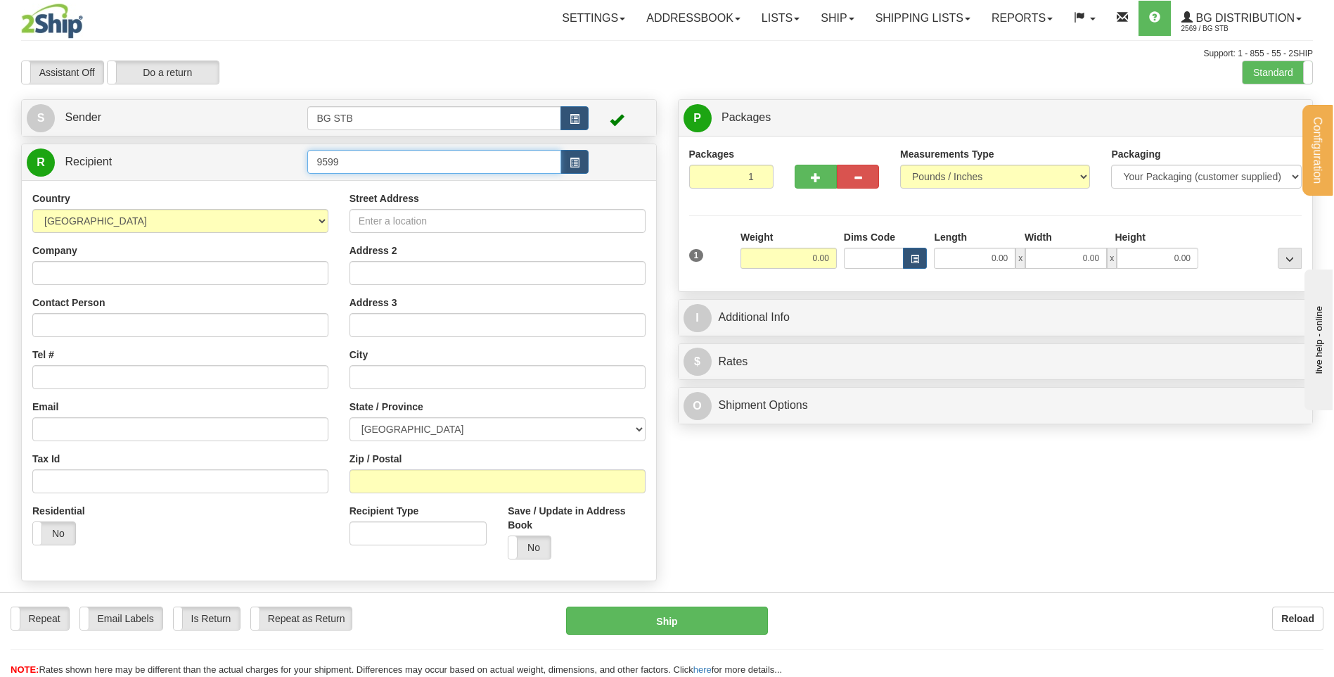
type input "9599"
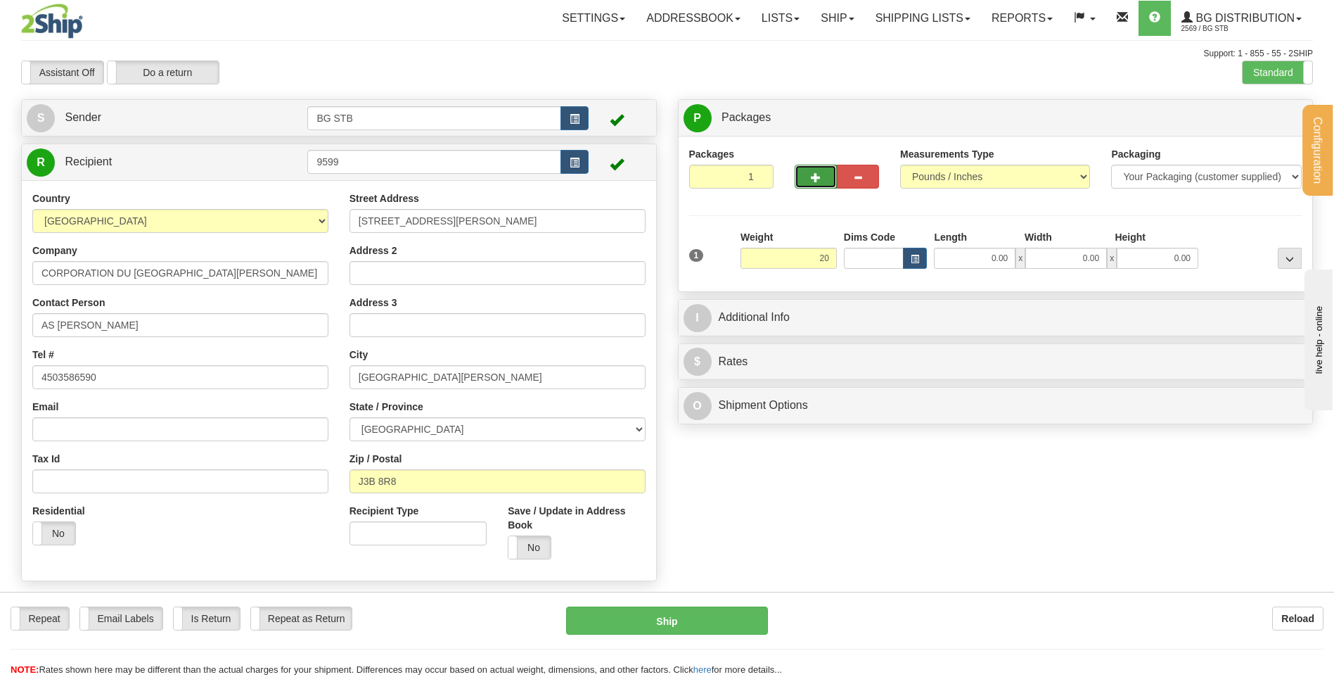
type input "20.00"
click at [813, 184] on button "button" at bounding box center [816, 177] width 42 height 24
type input "2"
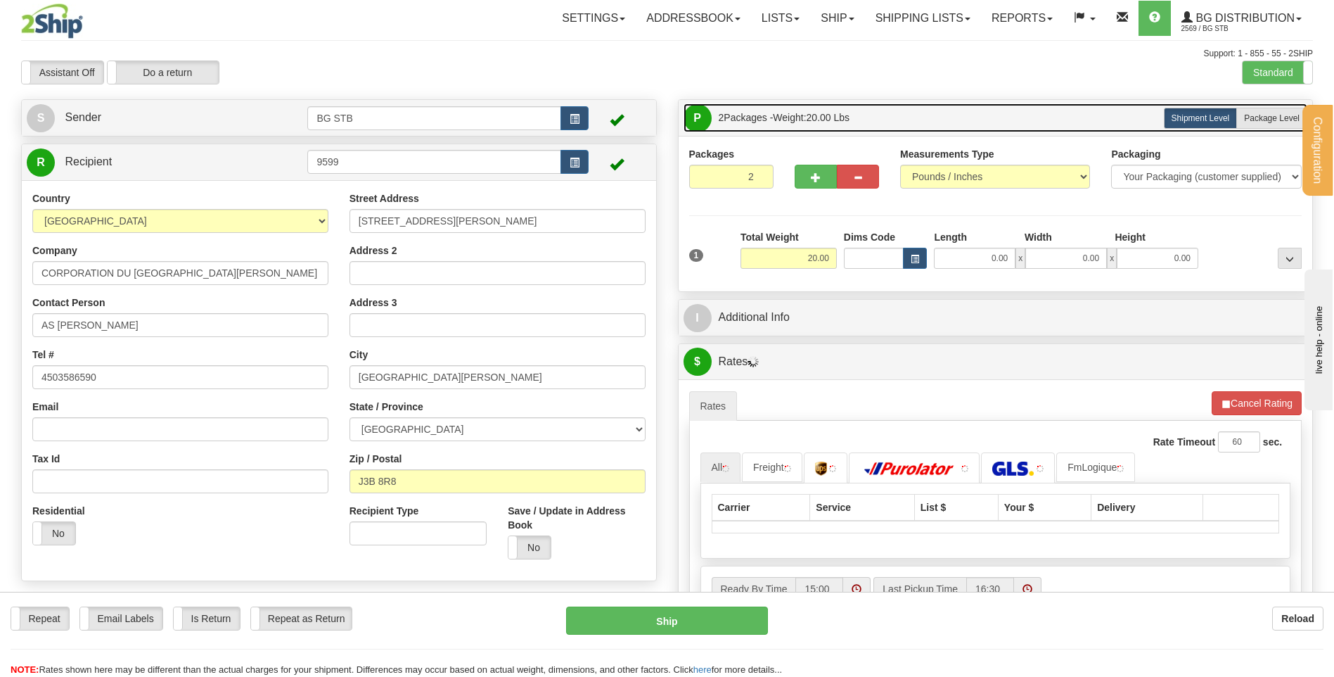
click at [1244, 106] on link "P Packages 2 Packages - Weight: 20.00 Lbs" at bounding box center [996, 117] width 625 height 29
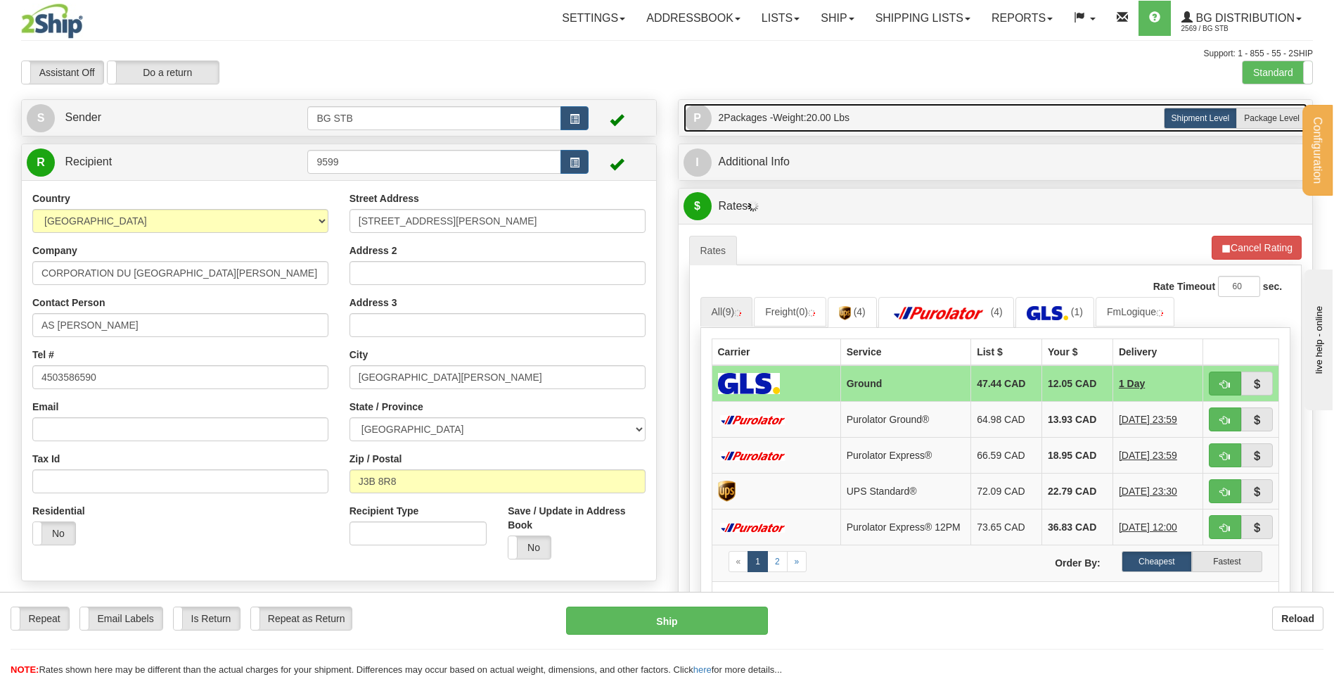
click at [925, 127] on link "P Packages 2 Packages - Weight: 20.00 Lbs" at bounding box center [996, 117] width 625 height 29
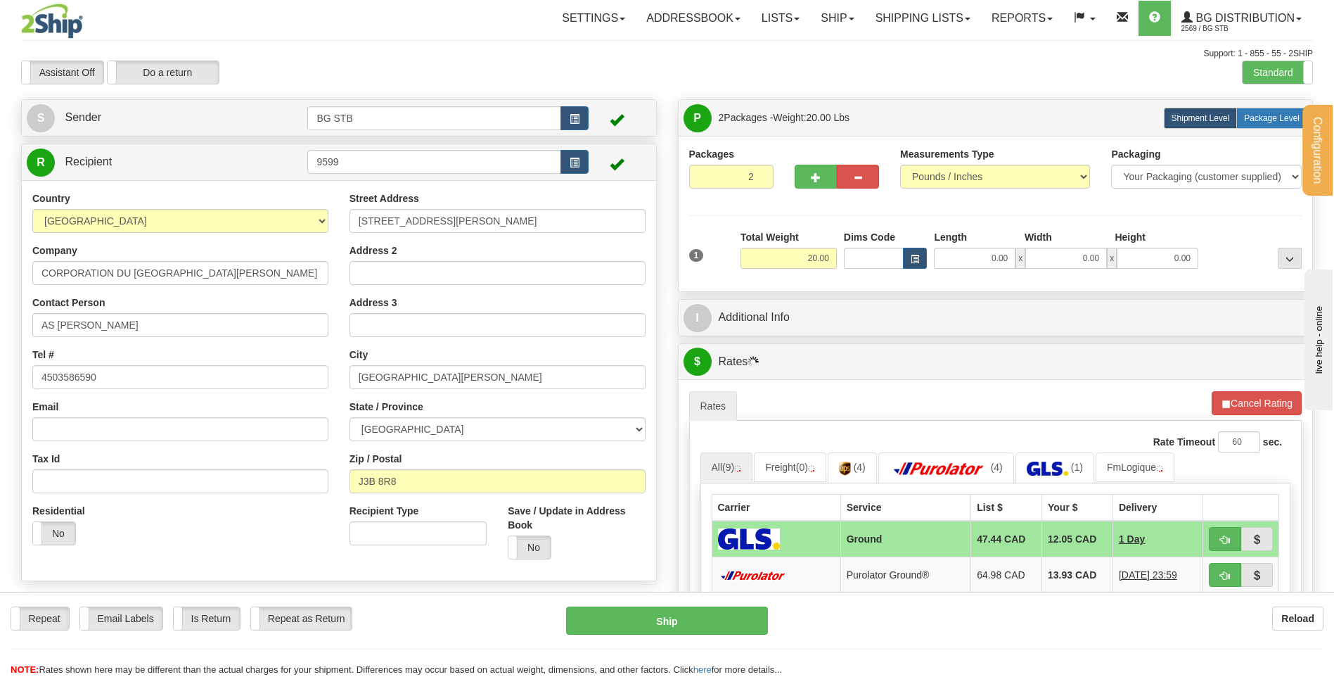
click at [1263, 123] on label "Package Level Pack.." at bounding box center [1272, 118] width 71 height 21
radio input "true"
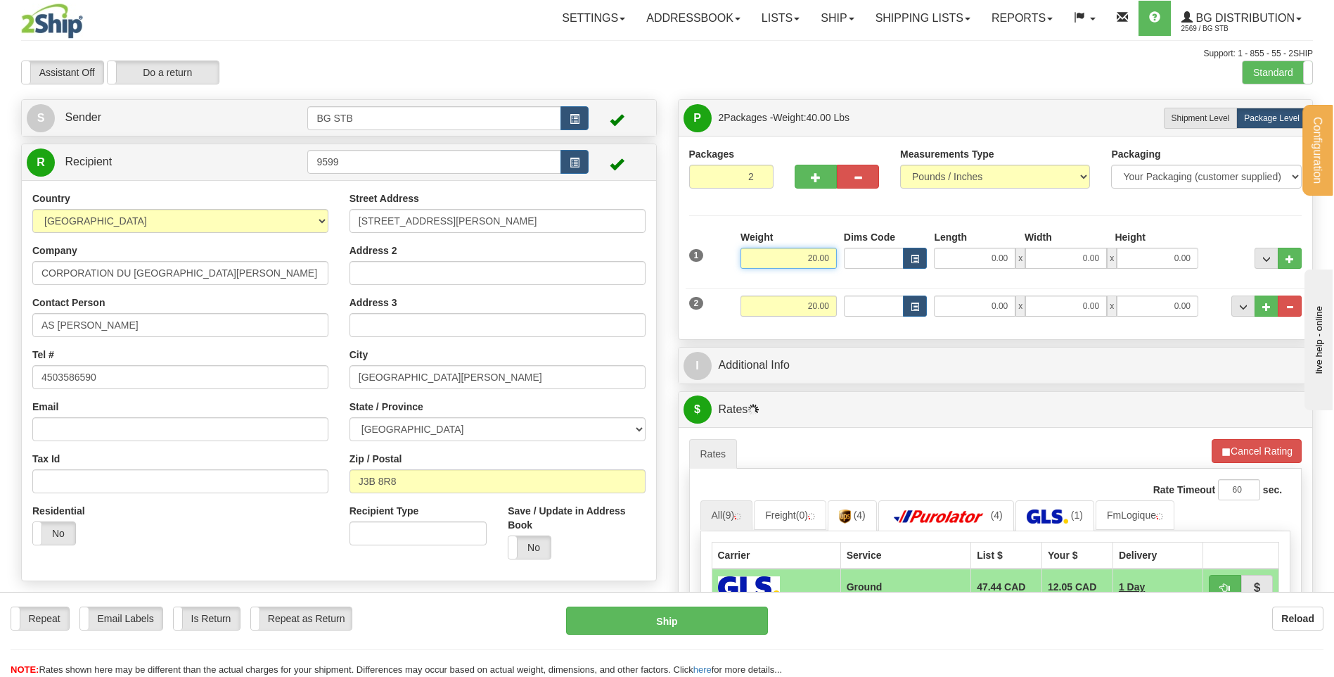
drag, startPoint x: 802, startPoint y: 258, endPoint x: 969, endPoint y: 258, distance: 167.4
click at [912, 255] on div "1 Weight 20.00 Dims Code x x" at bounding box center [996, 255] width 620 height 50
type input "12.00"
type input "38.00"
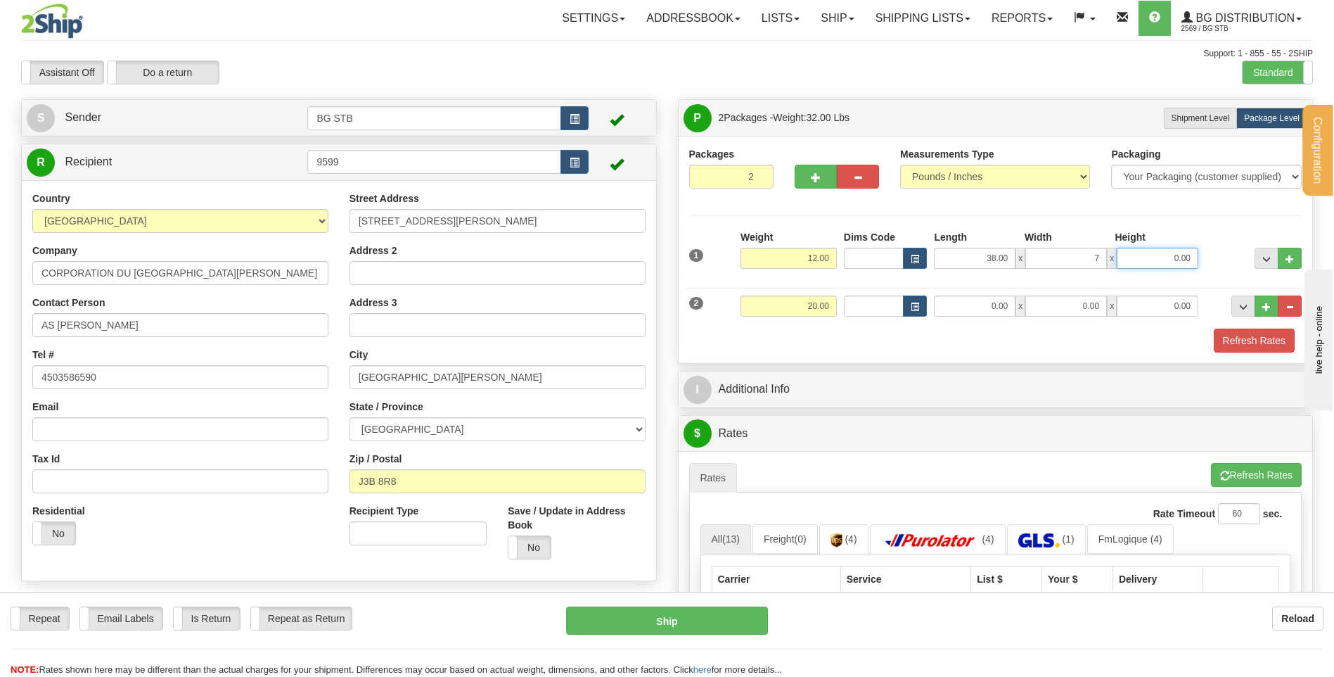
type input "7.00"
type input "6.00"
drag, startPoint x: 798, startPoint y: 302, endPoint x: 1055, endPoint y: 284, distance: 257.4
click at [908, 298] on div "2 Weight 20.00 Dims Code Length Width Height" at bounding box center [996, 304] width 620 height 47
type input "4.70"
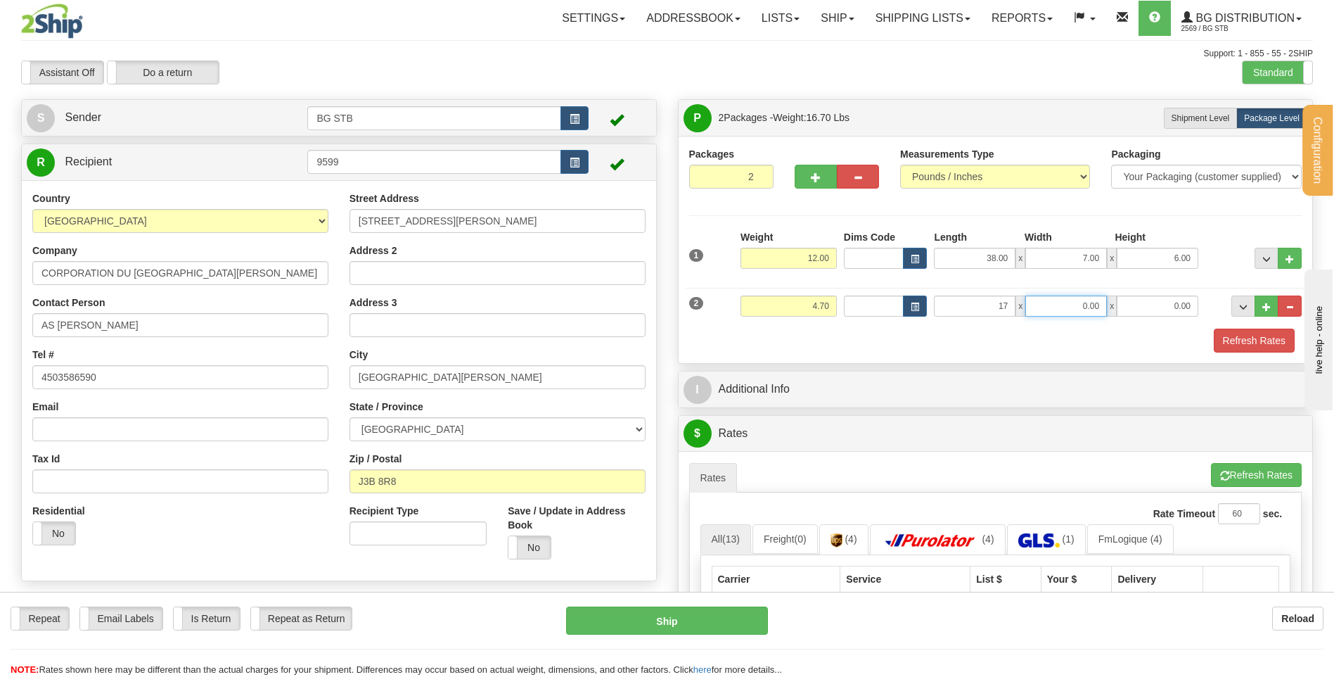
type input "17.00"
type input "8.00"
type input "9.00"
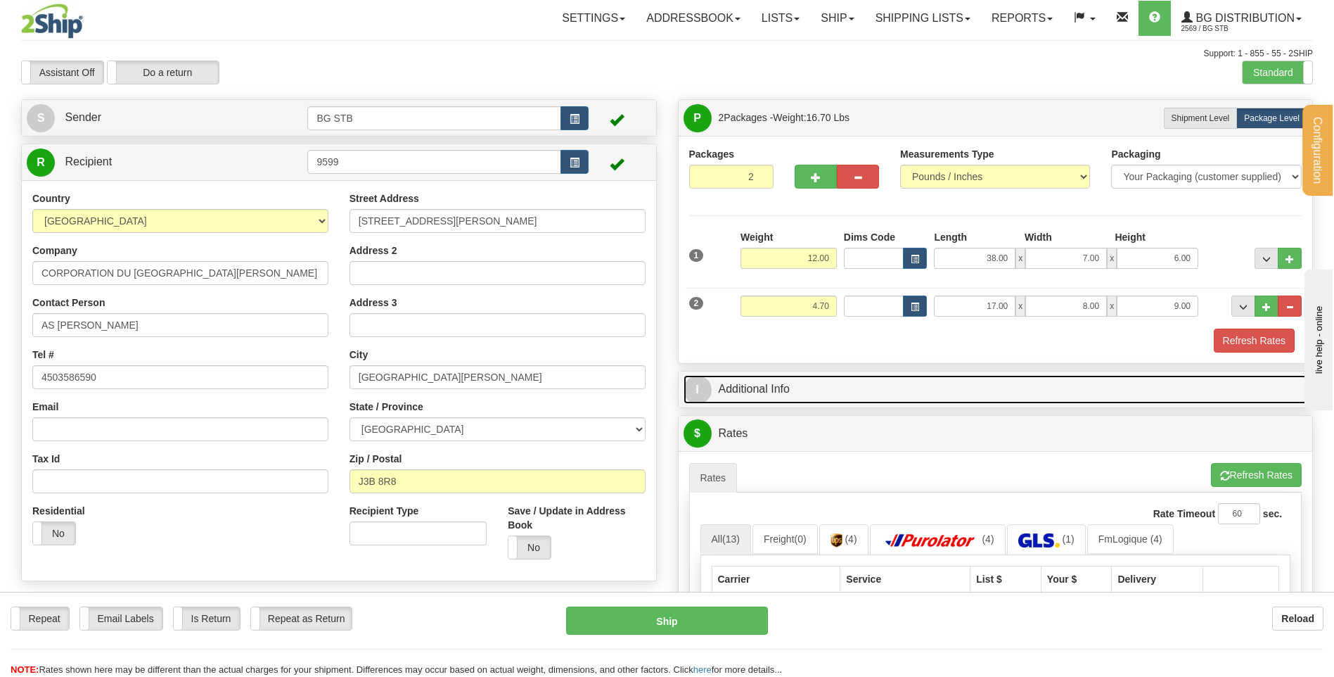
click at [945, 379] on link "I Additional Info" at bounding box center [996, 389] width 625 height 29
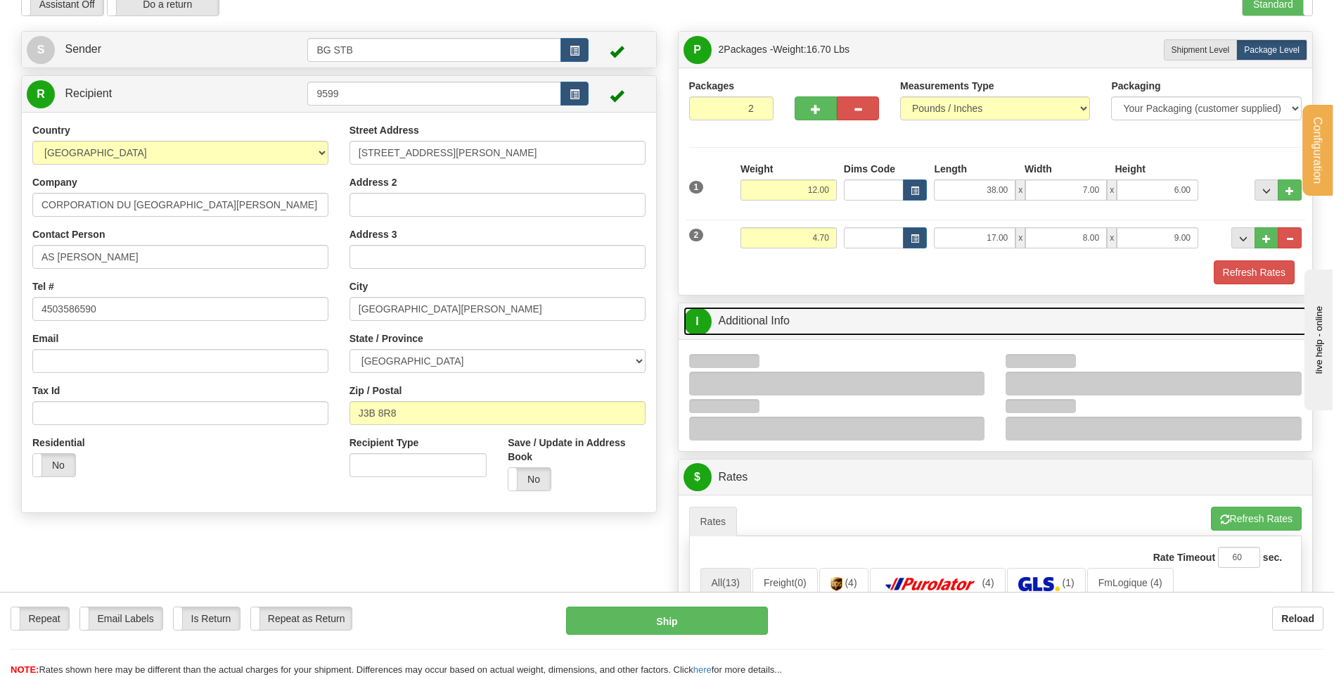
scroll to position [211, 0]
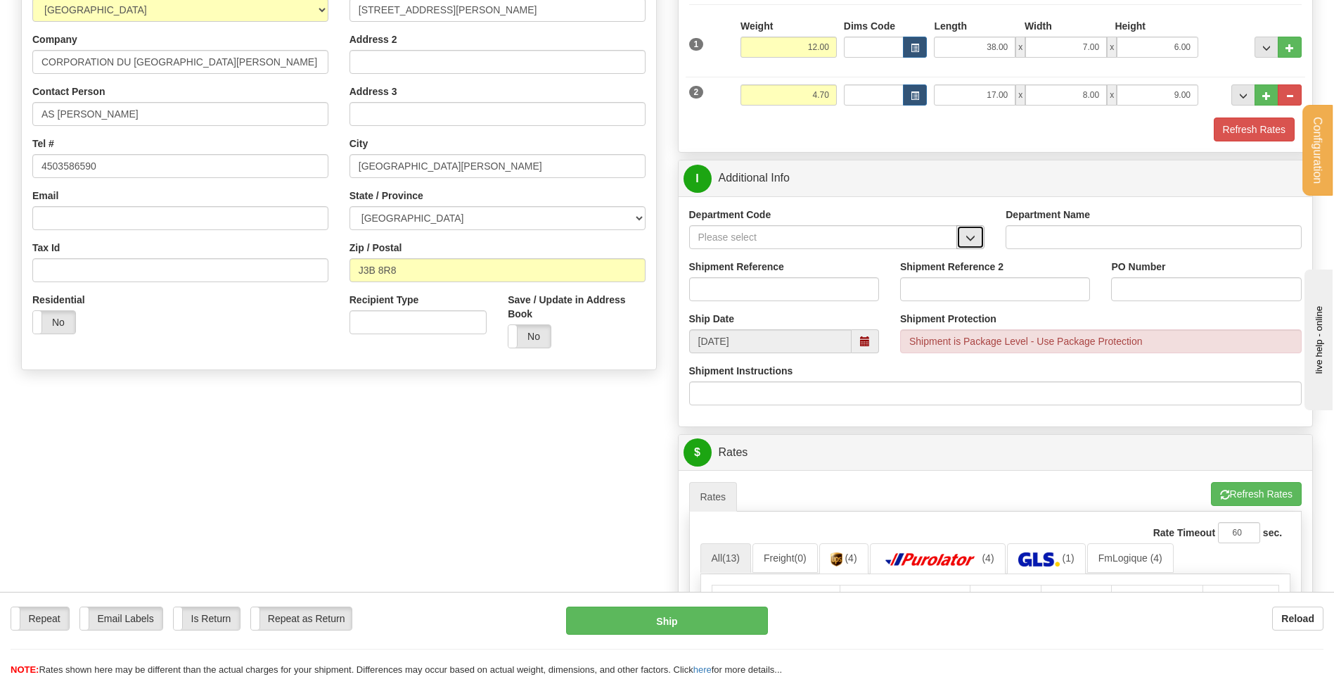
click at [976, 227] on button "button" at bounding box center [971, 237] width 28 height 24
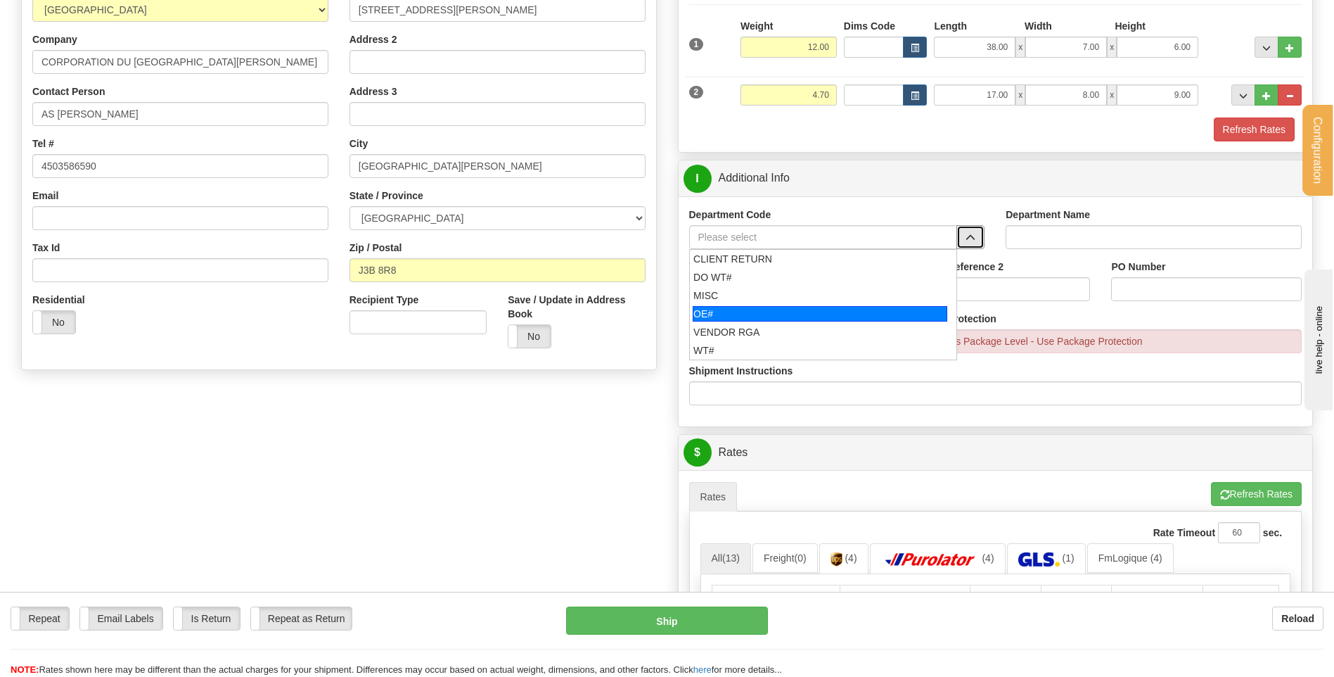
drag, startPoint x: 788, startPoint y: 310, endPoint x: 786, endPoint y: 292, distance: 17.6
click at [789, 310] on div "OE#" at bounding box center [820, 313] width 255 height 15
type input "OE#"
type input "ORDERS"
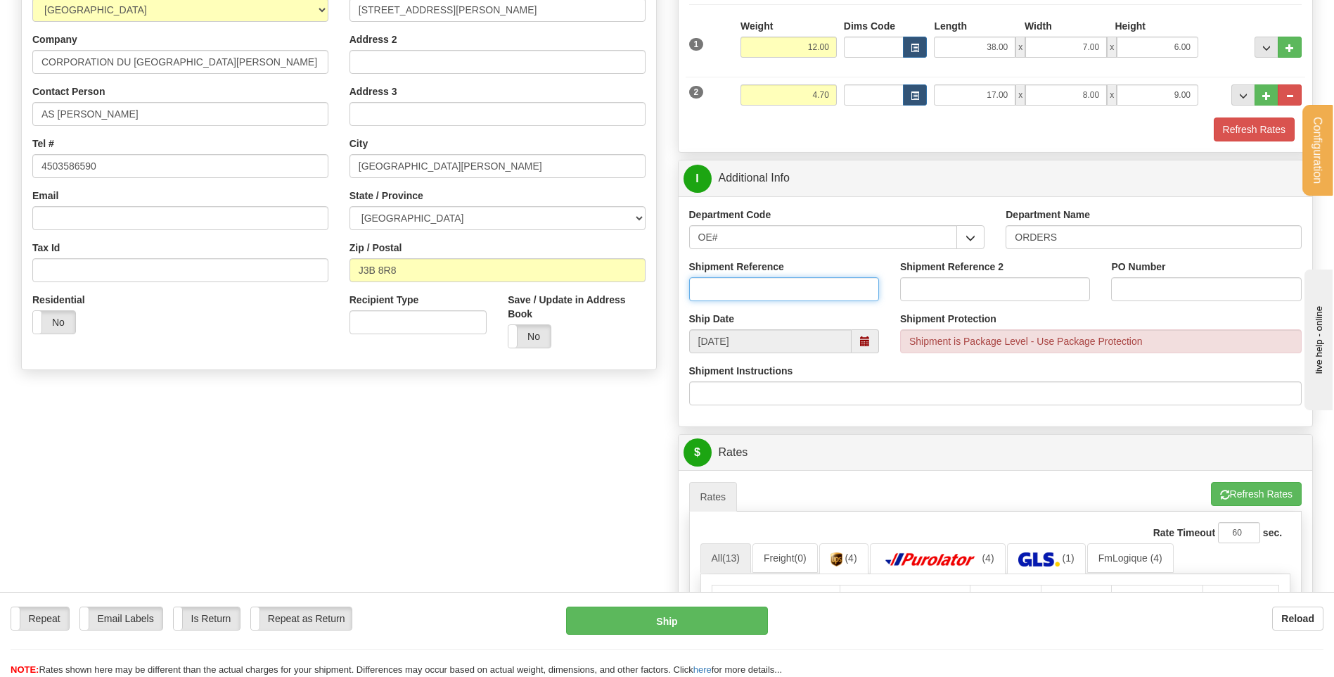
click at [786, 290] on input "Shipment Reference" at bounding box center [784, 289] width 190 height 24
type input "80004248-00"
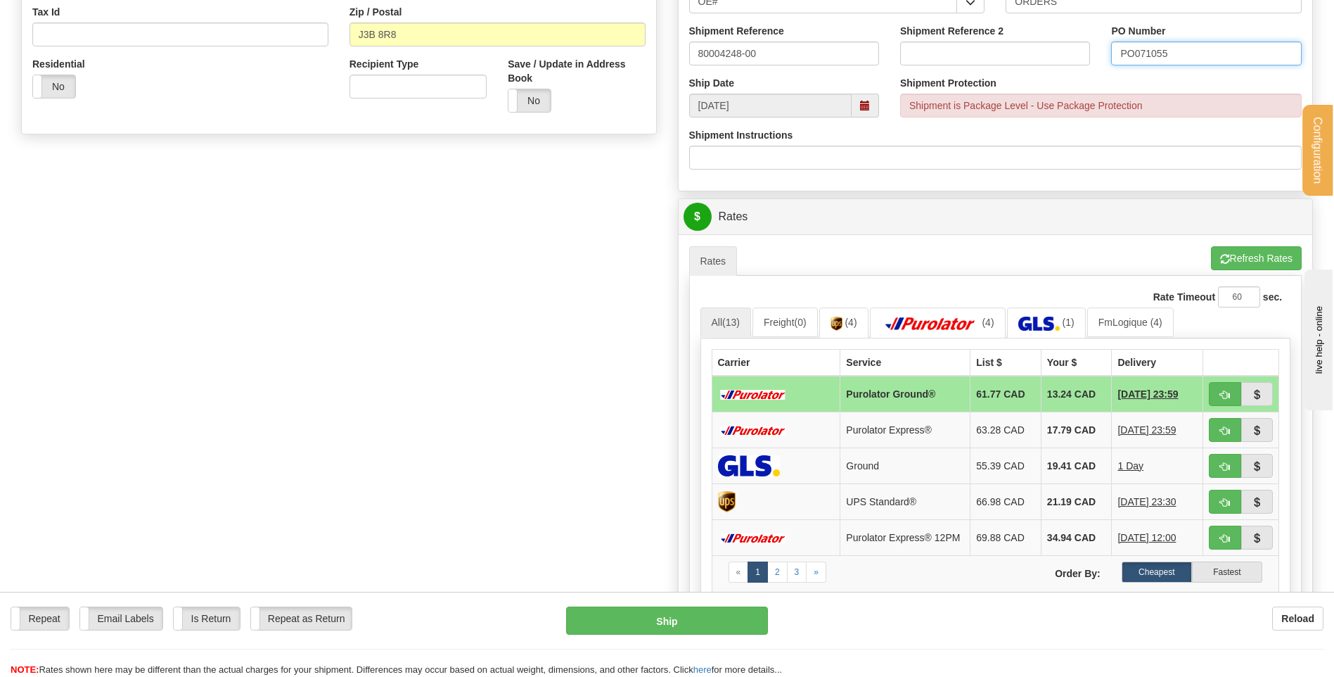
scroll to position [422, 0]
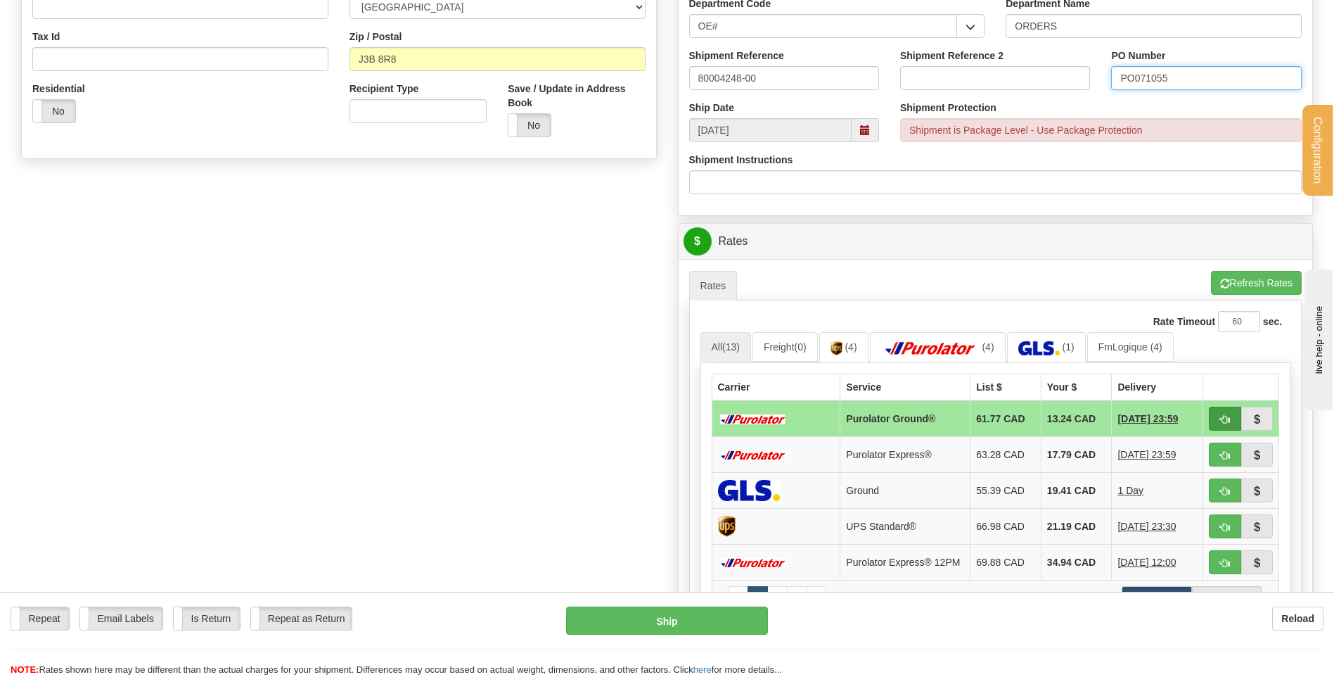
type input "PO071055"
click at [1221, 426] on button "button" at bounding box center [1225, 419] width 32 height 24
type input "260"
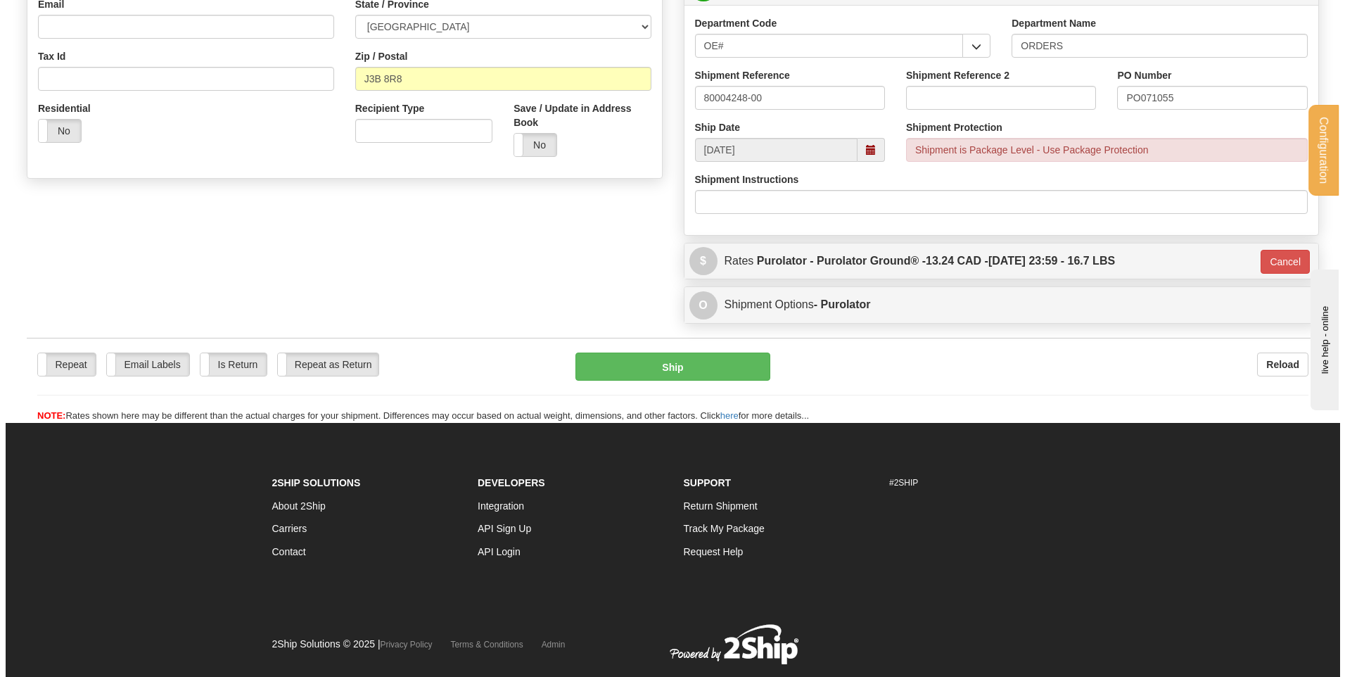
scroll to position [370, 0]
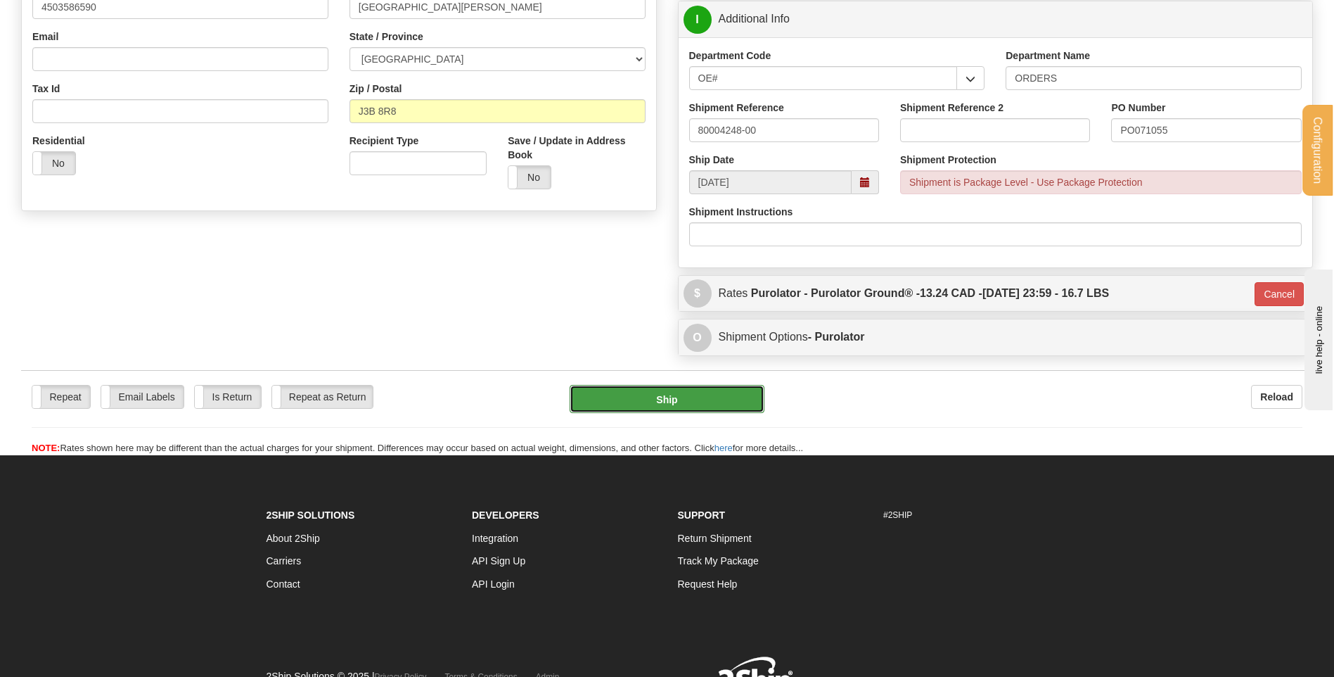
click at [651, 397] on button "Ship" at bounding box center [667, 399] width 194 height 28
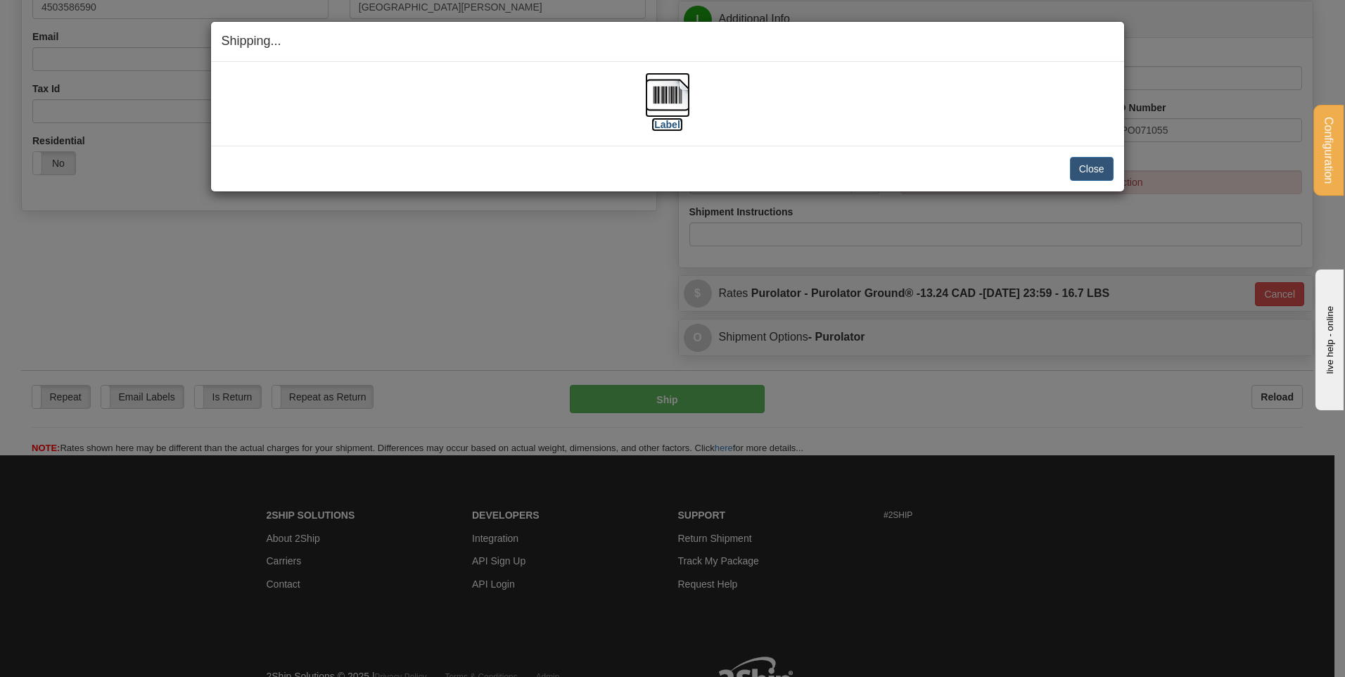
click at [674, 89] on img at bounding box center [667, 94] width 45 height 45
